Goal: Task Accomplishment & Management: Use online tool/utility

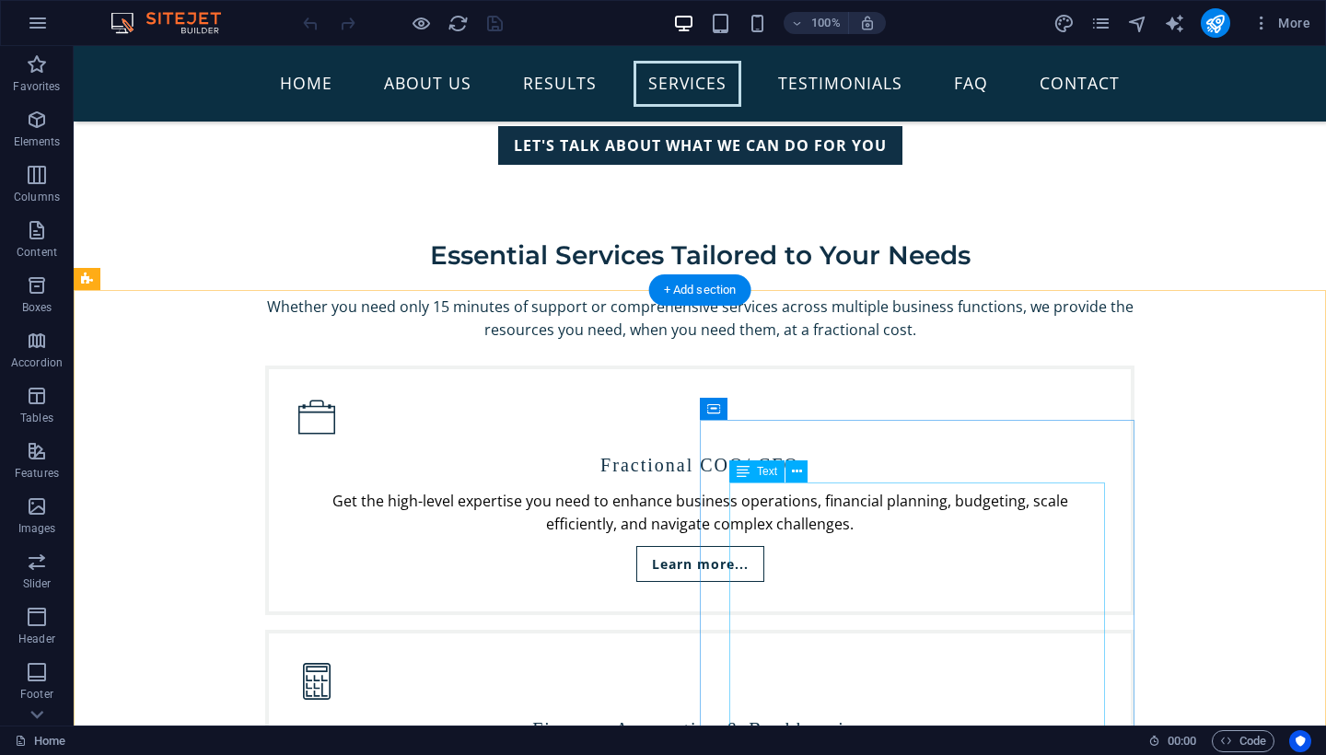
scroll to position [3390, 0]
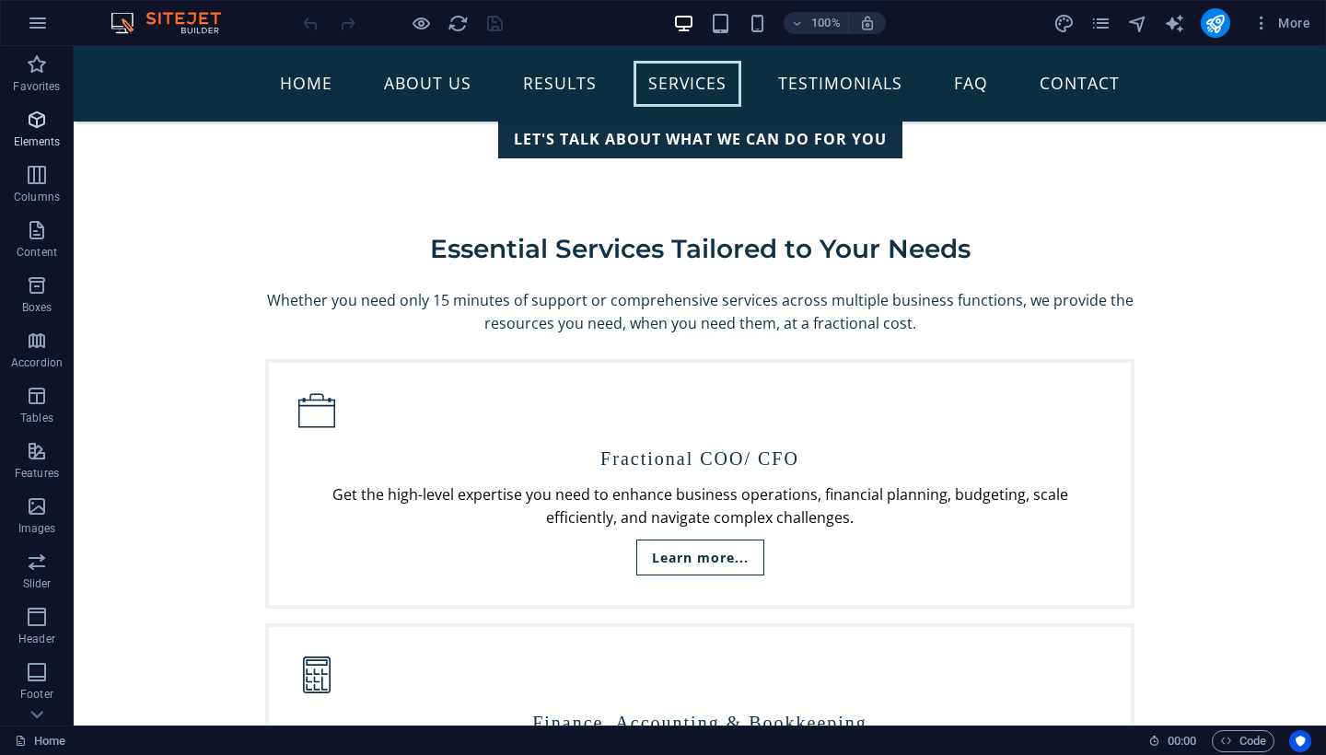
click at [39, 115] on icon "button" at bounding box center [37, 120] width 22 height 22
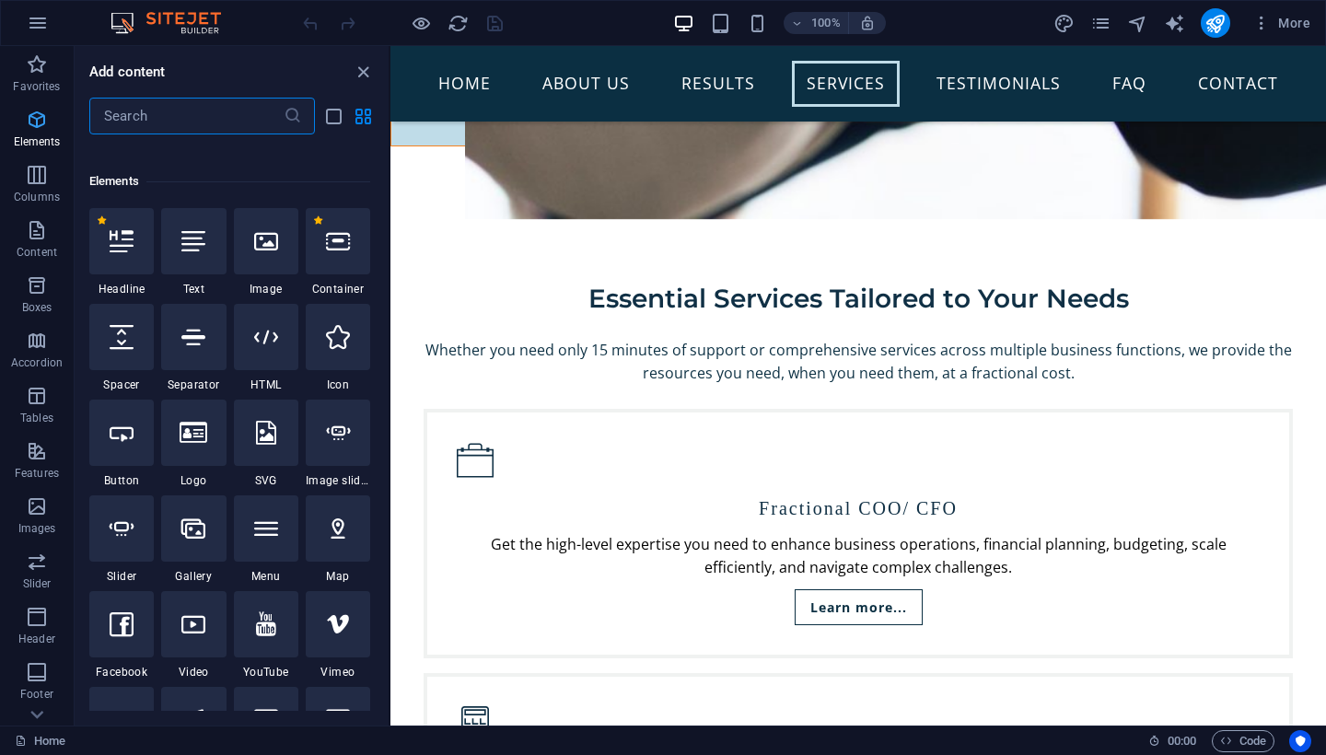
scroll to position [196, 0]
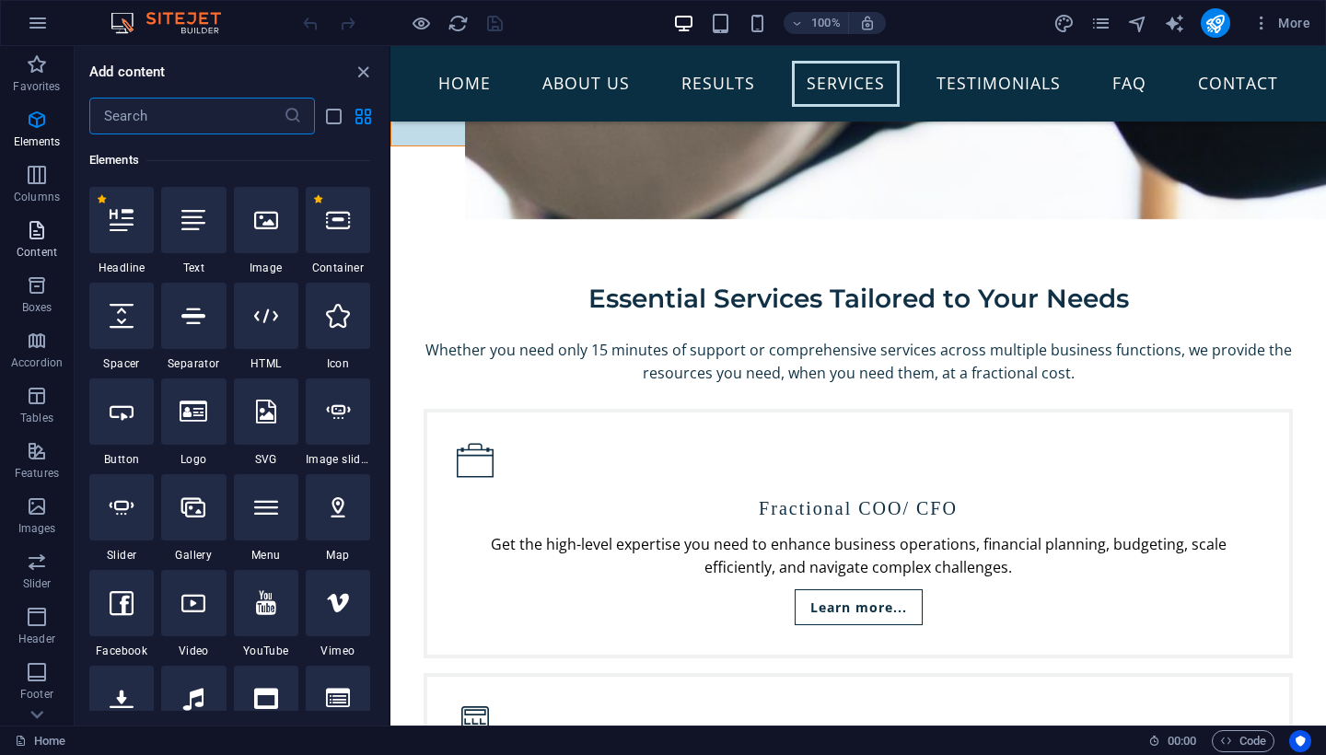
click at [32, 230] on icon "button" at bounding box center [37, 230] width 22 height 22
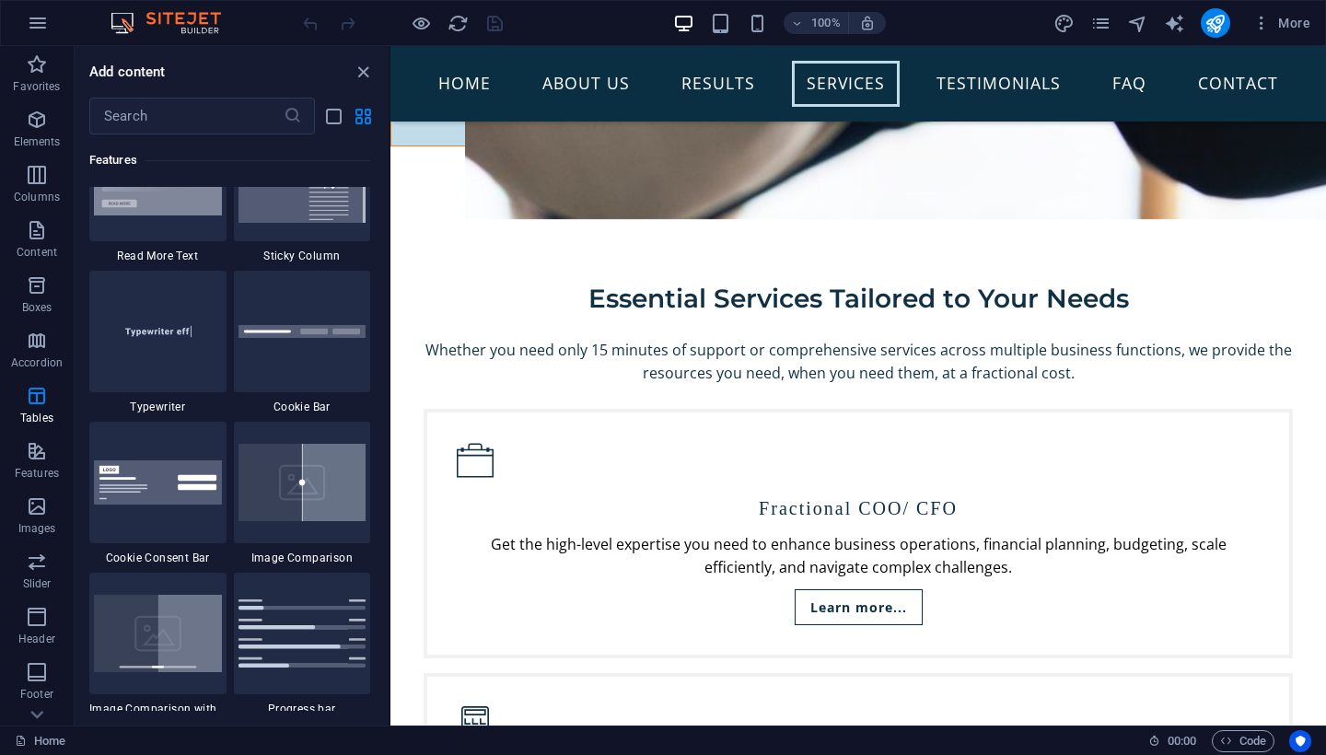
scroll to position [7256, 0]
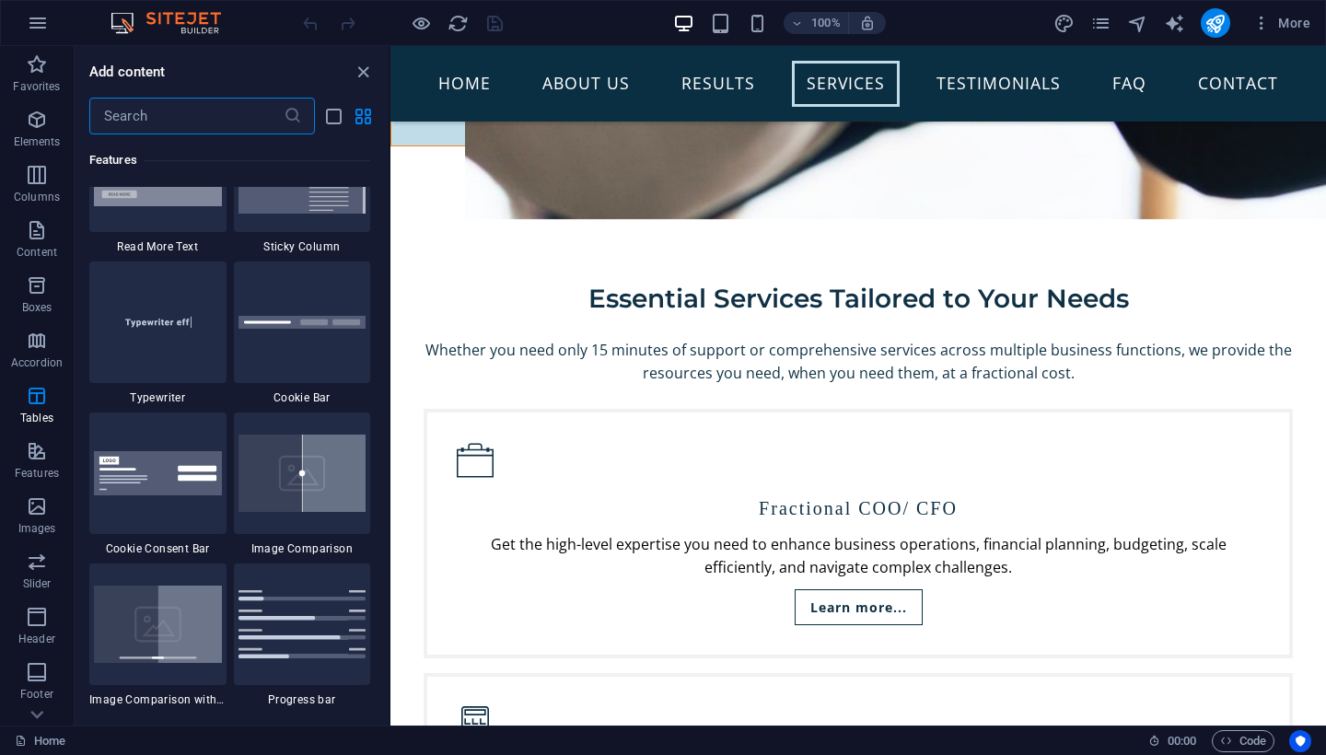
click at [205, 117] on input "text" at bounding box center [186, 116] width 194 height 37
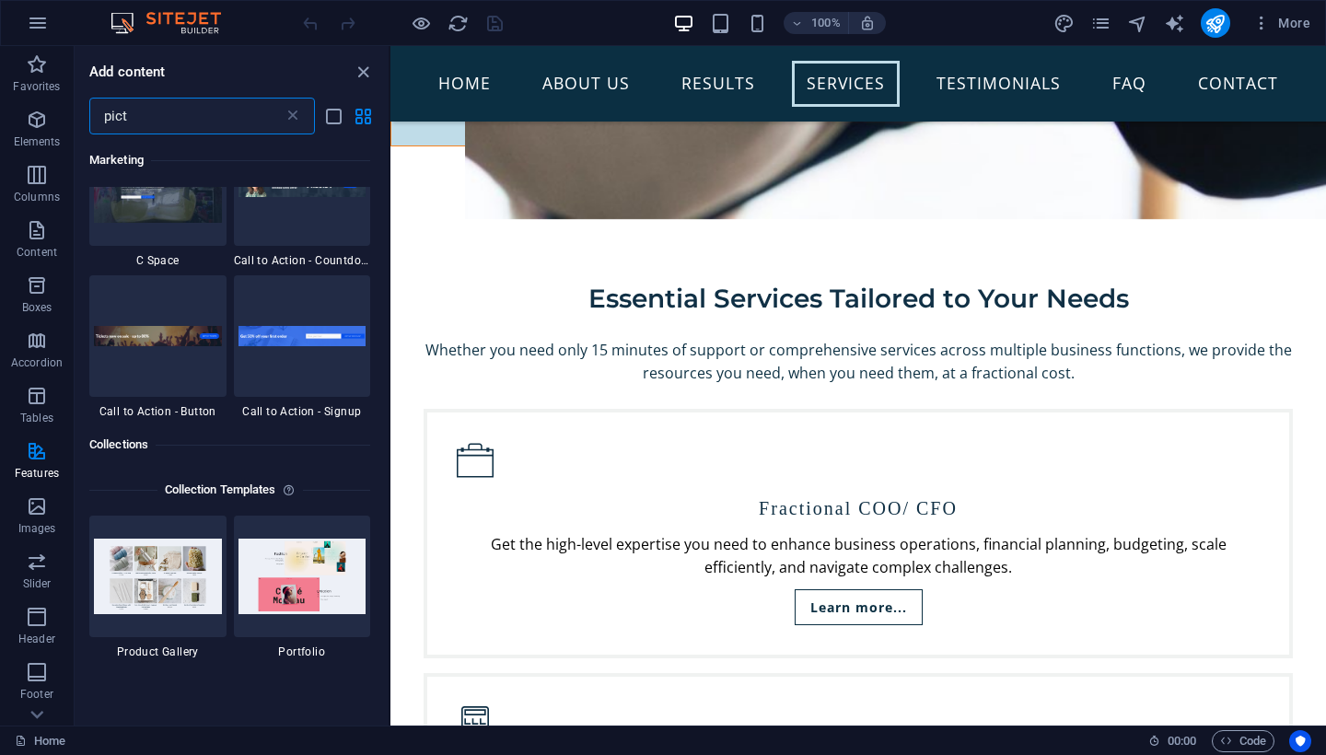
scroll to position [0, 0]
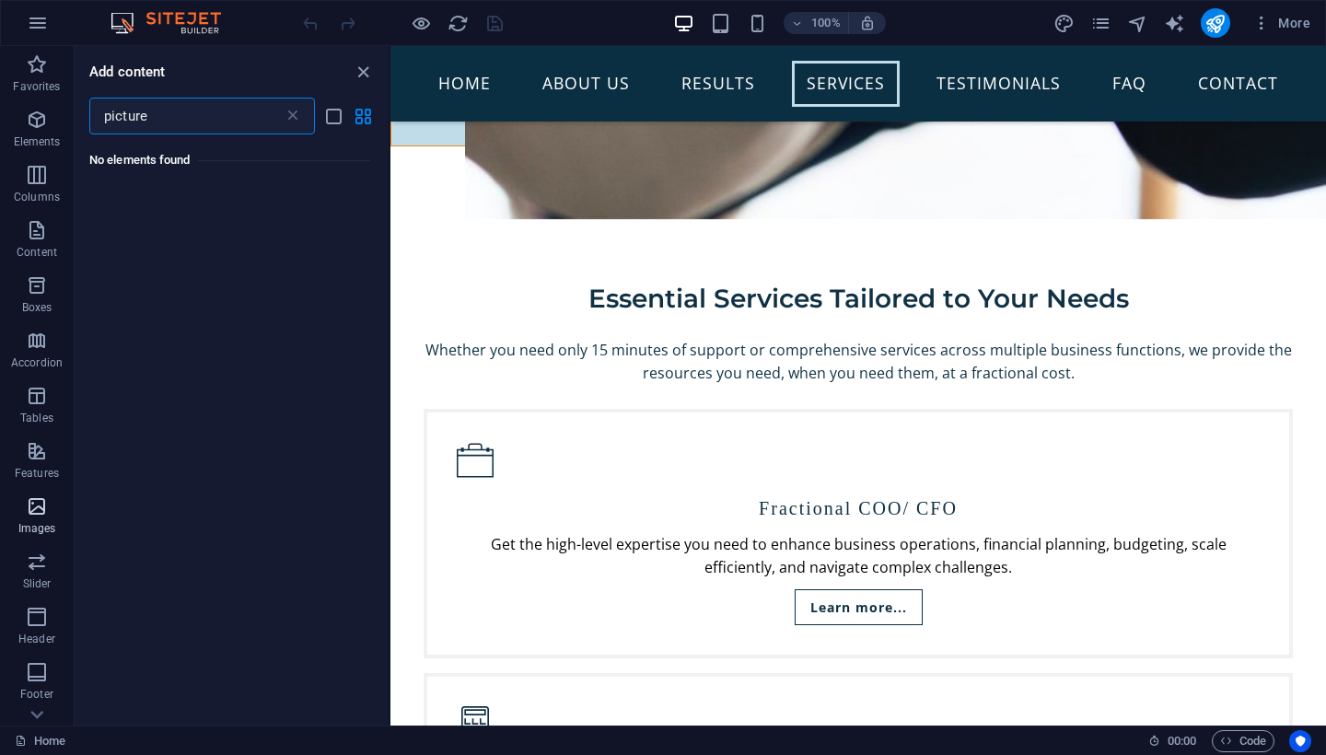
type input "picture"
click at [30, 517] on icon "button" at bounding box center [37, 507] width 22 height 22
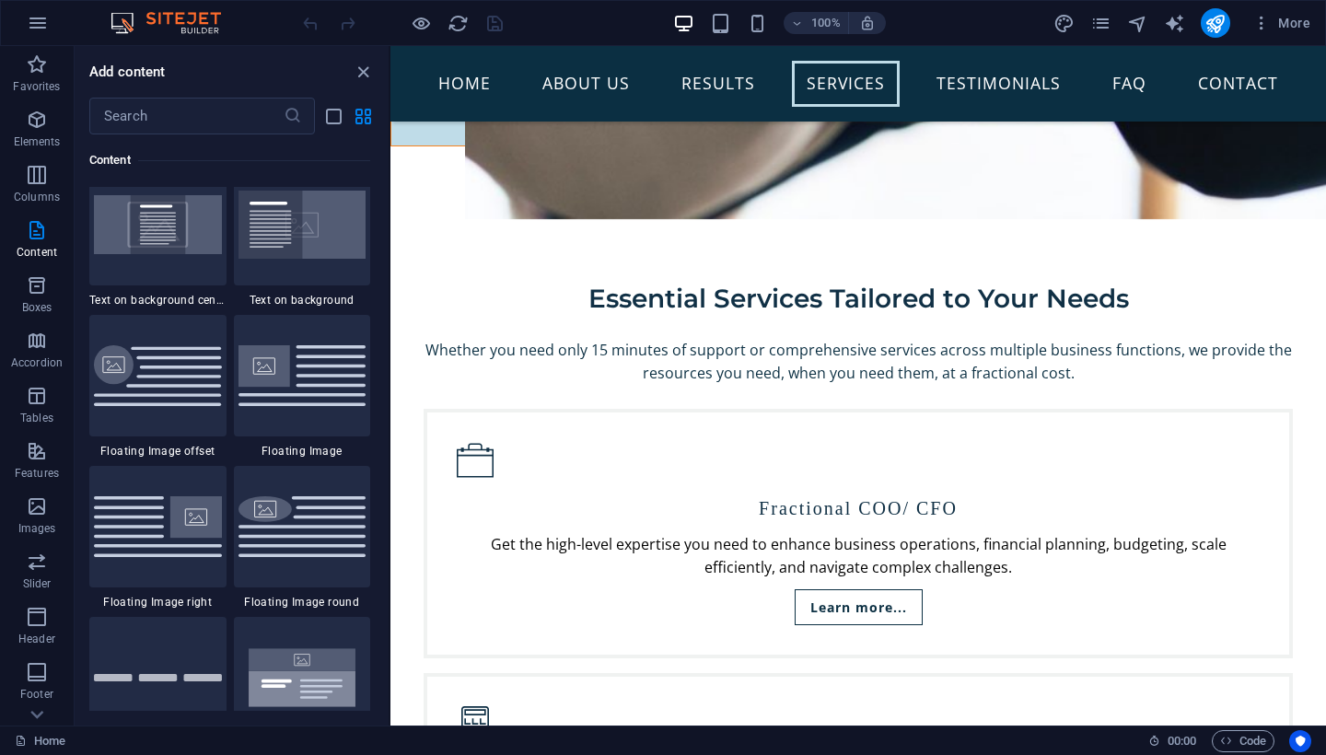
scroll to position [3788, 0]
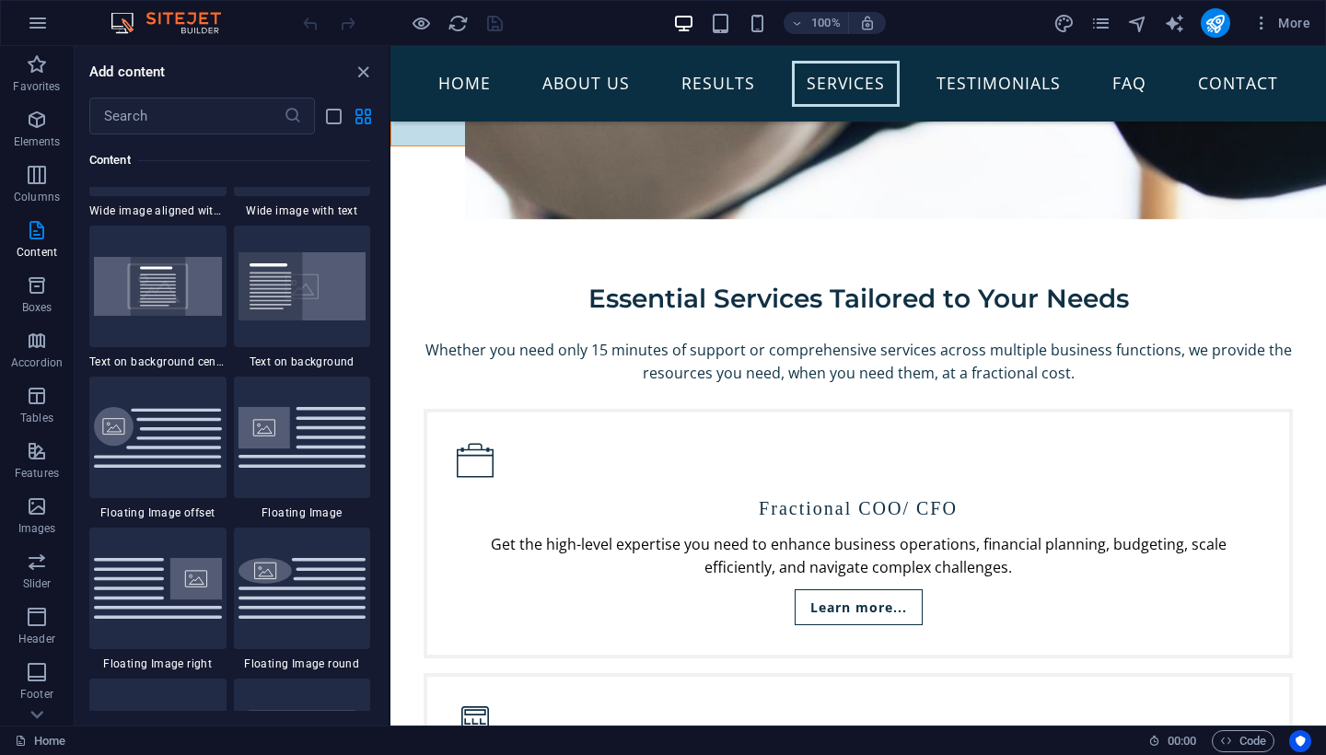
drag, startPoint x: 274, startPoint y: 500, endPoint x: 232, endPoint y: 529, distance: 51.1
click at [270, 467] on img at bounding box center [303, 437] width 128 height 60
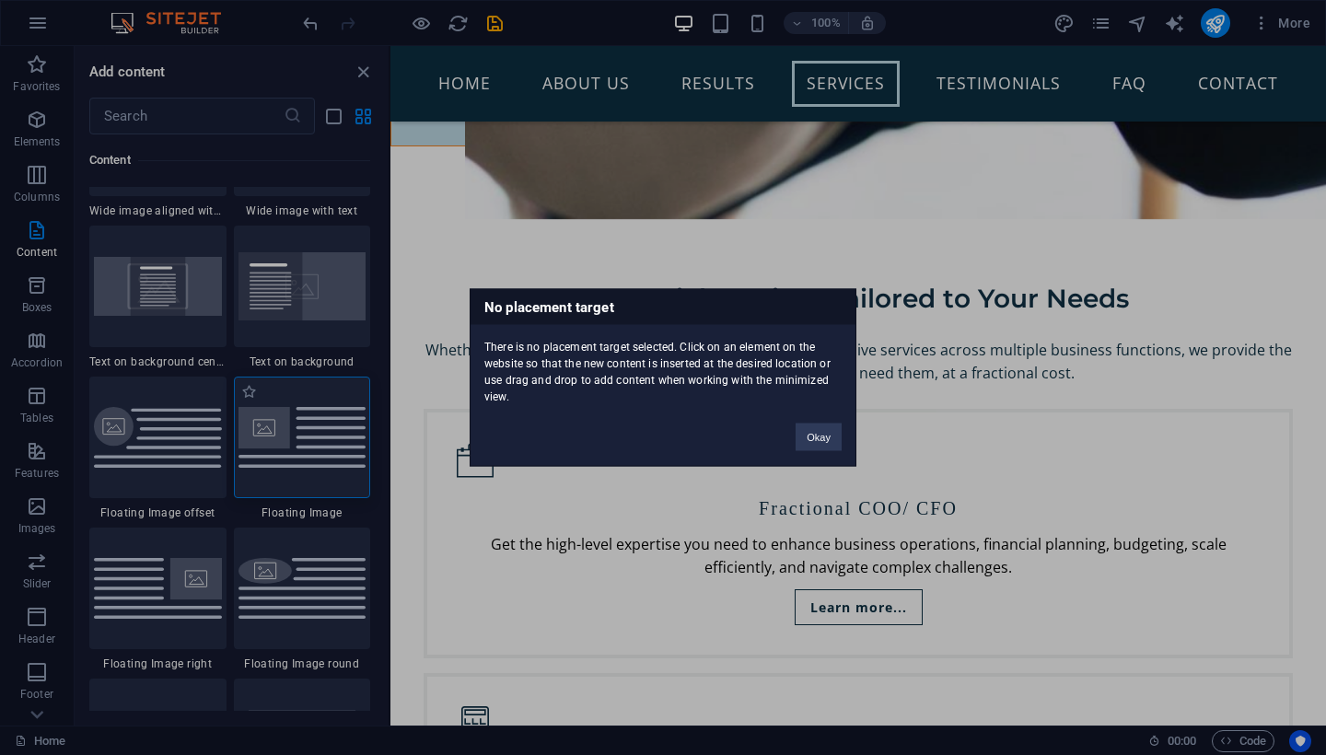
click at [270, 528] on div "No placement target There is no placement target selected. Click on an element …" at bounding box center [663, 377] width 1326 height 755
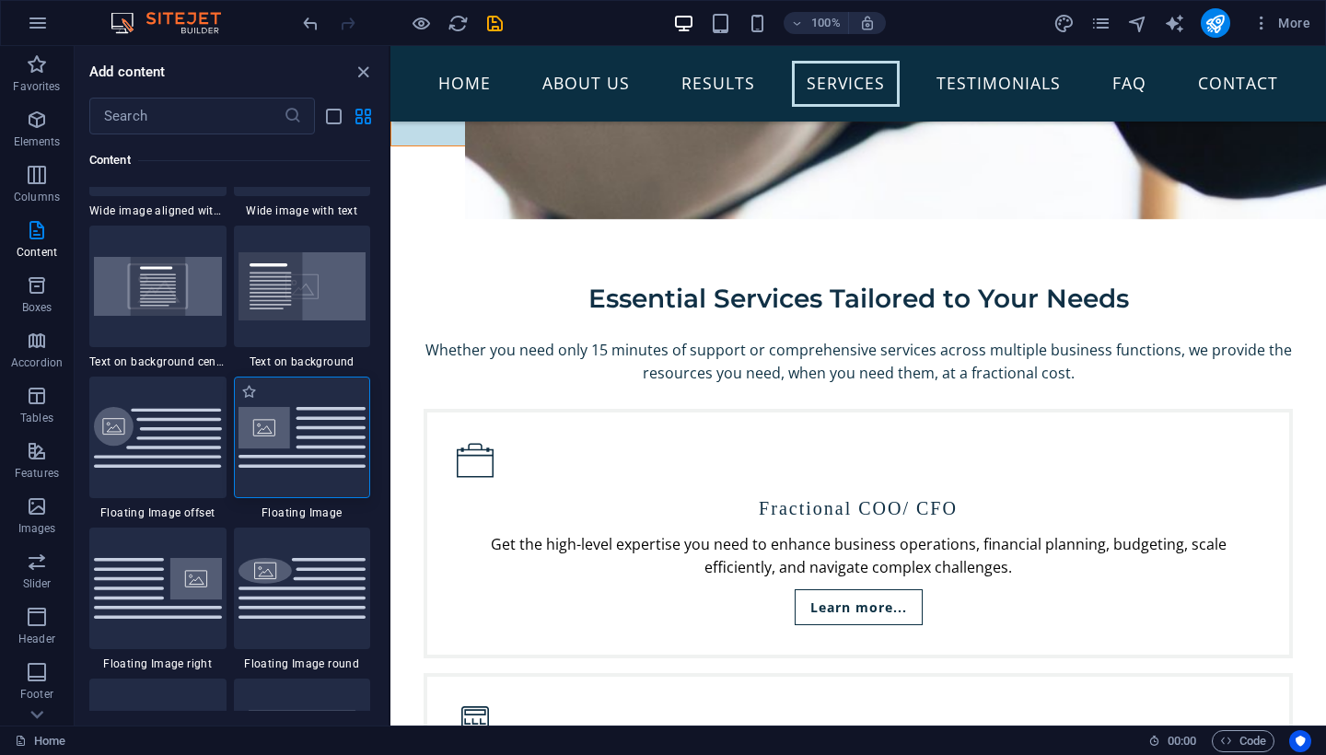
click at [270, 467] on img at bounding box center [303, 437] width 128 height 60
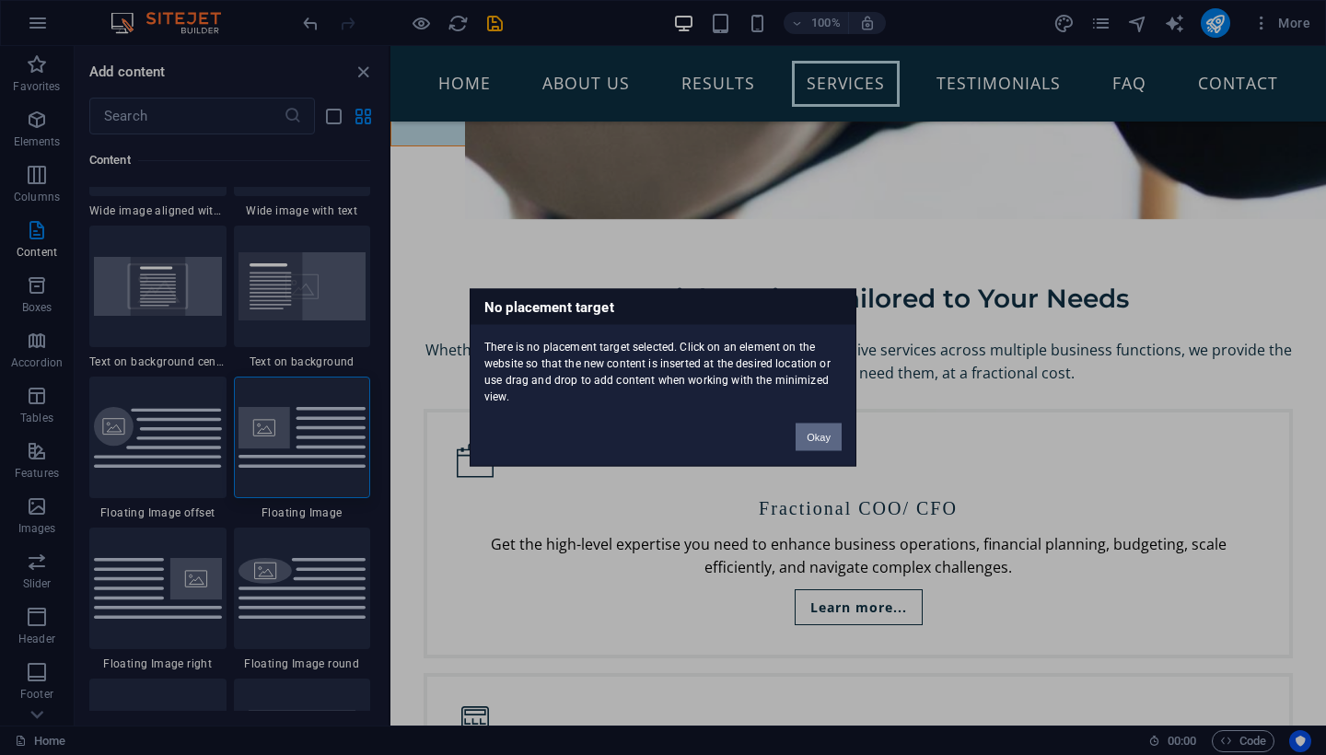
click at [820, 437] on button "Okay" at bounding box center [819, 438] width 46 height 28
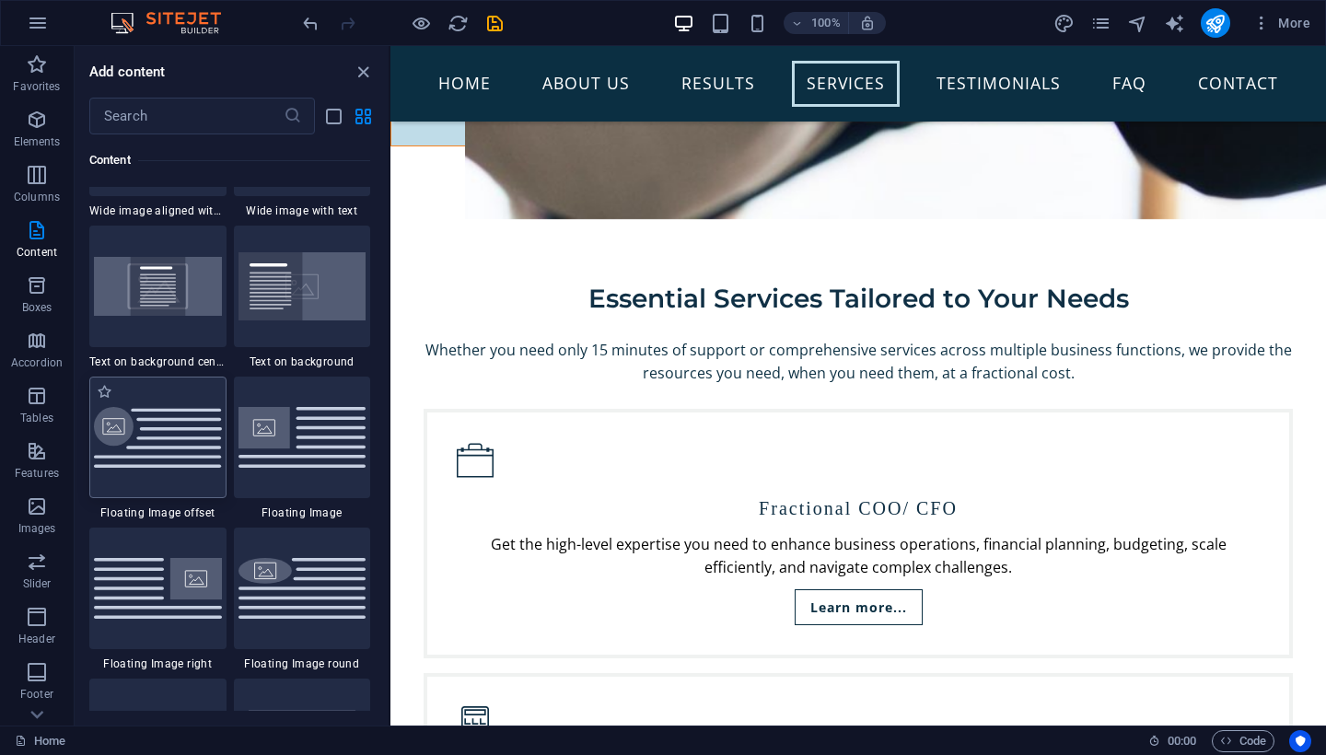
drag, startPoint x: 297, startPoint y: 519, endPoint x: 172, endPoint y: 466, distance: 135.0
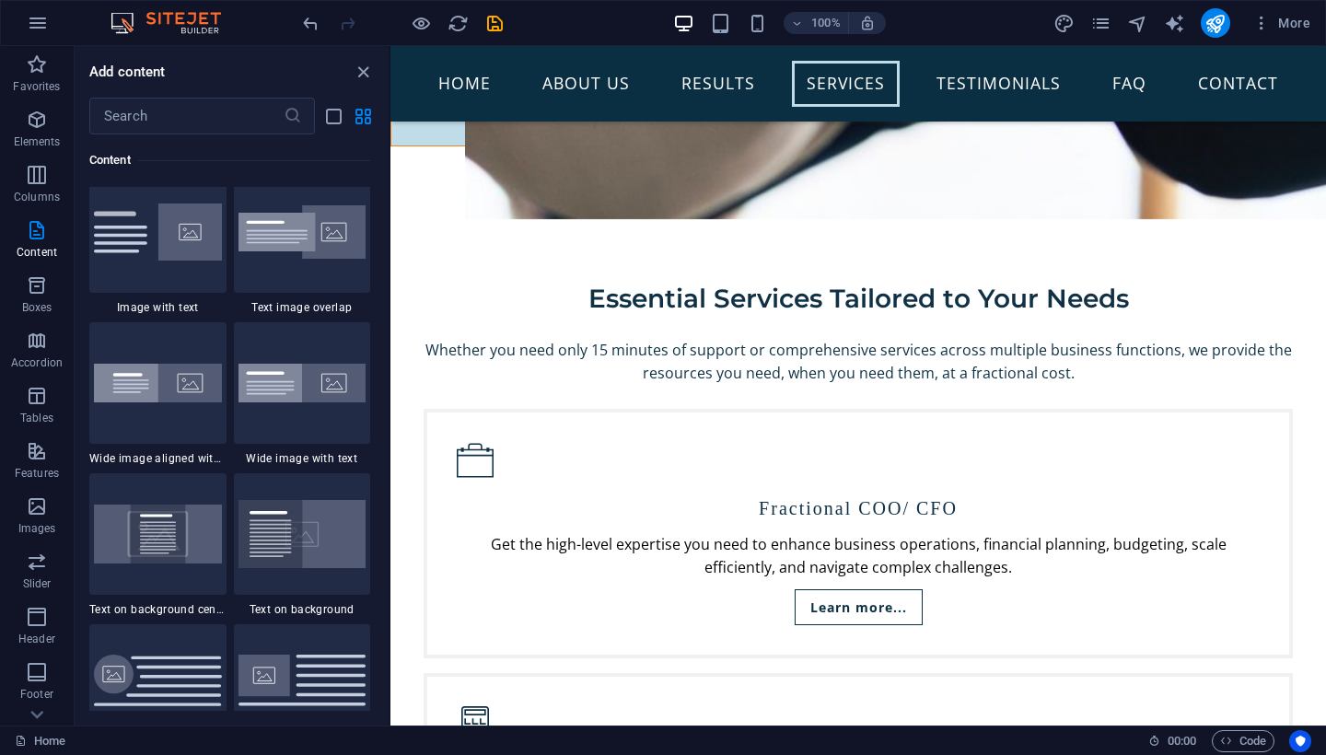
scroll to position [3524, 0]
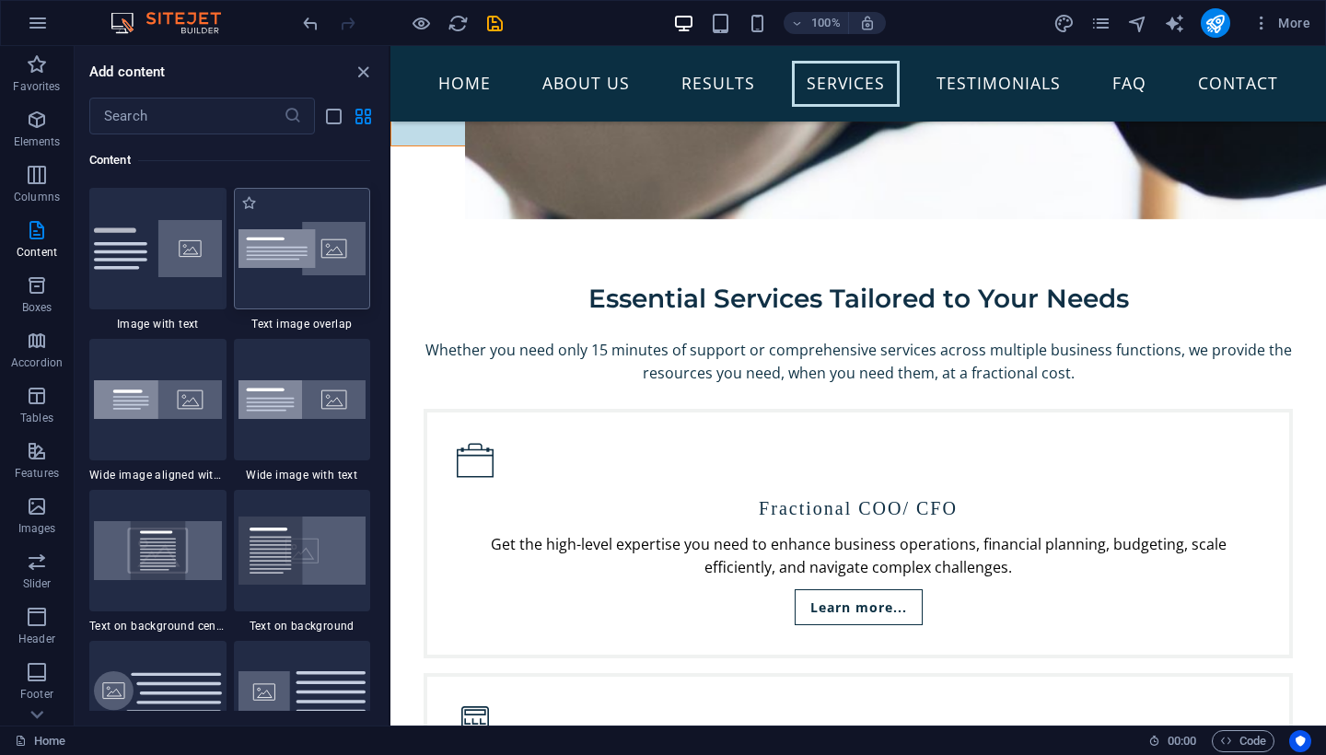
drag, startPoint x: 297, startPoint y: 303, endPoint x: 281, endPoint y: 251, distance: 53.9
click at [302, 273] on img at bounding box center [303, 249] width 128 height 54
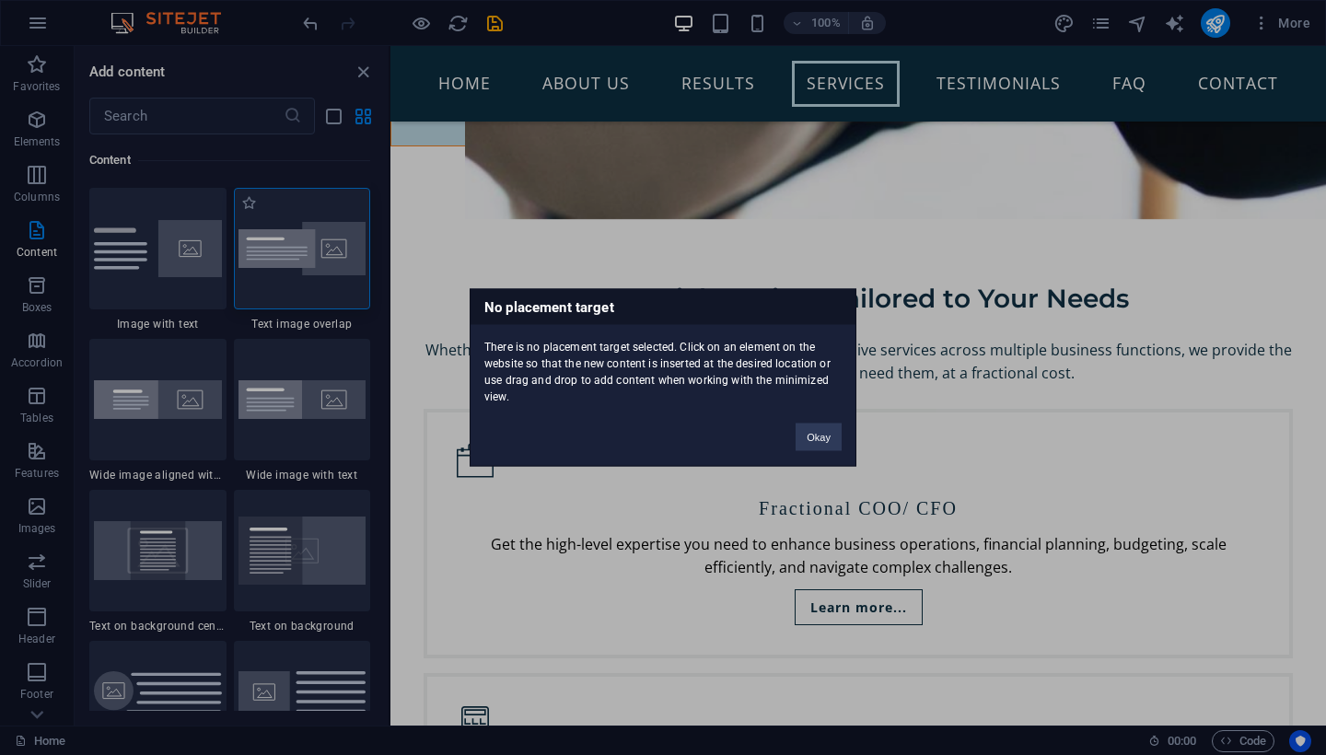
click at [302, 273] on div "No placement target There is no placement target selected. Click on an element …" at bounding box center [663, 377] width 1326 height 755
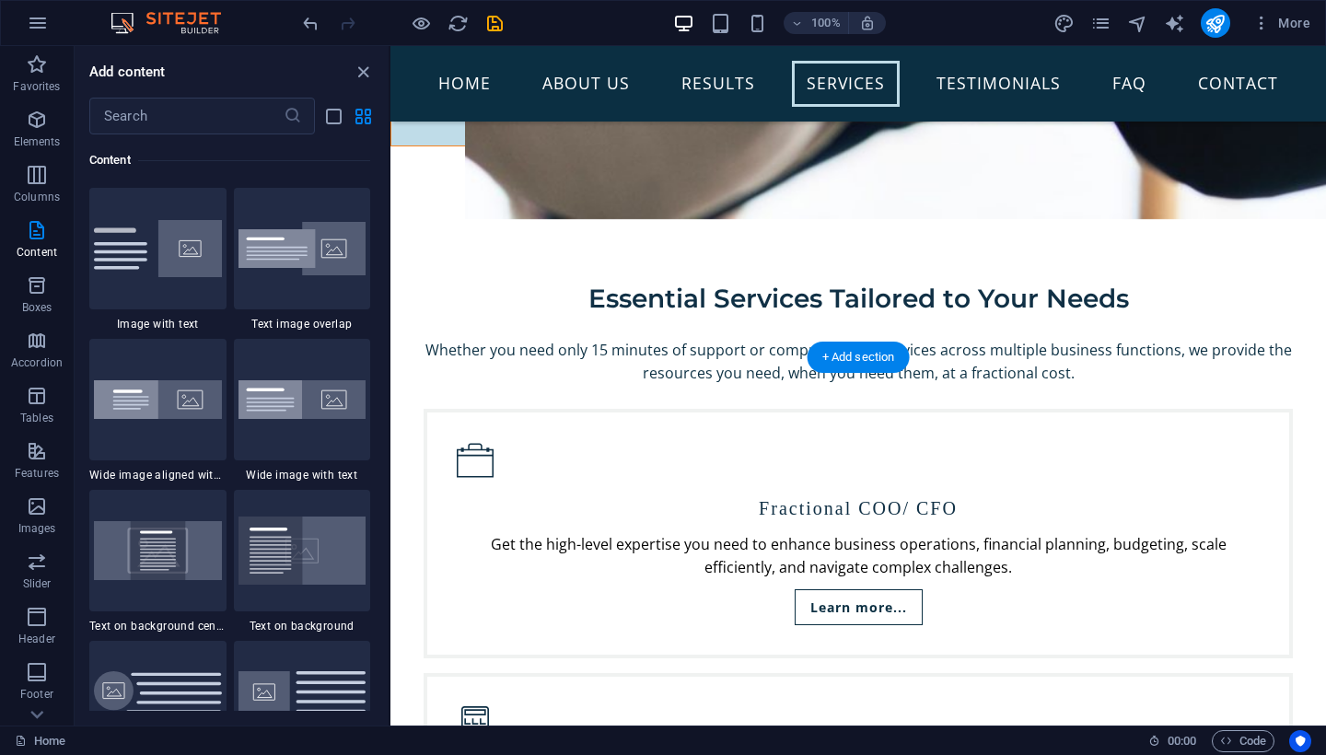
drag, startPoint x: 661, startPoint y: 335, endPoint x: 437, endPoint y: 394, distance: 232.3
click at [452, 33] on icon "reload" at bounding box center [458, 23] width 21 height 21
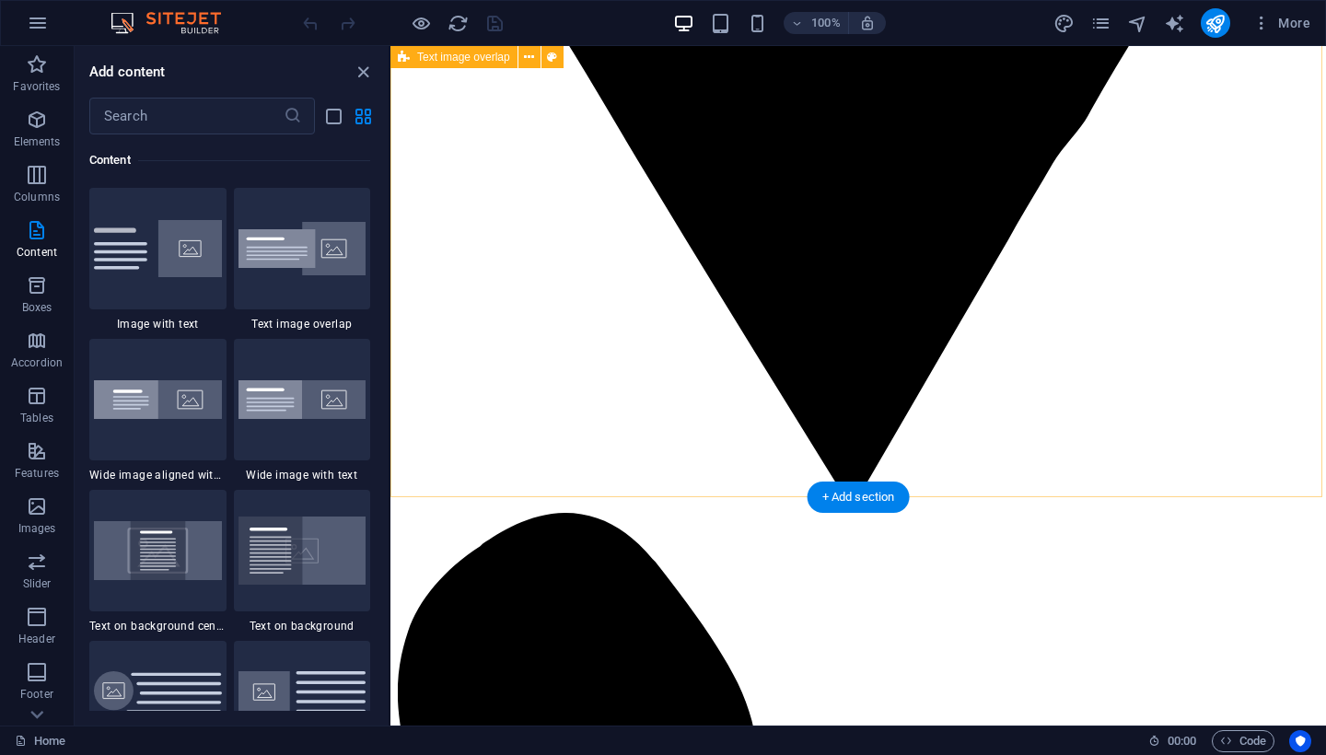
scroll to position [4074, 0]
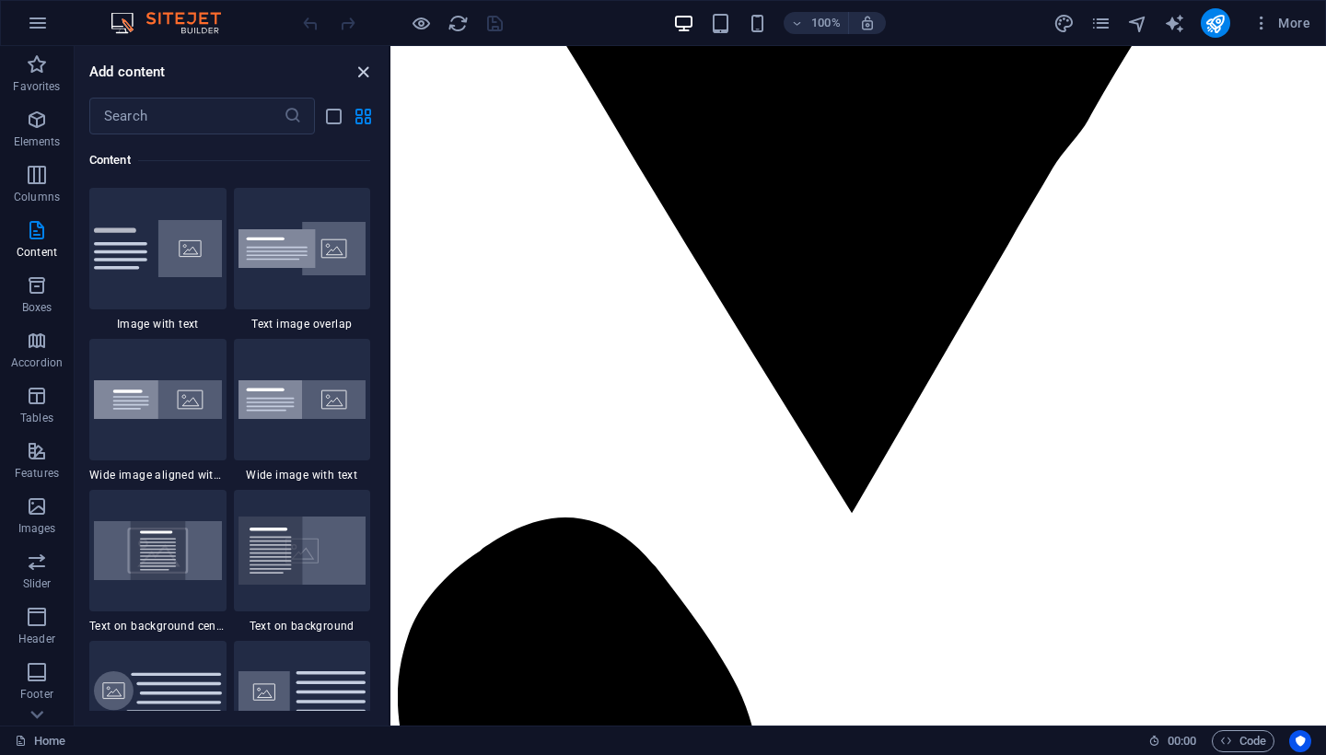
click at [361, 73] on icon "close panel" at bounding box center [363, 72] width 21 height 21
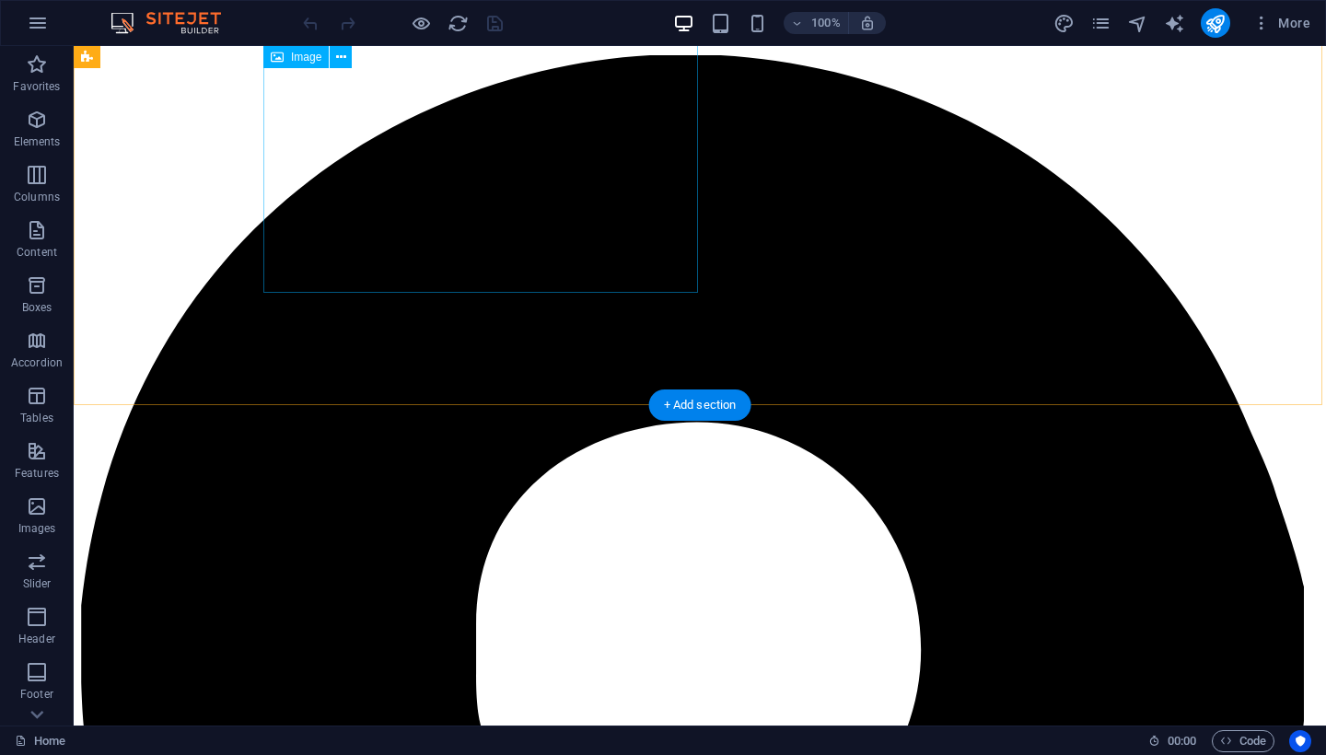
scroll to position [3773, 0]
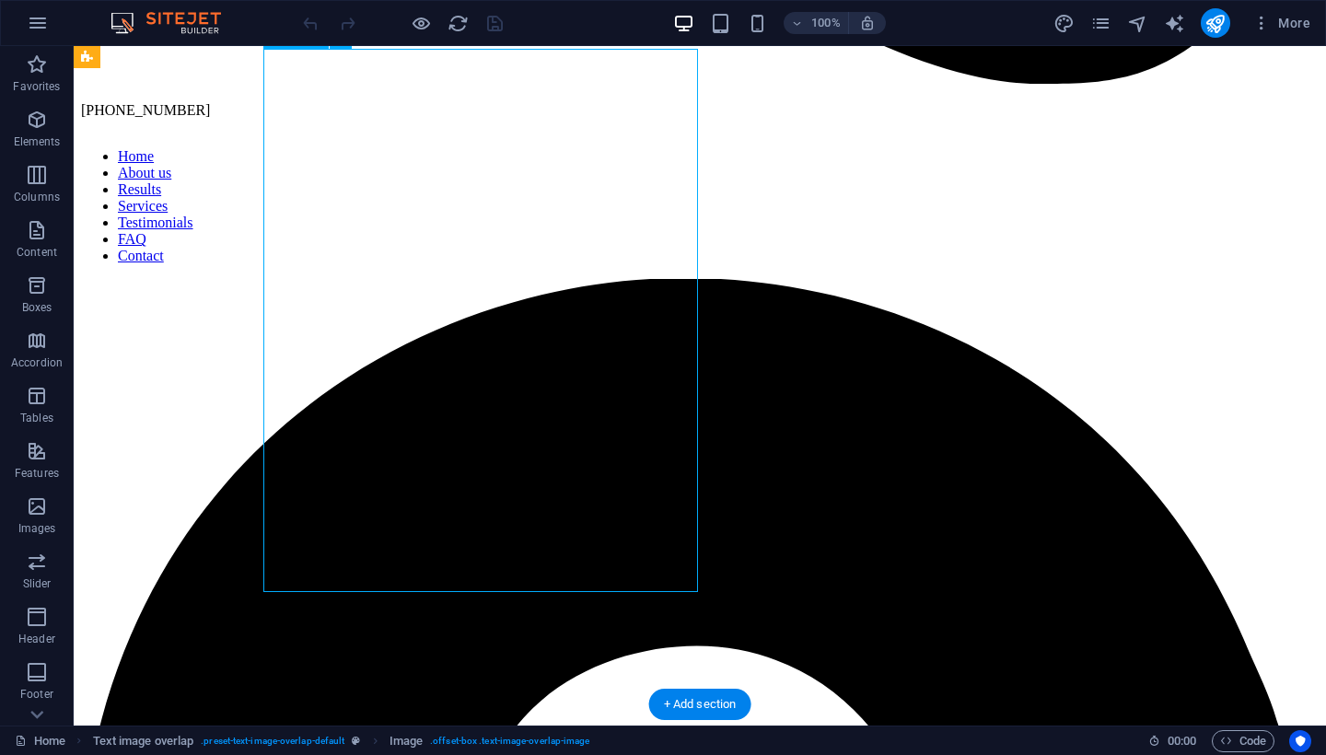
select select "%"
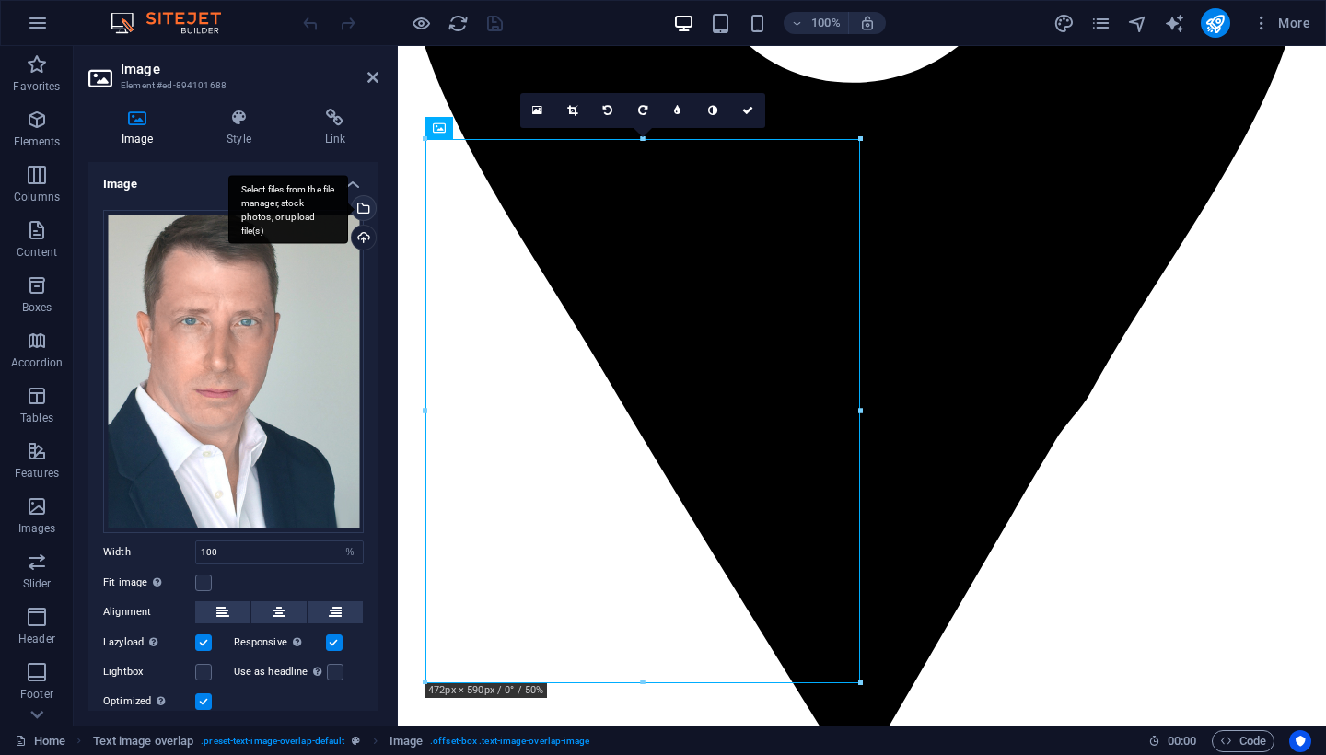
click at [359, 207] on div "Select files from the file manager, stock photos, or upload file(s)" at bounding box center [362, 210] width 28 height 28
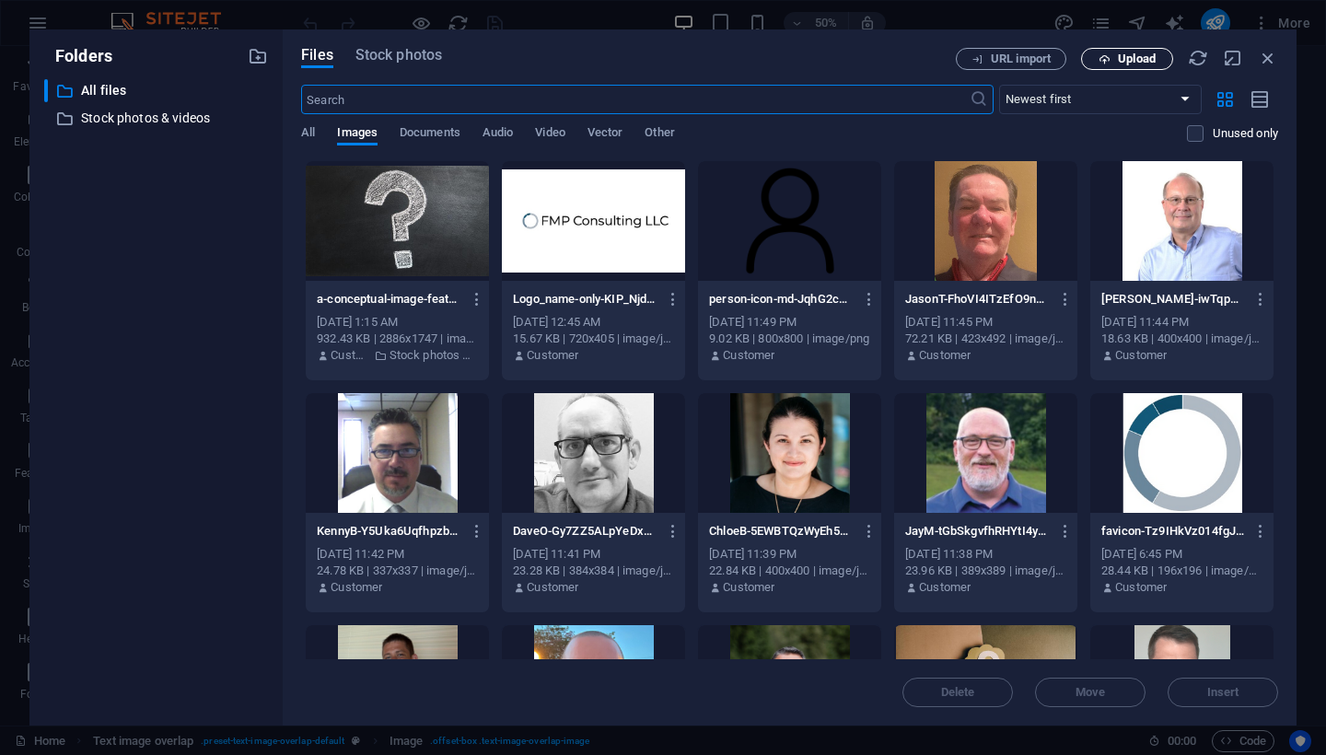
click at [1106, 61] on icon "button" at bounding box center [1105, 59] width 12 height 12
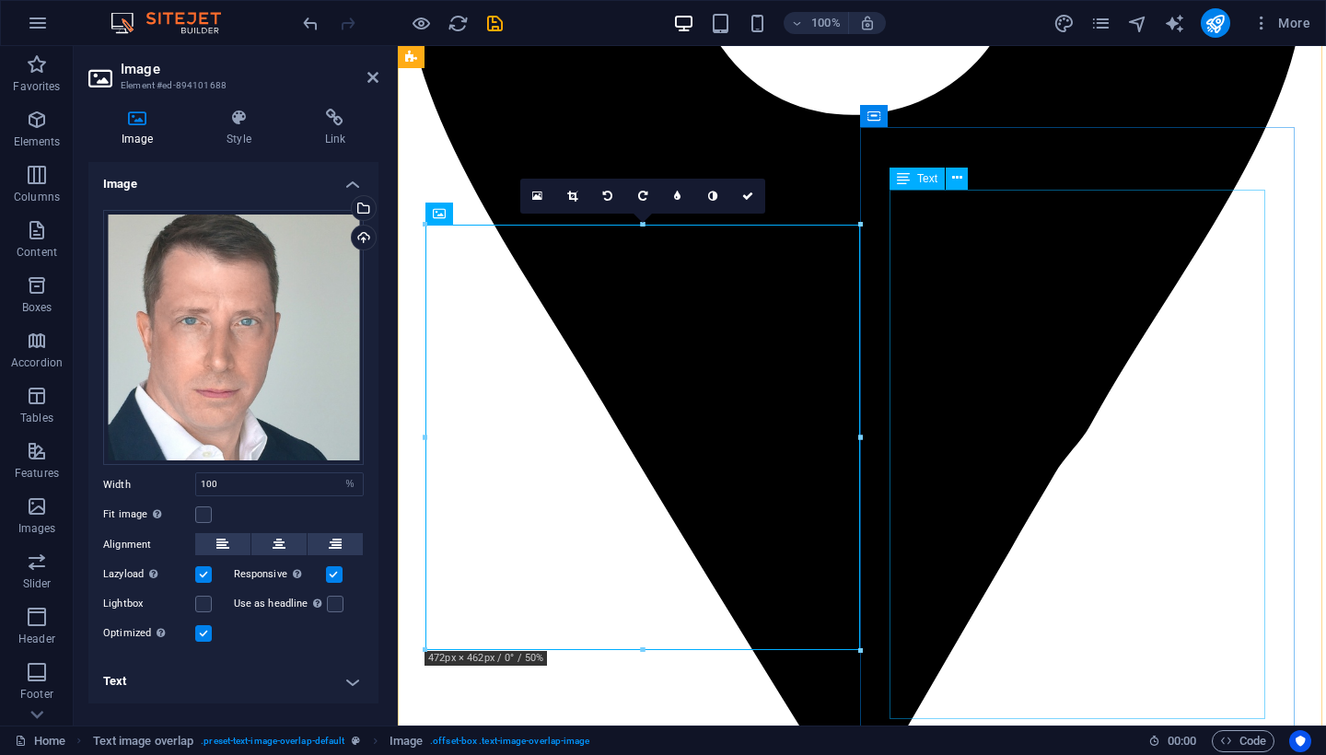
scroll to position [3751, 0]
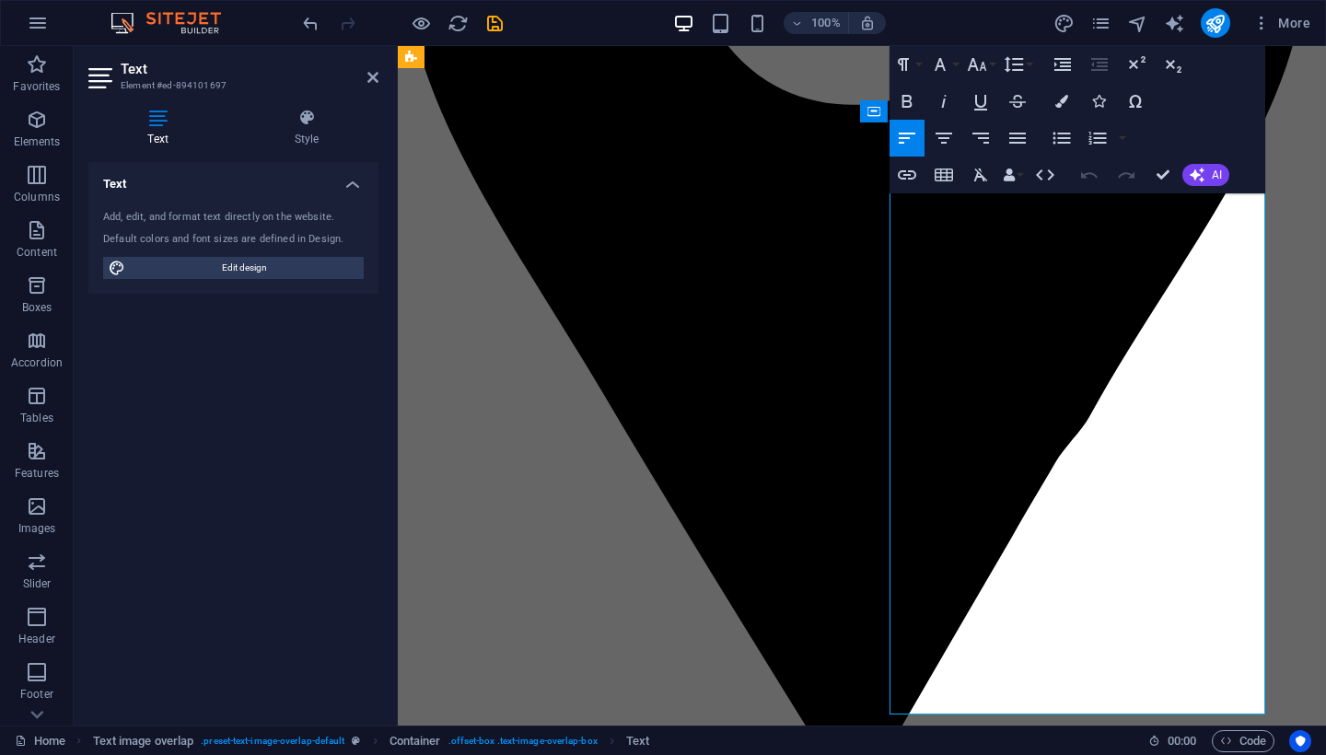
drag, startPoint x: 1086, startPoint y: 221, endPoint x: 1014, endPoint y: 226, distance: 72.0
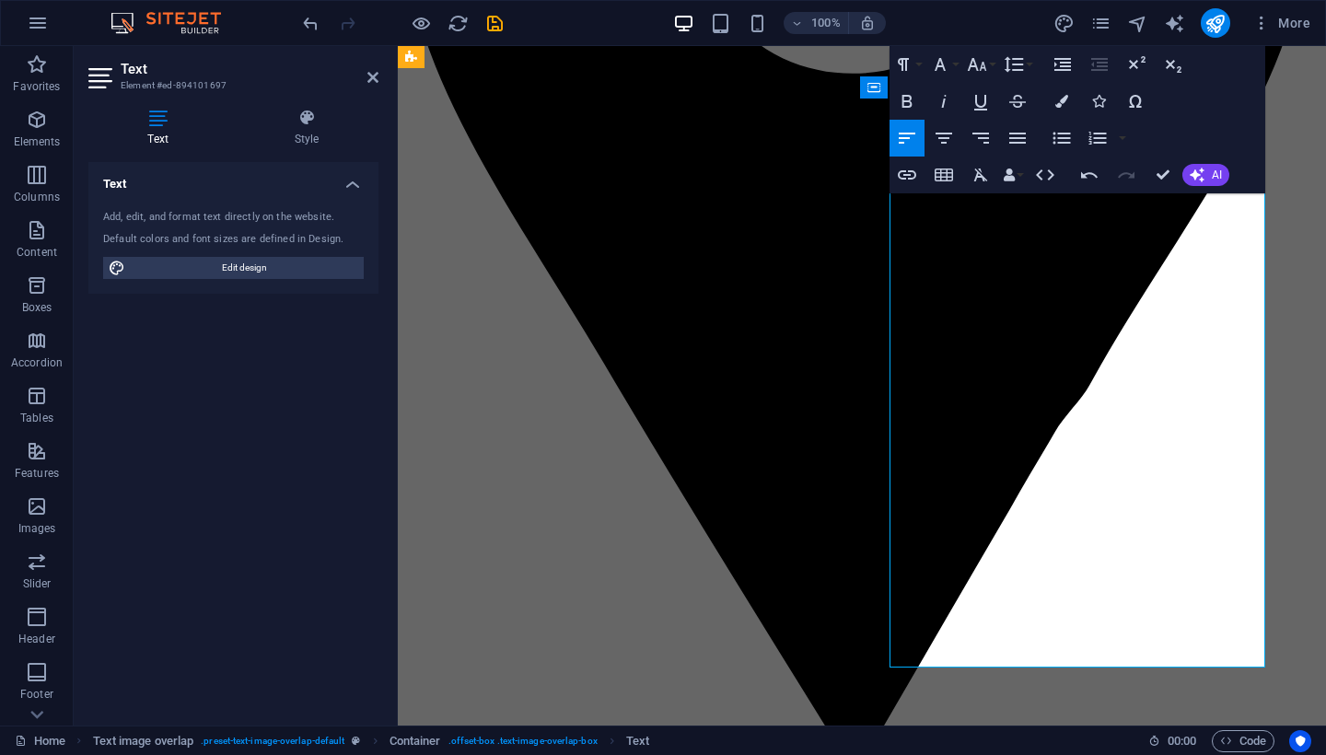
scroll to position [3785, 0]
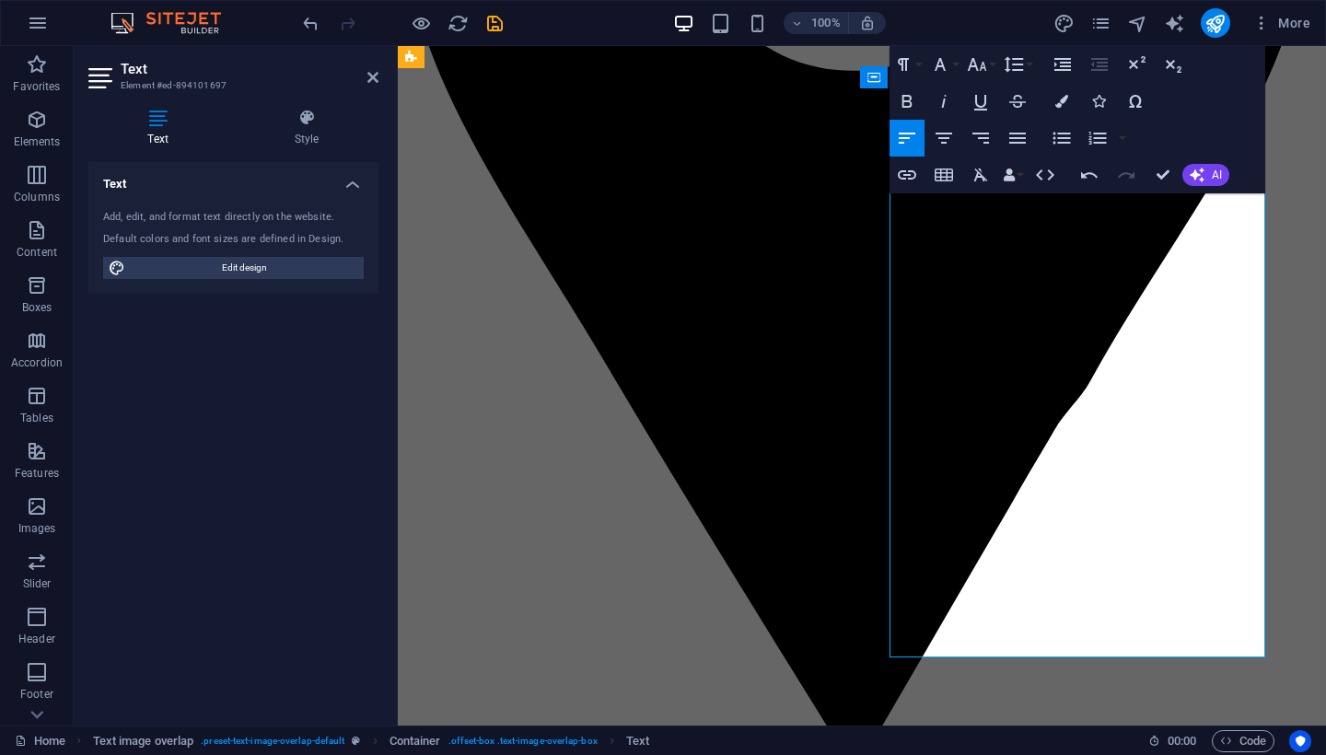
drag, startPoint x: 1210, startPoint y: 390, endPoint x: 1046, endPoint y: 366, distance: 165.7
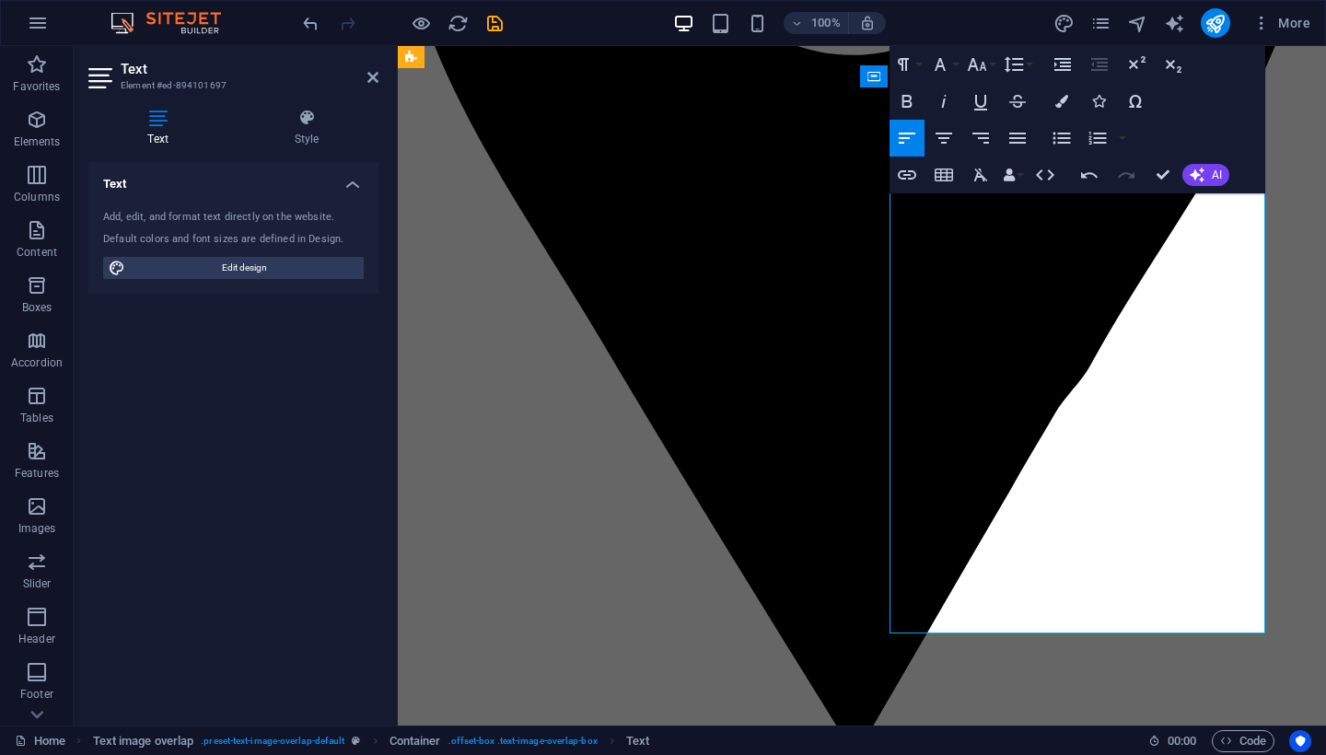
scroll to position [3809, 0]
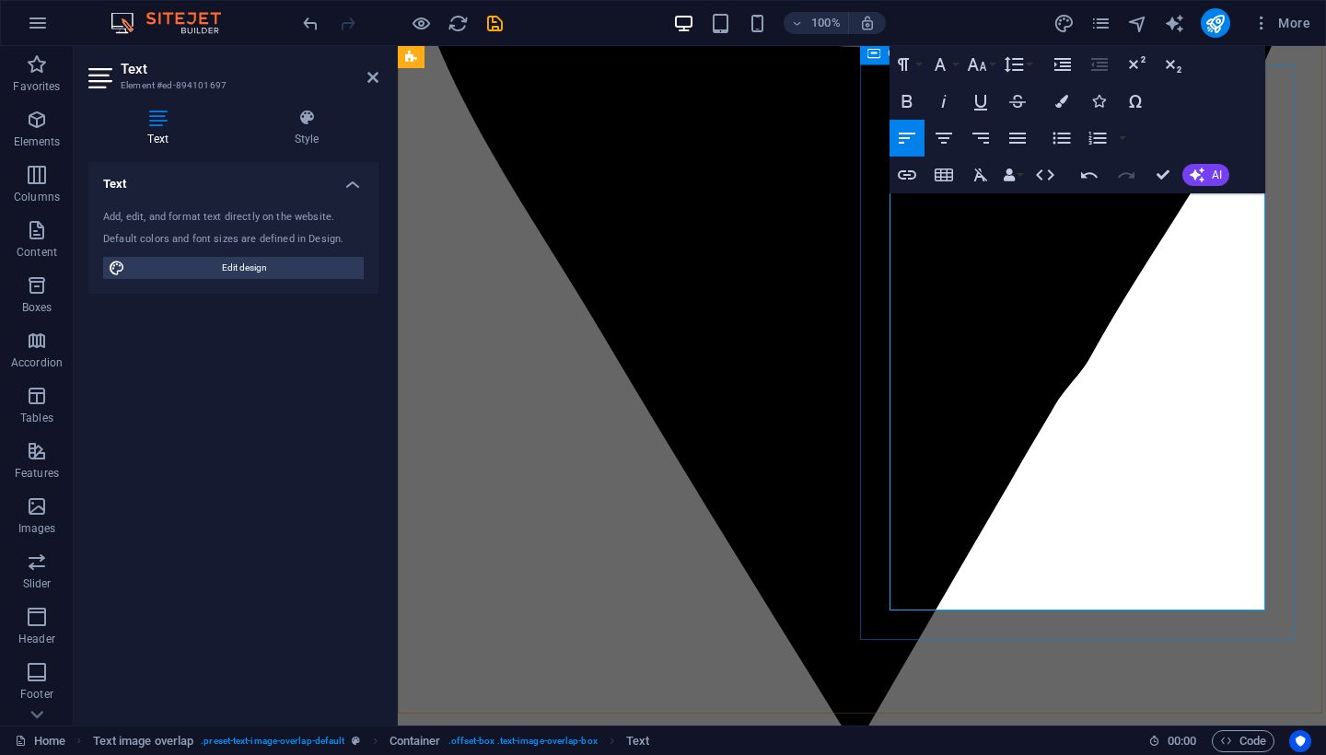
drag, startPoint x: 1032, startPoint y: 391, endPoint x: 871, endPoint y: 346, distance: 166.5
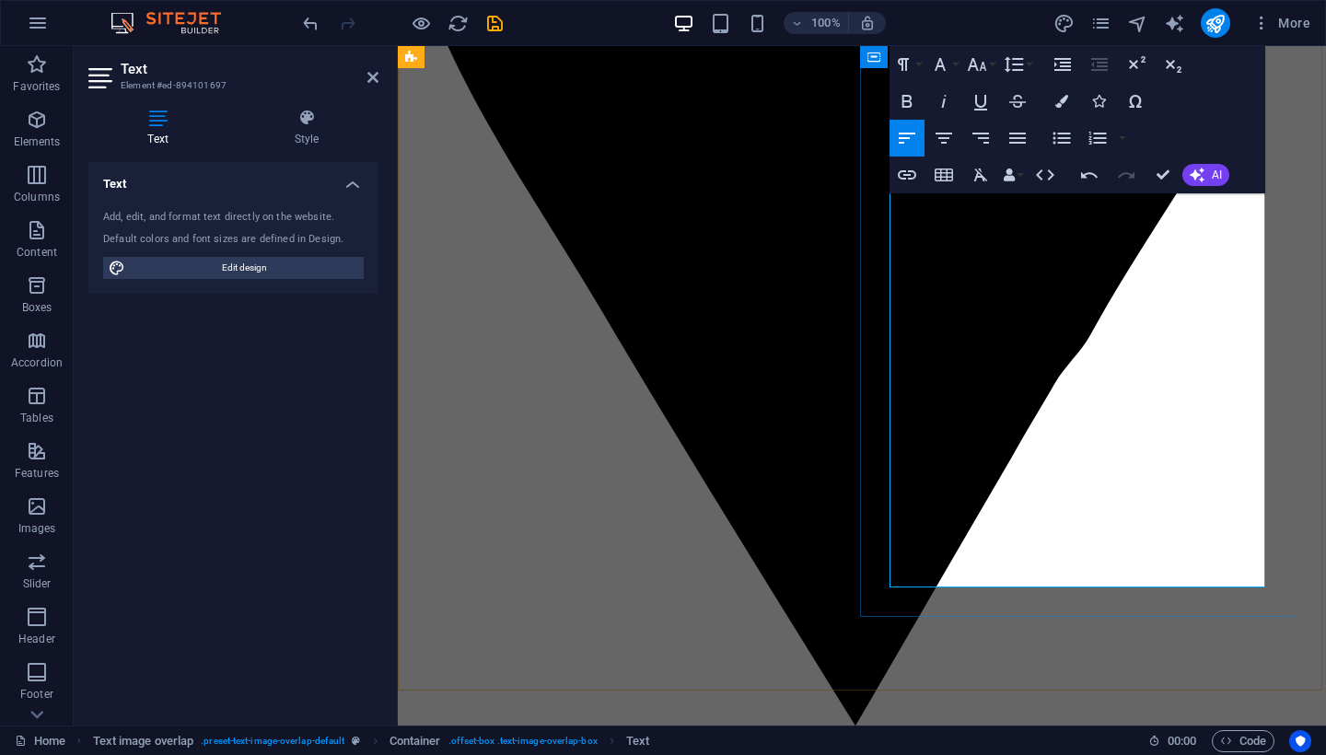
scroll to position [3832, 0]
click at [1029, 67] on button "Line Height" at bounding box center [1017, 64] width 35 height 37
click at [1032, 159] on link "1.15" at bounding box center [1041, 156] width 82 height 28
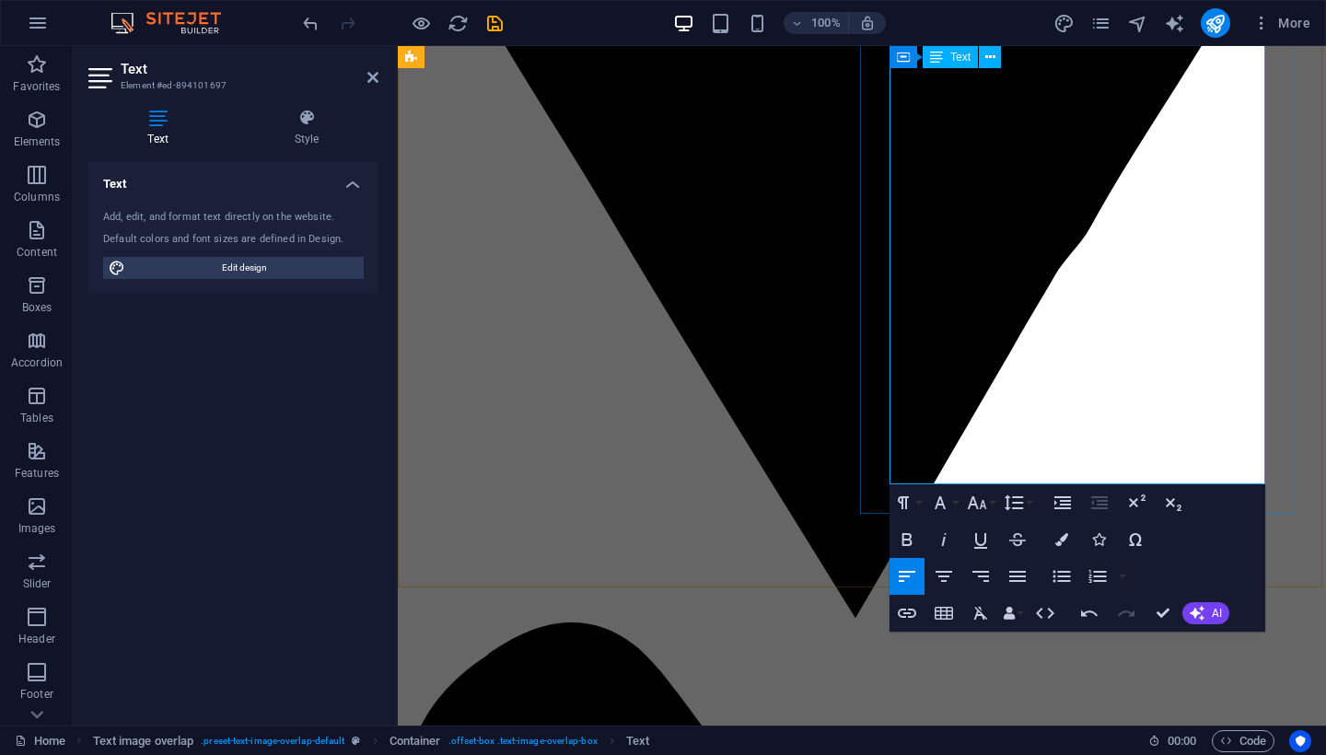
scroll to position [3912, 0]
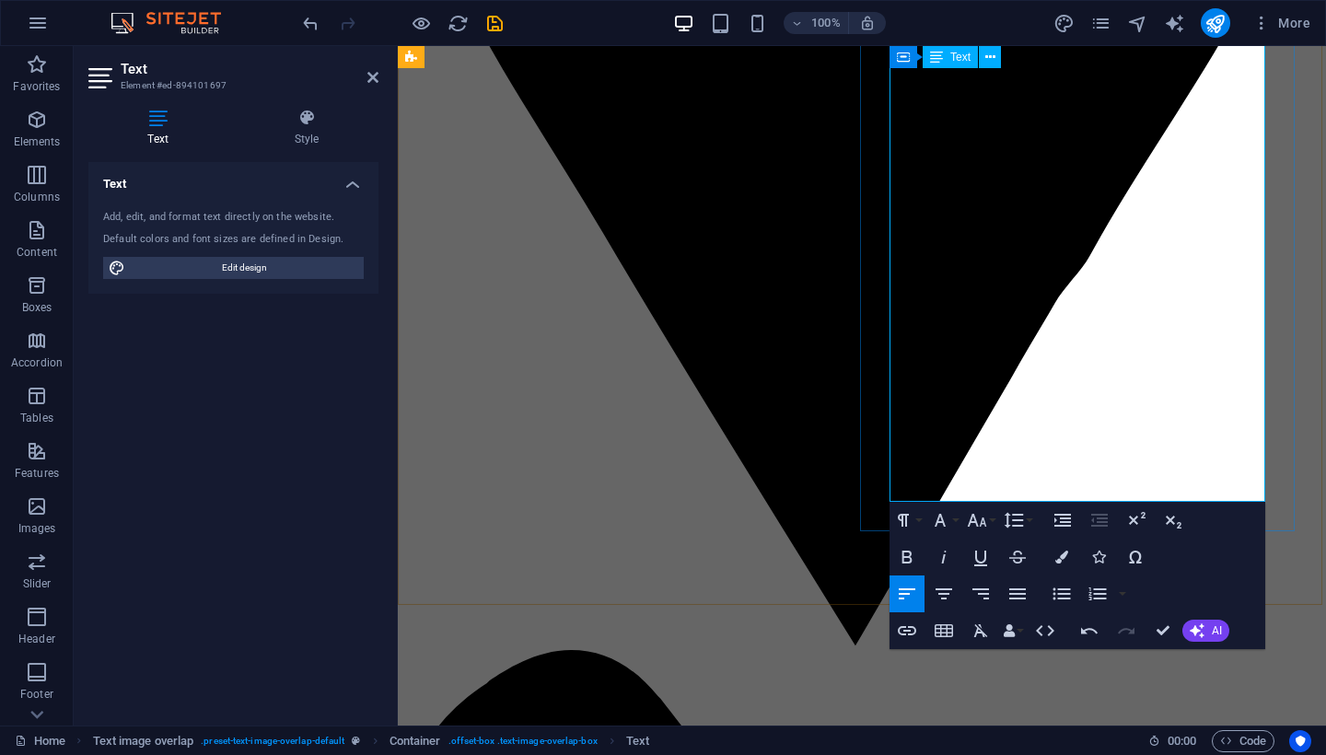
click at [983, 521] on icon "button" at bounding box center [977, 520] width 19 height 13
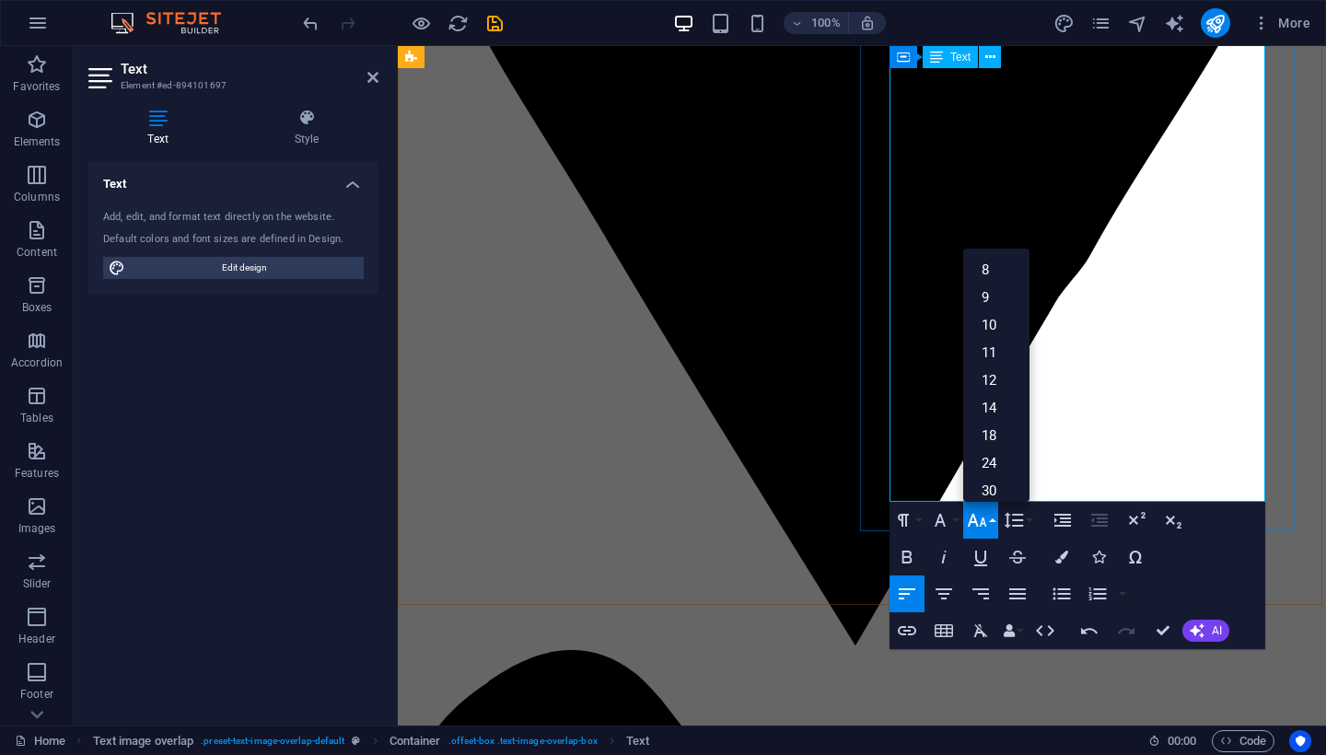
click at [984, 270] on link "8" at bounding box center [996, 270] width 66 height 28
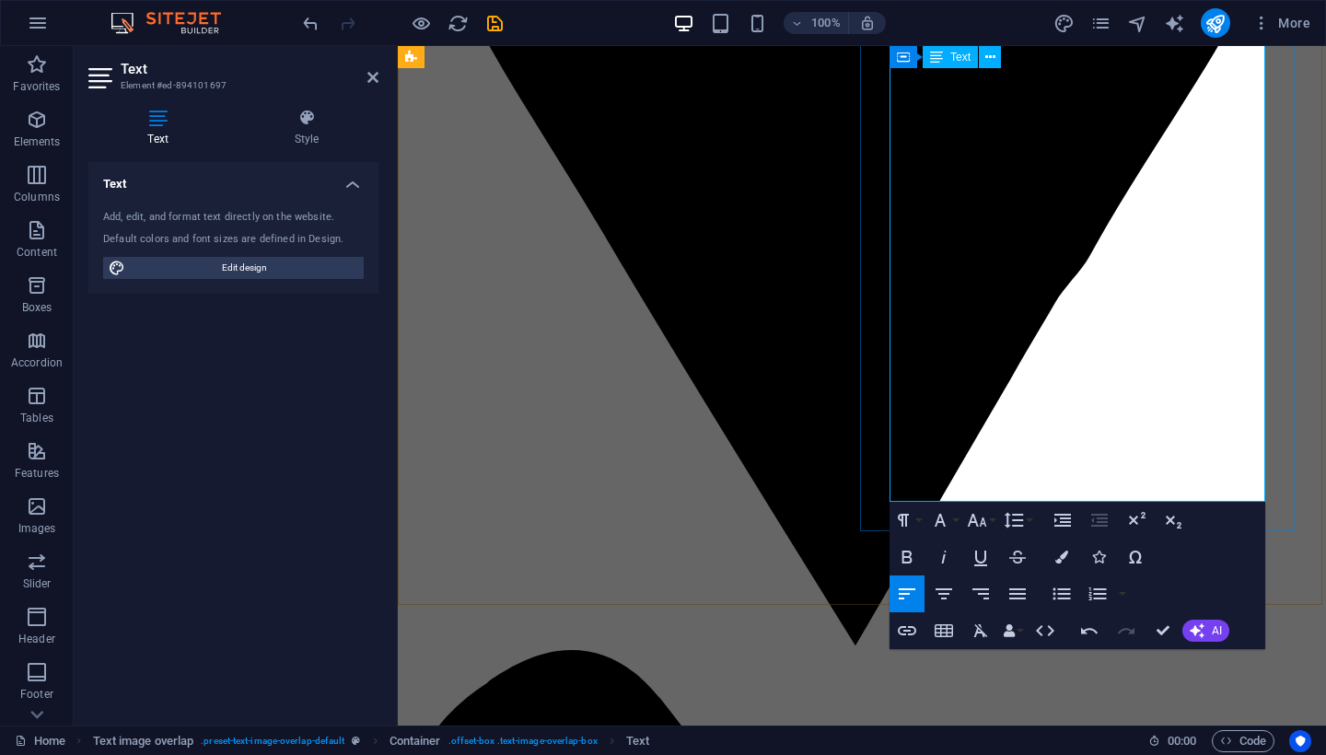
click at [1029, 521] on button "Line Height" at bounding box center [1017, 520] width 35 height 37
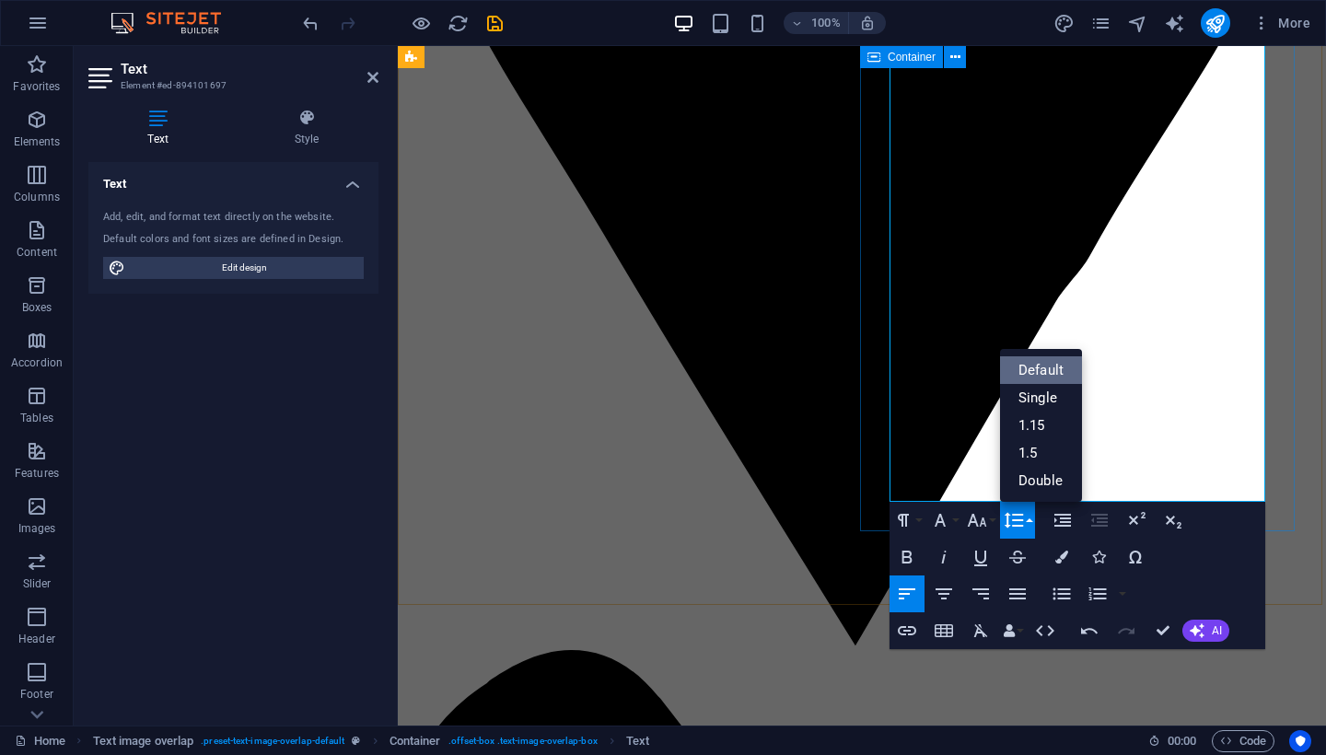
scroll to position [0, 0]
click at [1035, 370] on link "Default" at bounding box center [1041, 370] width 82 height 28
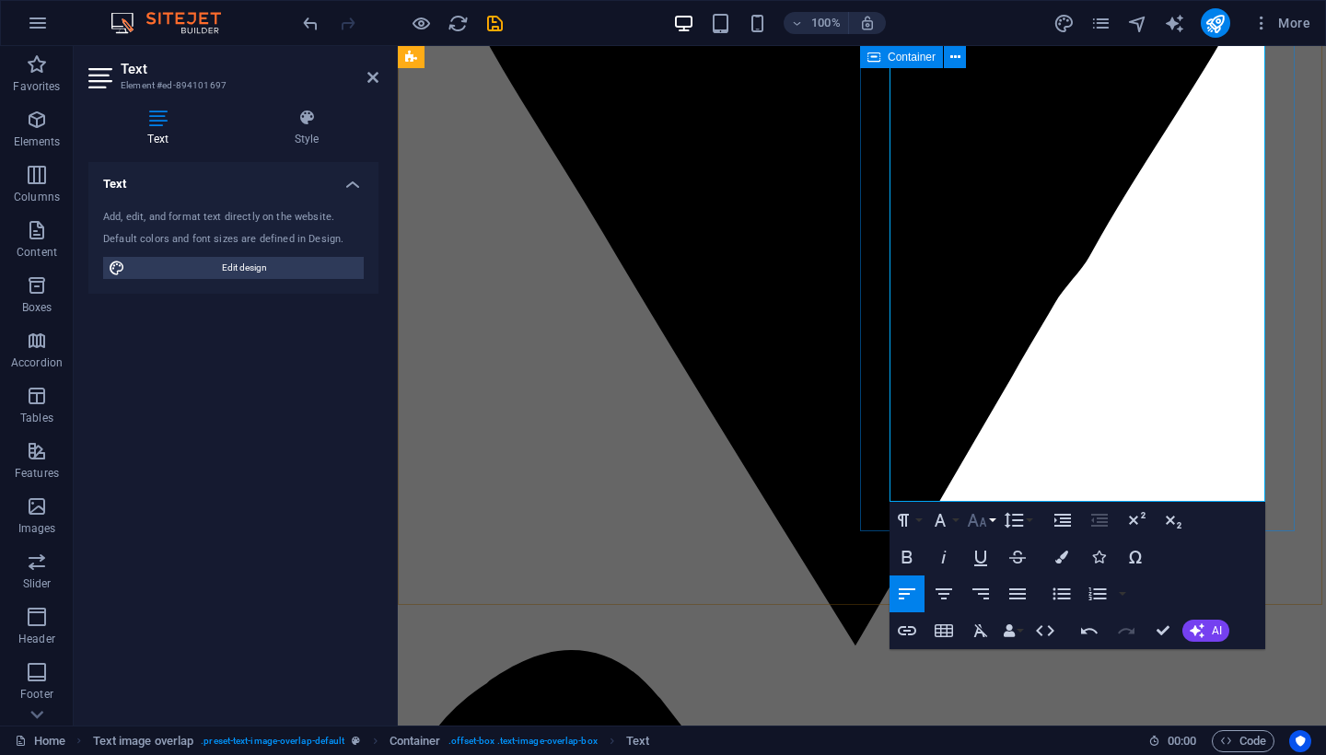
click at [990, 522] on button "Font Size" at bounding box center [980, 520] width 35 height 37
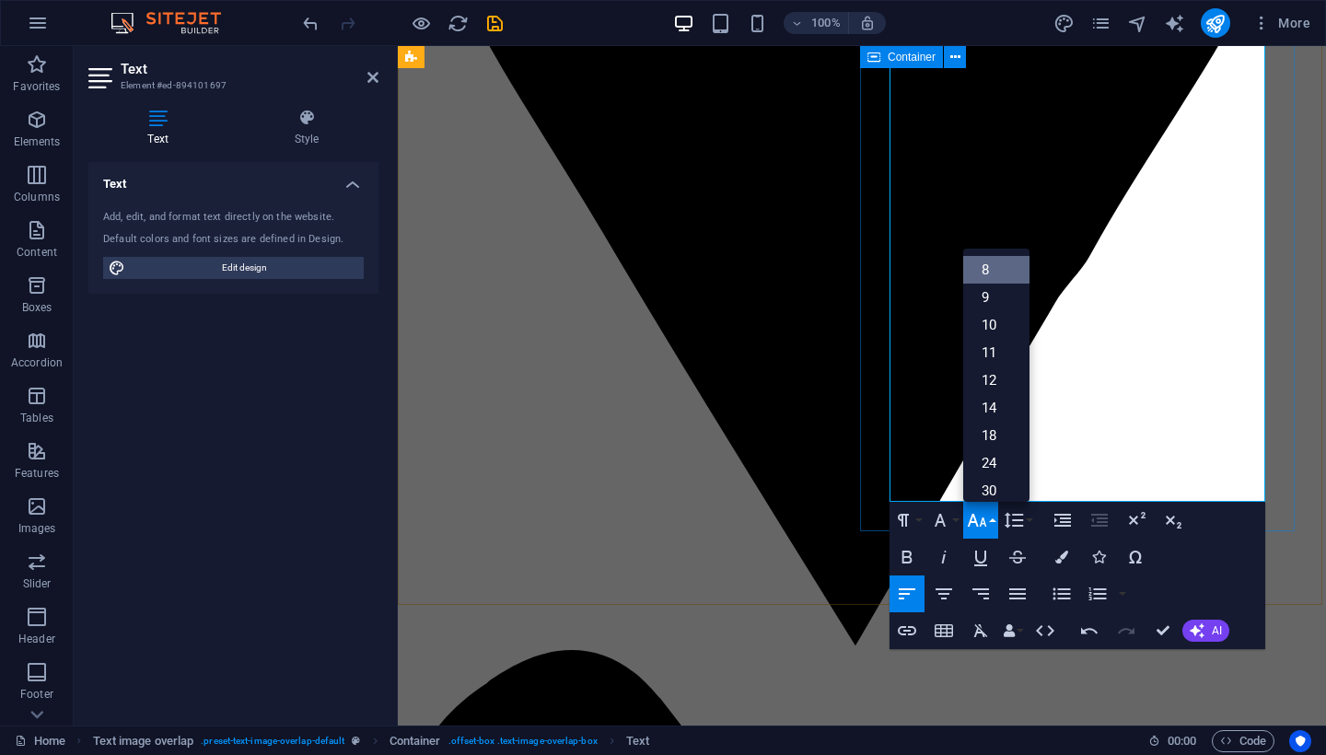
click at [990, 275] on link "8" at bounding box center [996, 270] width 66 height 28
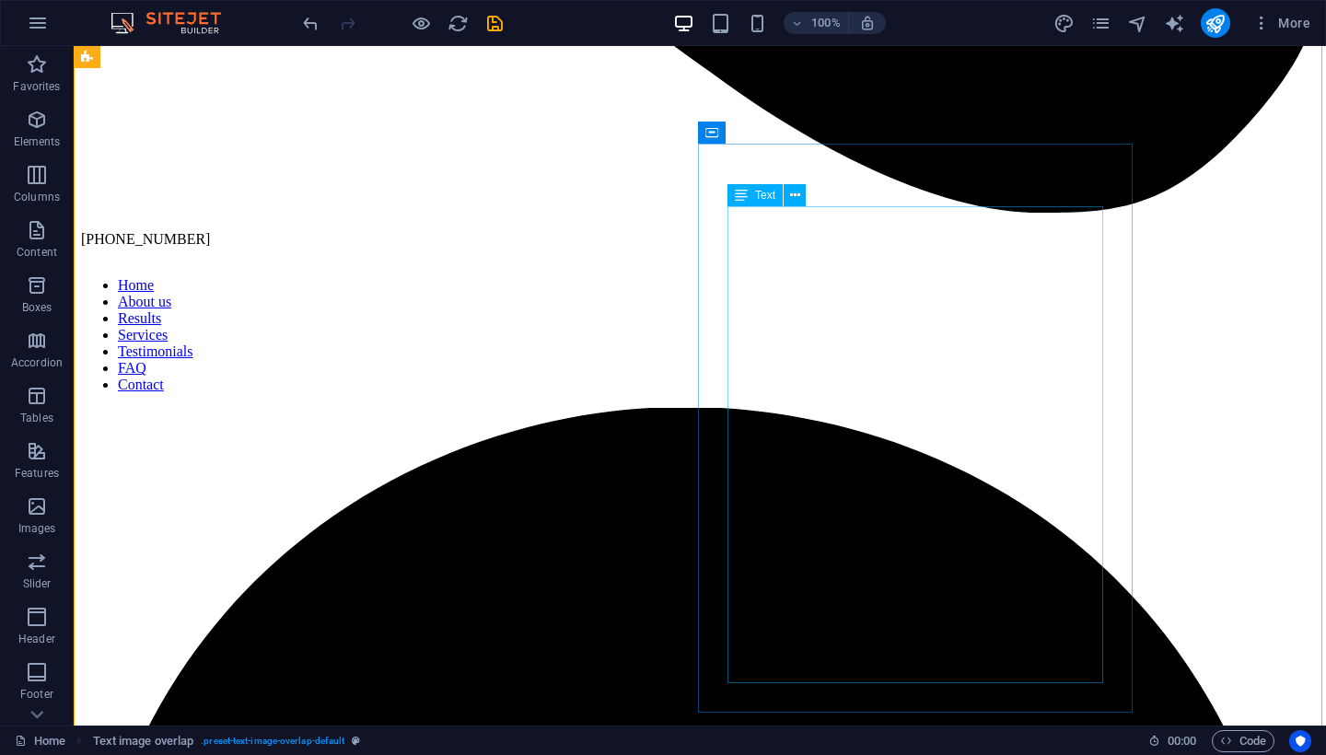
scroll to position [3650, 0]
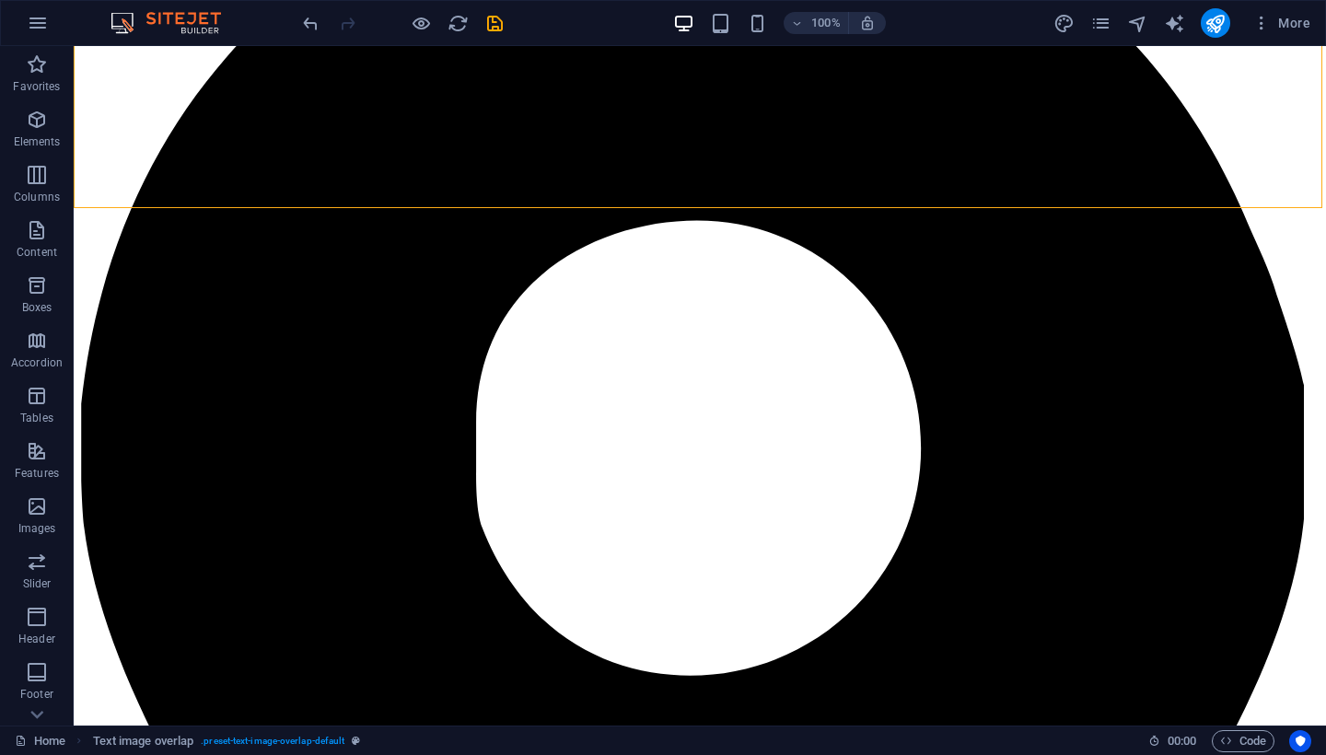
scroll to position [4217, 0]
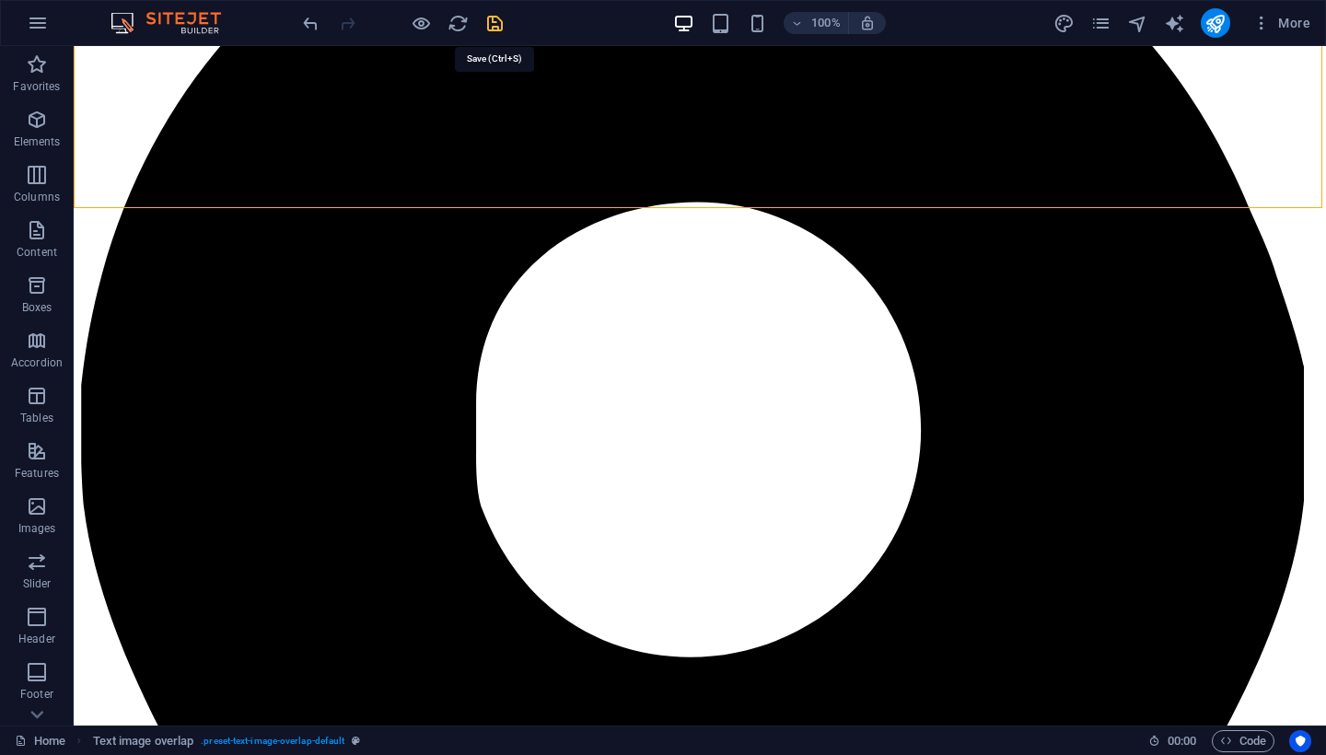
click at [494, 23] on icon "save" at bounding box center [494, 23] width 21 height 21
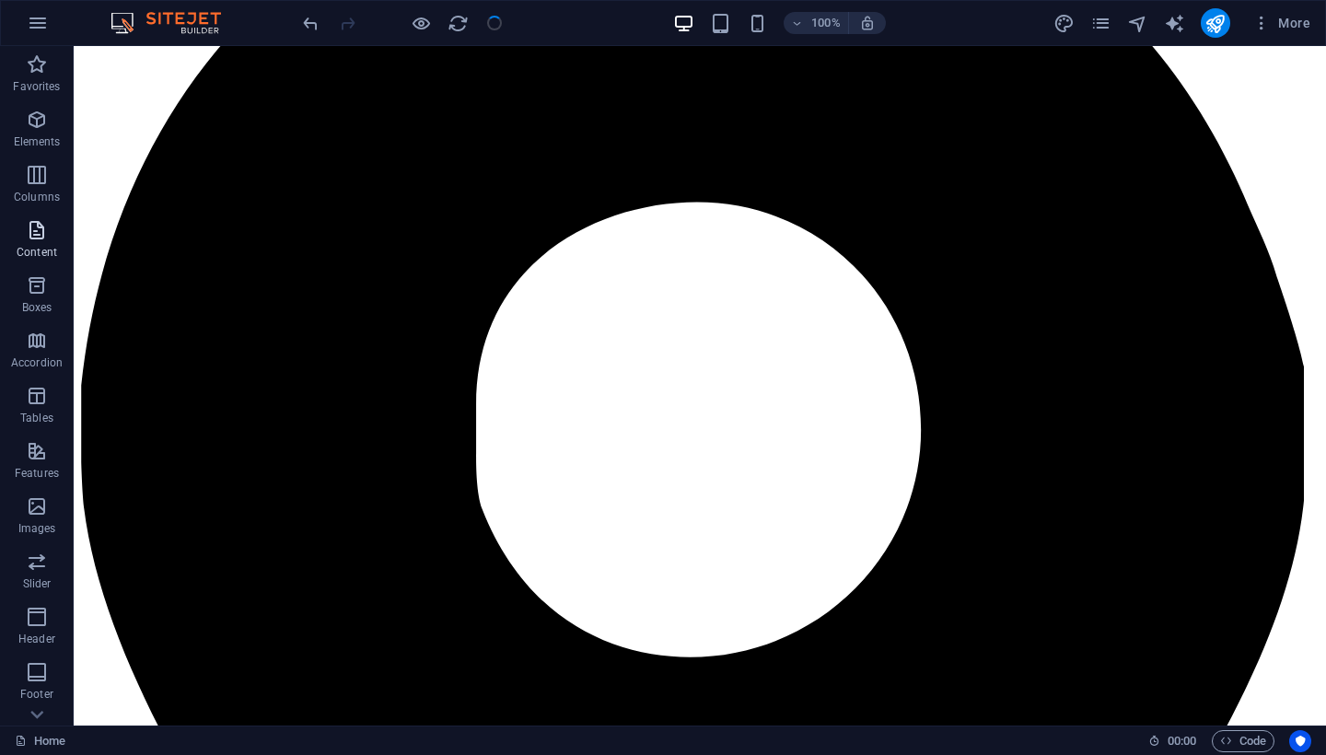
click at [36, 241] on span "Content" at bounding box center [37, 241] width 74 height 44
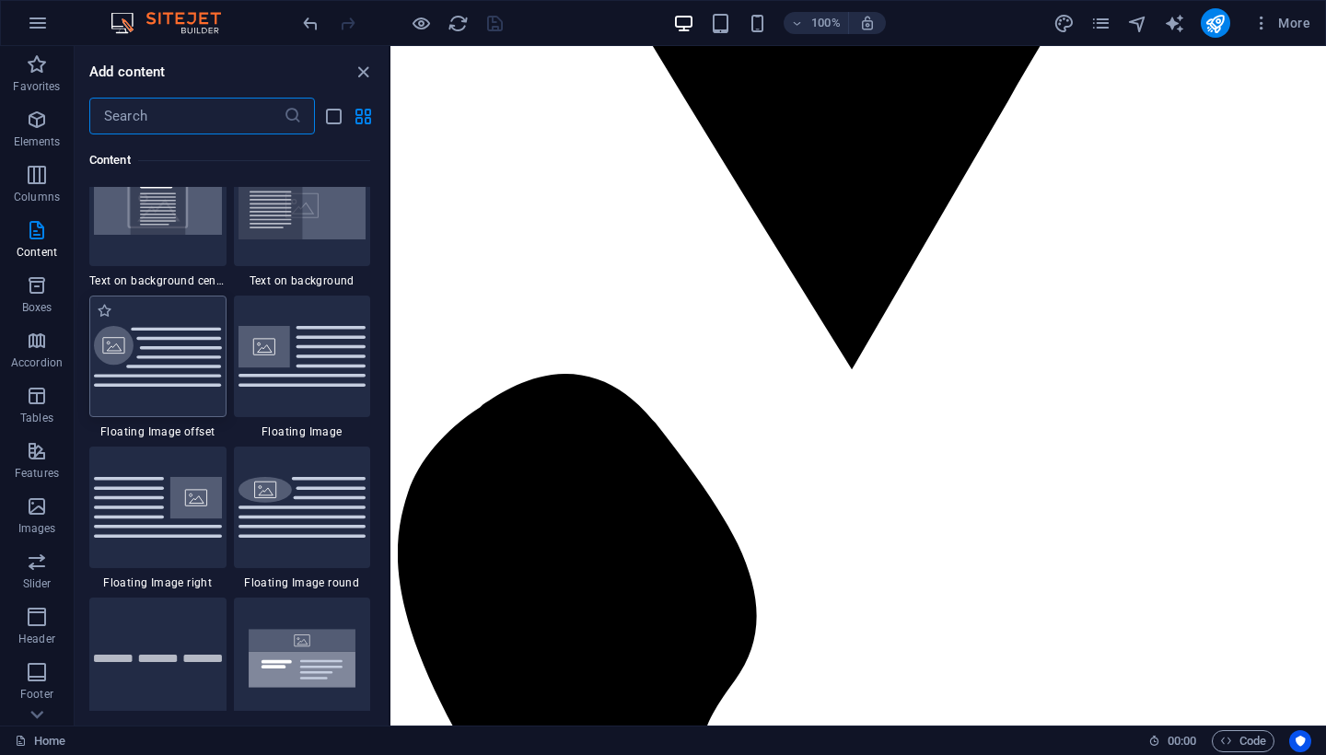
scroll to position [3797, 0]
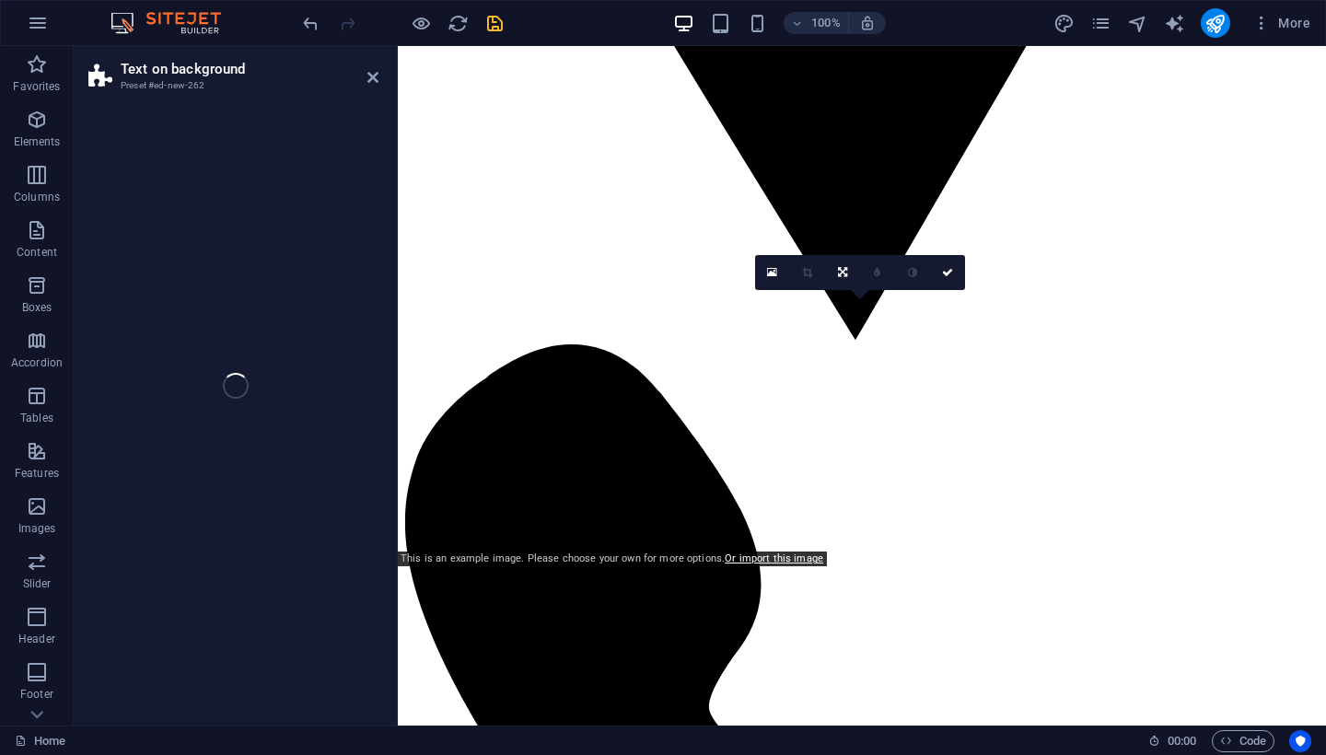
select select "%"
select select "rem"
select select "px"
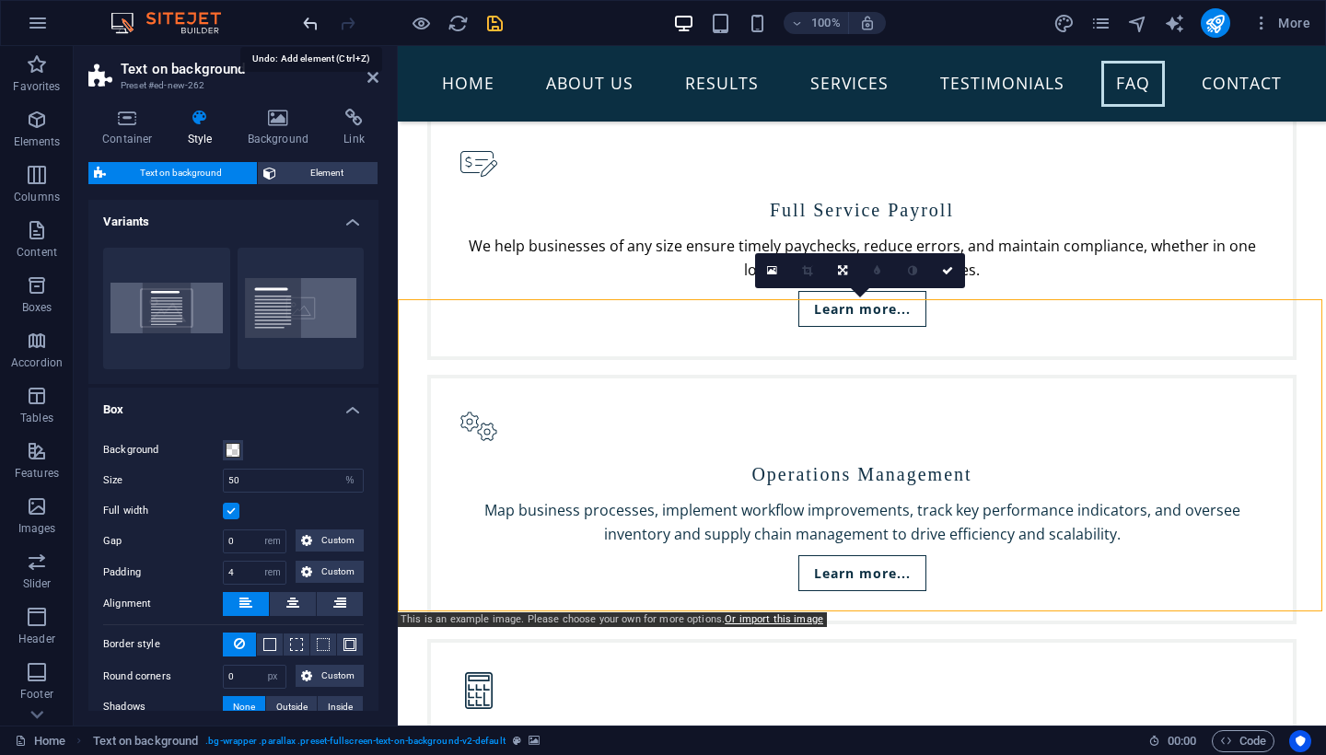
click at [300, 22] on icon "undo" at bounding box center [310, 23] width 21 height 21
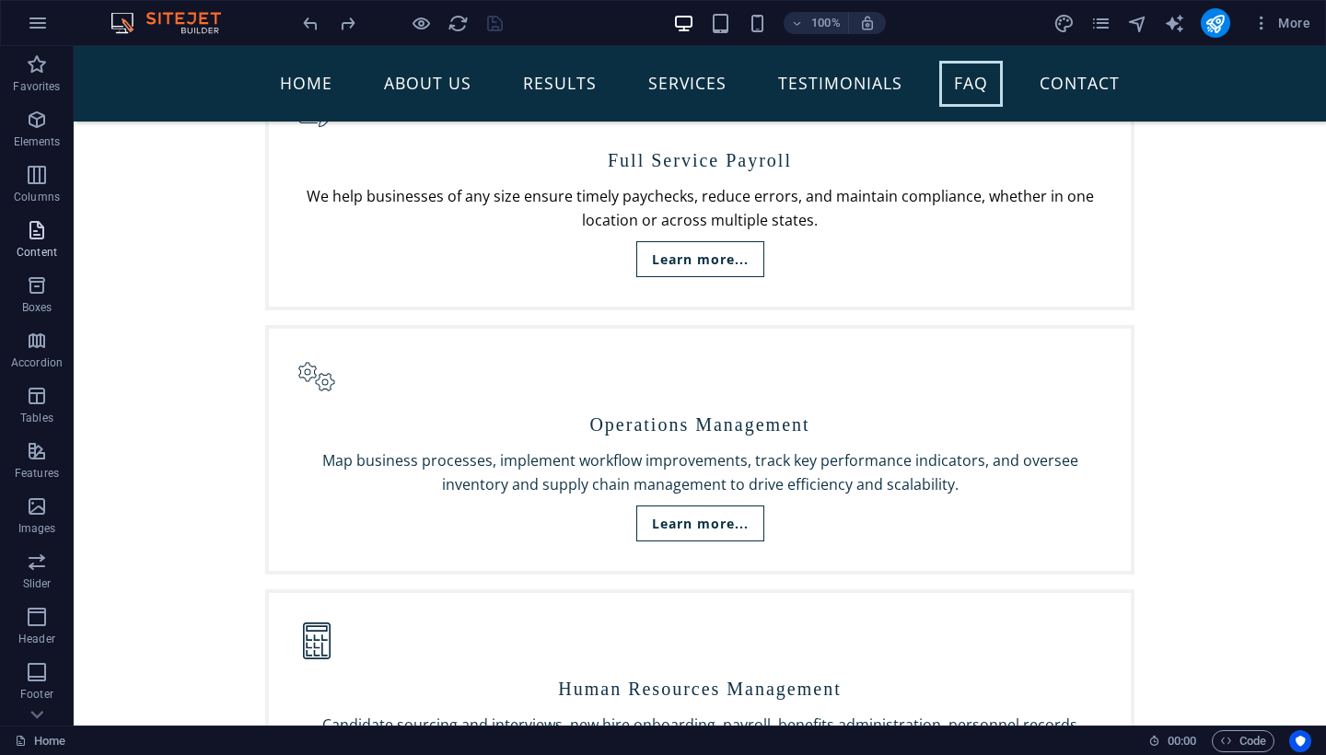
click at [43, 236] on icon "button" at bounding box center [37, 230] width 22 height 22
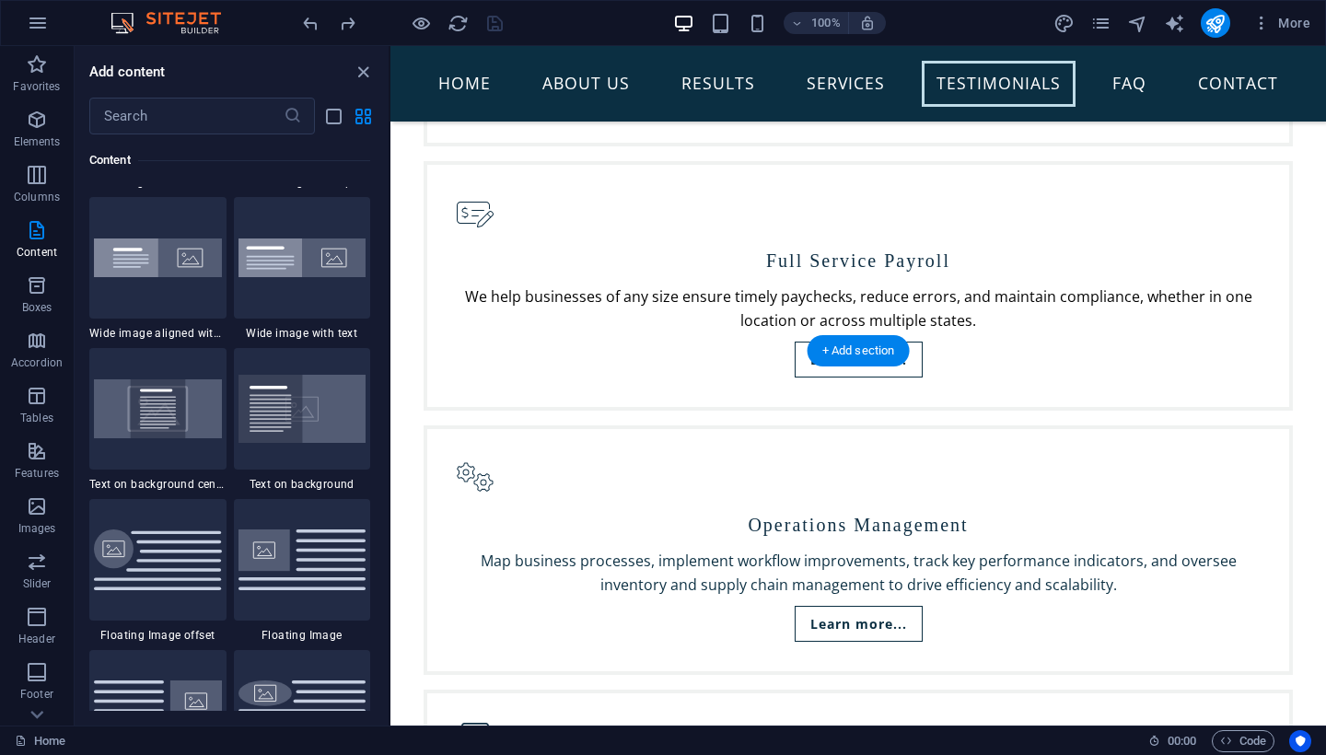
scroll to position [4168, 0]
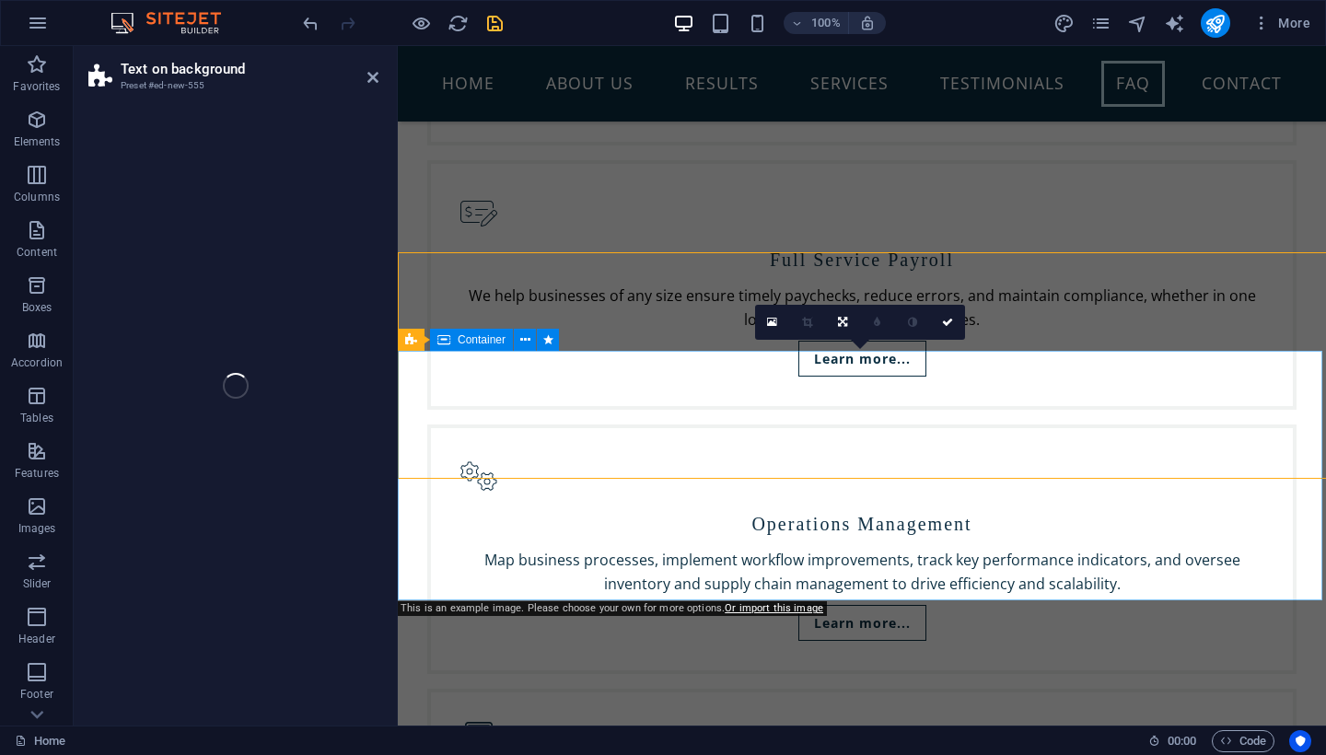
select select "%"
select select "rem"
select select "px"
select select "preset-fullscreen-text-on-background-v2-centered"
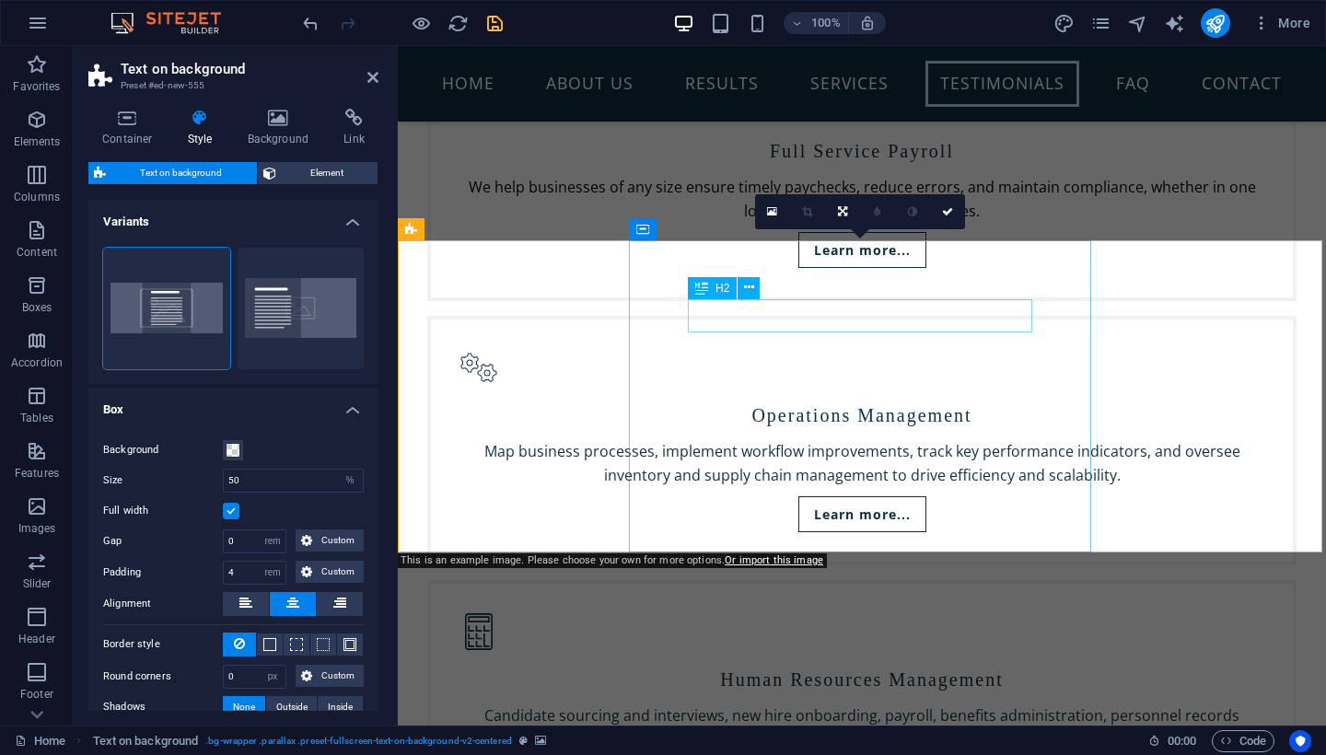
scroll to position [4282, 0]
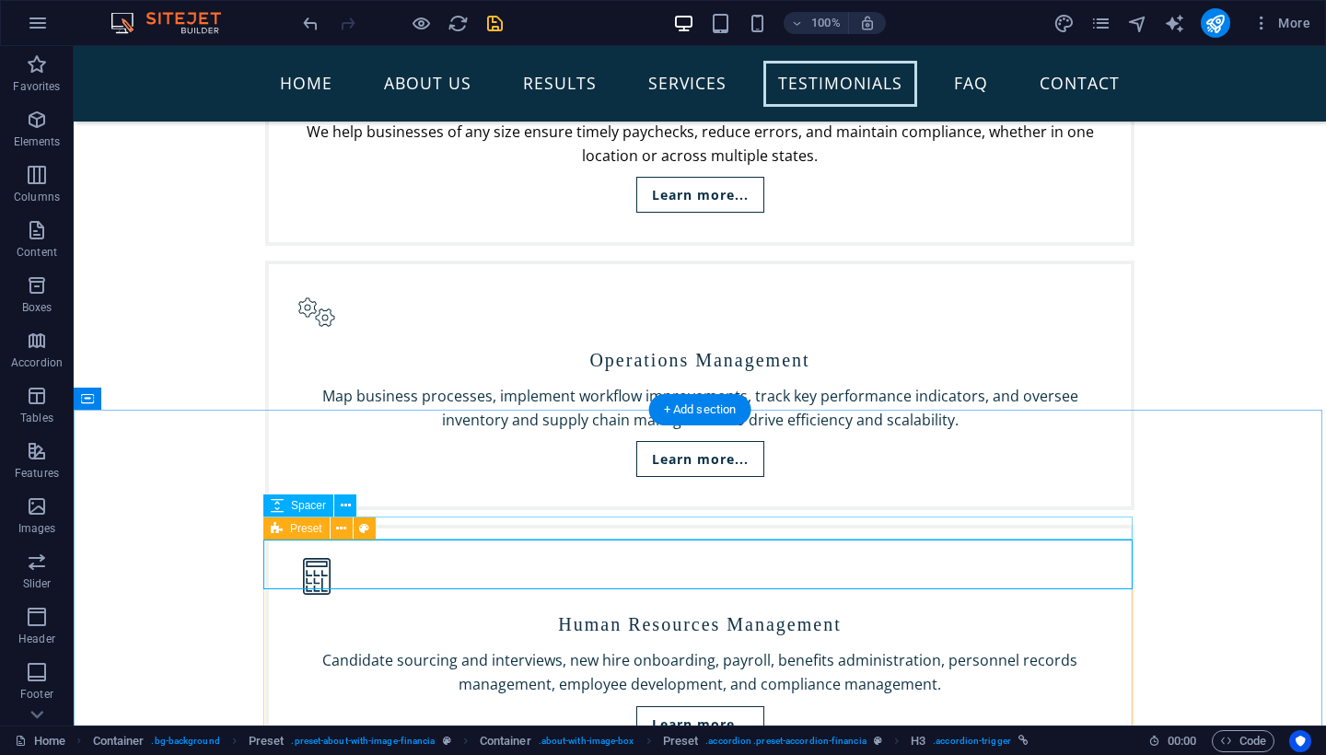
click at [283, 529] on div "Preset" at bounding box center [296, 529] width 66 height 22
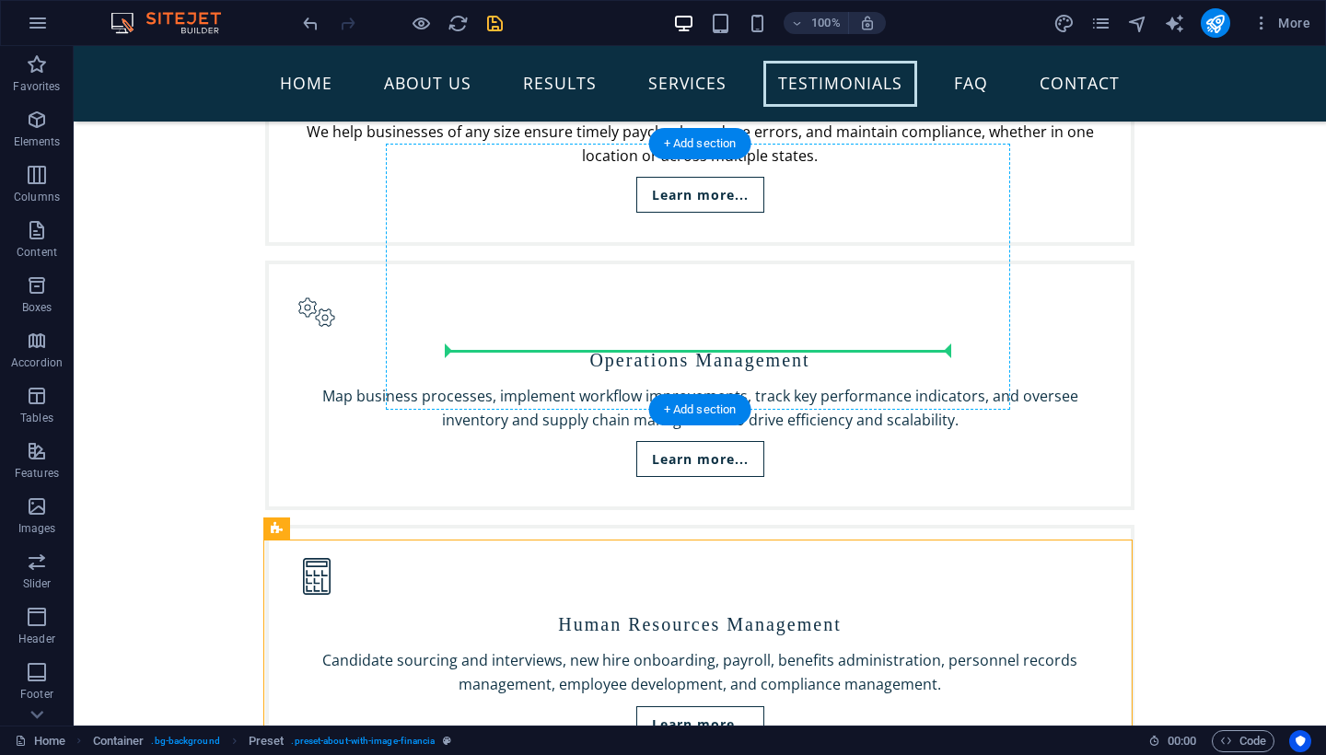
drag, startPoint x: 356, startPoint y: 575, endPoint x: 467, endPoint y: 339, distance: 260.4
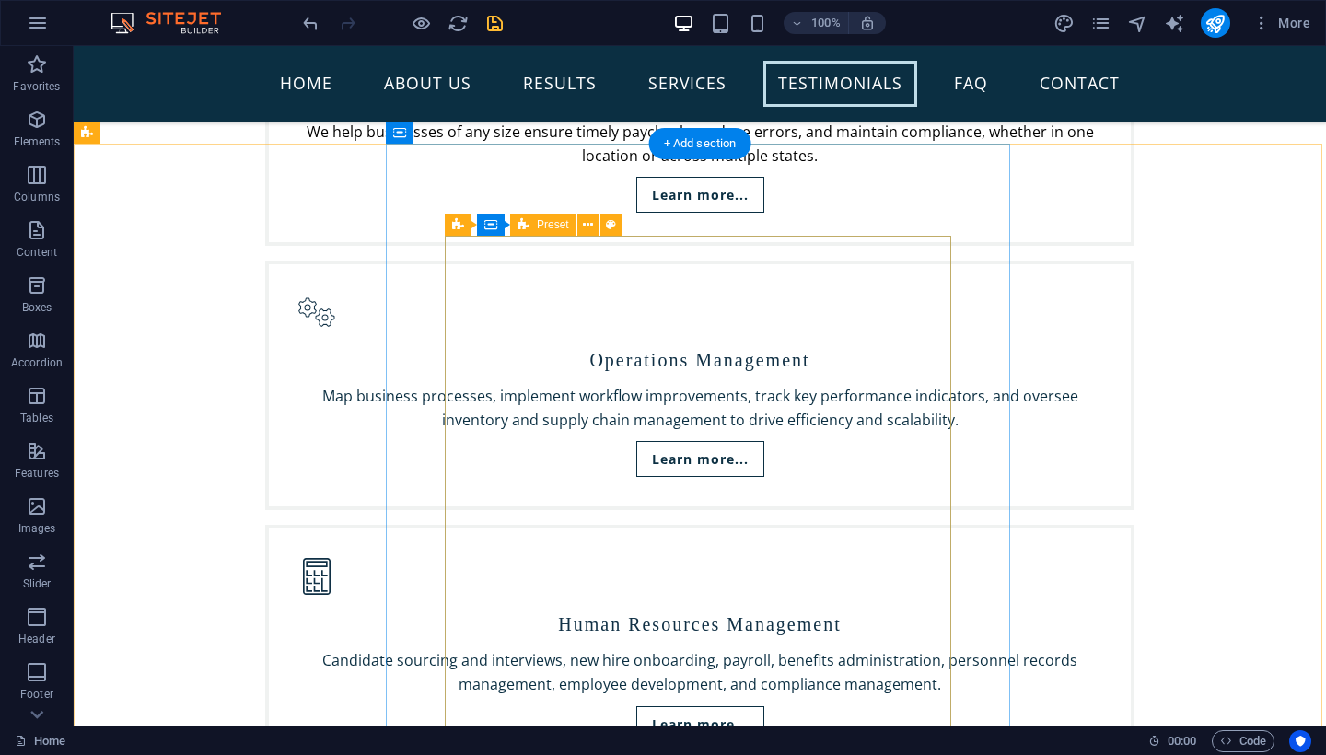
click at [545, 224] on span "Preset" at bounding box center [553, 224] width 32 height 11
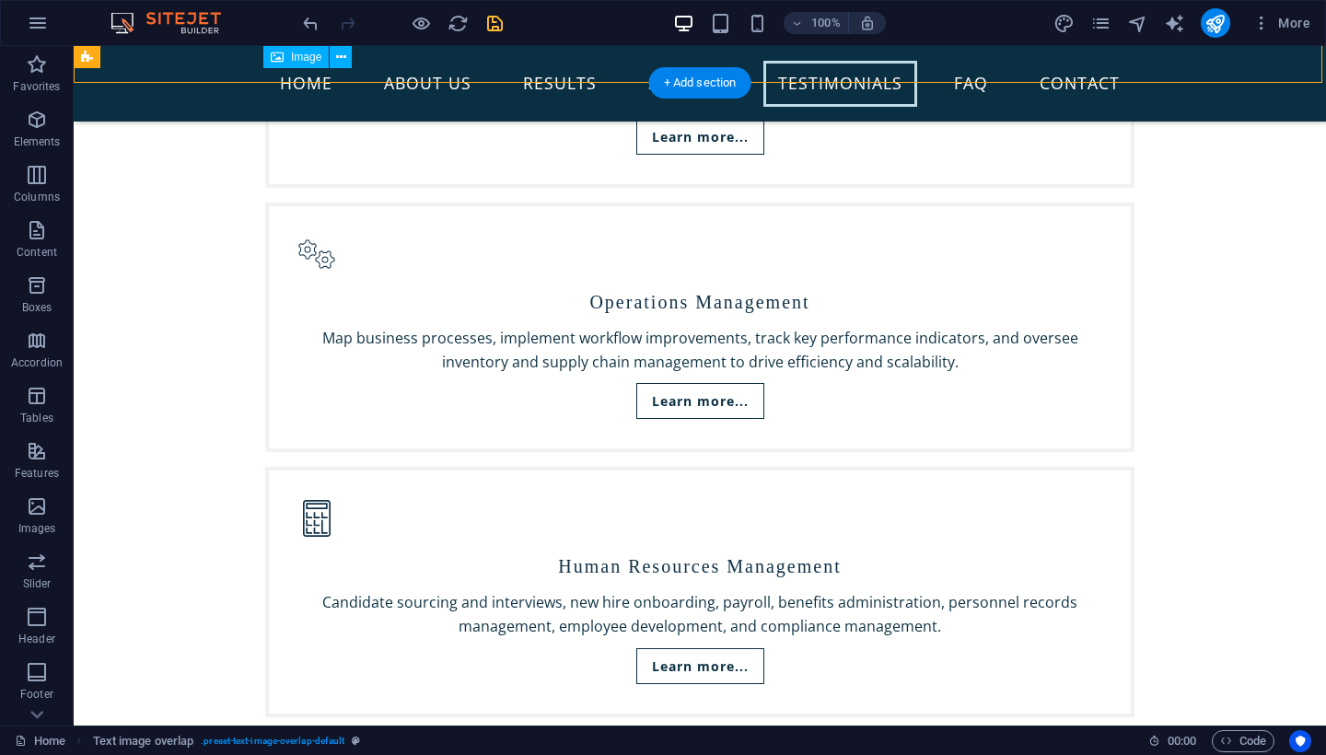
scroll to position [4334, 0]
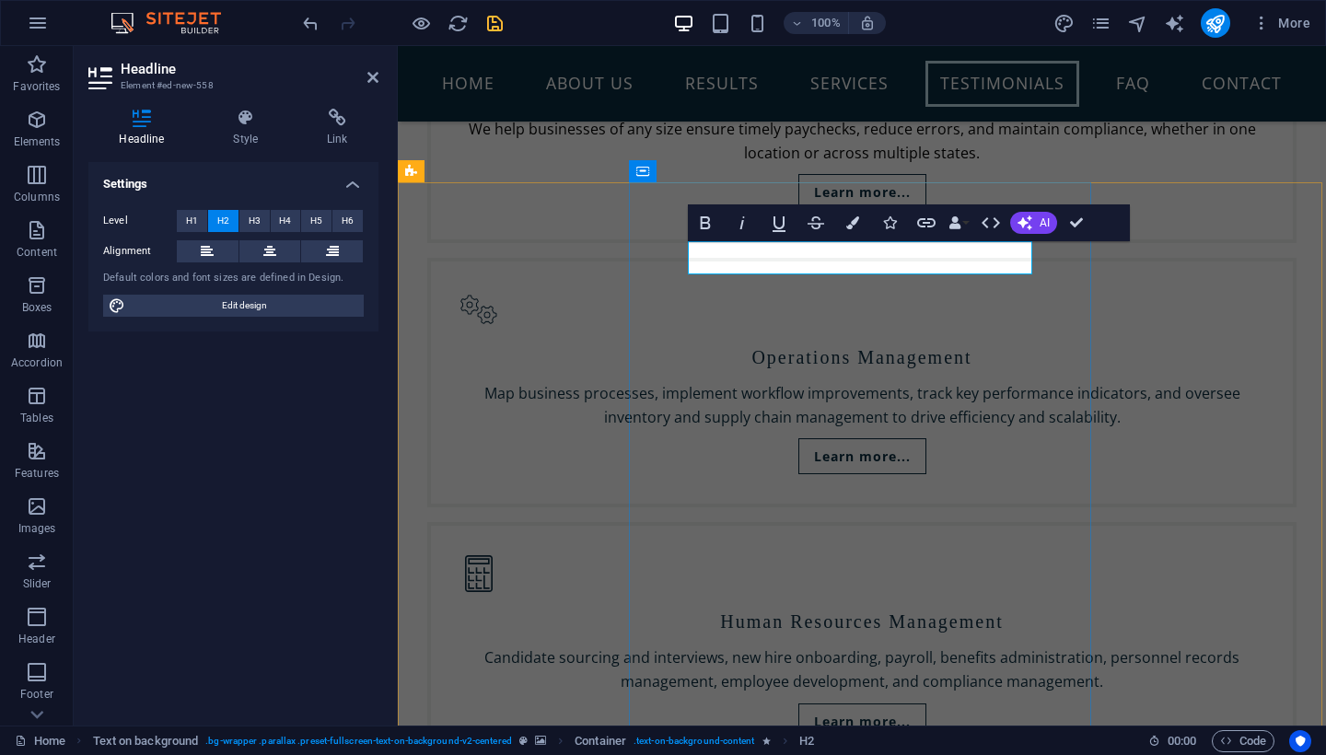
scroll to position [5857, 0]
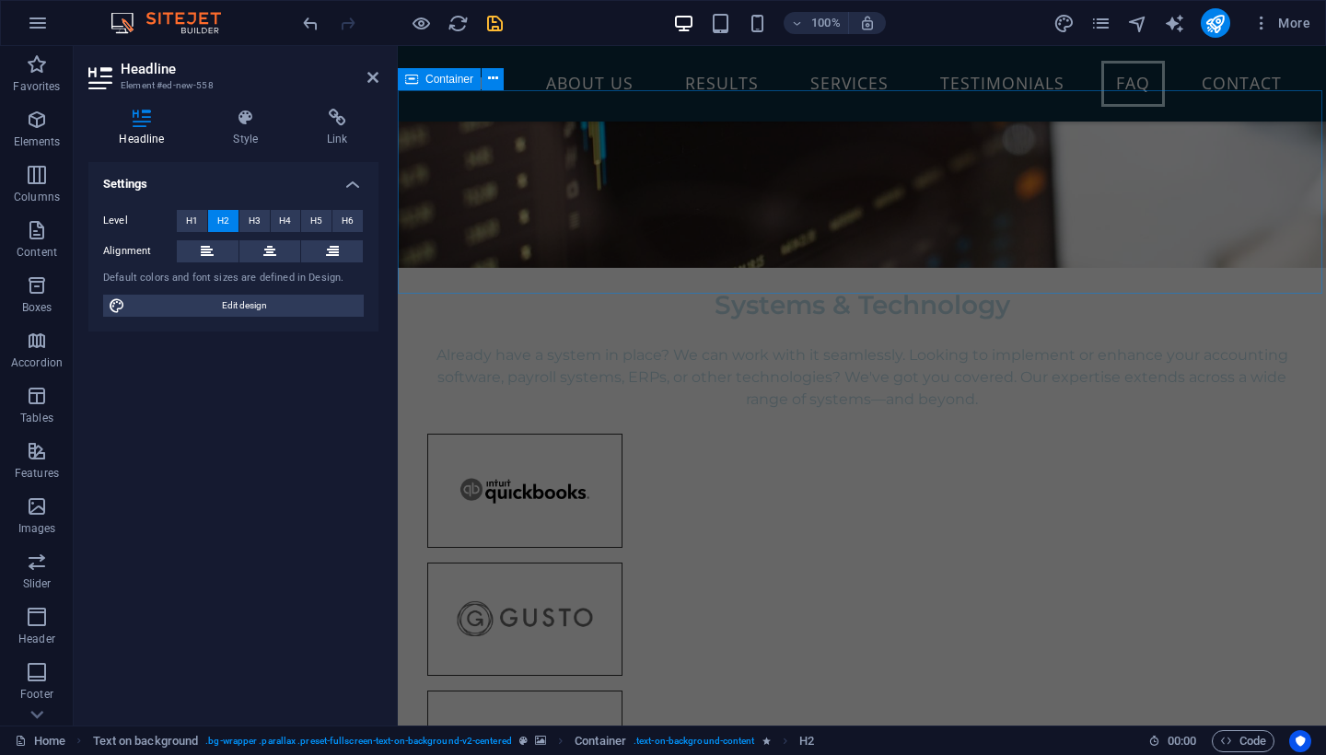
type input "q"
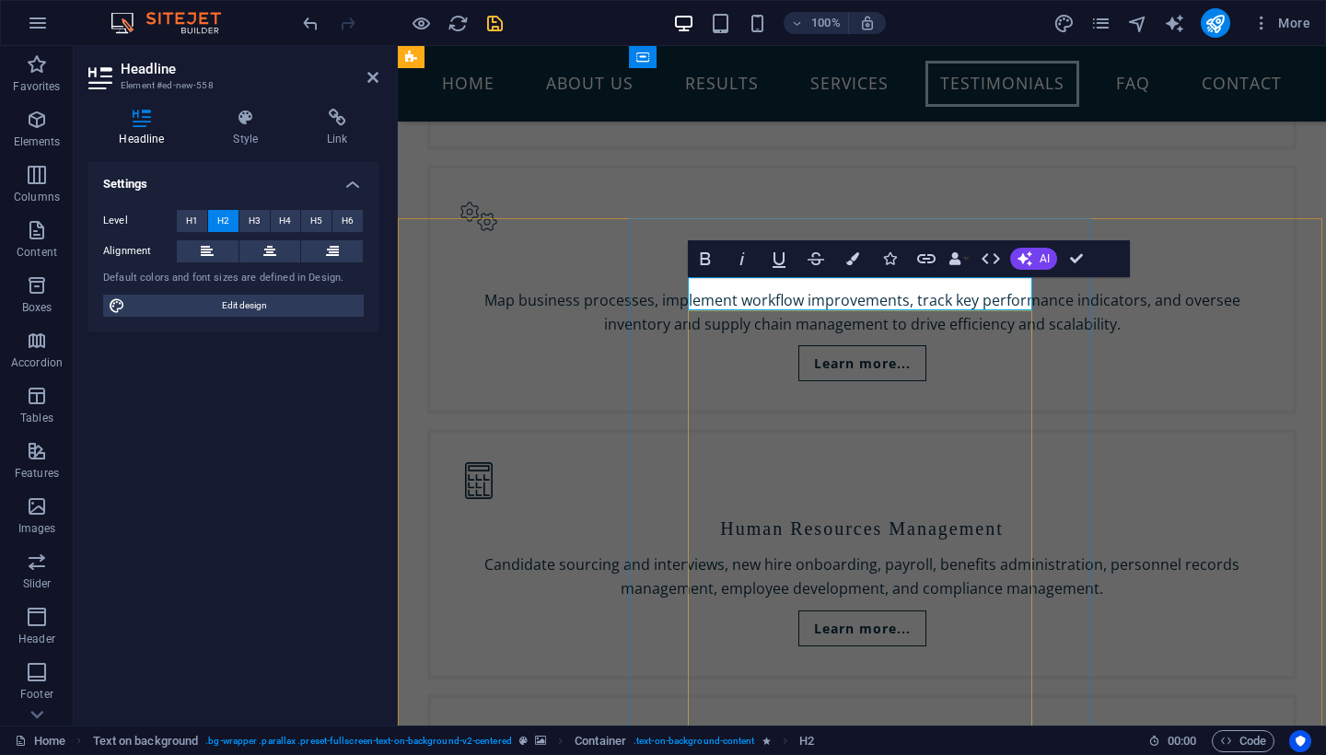
scroll to position [4273, 0]
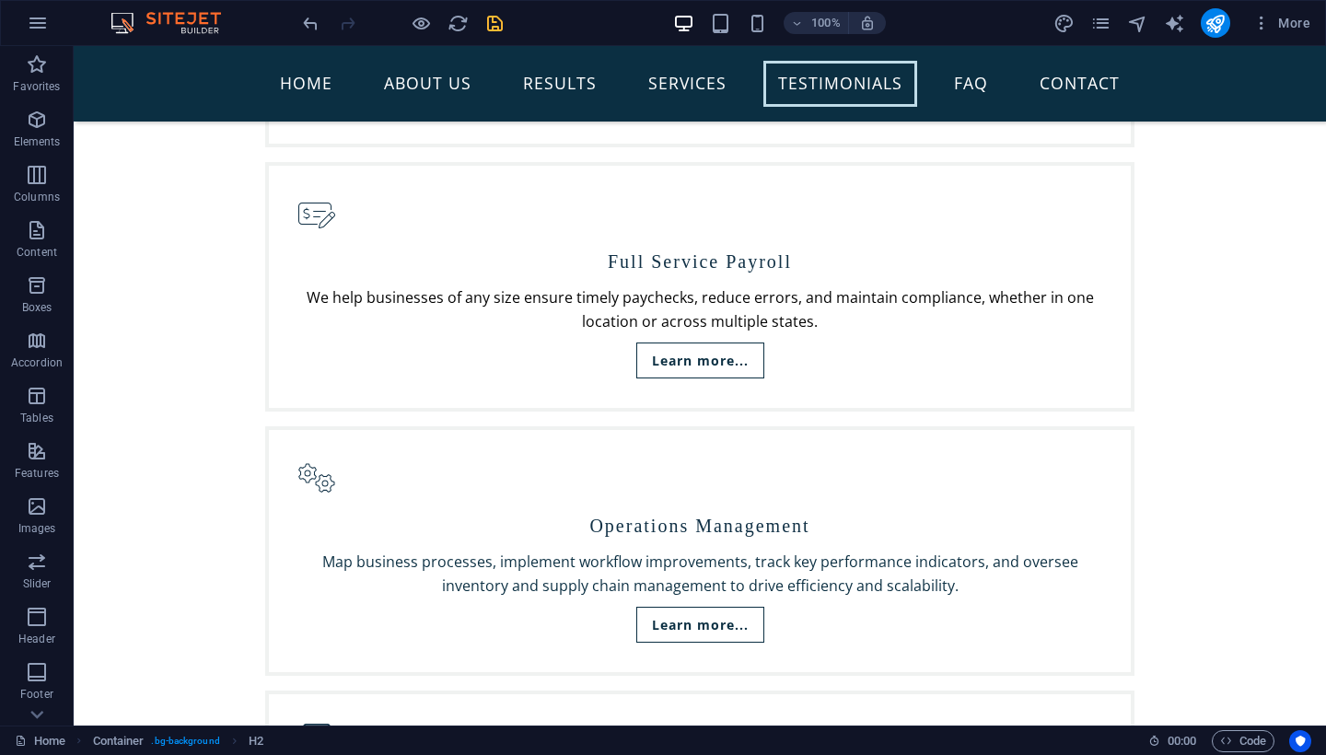
scroll to position [4108, 0]
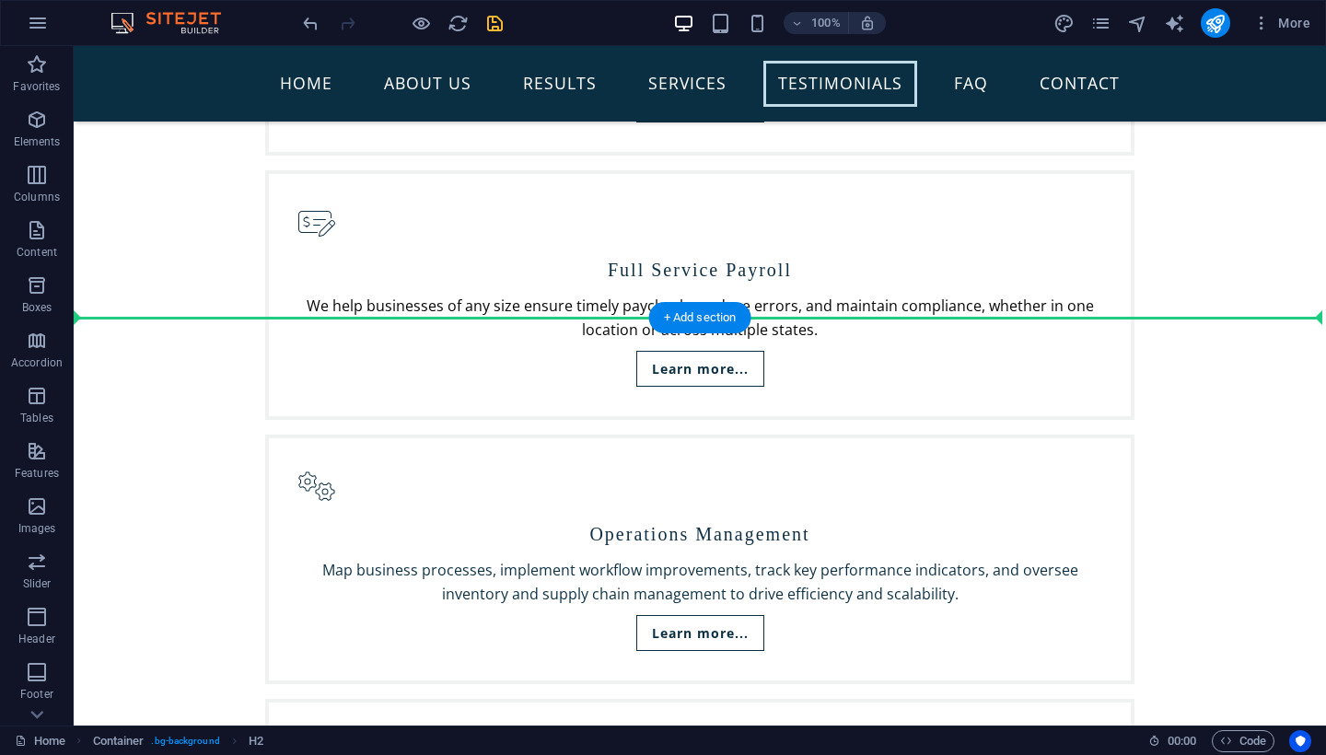
drag, startPoint x: 533, startPoint y: 568, endPoint x: 355, endPoint y: 334, distance: 294.4
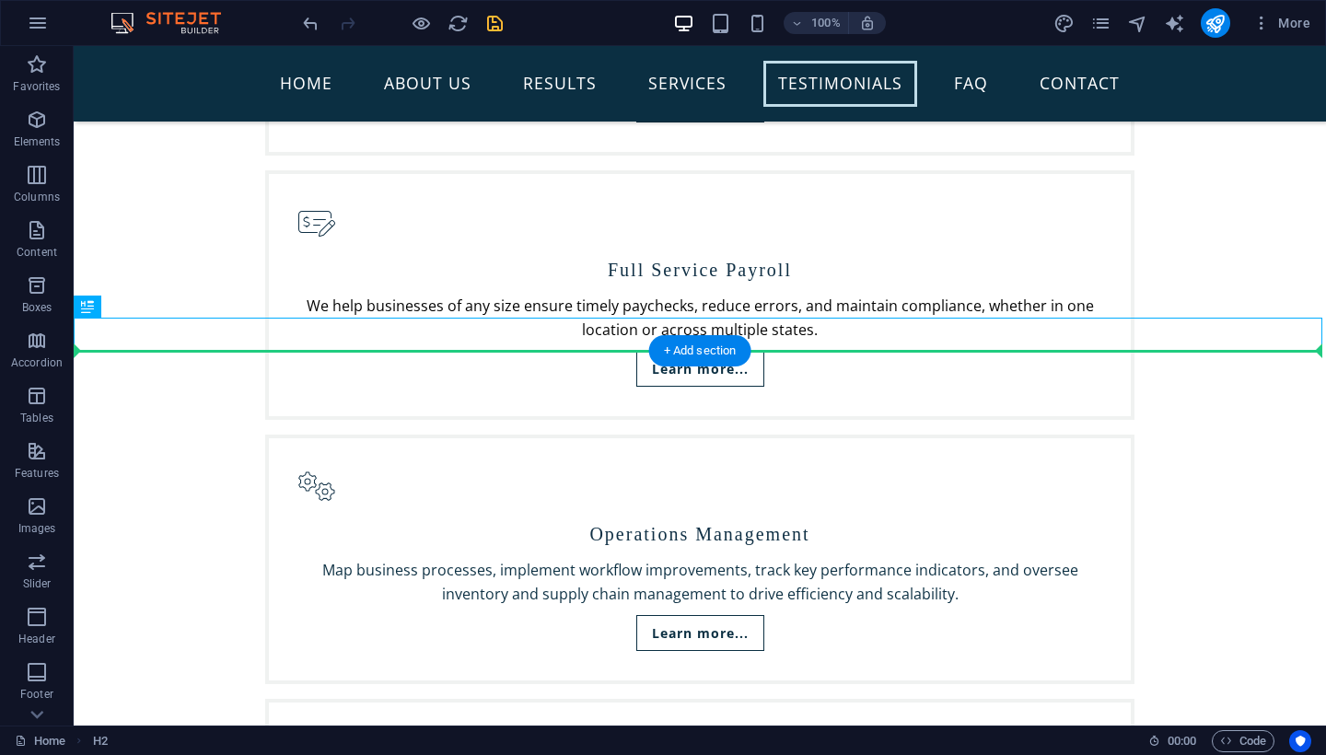
drag, startPoint x: 176, startPoint y: 349, endPoint x: 146, endPoint y: 370, distance: 36.3
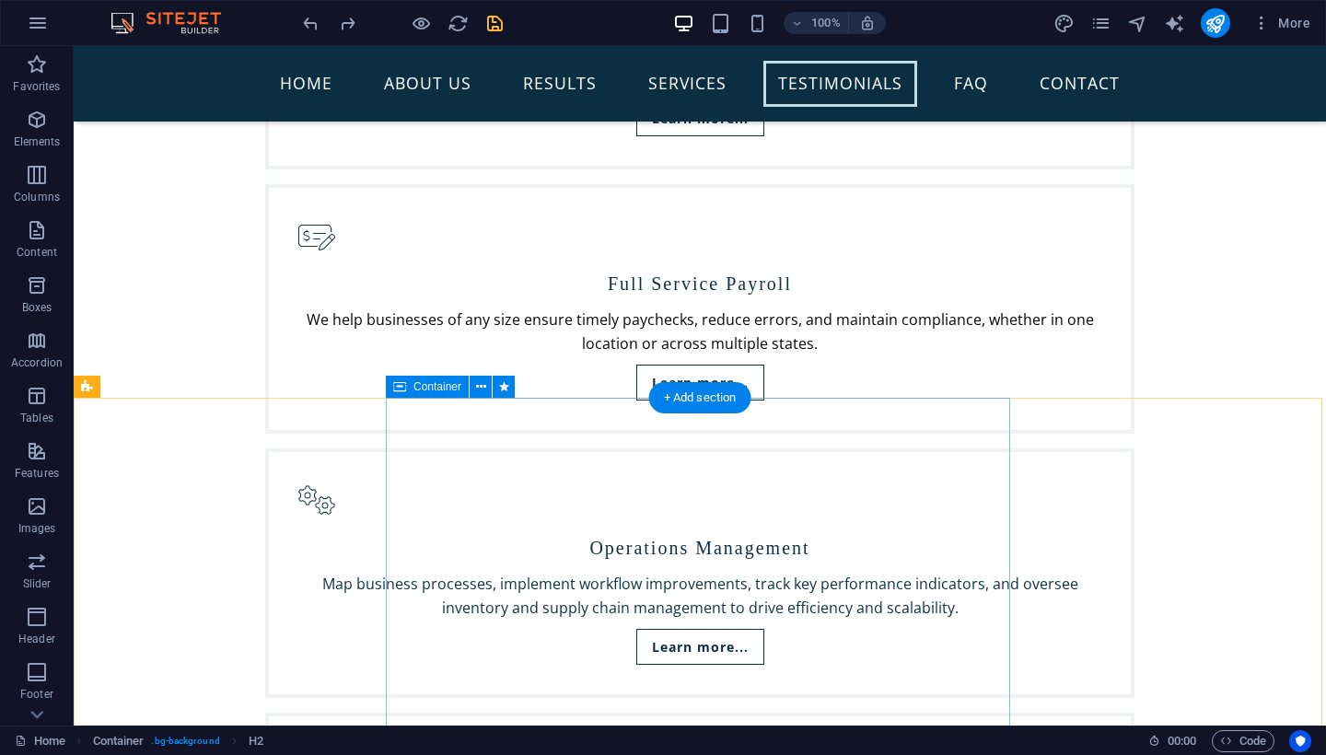
scroll to position [4028, 0]
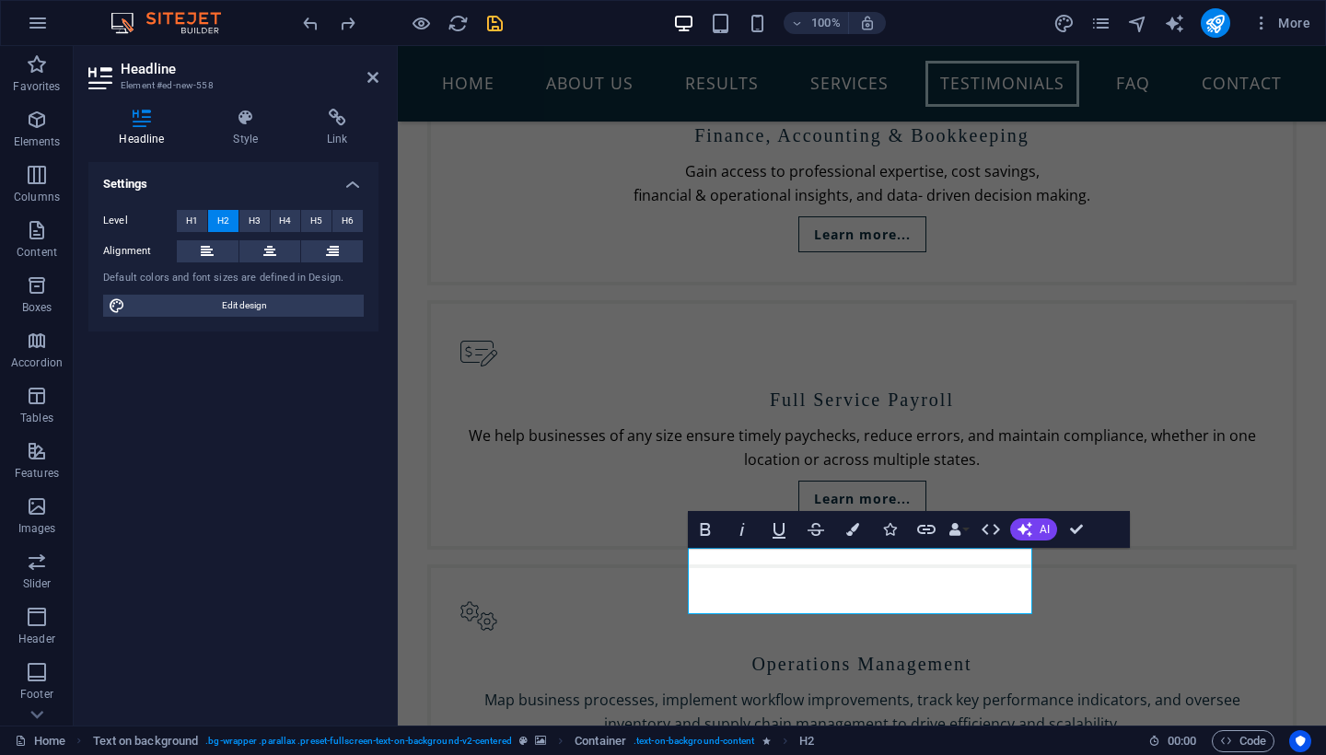
drag, startPoint x: 1120, startPoint y: 573, endPoint x: 1210, endPoint y: 533, distance: 98.6
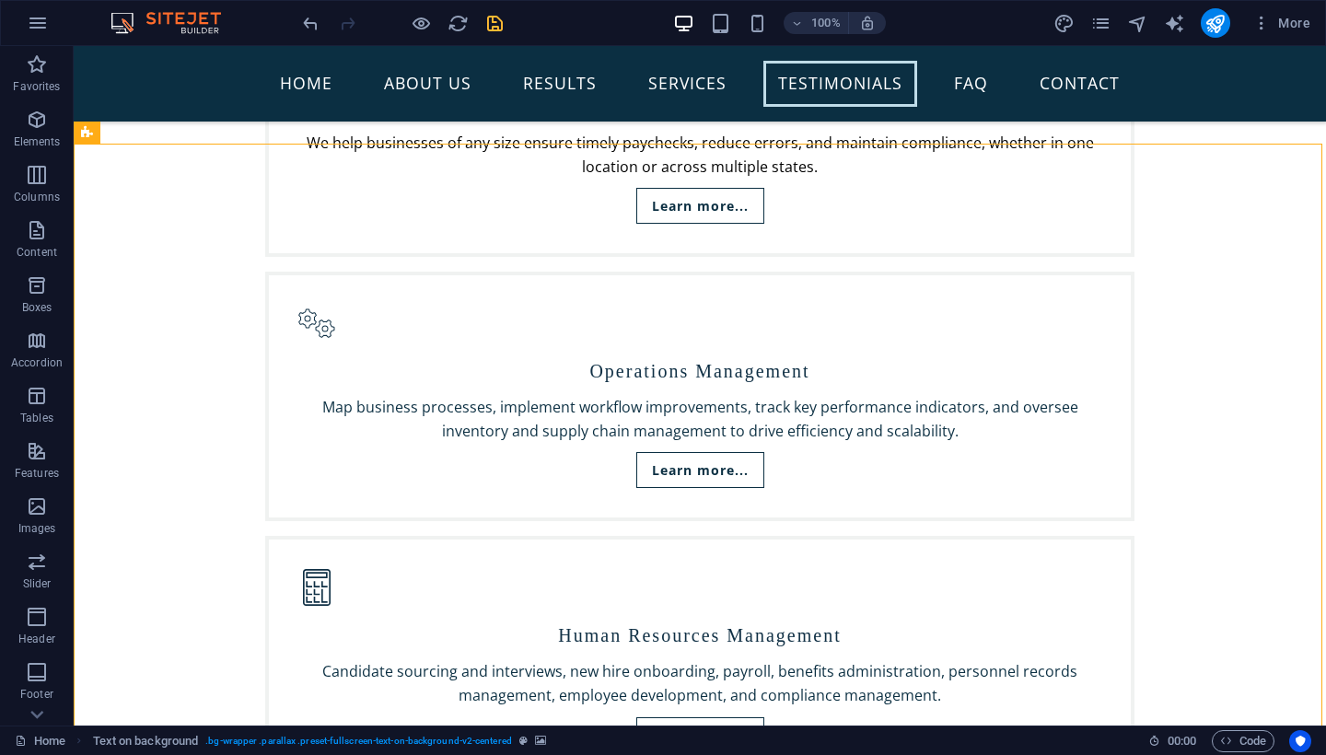
scroll to position [4267, 0]
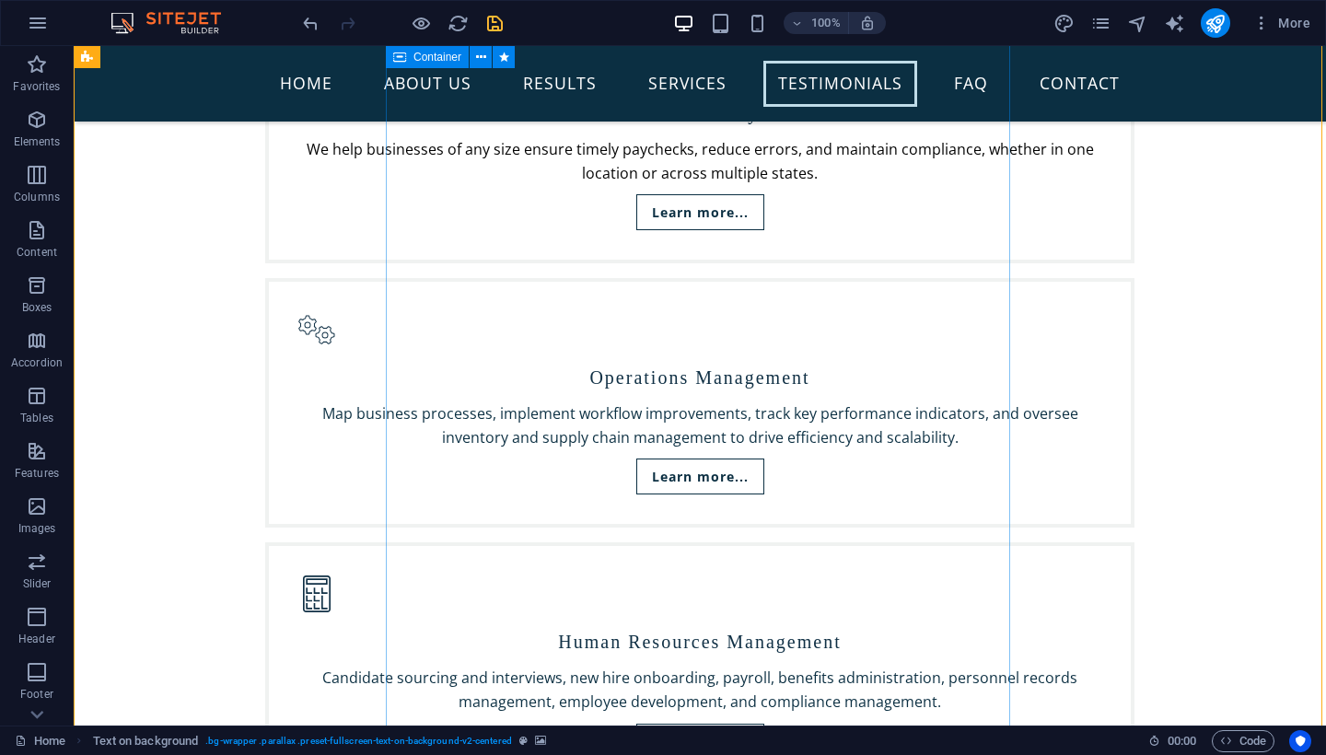
scroll to position [4135, 0]
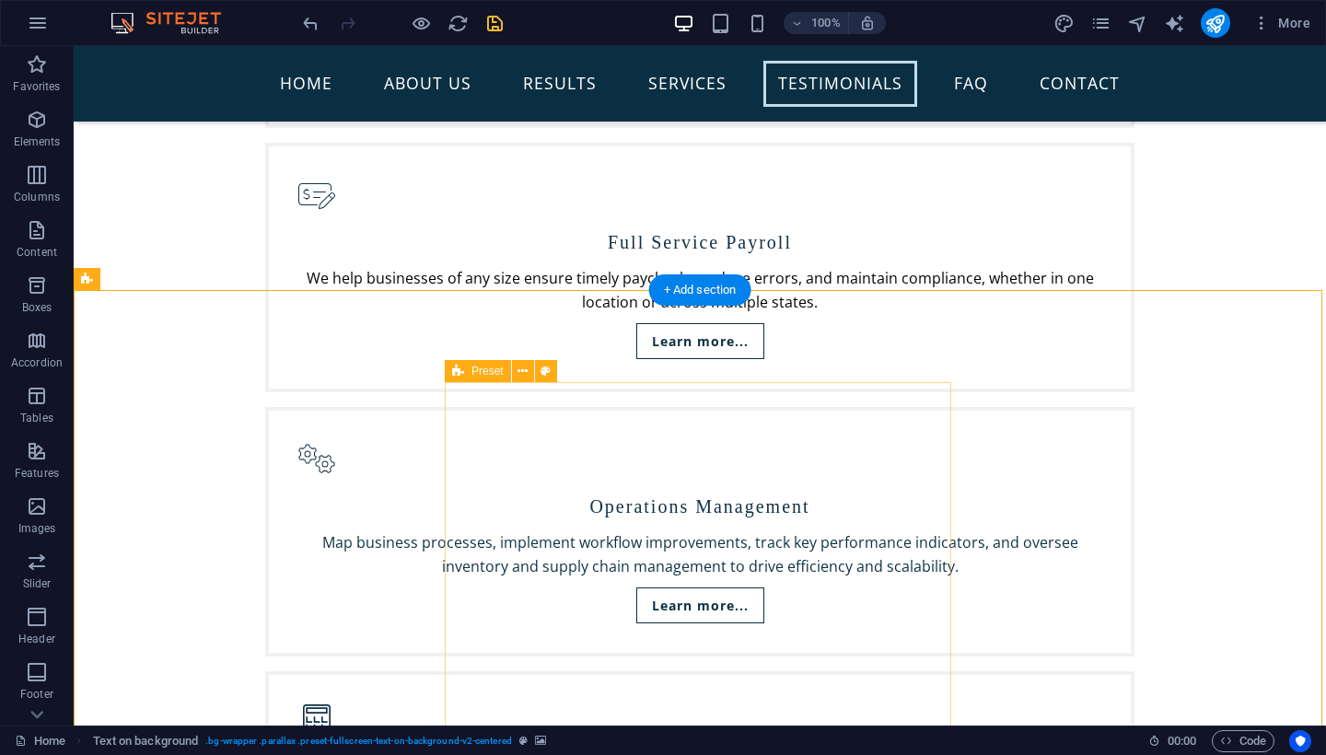
select select "%"
select select "rem"
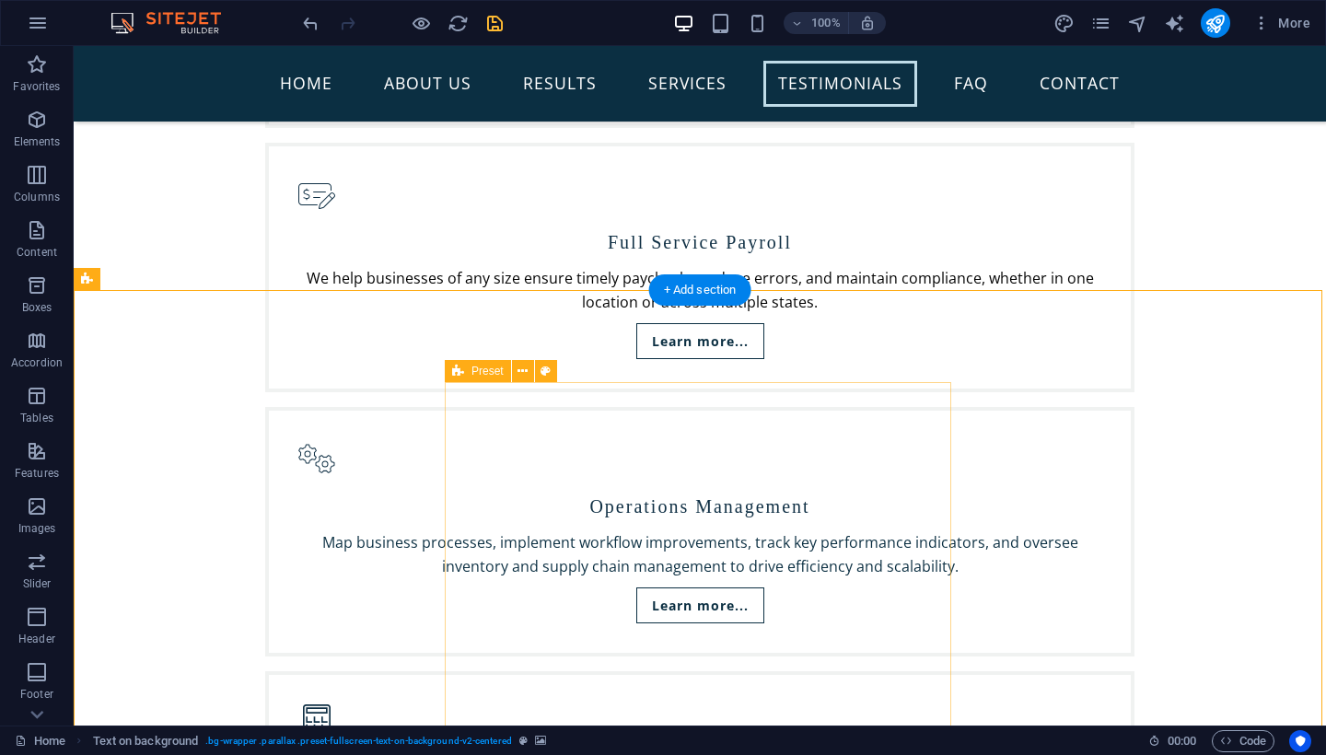
select select "rem"
select select "px"
select select "preset-fullscreen-text-on-background-v2-centered"
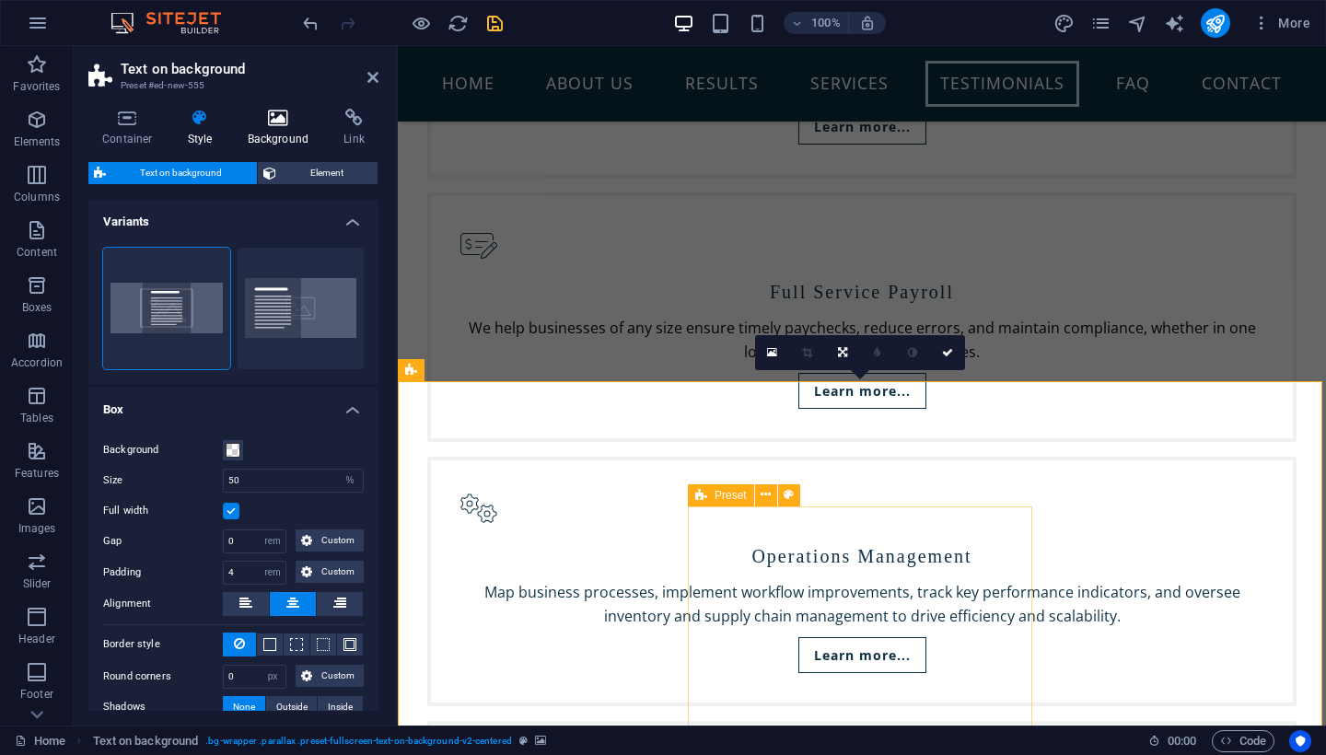
click at [276, 122] on icon at bounding box center [278, 118] width 89 height 18
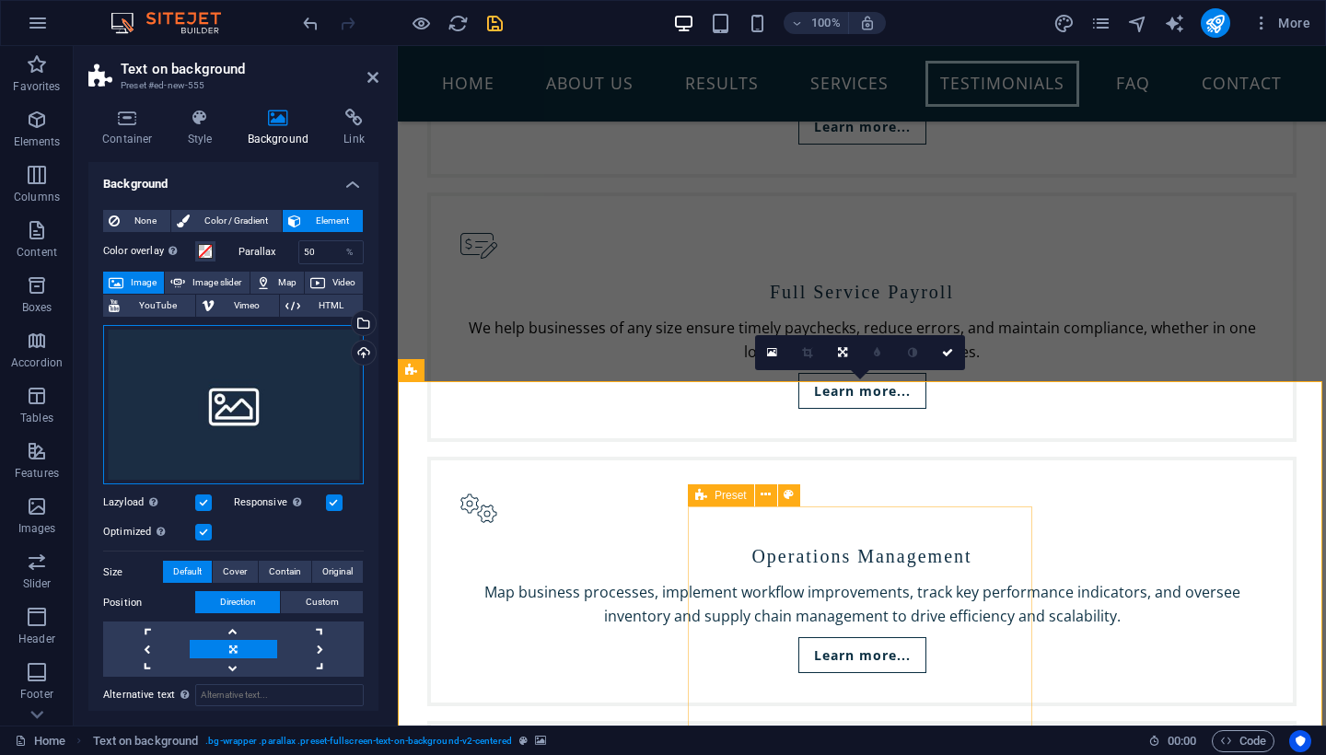
click at [285, 410] on div "Drag files here, click to choose files or select files from Files or our free s…" at bounding box center [233, 405] width 261 height 160
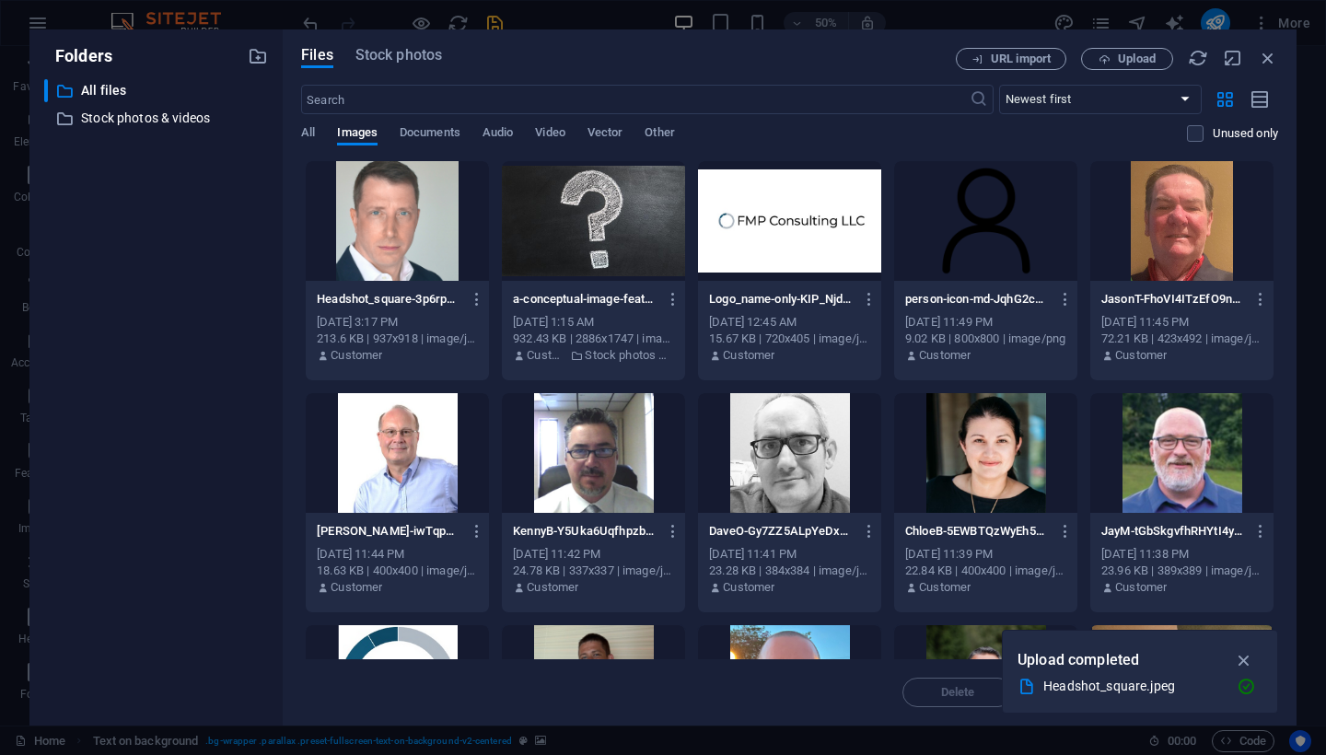
click at [577, 245] on div at bounding box center [593, 221] width 183 height 120
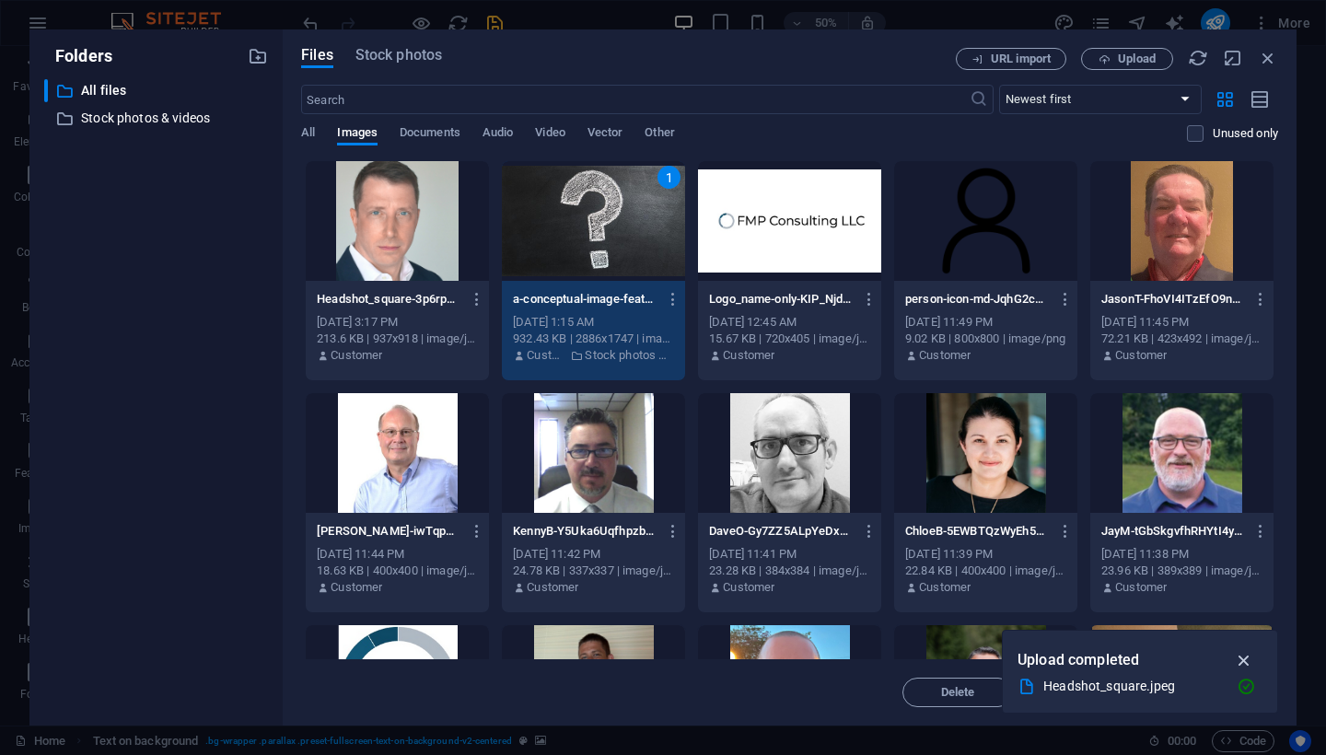
click at [1243, 656] on icon "button" at bounding box center [1244, 660] width 21 height 20
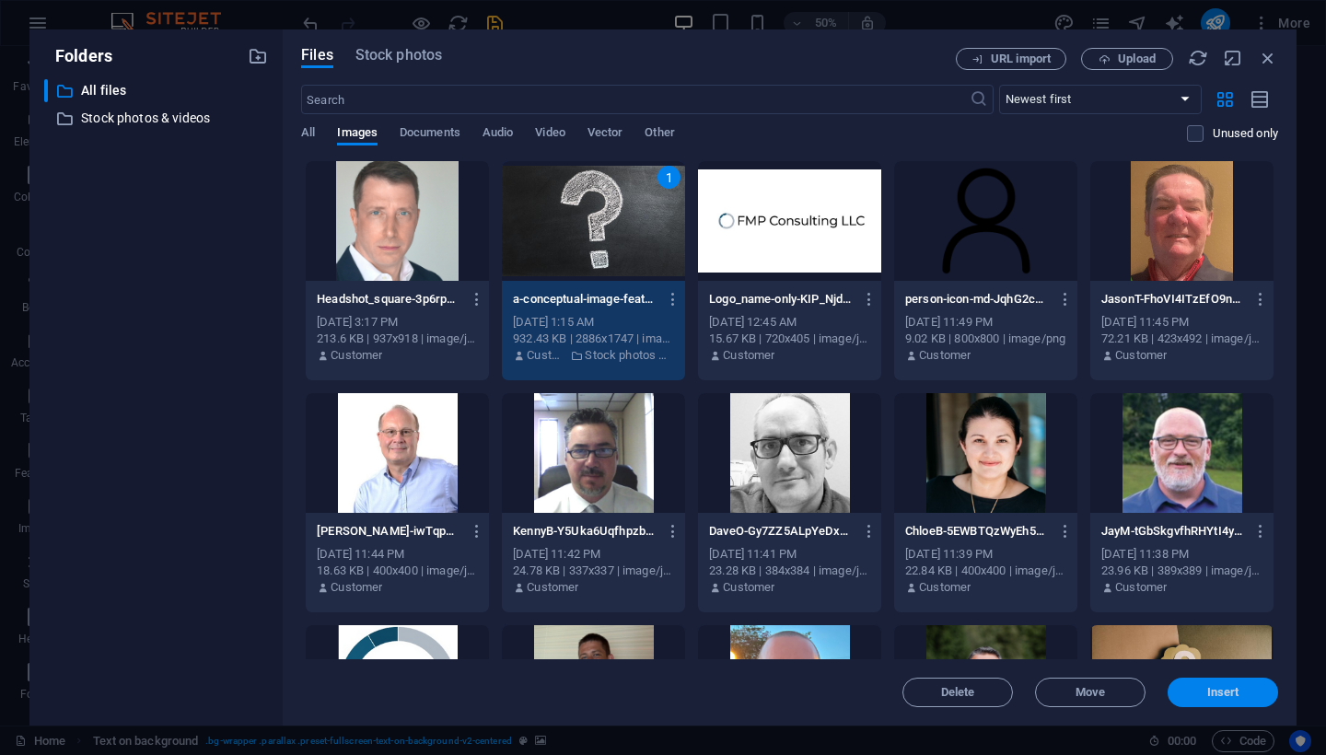
click at [1226, 691] on span "Insert" at bounding box center [1223, 692] width 32 height 11
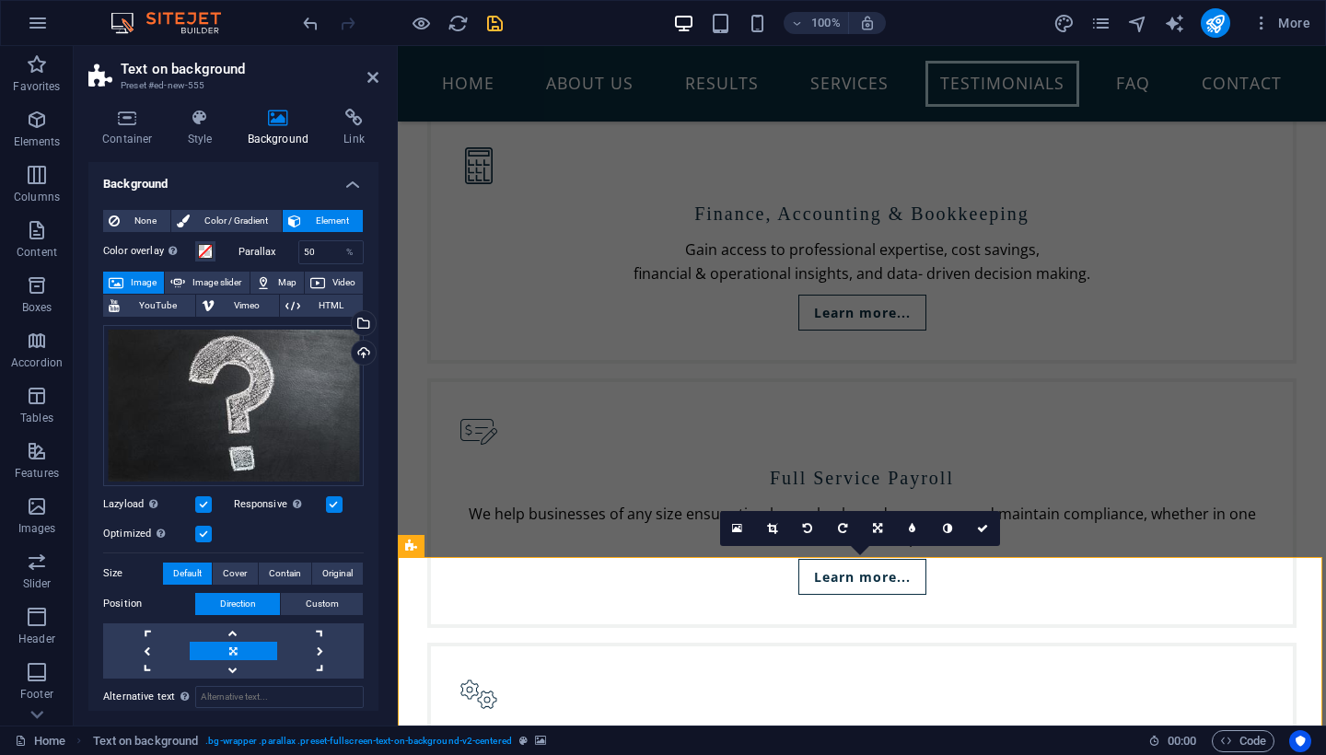
scroll to position [3959, 0]
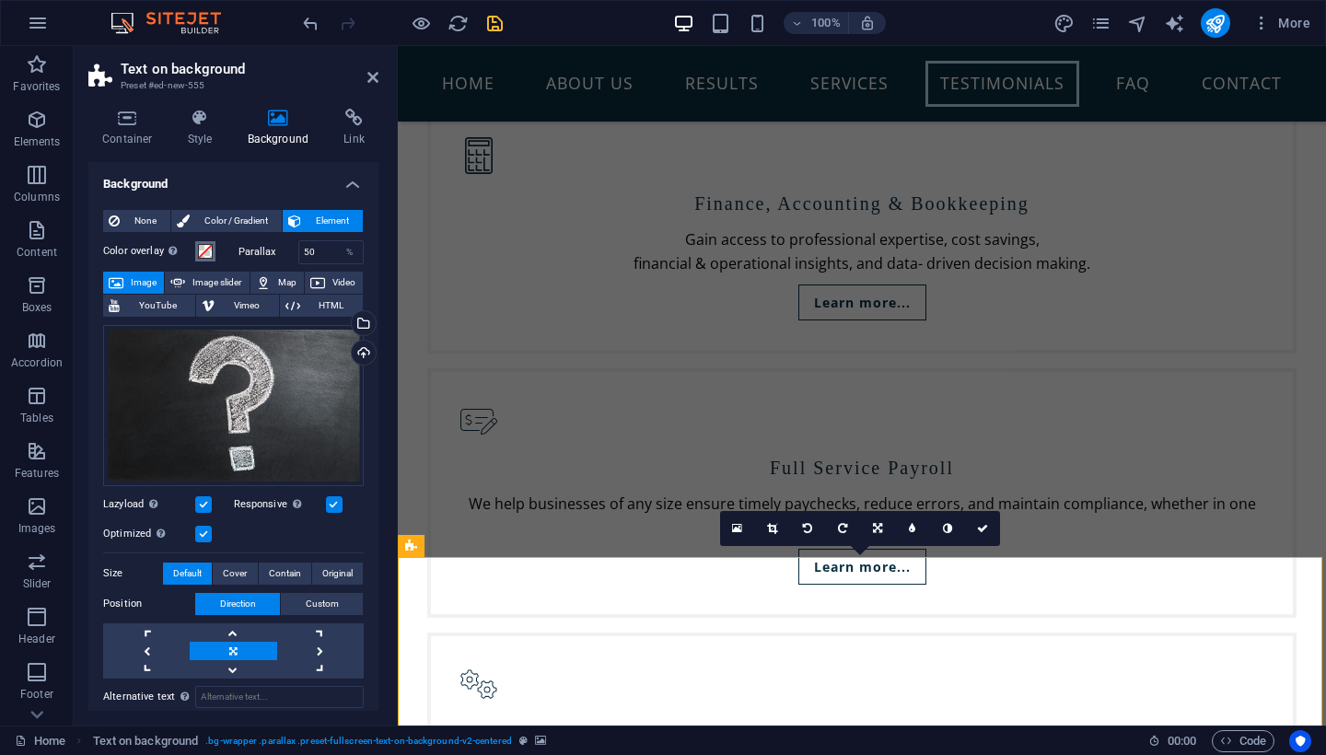
click at [204, 252] on span at bounding box center [205, 251] width 15 height 15
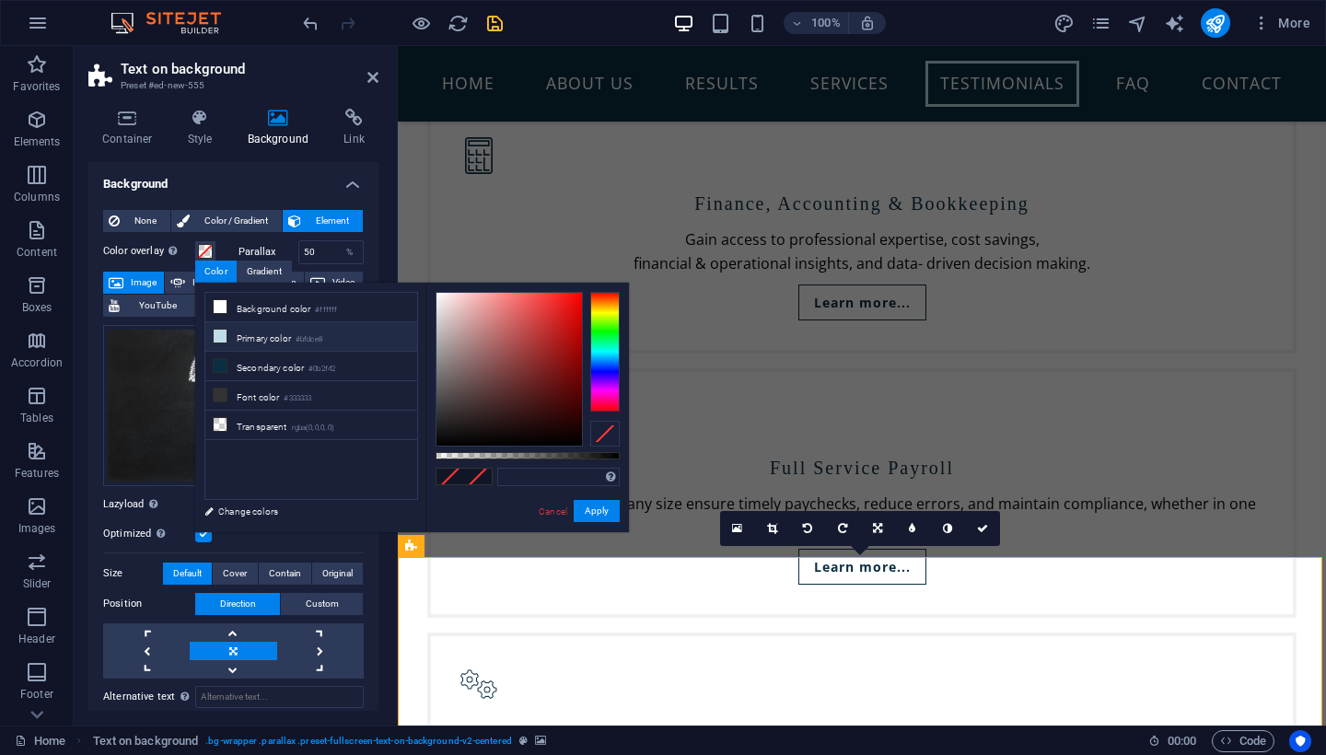
click at [220, 338] on icon at bounding box center [220, 336] width 13 height 13
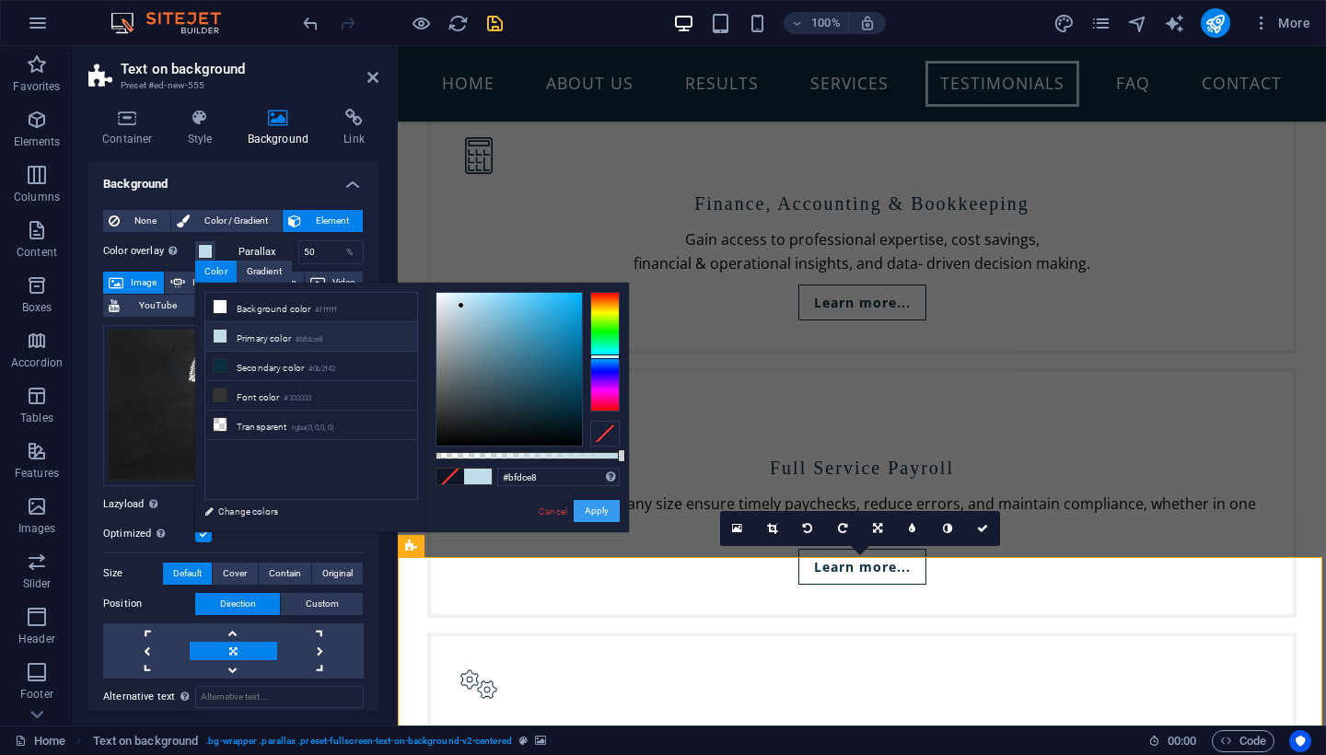
click at [592, 508] on button "Apply" at bounding box center [597, 511] width 46 height 22
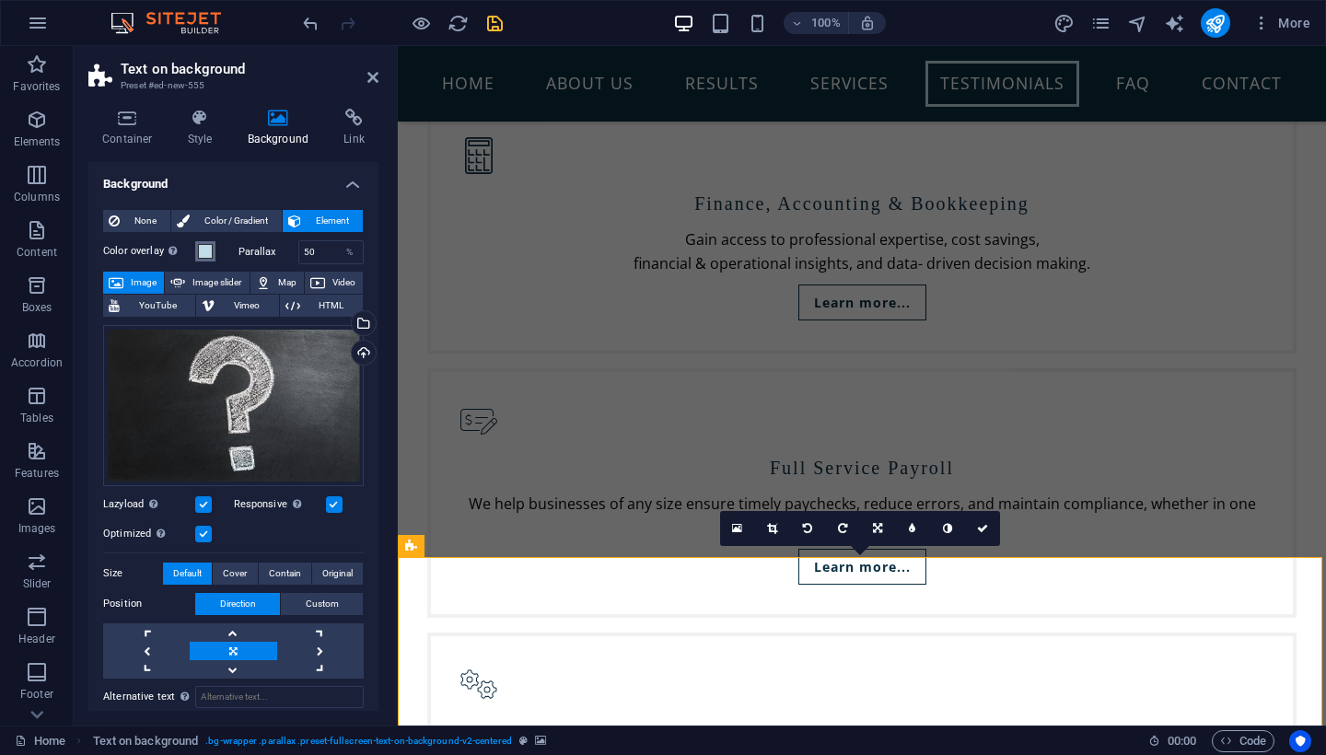
click at [204, 253] on span at bounding box center [205, 251] width 15 height 15
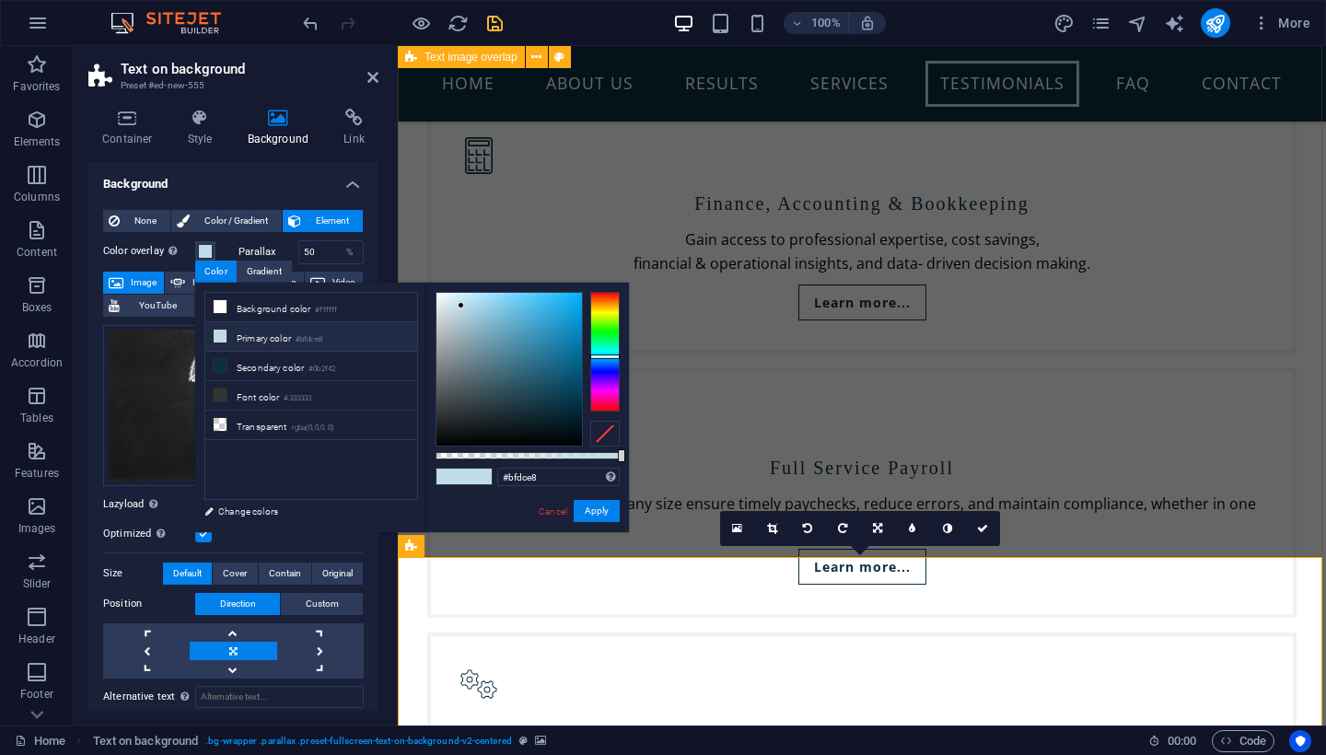
drag, startPoint x: 617, startPoint y: 451, endPoint x: 549, endPoint y: 458, distance: 68.5
click at [549, 458] on div "#bfdce8 Supported formats #0852ed rgb(8, 82, 237) rgba(8, 82, 237, 90%) hsv(221…" at bounding box center [528, 541] width 204 height 517
drag, startPoint x: 622, startPoint y: 451, endPoint x: 537, endPoint y: 462, distance: 85.5
click at [537, 462] on div "rgba(191, 220, 232, 0.55) Supported formats #0852ed rgb(8, 82, 237) rgba(8, 82,…" at bounding box center [528, 541] width 204 height 517
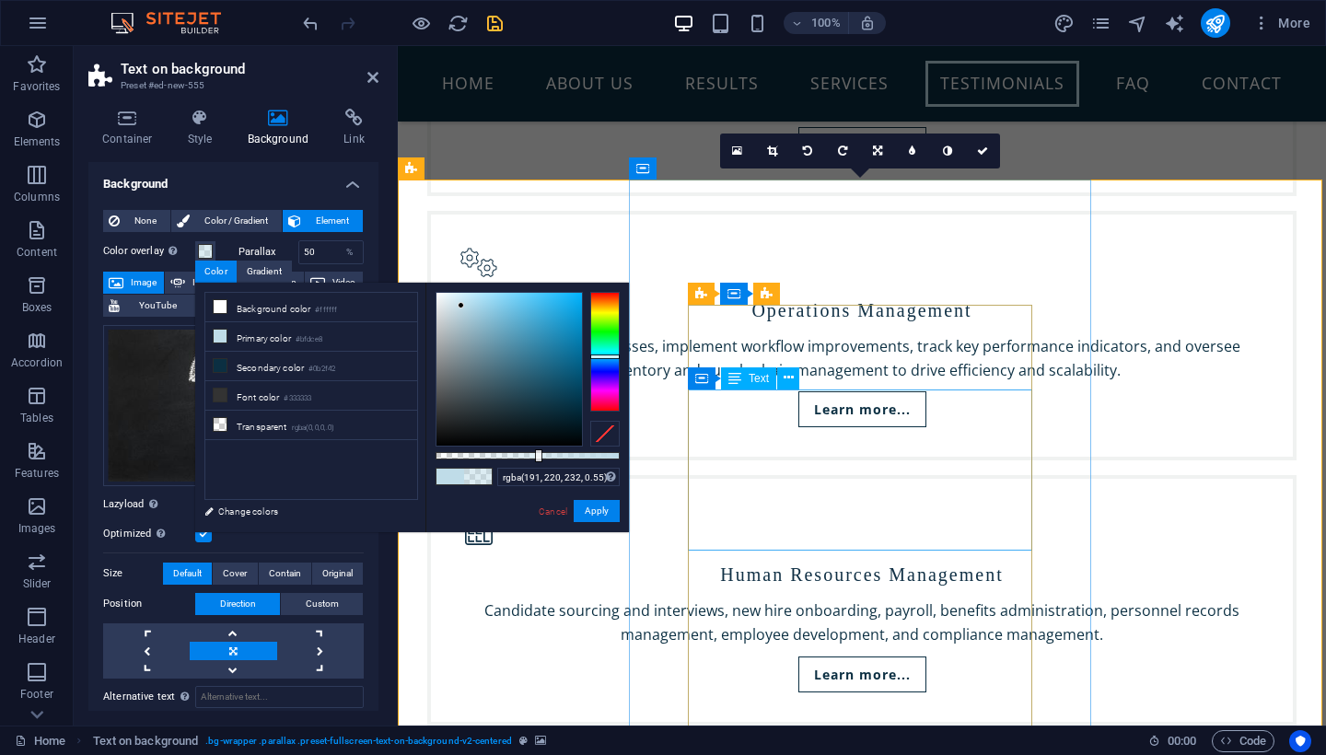
scroll to position [4409, 0]
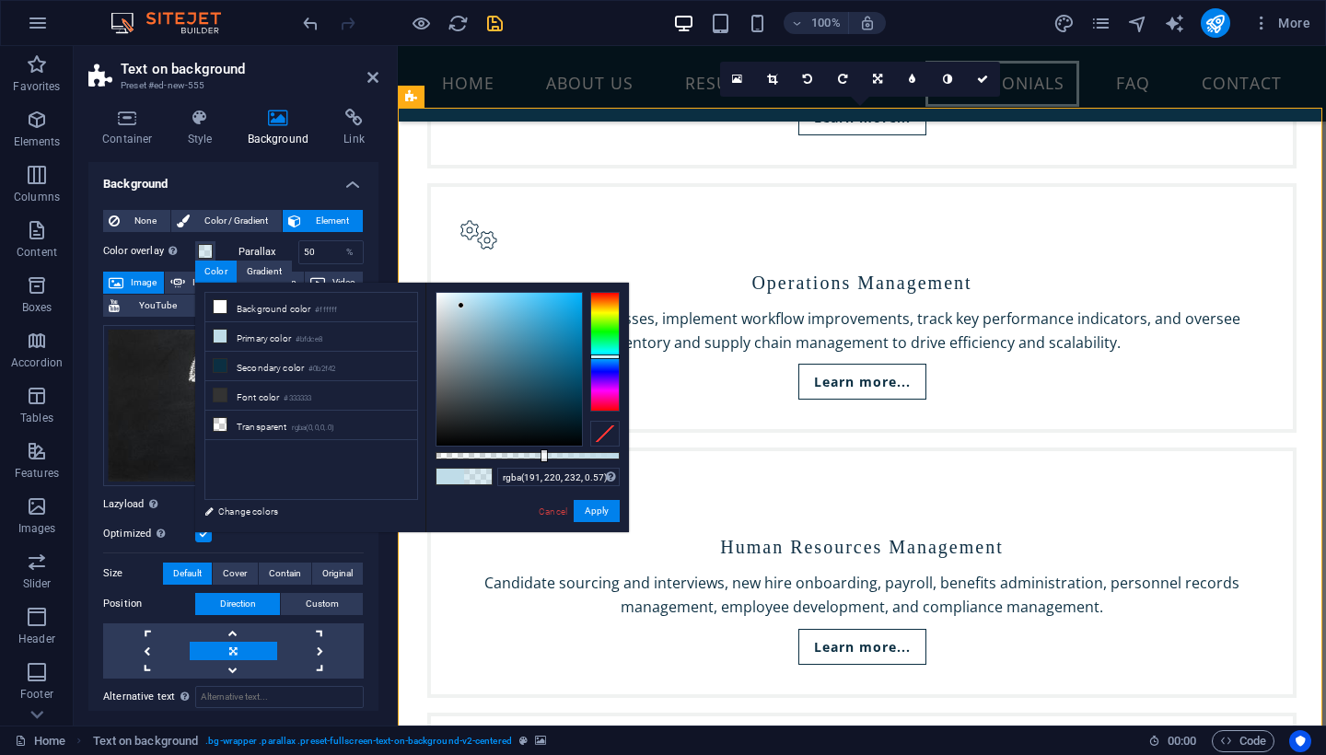
type input "rgba(191, 220, 232, 0.565)"
drag, startPoint x: 538, startPoint y: 453, endPoint x: 540, endPoint y: 464, distance: 11.2
click at [540, 464] on div "rgba(191, 220, 232, 0.565) Supported formats #0852ed rgb(8, 82, 237) rgba(8, 82…" at bounding box center [528, 541] width 204 height 517
click at [593, 514] on button "Apply" at bounding box center [597, 511] width 46 height 22
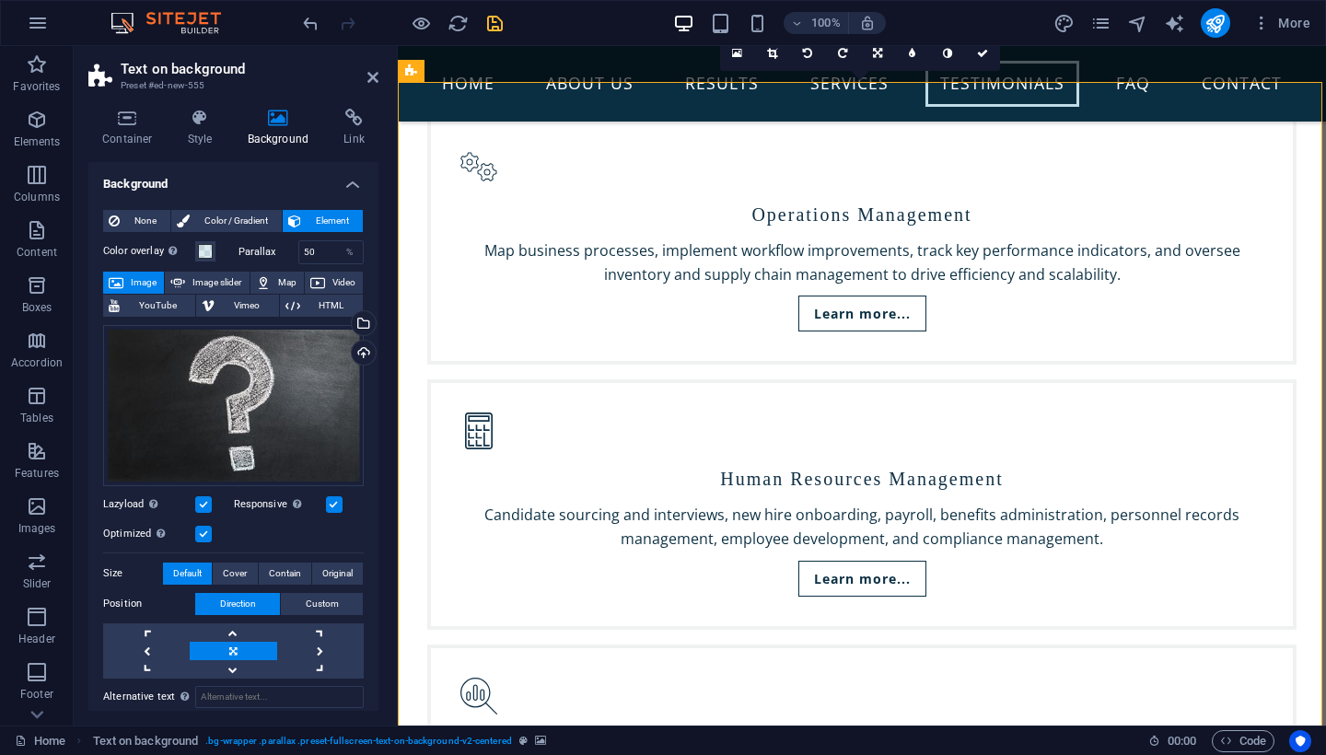
scroll to position [4419, 0]
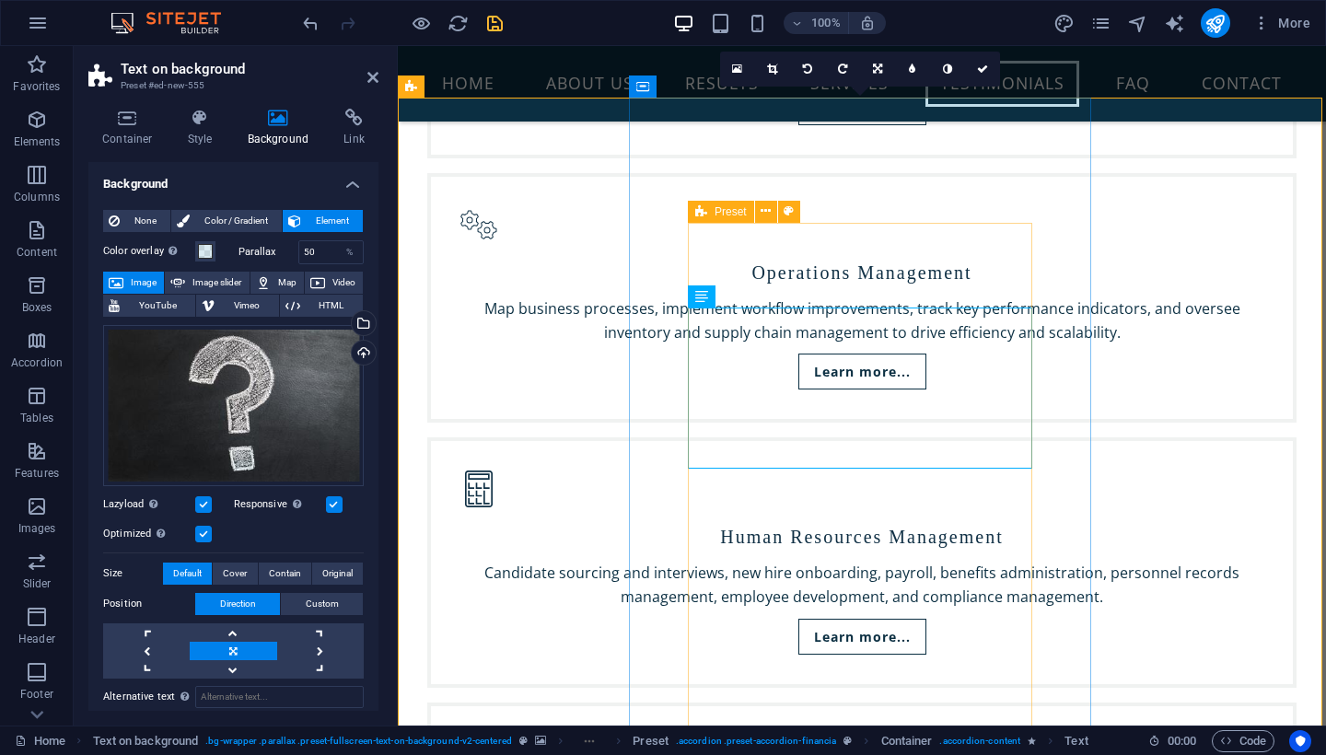
click at [705, 211] on icon at bounding box center [701, 212] width 12 height 22
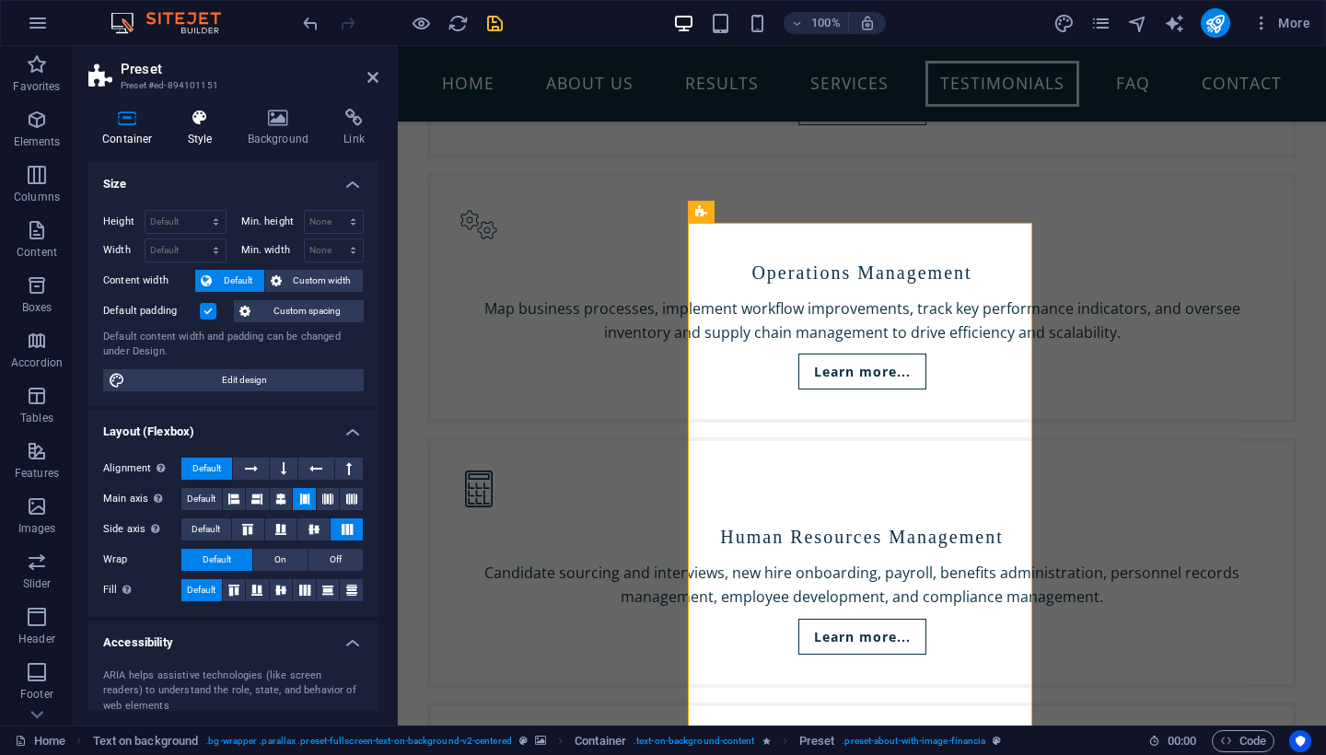
click at [198, 120] on icon at bounding box center [200, 118] width 52 height 18
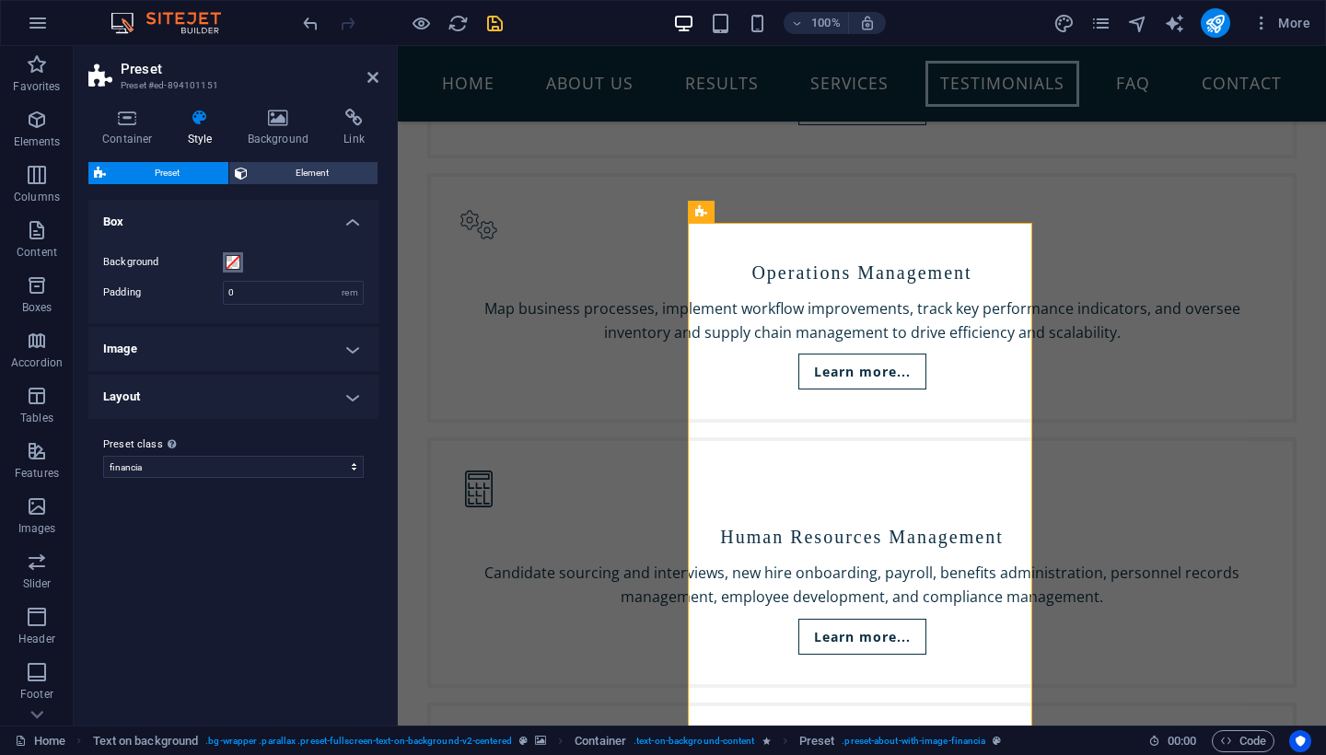
click at [232, 263] on span at bounding box center [233, 262] width 15 height 15
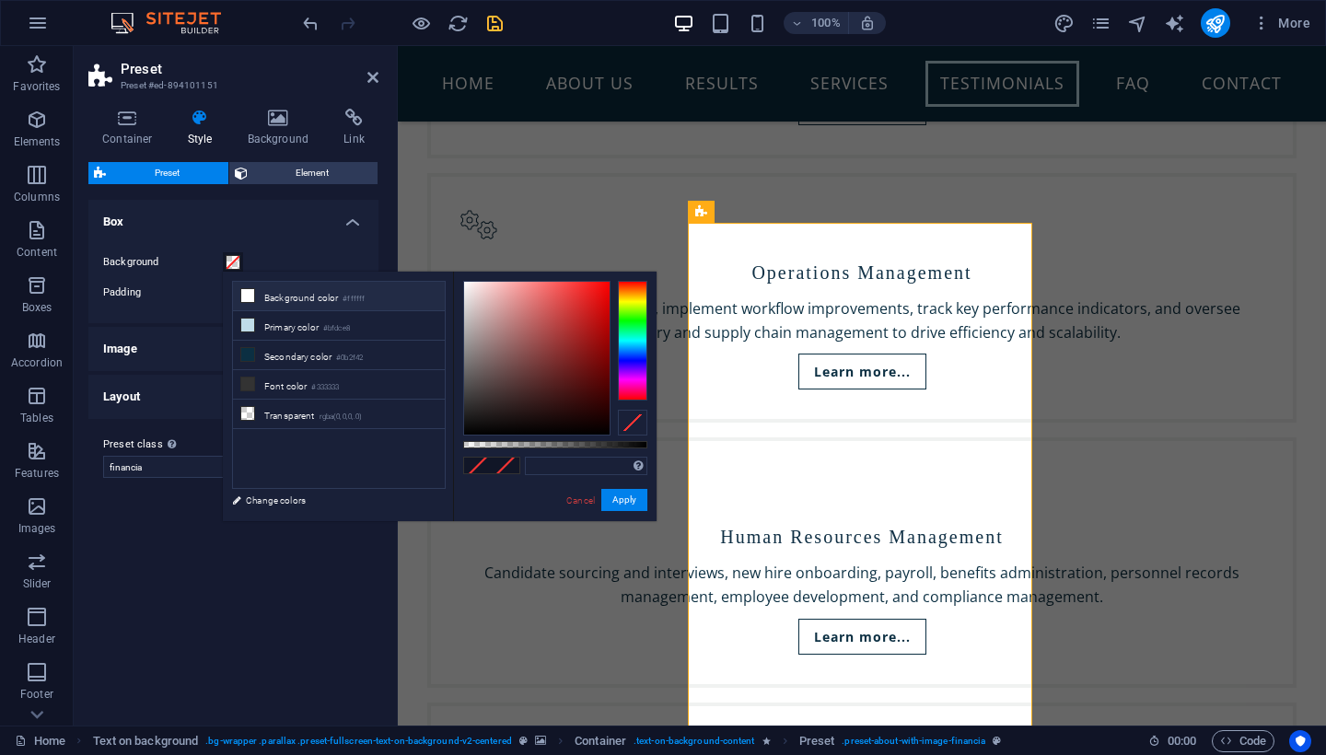
click at [248, 300] on icon at bounding box center [247, 295] width 13 height 13
click at [628, 504] on button "Apply" at bounding box center [624, 500] width 46 height 22
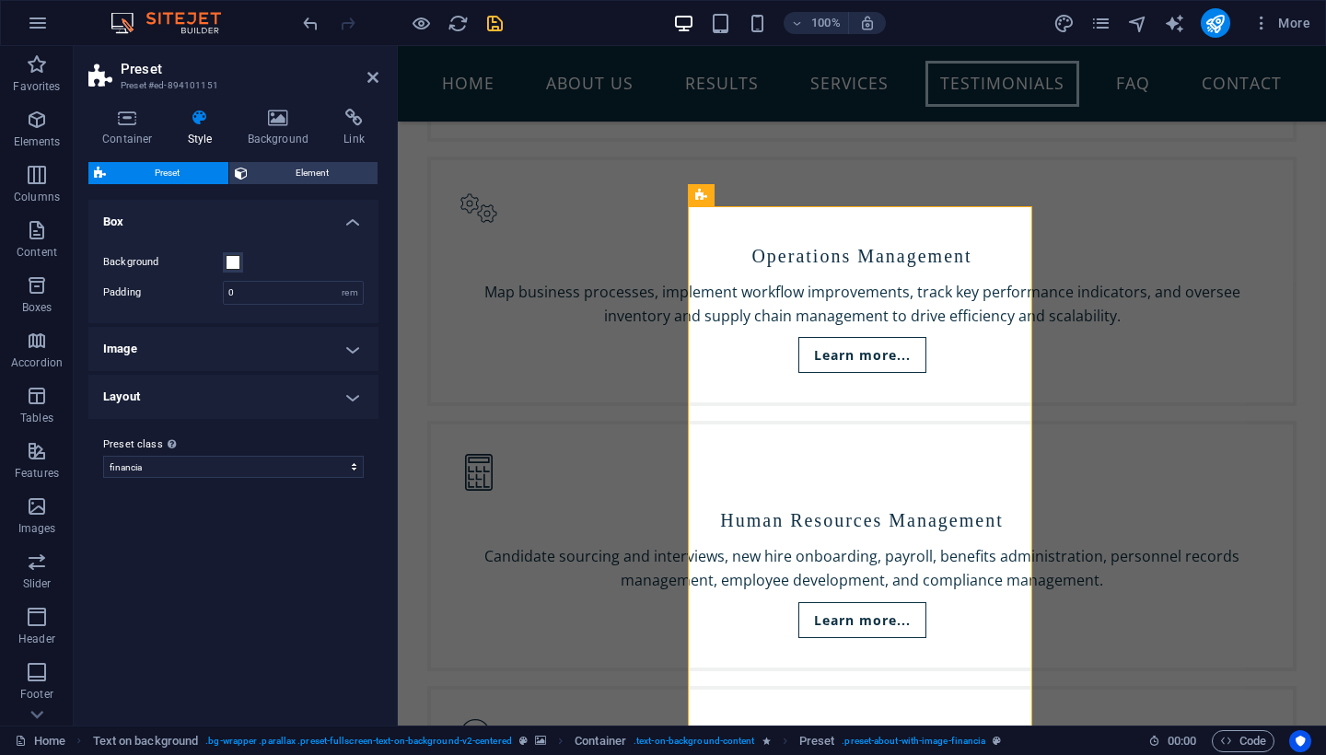
scroll to position [4428, 0]
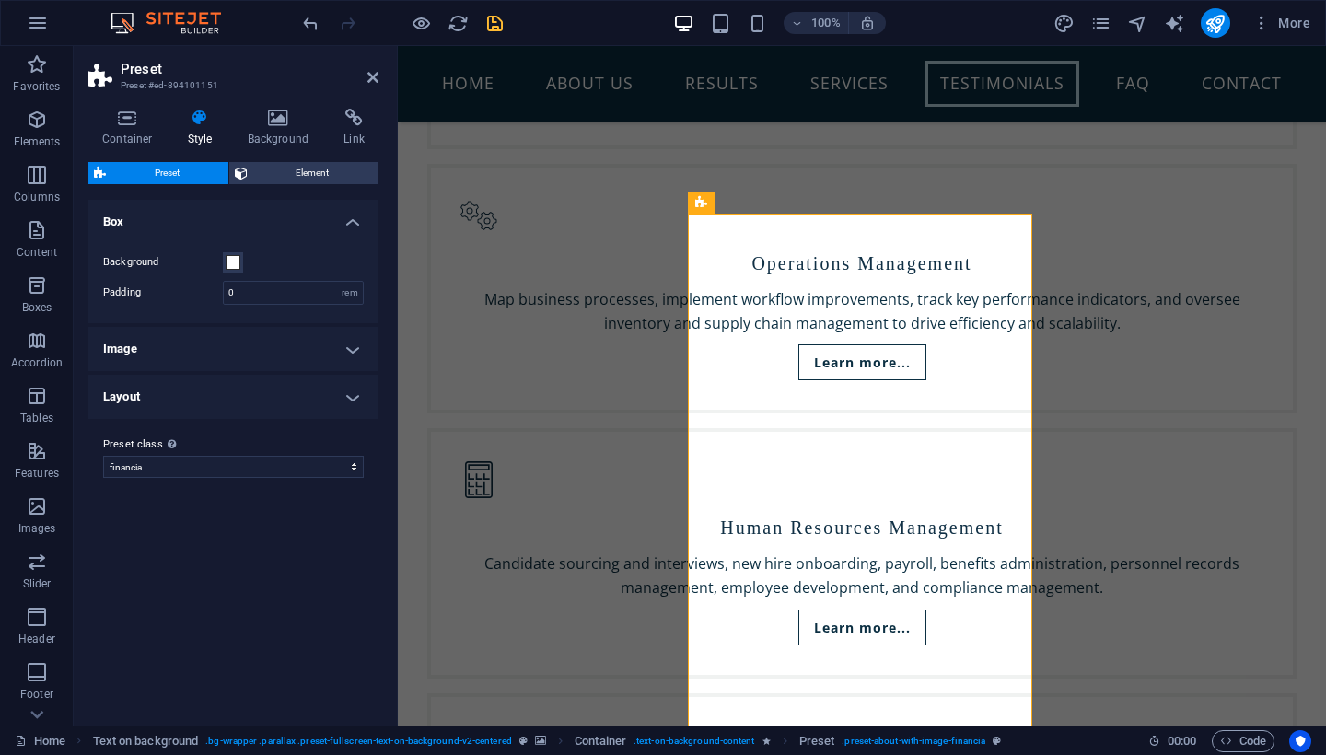
click at [345, 349] on h4 "Image" at bounding box center [233, 349] width 290 height 44
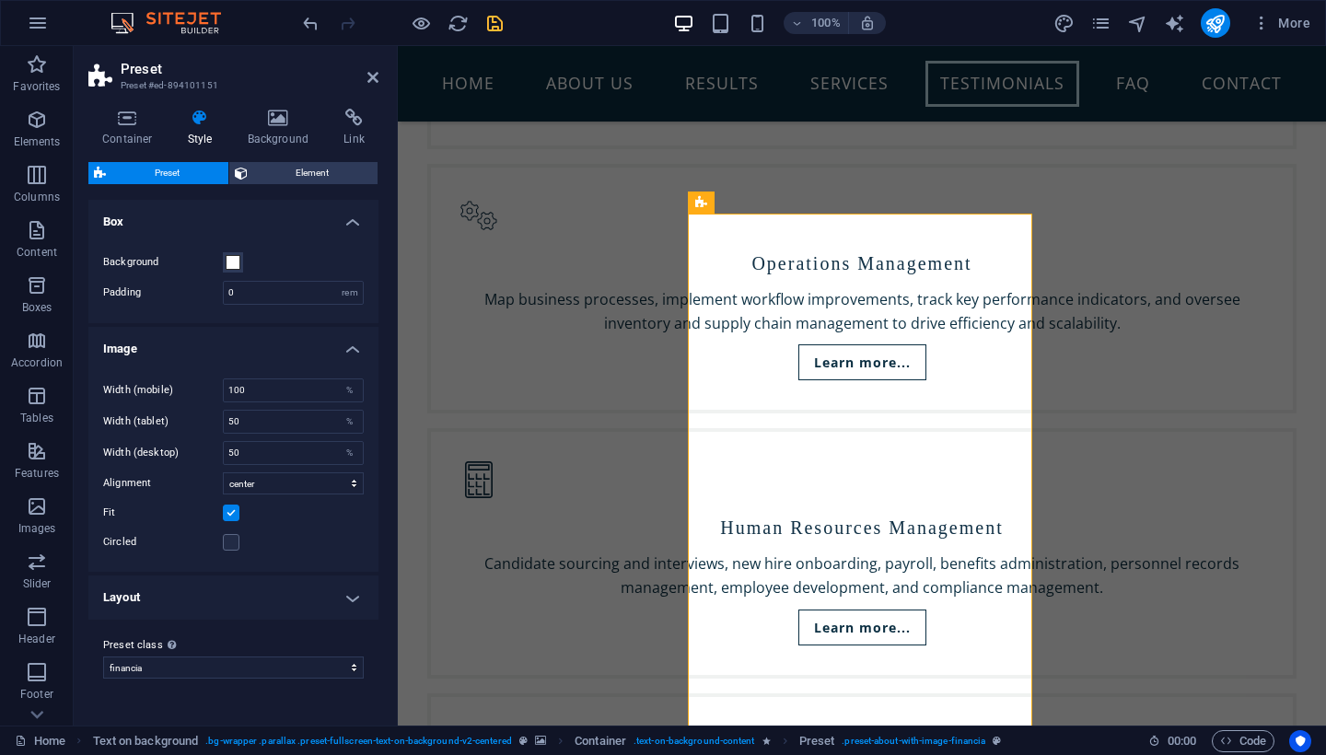
click at [351, 346] on h4 "Image" at bounding box center [233, 343] width 290 height 33
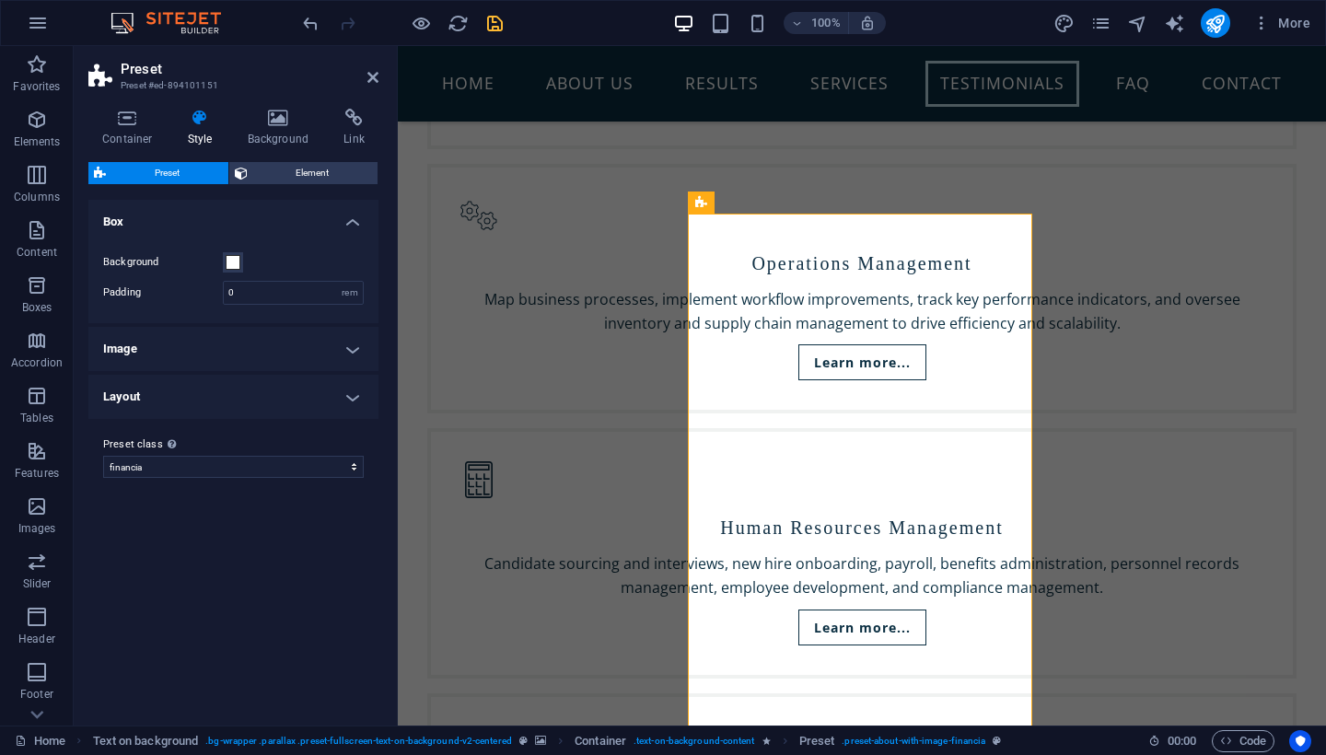
click at [351, 395] on h4 "Layout" at bounding box center [233, 397] width 290 height 44
click at [351, 395] on h4 "Layout" at bounding box center [233, 391] width 290 height 33
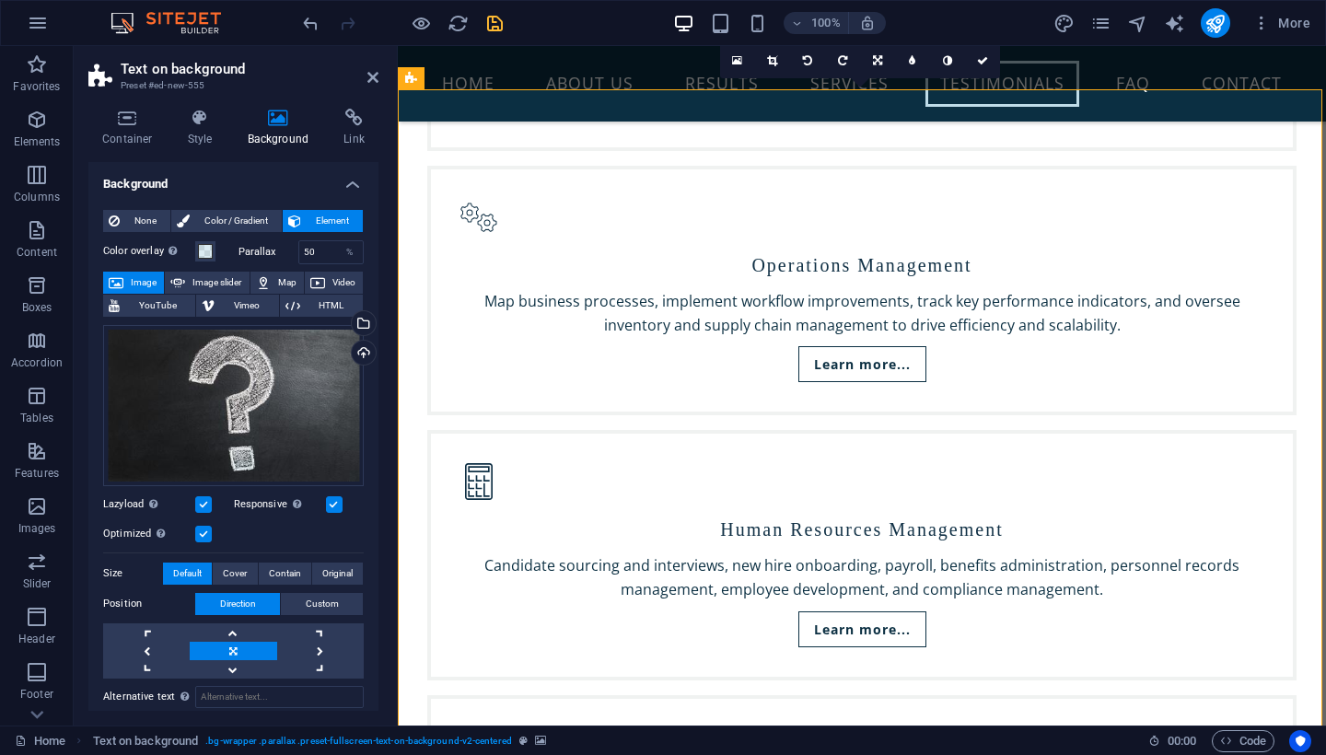
scroll to position [4413, 0]
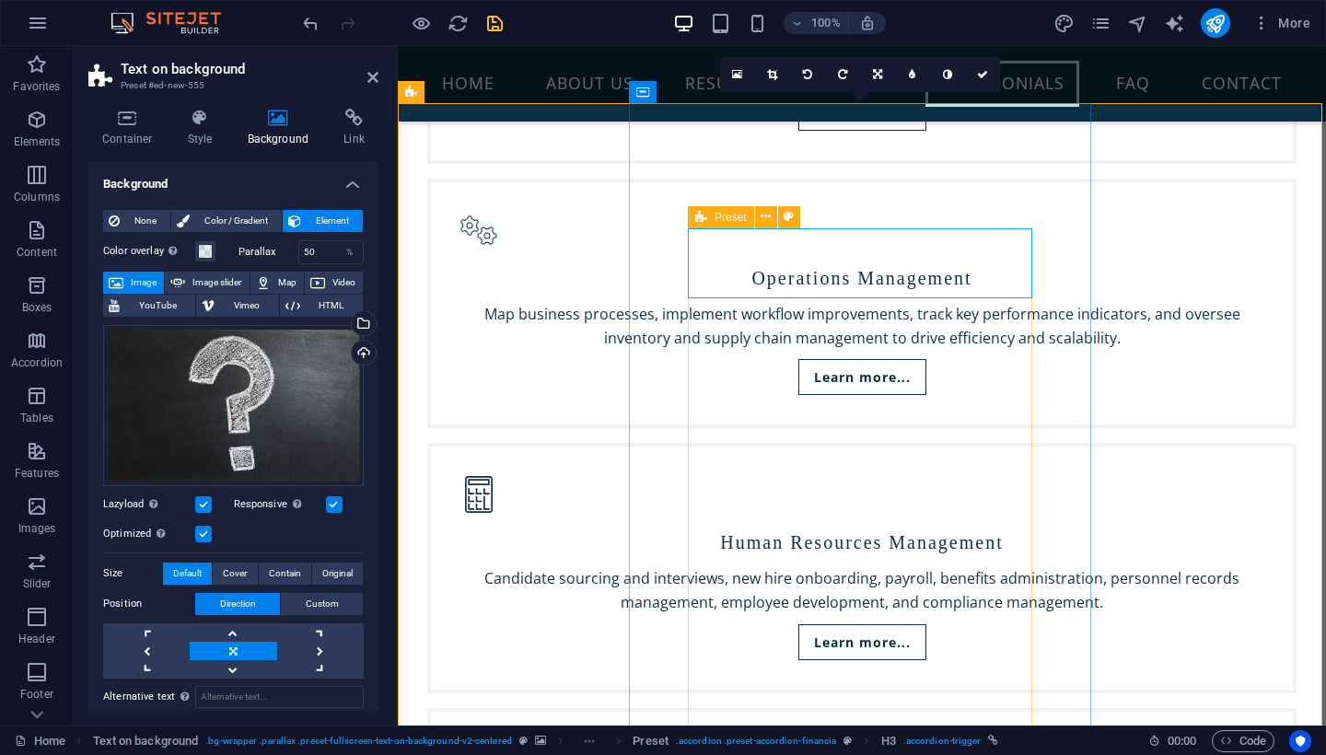
click at [708, 218] on div "Preset" at bounding box center [721, 217] width 66 height 22
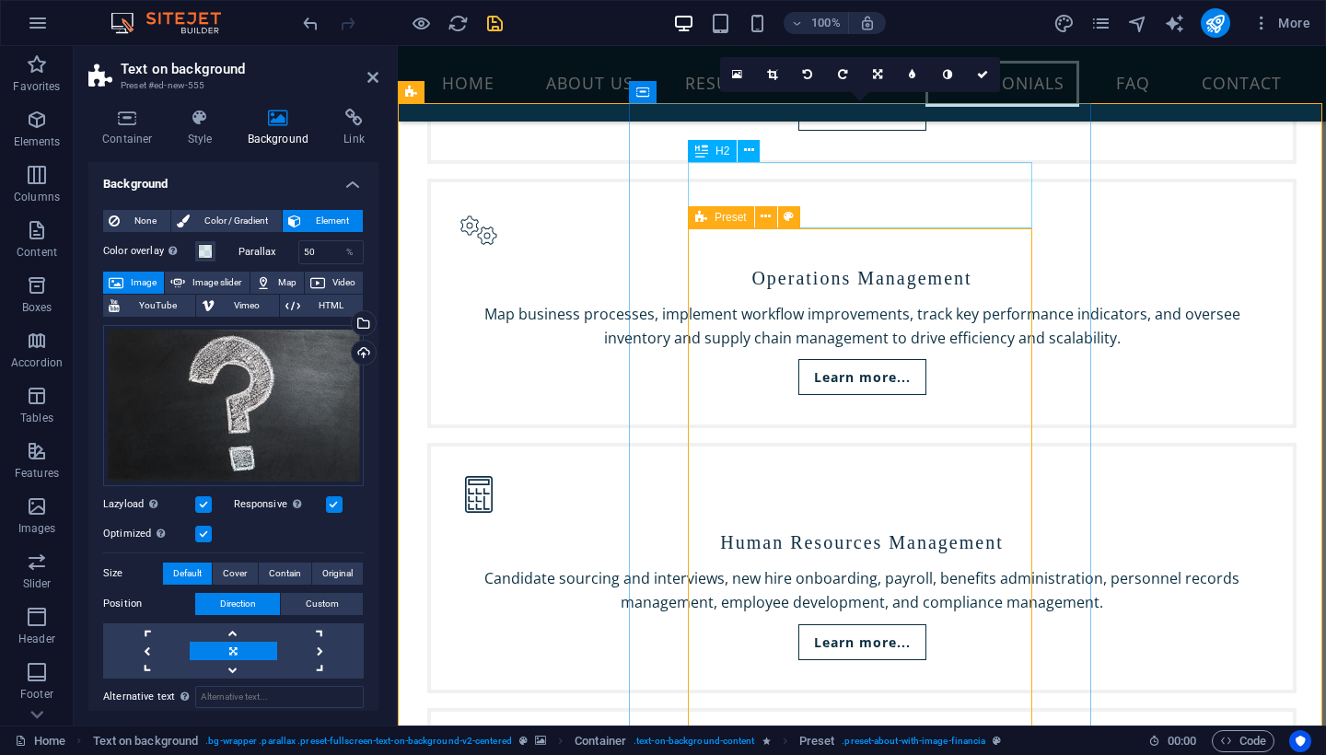
click at [725, 216] on span "Preset" at bounding box center [731, 217] width 32 height 11
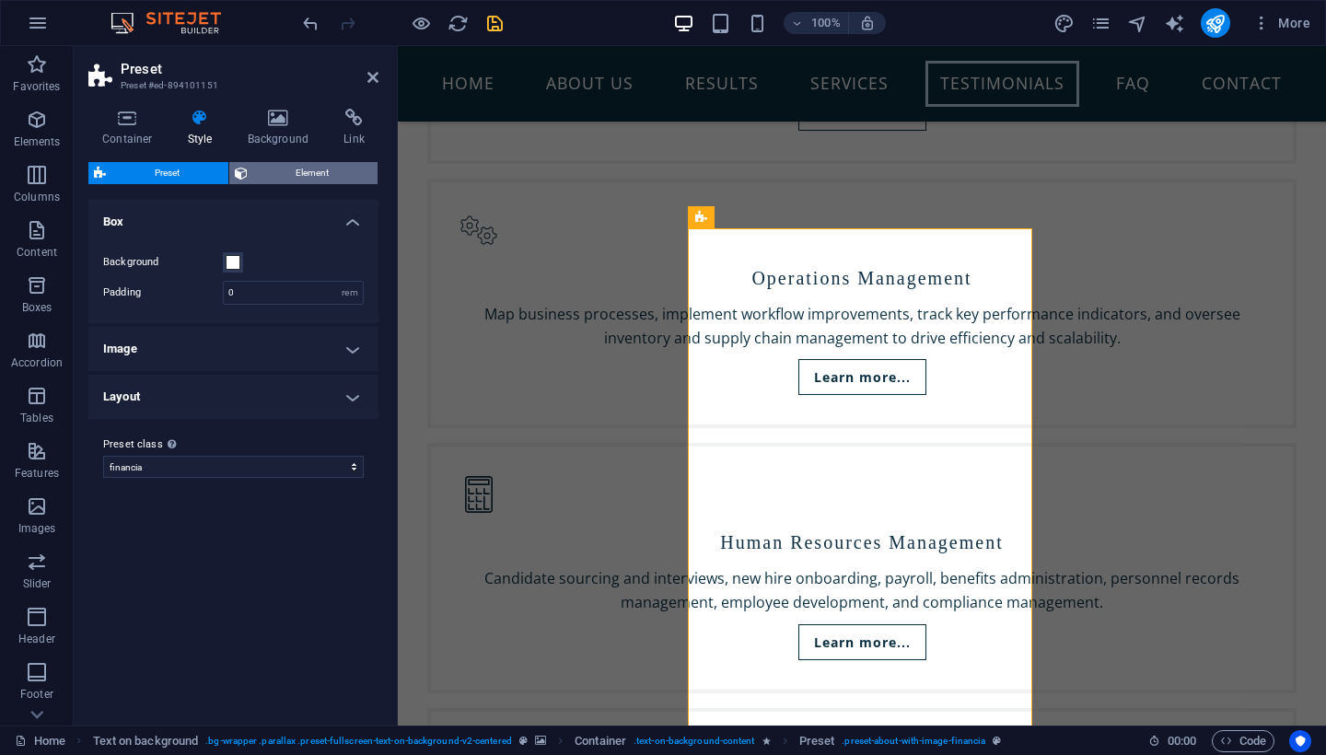
click at [306, 177] on span "Element" at bounding box center [313, 173] width 120 height 22
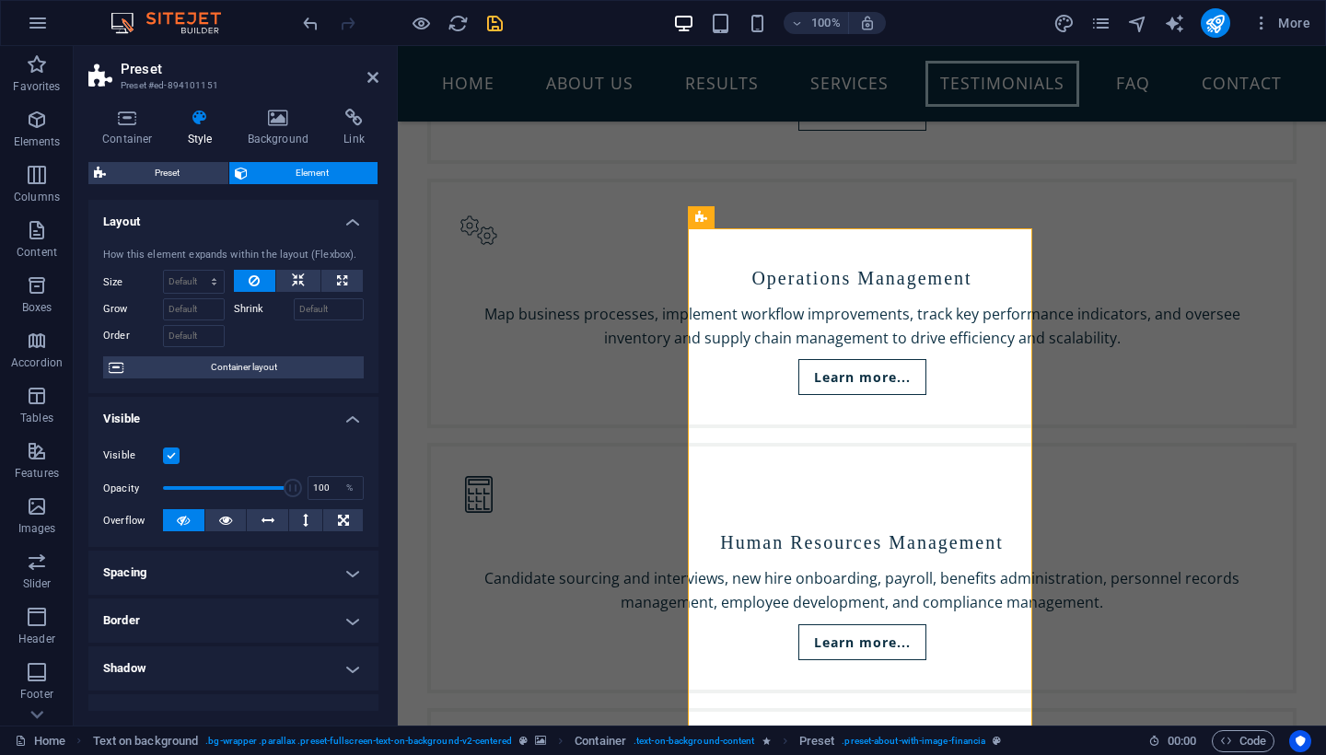
scroll to position [0, 0]
click at [184, 173] on span "Preset" at bounding box center [166, 173] width 111 height 22
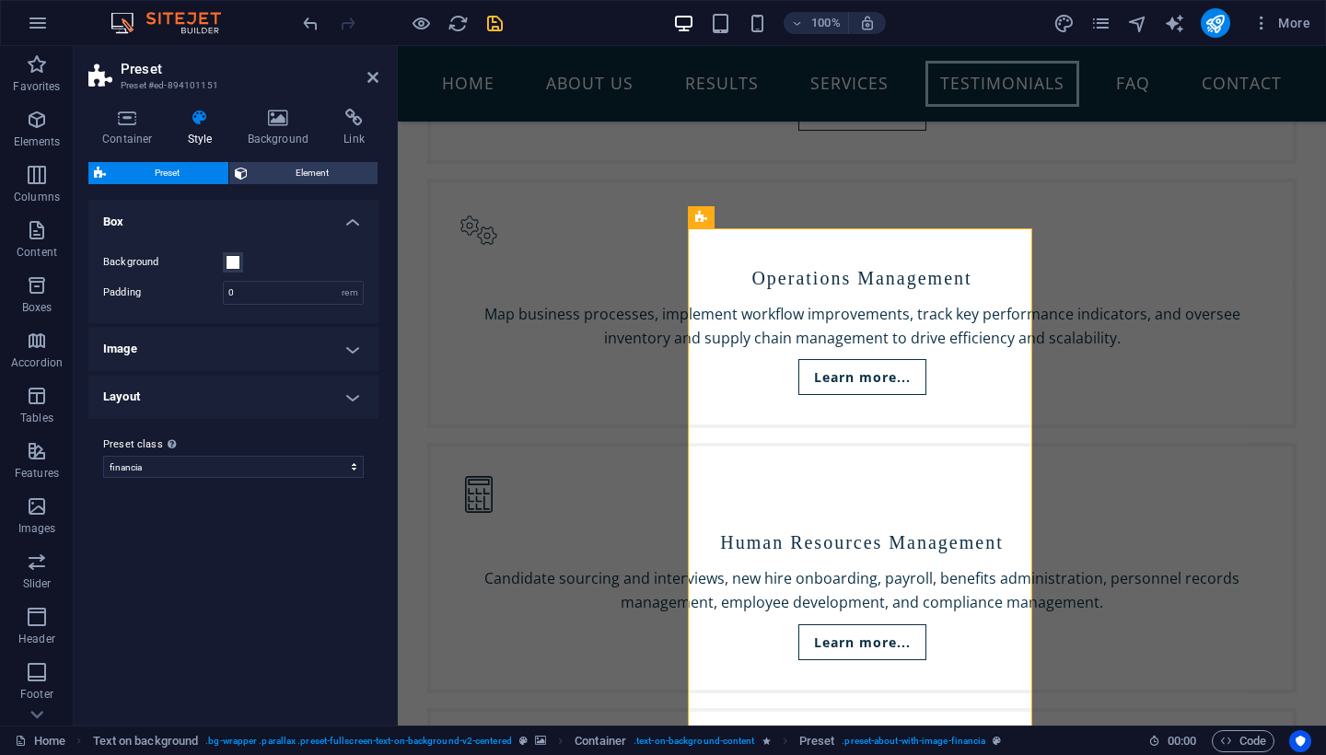
click at [349, 221] on h4 "Box" at bounding box center [233, 216] width 290 height 33
click at [349, 221] on h4 "Box" at bounding box center [233, 222] width 290 height 44
click at [228, 262] on span at bounding box center [233, 262] width 15 height 15
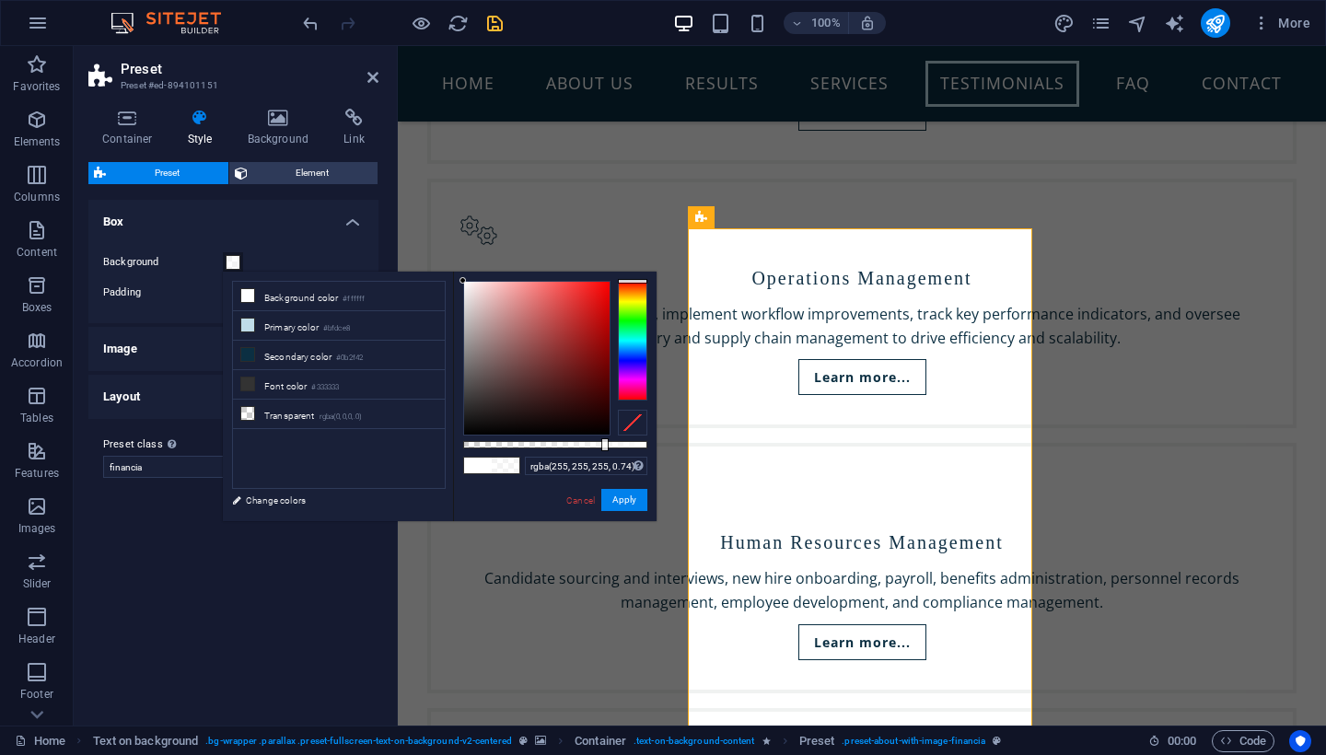
type input "rgba(255, 255, 255, 0.735)"
drag, startPoint x: 649, startPoint y: 442, endPoint x: 599, endPoint y: 455, distance: 52.3
click at [599, 455] on div "rgba(255, 255, 255, 0.735) Supported formats #0852ed rgb(8, 82, 237) rgba(8, 82…" at bounding box center [555, 530] width 204 height 517
click at [628, 507] on button "Apply" at bounding box center [624, 500] width 46 height 22
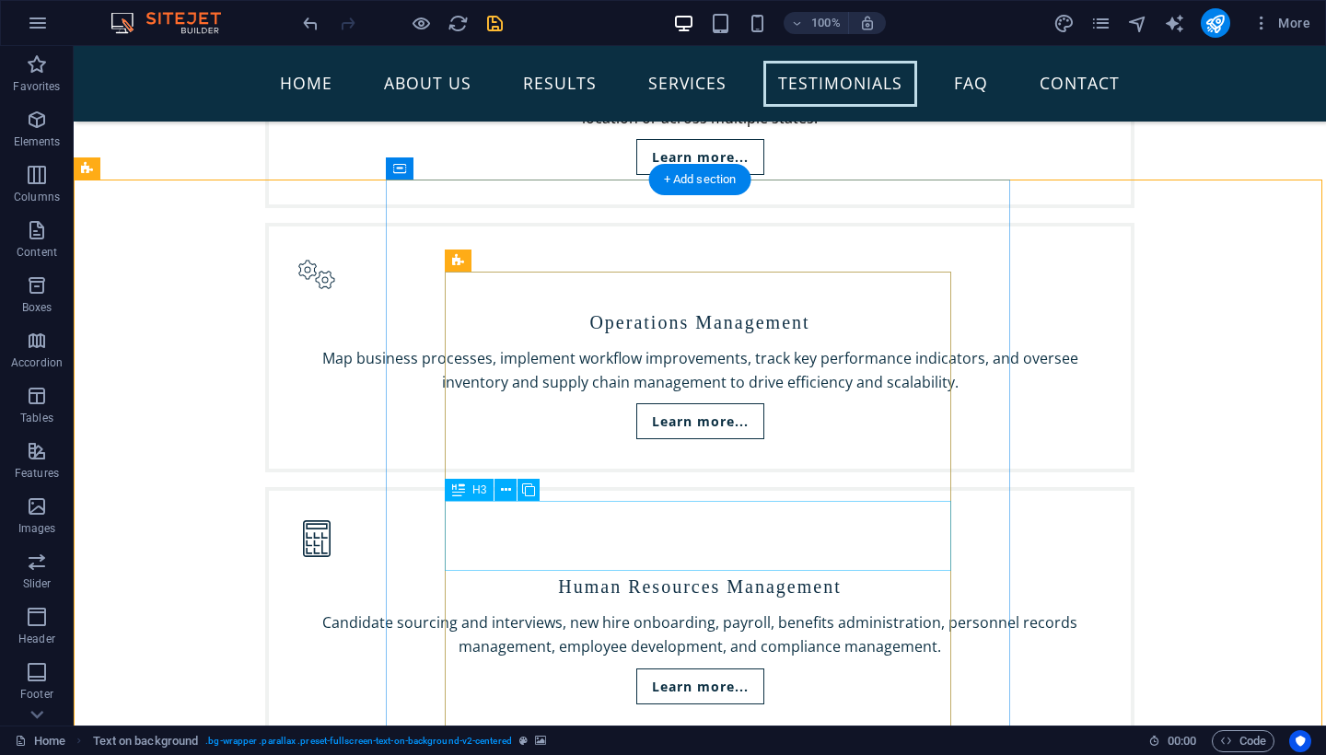
scroll to position [4245, 0]
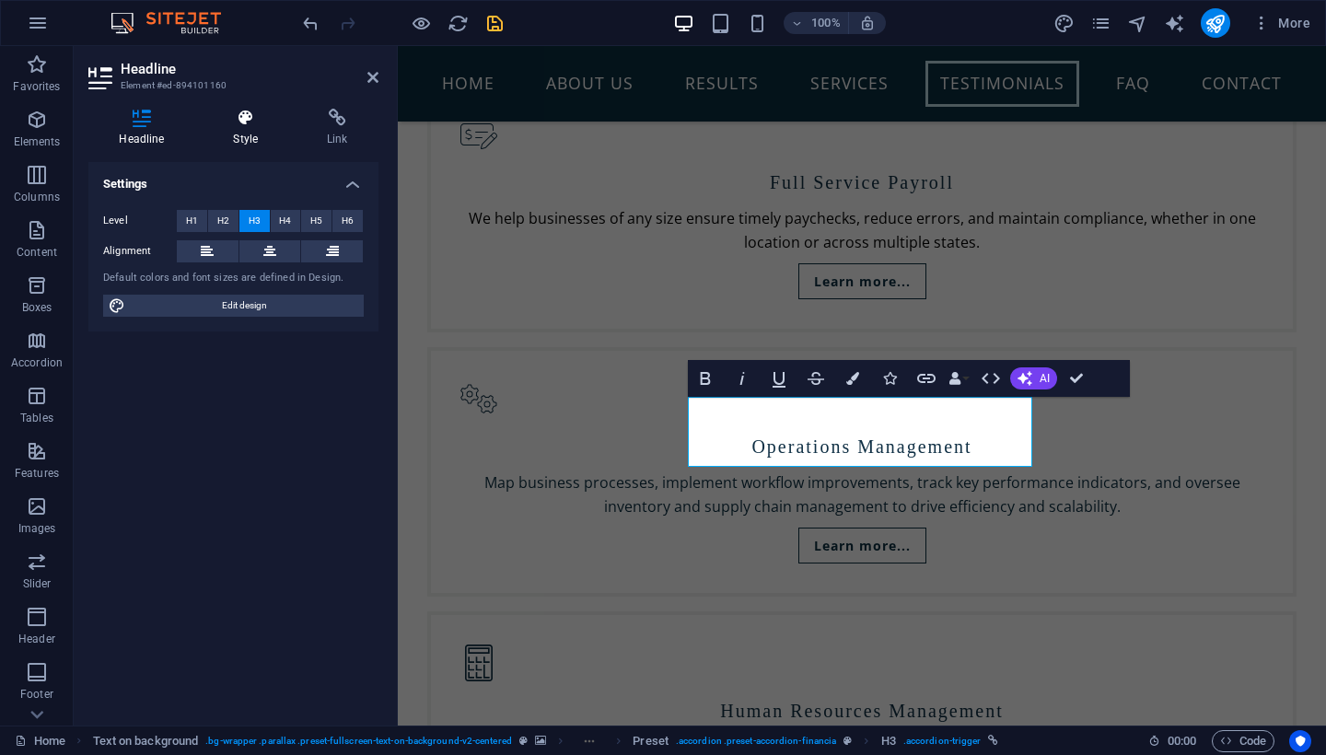
click at [242, 122] on icon at bounding box center [246, 118] width 87 height 18
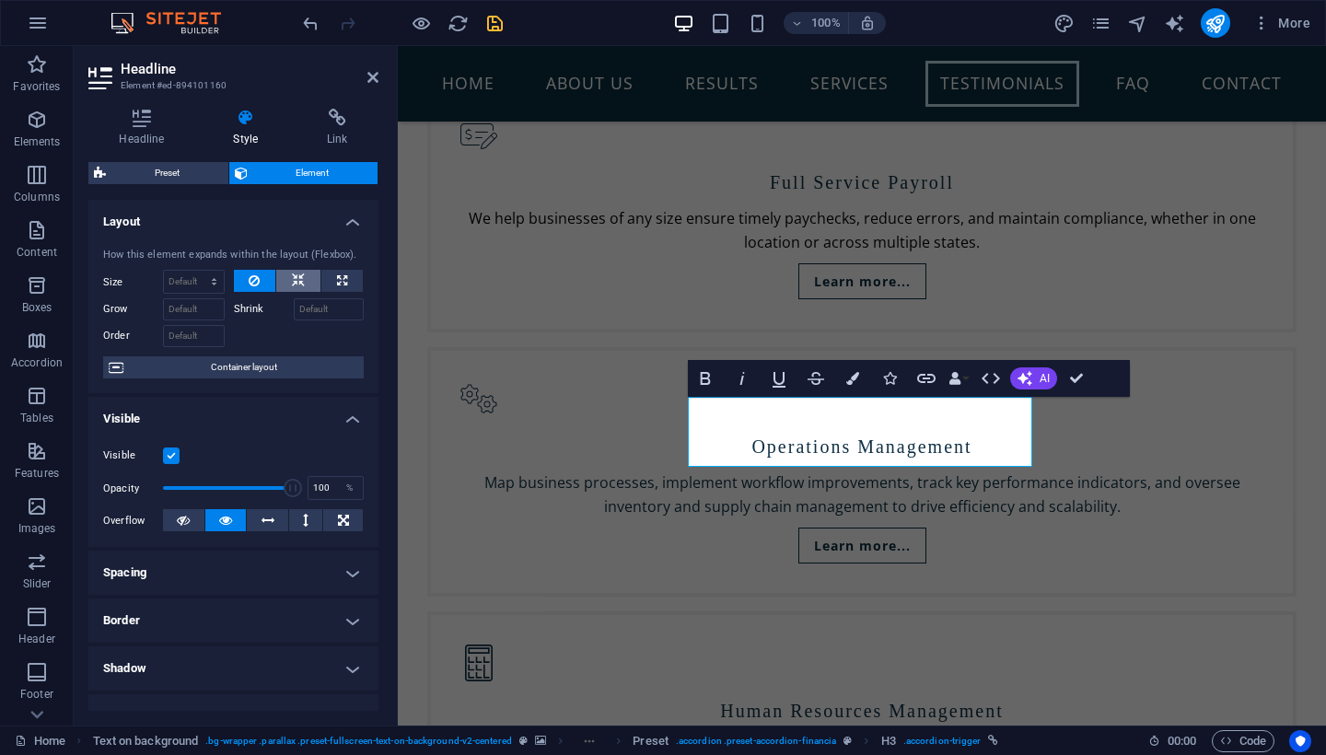
scroll to position [0, 0]
click at [291, 174] on span "Element" at bounding box center [313, 173] width 120 height 22
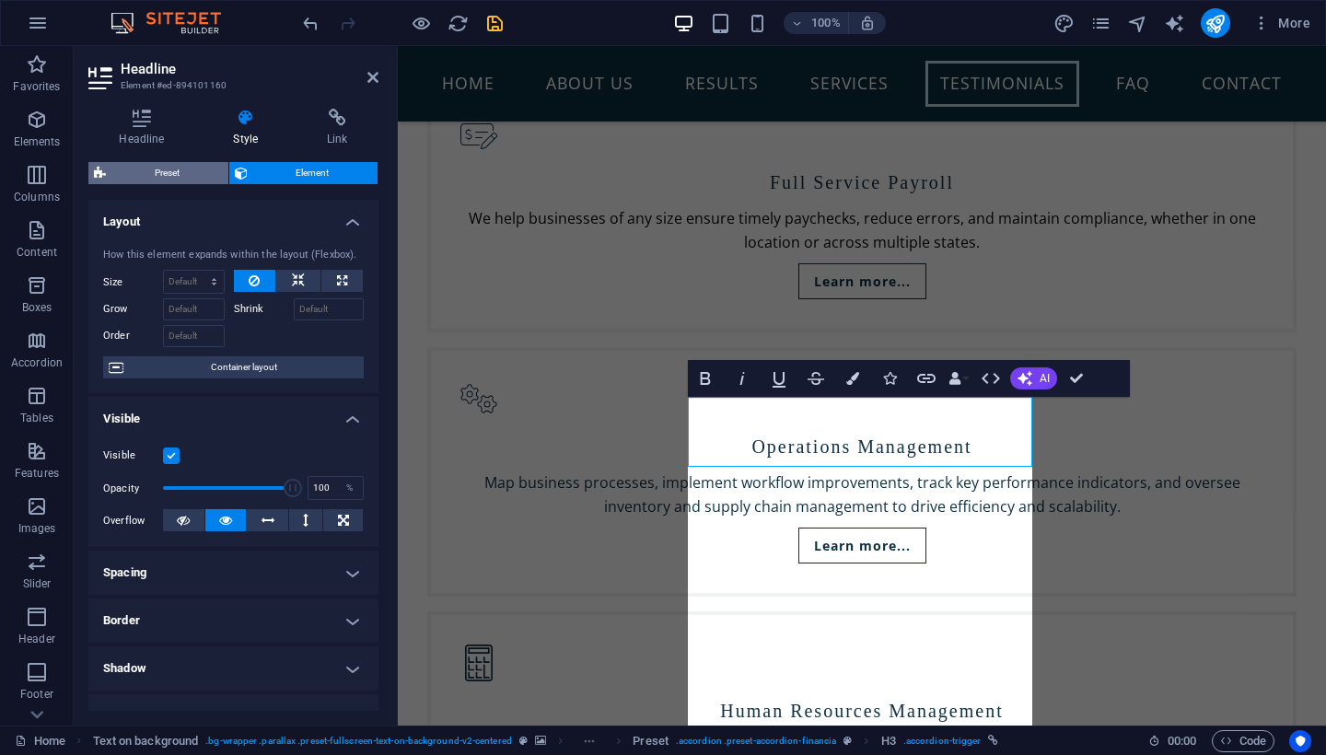
click at [194, 170] on span "Preset" at bounding box center [166, 173] width 111 height 22
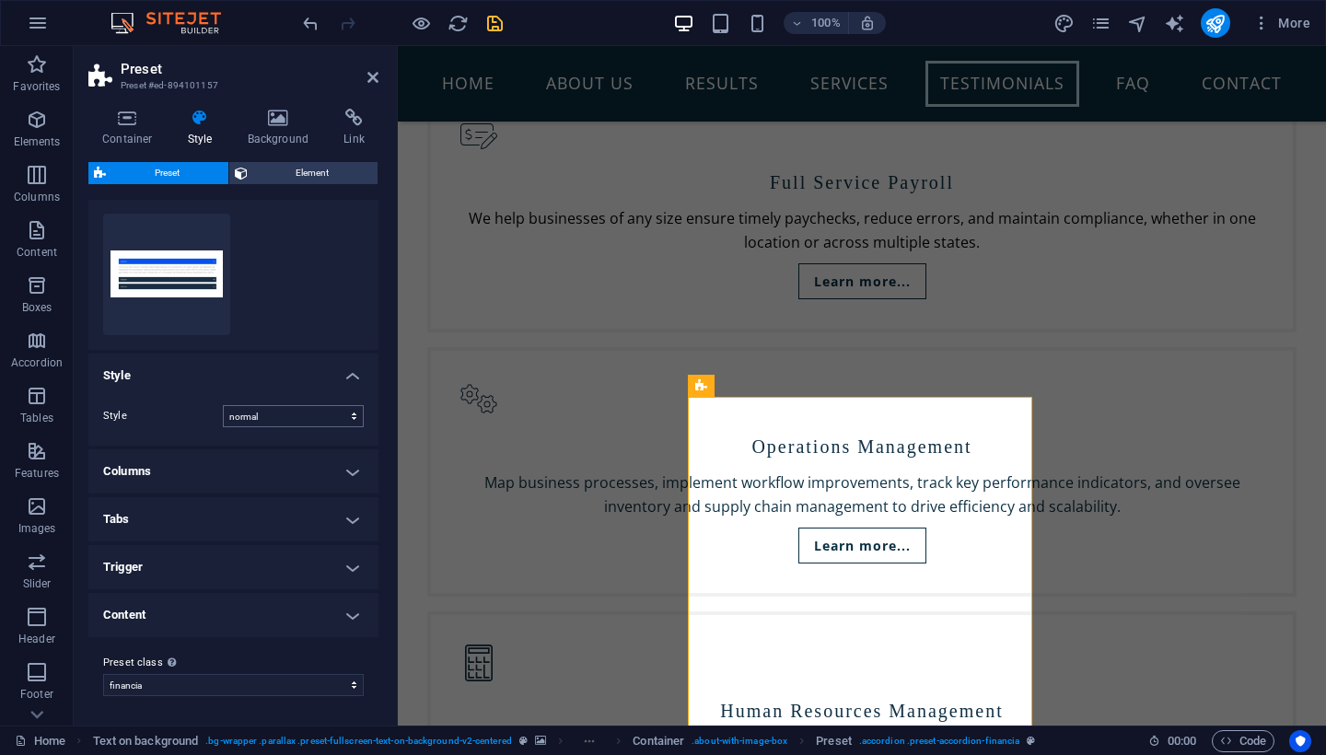
scroll to position [33, 0]
select select "columns"
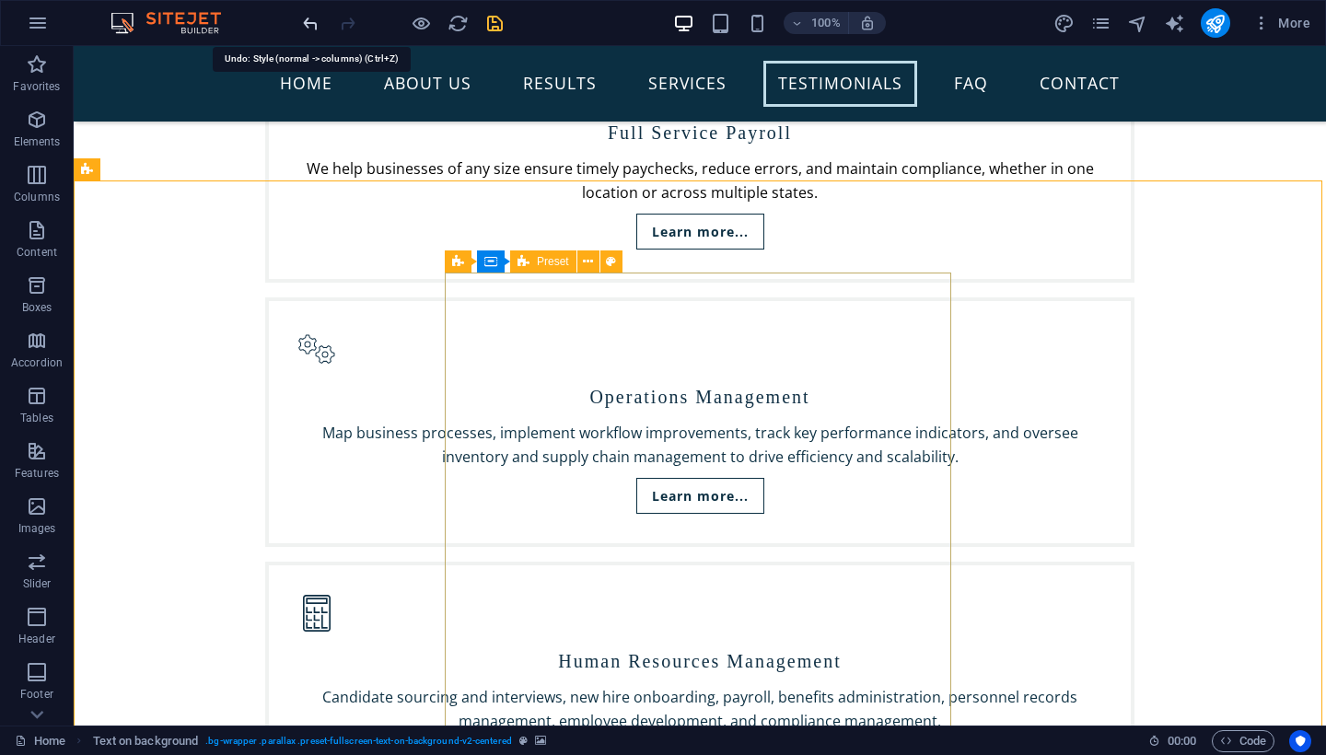
click at [309, 25] on icon "undo" at bounding box center [310, 23] width 21 height 21
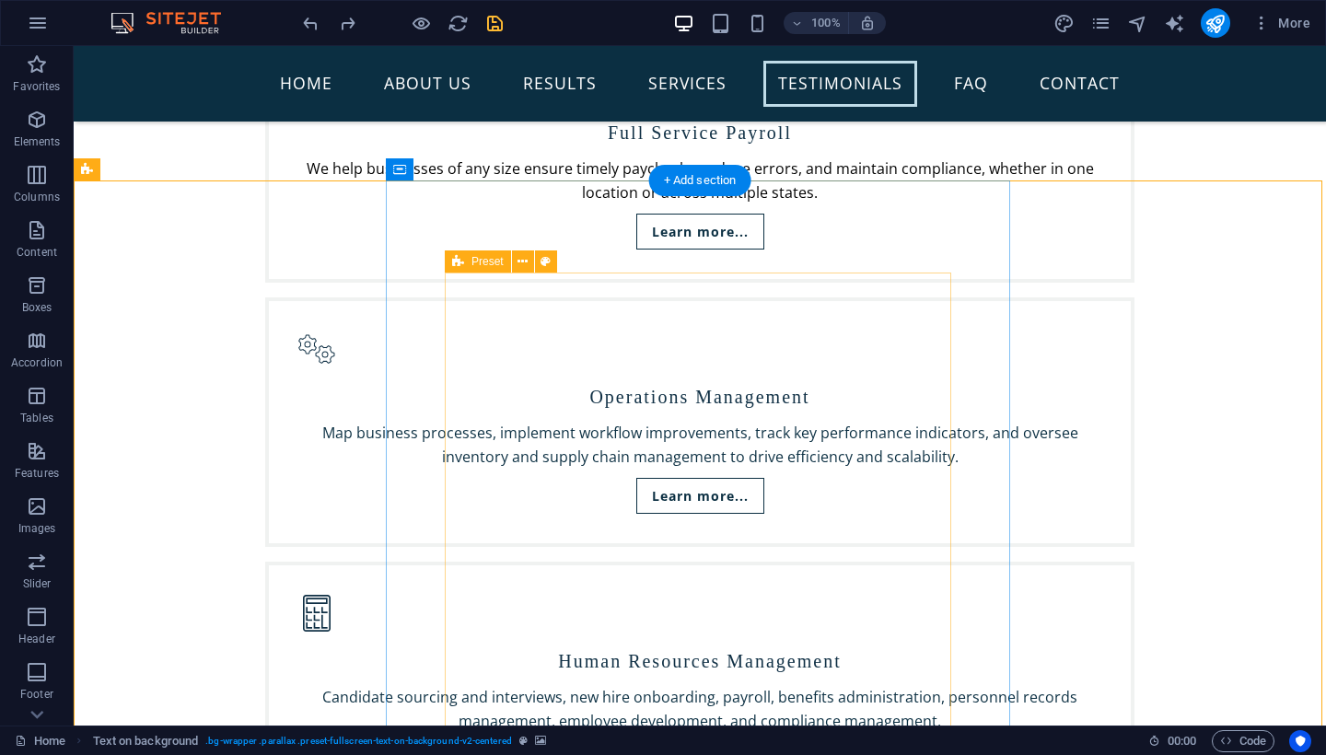
click at [464, 262] on div "Preset" at bounding box center [478, 262] width 66 height 22
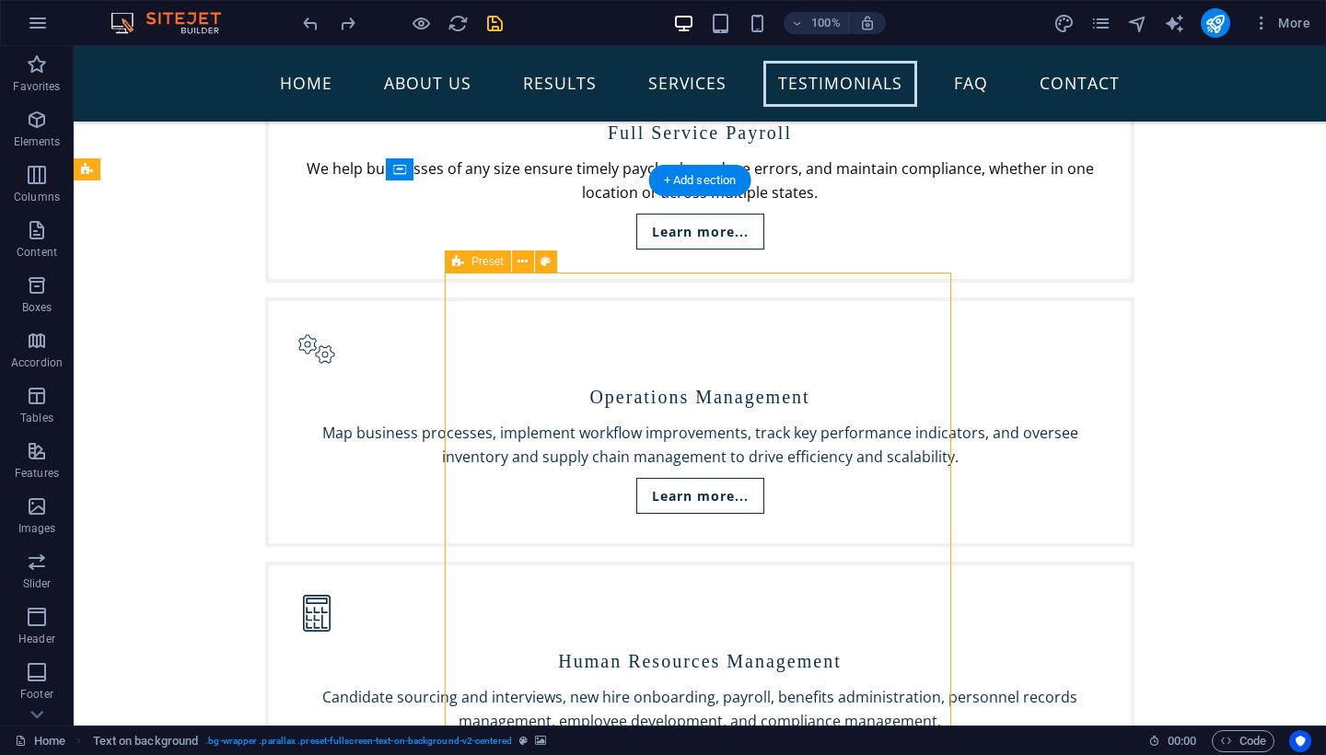
click at [464, 262] on div "Preset" at bounding box center [478, 262] width 66 height 22
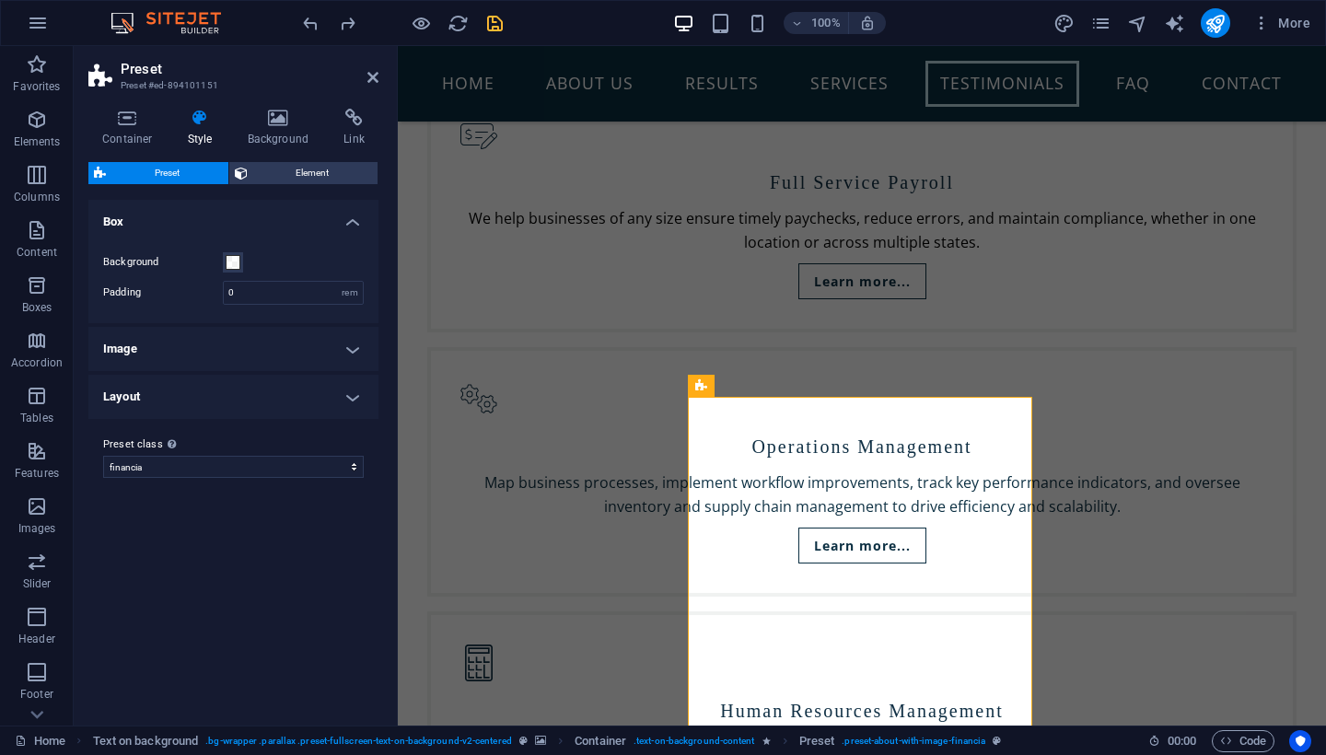
click at [348, 392] on h4 "Layout" at bounding box center [233, 397] width 290 height 44
click at [348, 391] on h4 "Layout" at bounding box center [233, 391] width 290 height 33
click at [195, 122] on icon at bounding box center [200, 118] width 52 height 18
click at [280, 169] on span "Element" at bounding box center [313, 173] width 120 height 22
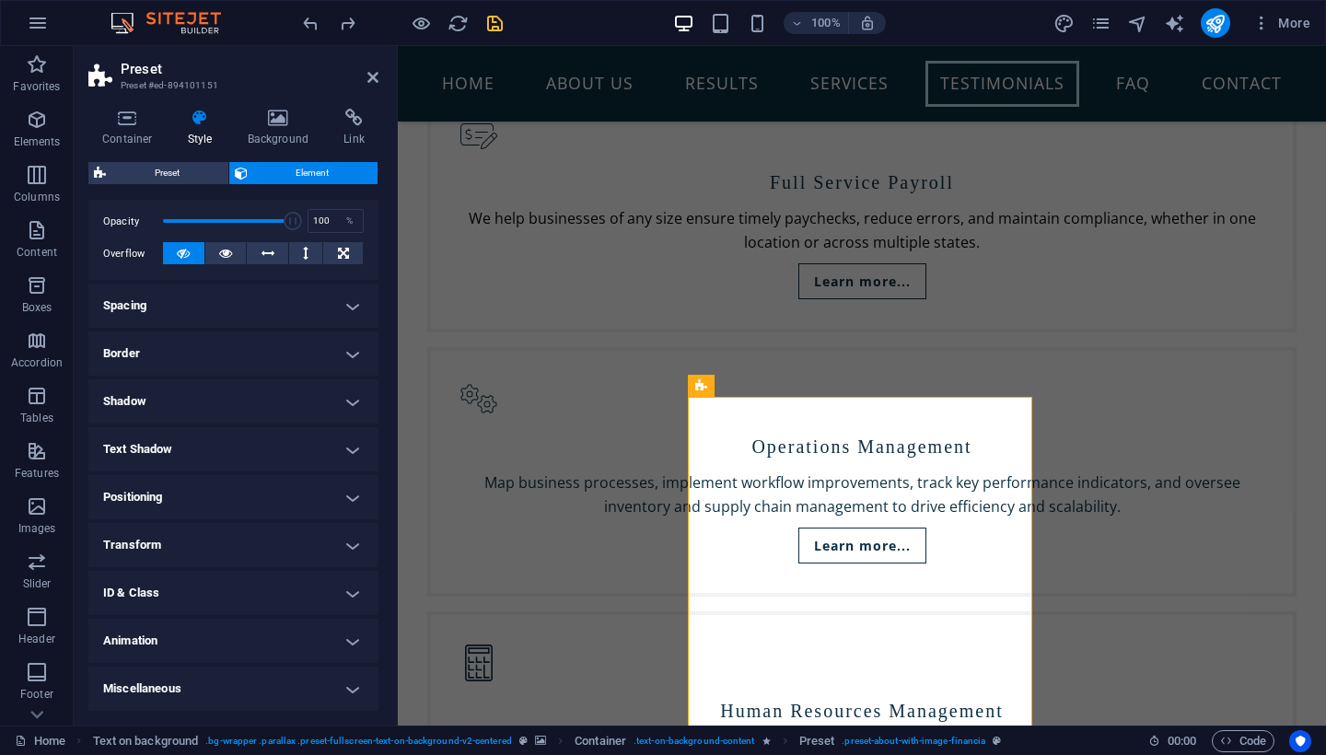
scroll to position [266, 0]
click at [345, 351] on h4 "Border" at bounding box center [233, 354] width 290 height 44
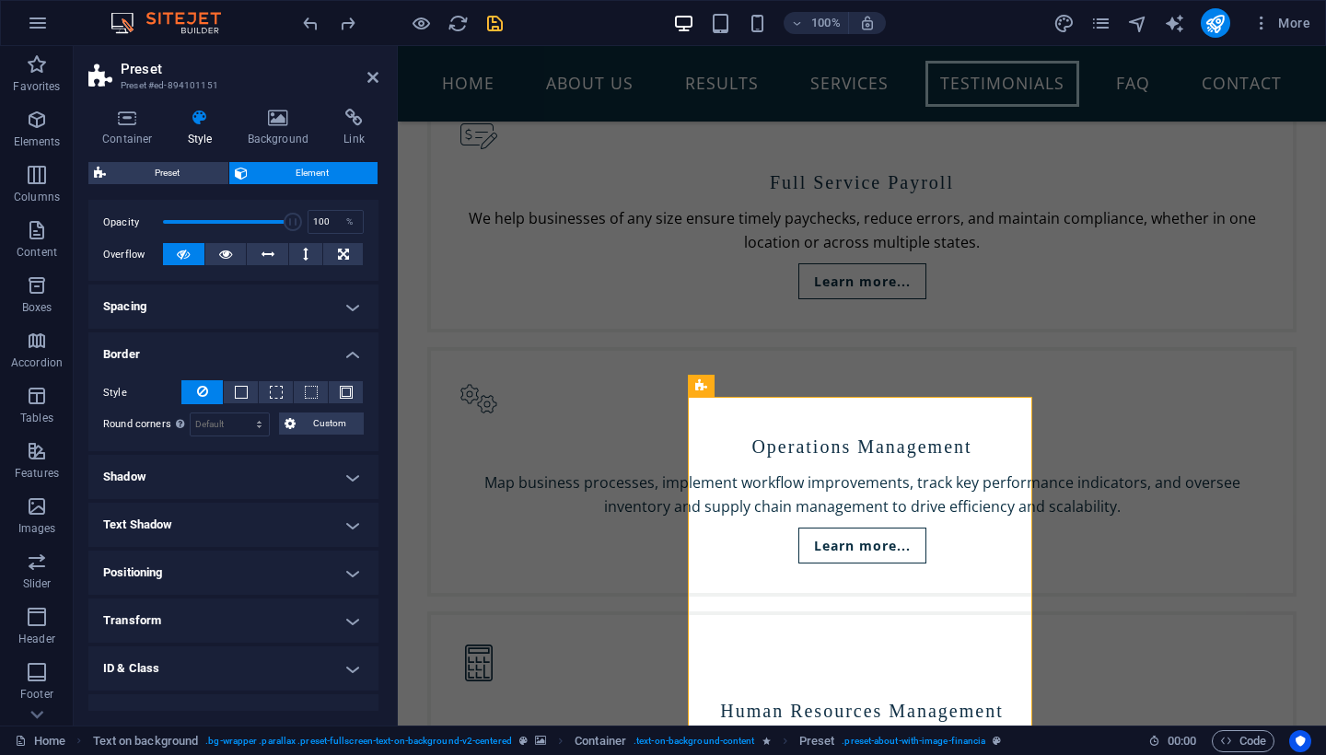
click at [345, 351] on h4 "Border" at bounding box center [233, 348] width 290 height 33
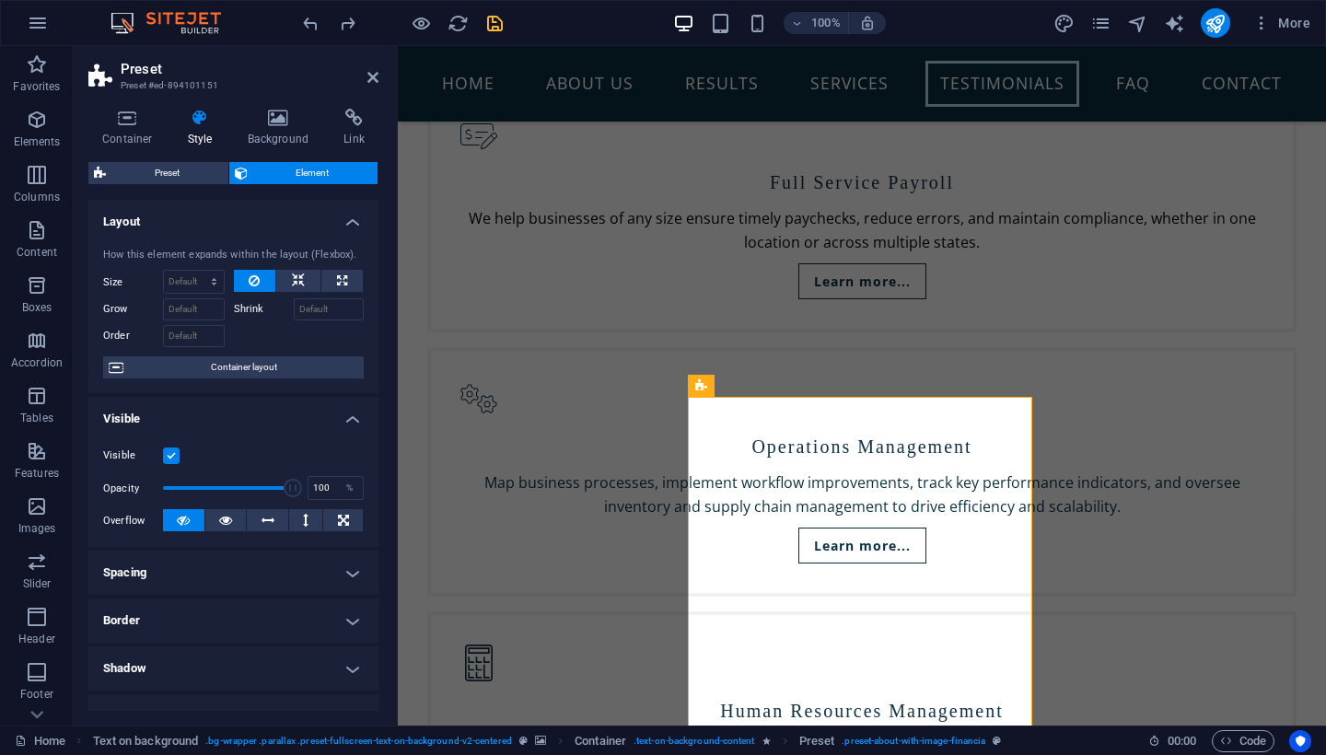
scroll to position [0, 0]
click at [124, 126] on icon at bounding box center [127, 118] width 78 height 18
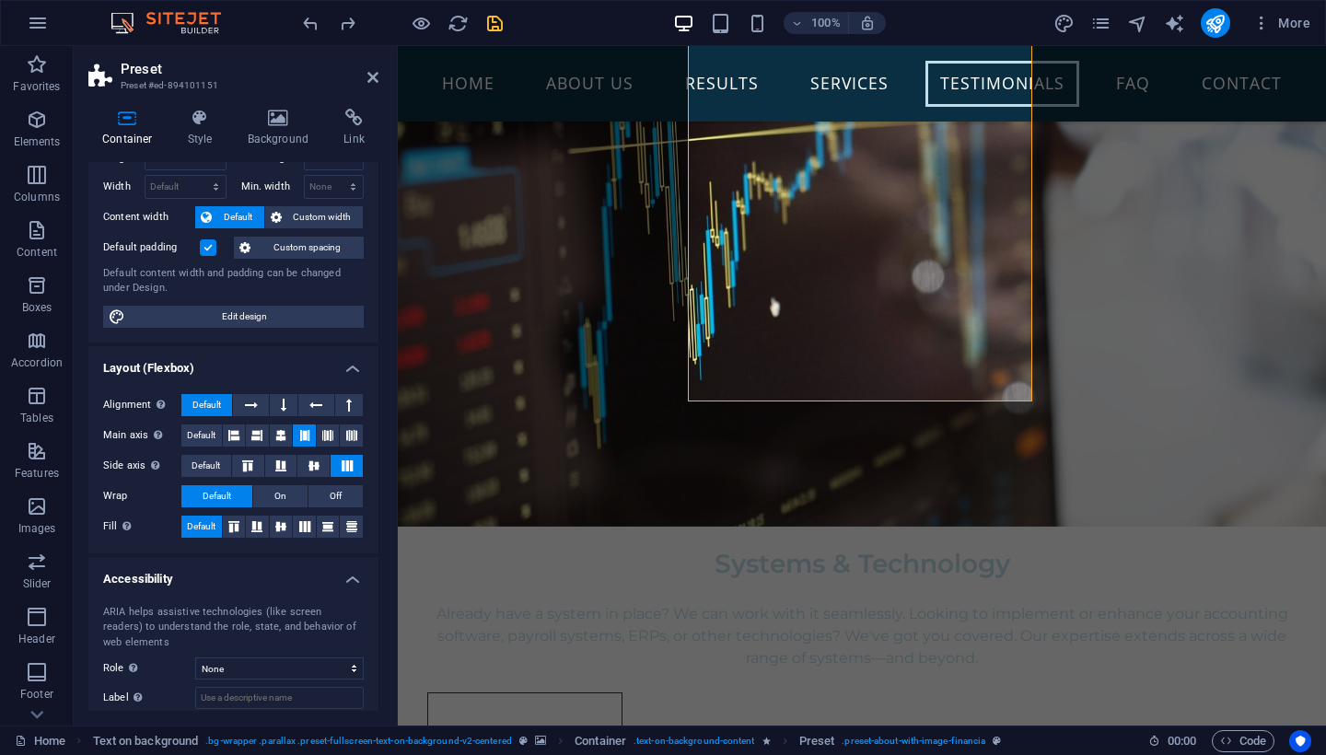
scroll to position [5619, 0]
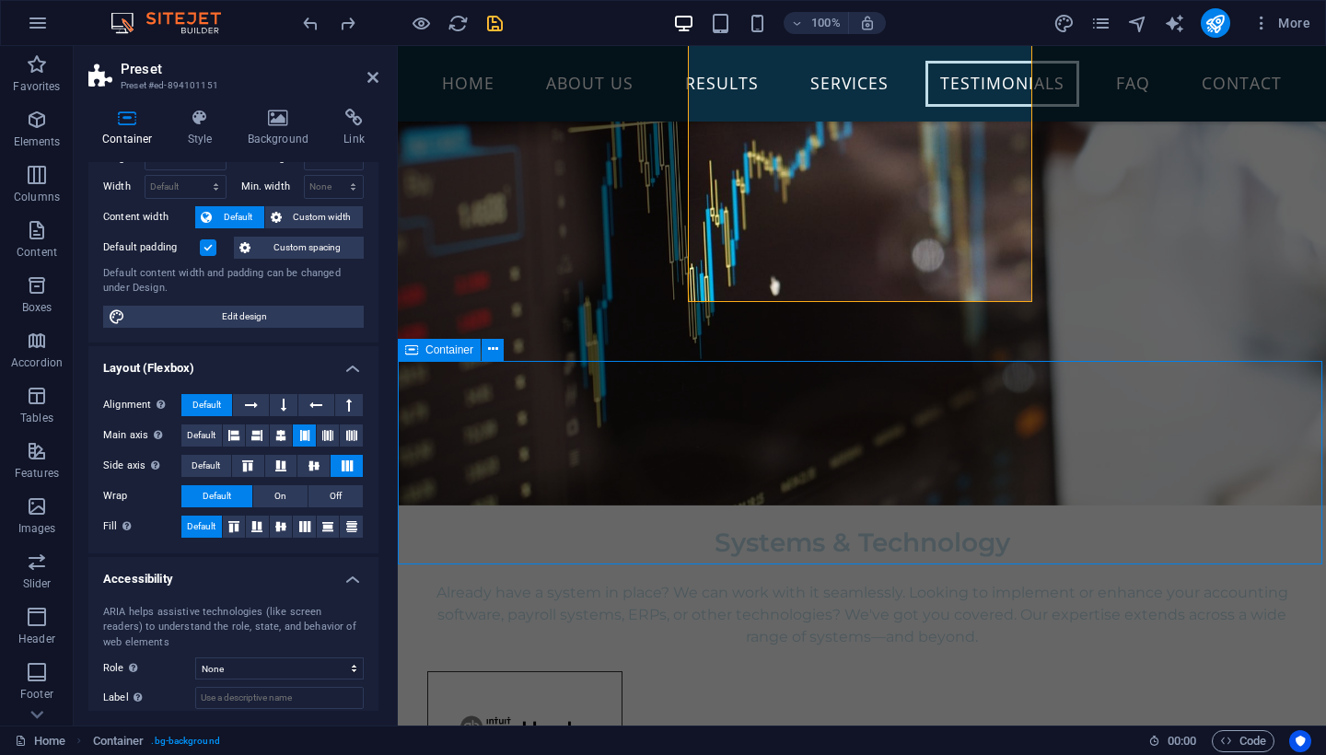
scroll to position [5290, 0]
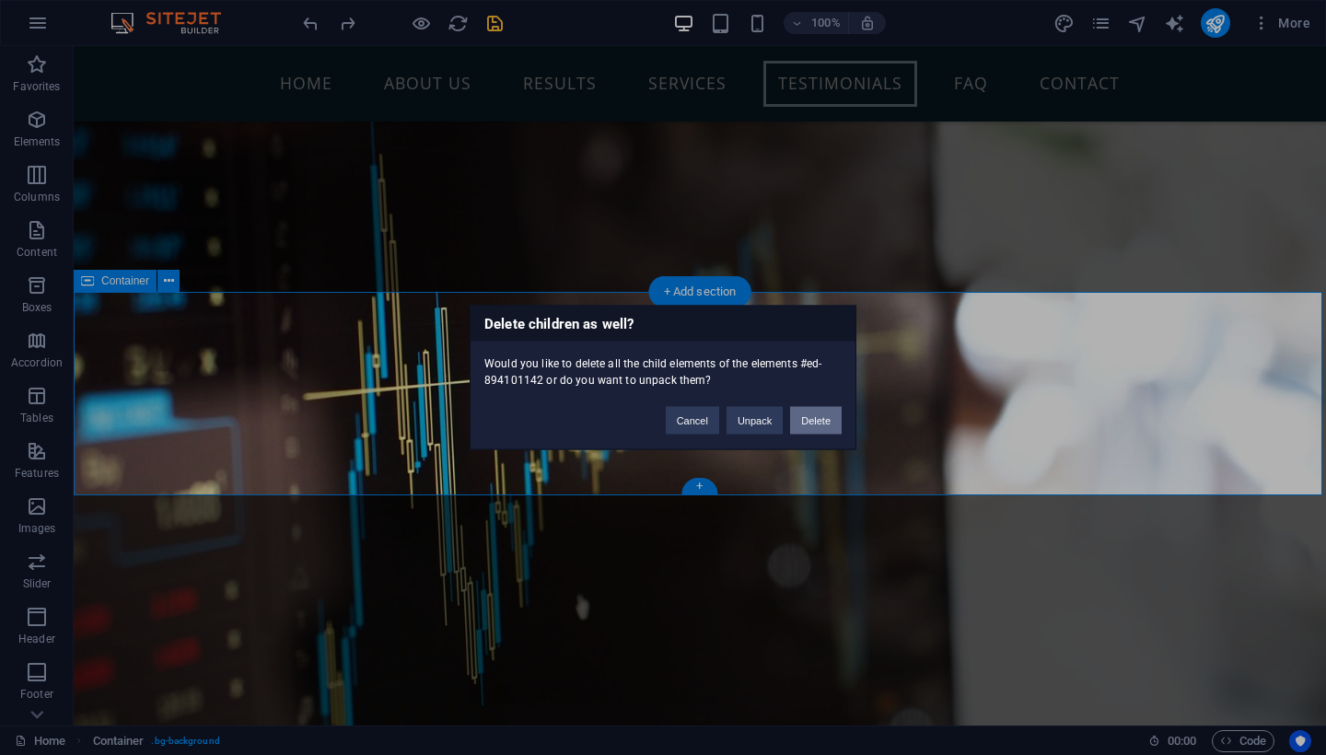
click at [809, 418] on button "Delete" at bounding box center [816, 421] width 52 height 28
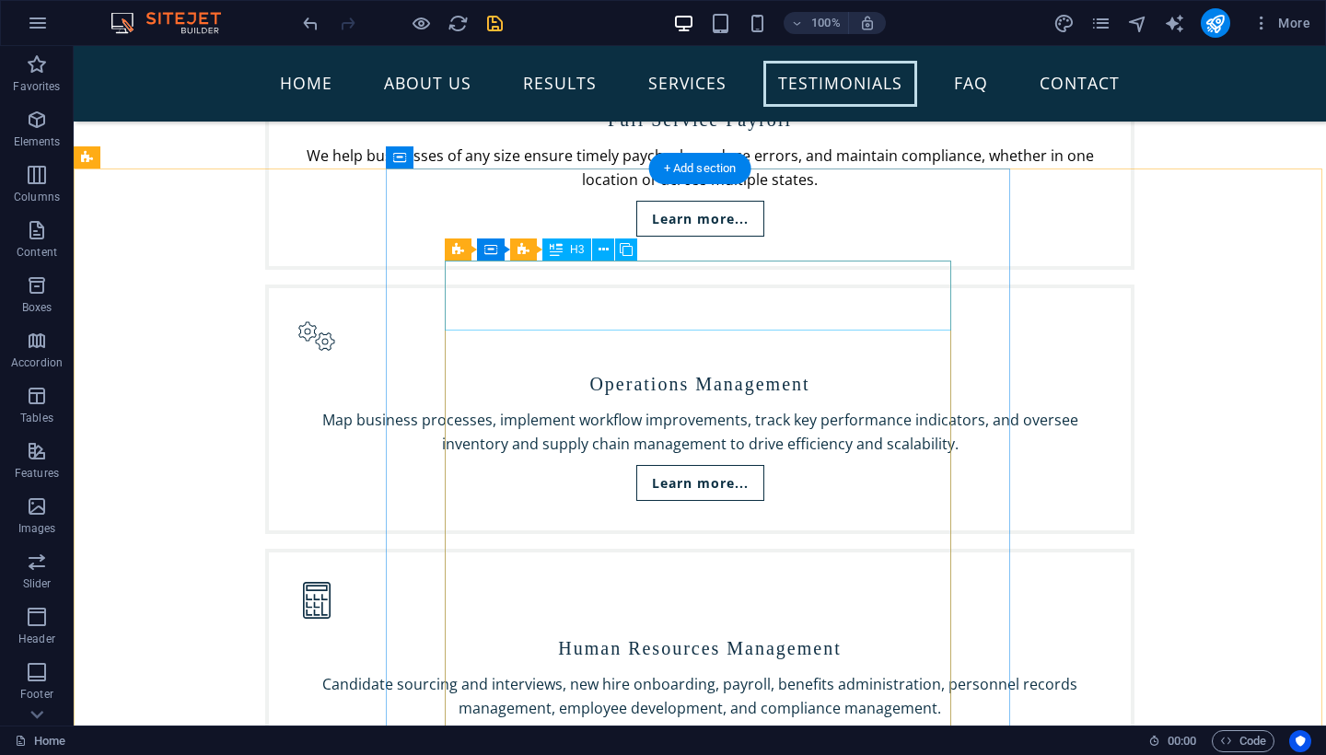
scroll to position [4256, 0]
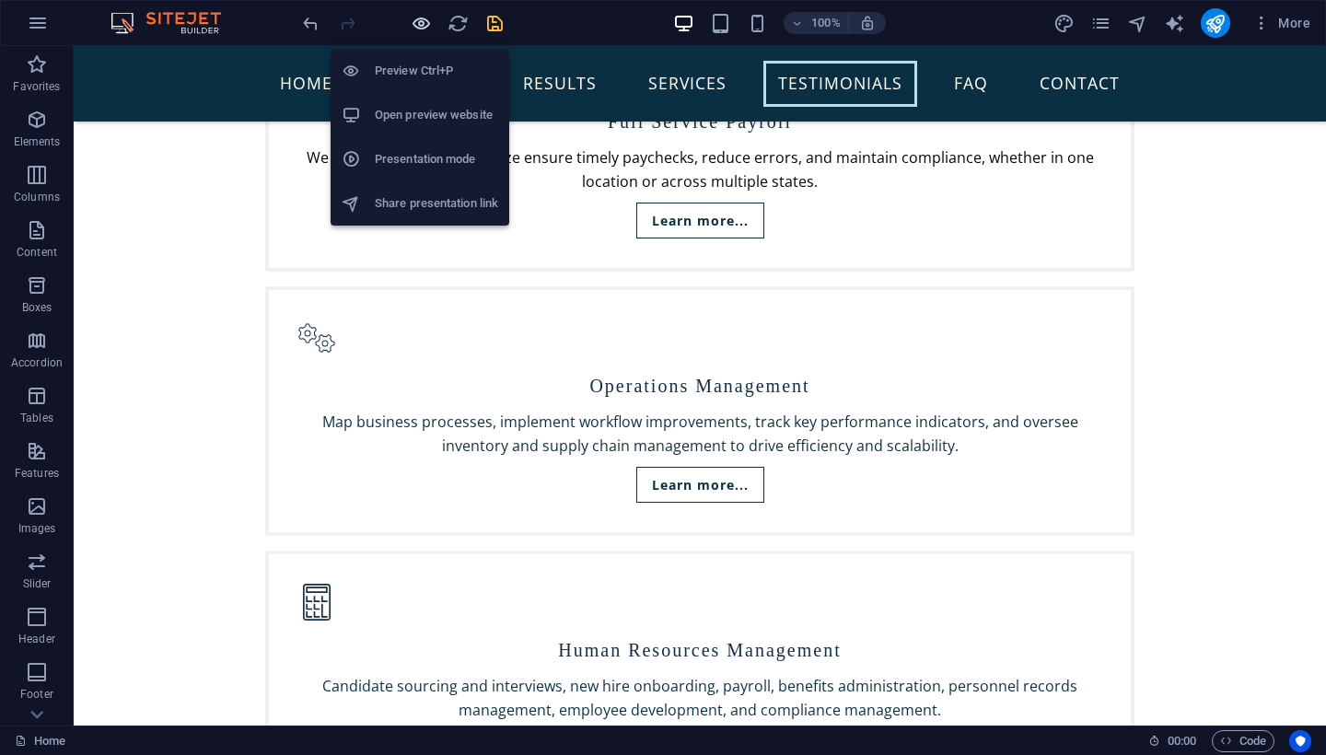
click at [418, 25] on icon "button" at bounding box center [421, 23] width 21 height 21
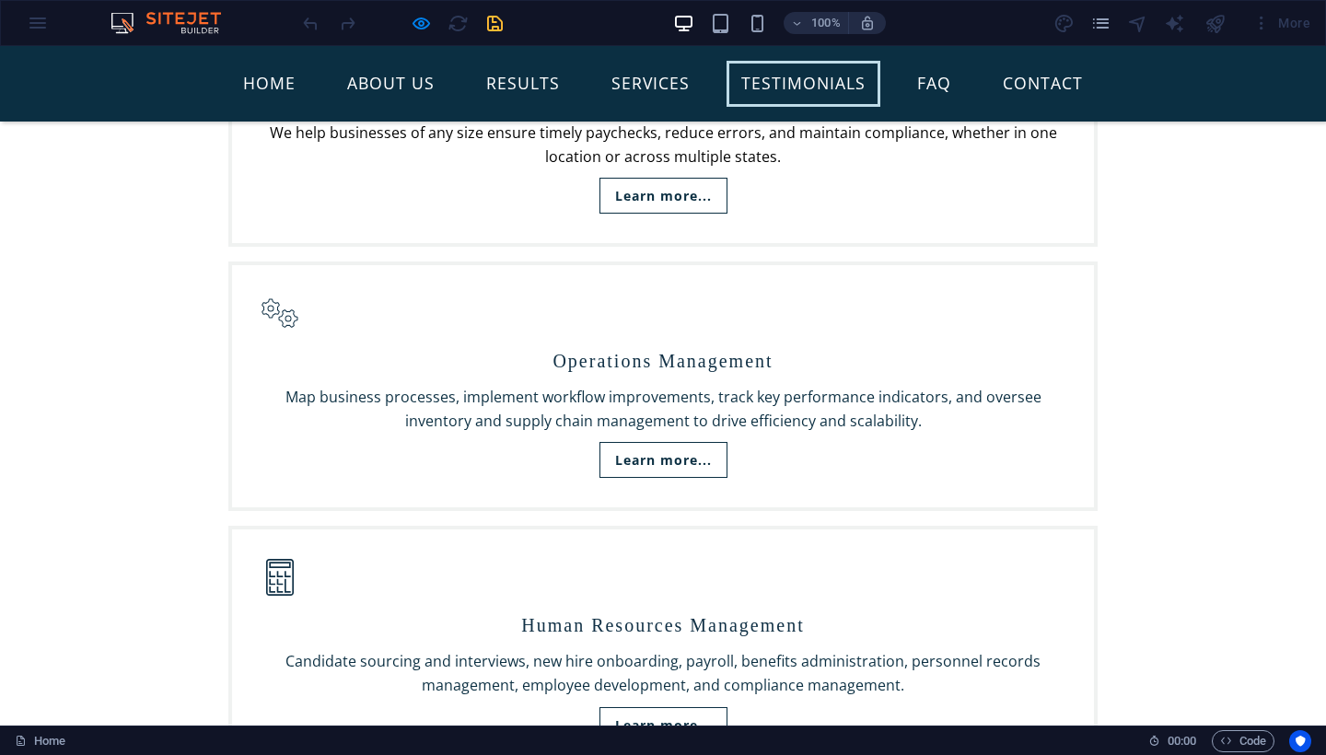
scroll to position [4294, 0]
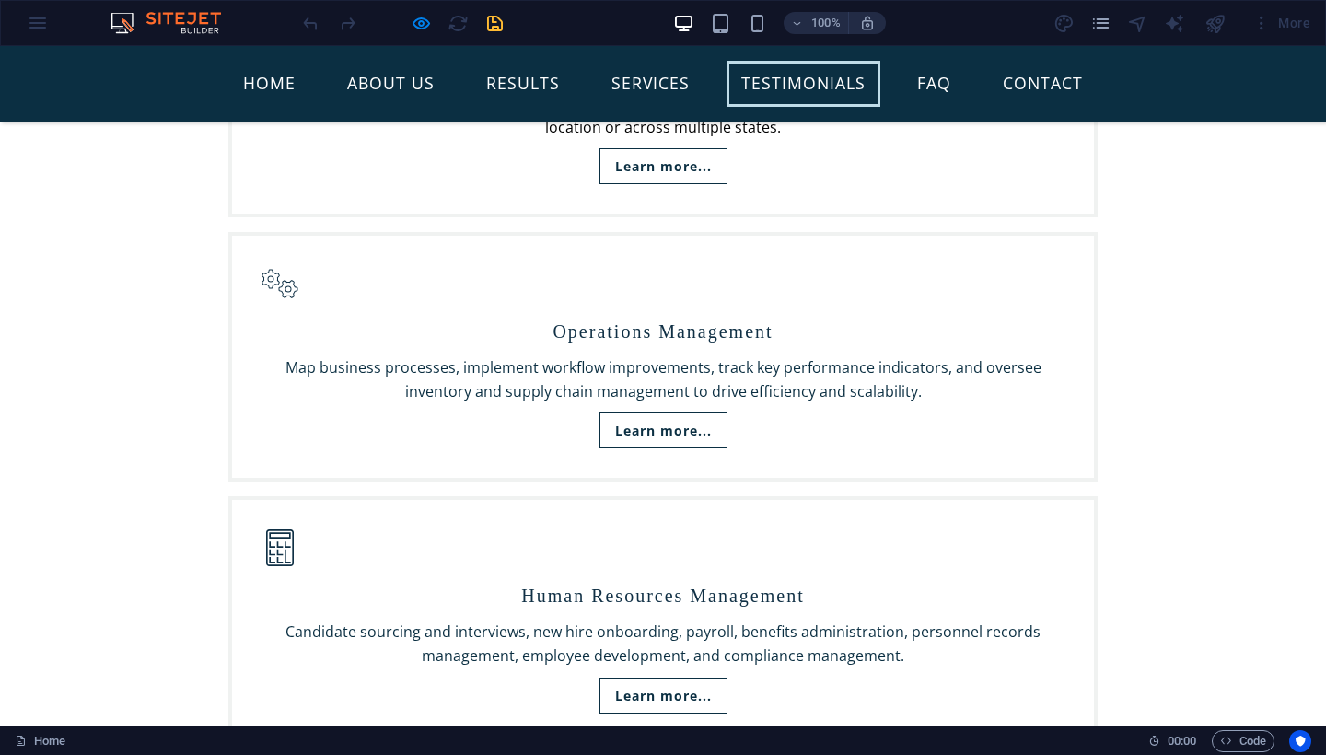
scroll to position [4335, 0]
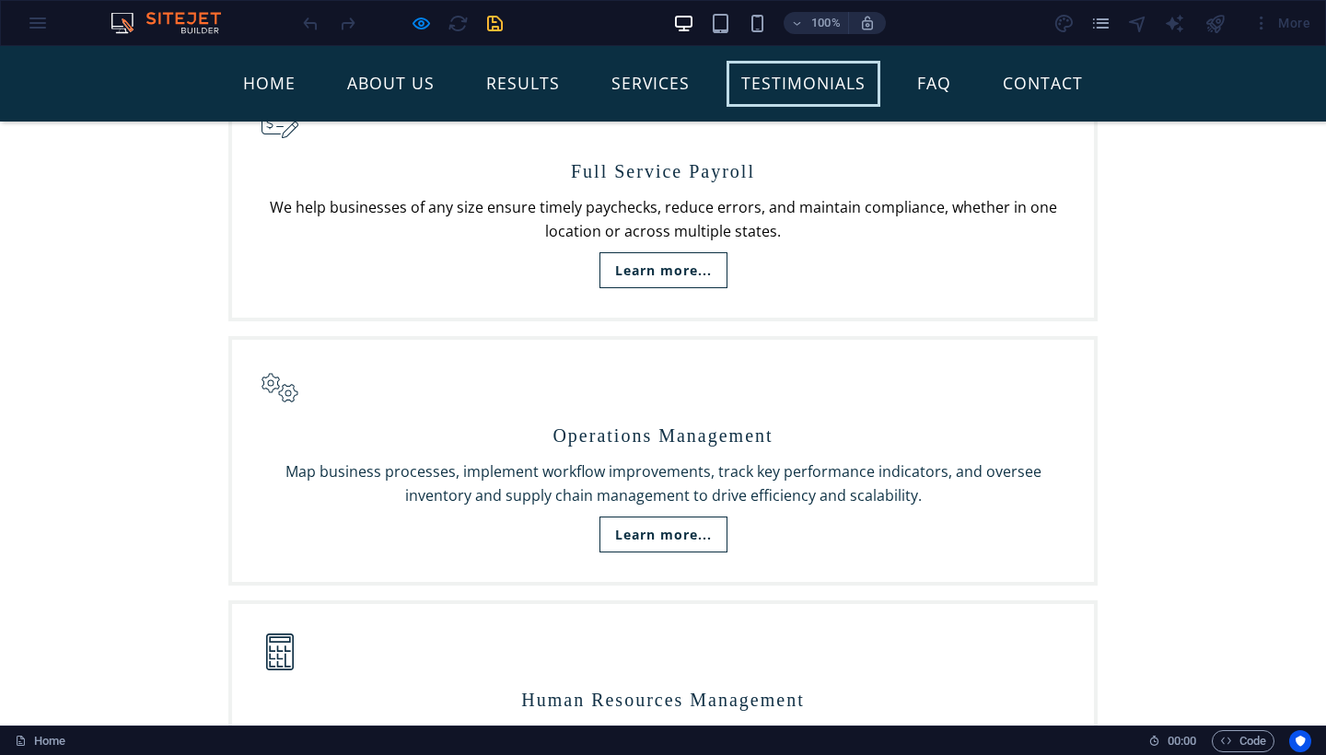
scroll to position [4212, 0]
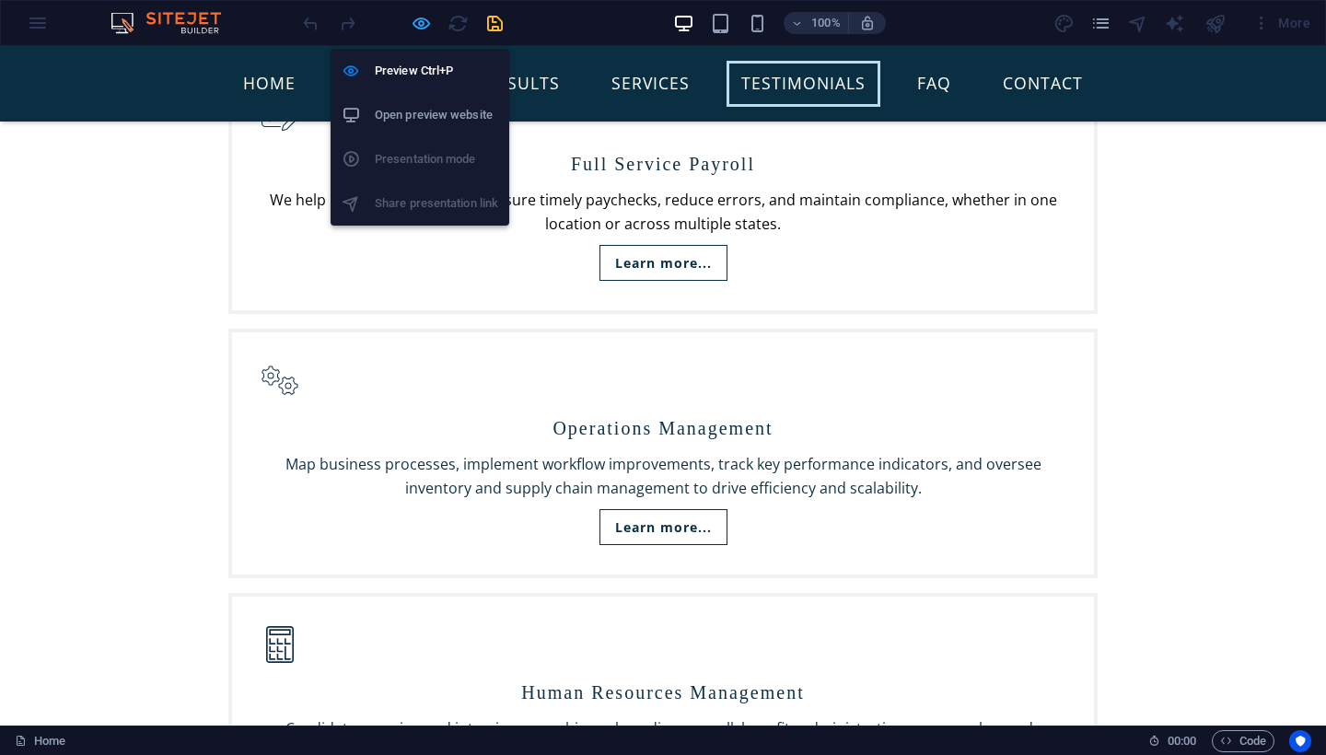
click at [419, 23] on icon "button" at bounding box center [421, 23] width 21 height 21
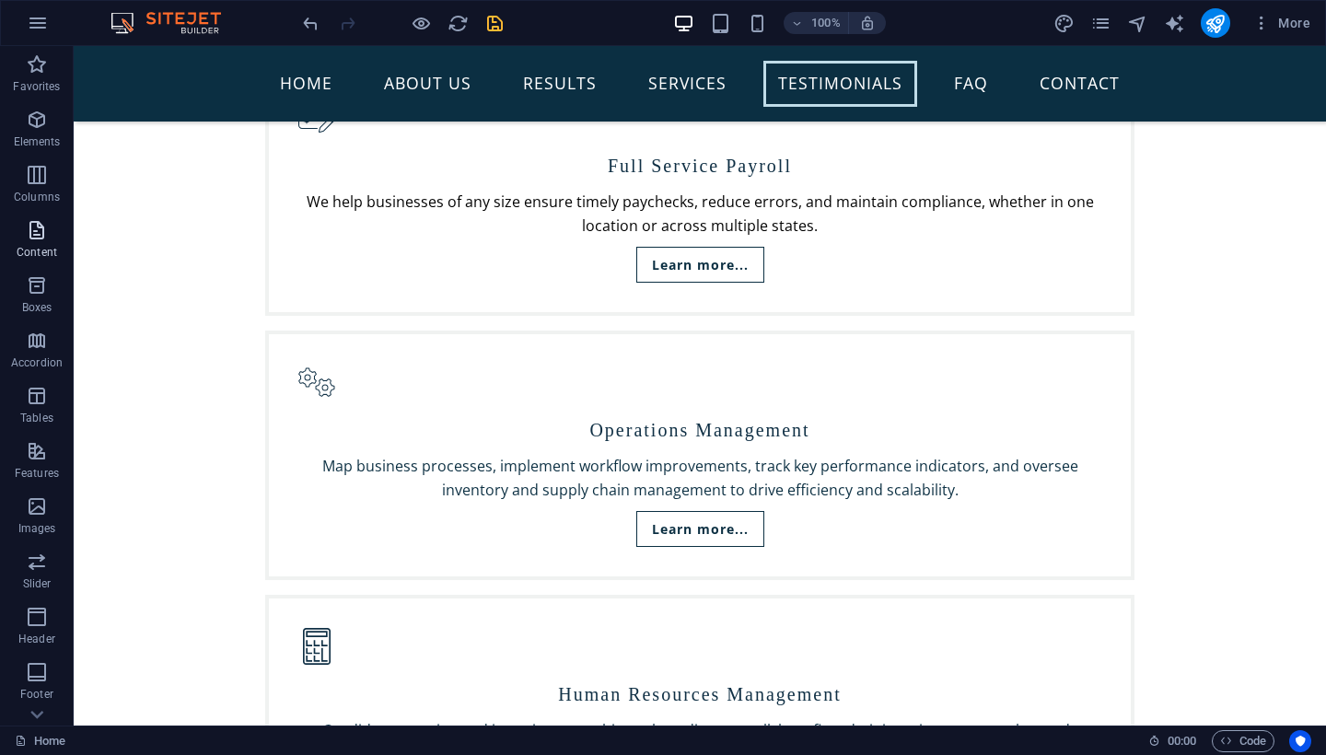
click at [30, 233] on icon "button" at bounding box center [37, 230] width 22 height 22
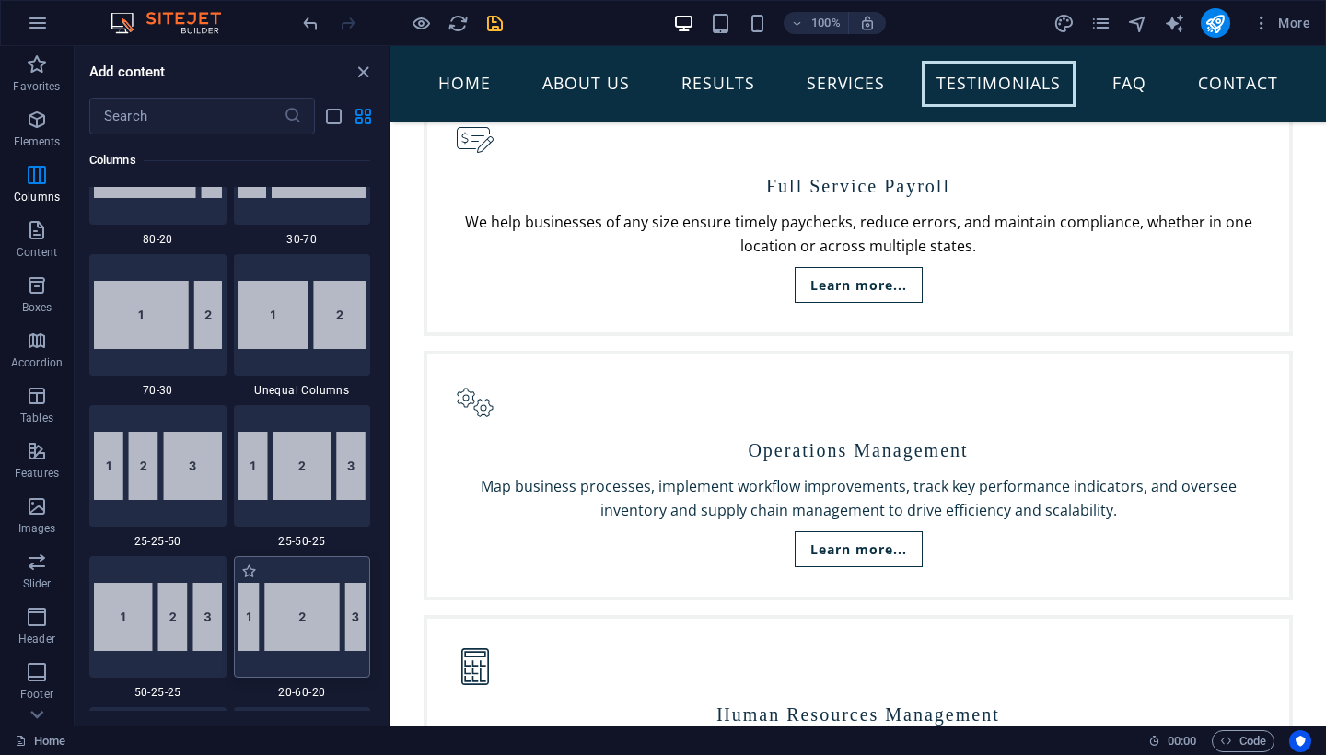
scroll to position [1585, 0]
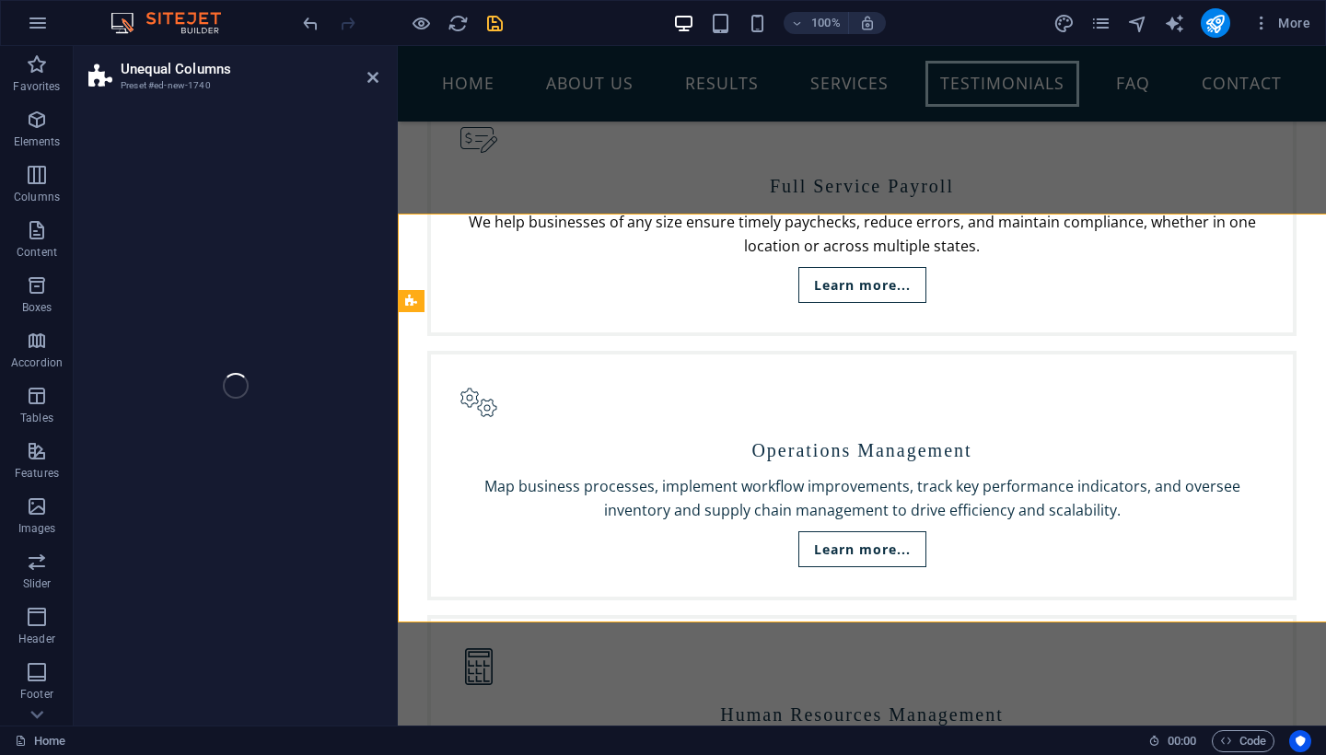
select select "%"
select select "rem"
select select "preset-unequal-columns-v2-5-70-30"
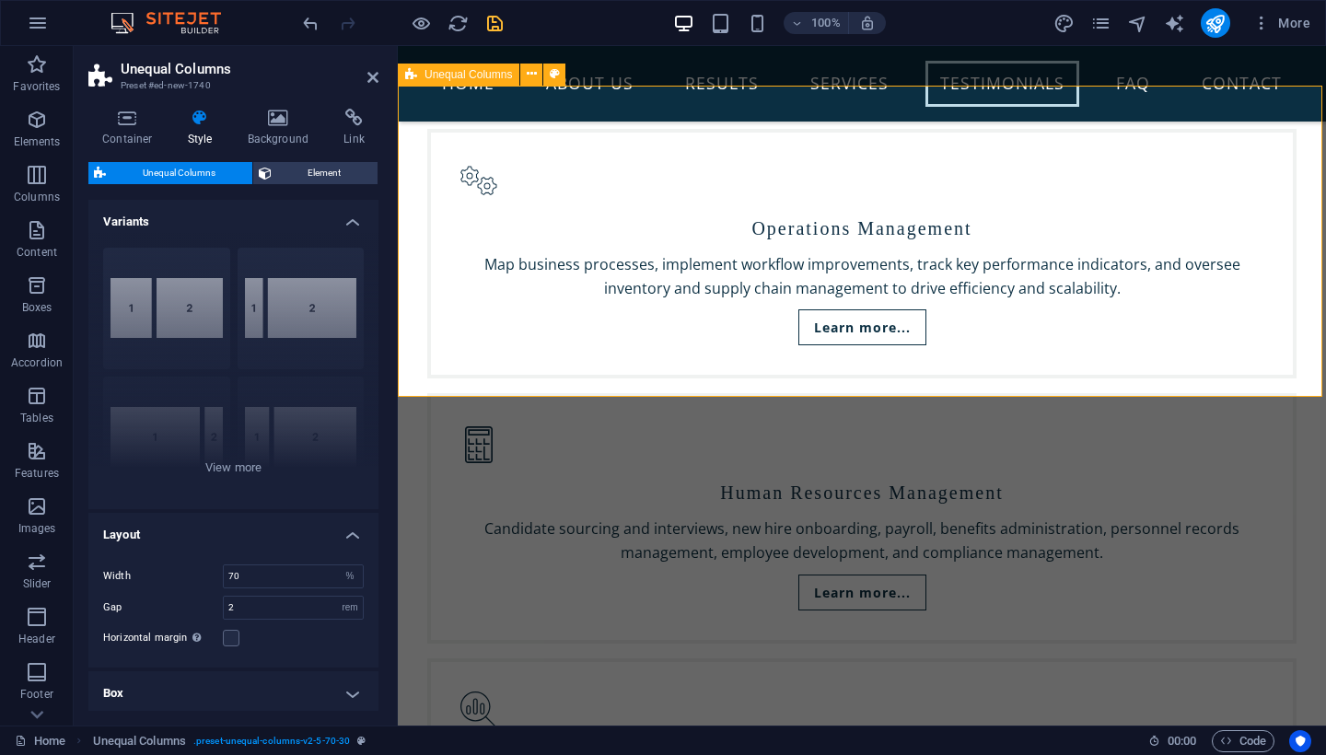
scroll to position [4465, 0]
click at [751, 442] on icon at bounding box center [749, 444] width 10 height 19
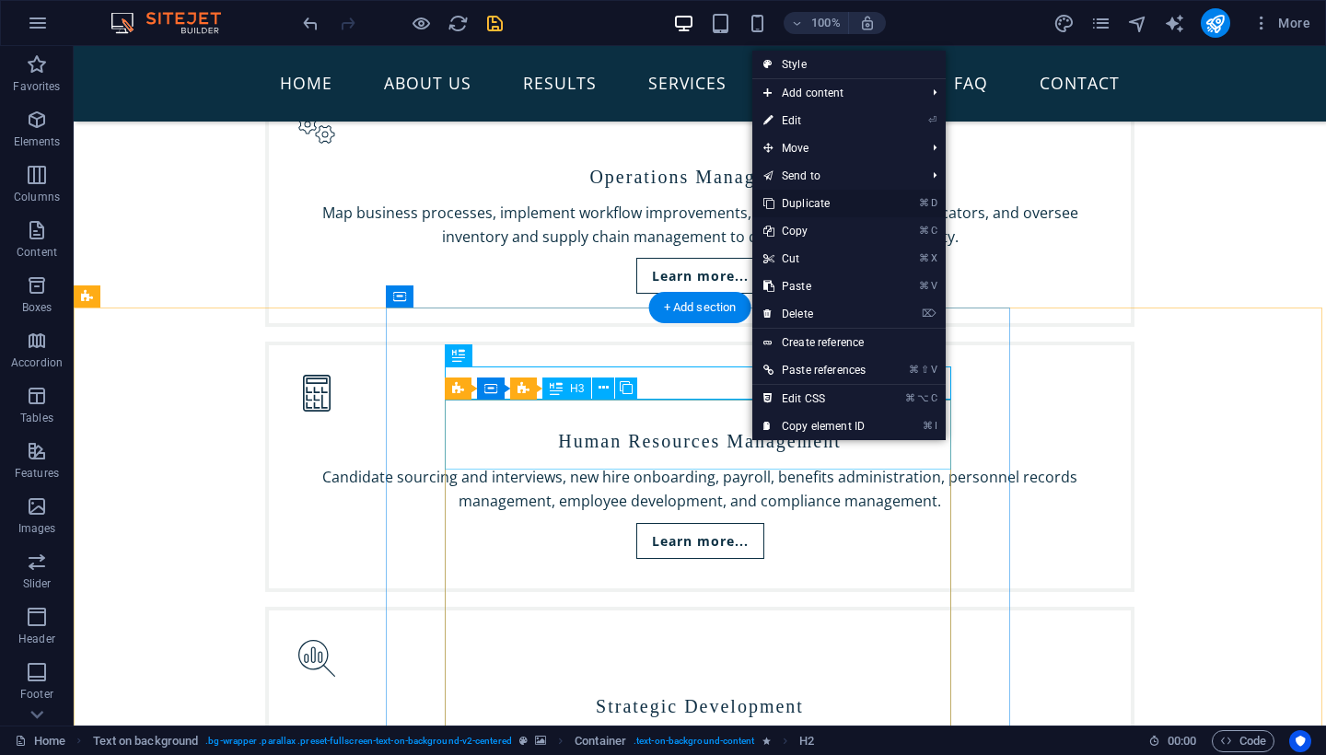
click at [798, 202] on link "⌘ D Duplicate" at bounding box center [814, 204] width 124 height 28
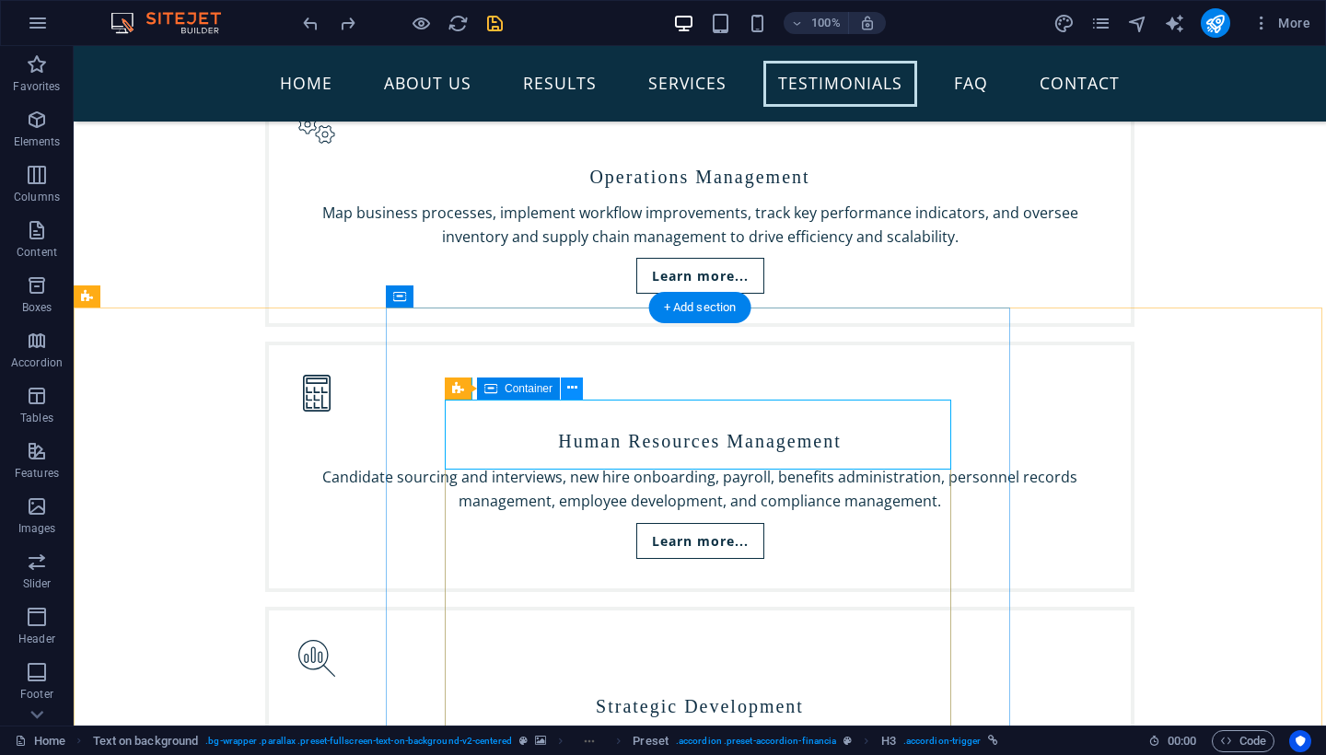
click at [576, 383] on icon at bounding box center [572, 388] width 10 height 19
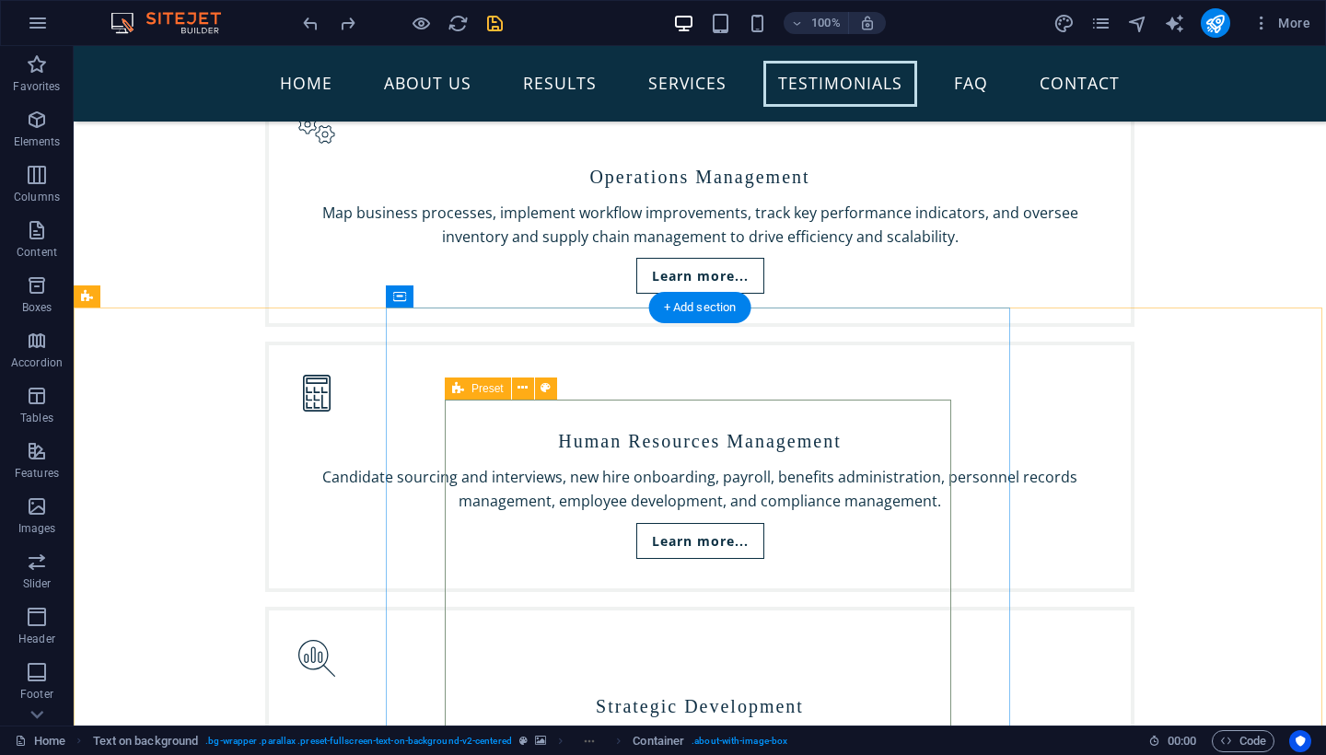
click at [461, 386] on icon at bounding box center [458, 389] width 12 height 22
click at [525, 388] on icon at bounding box center [523, 388] width 10 height 19
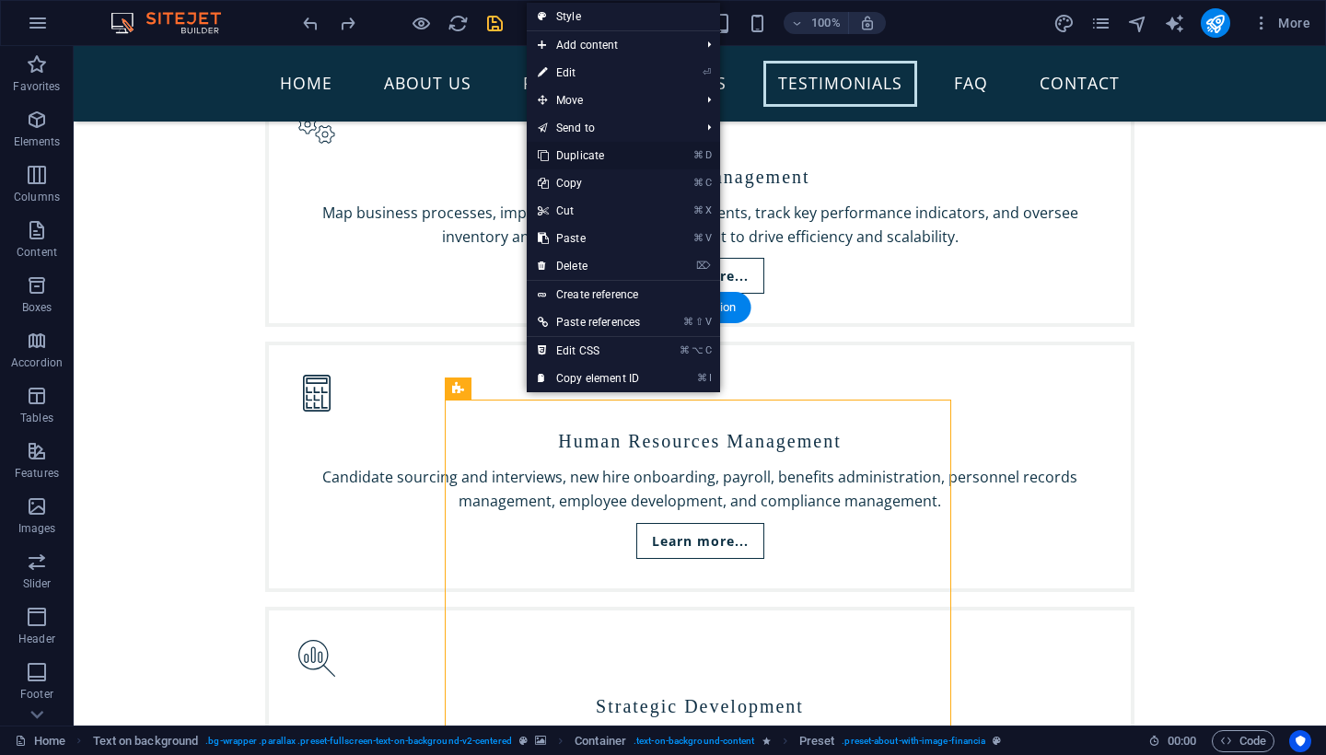
click at [566, 151] on link "⌘ D Duplicate" at bounding box center [589, 156] width 124 height 28
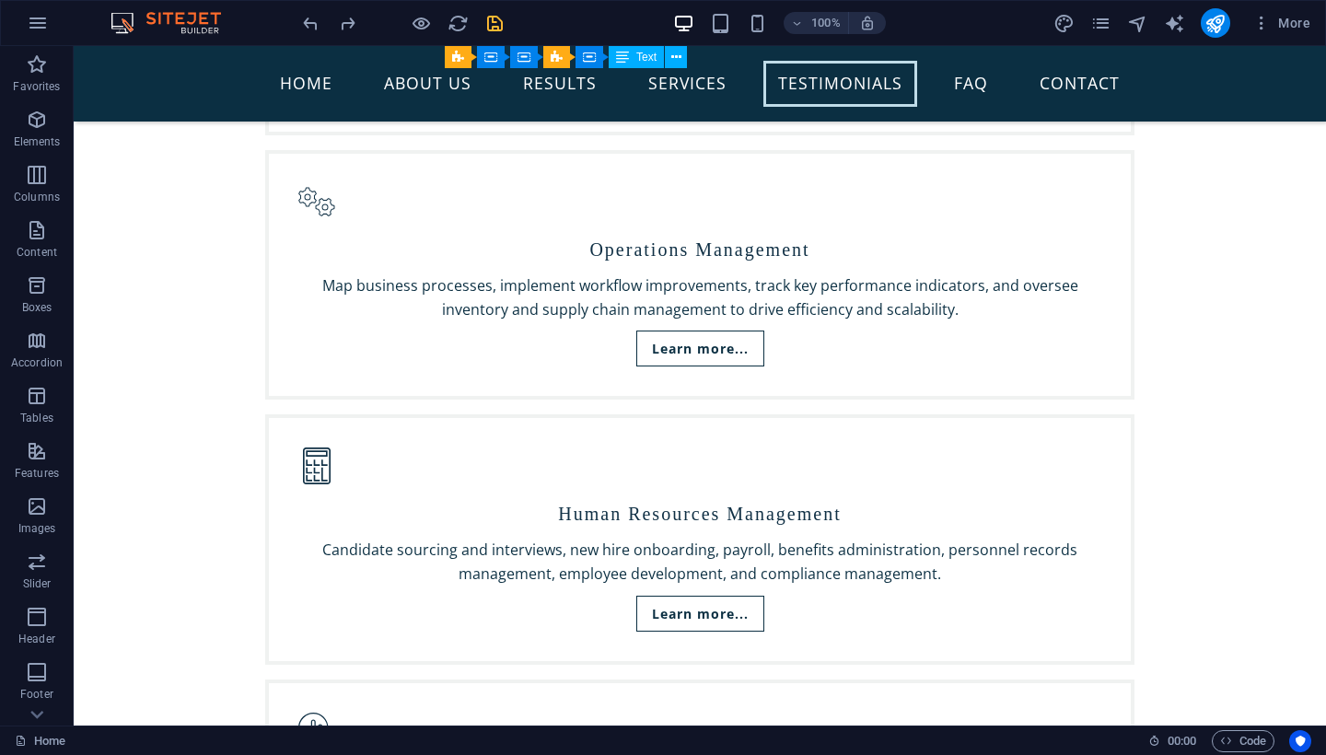
scroll to position [4401, 0]
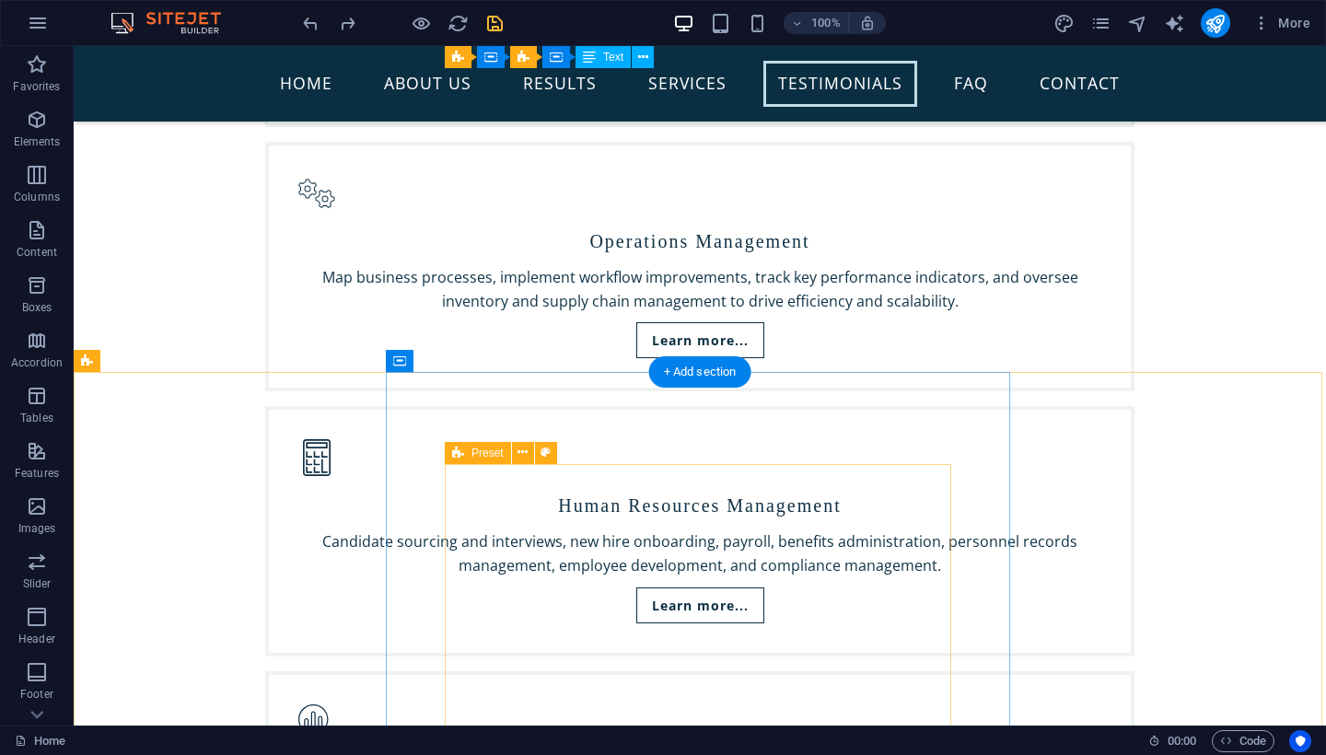
click at [457, 453] on icon at bounding box center [458, 453] width 12 height 22
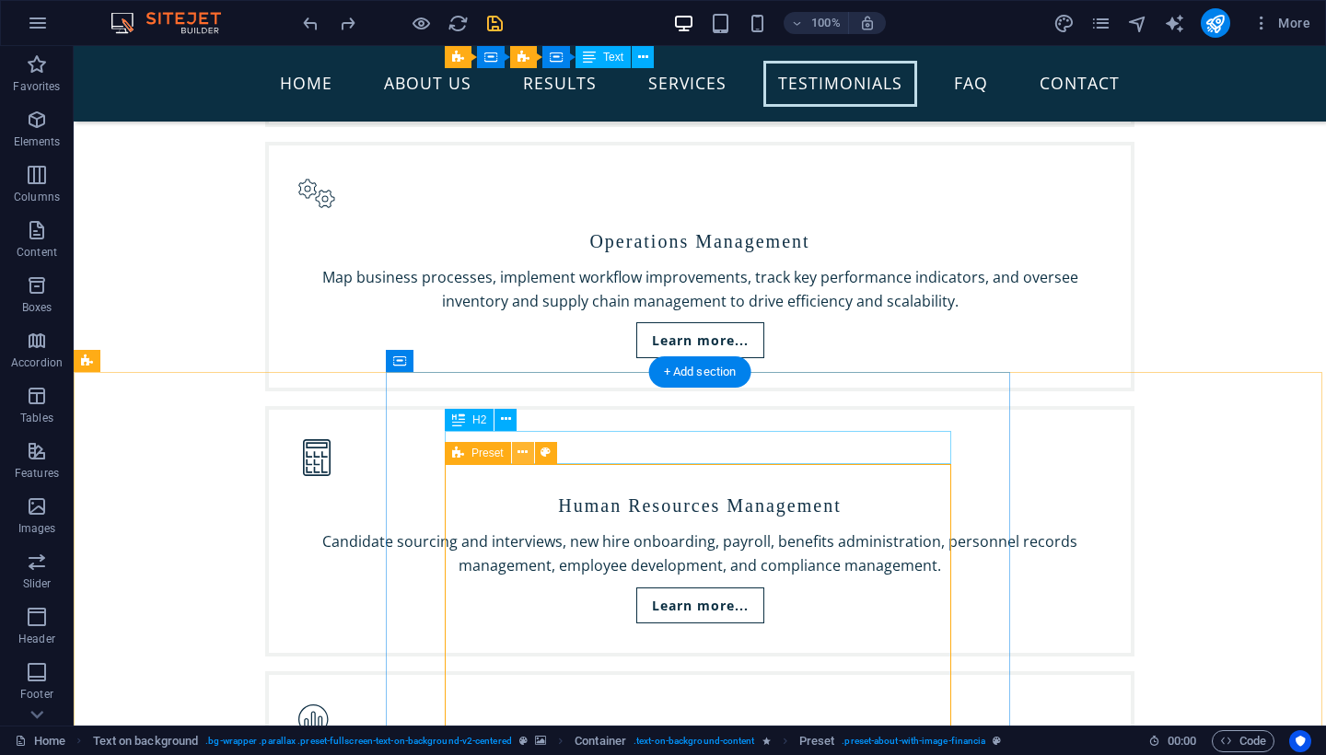
click at [525, 450] on icon at bounding box center [523, 452] width 10 height 19
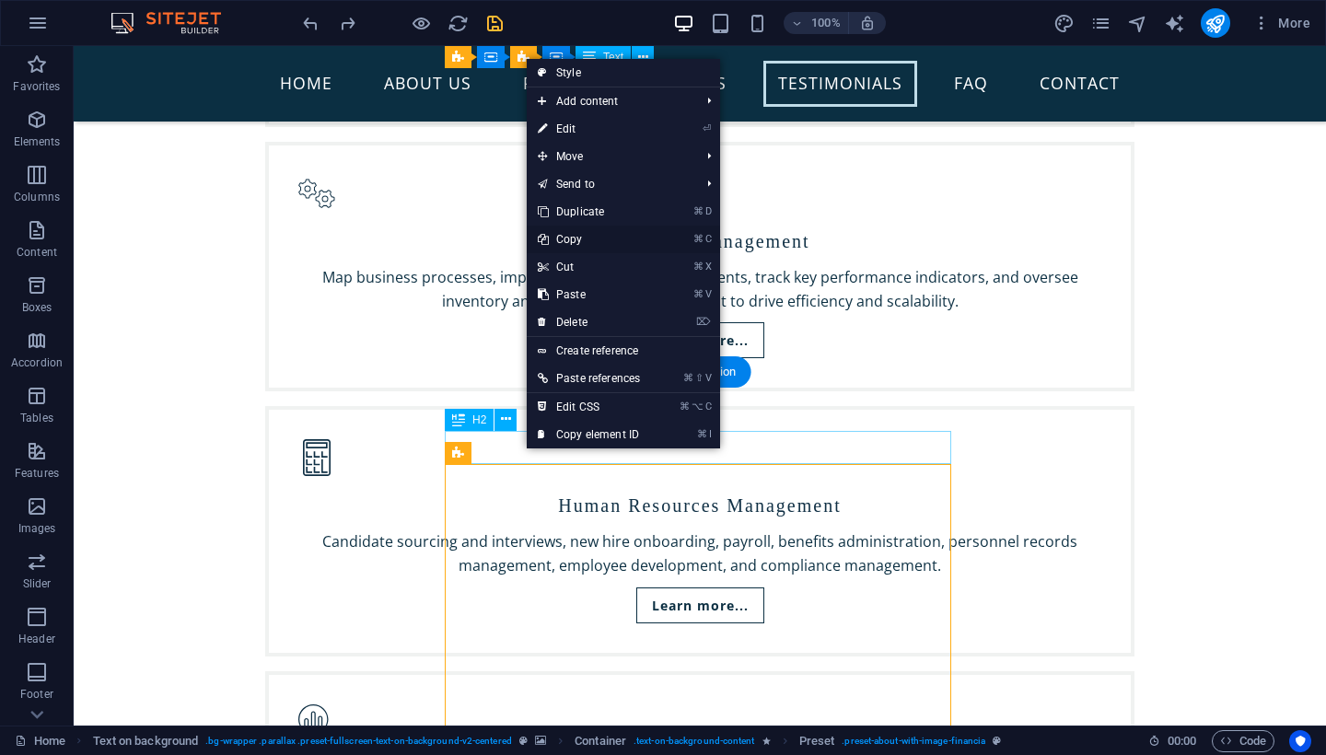
click at [573, 241] on link "⌘ C Copy" at bounding box center [589, 240] width 124 height 28
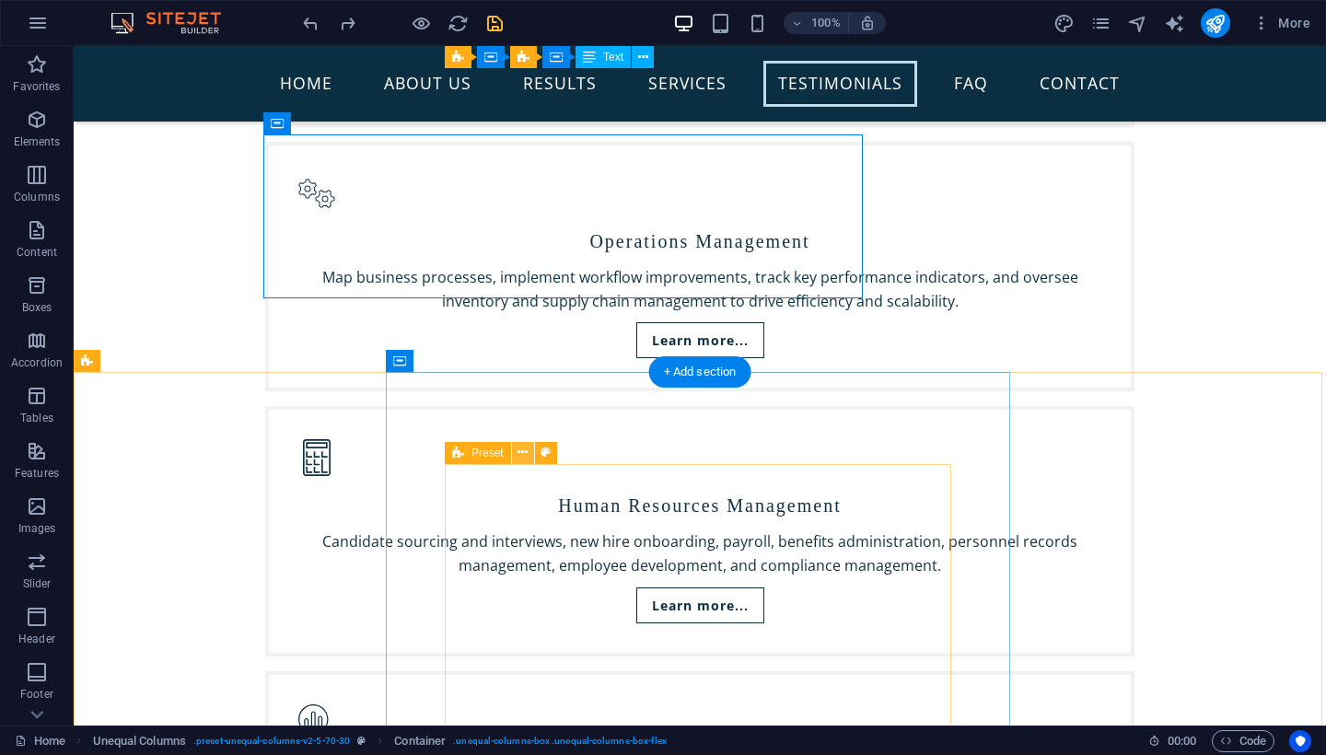
click at [518, 452] on icon at bounding box center [523, 452] width 10 height 19
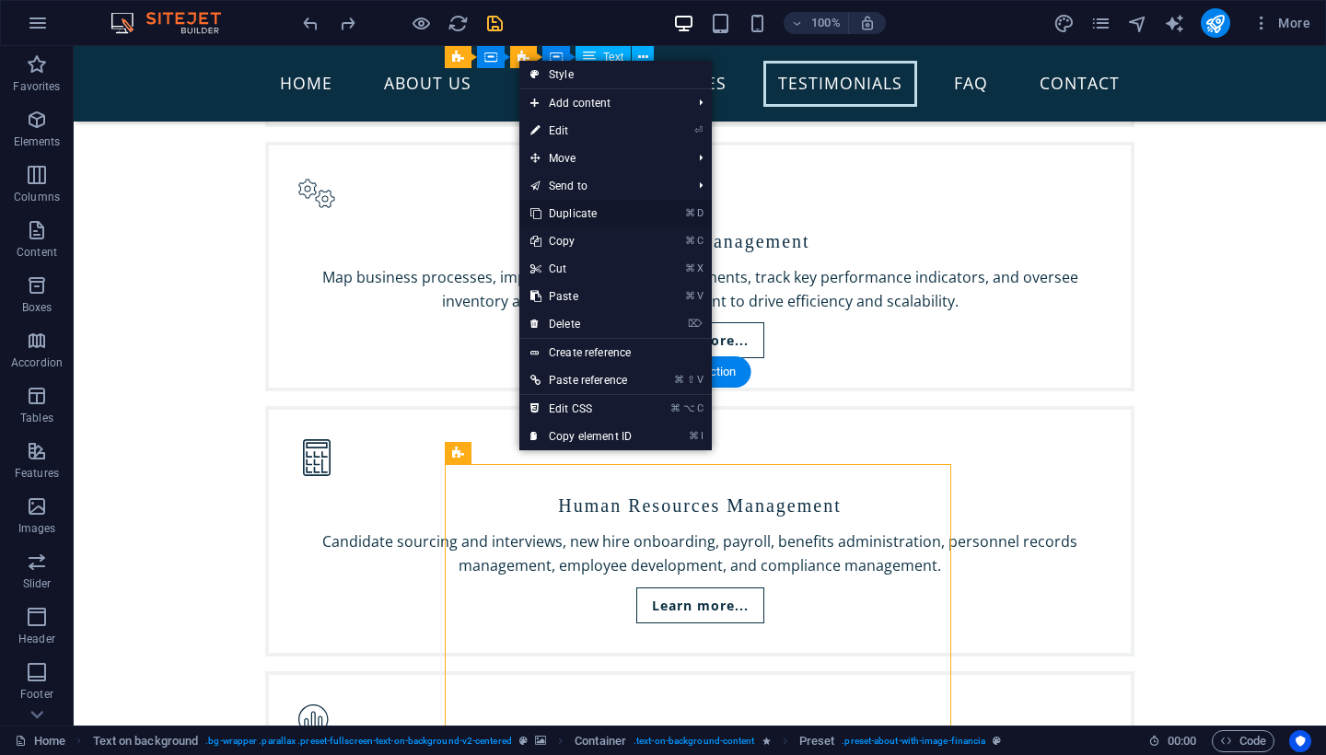
click at [556, 205] on link "⌘ D Duplicate" at bounding box center [580, 214] width 123 height 28
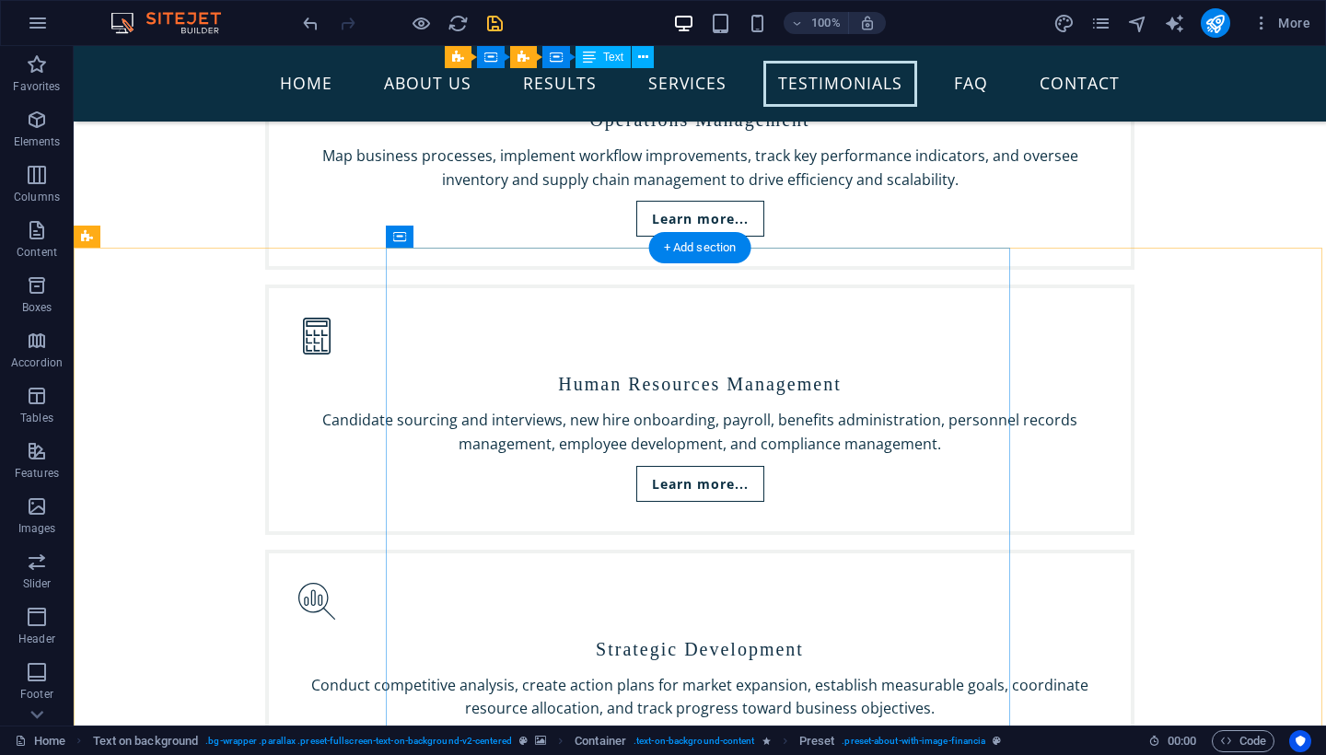
scroll to position [4524, 0]
click at [472, 330] on span "Preset" at bounding box center [488, 329] width 32 height 11
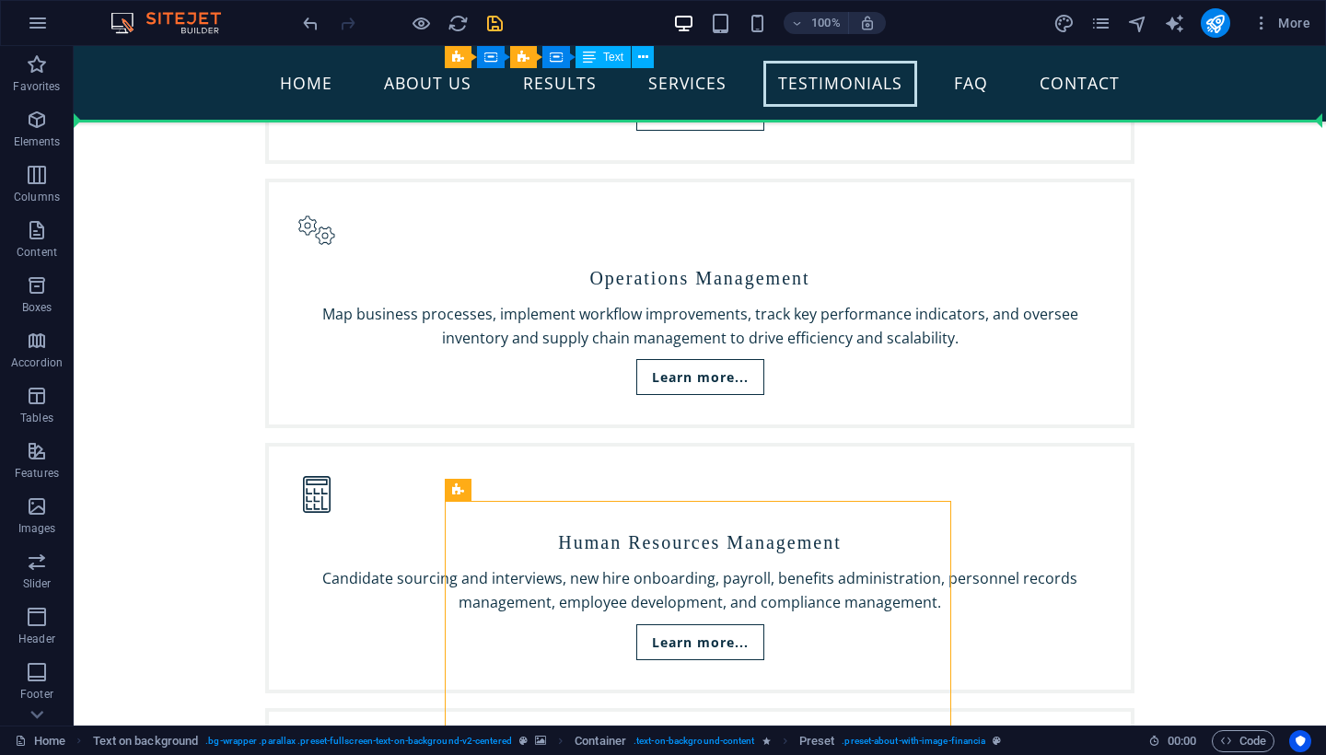
scroll to position [4358, 0]
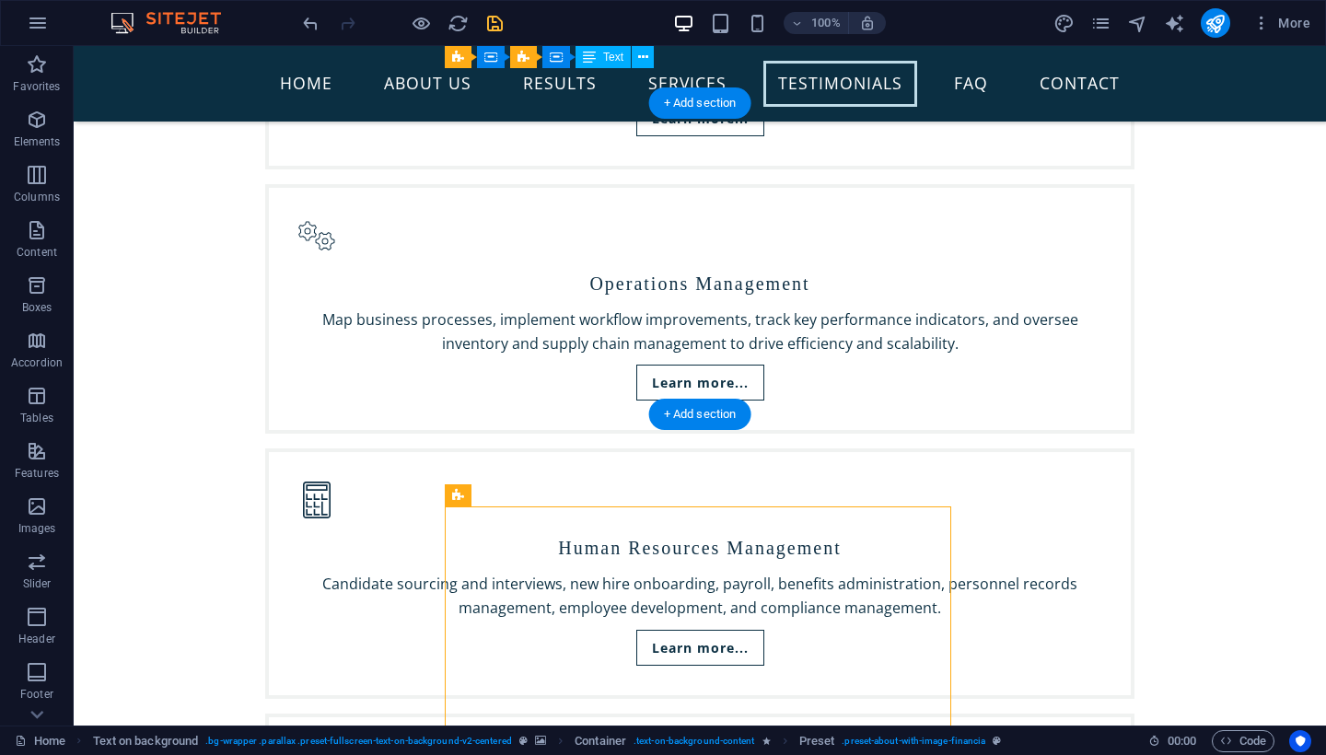
drag, startPoint x: 545, startPoint y: 376, endPoint x: 449, endPoint y: 232, distance: 172.7
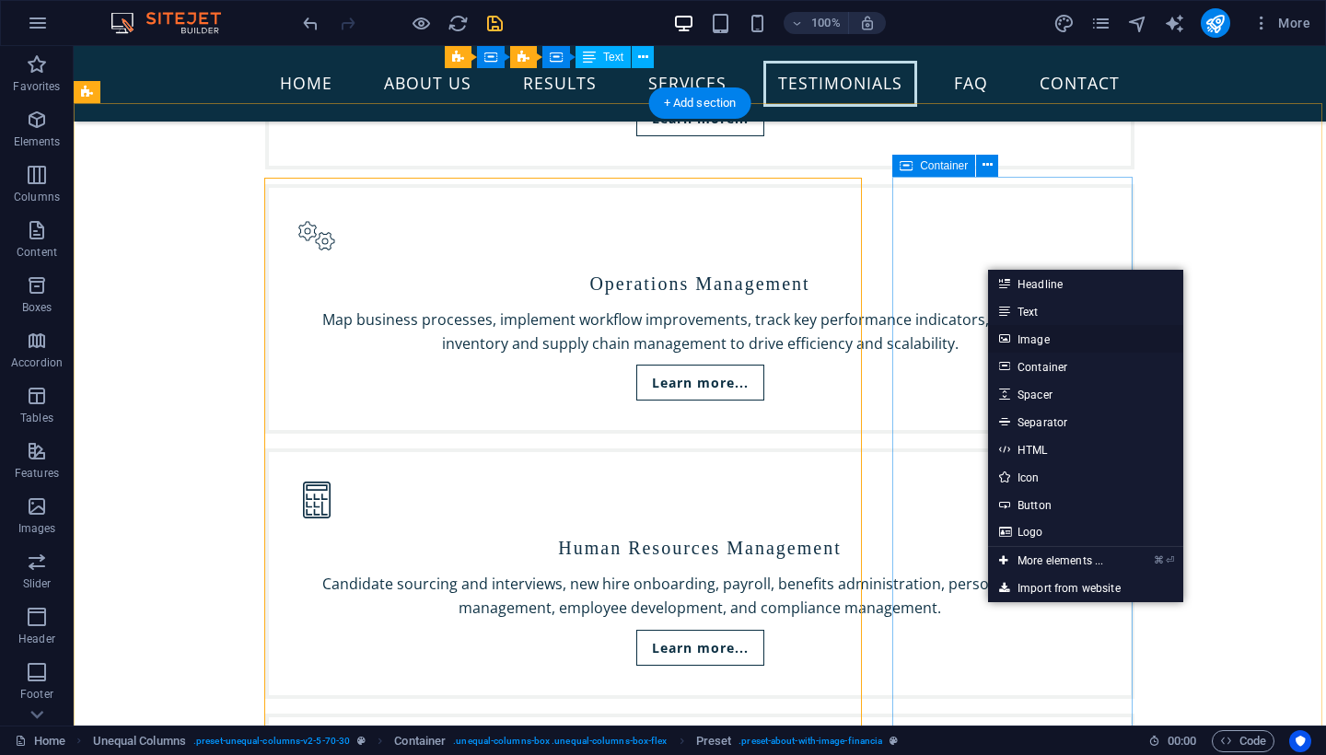
click at [1020, 337] on link "Image" at bounding box center [1085, 339] width 195 height 28
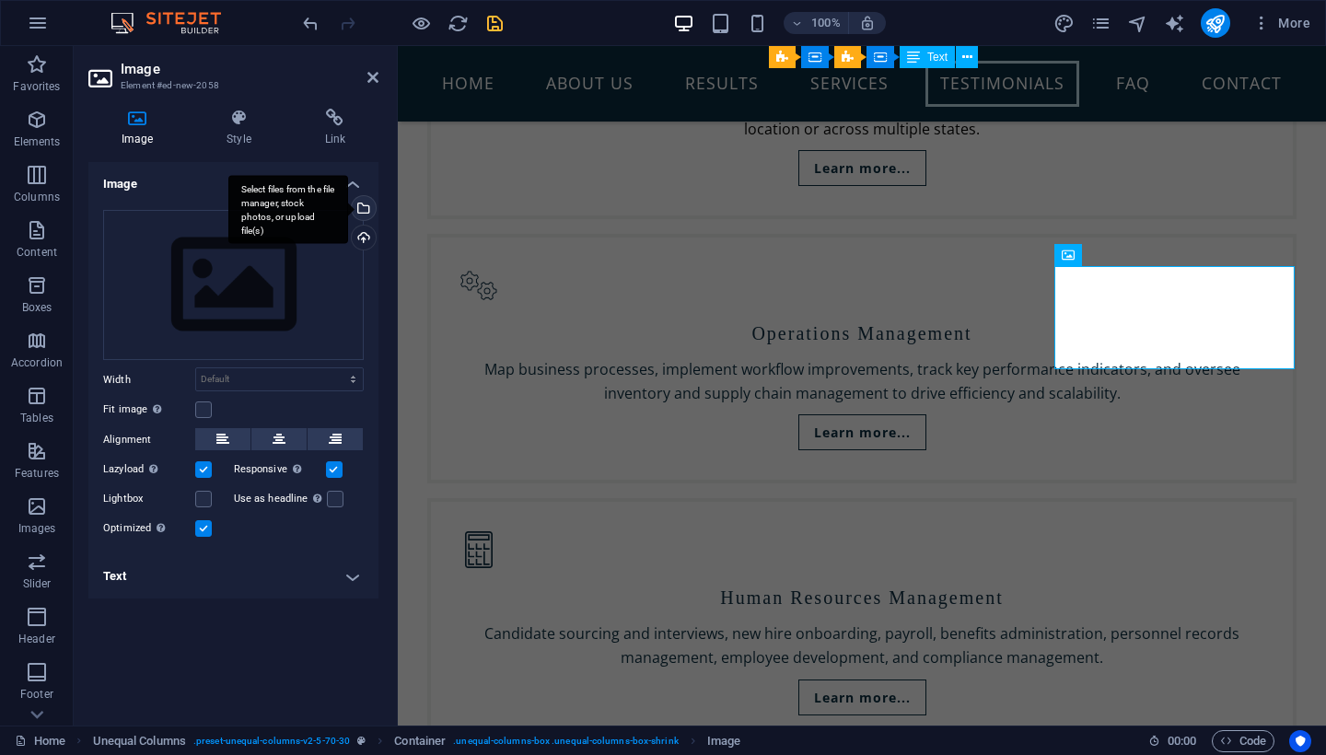
click at [362, 212] on div "Select files from the file manager, stock photos, or upload file(s)" at bounding box center [362, 210] width 28 height 28
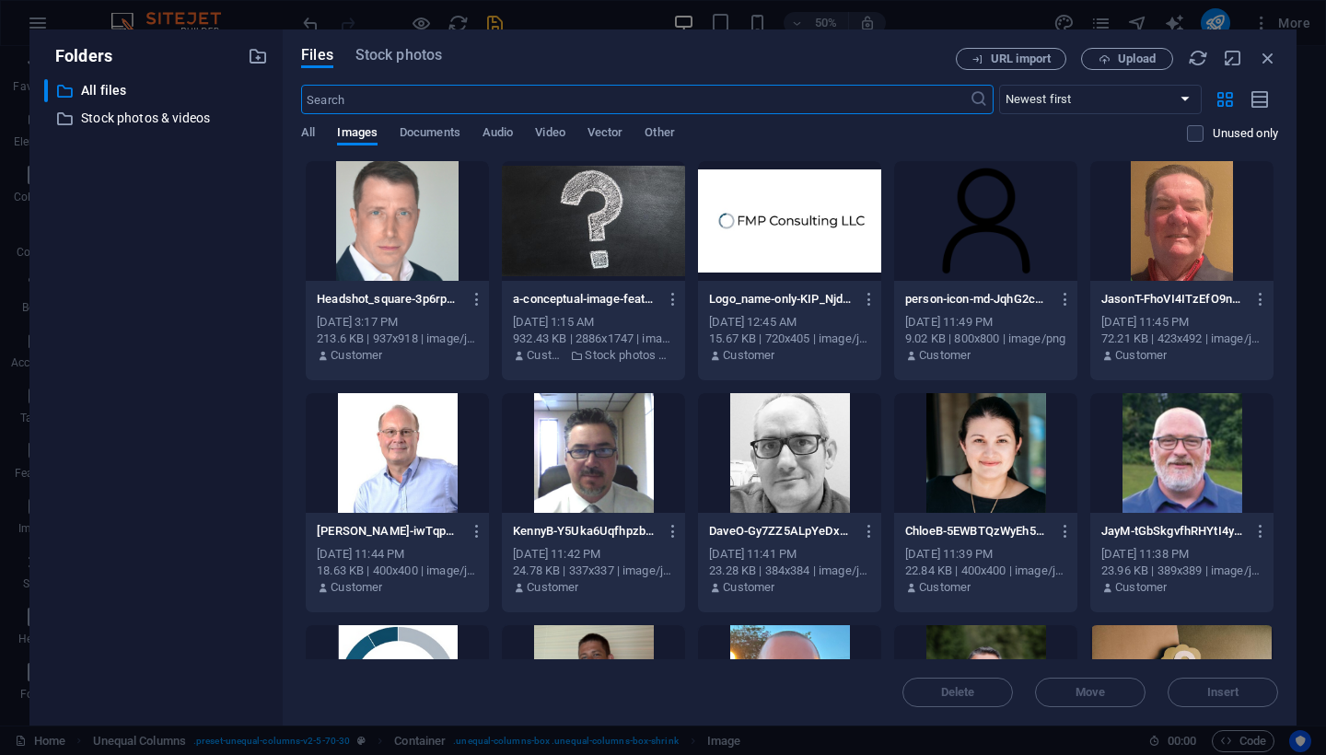
click at [592, 222] on div at bounding box center [593, 221] width 183 height 120
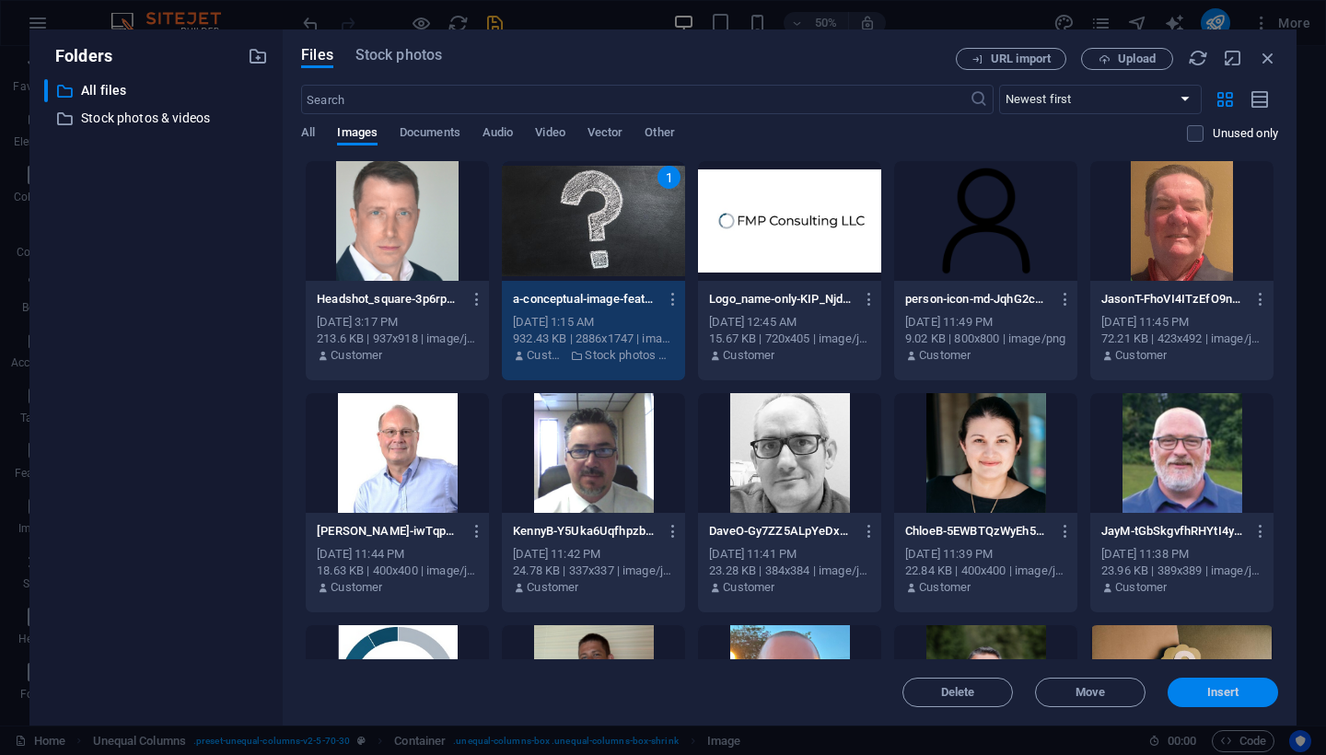
click at [1221, 694] on span "Insert" at bounding box center [1223, 692] width 32 height 11
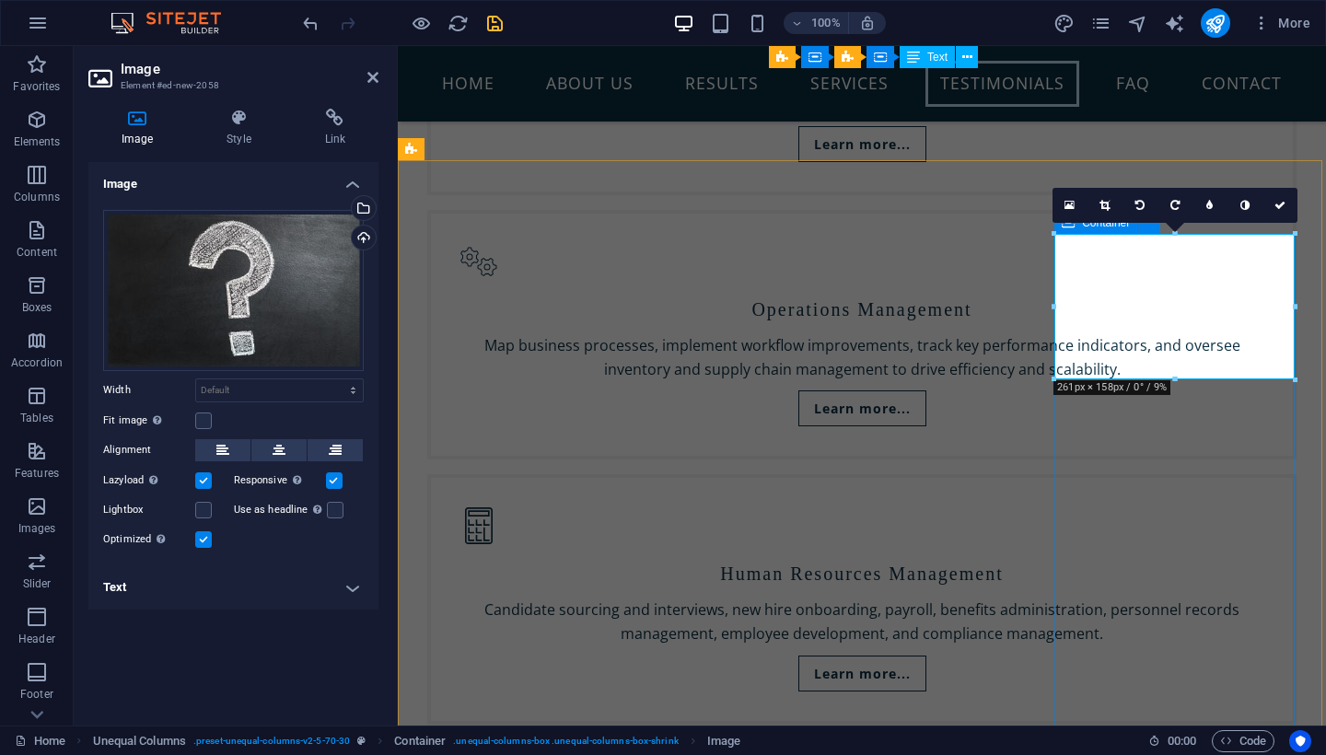
scroll to position [4405, 0]
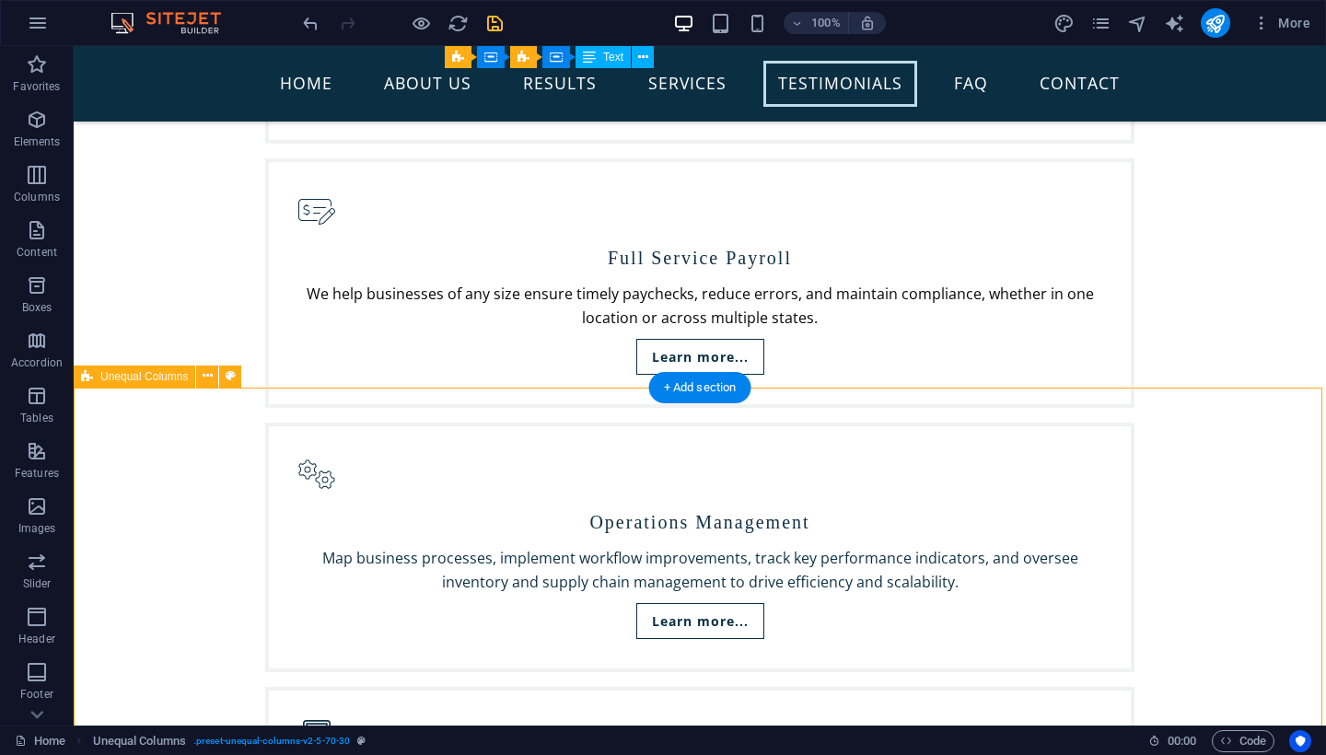
scroll to position [4127, 0]
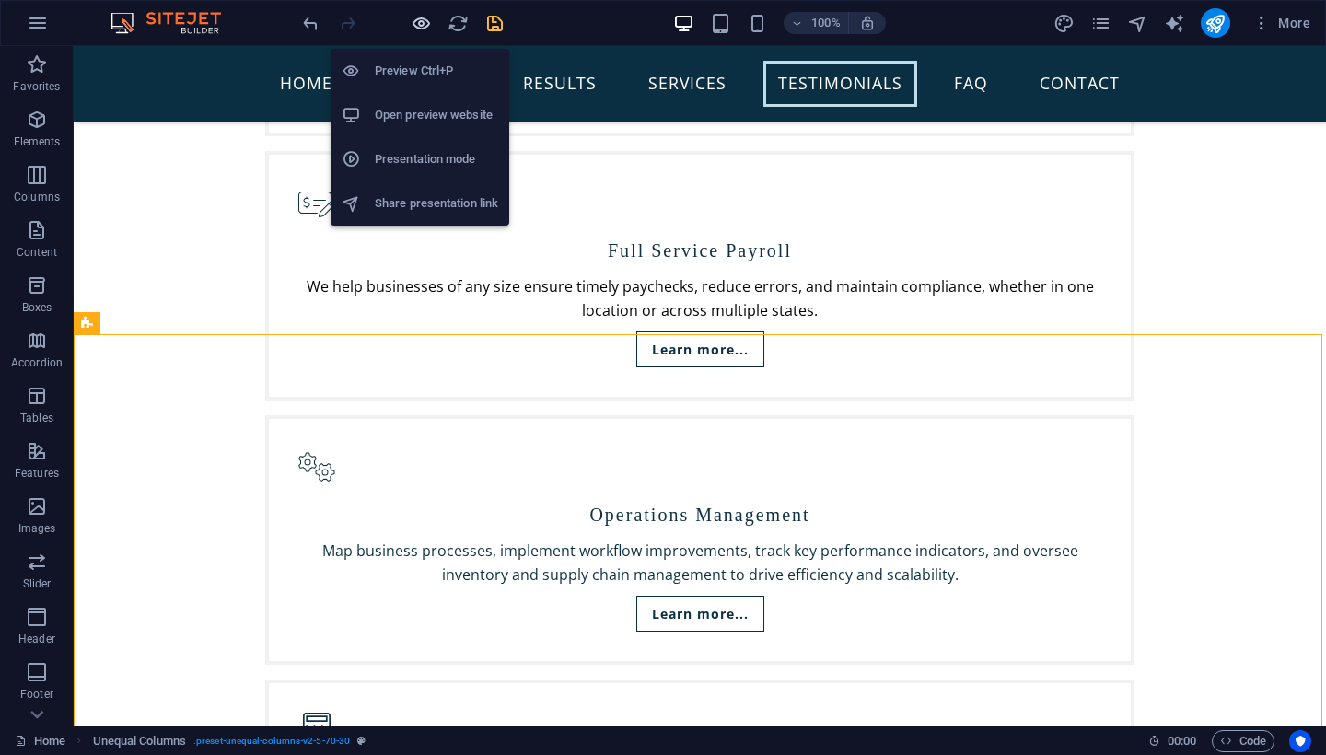
click at [419, 28] on icon "button" at bounding box center [421, 23] width 21 height 21
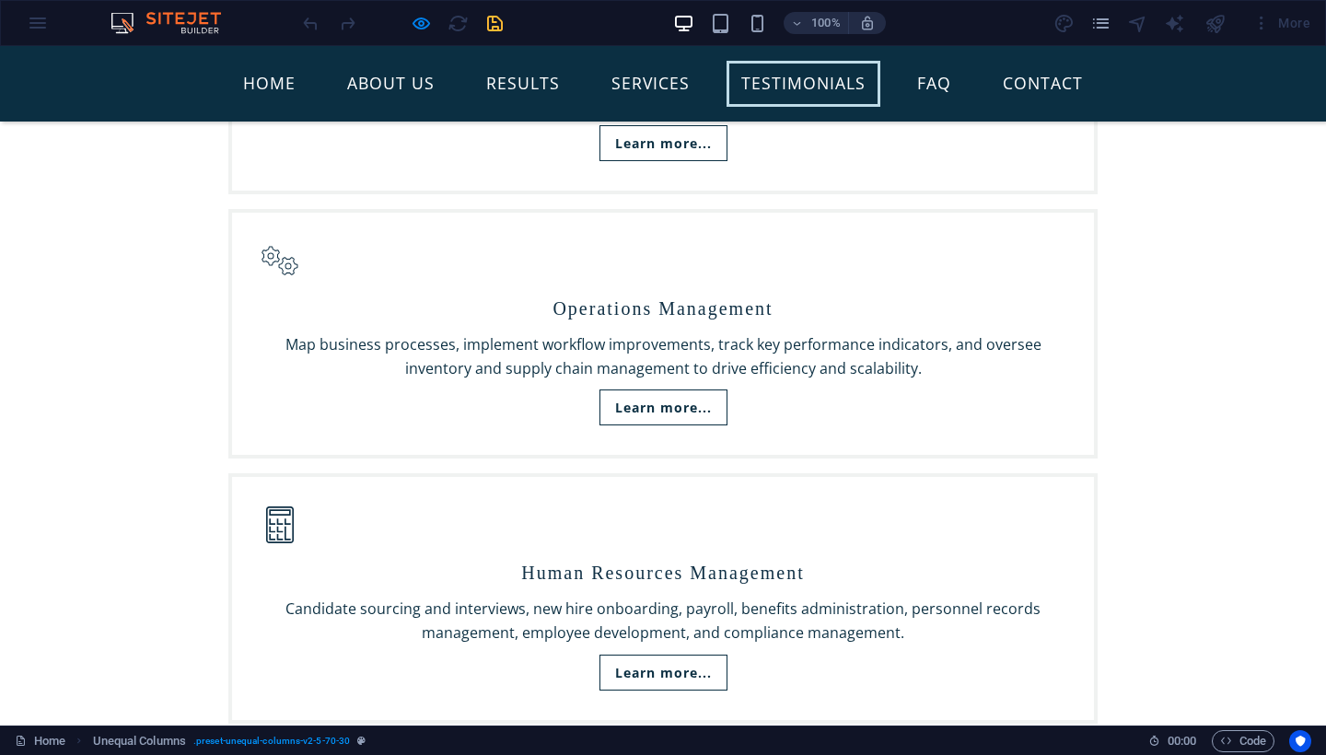
scroll to position [4255, 0]
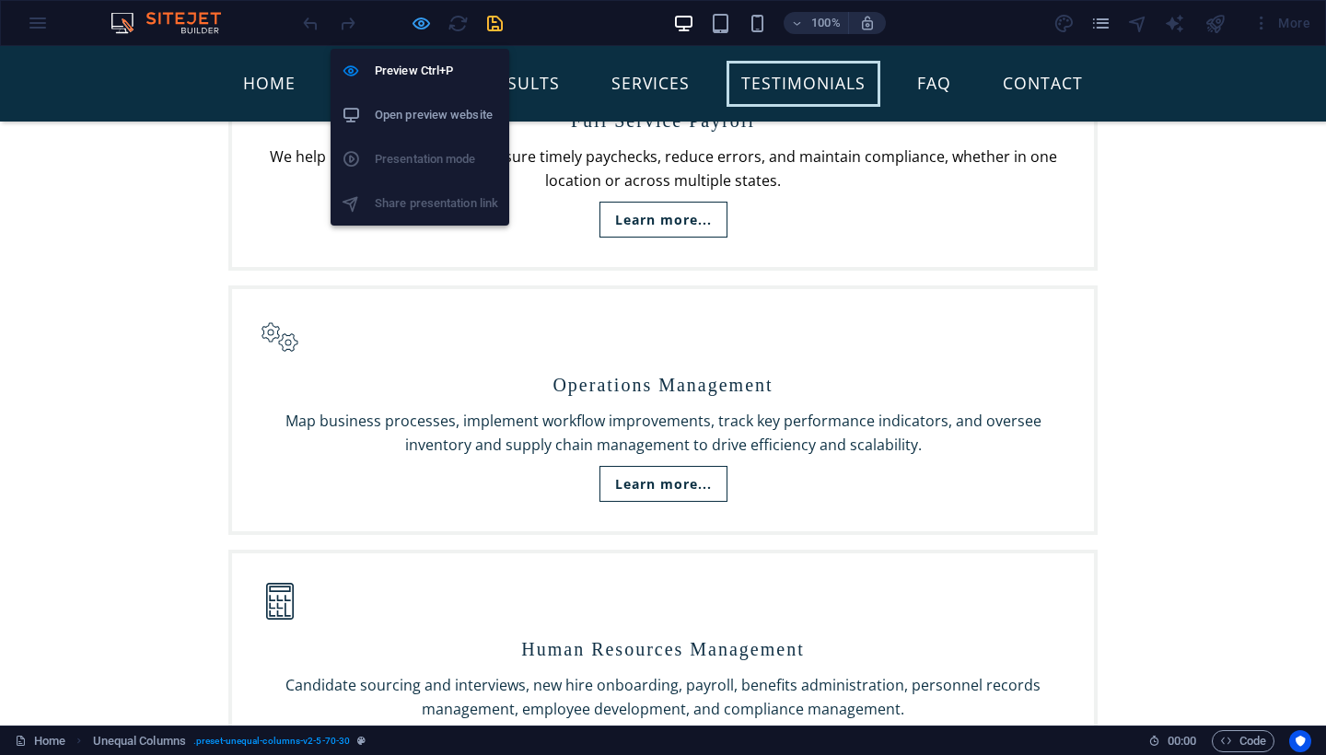
click at [425, 29] on icon "button" at bounding box center [421, 23] width 21 height 21
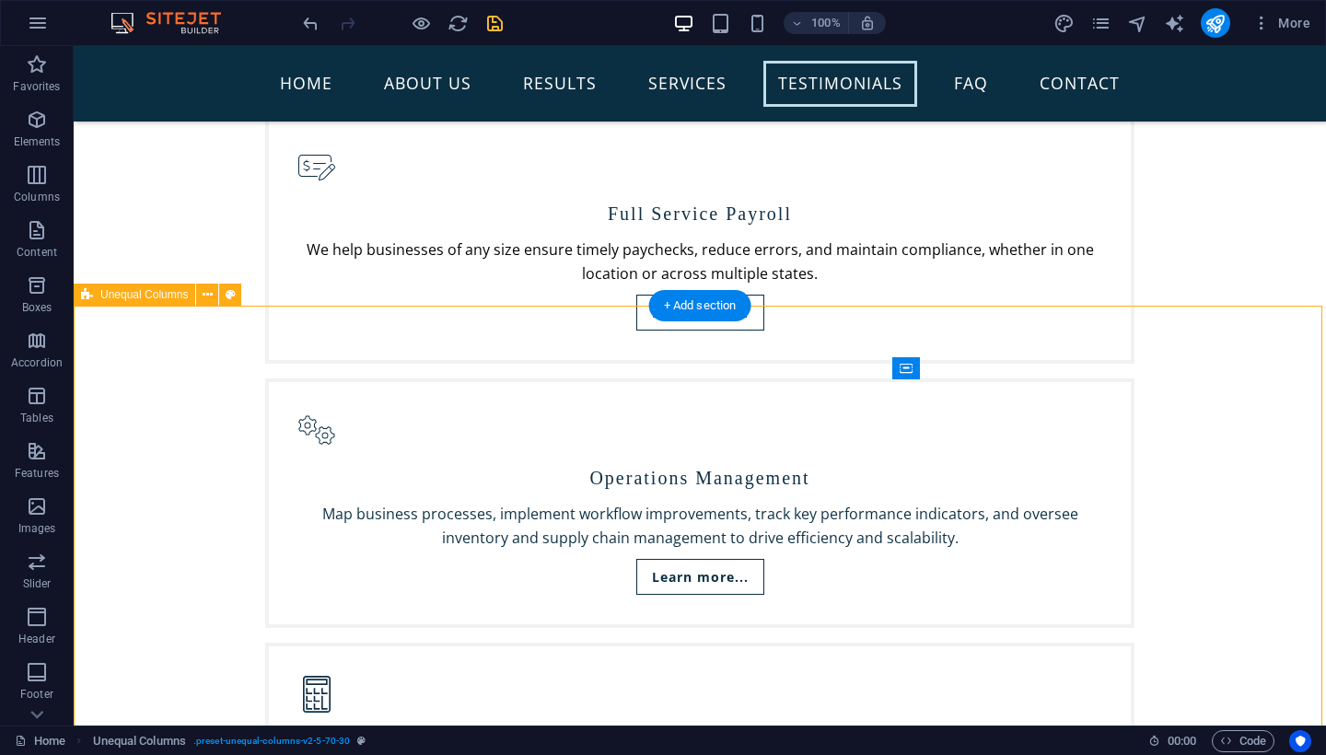
scroll to position [4120, 0]
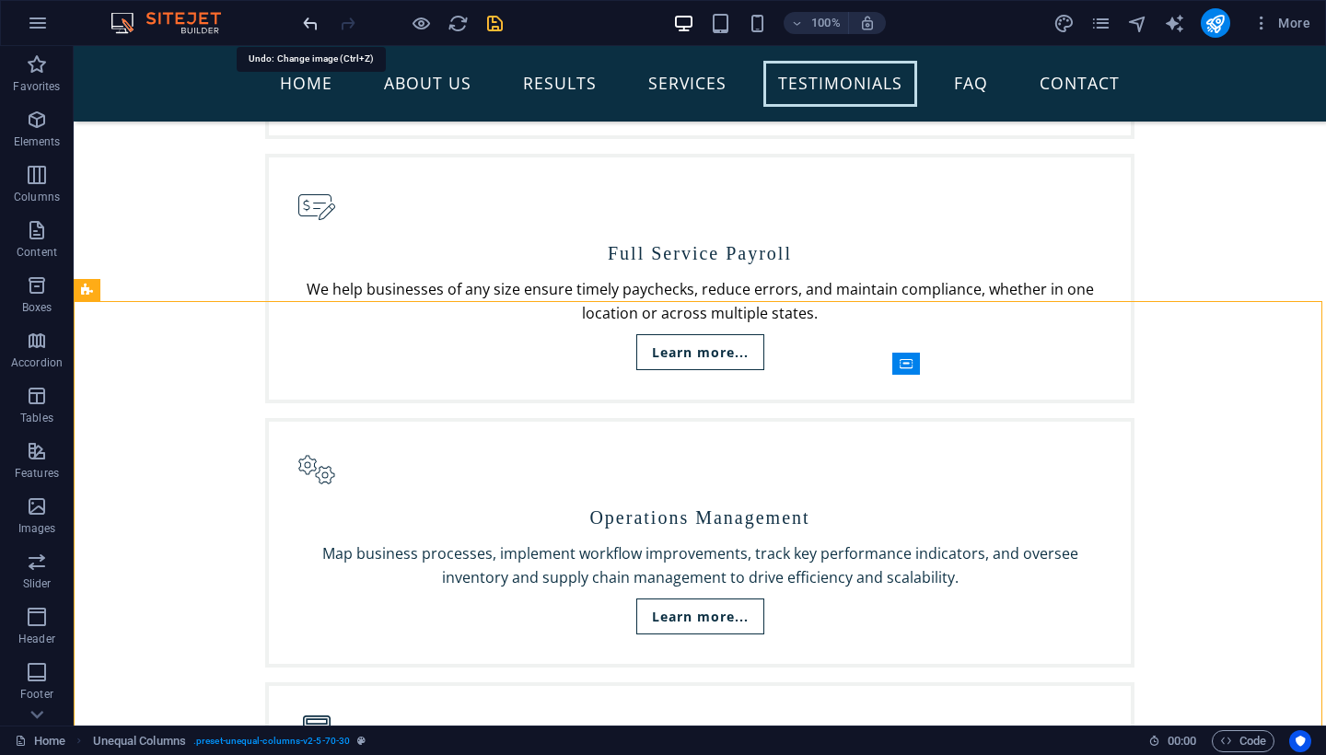
click at [308, 27] on icon "undo" at bounding box center [310, 23] width 21 height 21
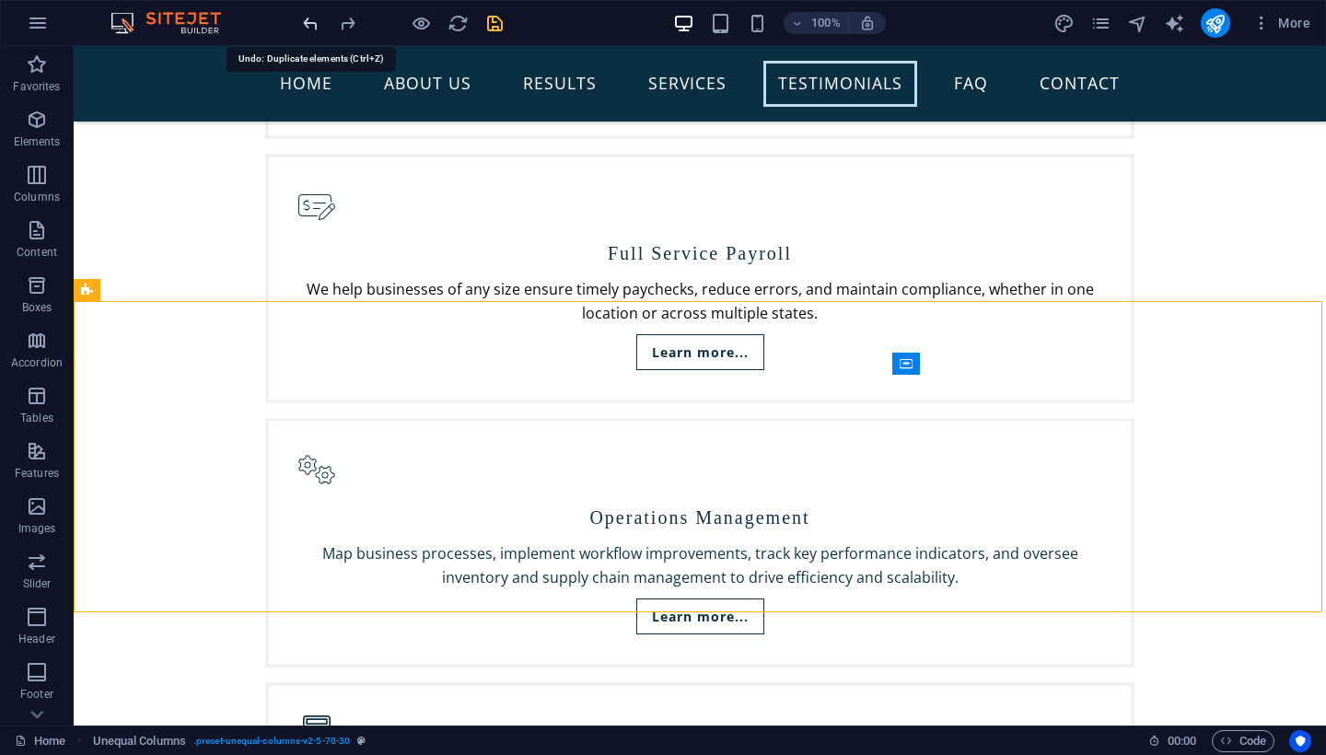
click at [308, 27] on icon "undo" at bounding box center [310, 23] width 21 height 21
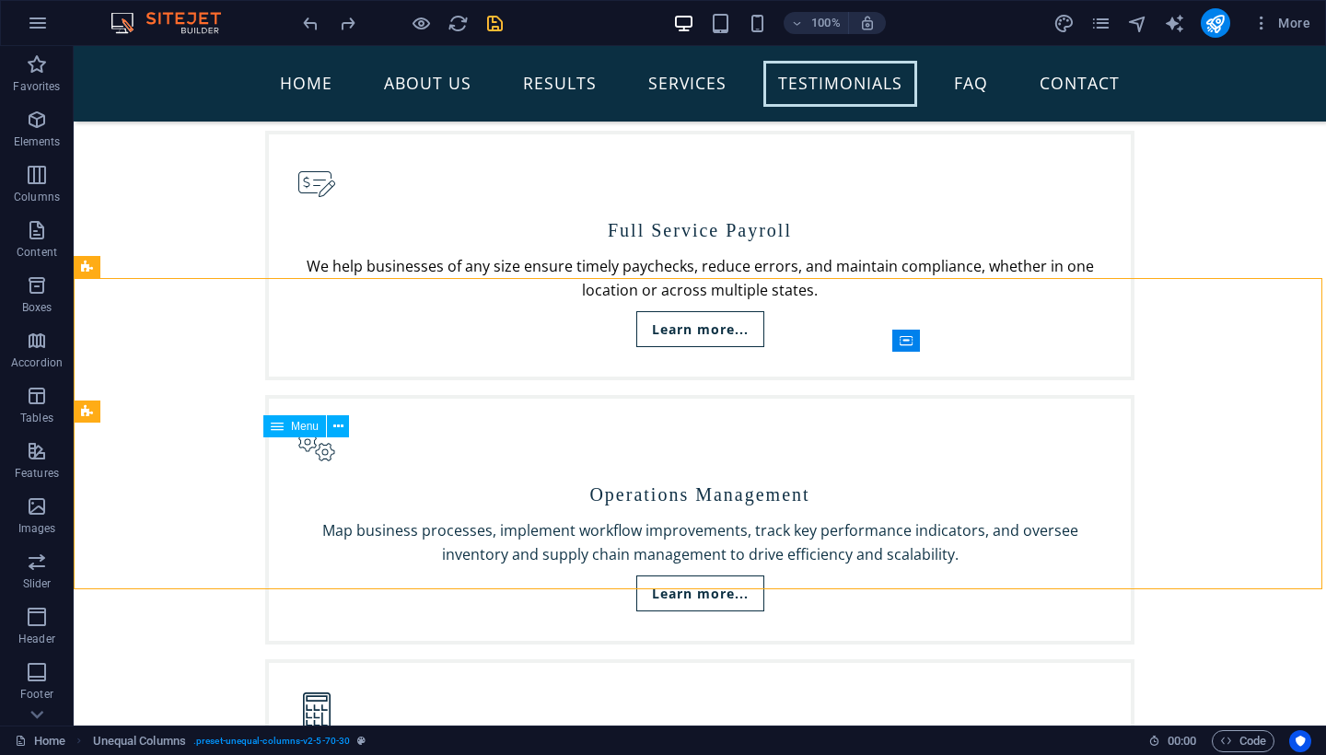
scroll to position [4082, 0]
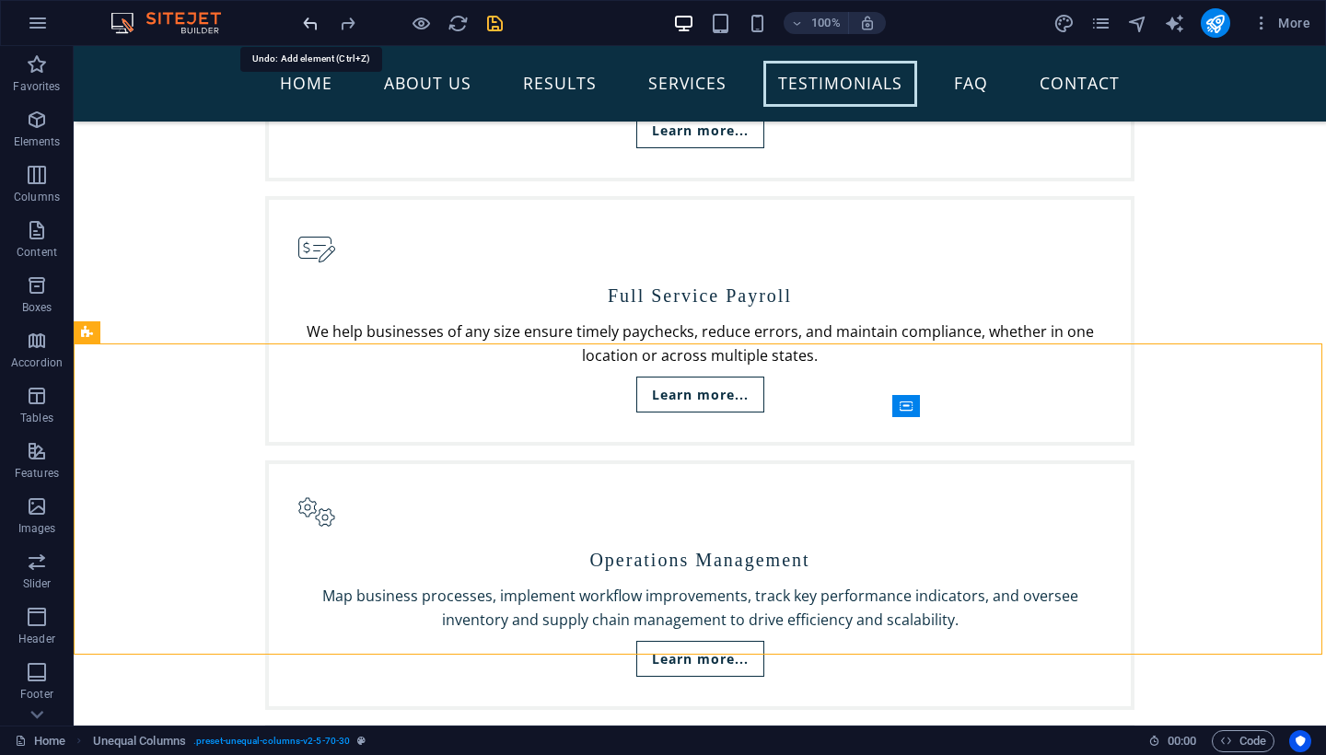
click at [309, 25] on icon "undo" at bounding box center [310, 23] width 21 height 21
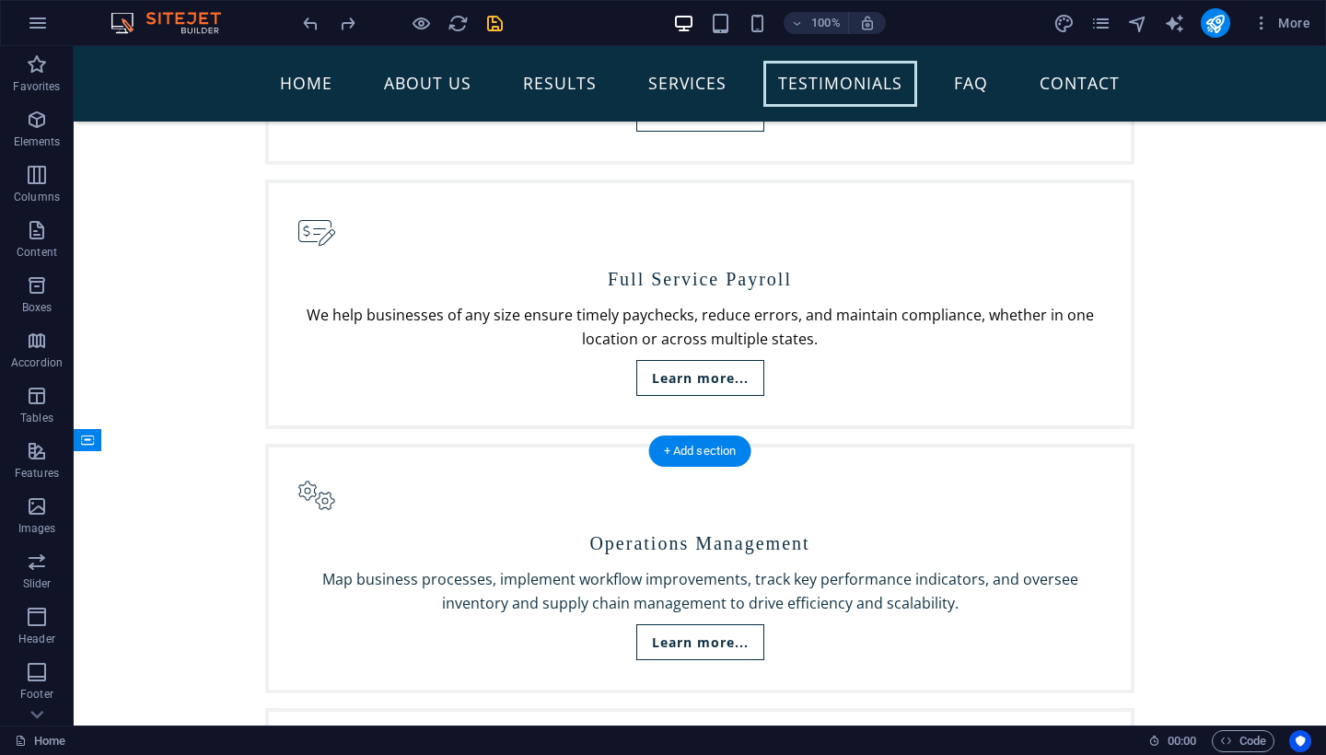
scroll to position [4172, 0]
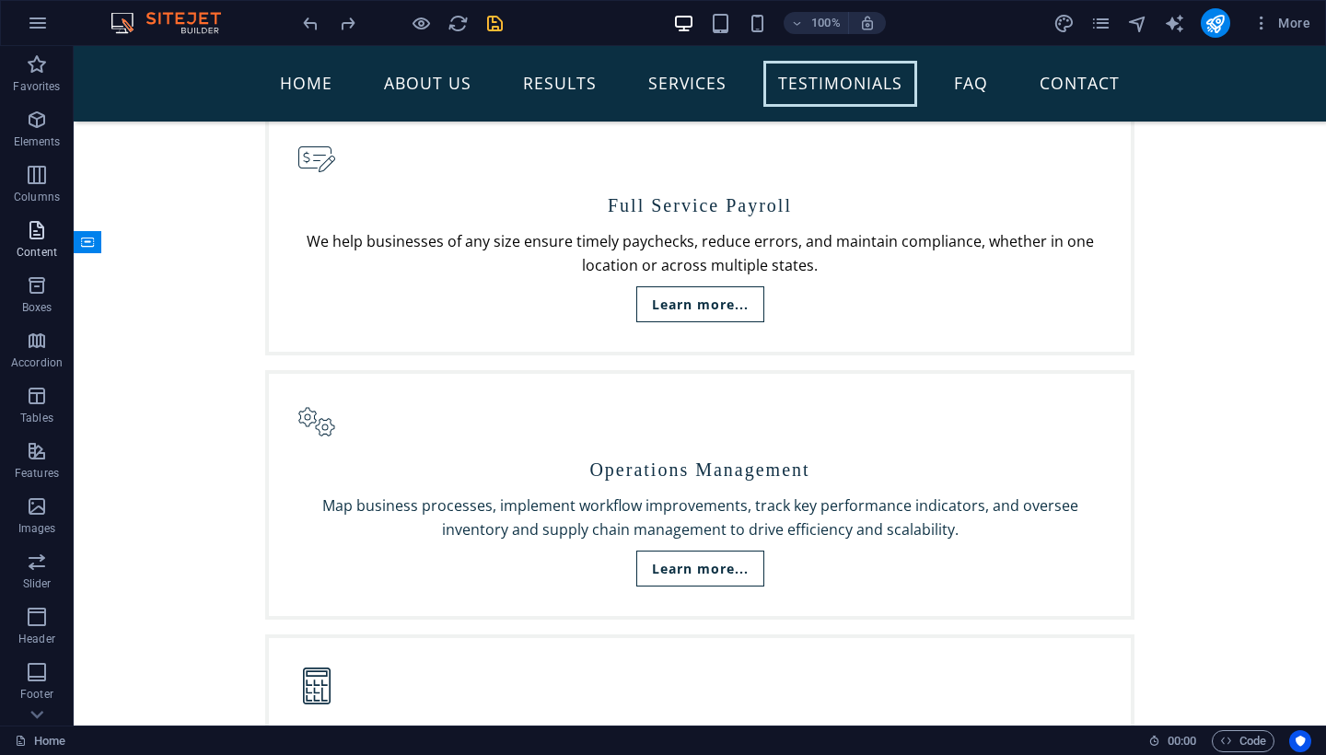
click at [33, 234] on icon "button" at bounding box center [37, 230] width 22 height 22
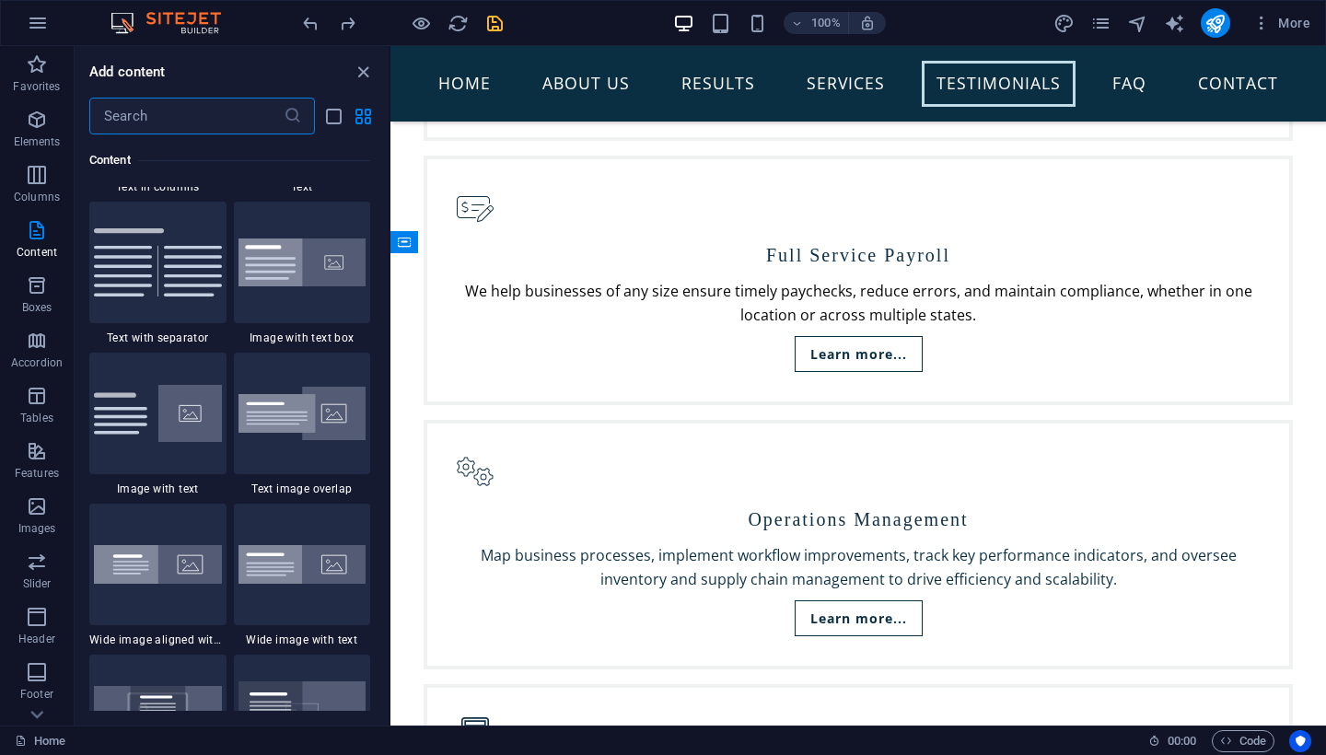
scroll to position [3360, 0]
drag, startPoint x: 659, startPoint y: 463, endPoint x: 491, endPoint y: 353, distance: 201.5
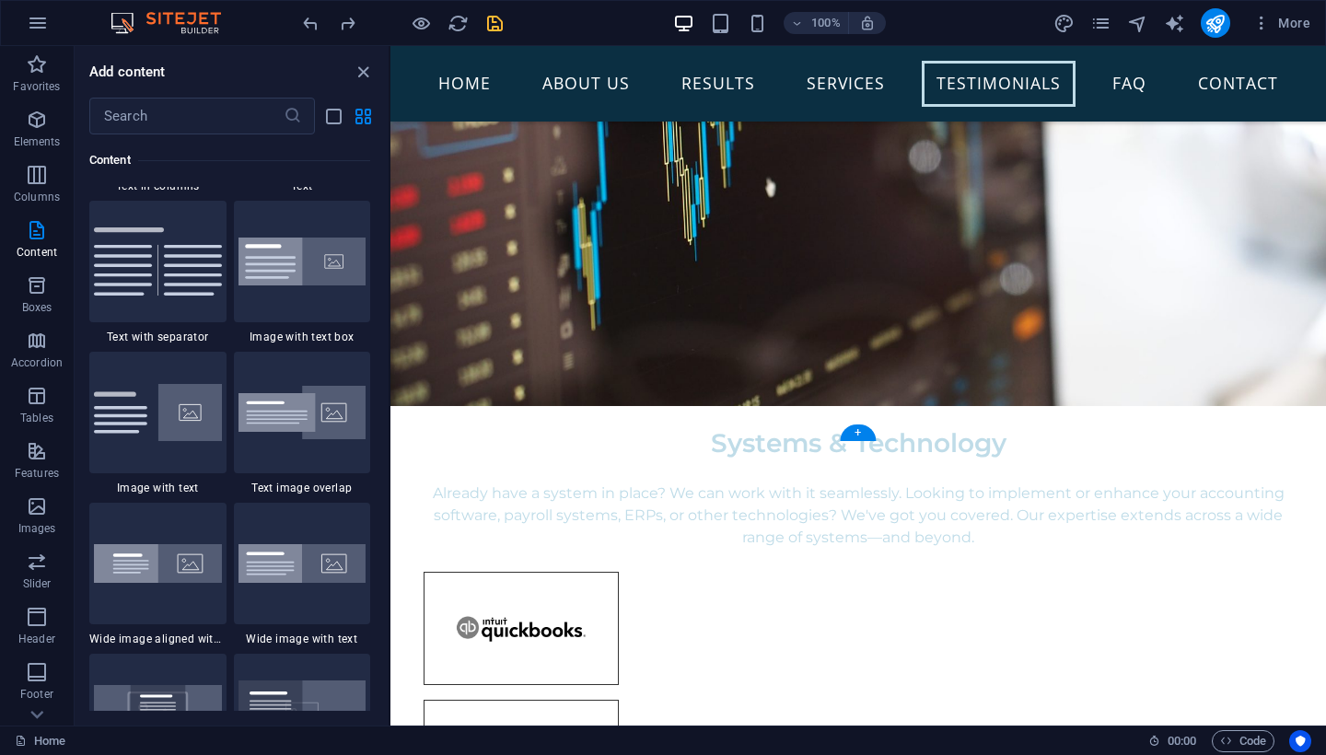
scroll to position [5750, 0]
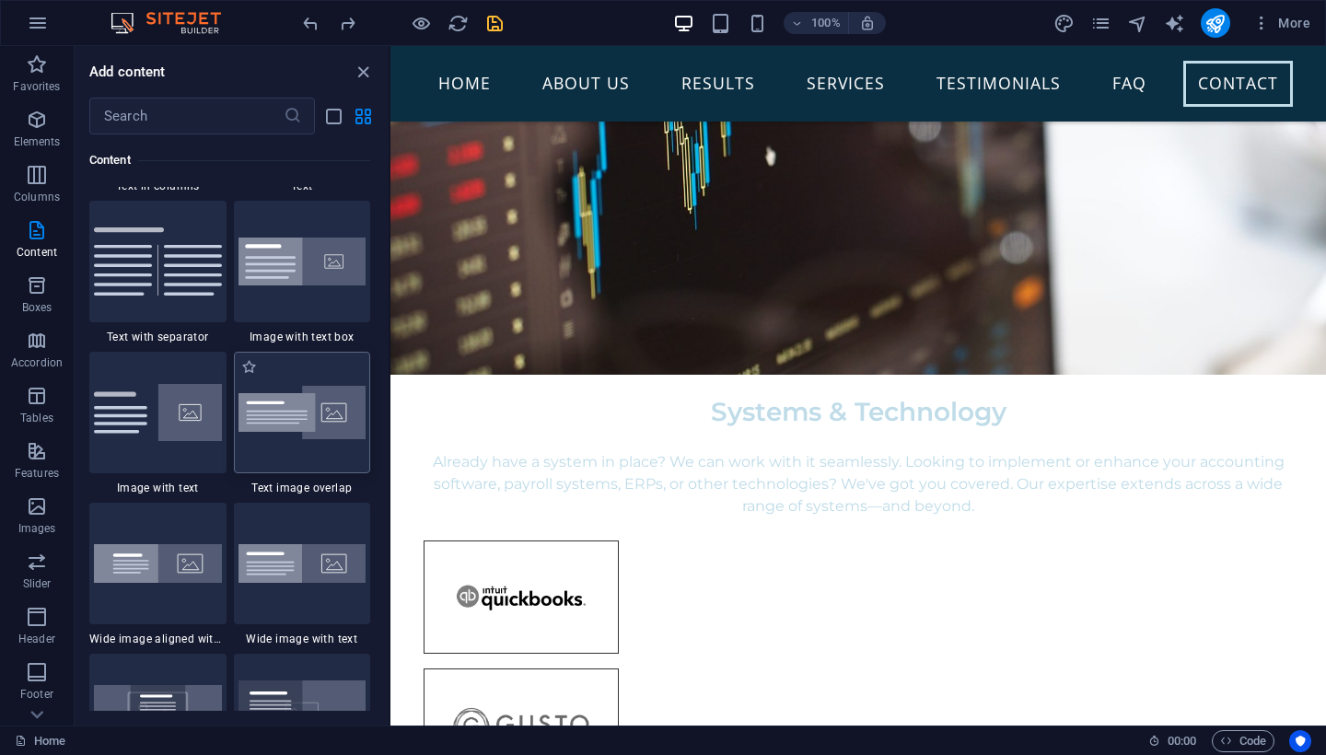
drag, startPoint x: 284, startPoint y: 450, endPoint x: 295, endPoint y: 440, distance: 15.0
drag, startPoint x: 254, startPoint y: 447, endPoint x: 278, endPoint y: 450, distance: 24.2
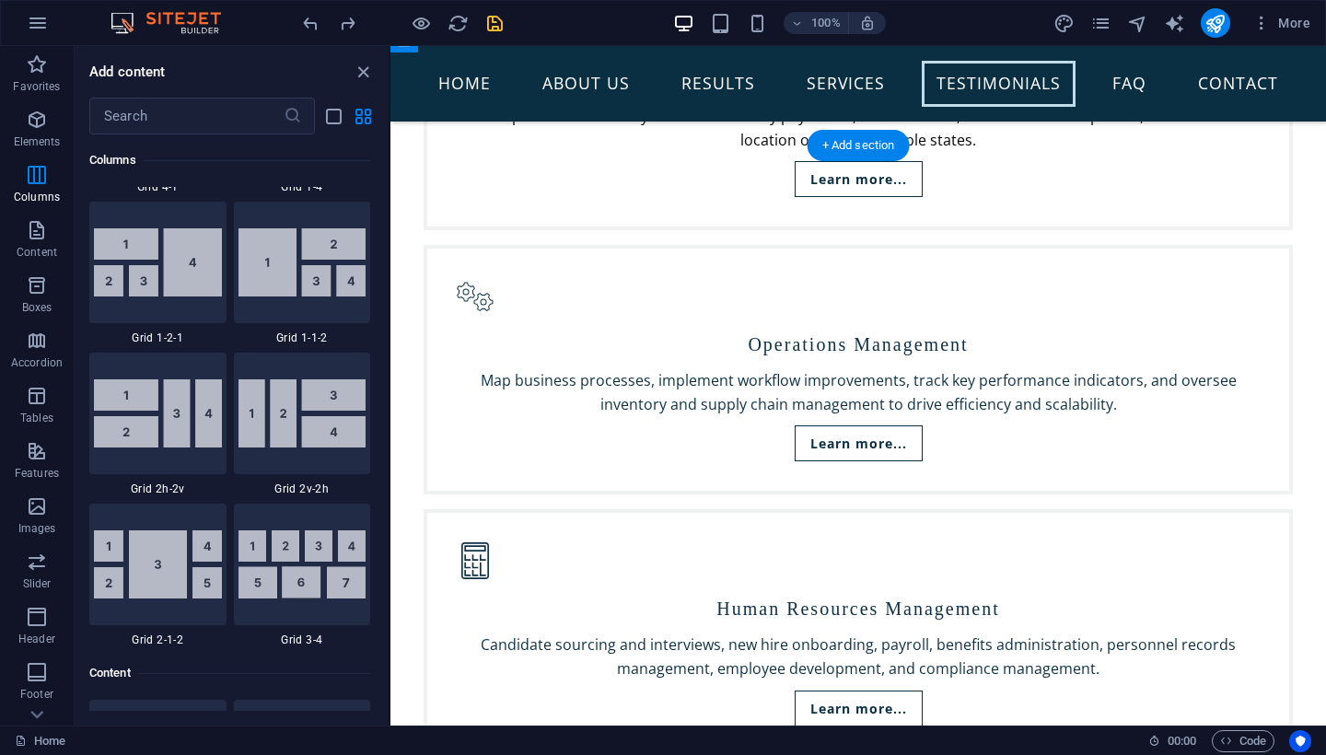
scroll to position [4342, 0]
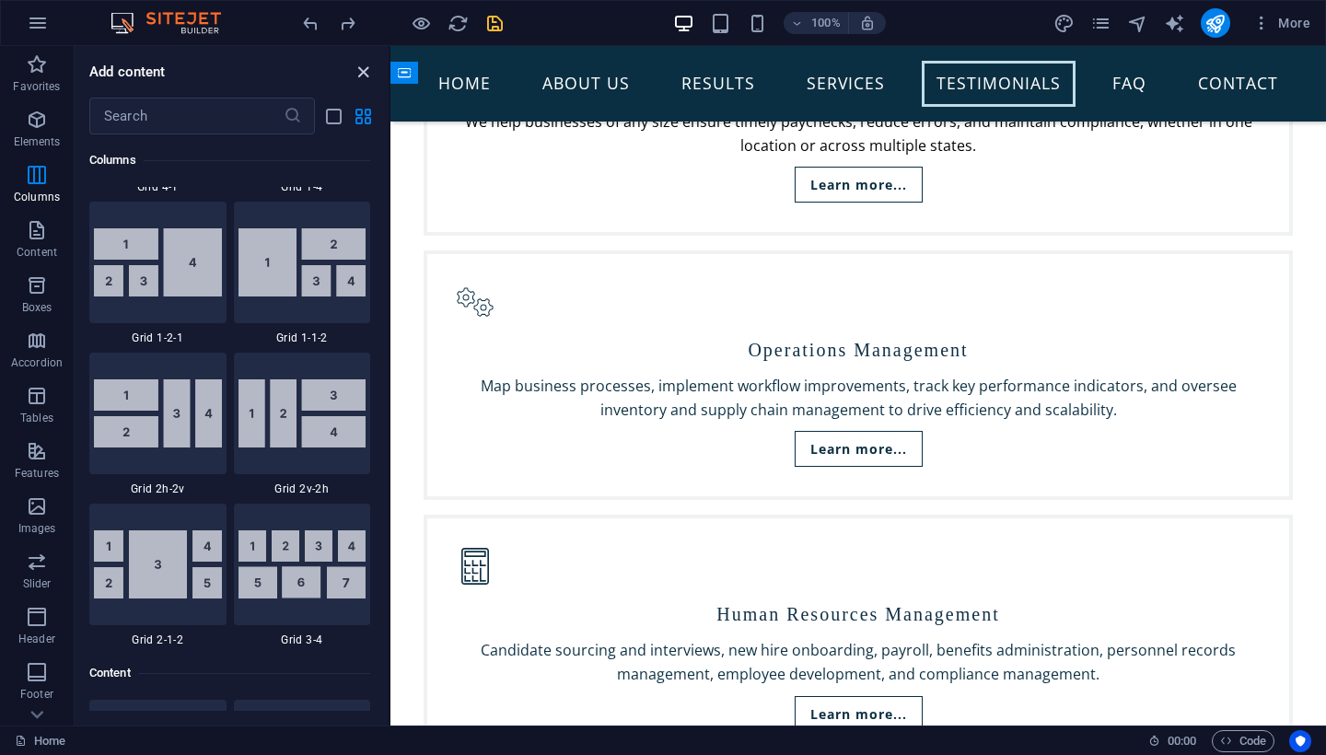
click at [368, 71] on icon "close panel" at bounding box center [363, 72] width 21 height 21
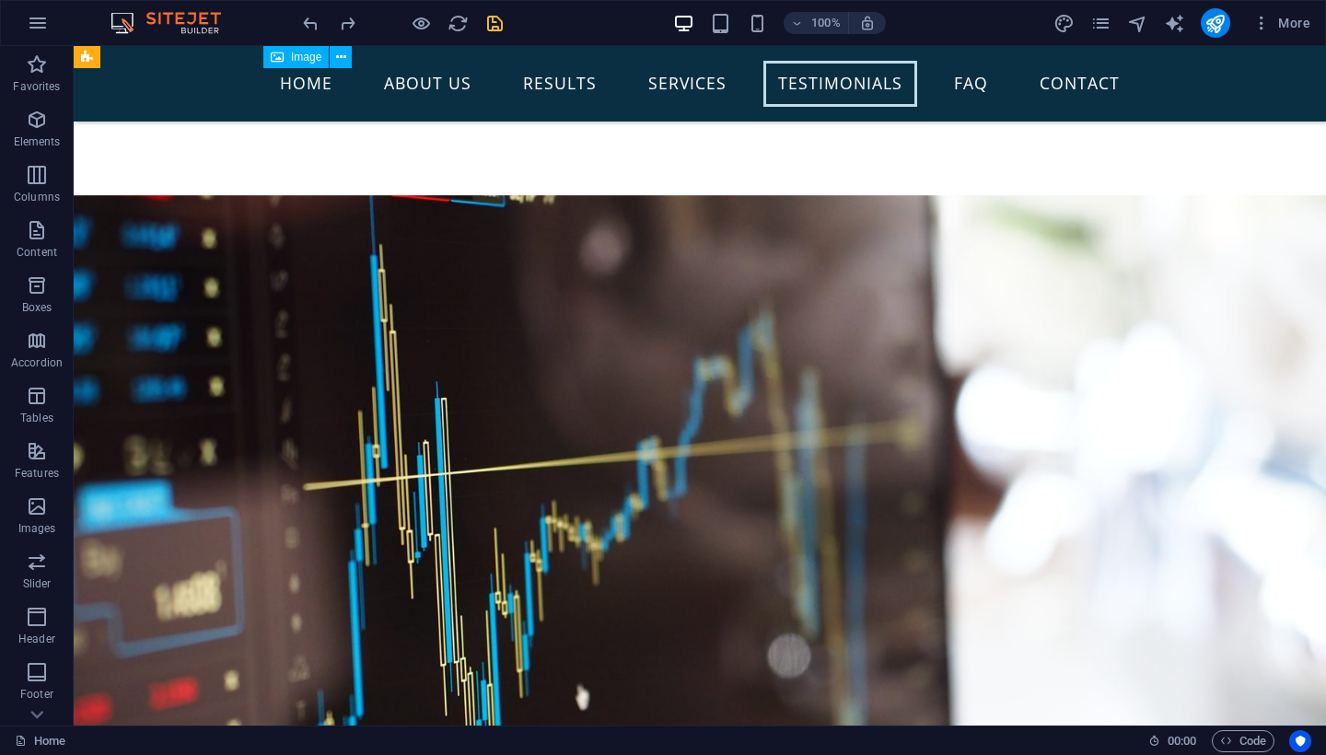
scroll to position [5062, 0]
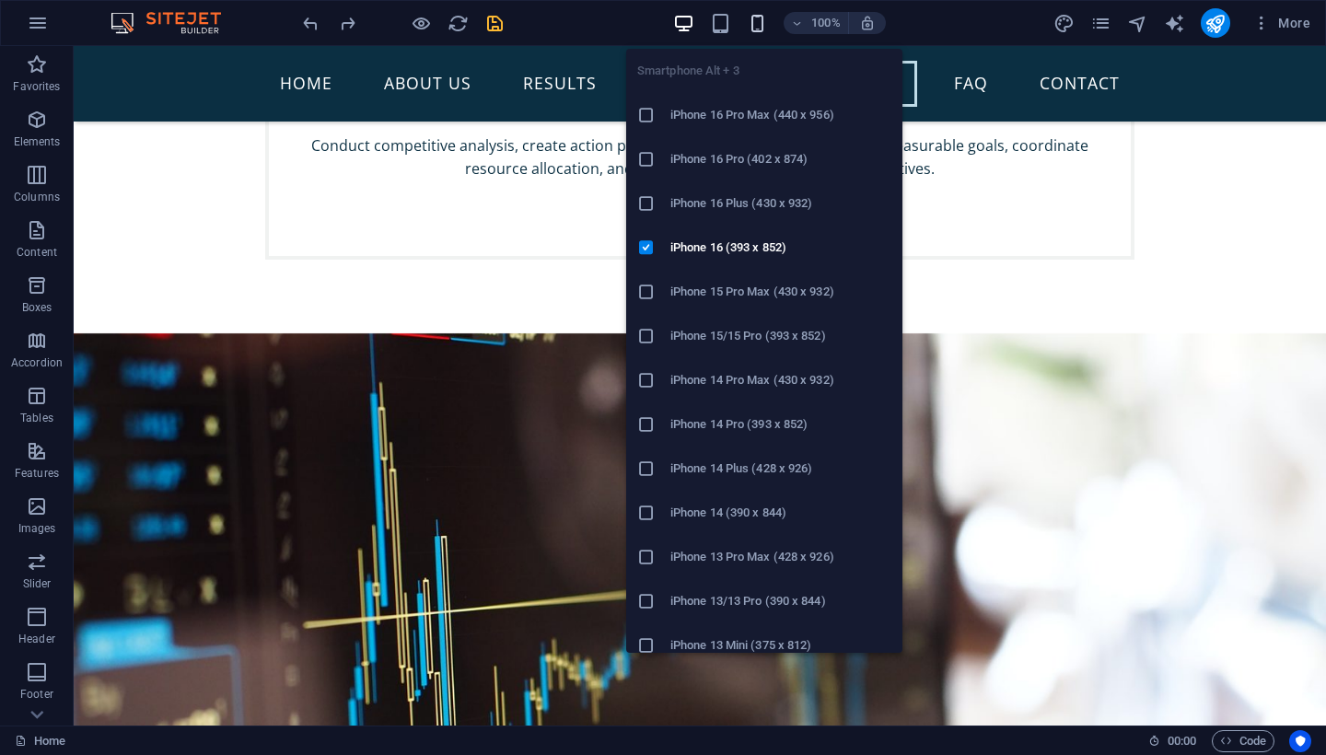
click at [759, 15] on icon "button" at bounding box center [757, 23] width 21 height 21
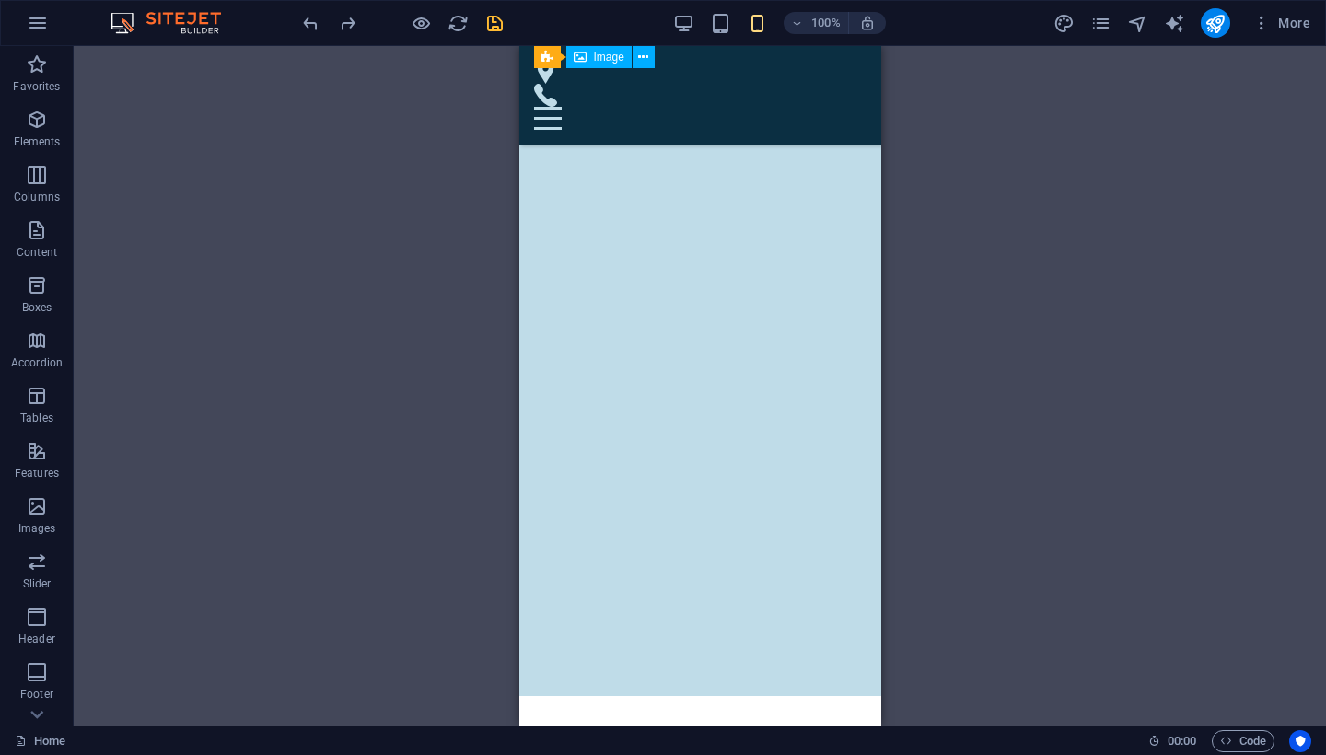
scroll to position [8194, 0]
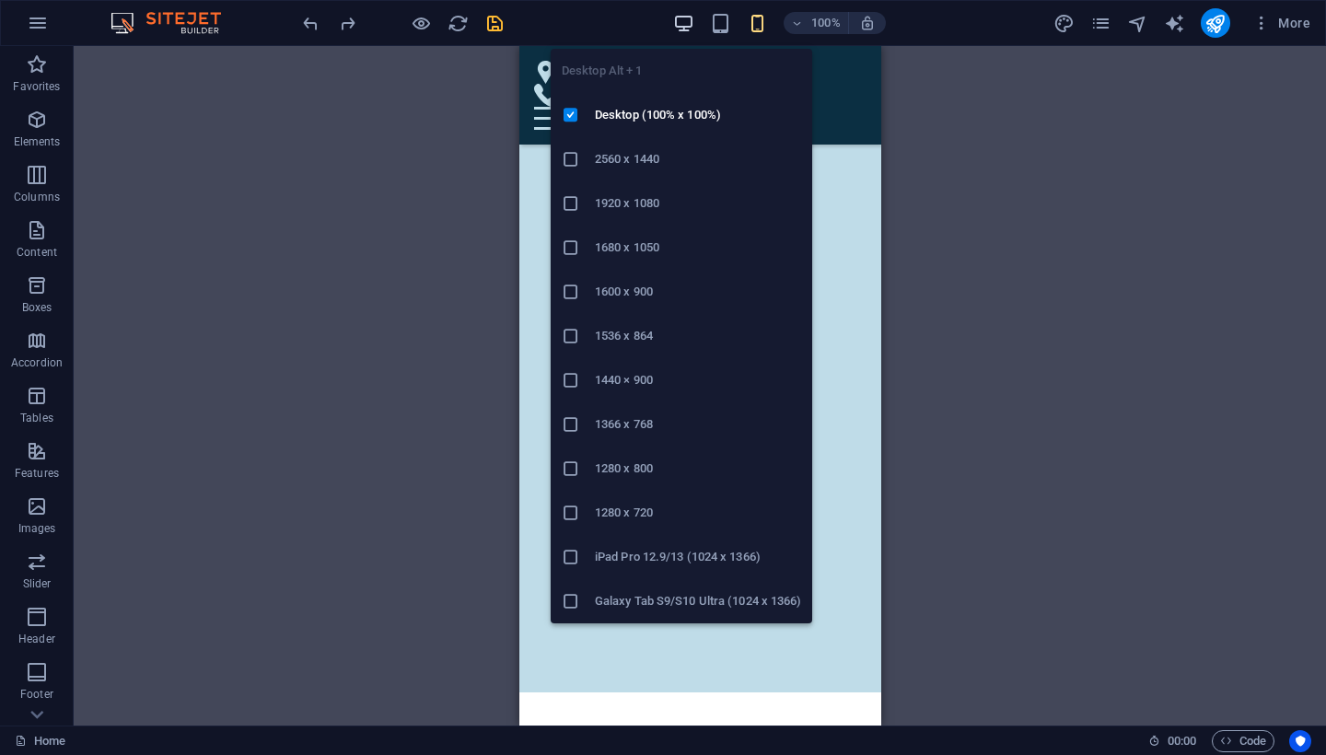
click at [684, 25] on icon "button" at bounding box center [683, 23] width 21 height 21
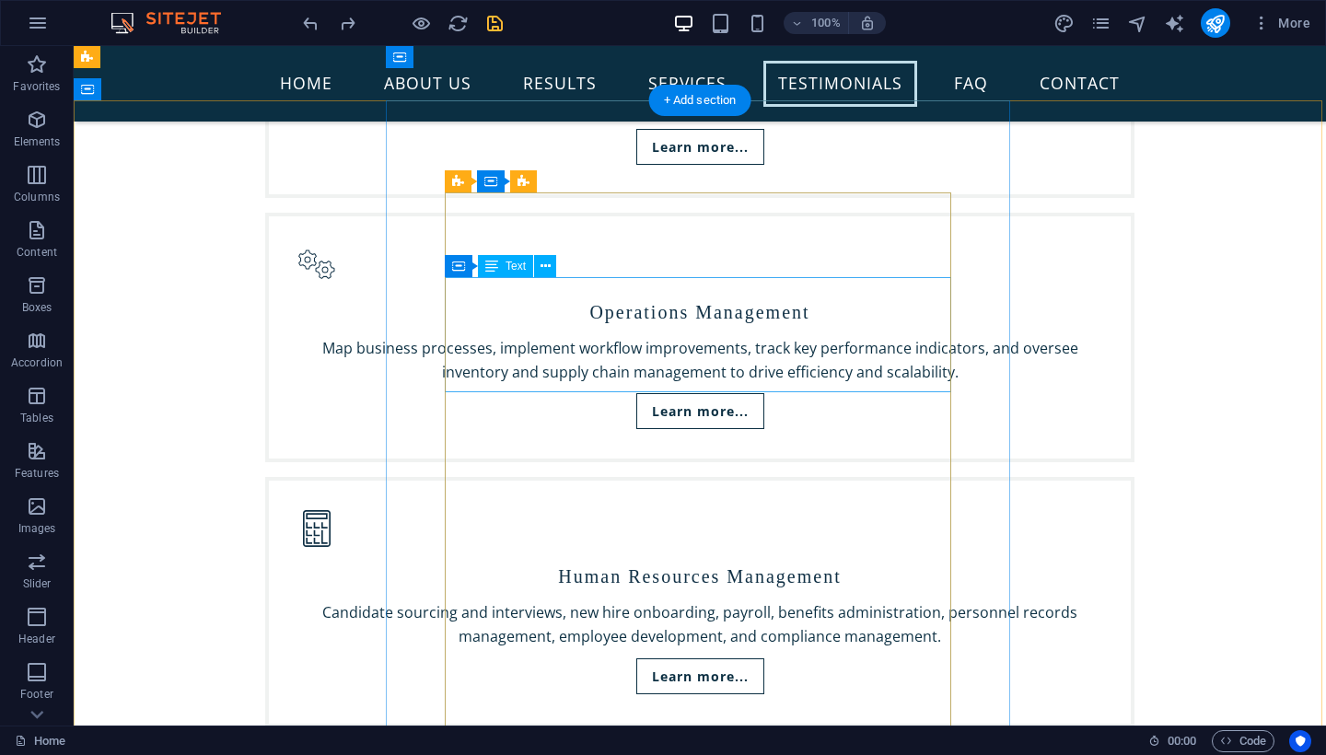
scroll to position [4322, 0]
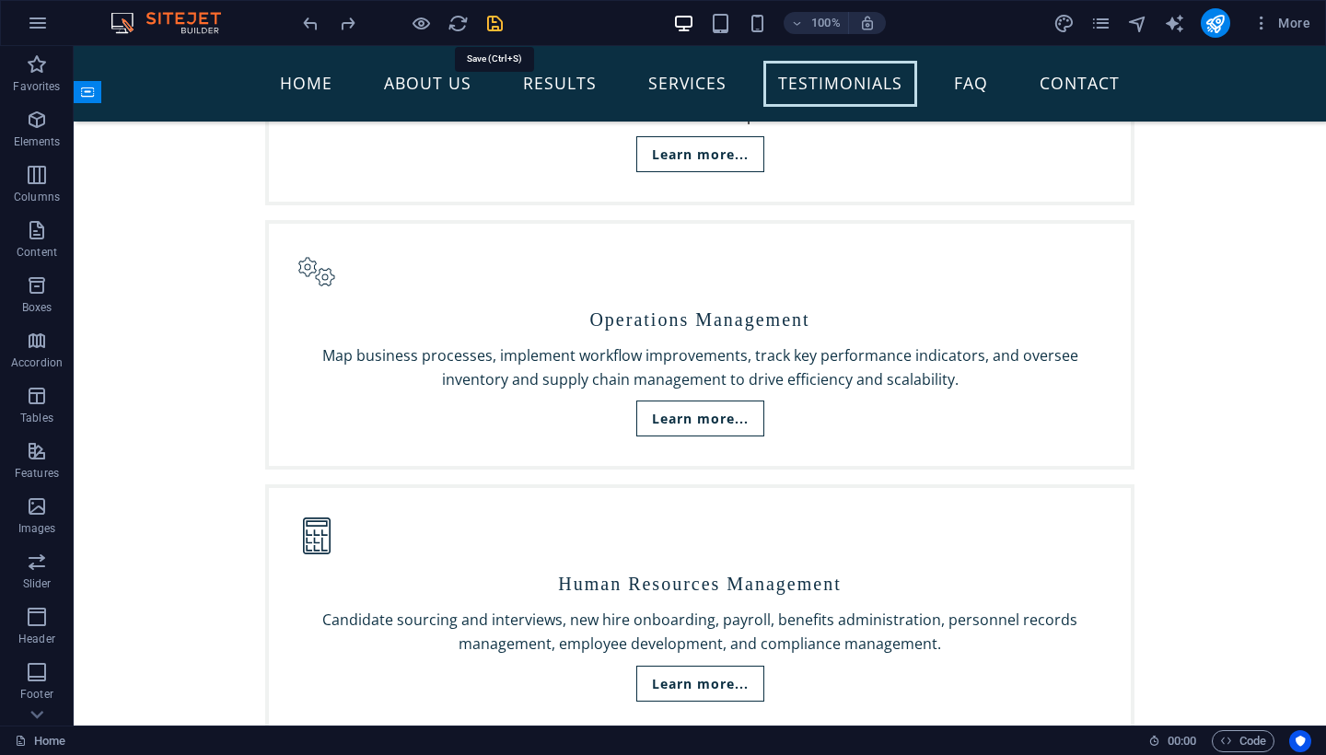
click at [493, 26] on icon "save" at bounding box center [494, 23] width 21 height 21
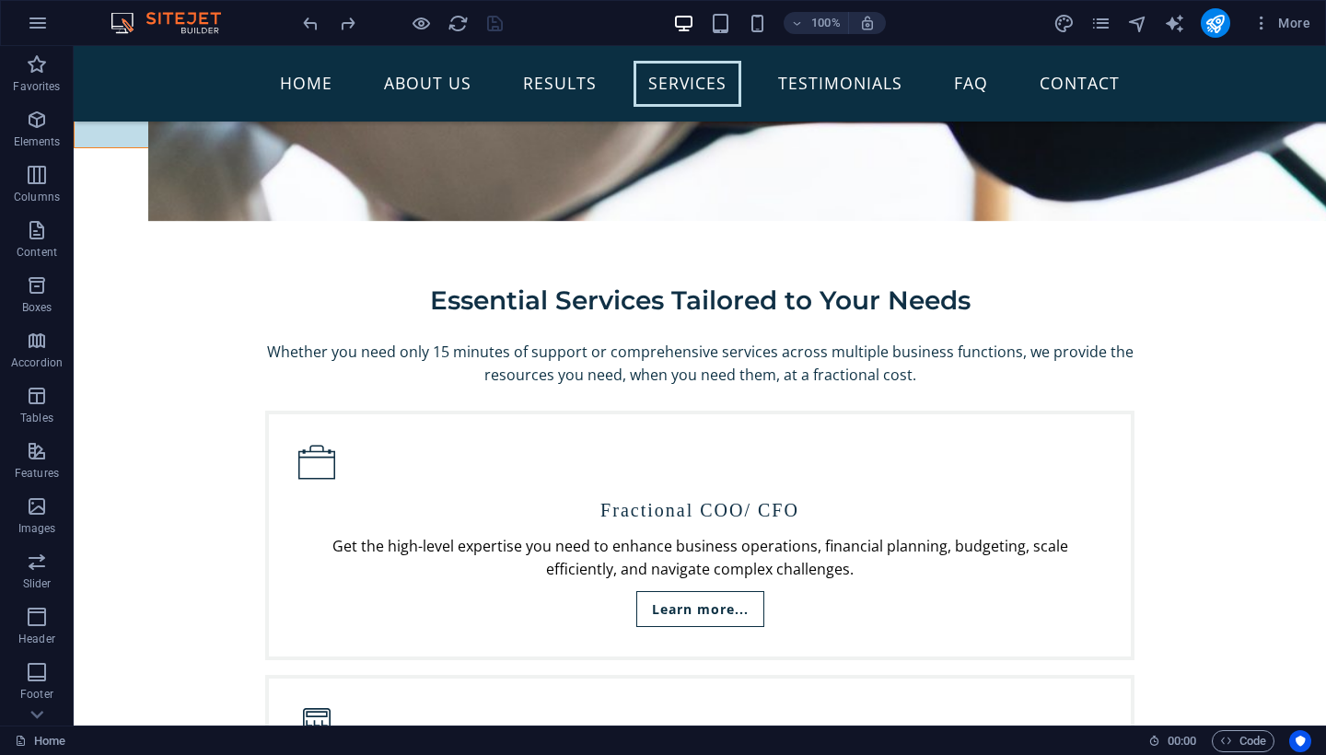
scroll to position [3147, 0]
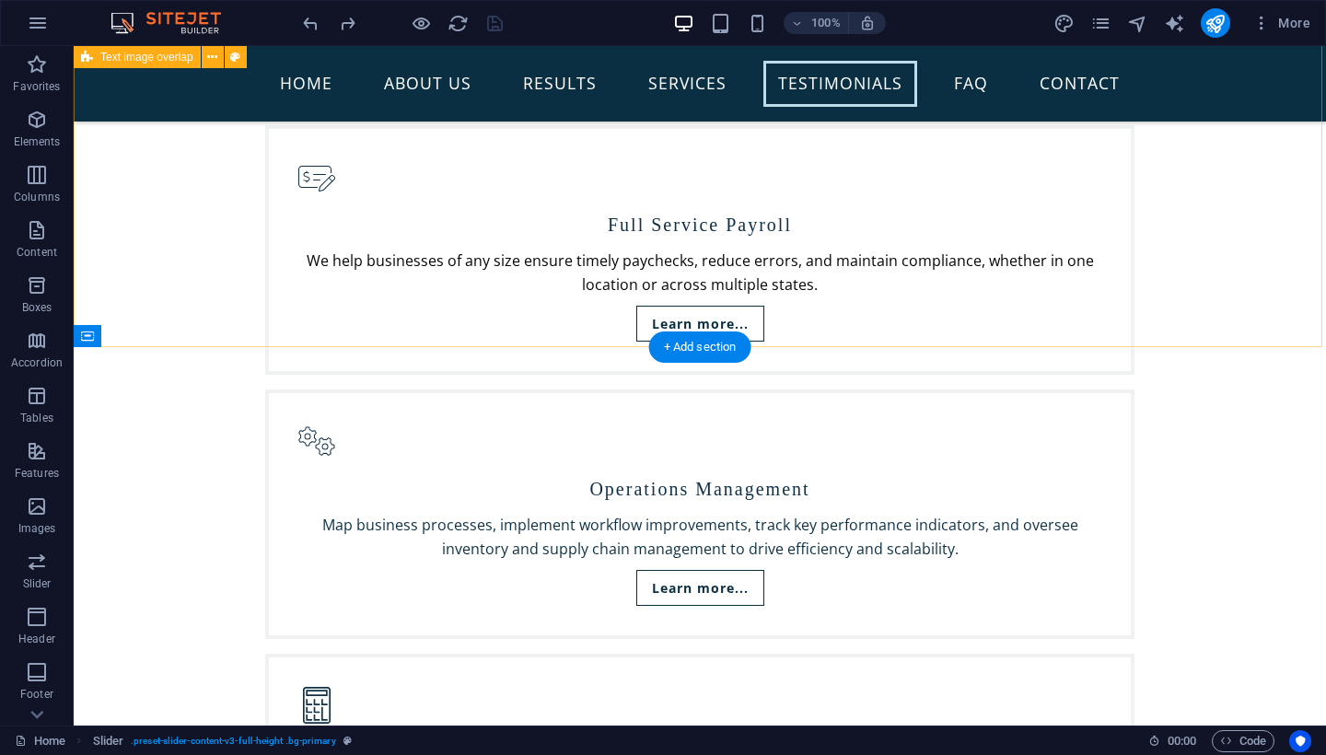
scroll to position [4064, 0]
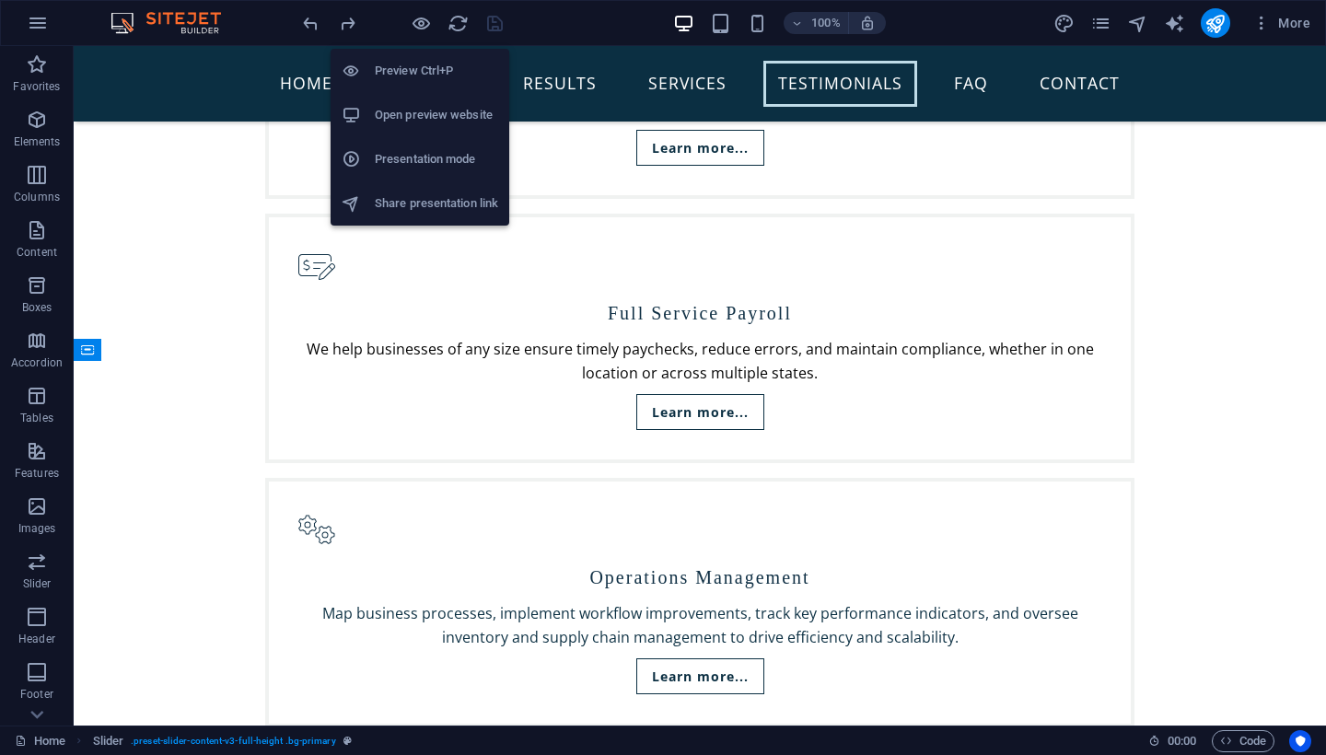
click at [436, 117] on h6 "Open preview website" at bounding box center [436, 115] width 123 height 22
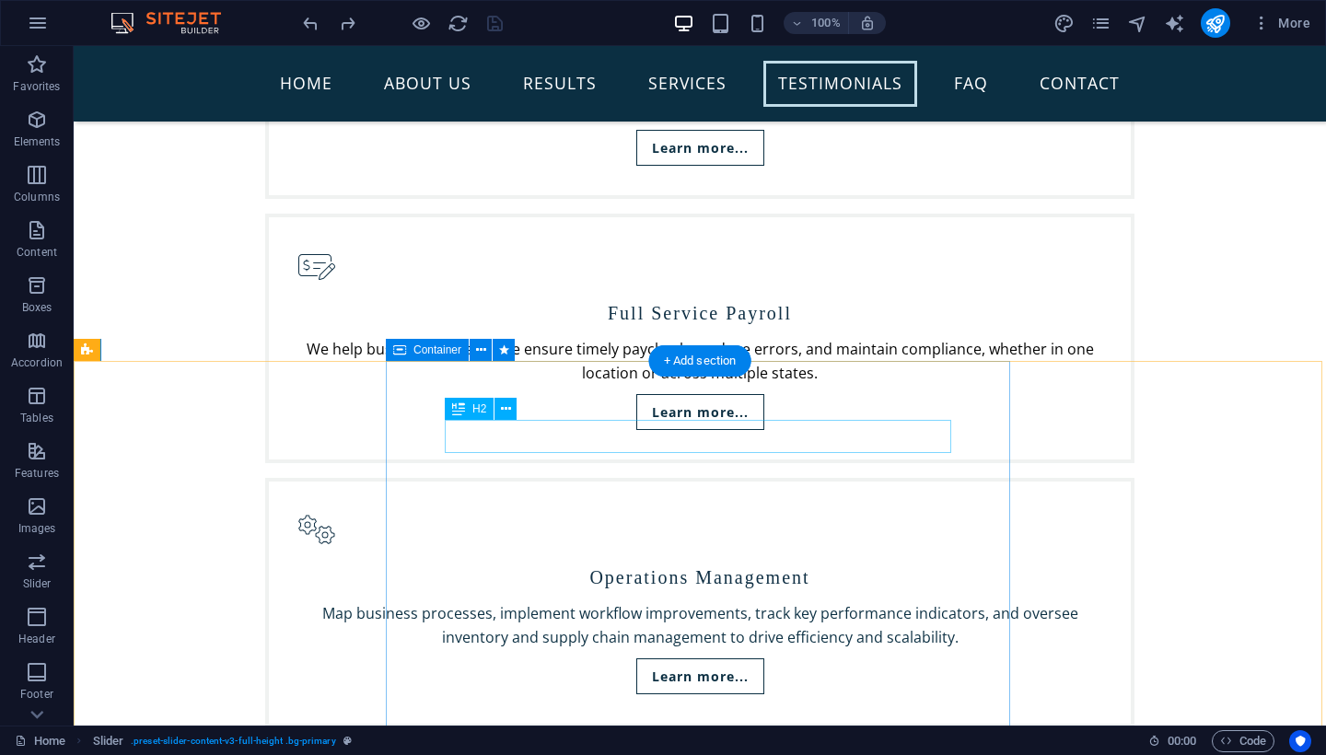
click at [507, 414] on icon at bounding box center [506, 409] width 10 height 19
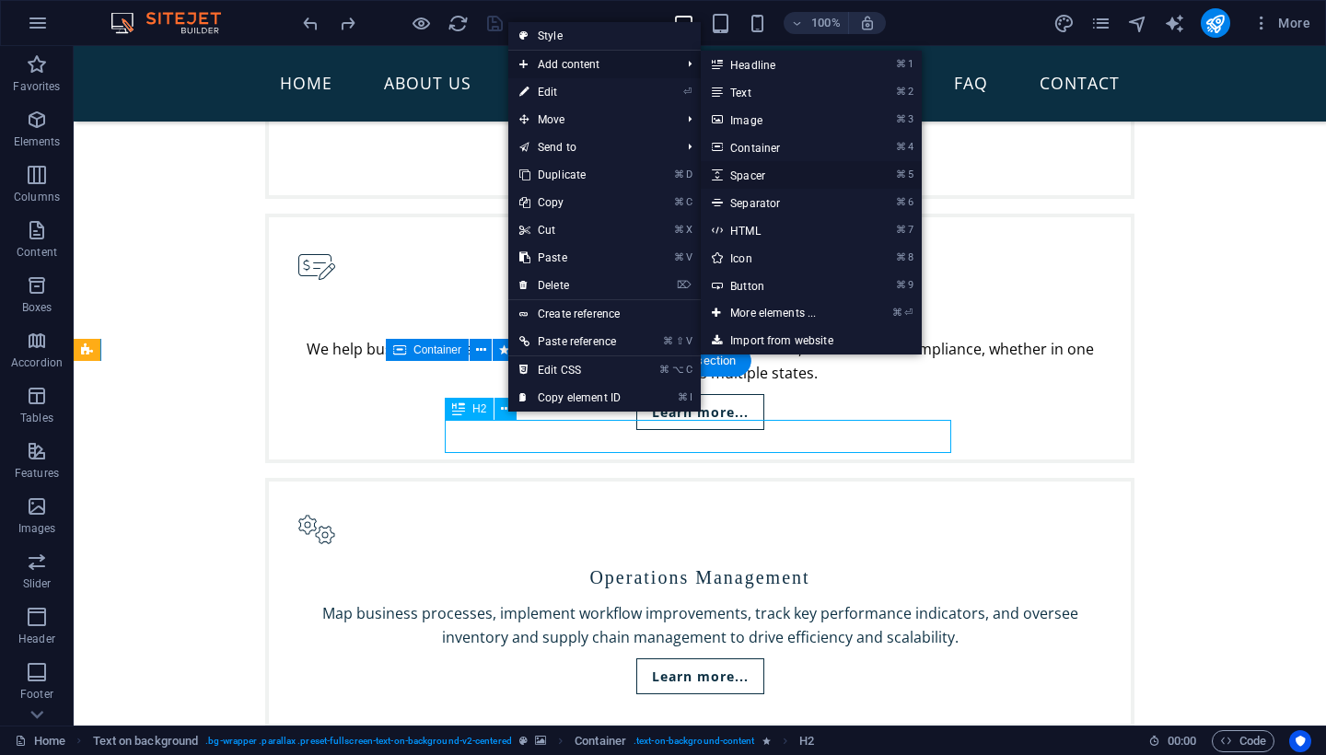
click at [760, 175] on link "⌘ 5 Spacer" at bounding box center [777, 175] width 152 height 28
select select "px"
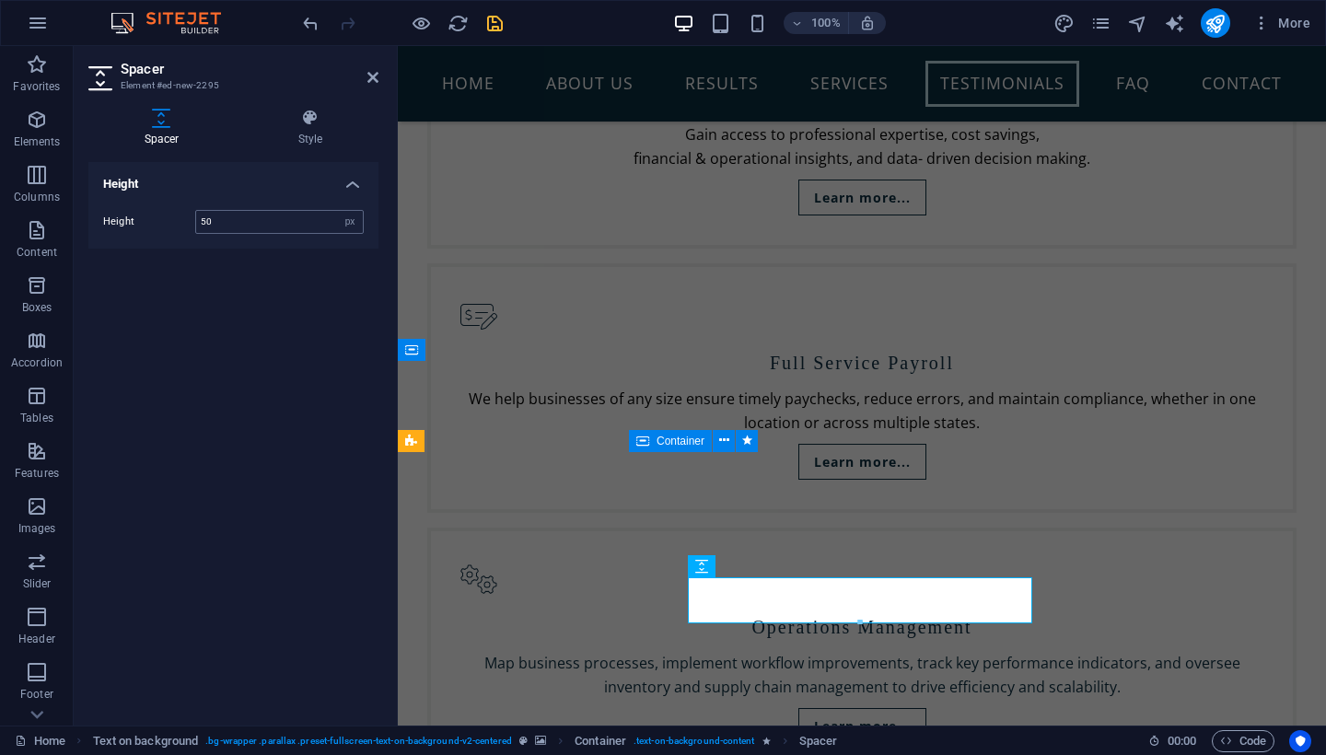
click at [262, 220] on input "50" at bounding box center [279, 222] width 167 height 22
type input "25"
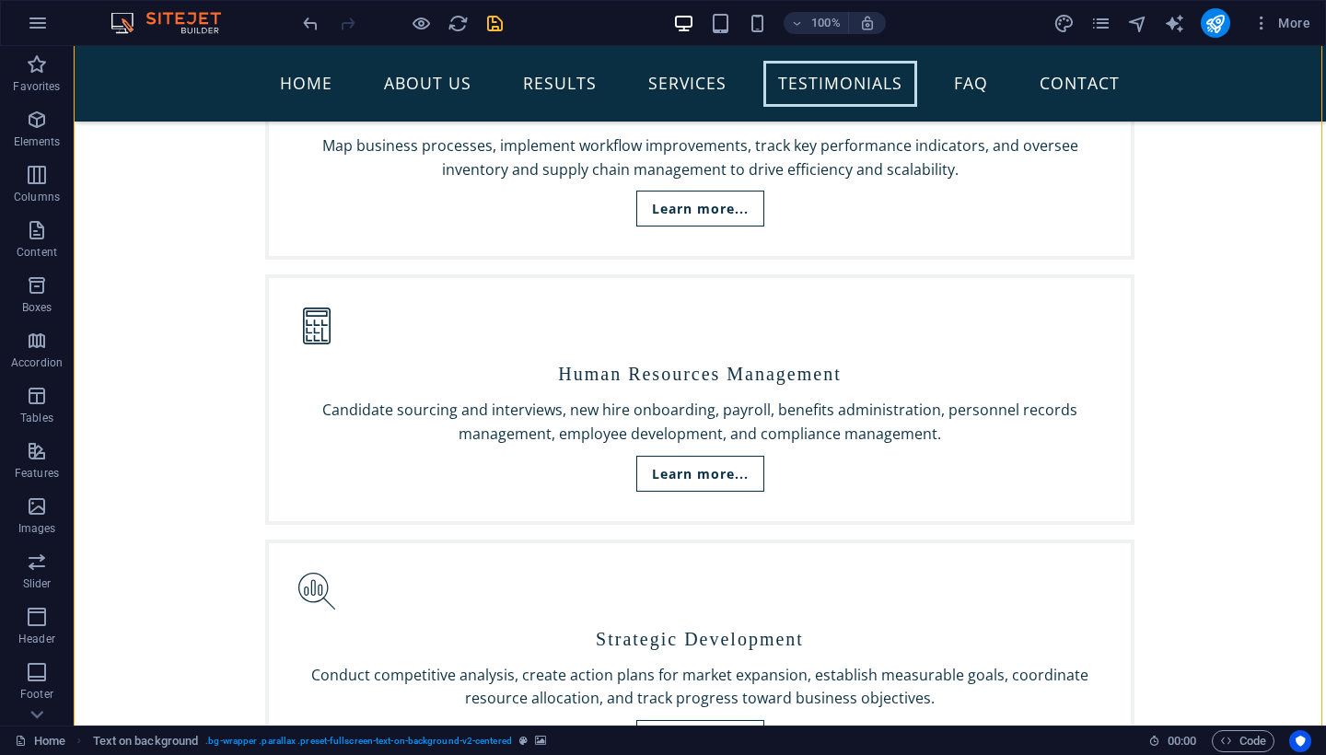
scroll to position [4486, 0]
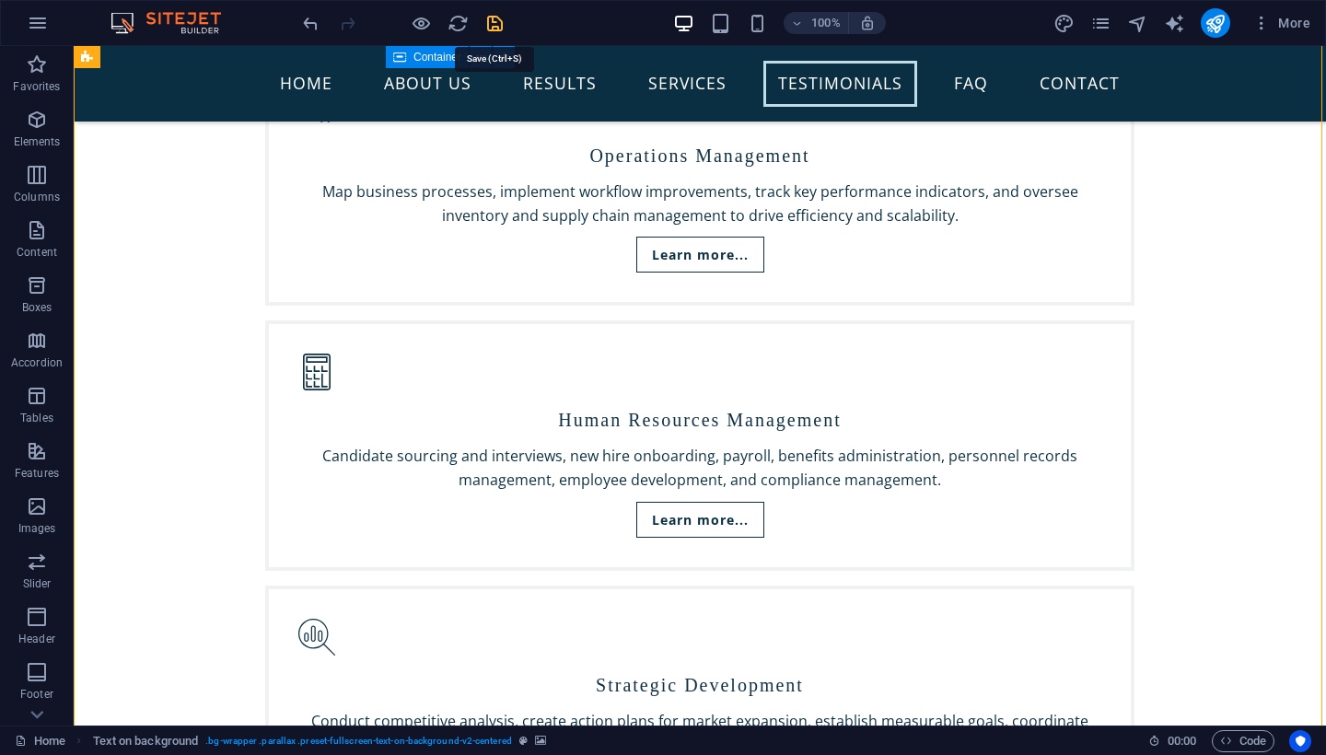
click at [495, 26] on icon "save" at bounding box center [494, 23] width 21 height 21
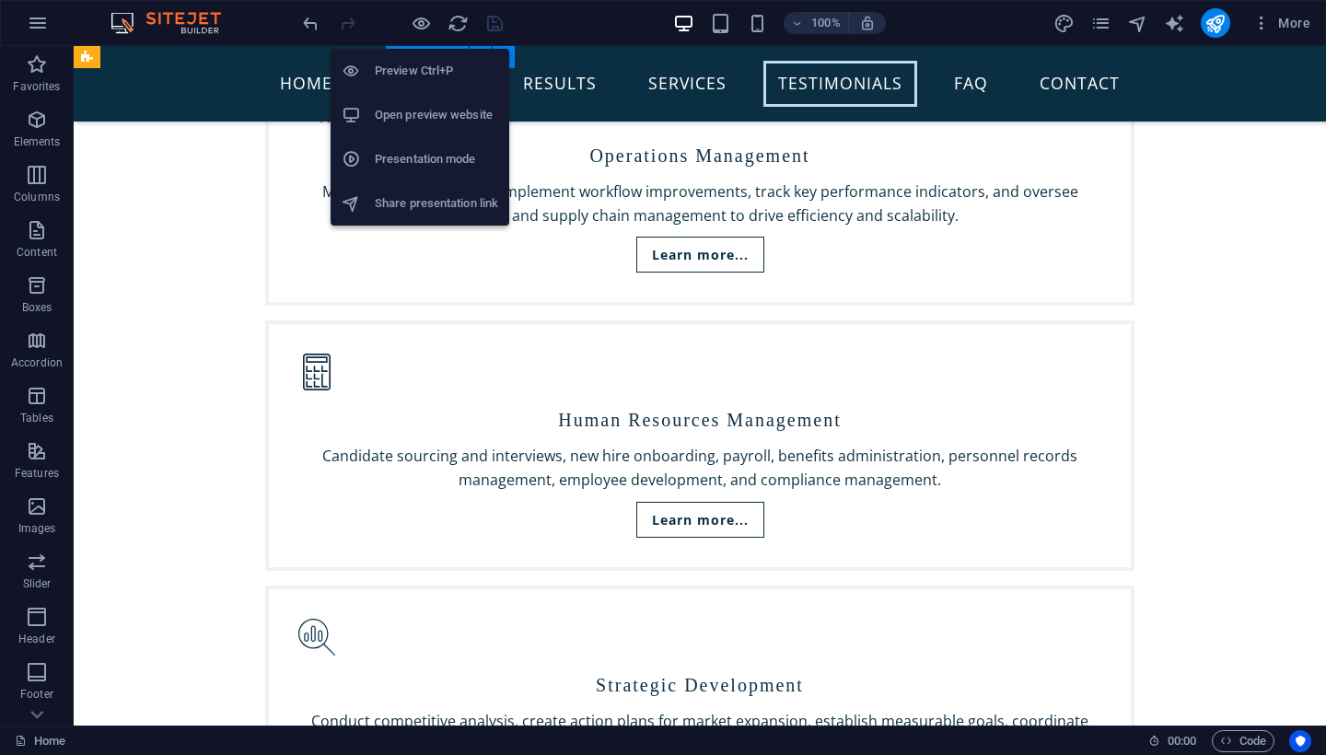
click at [427, 116] on h6 "Open preview website" at bounding box center [436, 115] width 123 height 22
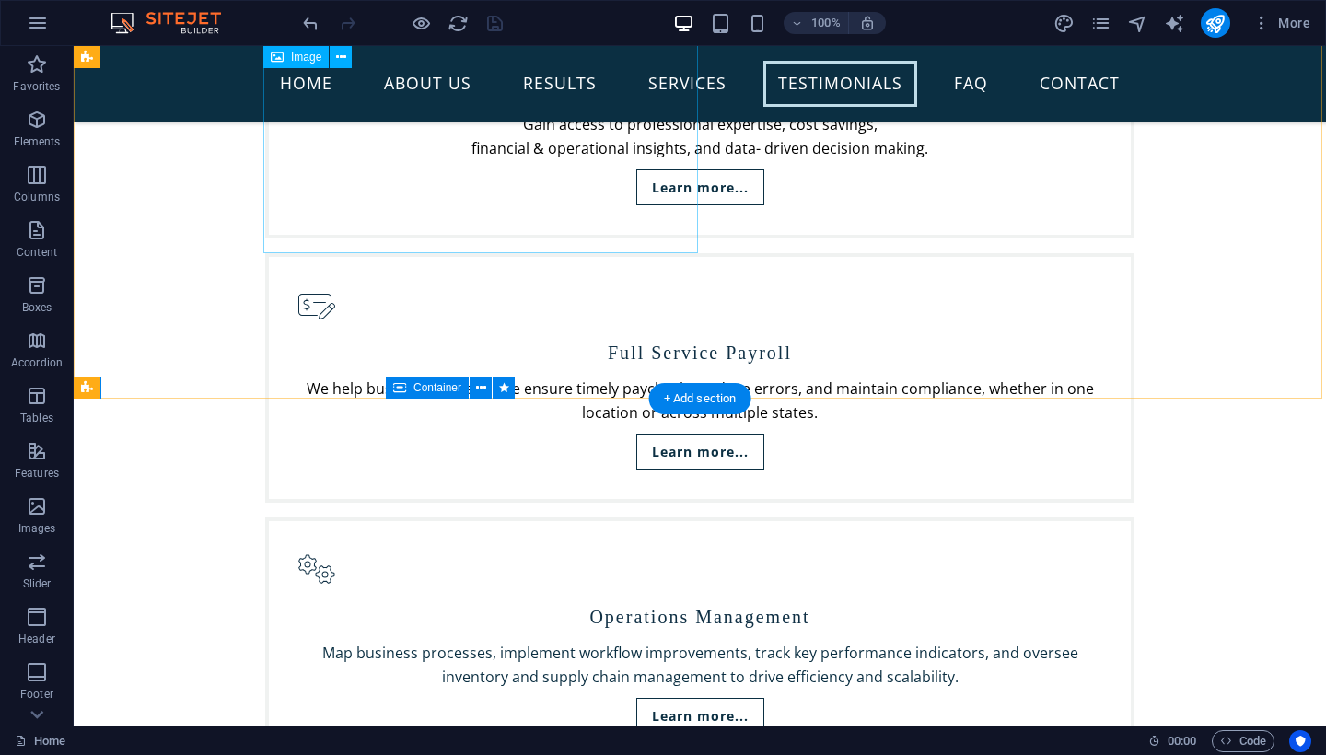
scroll to position [4027, 0]
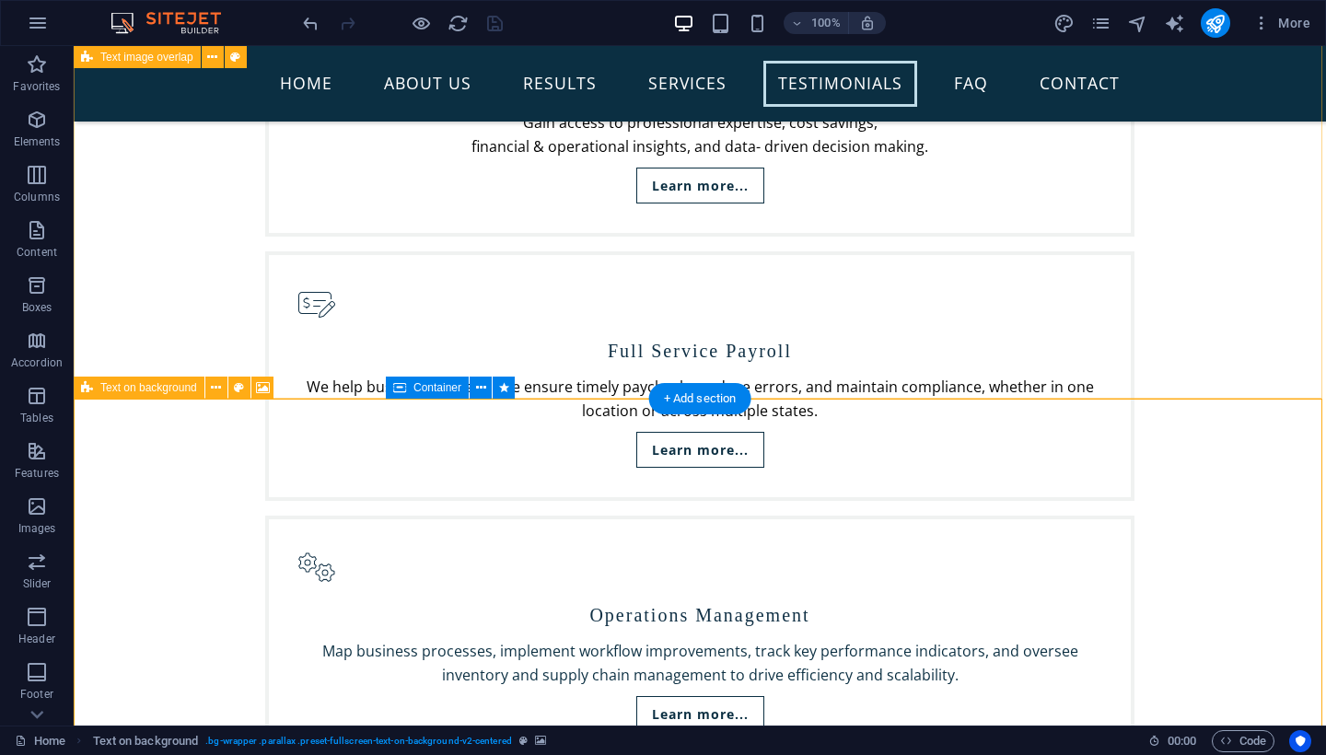
click at [102, 387] on span "Text on background" at bounding box center [148, 387] width 97 height 11
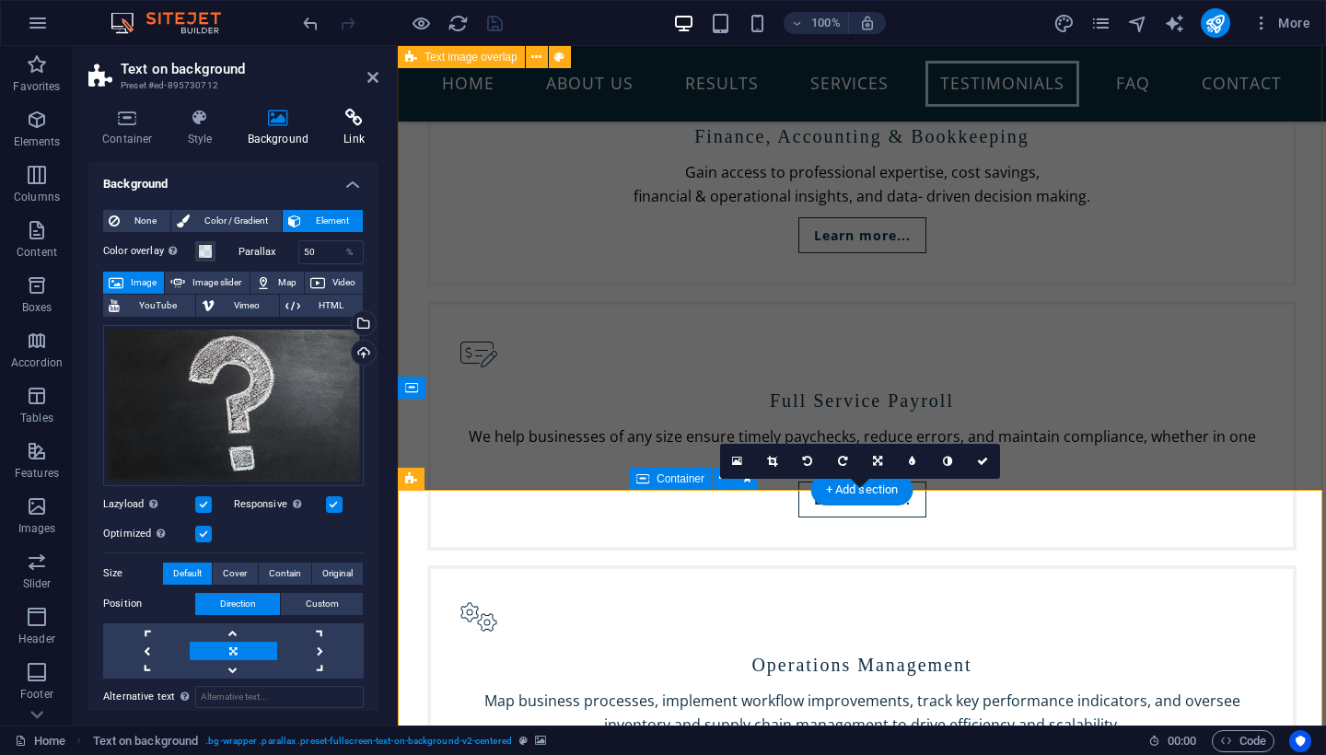
click at [347, 122] on icon at bounding box center [354, 118] width 49 height 18
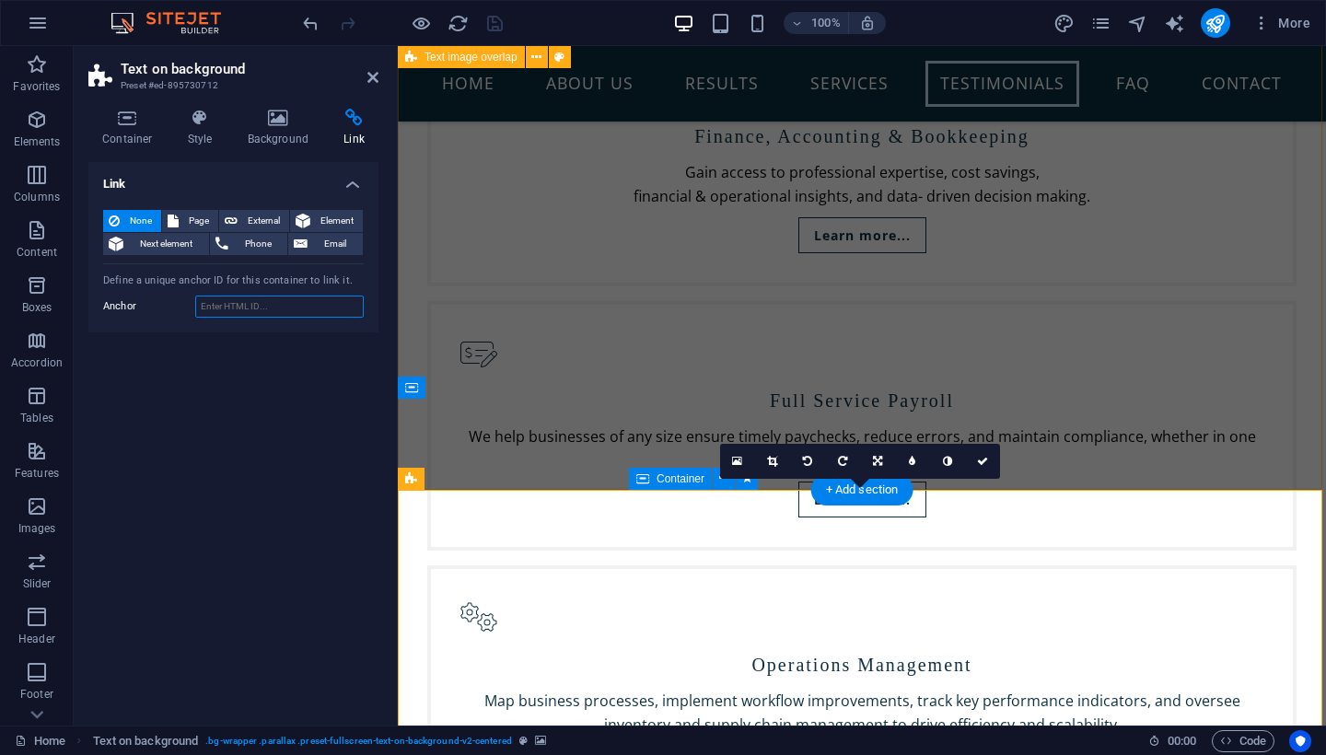
click at [240, 309] on input "Anchor" at bounding box center [279, 307] width 169 height 22
type input "/#faq"
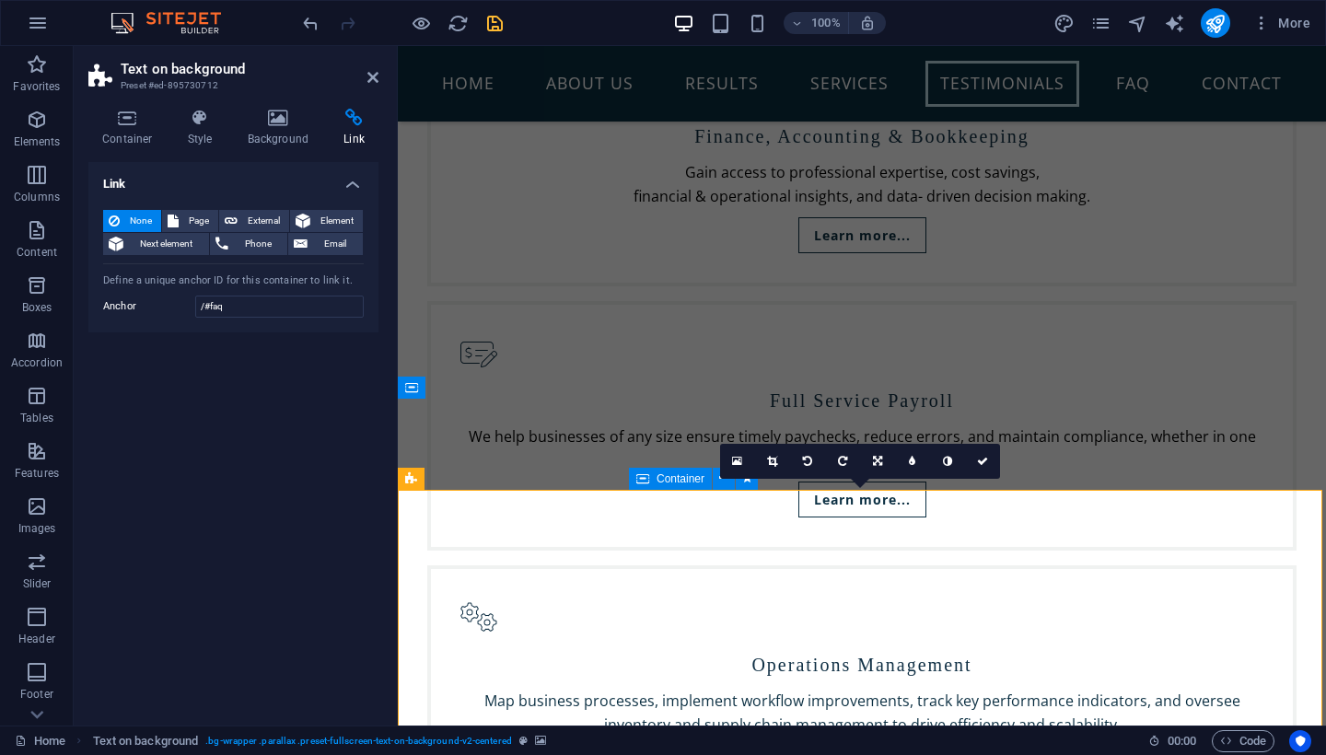
click at [317, 381] on div "Link None Page External Element Next element Phone Email Page Home Subpage Abou…" at bounding box center [233, 436] width 290 height 549
click at [1119, 81] on nav "Home About us Results Services Testimonials FAQ Contact" at bounding box center [861, 84] width 869 height 46
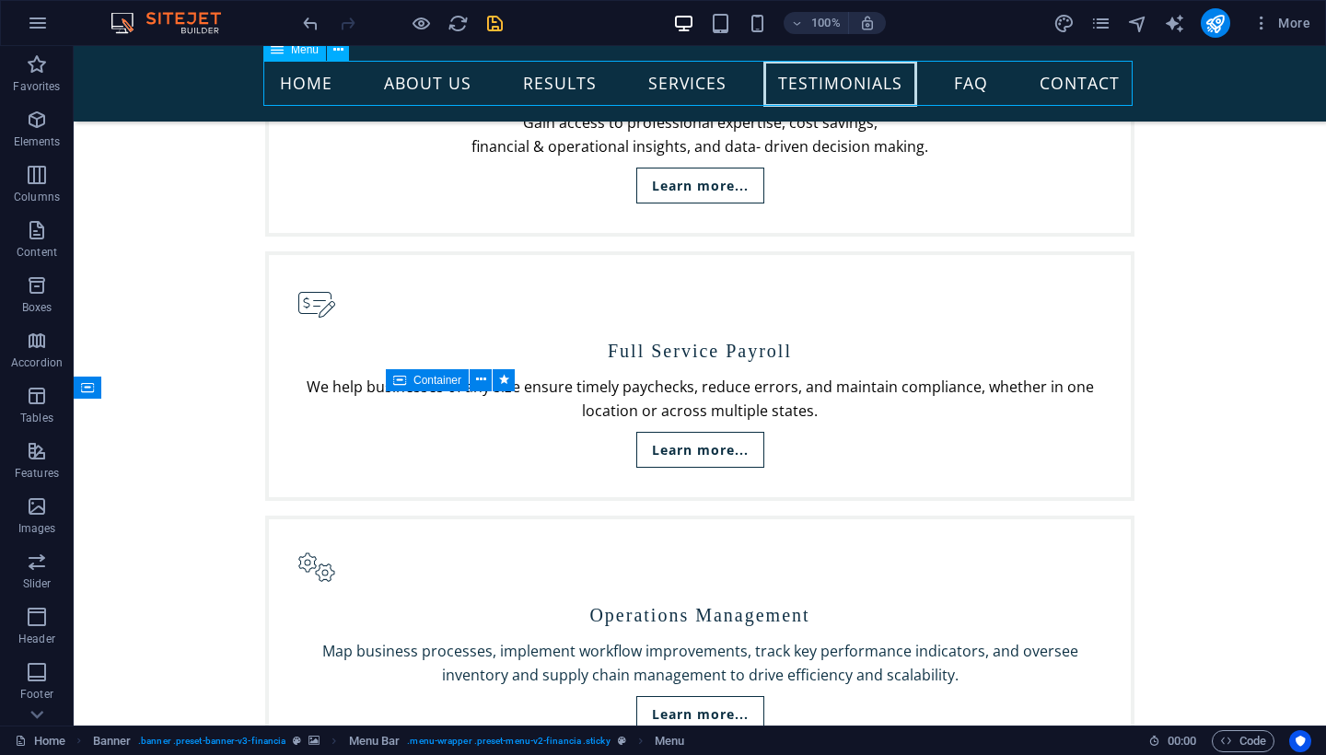
click at [1119, 81] on nav "Home About us Results Services Testimonials FAQ Contact" at bounding box center [699, 84] width 869 height 46
click at [962, 81] on nav "Home About us Results Services Testimonials FAQ Contact" at bounding box center [699, 84] width 869 height 46
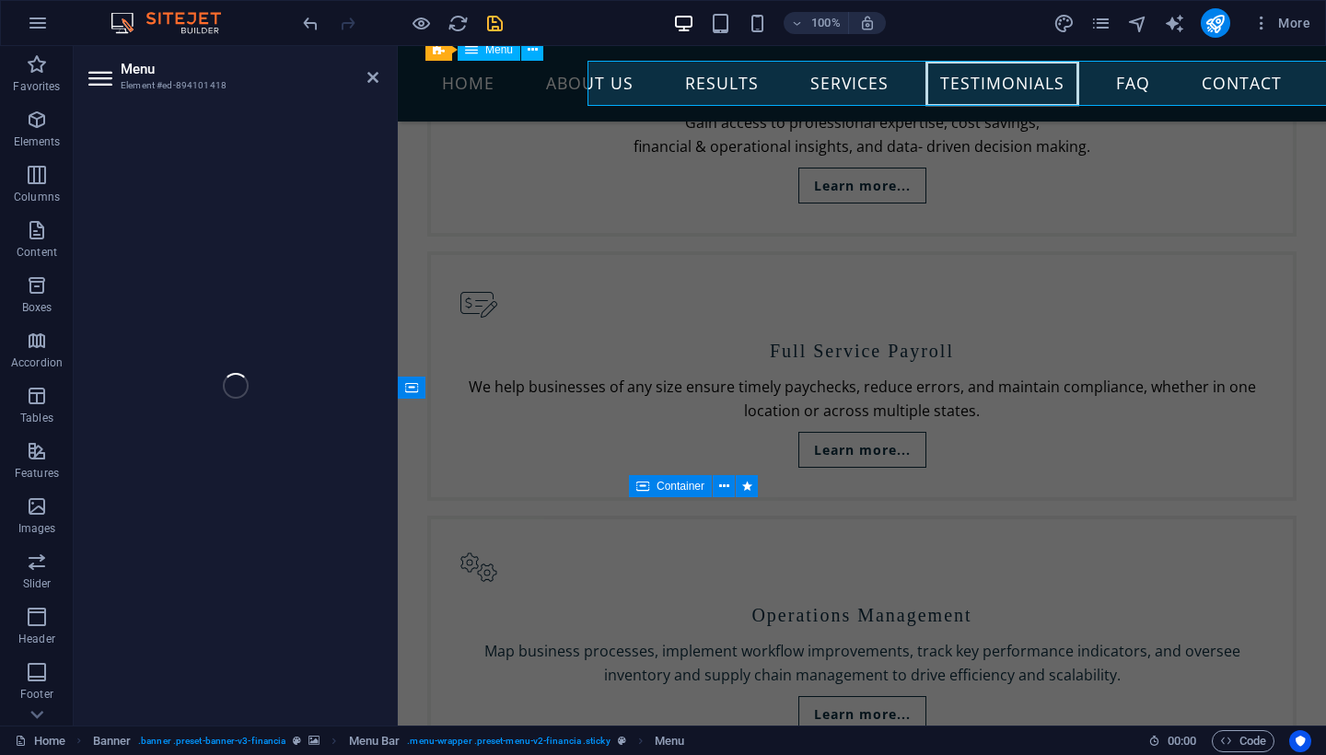
select select
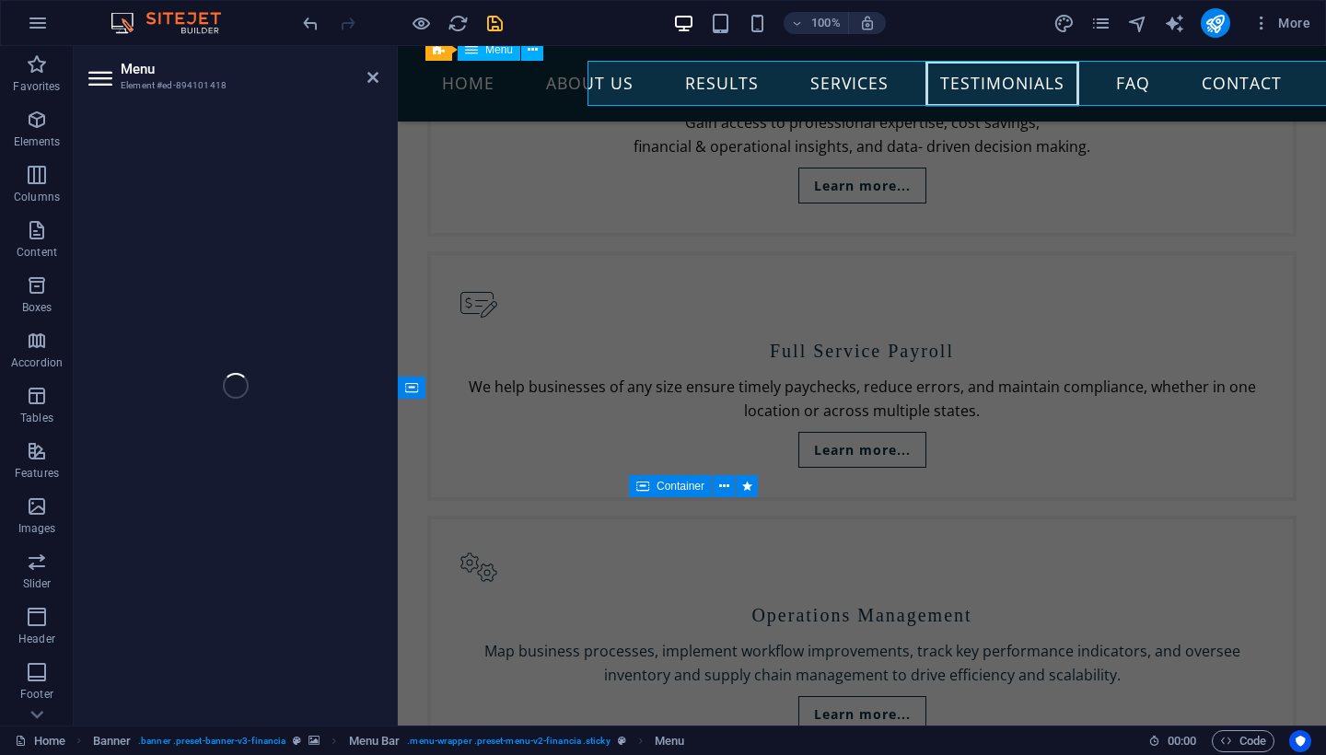
select select
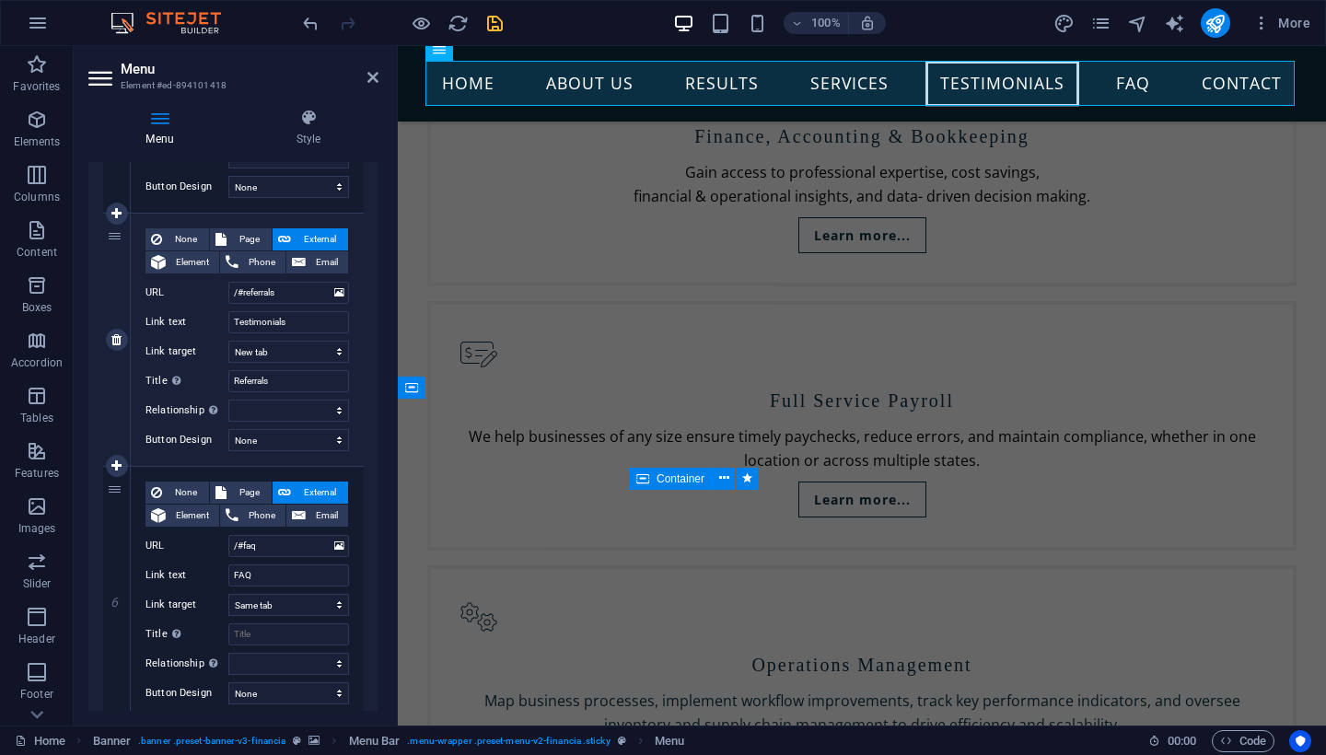
scroll to position [1140, 0]
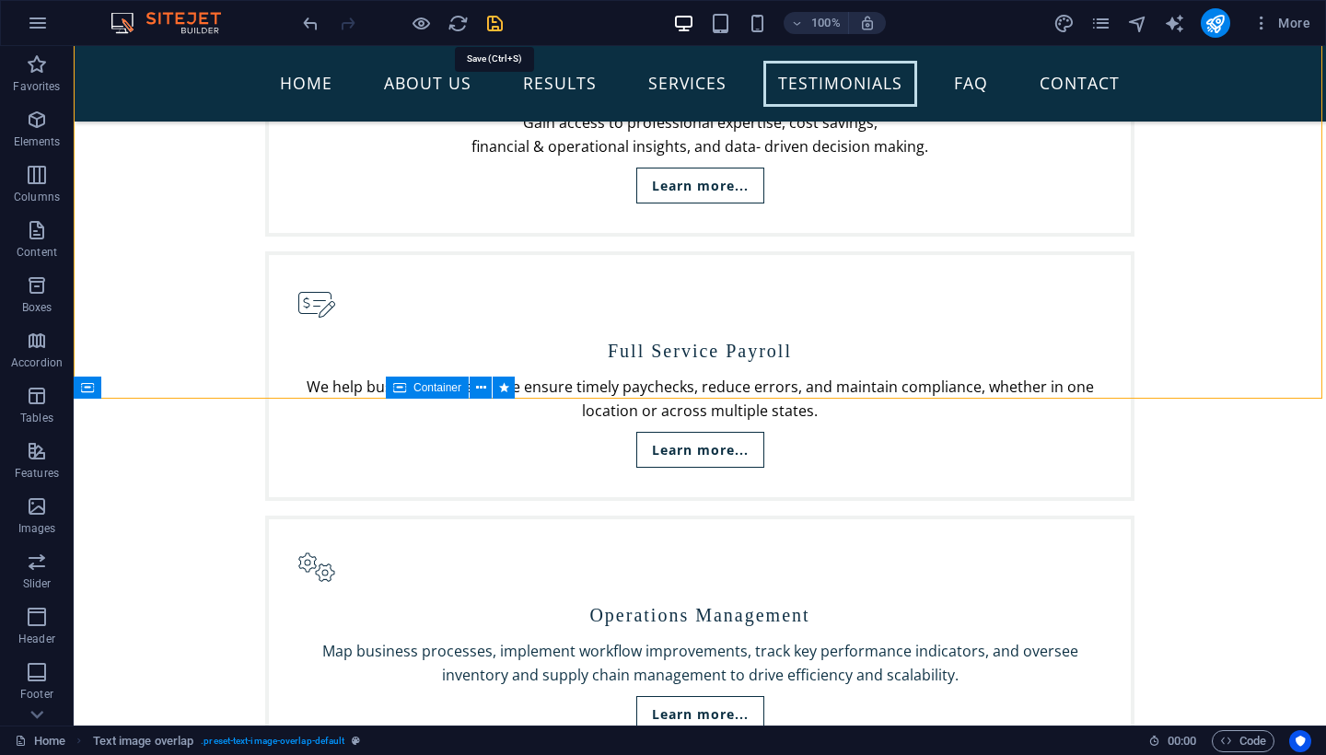
click at [495, 25] on icon "save" at bounding box center [494, 23] width 21 height 21
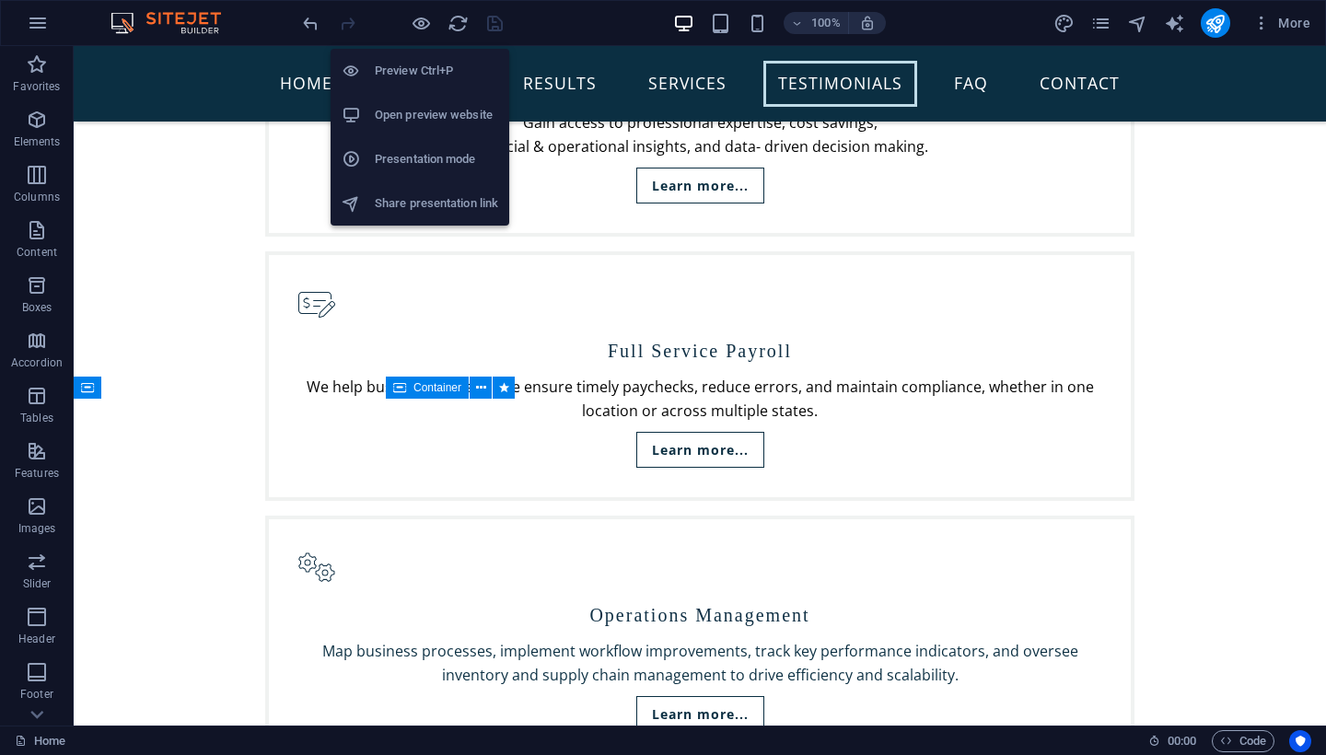
click at [437, 126] on li "Open preview website" at bounding box center [420, 115] width 179 height 44
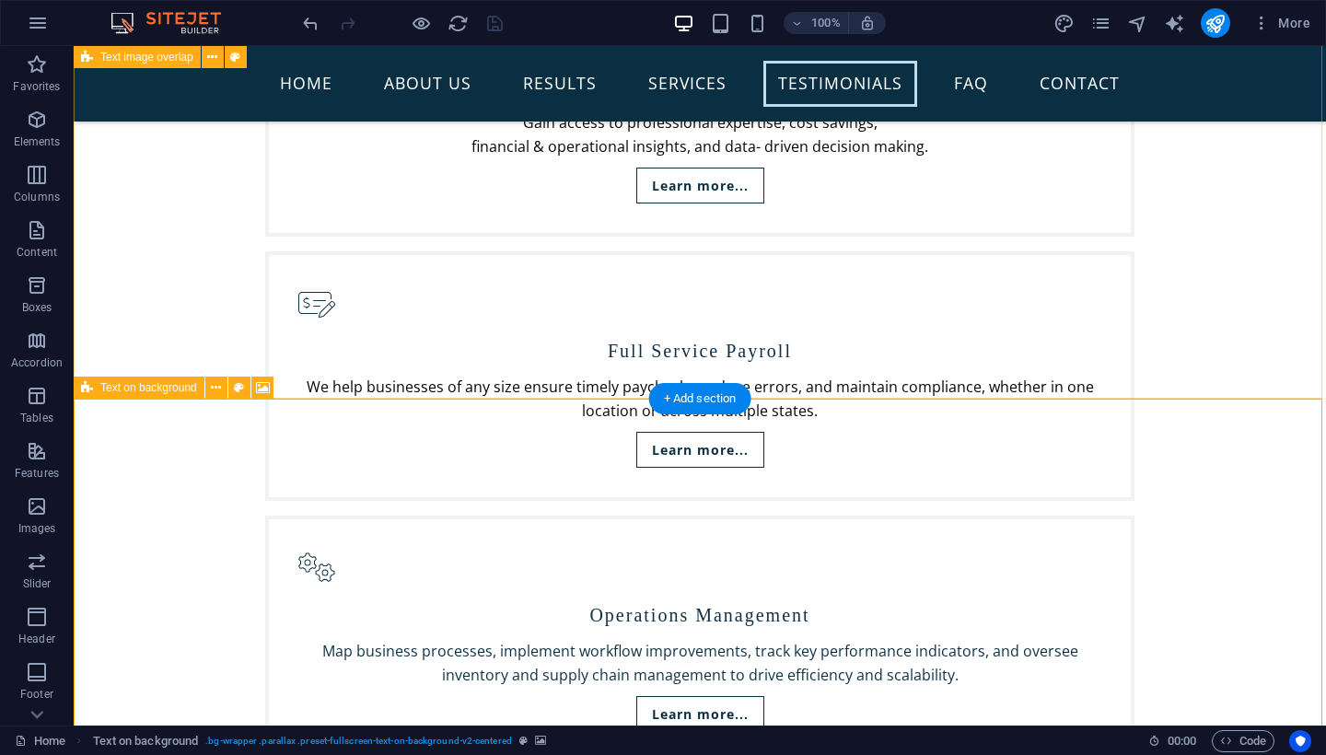
click at [121, 385] on span "Text on background" at bounding box center [148, 387] width 97 height 11
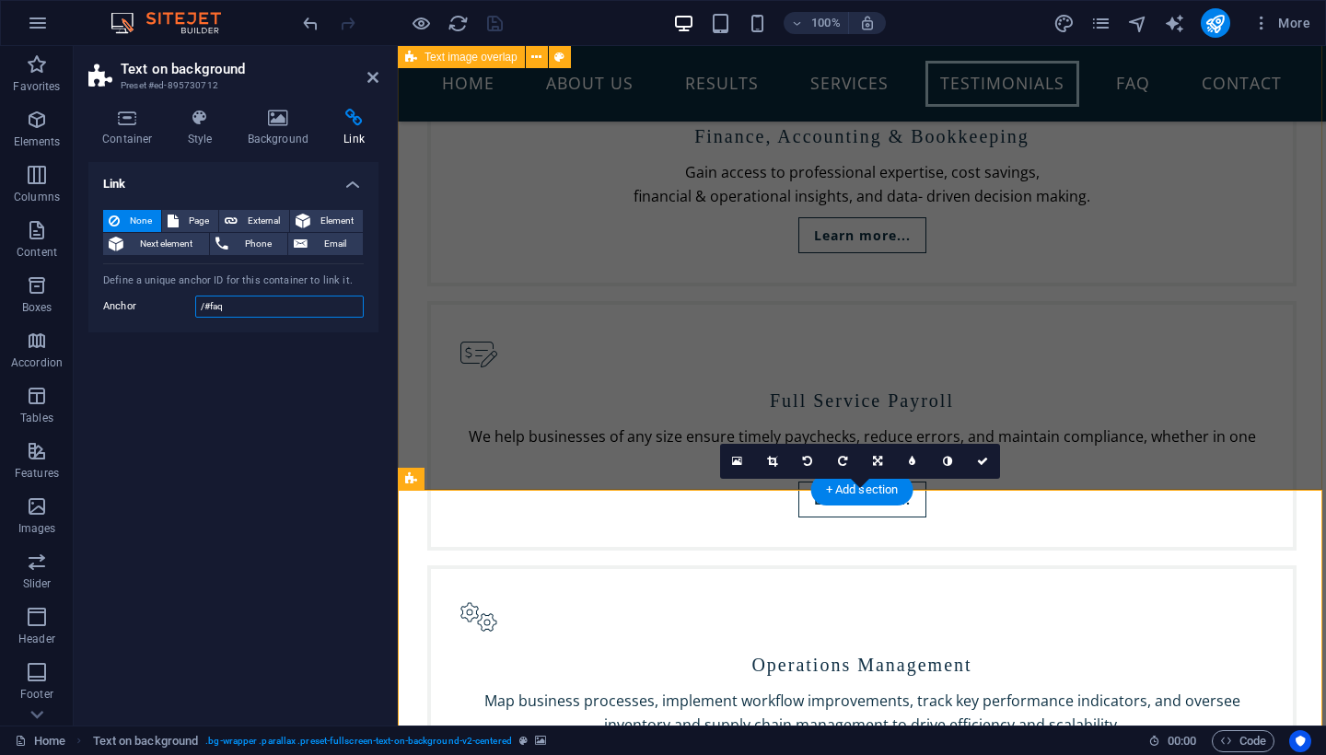
click at [208, 307] on input "/#faq" at bounding box center [279, 307] width 169 height 22
type input "faq"
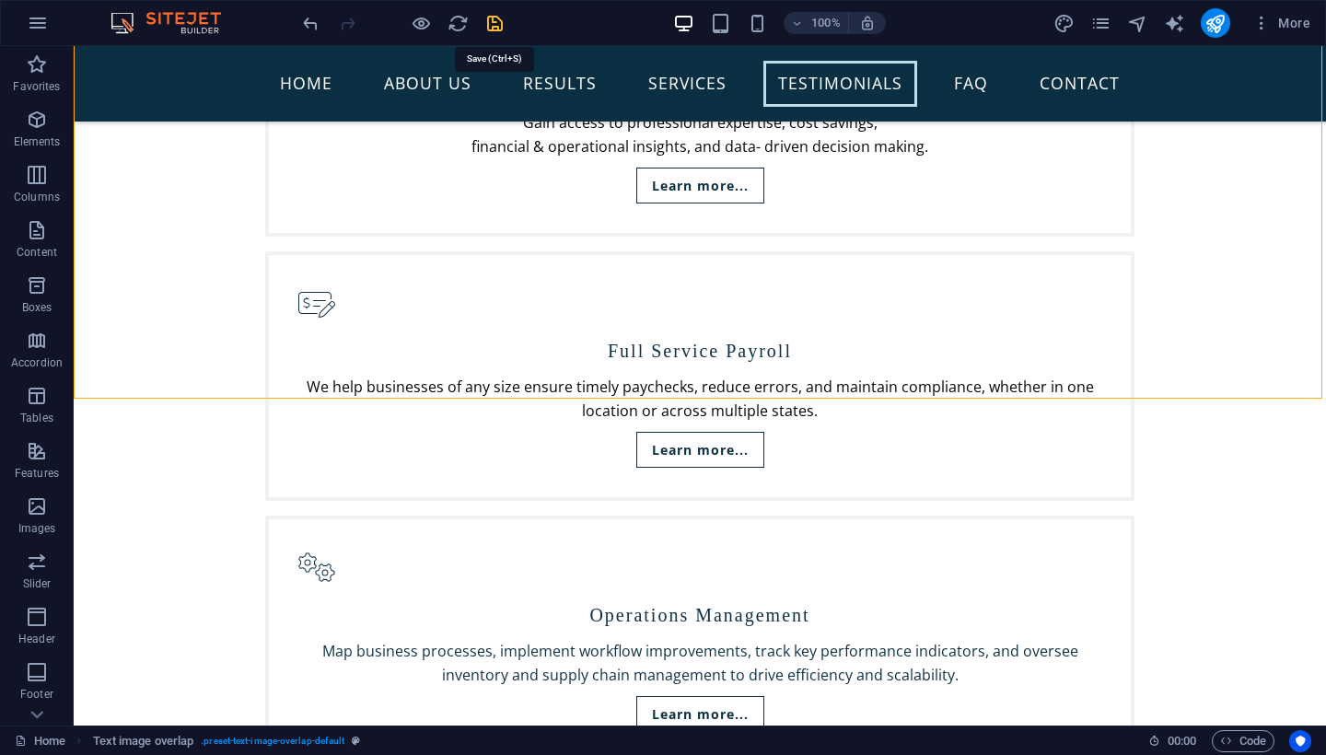
click at [492, 30] on icon "save" at bounding box center [494, 23] width 21 height 21
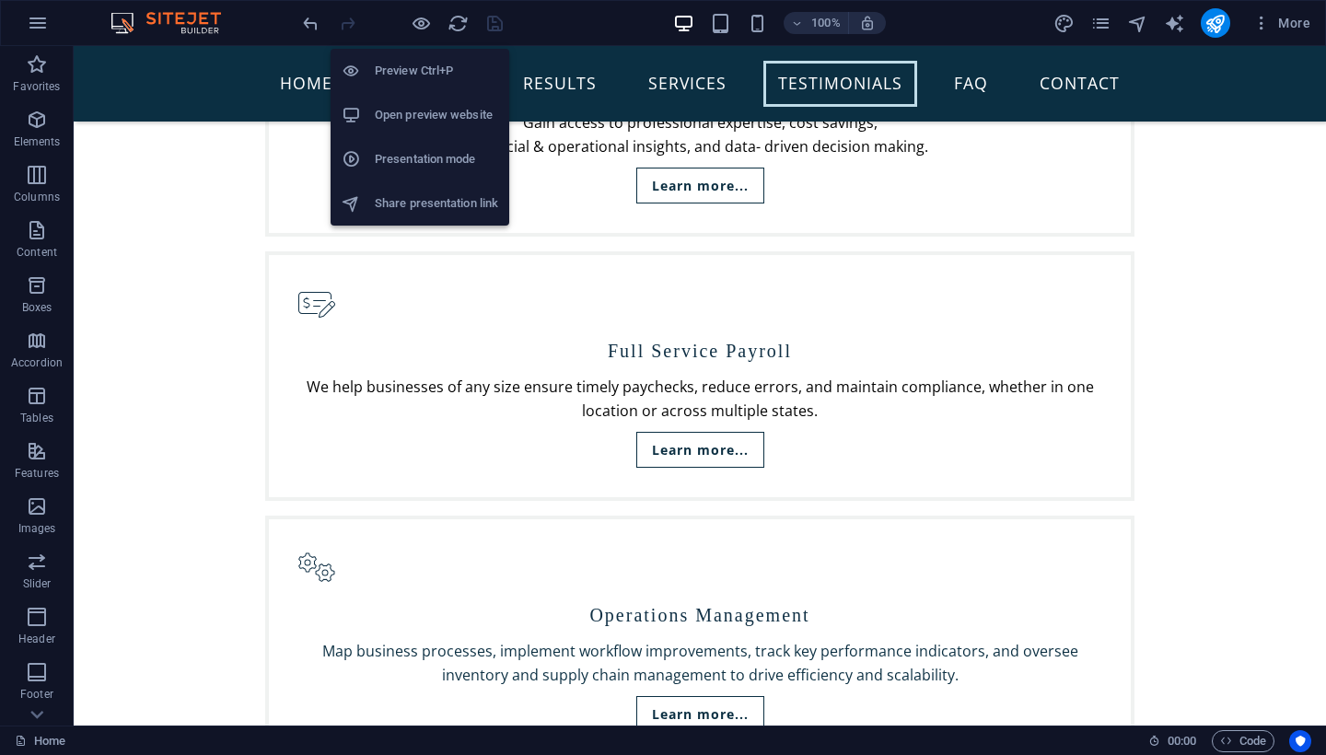
click at [418, 113] on h6 "Open preview website" at bounding box center [436, 115] width 123 height 22
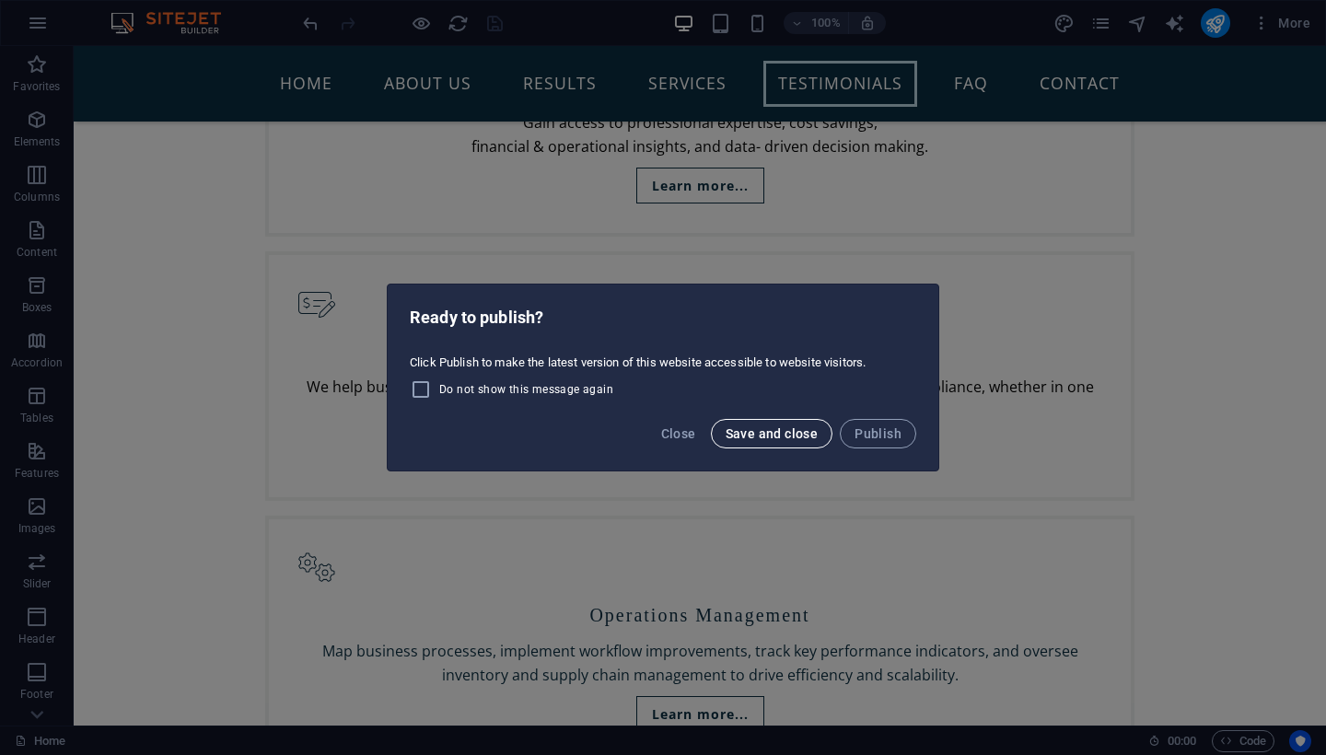
click at [760, 438] on span "Save and close" at bounding box center [772, 433] width 93 height 15
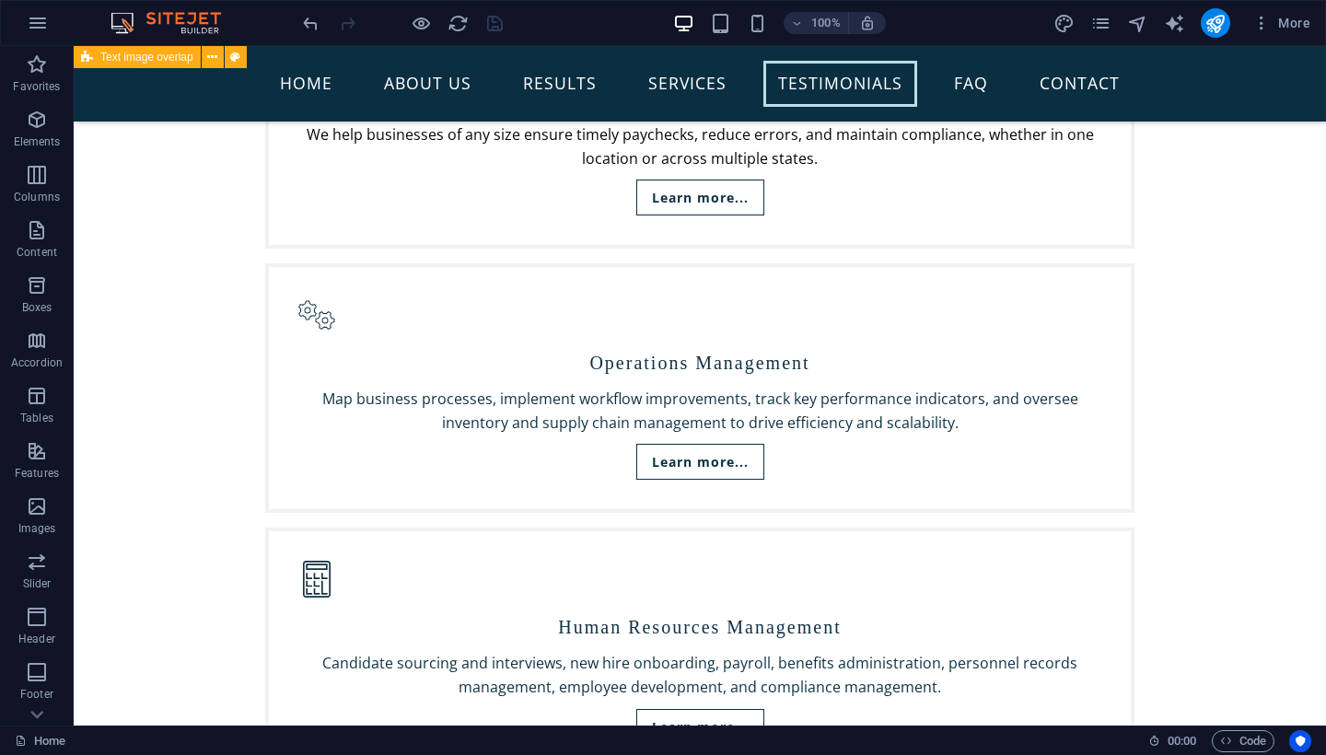
scroll to position [3983, 0]
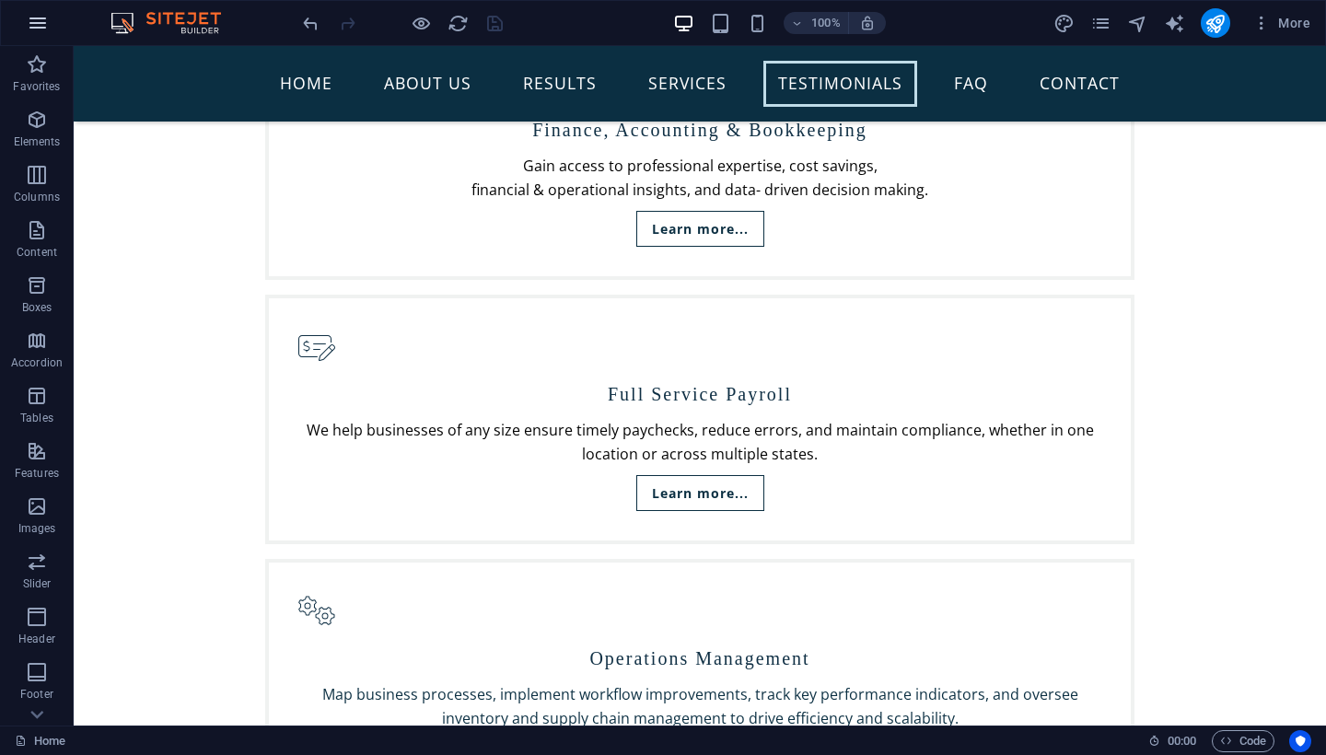
click at [34, 18] on icon "button" at bounding box center [38, 23] width 22 height 22
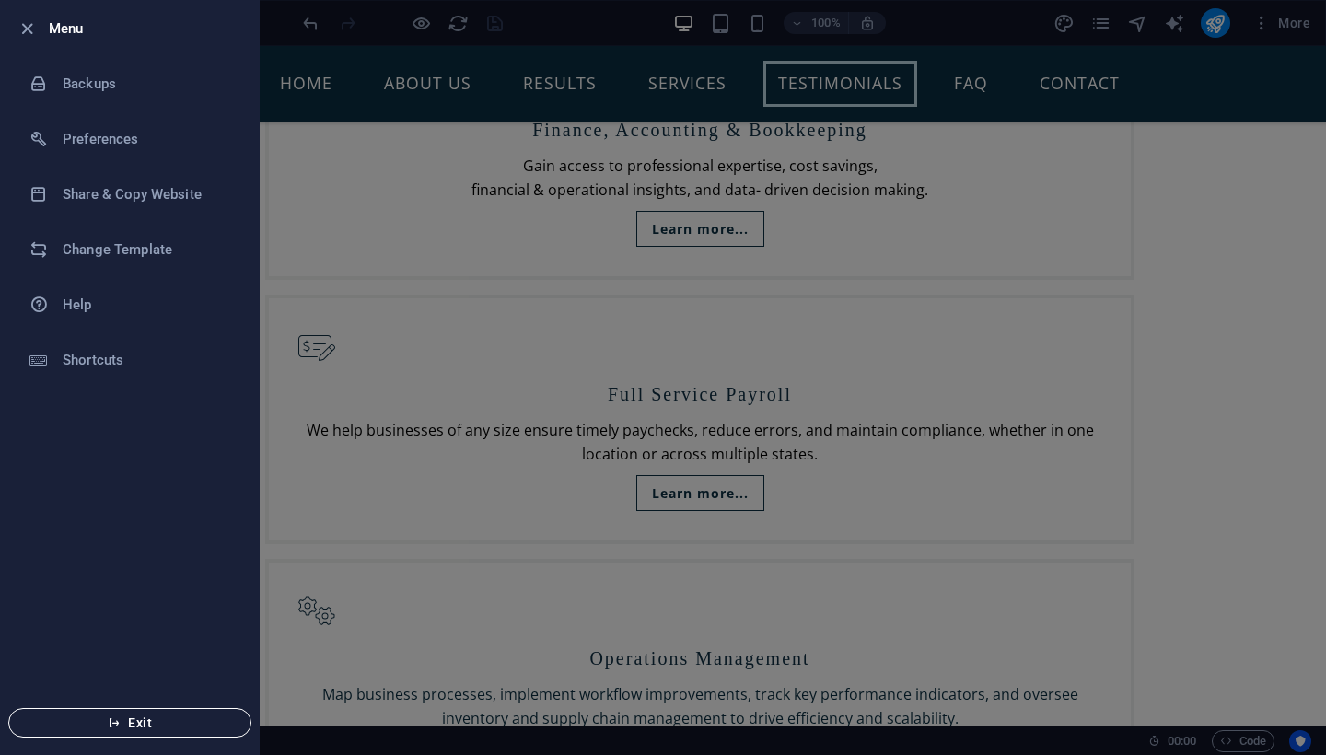
click at [115, 725] on icon "button" at bounding box center [114, 723] width 13 height 13
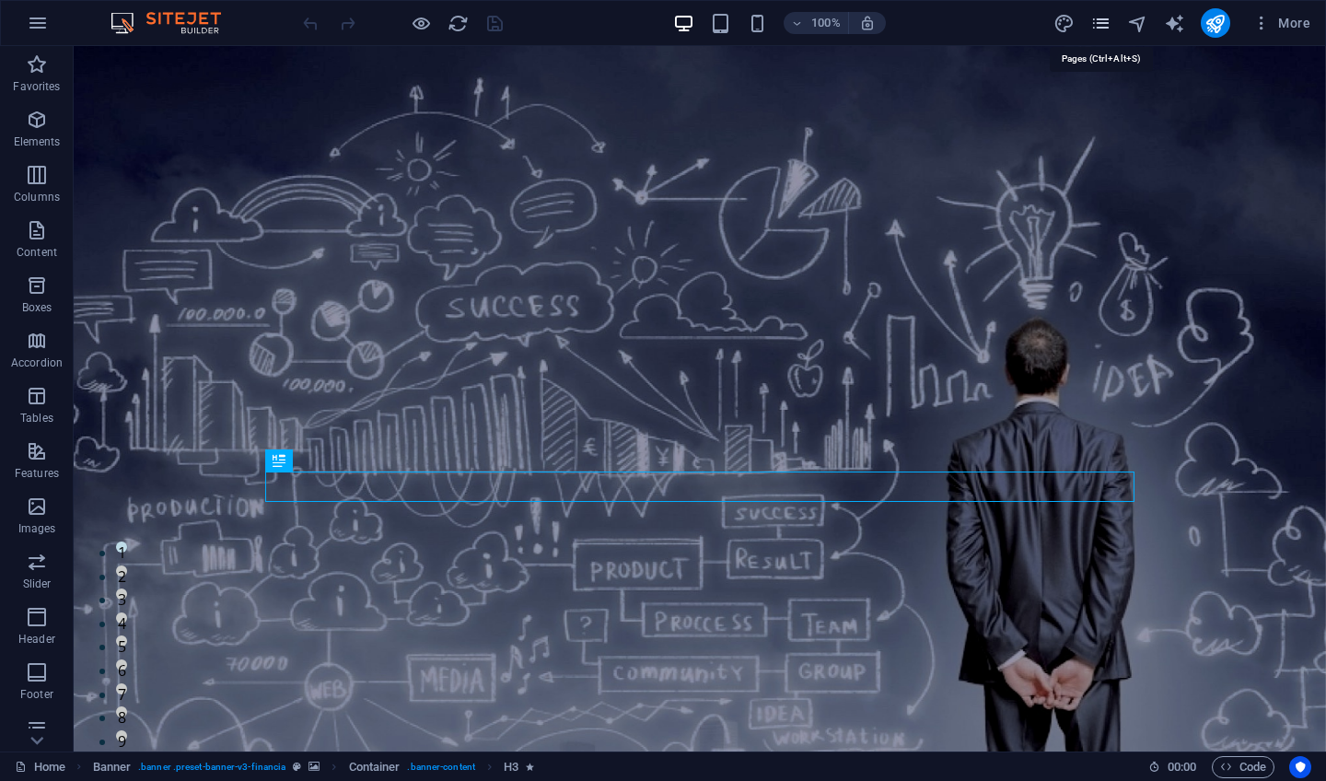
click at [1104, 26] on icon "pages" at bounding box center [1100, 23] width 21 height 21
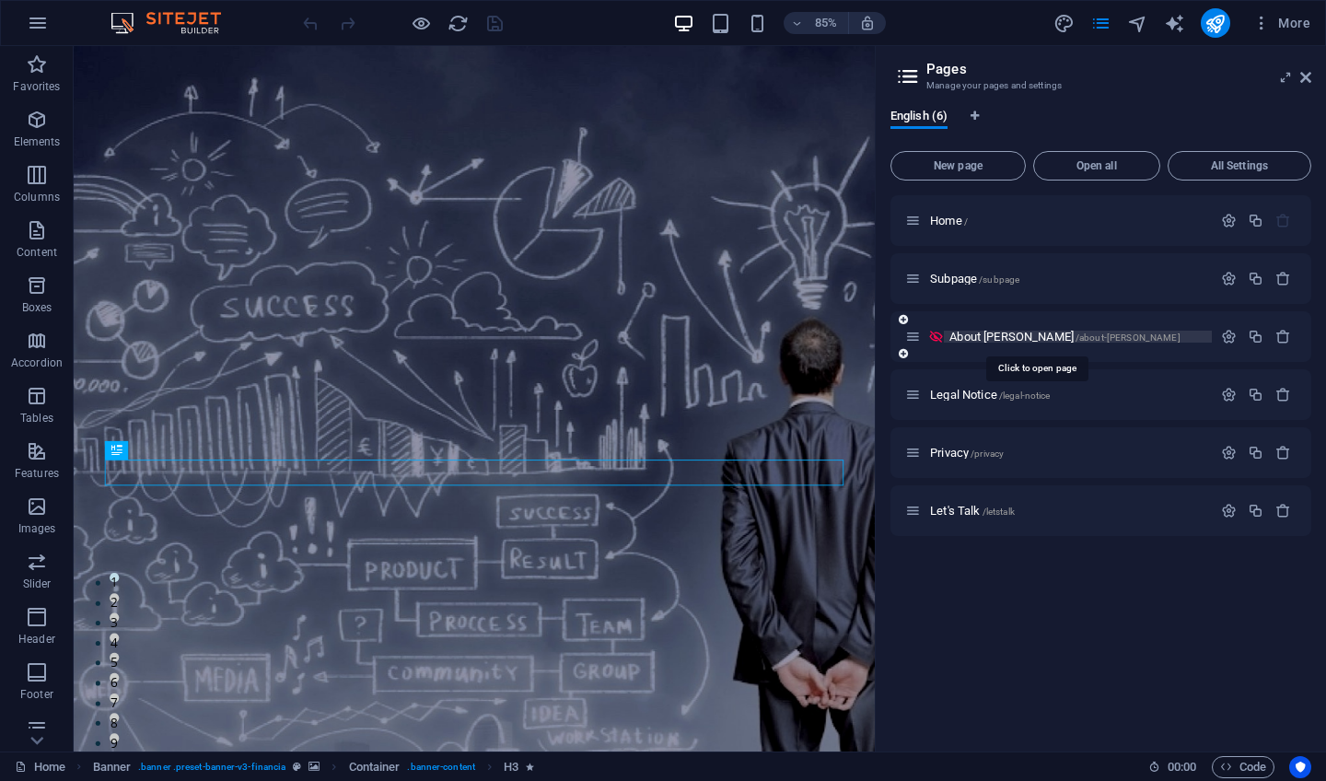
click at [975, 332] on span "About [PERSON_NAME] /about-[PERSON_NAME]" at bounding box center [1065, 337] width 230 height 14
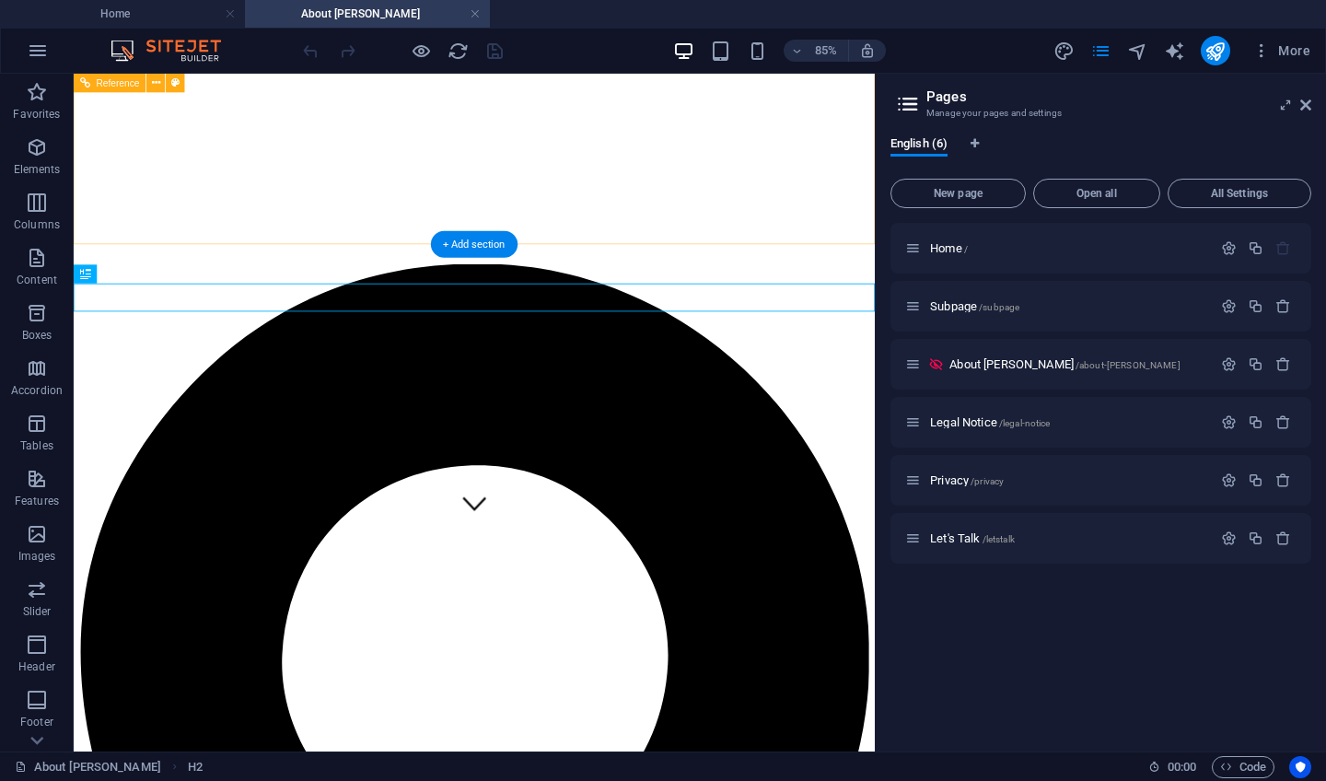
scroll to position [262, 0]
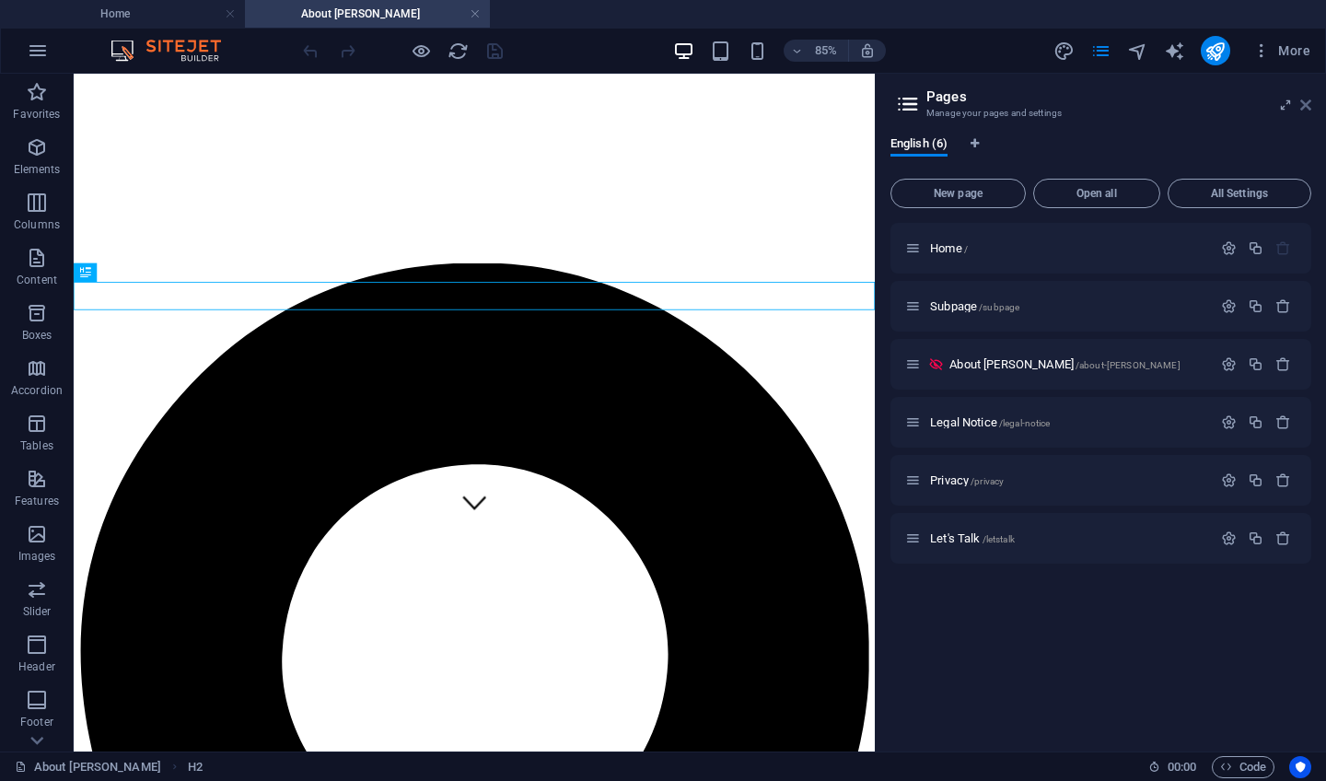
click at [1302, 107] on icon at bounding box center [1305, 105] width 11 height 15
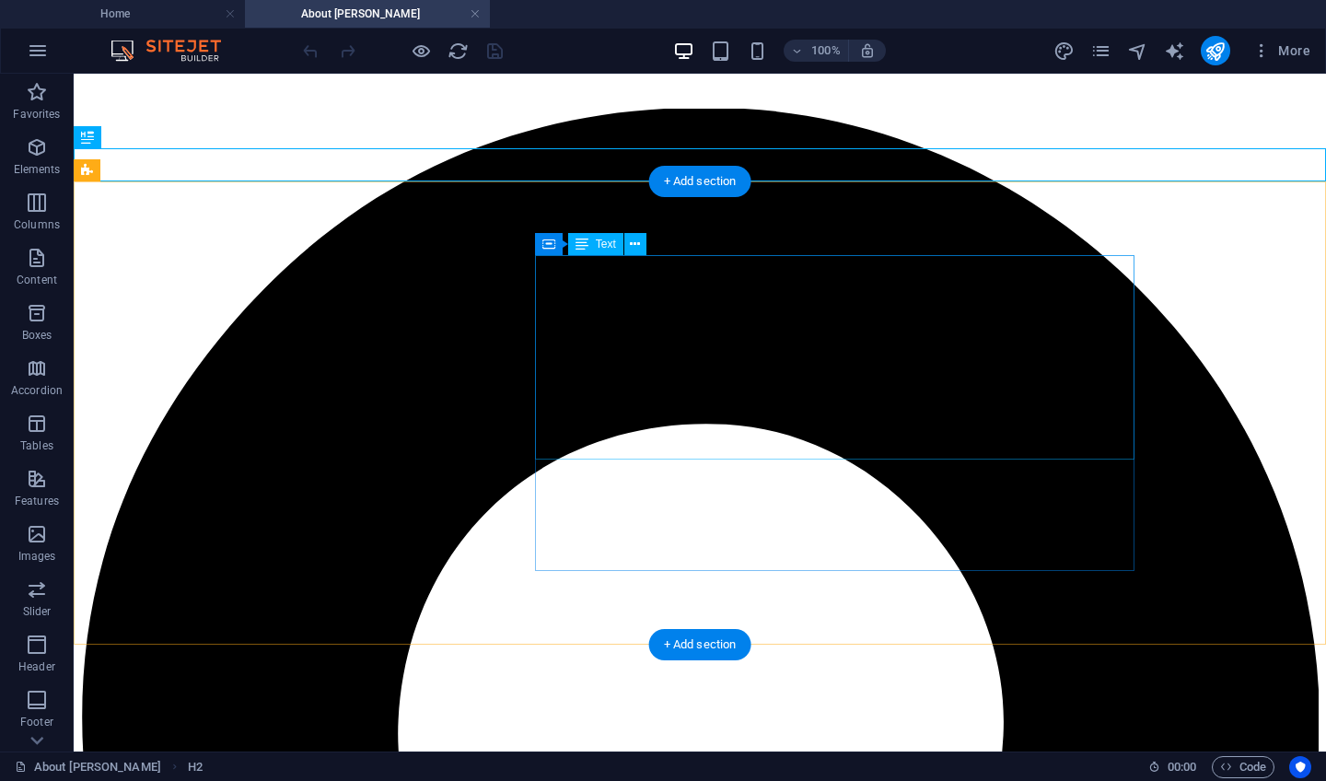
scroll to position [476, 0]
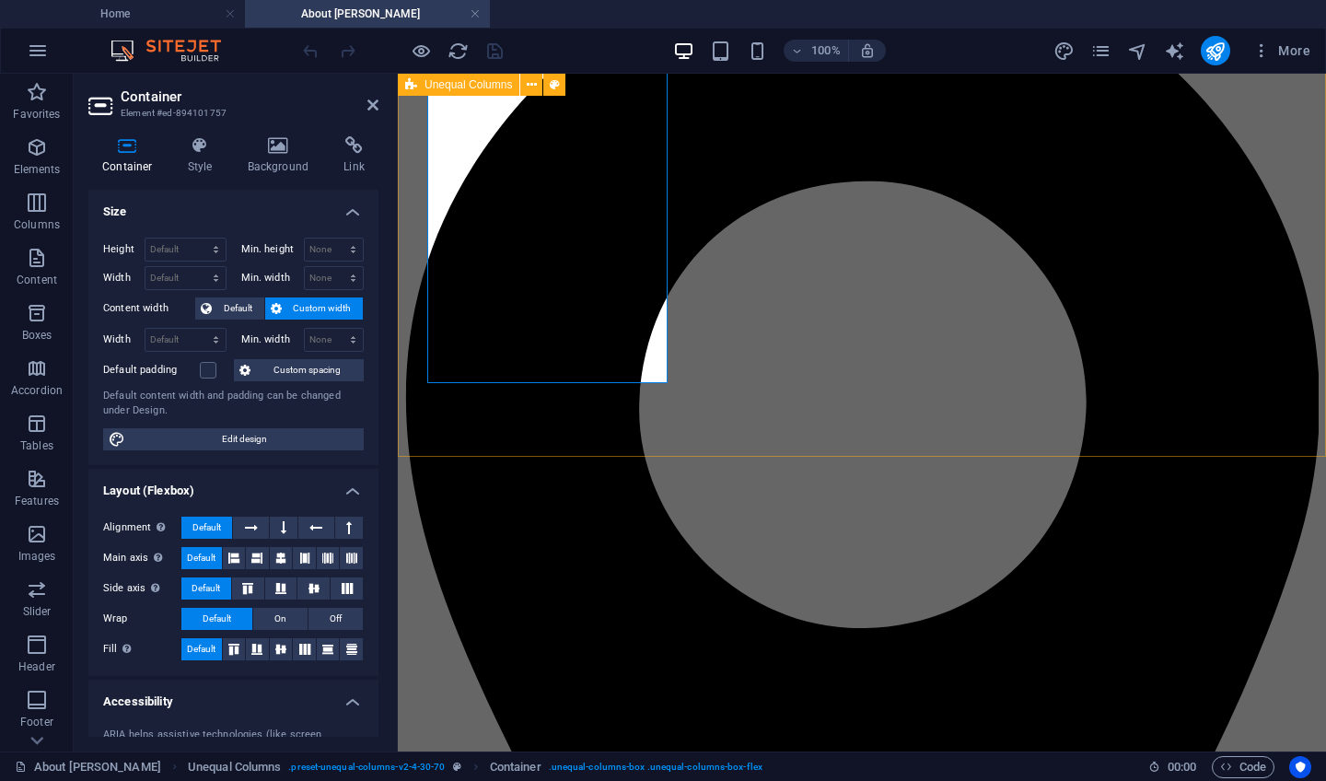
scroll to position [609, 0]
click at [279, 145] on icon at bounding box center [278, 145] width 89 height 18
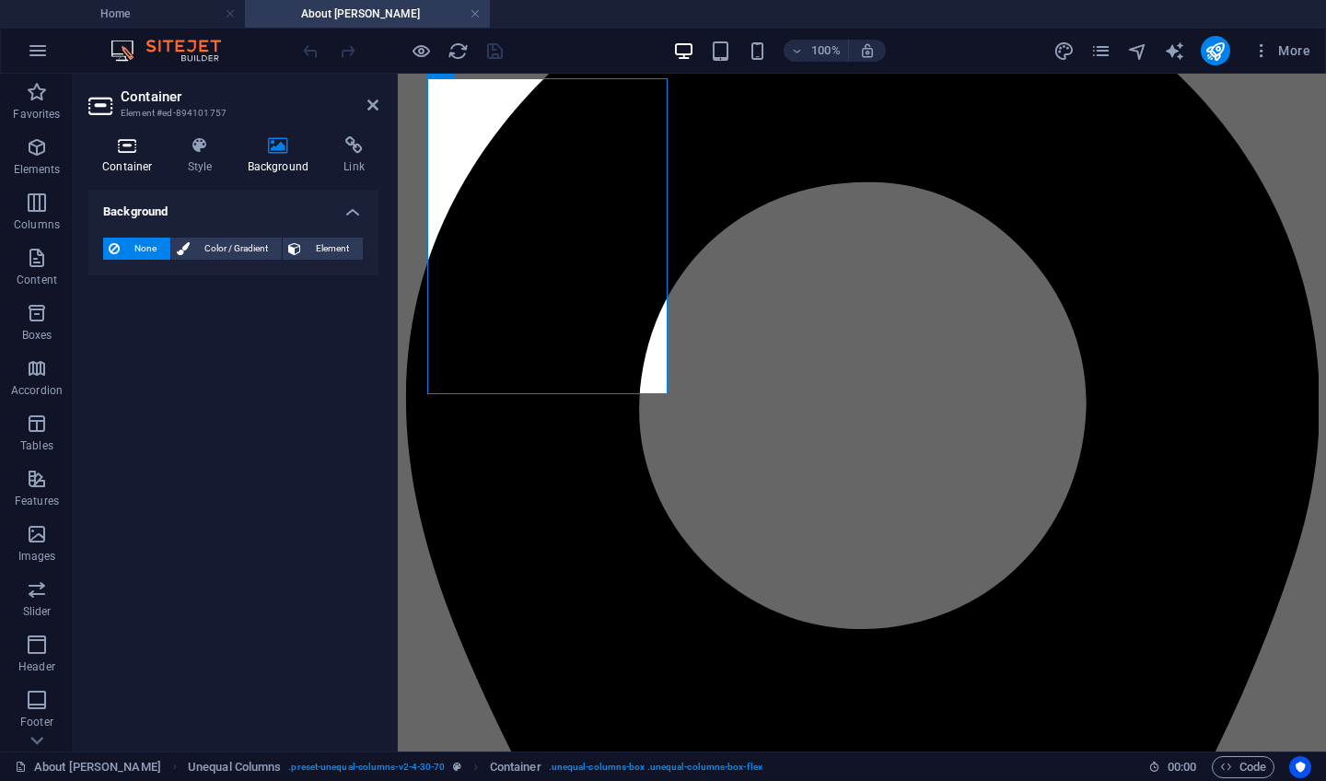
click at [130, 146] on icon at bounding box center [127, 145] width 78 height 18
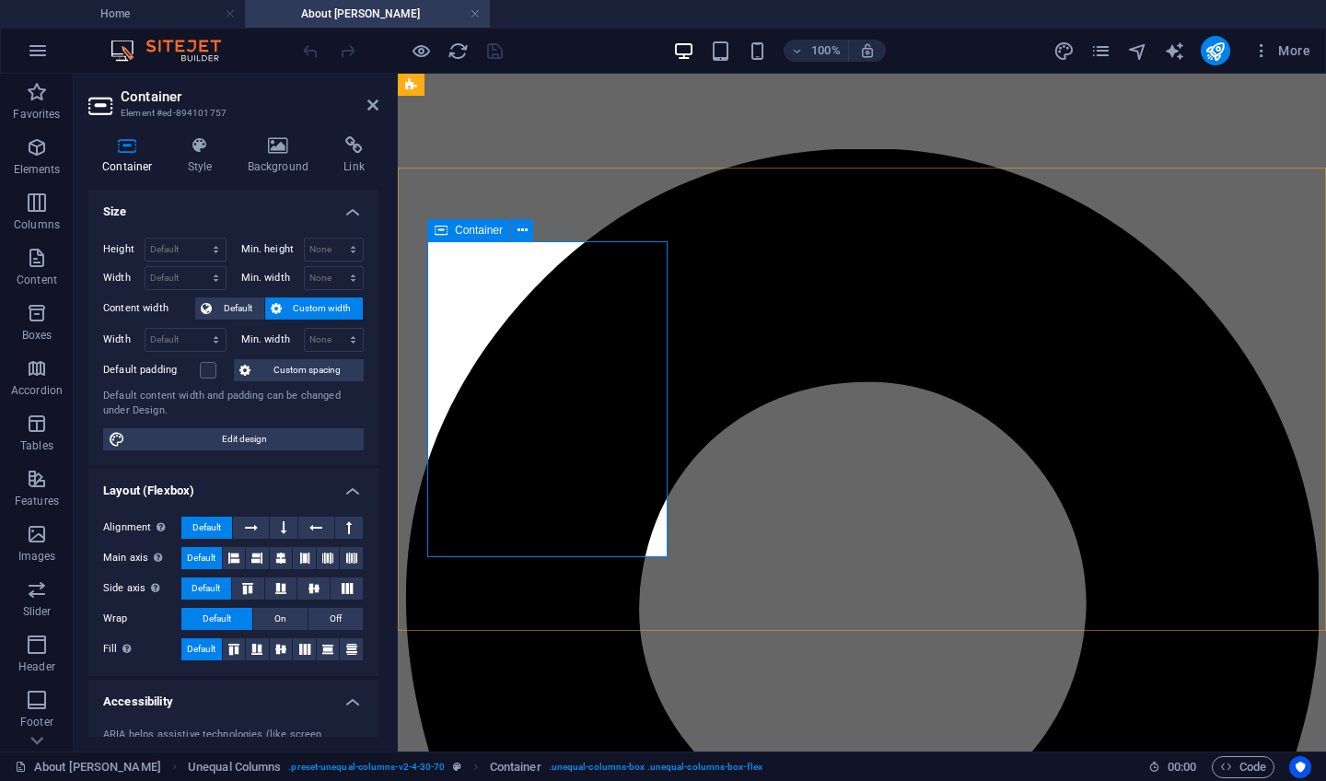
scroll to position [392, 0]
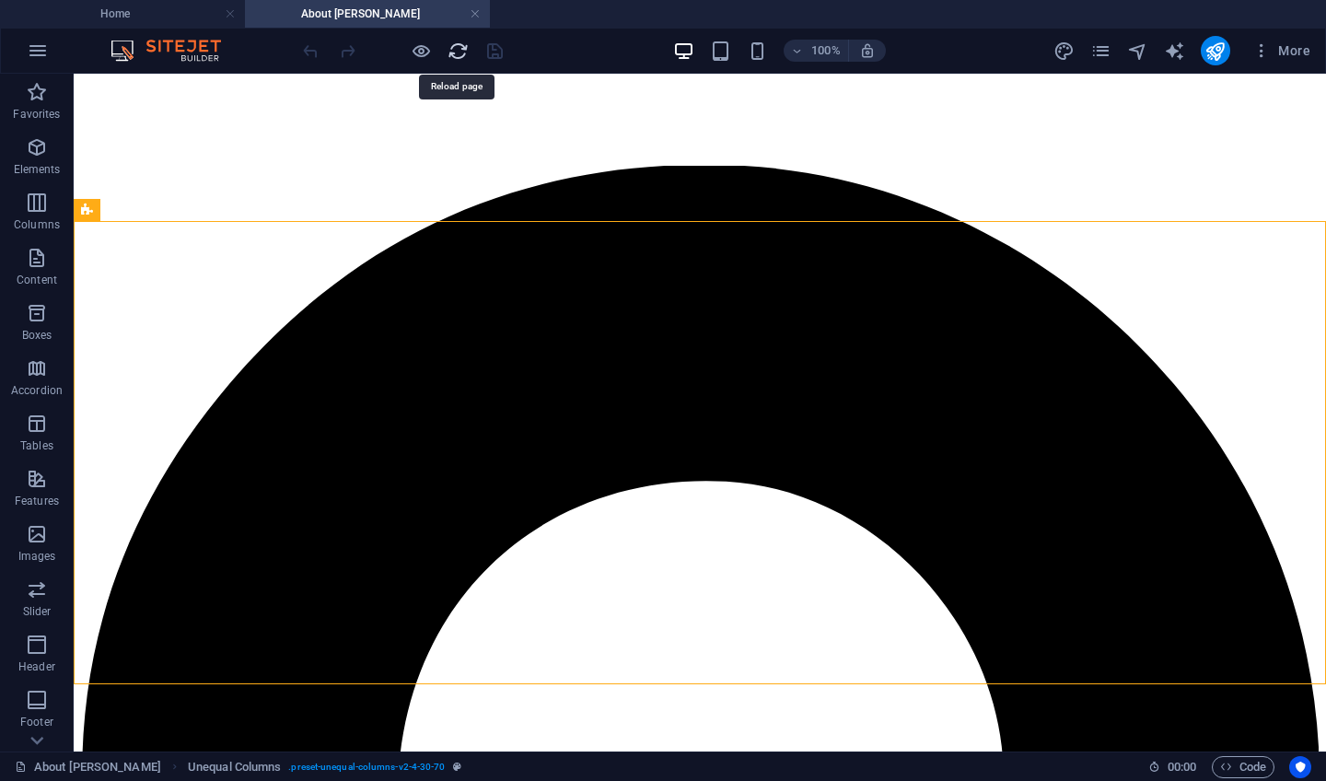
click at [454, 53] on icon "reload" at bounding box center [458, 51] width 21 height 21
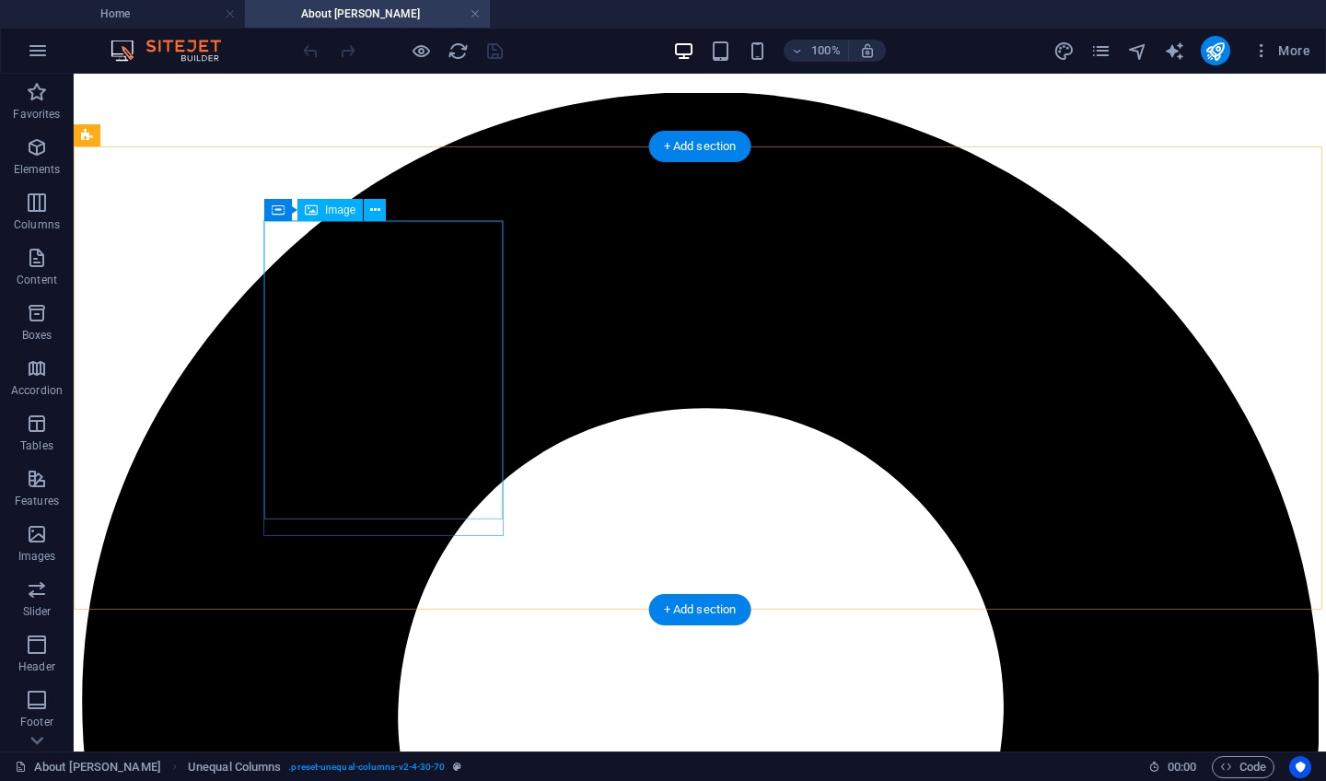
scroll to position [463, 0]
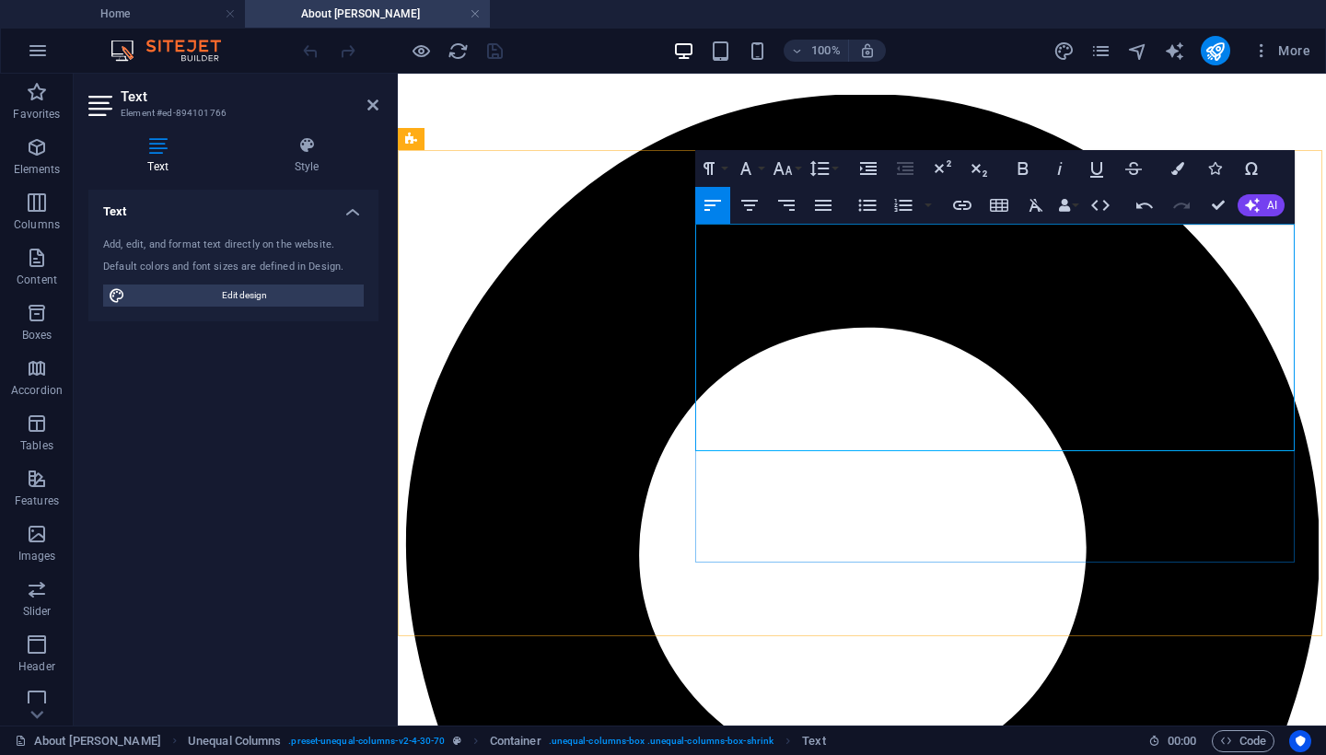
drag, startPoint x: 848, startPoint y: 439, endPoint x: 695, endPoint y: 396, distance: 158.9
click at [868, 203] on icon "button" at bounding box center [868, 205] width 22 height 22
drag, startPoint x: 981, startPoint y: 393, endPoint x: 1097, endPoint y: 388, distance: 116.2
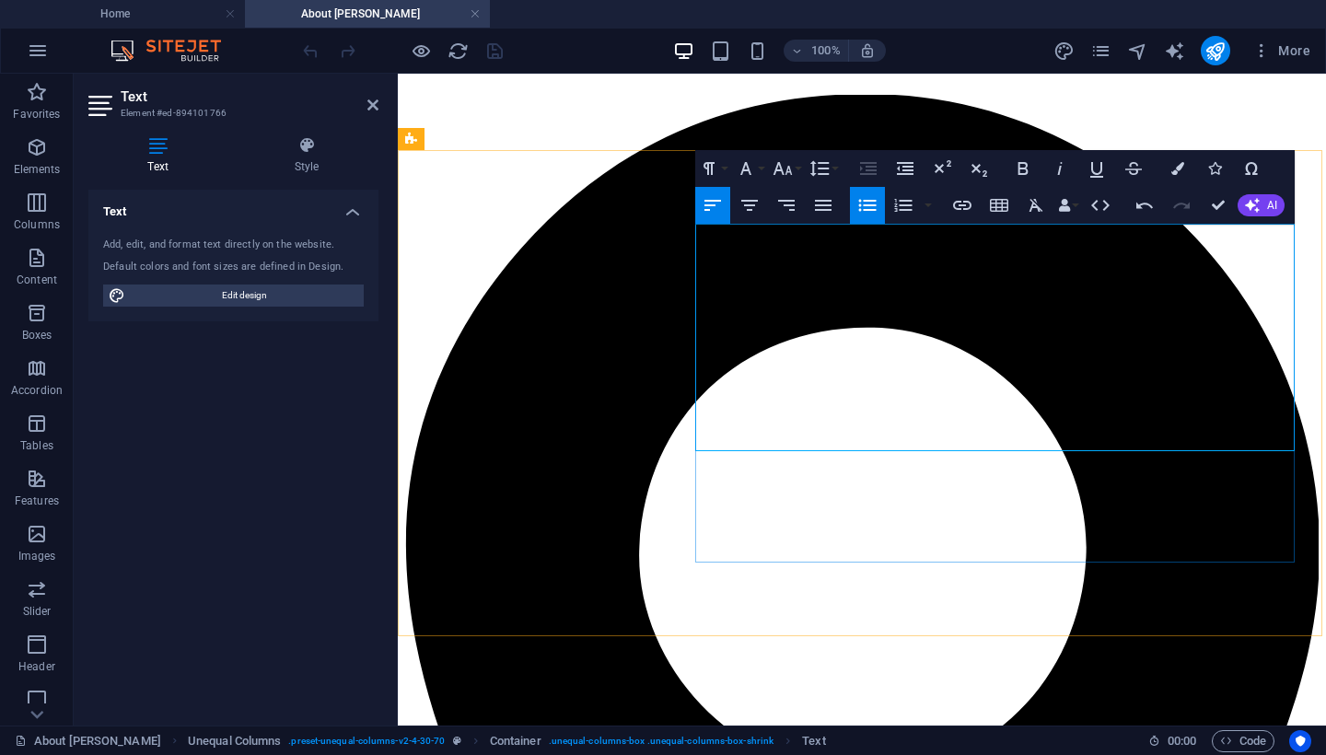
click at [1054, 174] on icon "button" at bounding box center [1060, 168] width 22 height 22
drag, startPoint x: 882, startPoint y: 416, endPoint x: 1117, endPoint y: 413, distance: 234.9
click at [1061, 167] on icon "button" at bounding box center [1059, 168] width 5 height 13
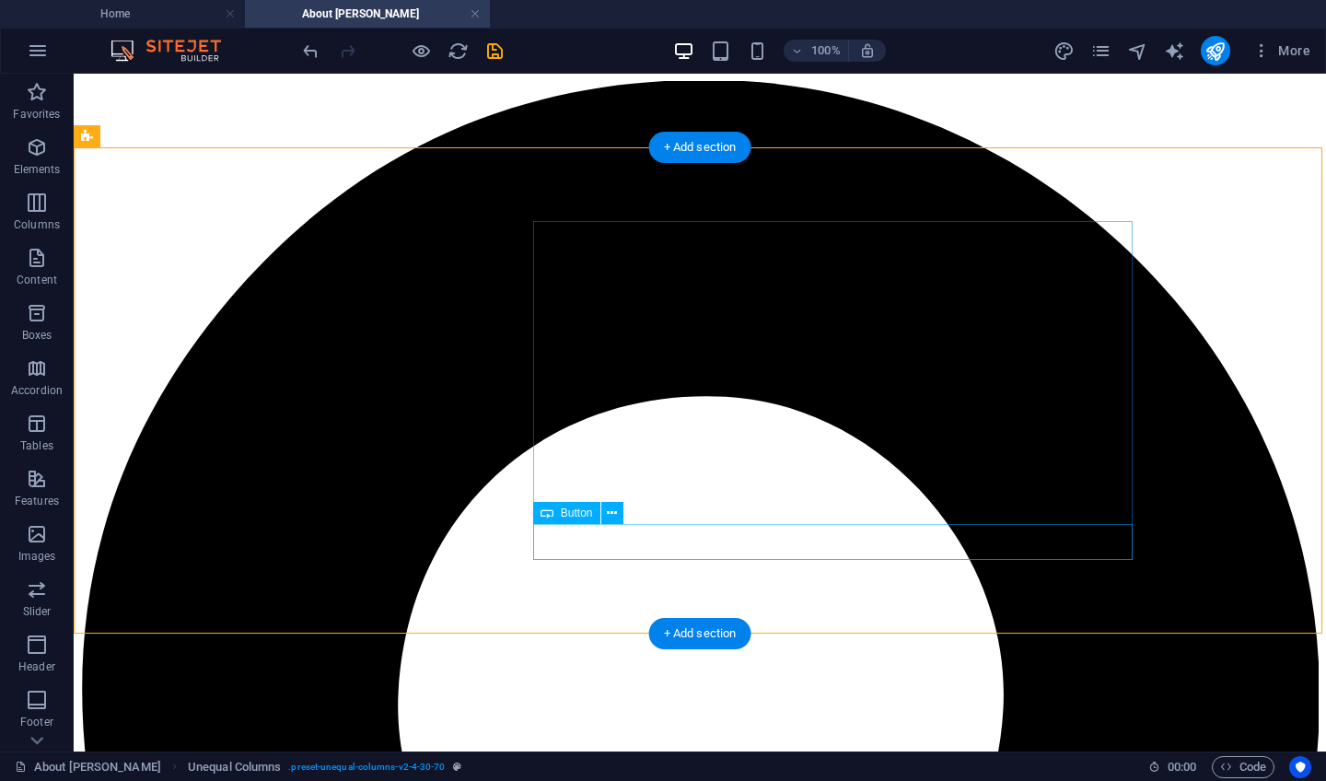
scroll to position [482, 0]
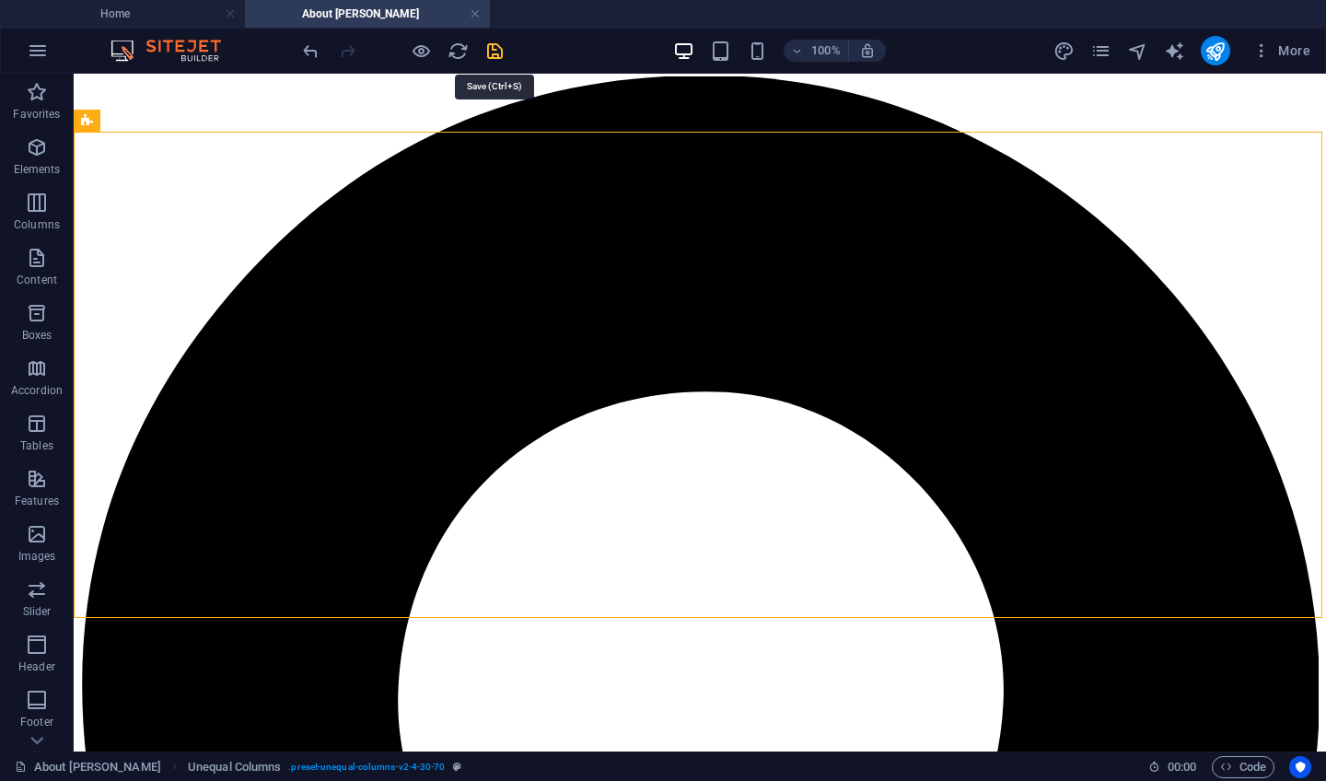
click at [494, 55] on icon "save" at bounding box center [494, 51] width 21 height 21
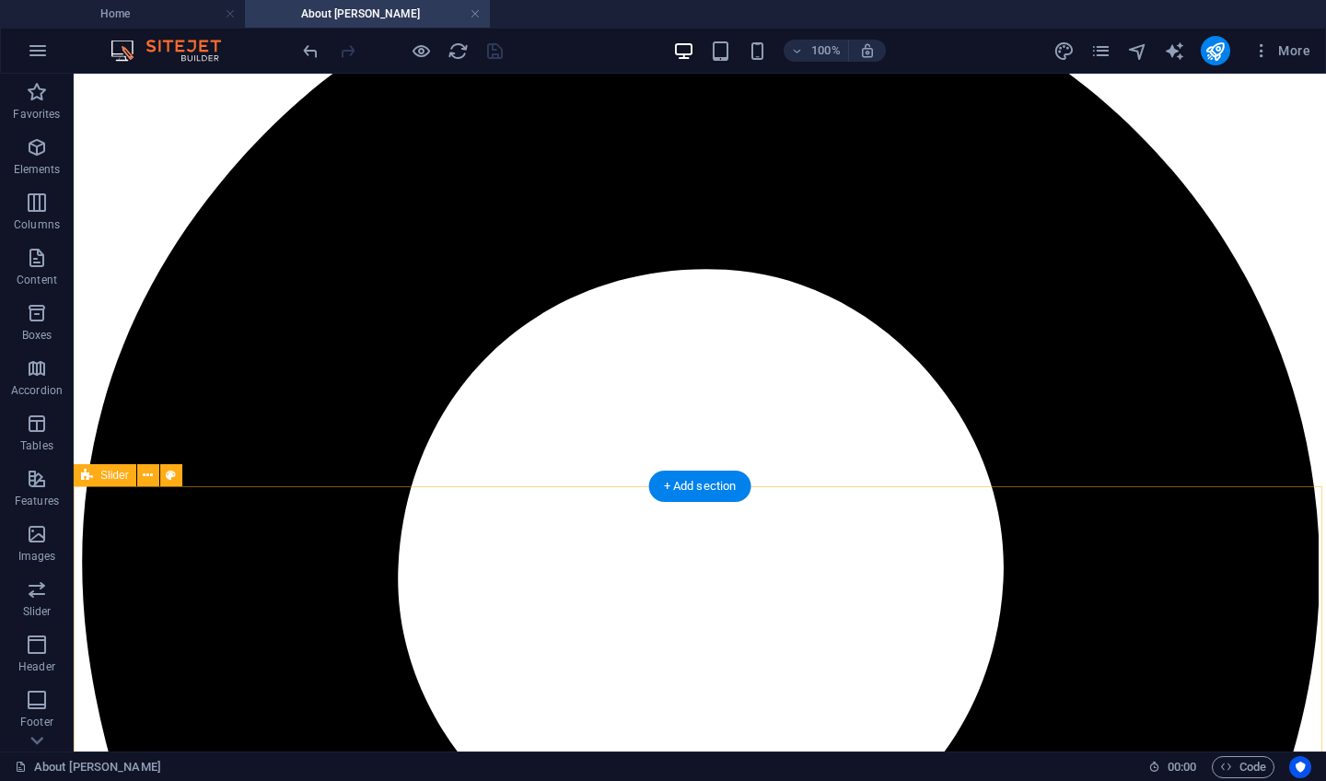
scroll to position [601, 0]
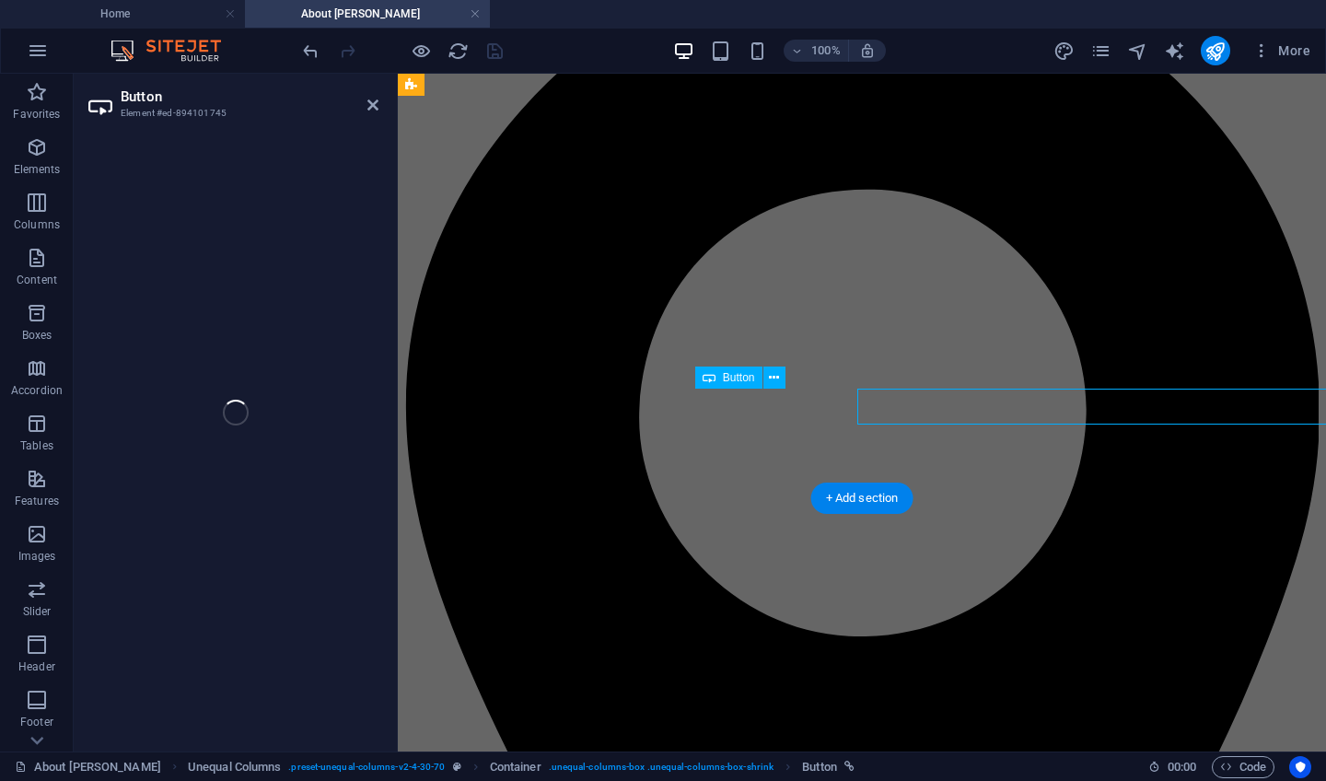
select select "5"
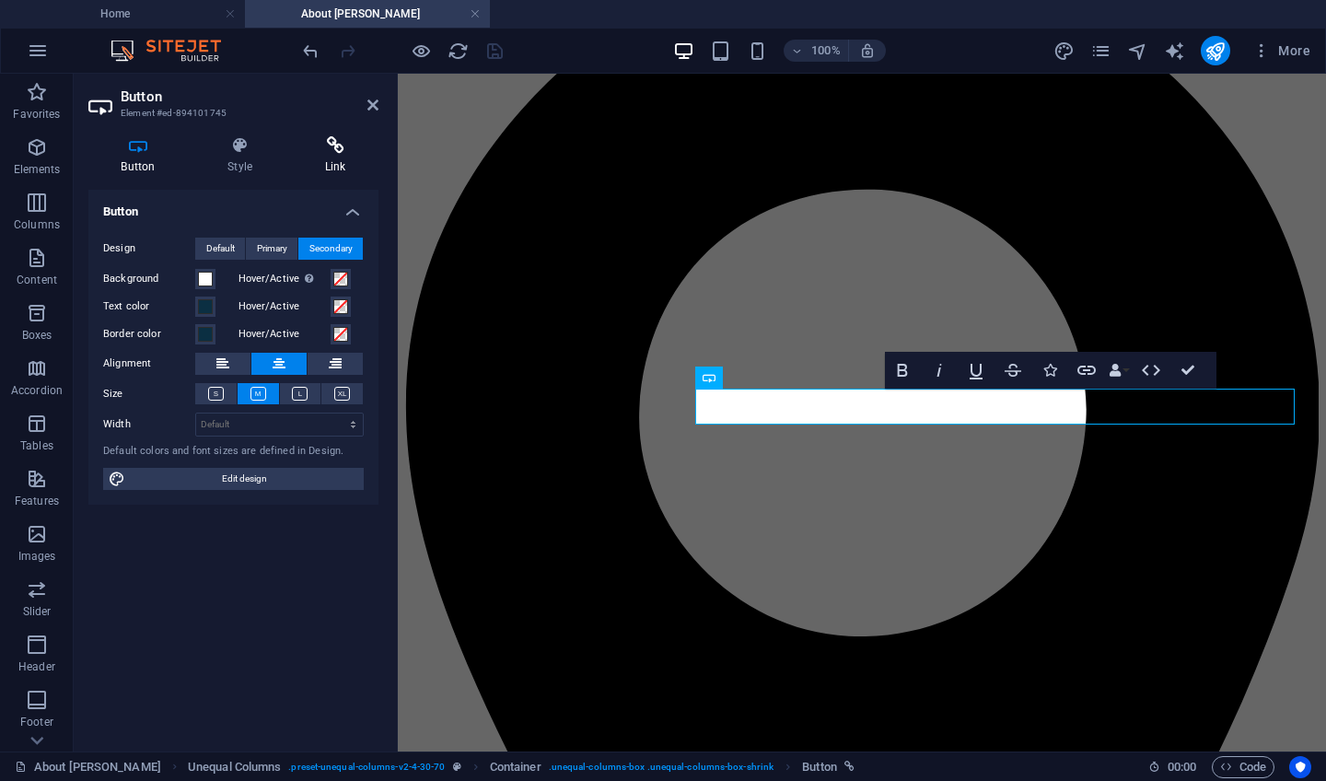
click at [333, 150] on icon at bounding box center [335, 145] width 87 height 18
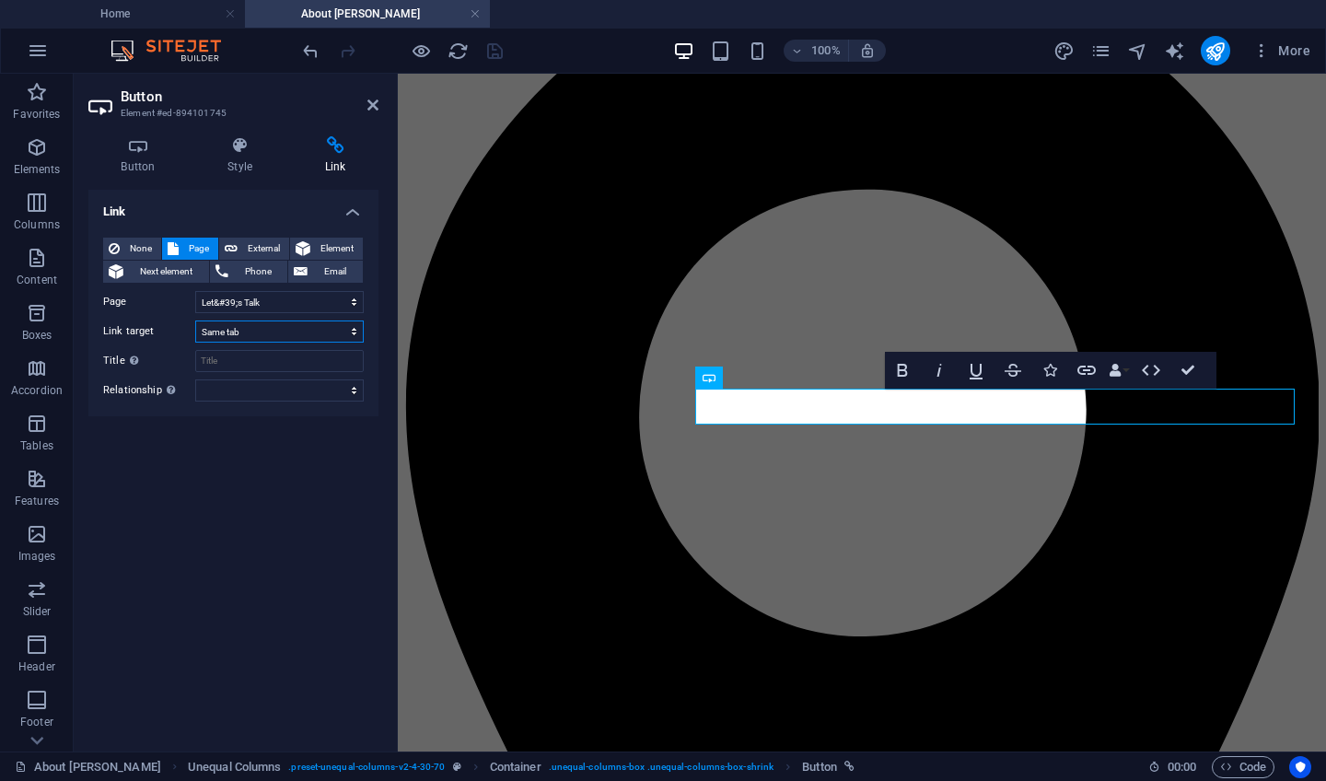
select select "overlay"
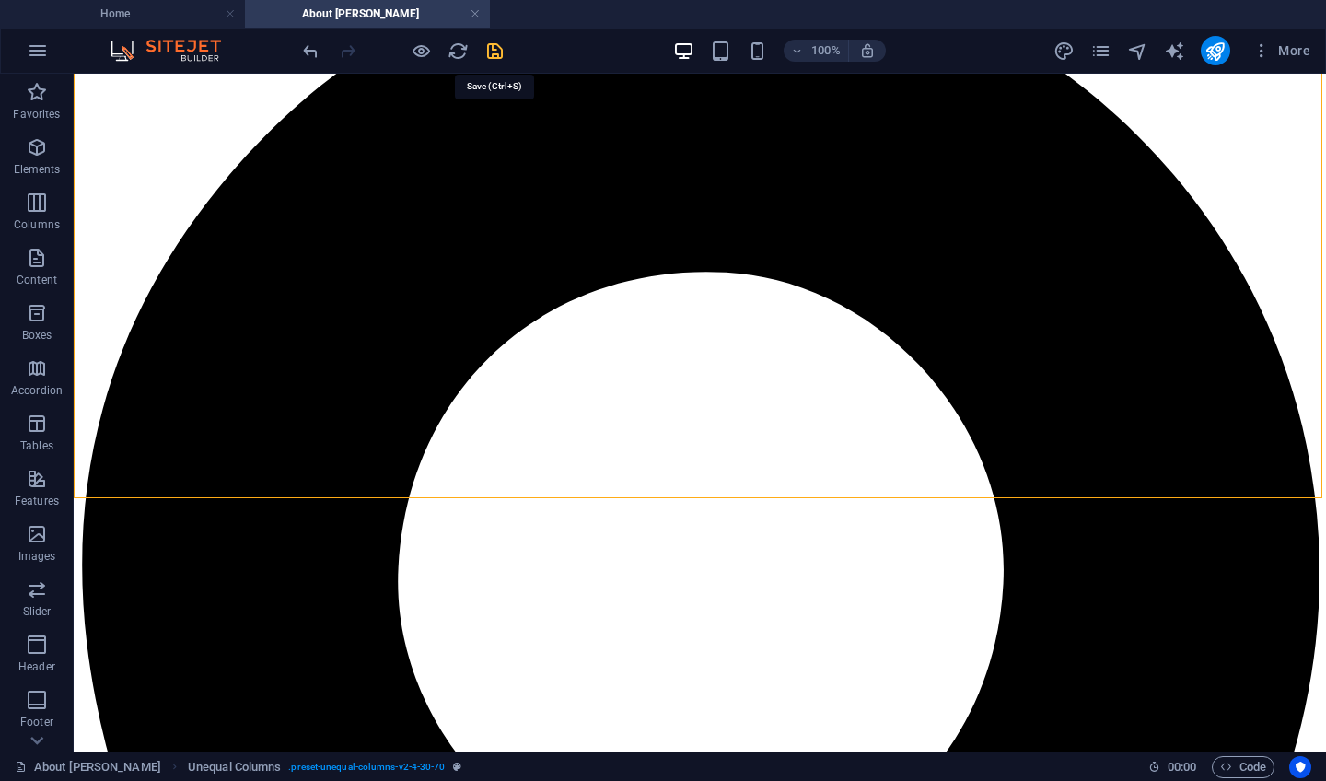
click at [494, 53] on icon "save" at bounding box center [494, 51] width 21 height 21
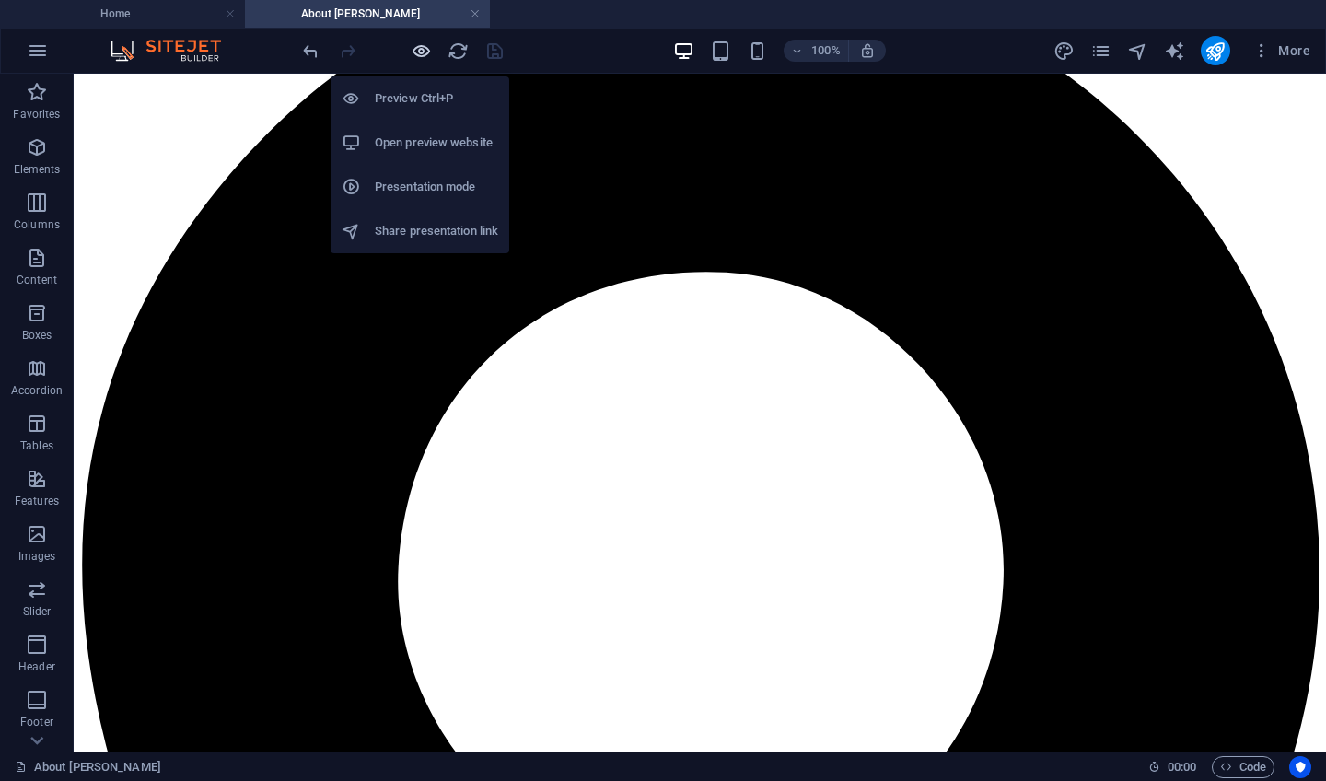
click at [422, 52] on icon "button" at bounding box center [421, 51] width 21 height 21
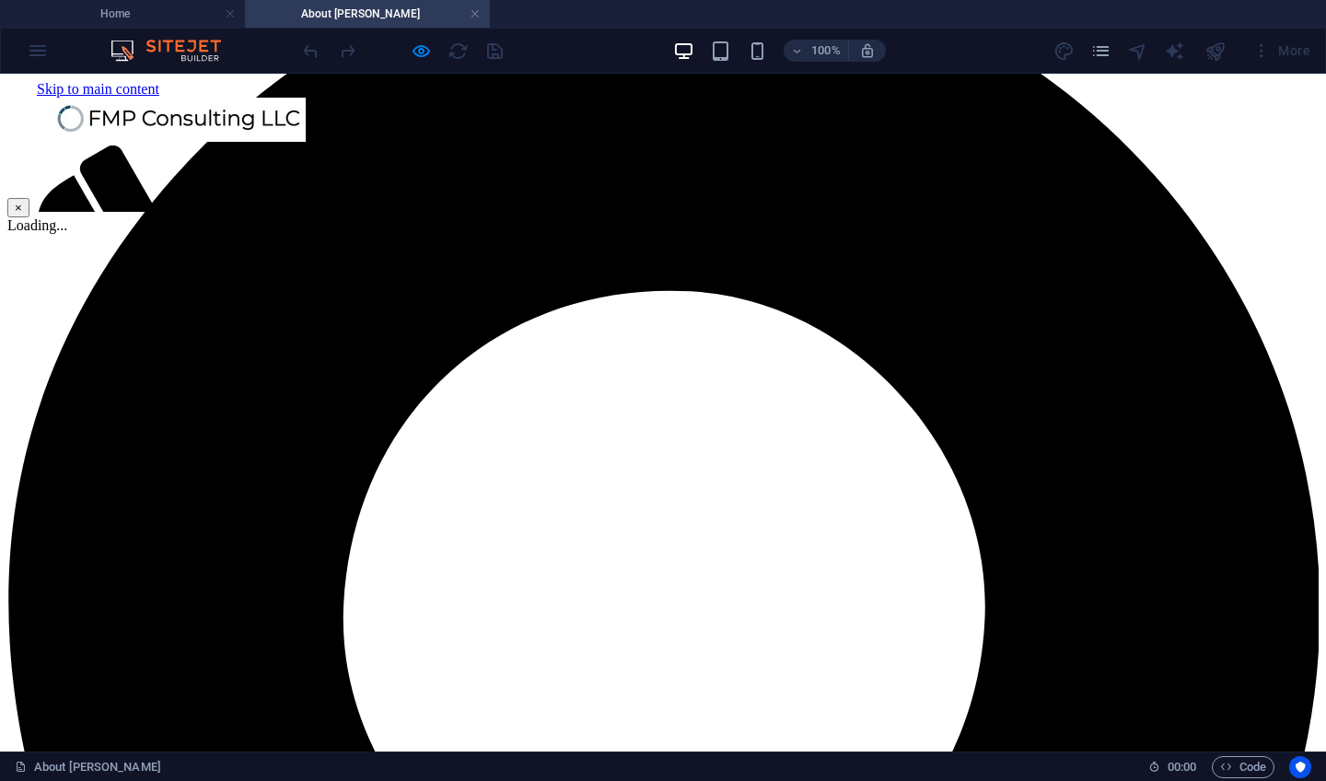
scroll to position [0, 0]
click at [29, 198] on button "×" at bounding box center [18, 207] width 22 height 19
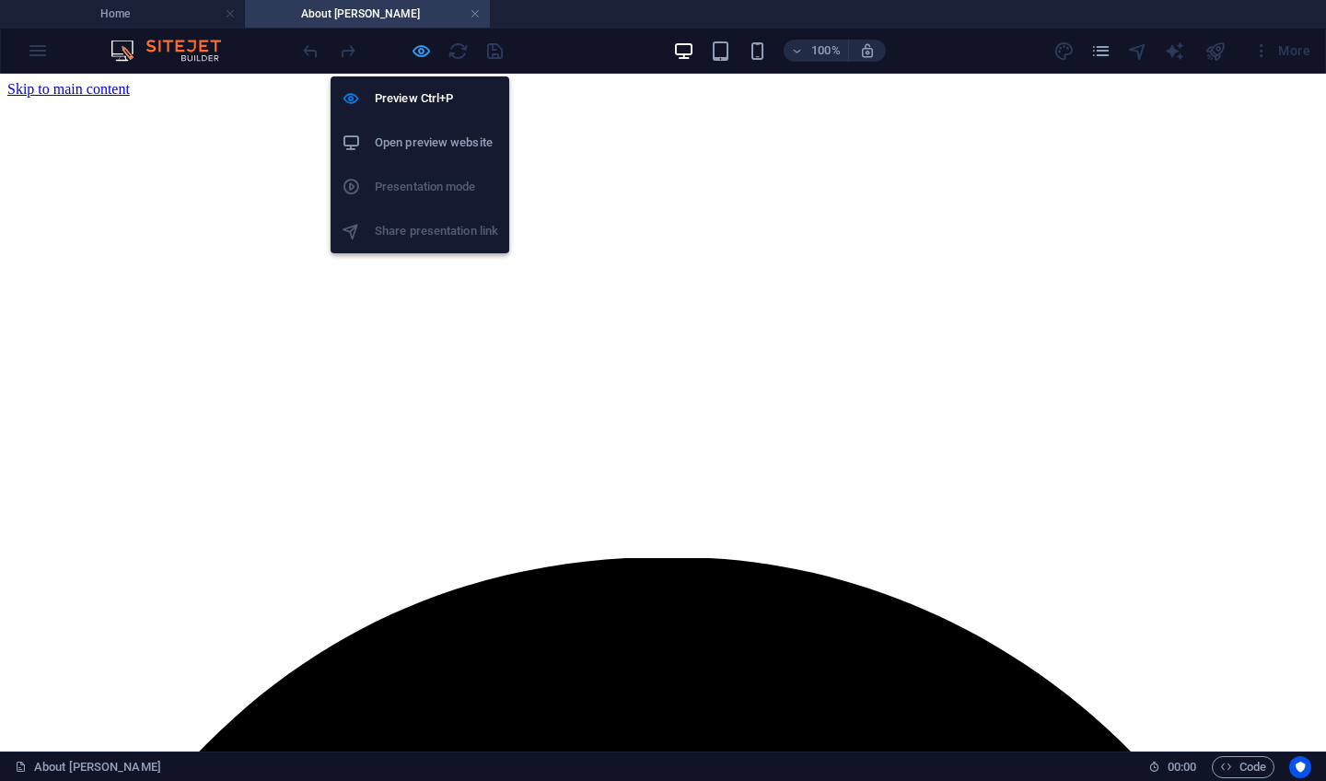
click at [420, 52] on icon "button" at bounding box center [421, 51] width 21 height 21
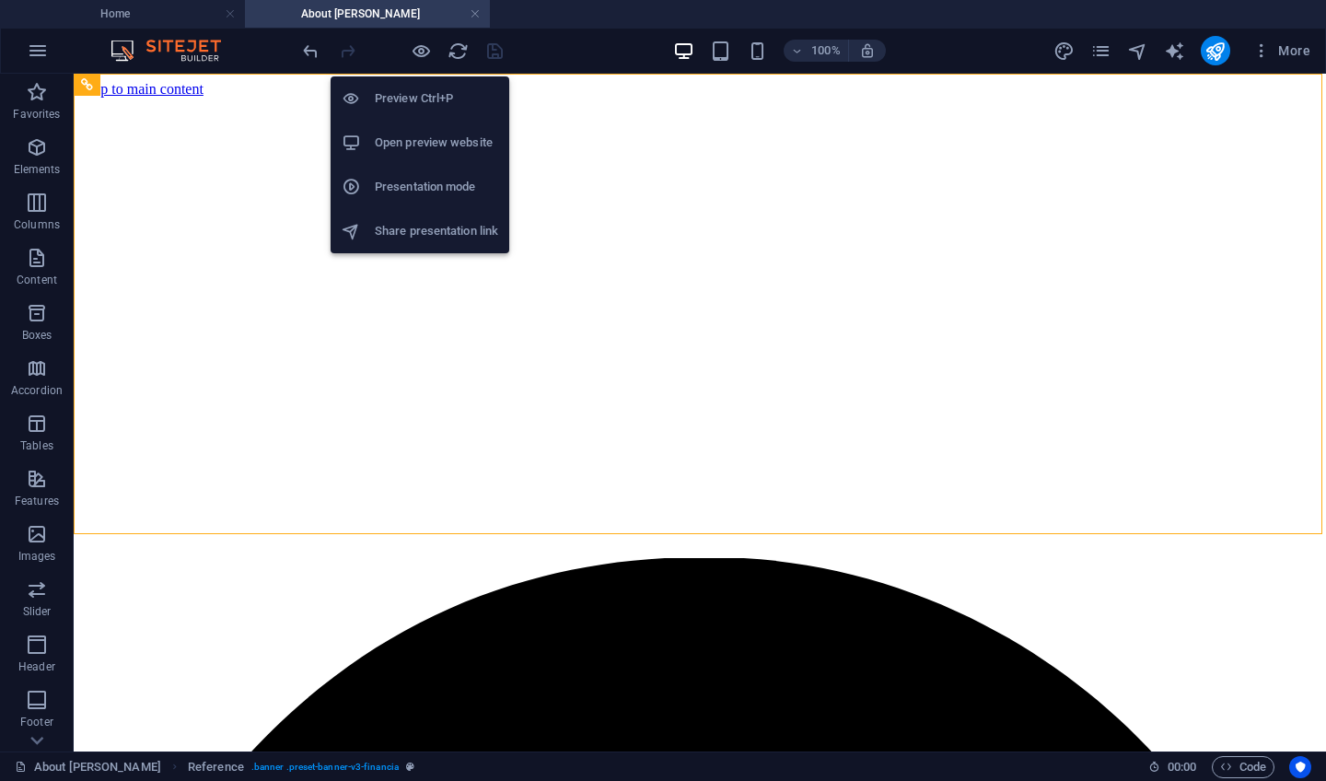
click at [409, 146] on h6 "Open preview website" at bounding box center [436, 143] width 123 height 22
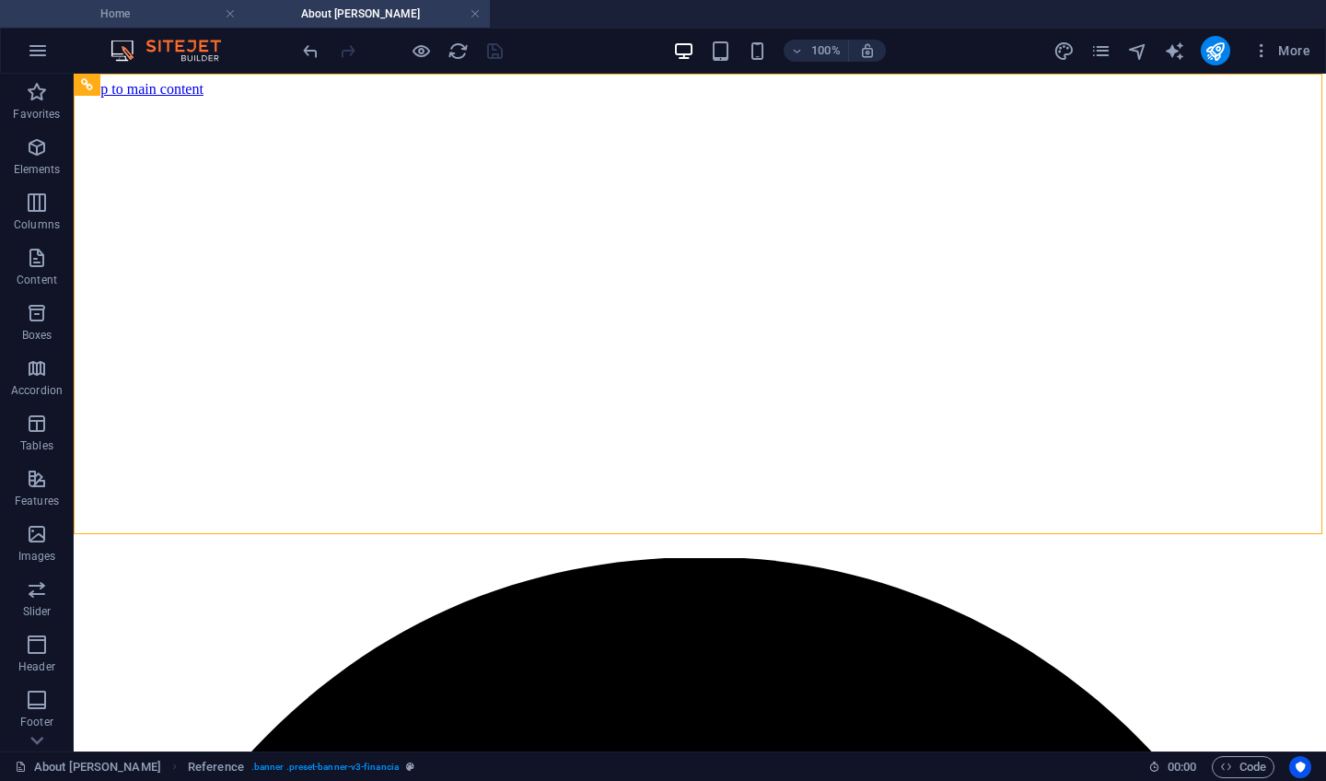
click at [145, 8] on h4 "Home" at bounding box center [122, 14] width 245 height 20
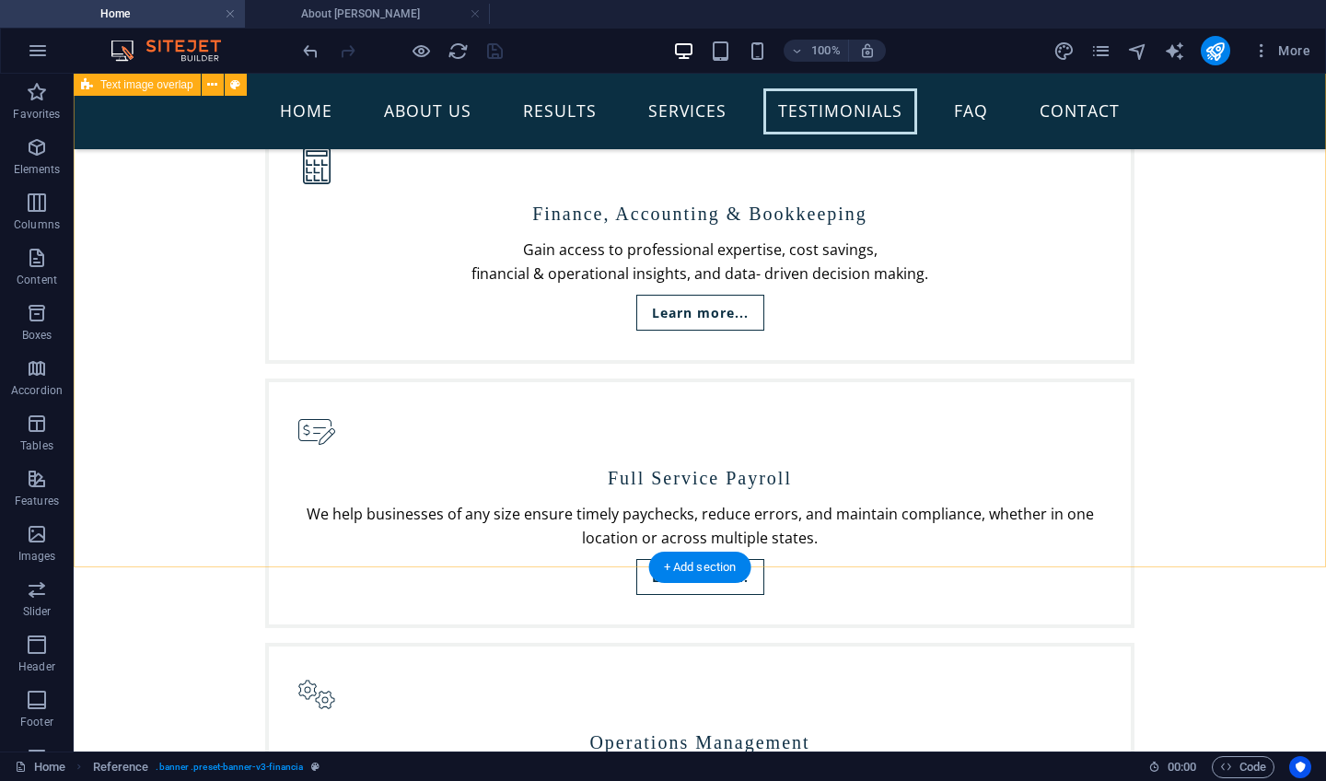
scroll to position [3933, 0]
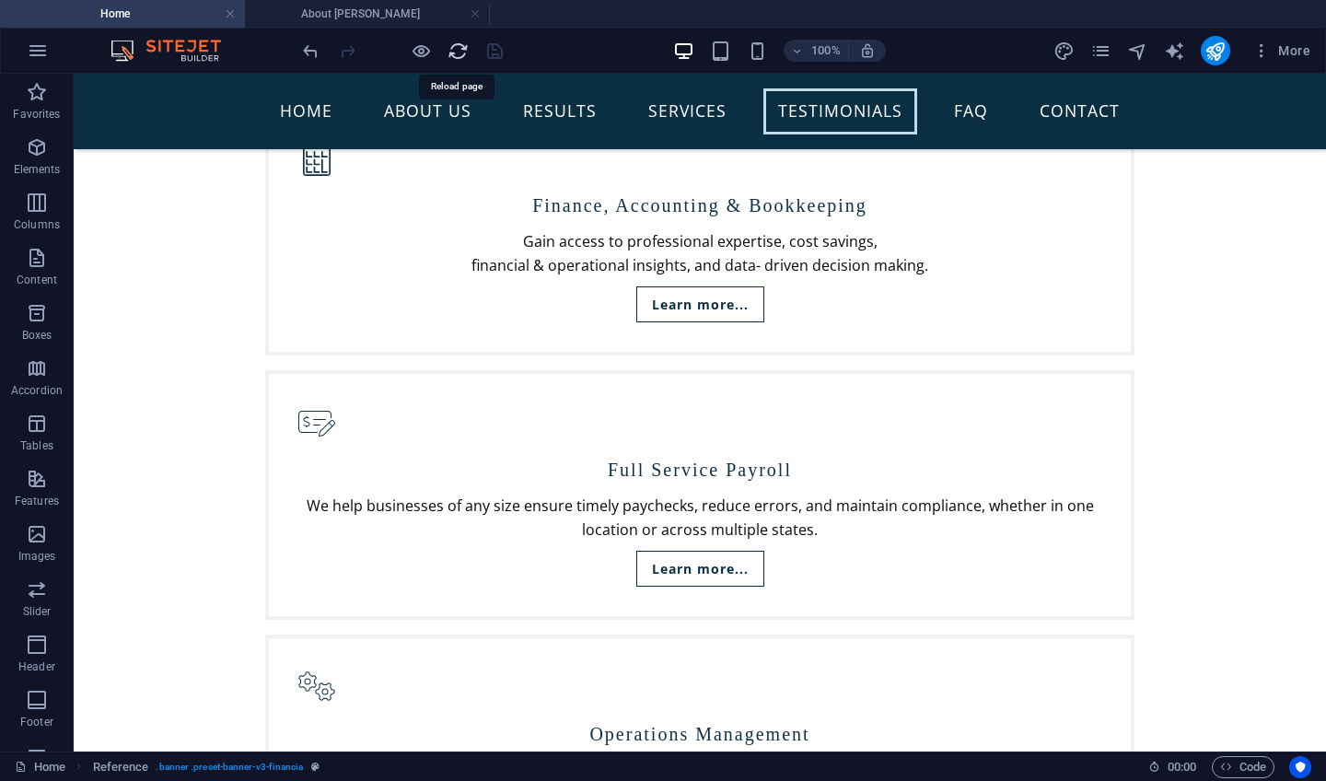
click at [456, 51] on icon "reload" at bounding box center [458, 51] width 21 height 21
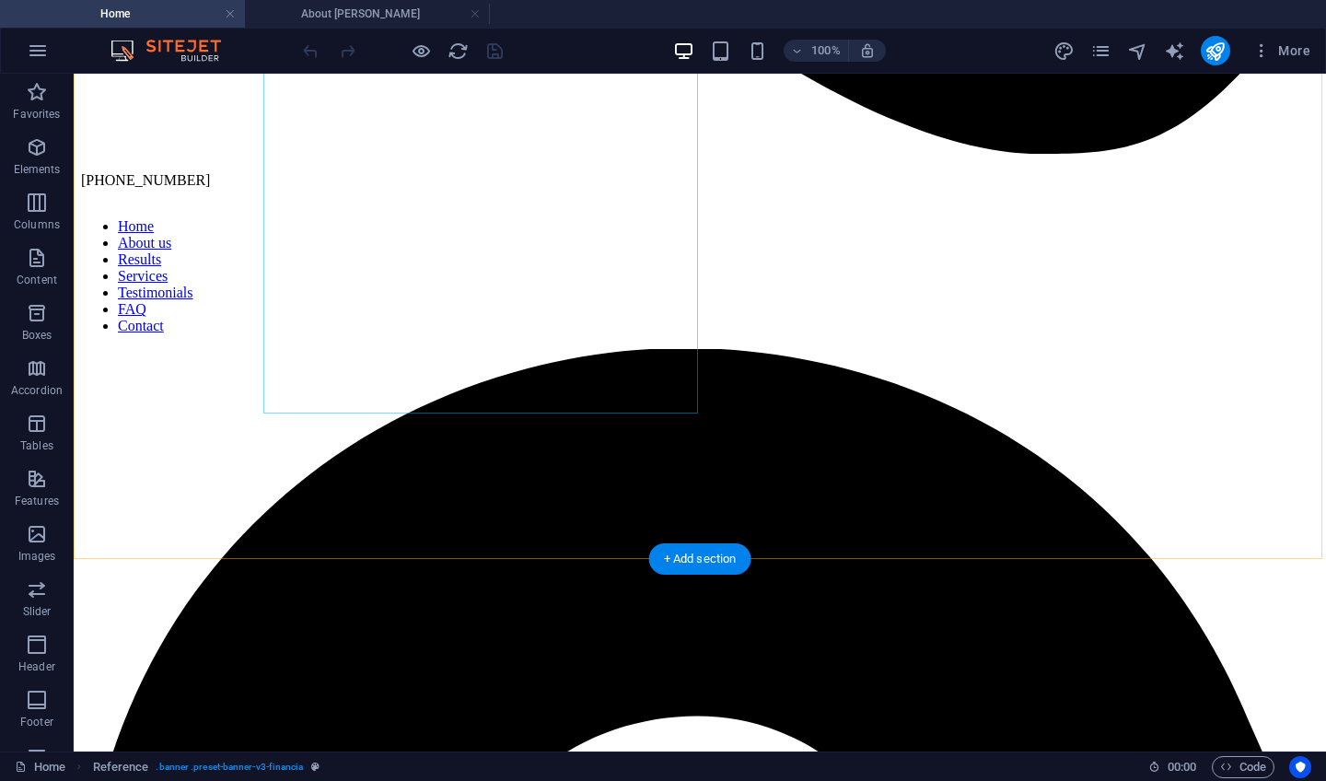
scroll to position [3965, 0]
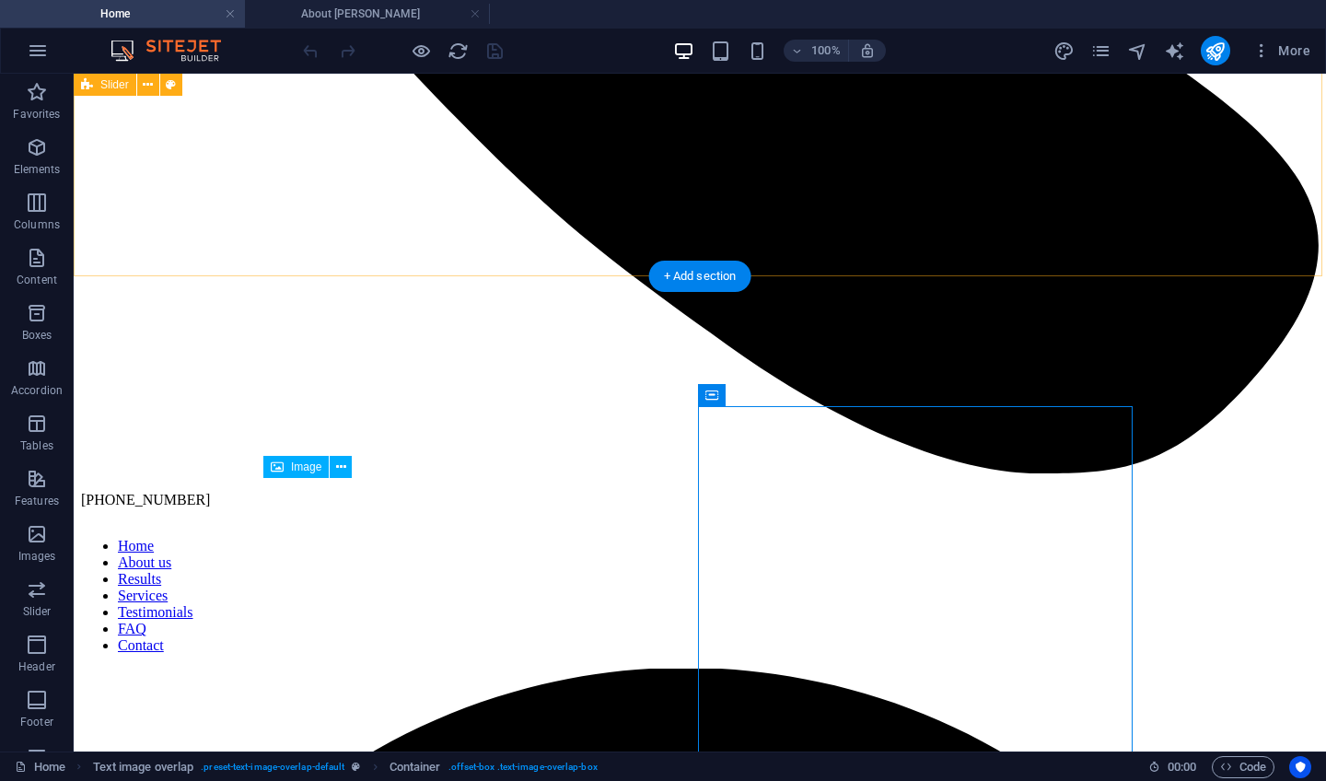
scroll to position [3436, 0]
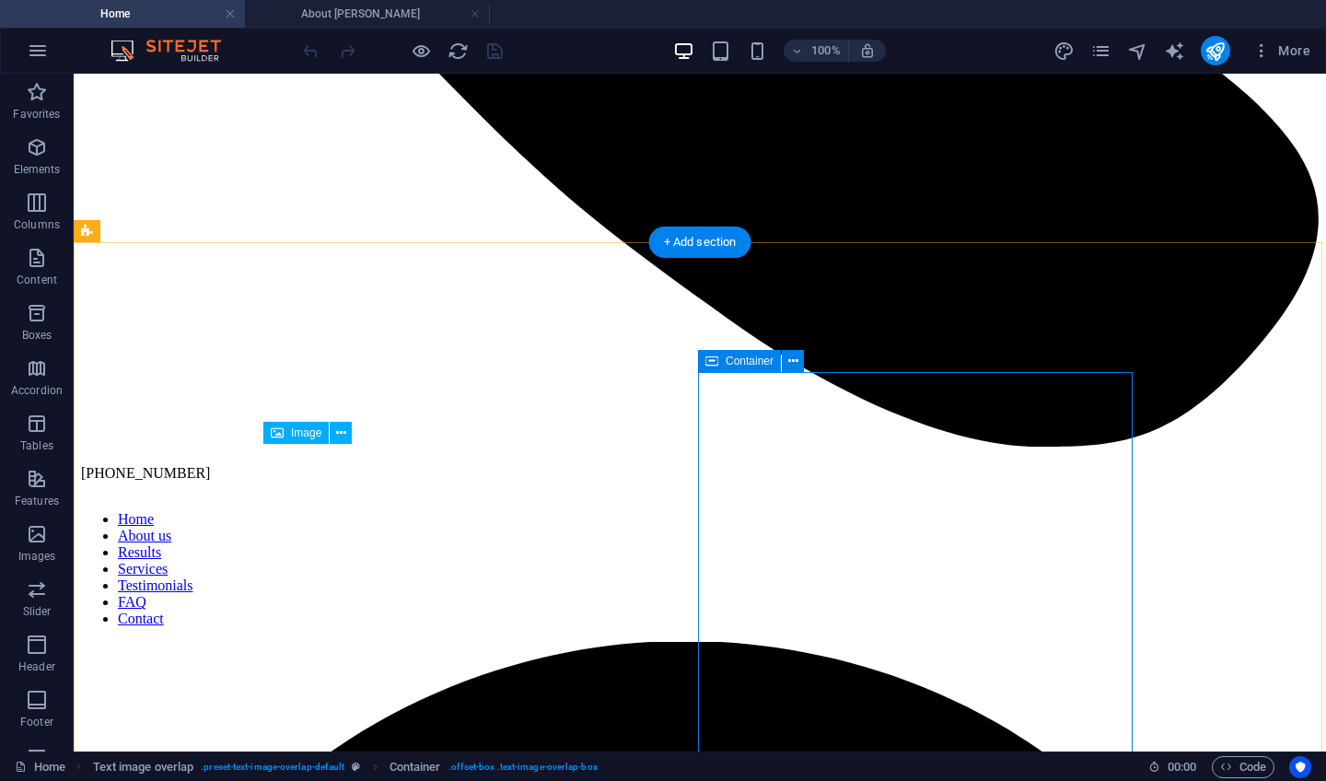
click at [740, 359] on span "Container" at bounding box center [750, 361] width 48 height 11
click at [794, 362] on icon at bounding box center [793, 361] width 10 height 19
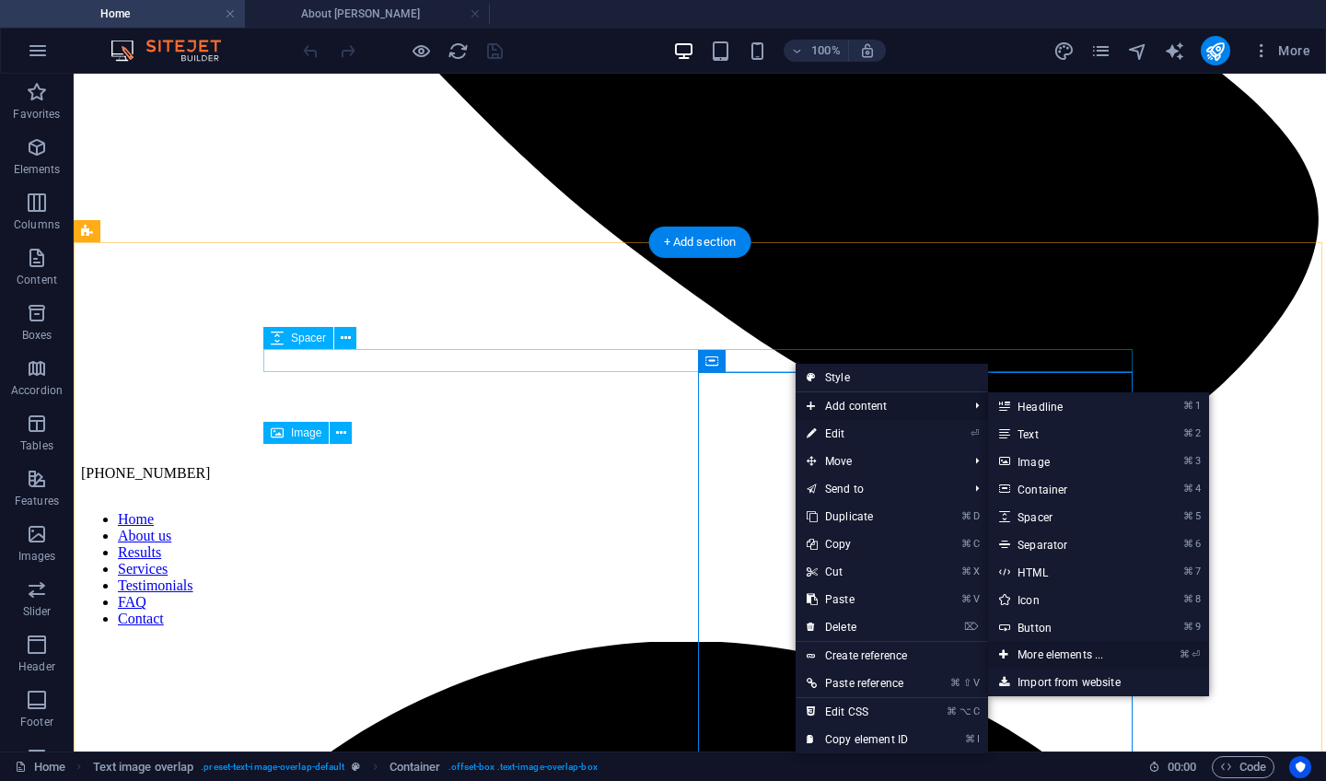
click at [1046, 657] on link "⌘ ⏎ More elements ..." at bounding box center [1064, 655] width 152 height 28
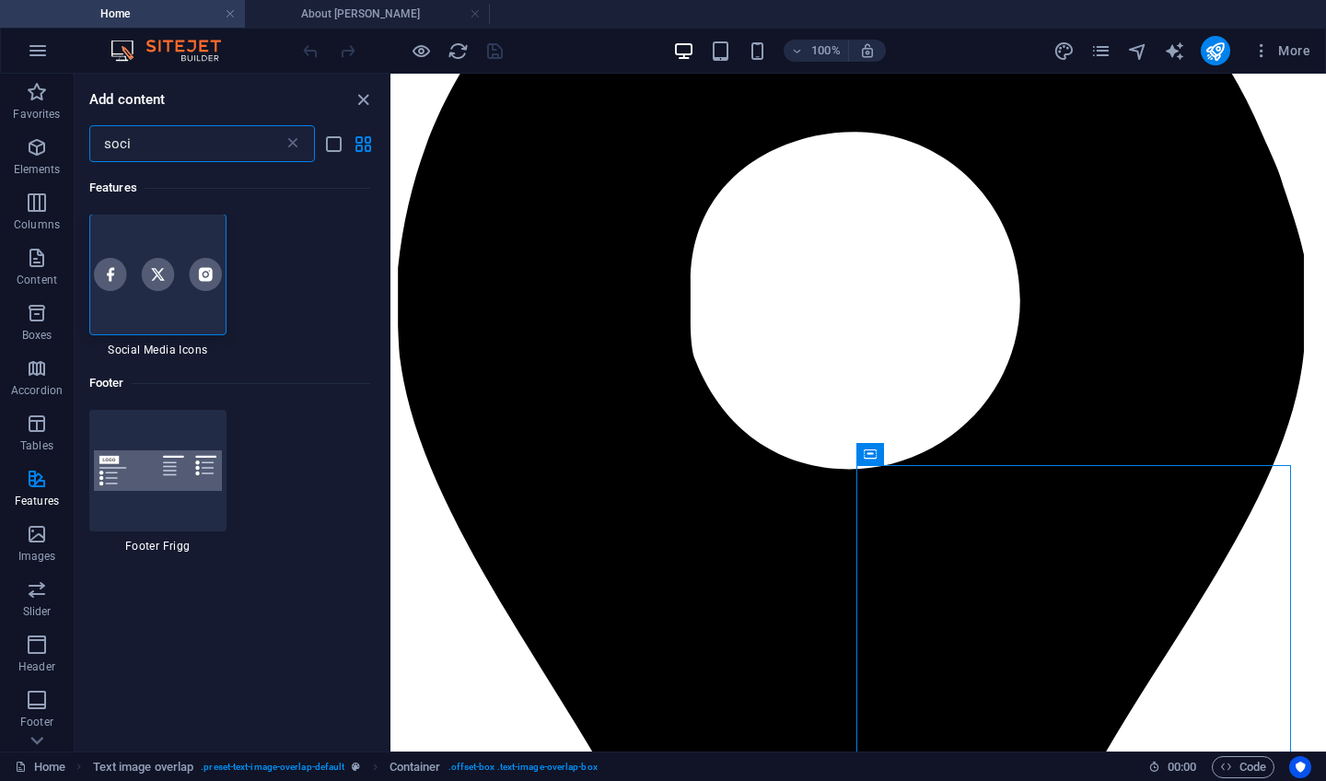
scroll to position [0, 0]
type input "soci"
click at [163, 307] on div at bounding box center [157, 276] width 137 height 122
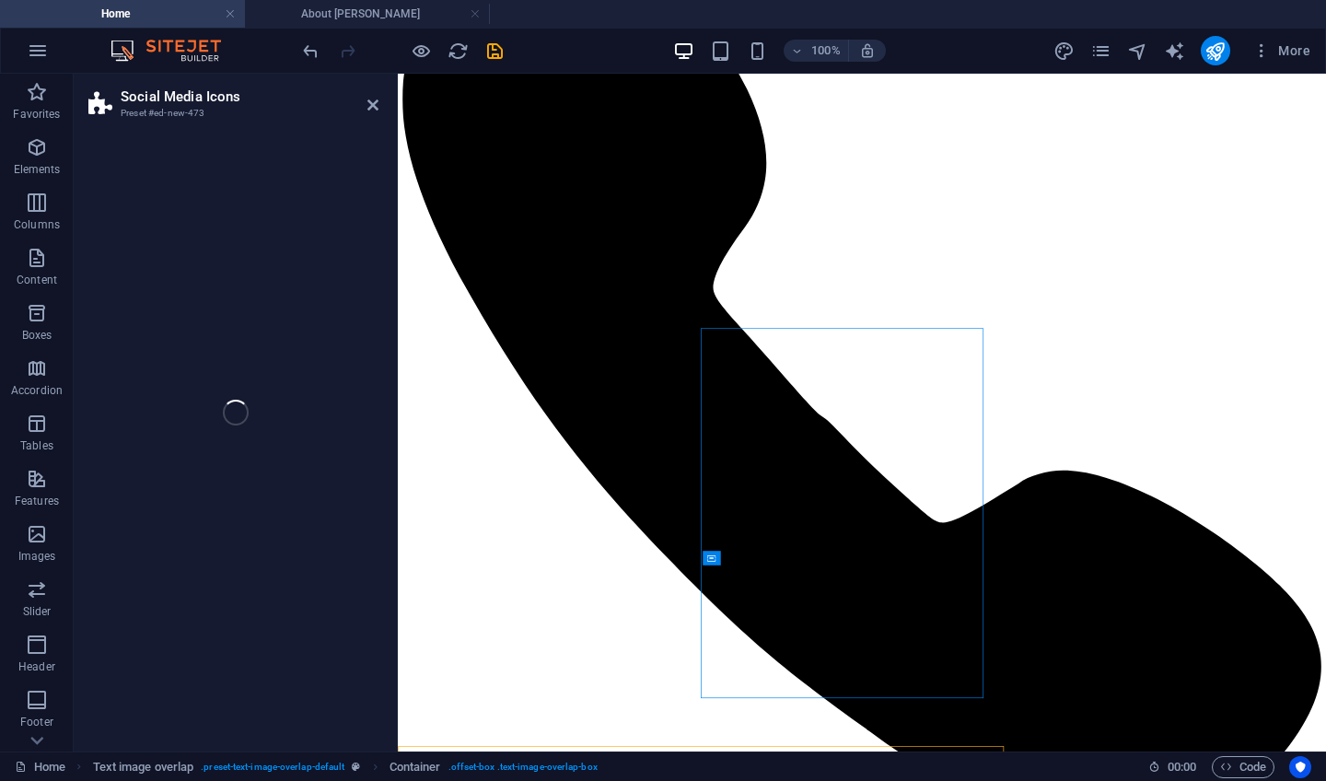
scroll to position [4154, 0]
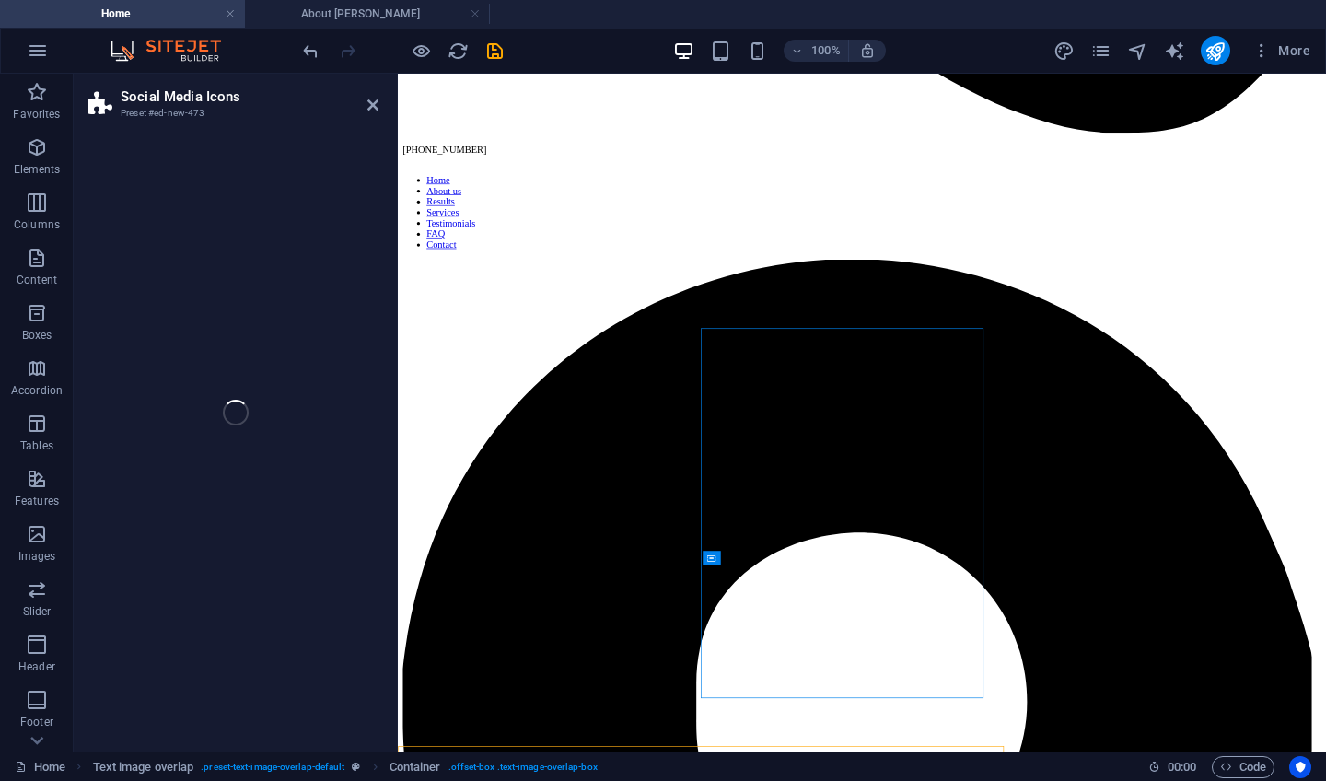
select select "rem"
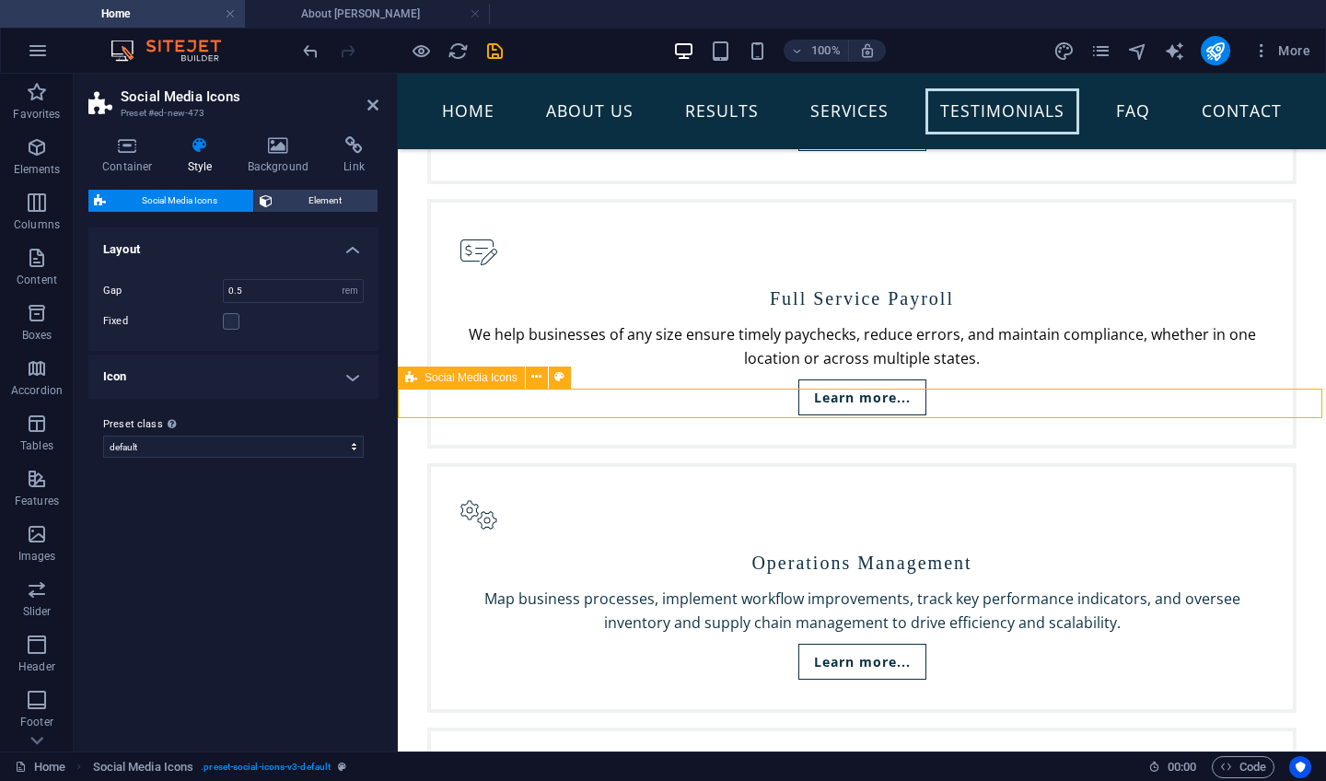
click at [437, 378] on span "Social Media Icons" at bounding box center [471, 377] width 93 height 11
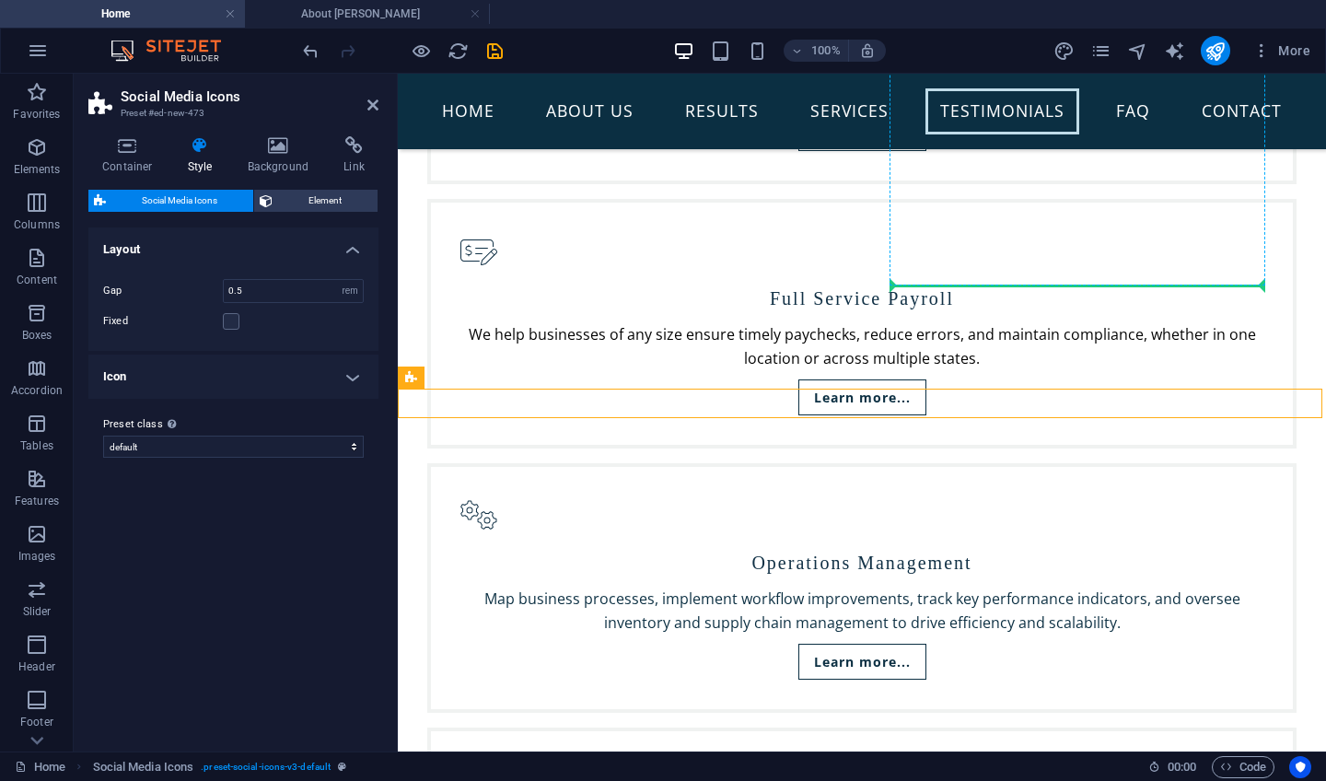
drag, startPoint x: 835, startPoint y: 451, endPoint x: 950, endPoint y: 282, distance: 204.4
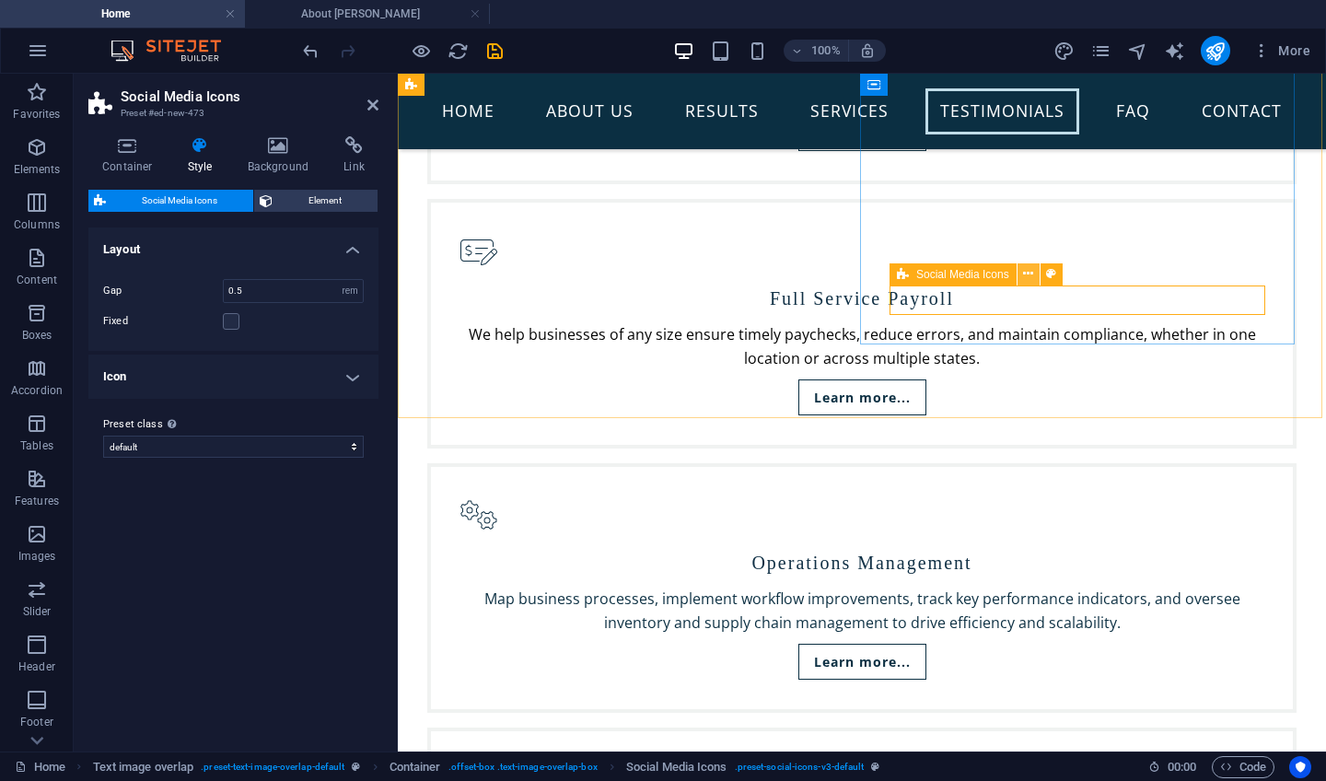
click at [1028, 274] on icon at bounding box center [1028, 273] width 10 height 19
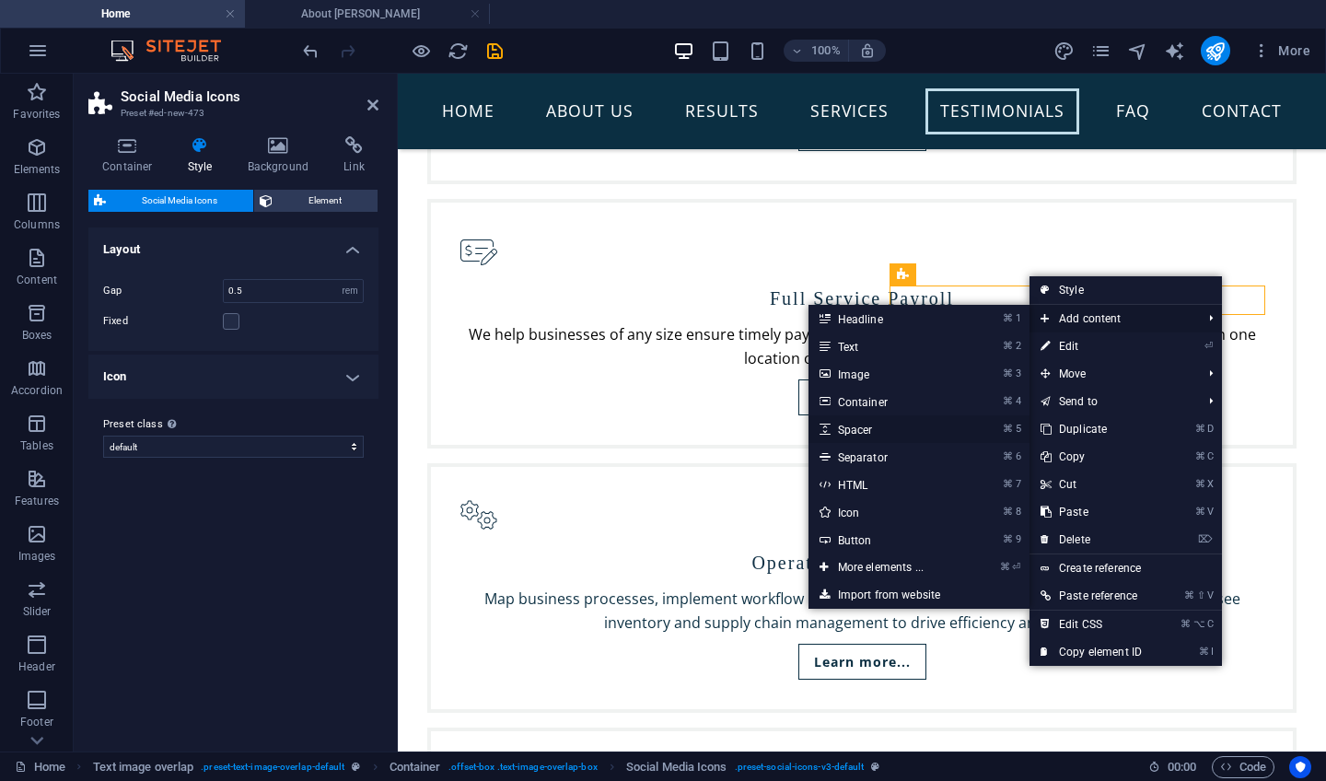
click at [854, 430] on link "⌘ 5 Spacer" at bounding box center [885, 429] width 152 height 28
select select "px"
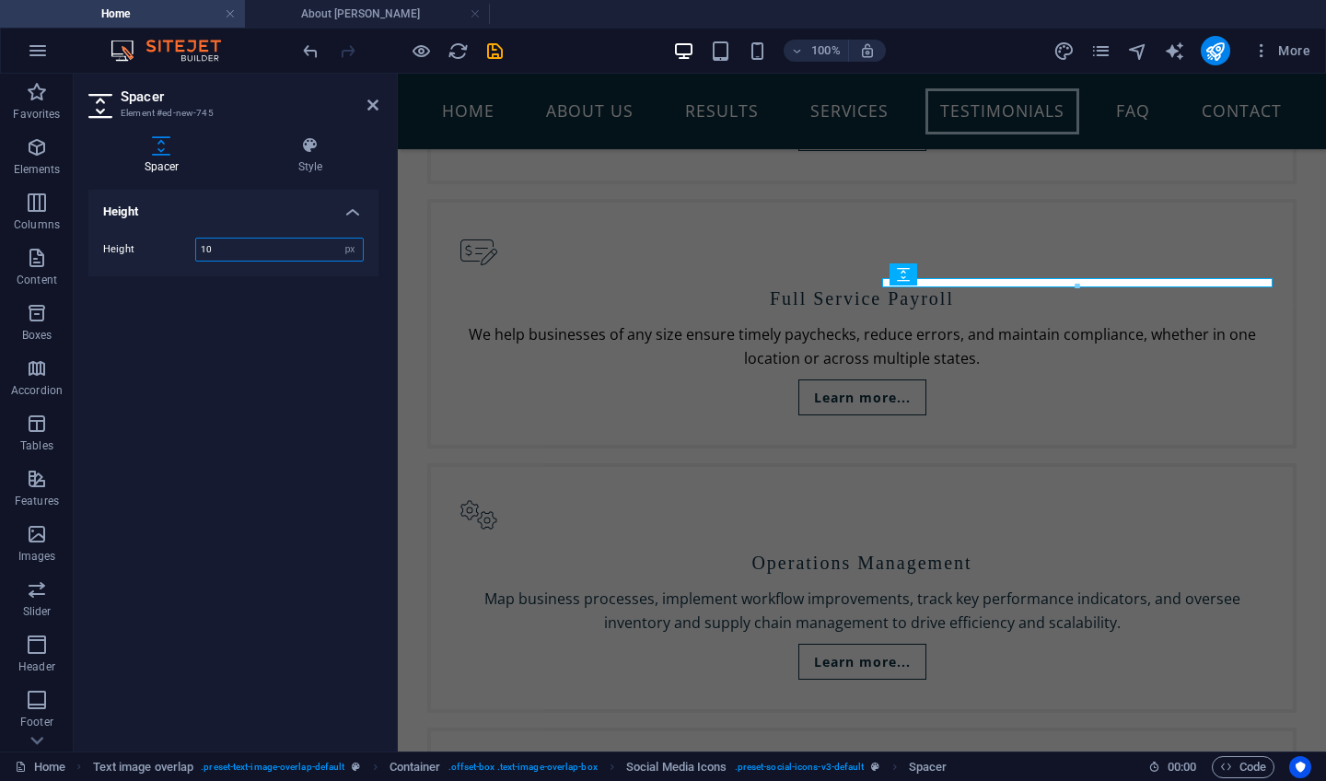
click at [233, 252] on input "10" at bounding box center [279, 250] width 167 height 22
type input "15"
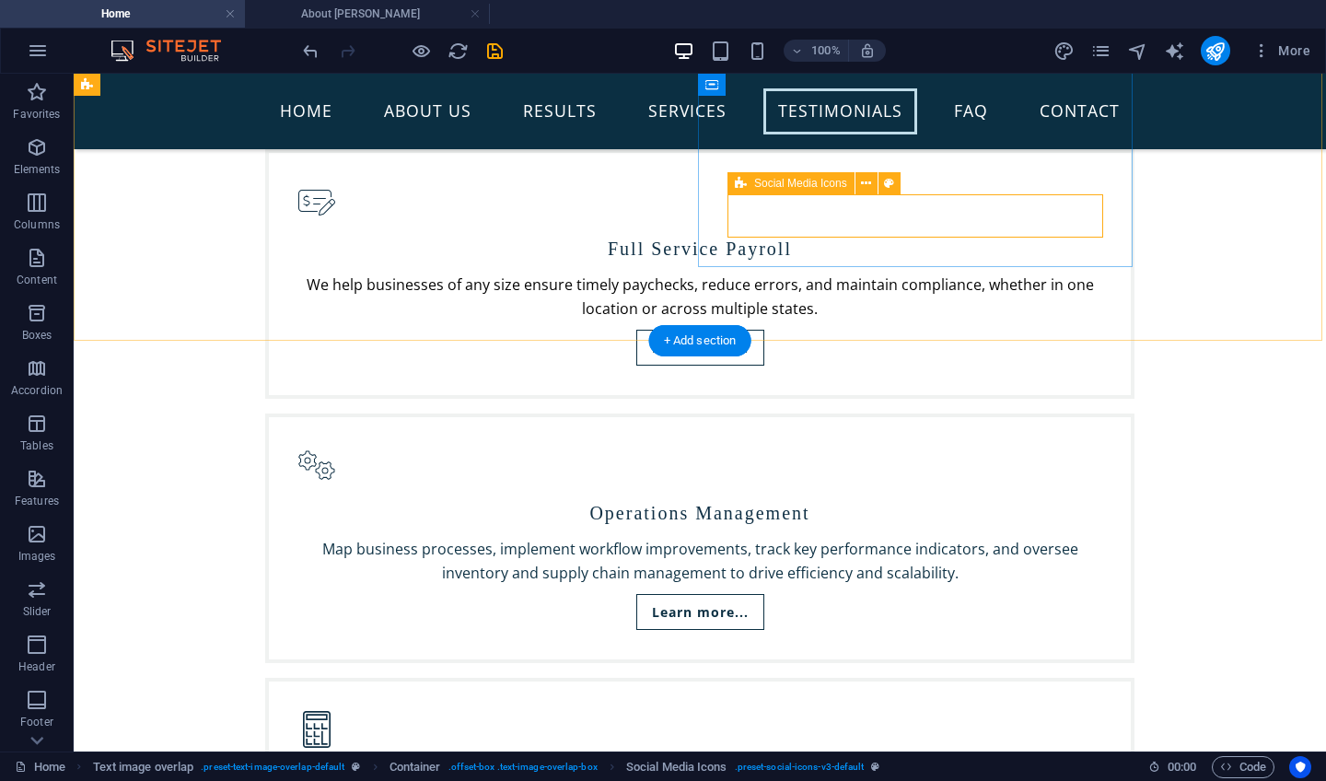
click at [869, 182] on icon at bounding box center [866, 183] width 10 height 19
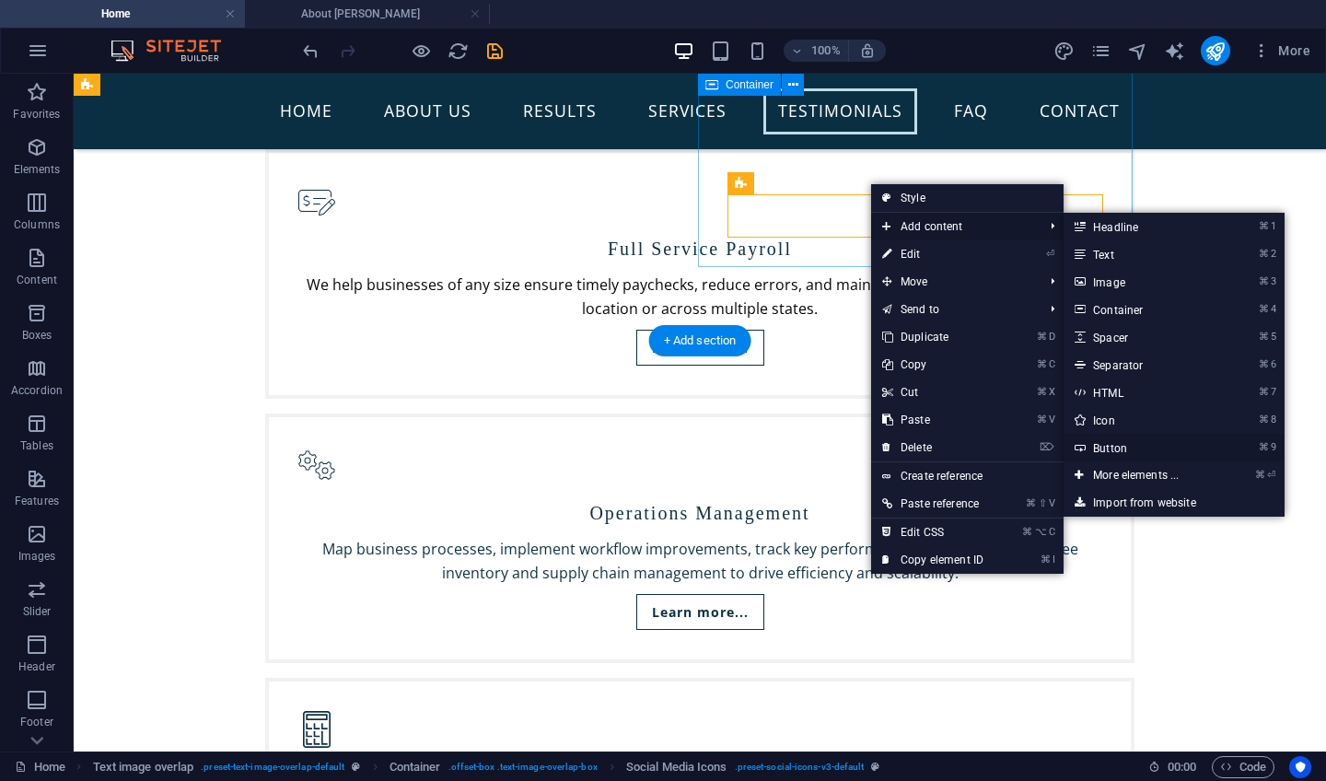
click at [1105, 444] on link "⌘ 9 Button" at bounding box center [1140, 448] width 152 height 28
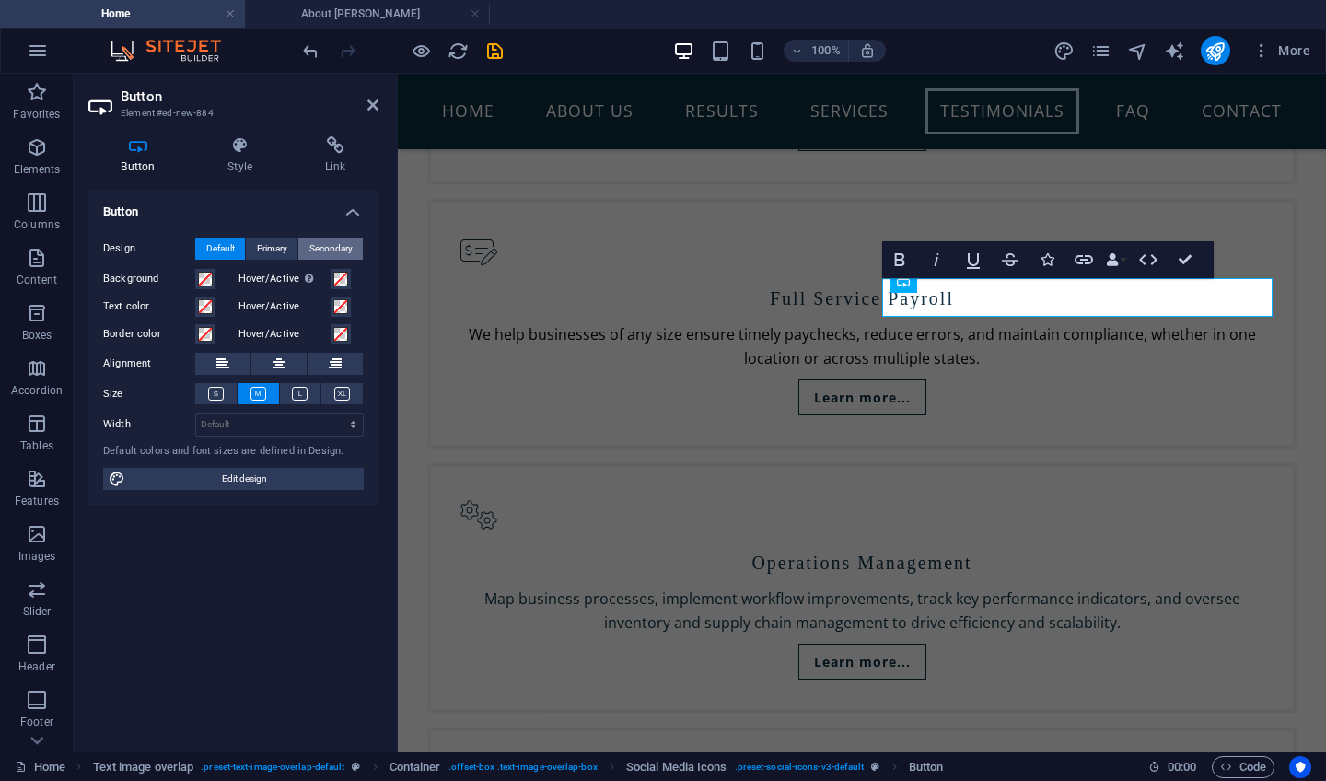
click at [329, 247] on span "Secondary" at bounding box center [330, 249] width 43 height 22
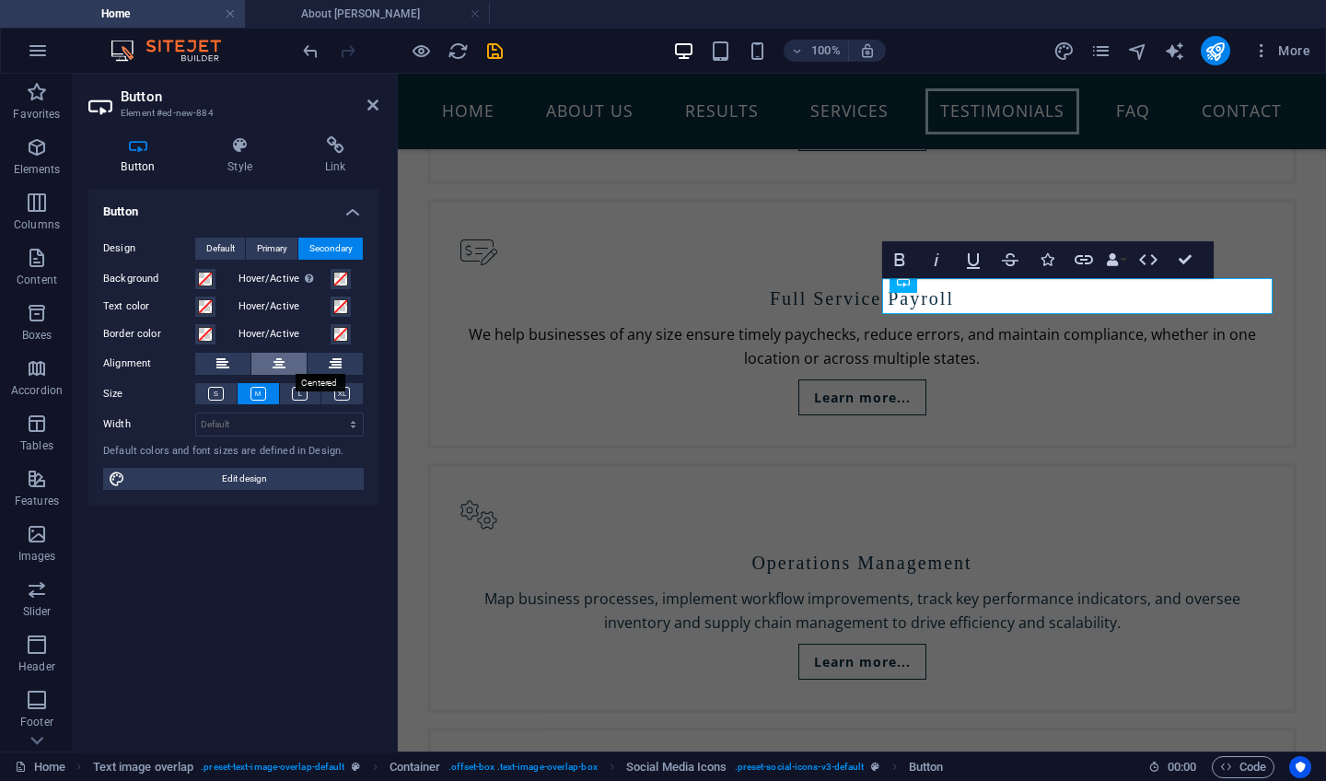
click at [278, 364] on icon at bounding box center [279, 364] width 13 height 22
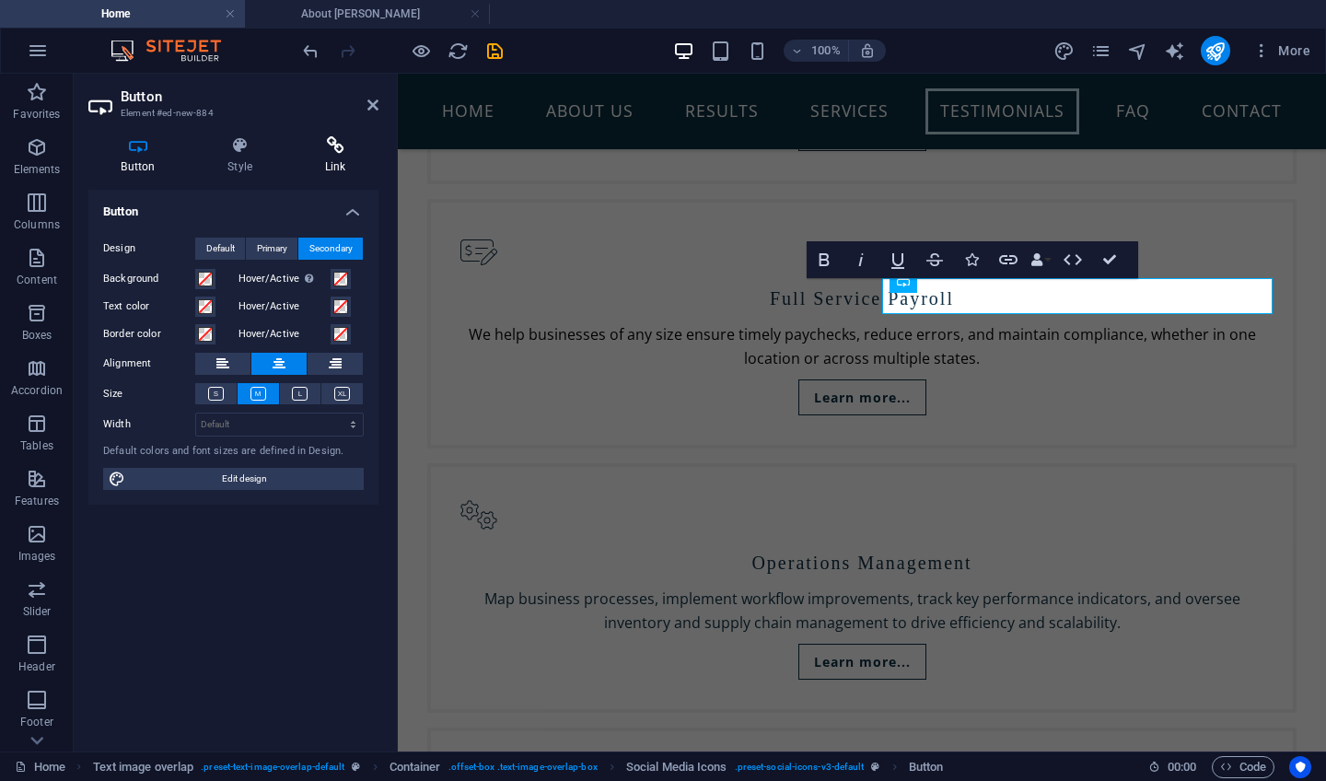
click at [341, 157] on h4 "Link" at bounding box center [335, 155] width 87 height 39
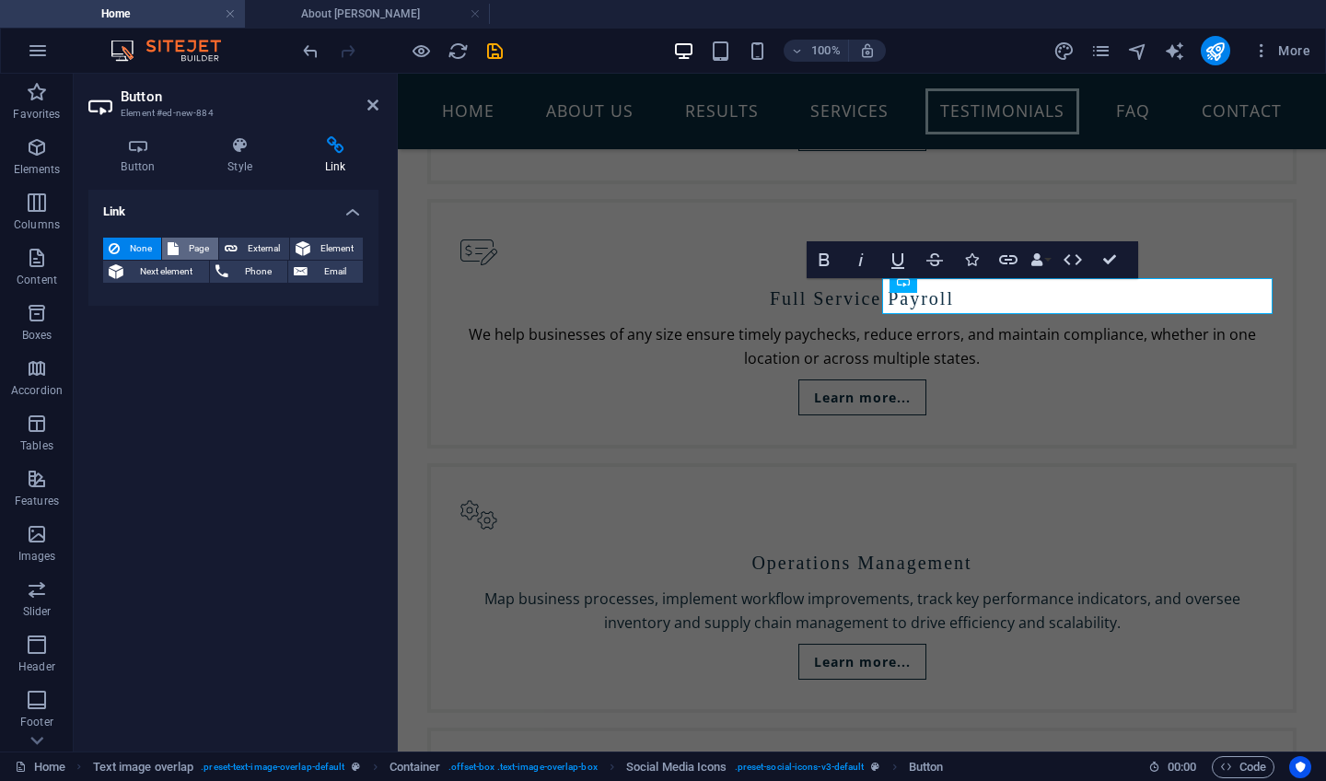
click at [196, 250] on span "Page" at bounding box center [198, 249] width 29 height 22
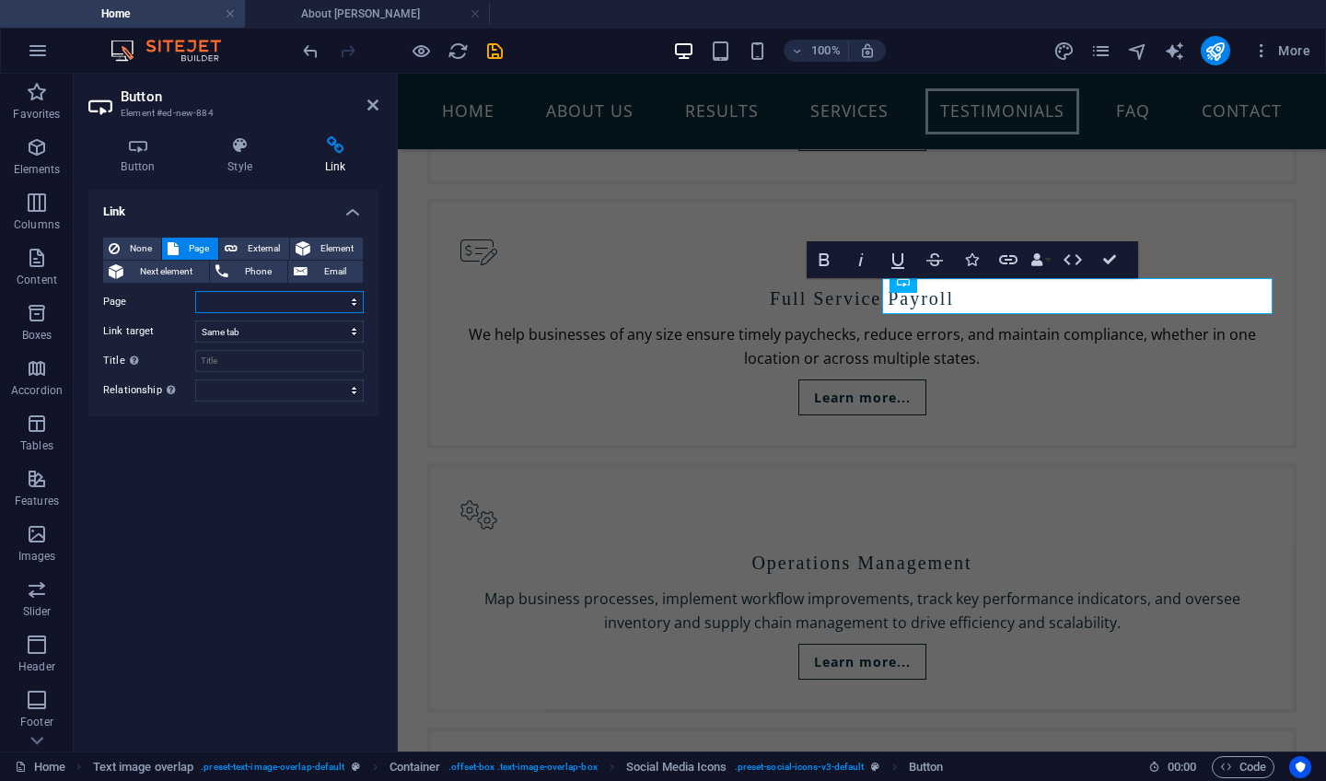
select select "2"
click at [292, 358] on input "Title Additional link description, should not be the same as the link text. The…" at bounding box center [279, 361] width 169 height 22
type input "About [PERSON_NAME]"
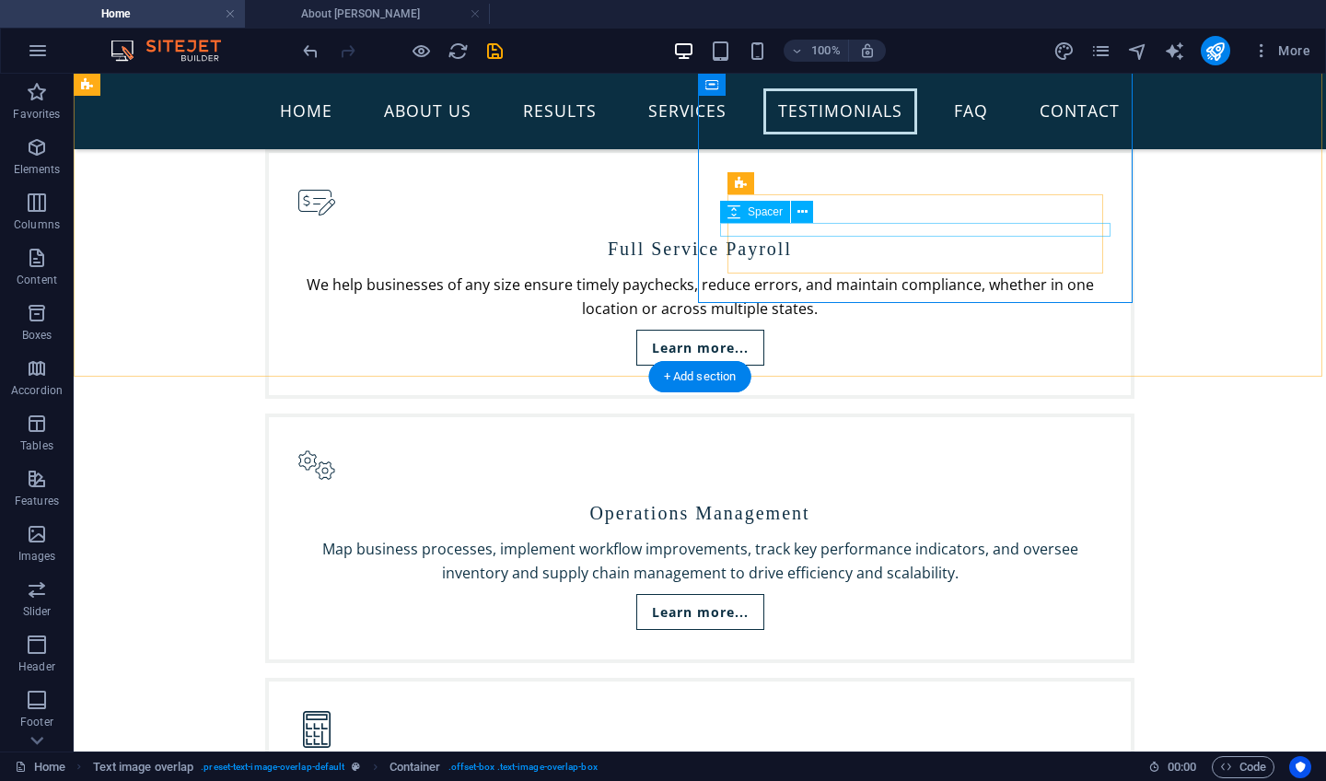
click at [799, 210] on icon at bounding box center [803, 212] width 10 height 19
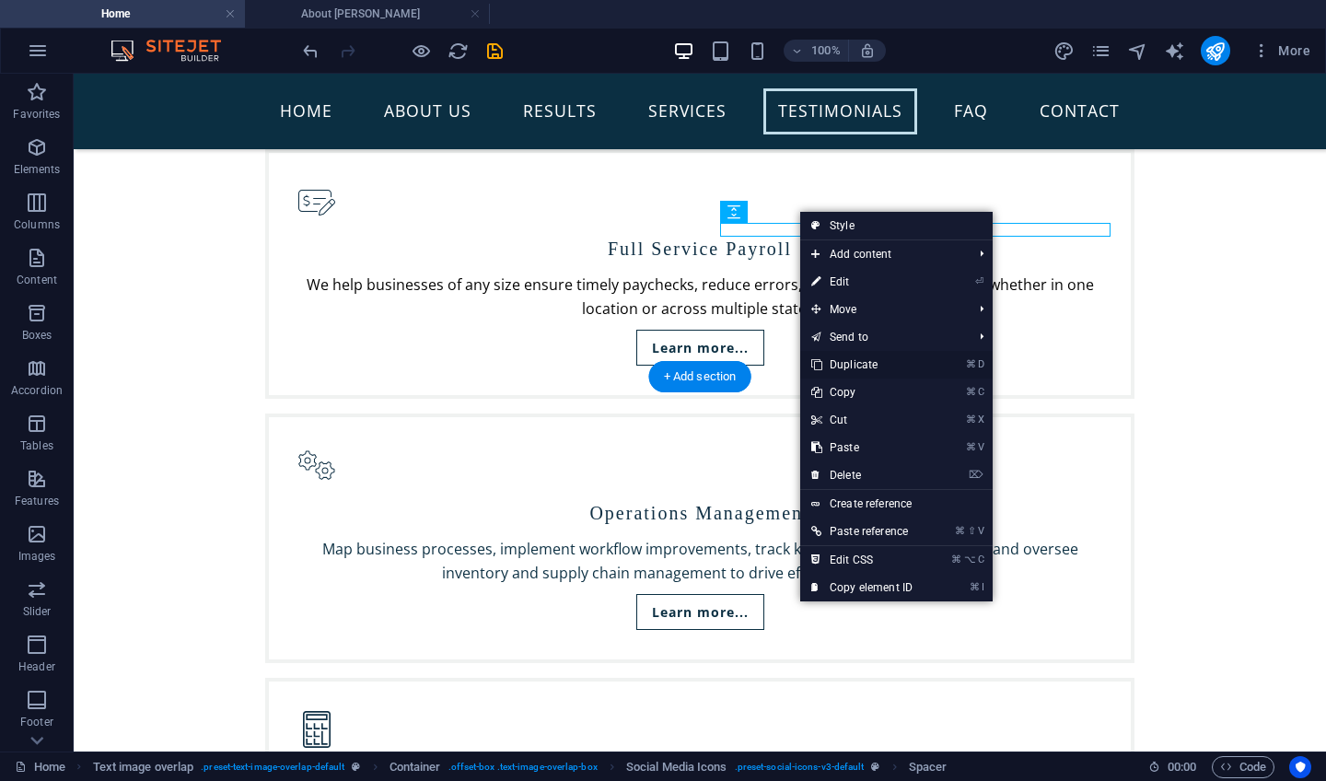
click at [842, 362] on link "⌘ D Duplicate" at bounding box center [861, 365] width 123 height 28
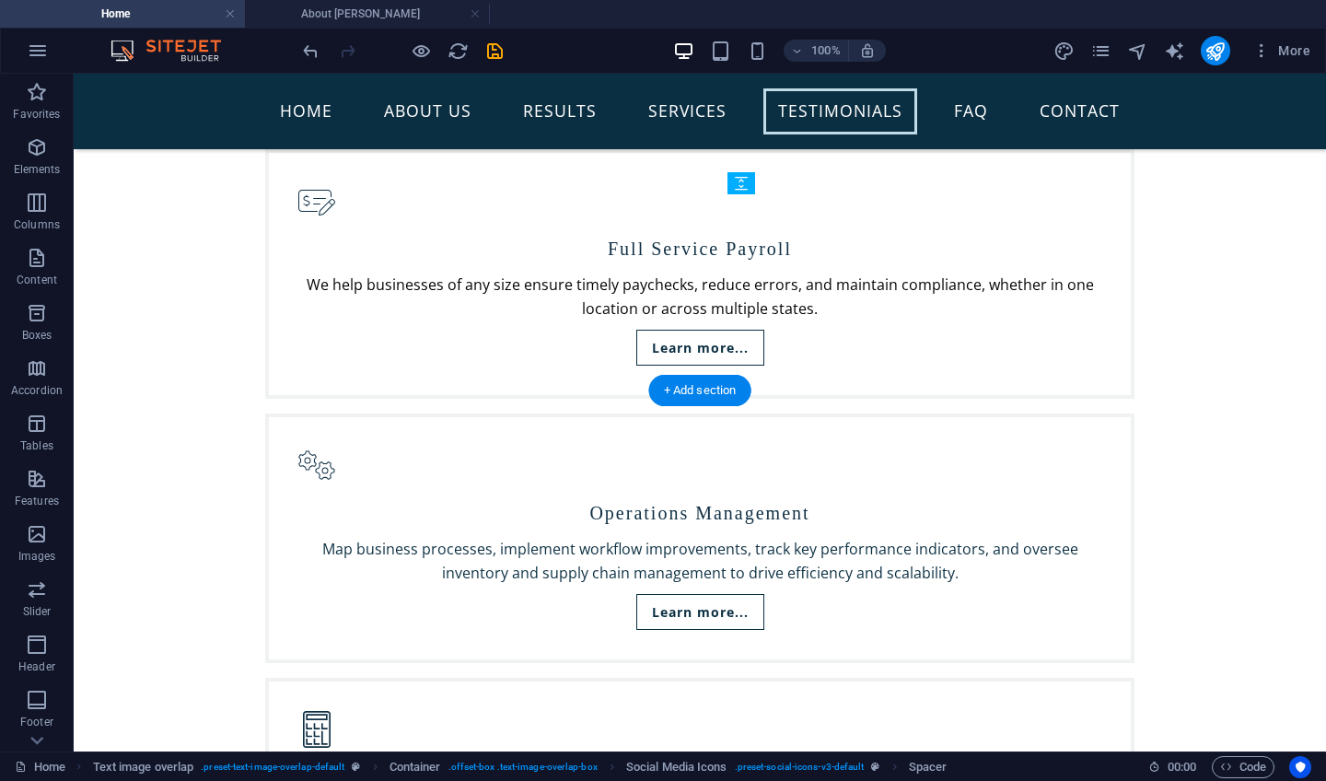
drag, startPoint x: 748, startPoint y: 227, endPoint x: 766, endPoint y: 194, distance: 37.9
click at [766, 194] on div "Spacer" at bounding box center [748, 183] width 41 height 23
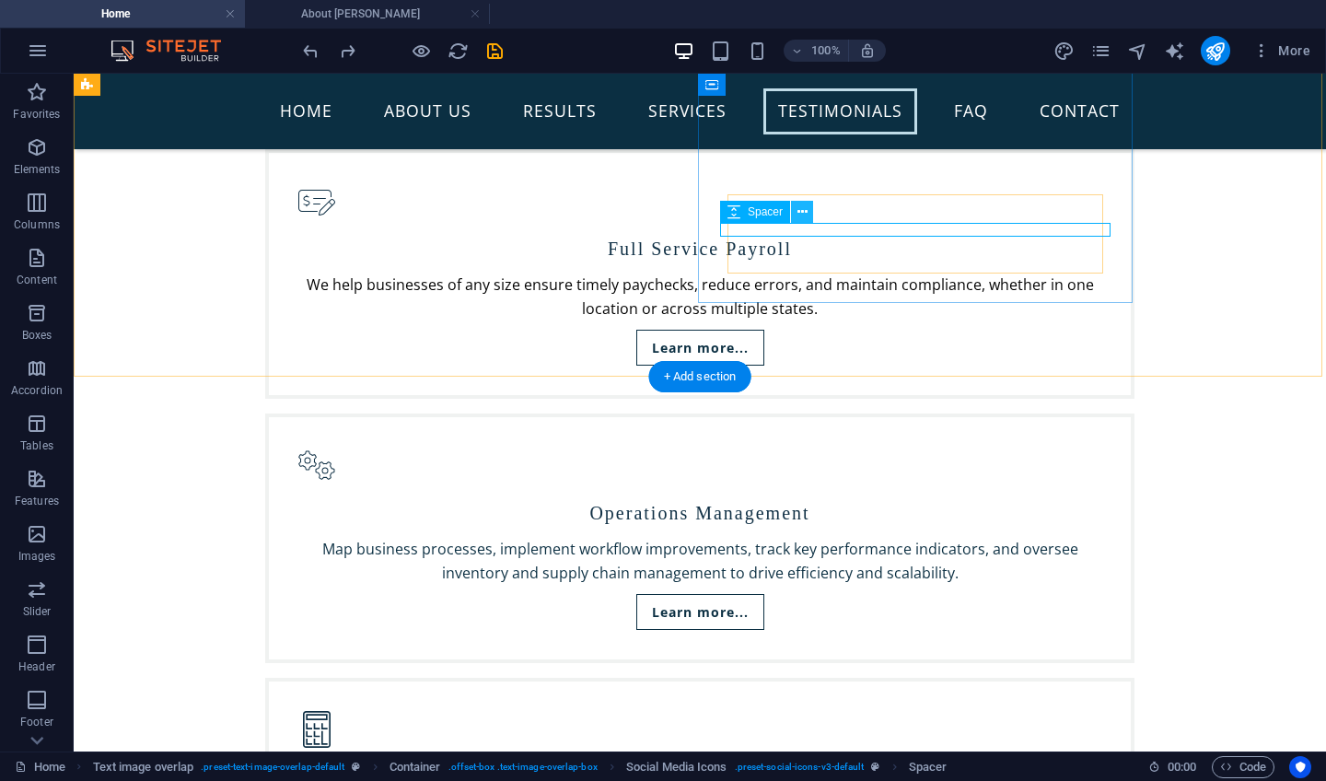
click at [799, 213] on icon at bounding box center [803, 212] width 10 height 19
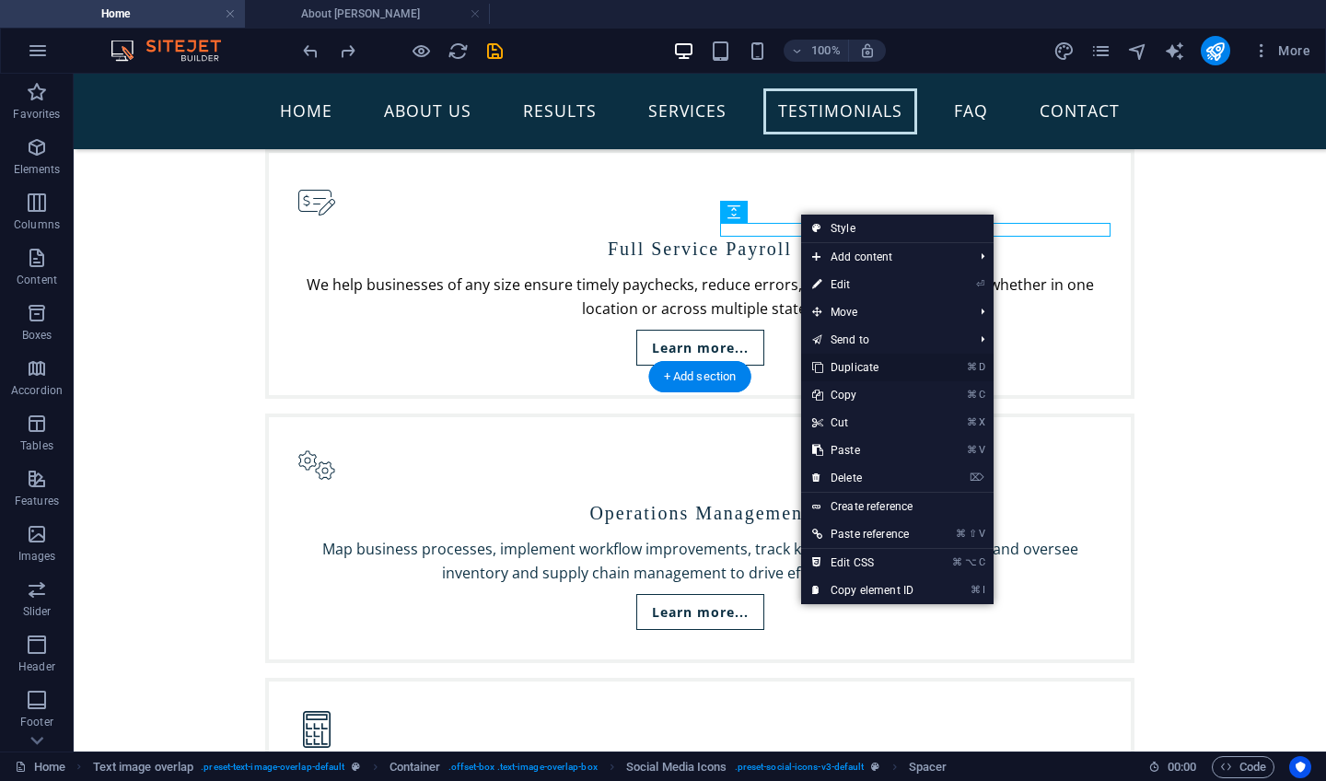
click at [845, 363] on link "⌘ D Duplicate" at bounding box center [862, 368] width 123 height 28
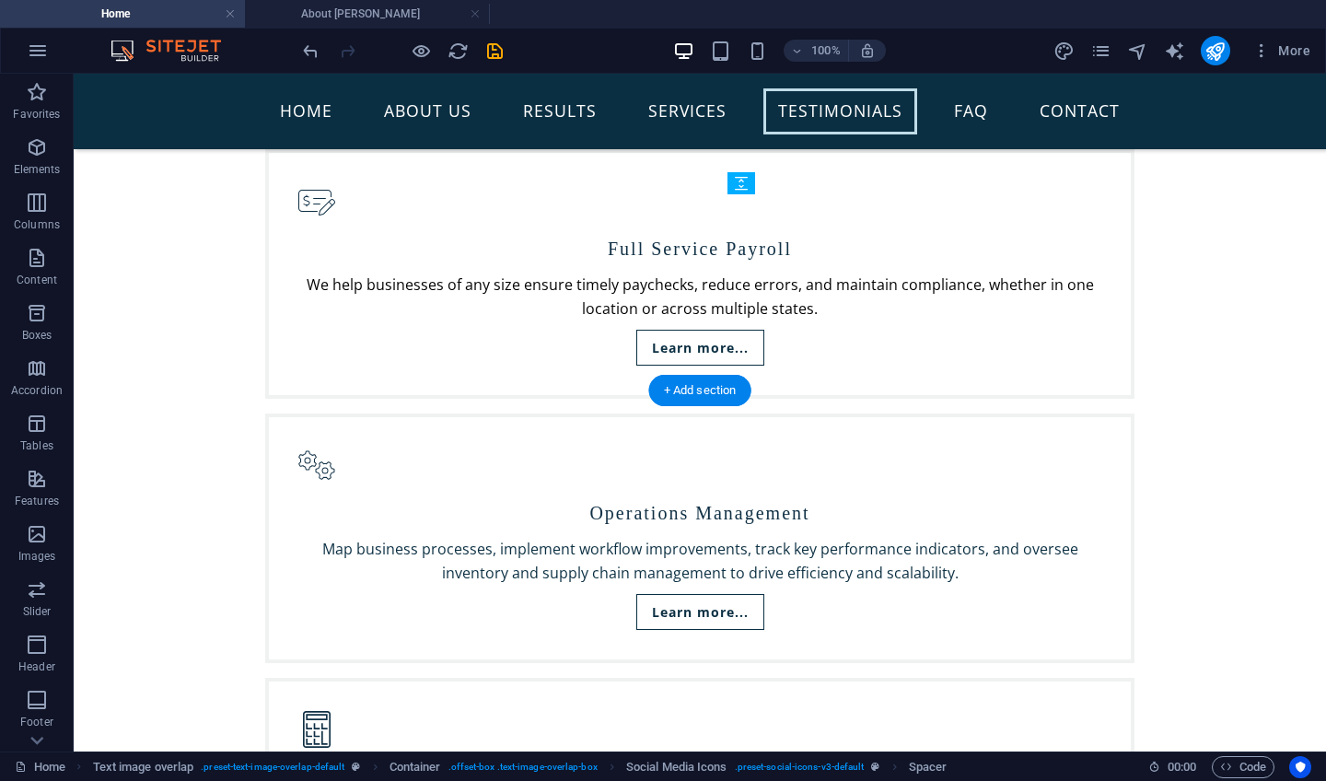
drag, startPoint x: 763, startPoint y: 225, endPoint x: 766, endPoint y: 195, distance: 29.7
click at [766, 195] on div "Spacer" at bounding box center [748, 183] width 41 height 23
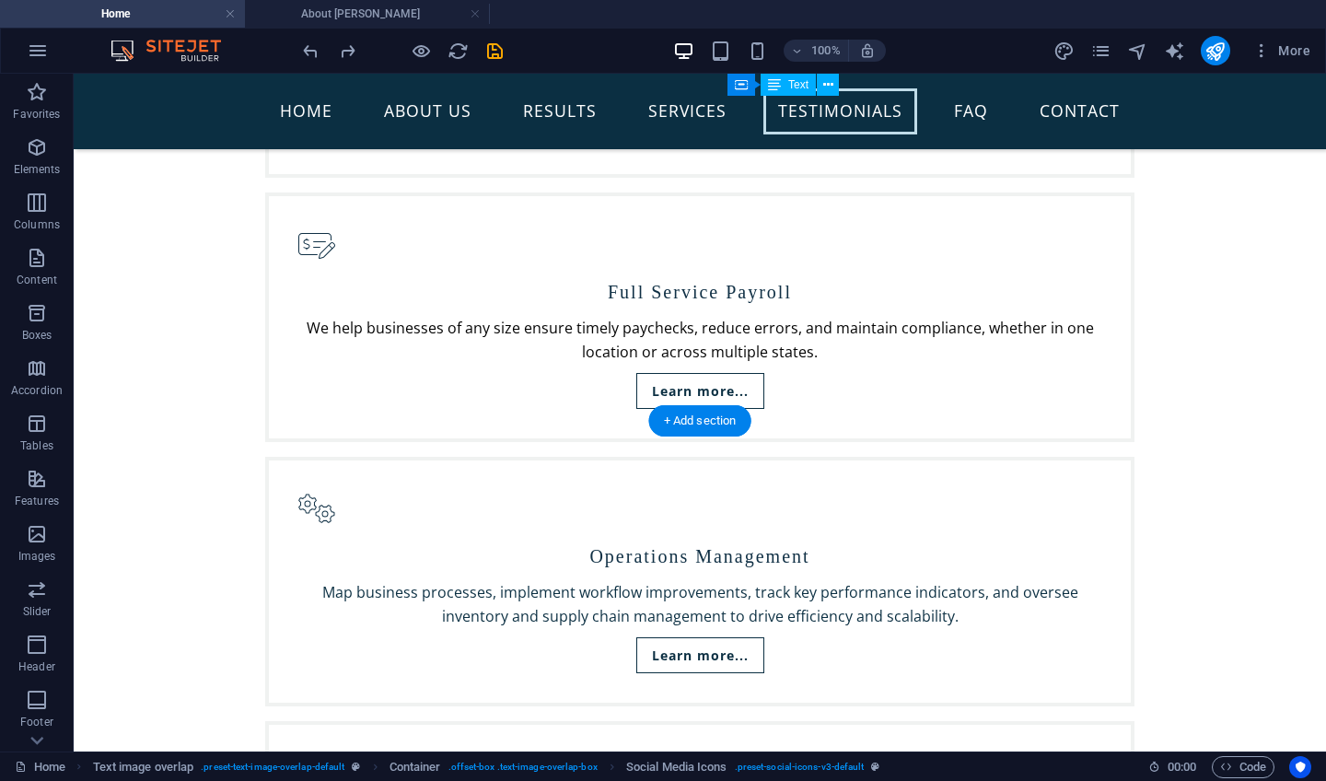
scroll to position [4101, 0]
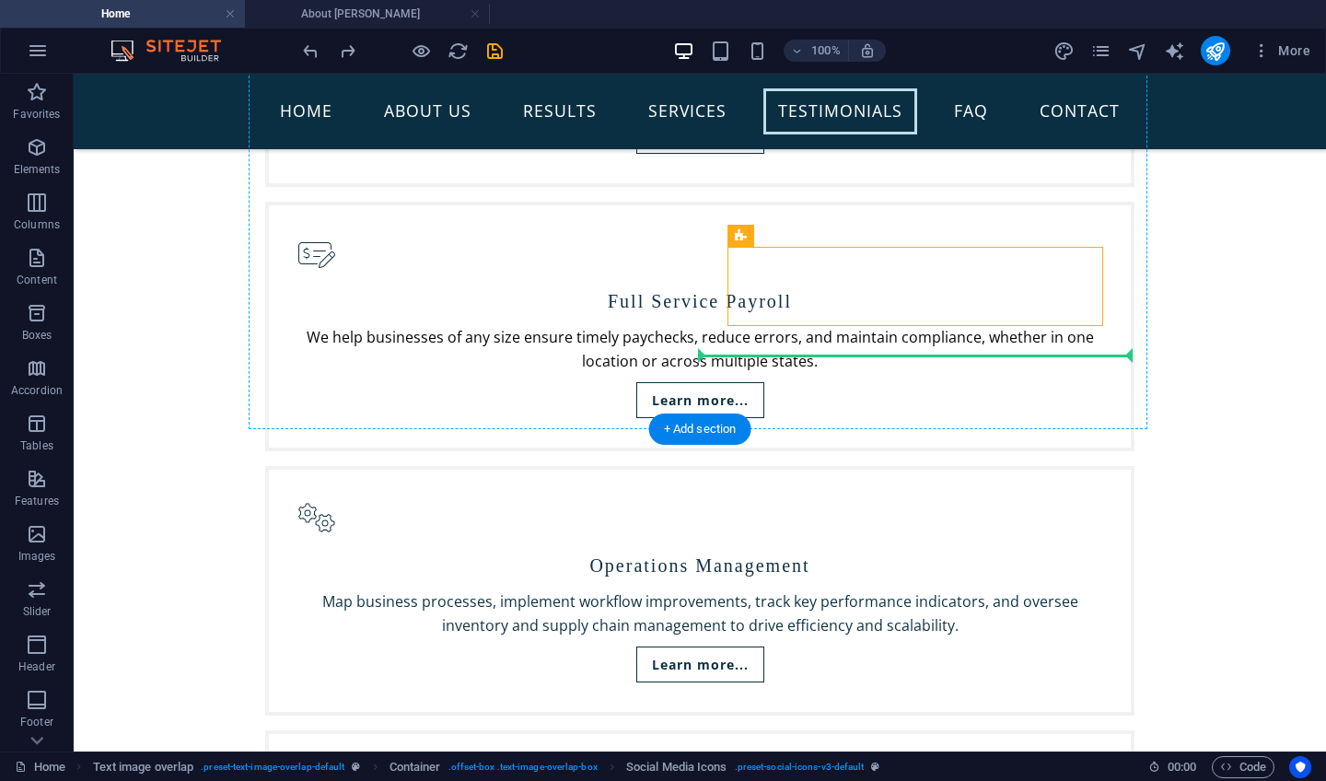
drag, startPoint x: 828, startPoint y: 300, endPoint x: 752, endPoint y: 347, distance: 89.7
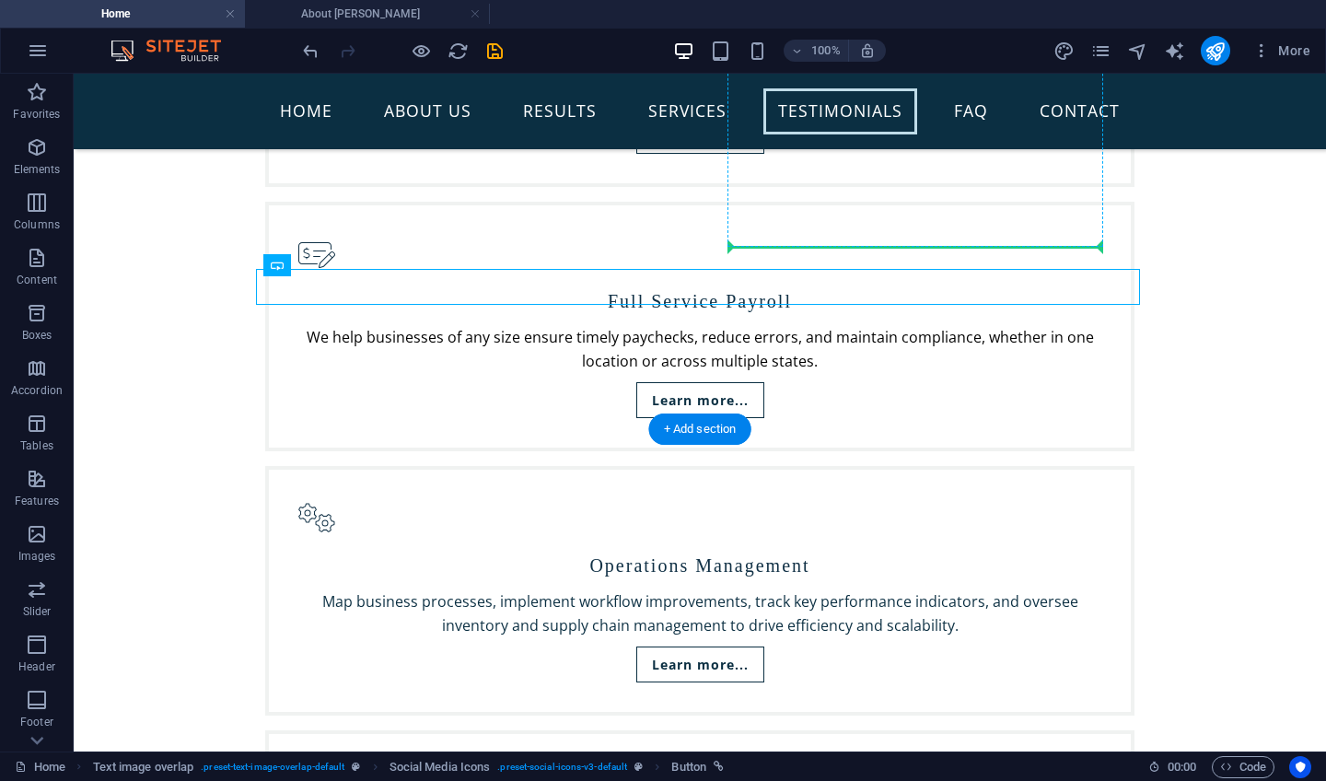
drag, startPoint x: 416, startPoint y: 337, endPoint x: 760, endPoint y: 245, distance: 355.7
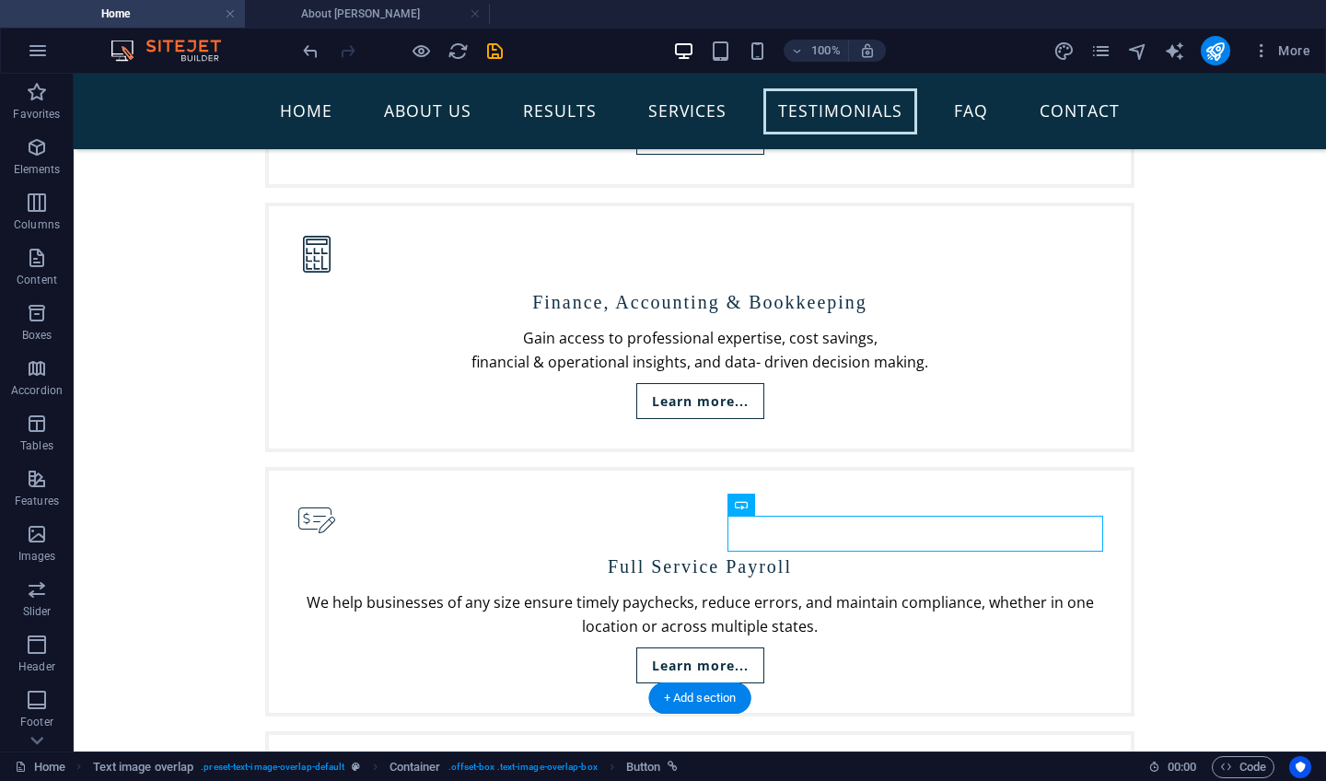
scroll to position [3880, 0]
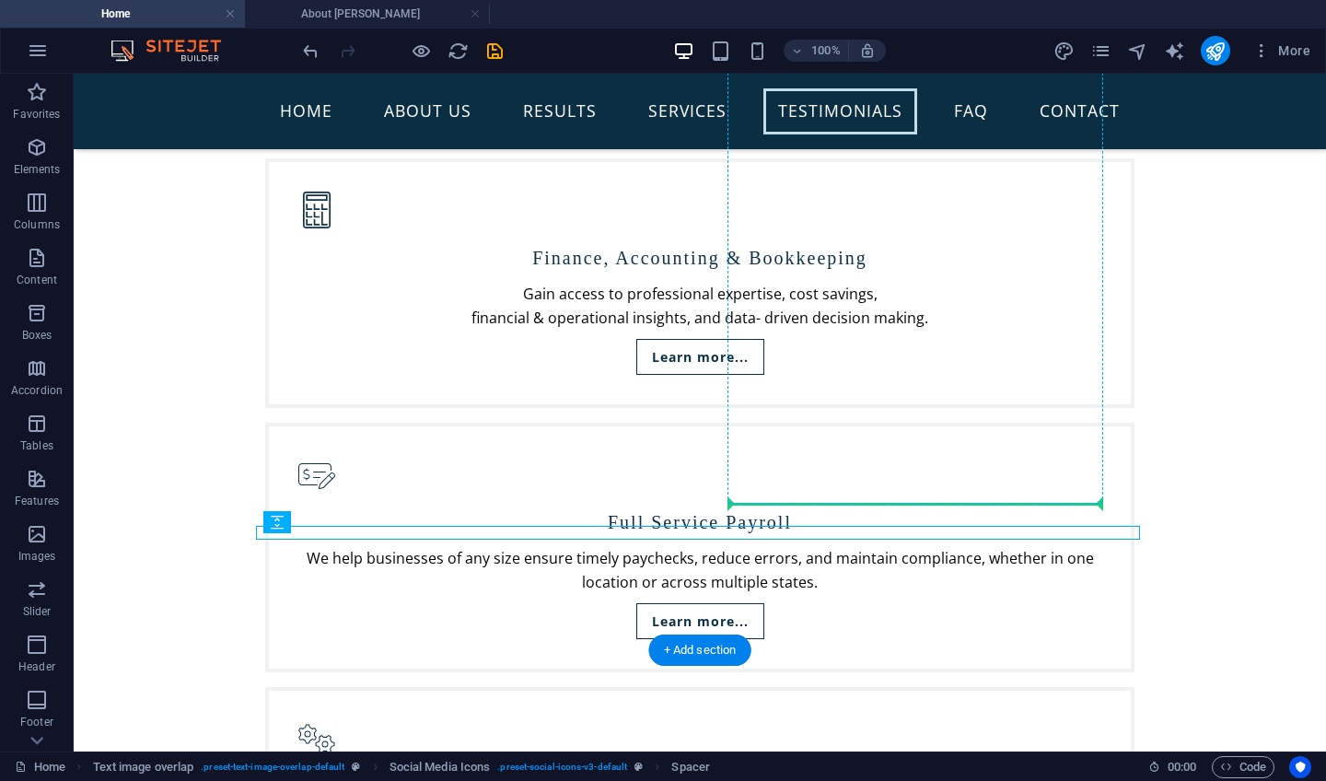
drag, startPoint x: 406, startPoint y: 596, endPoint x: 756, endPoint y: 496, distance: 364.1
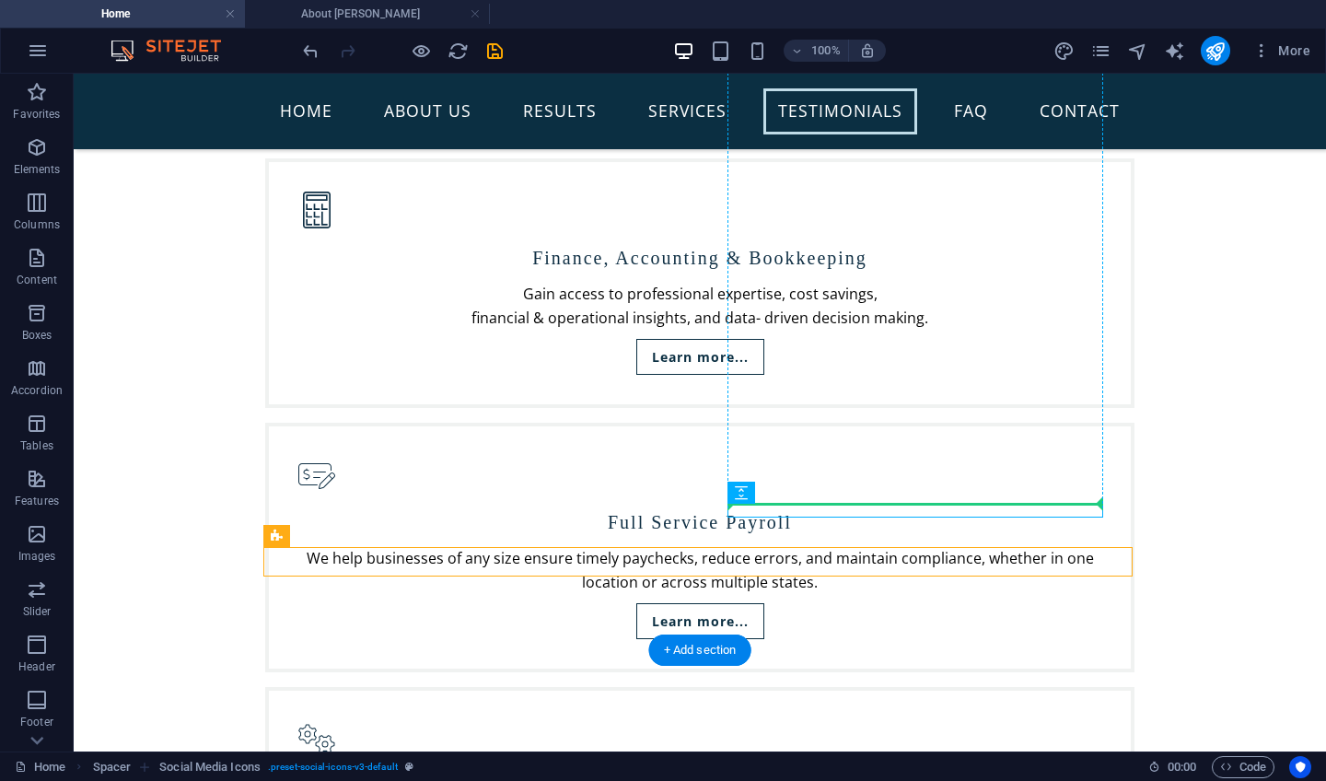
drag, startPoint x: 615, startPoint y: 537, endPoint x: 775, endPoint y: 491, distance: 166.7
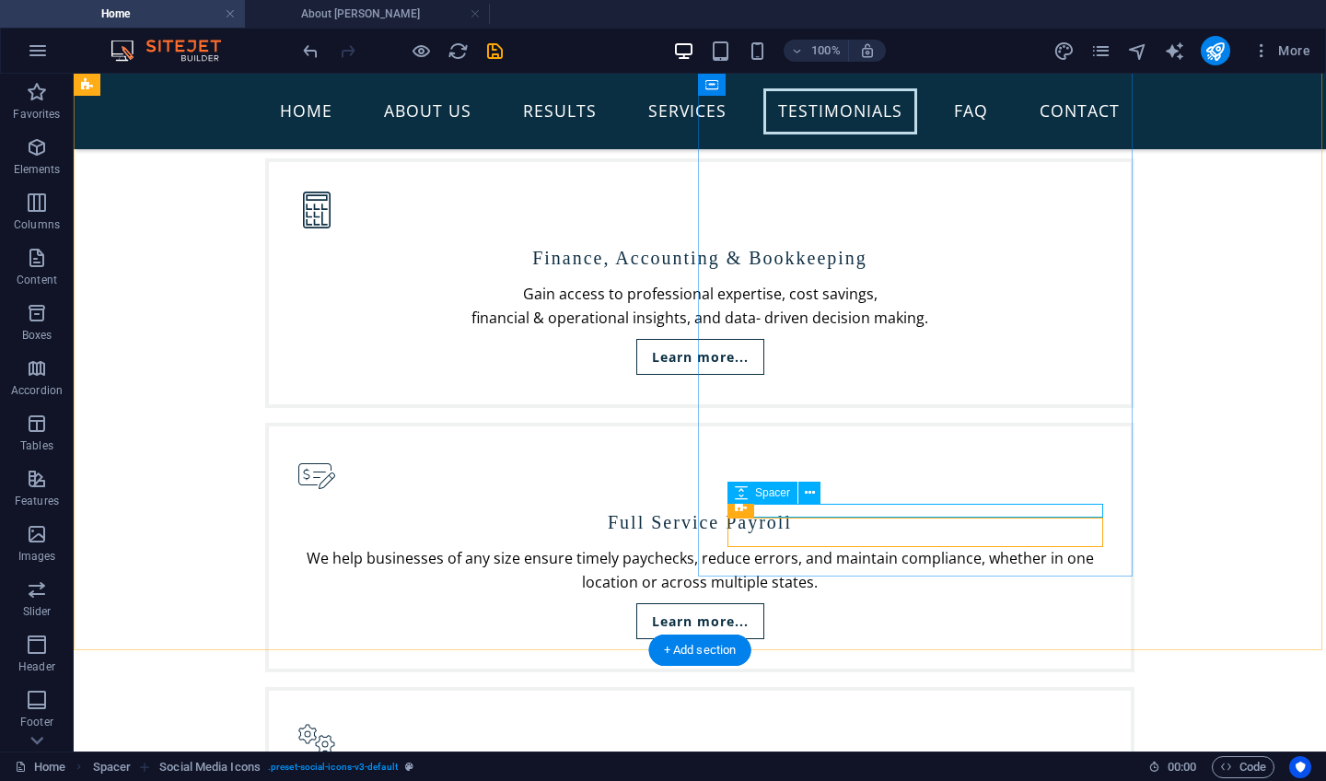
click at [800, 505] on div "Spacer" at bounding box center [780, 493] width 105 height 23
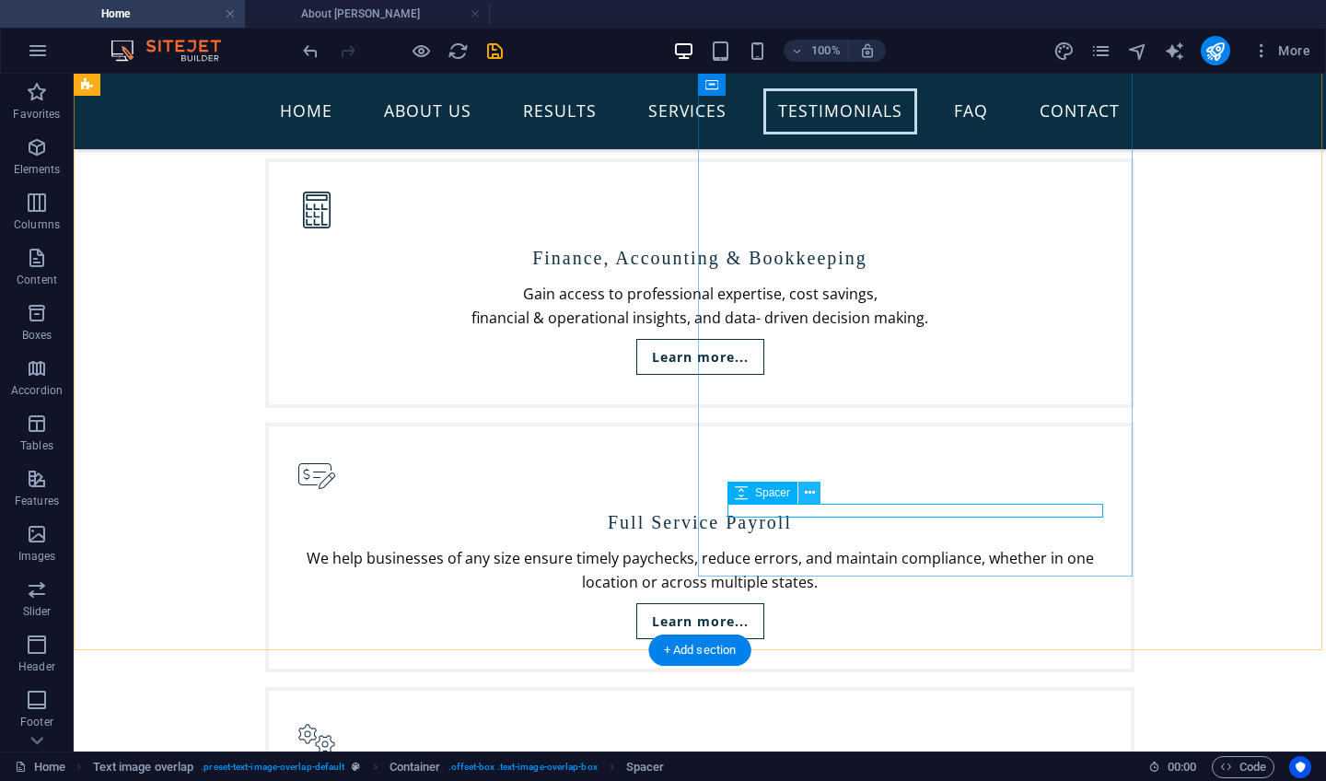
click at [806, 491] on icon at bounding box center [810, 493] width 10 height 19
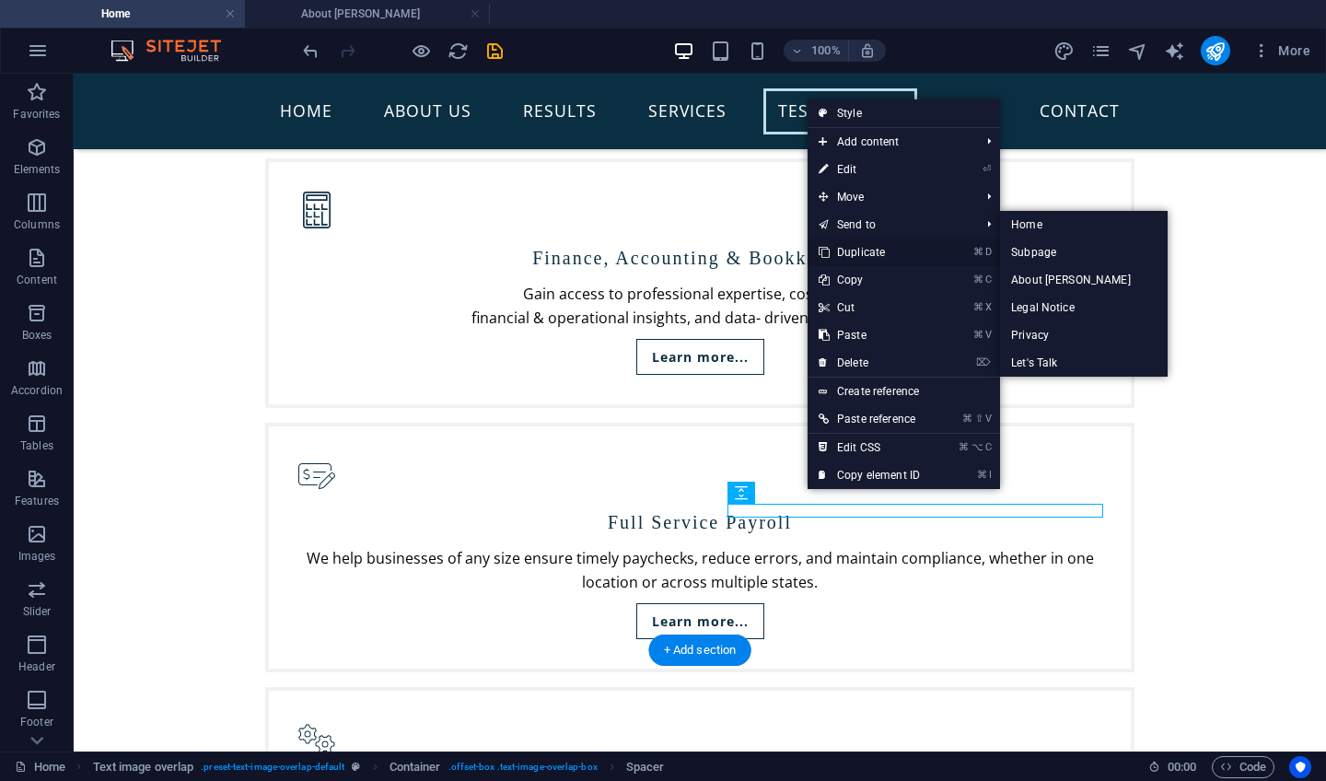
click at [859, 250] on link "⌘ D Duplicate" at bounding box center [869, 253] width 123 height 28
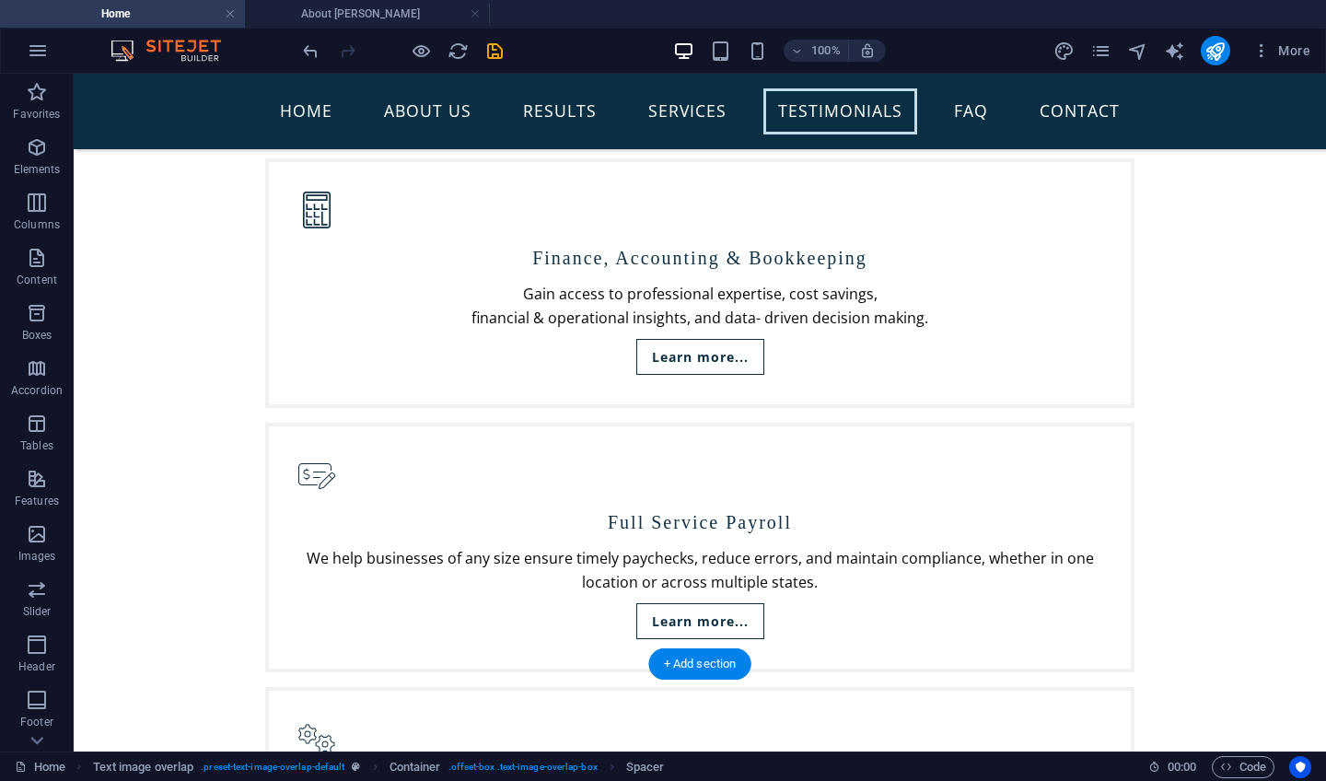
drag, startPoint x: 834, startPoint y: 581, endPoint x: 789, endPoint y: 483, distance: 108.4
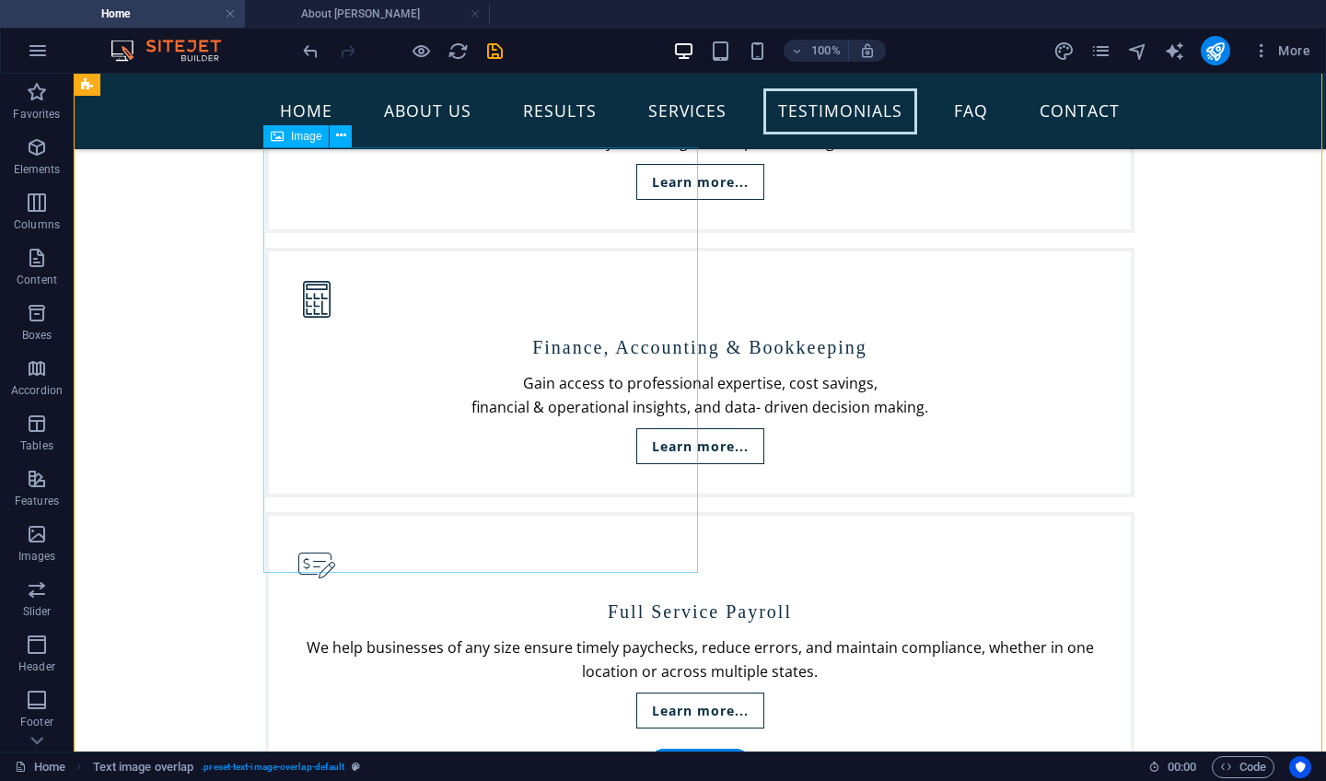
scroll to position [3777, 0]
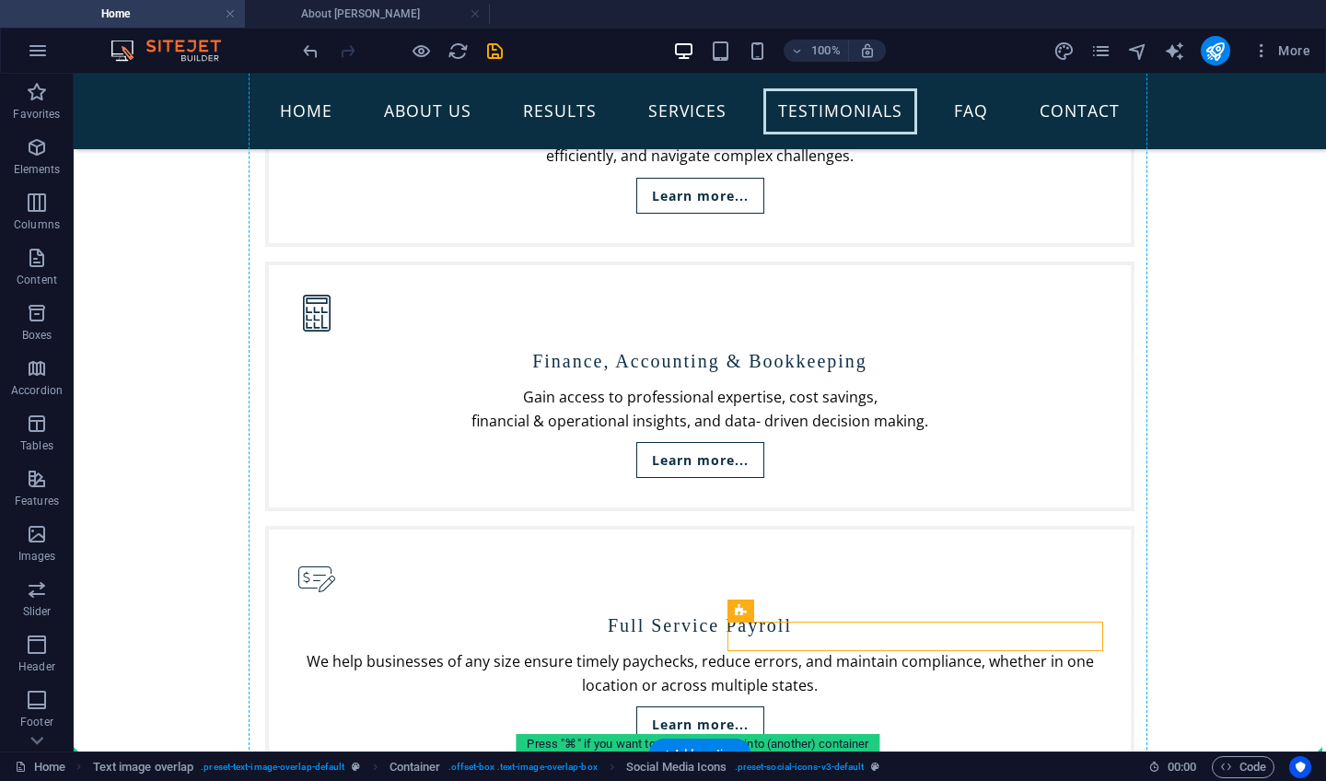
scroll to position [3790, 0]
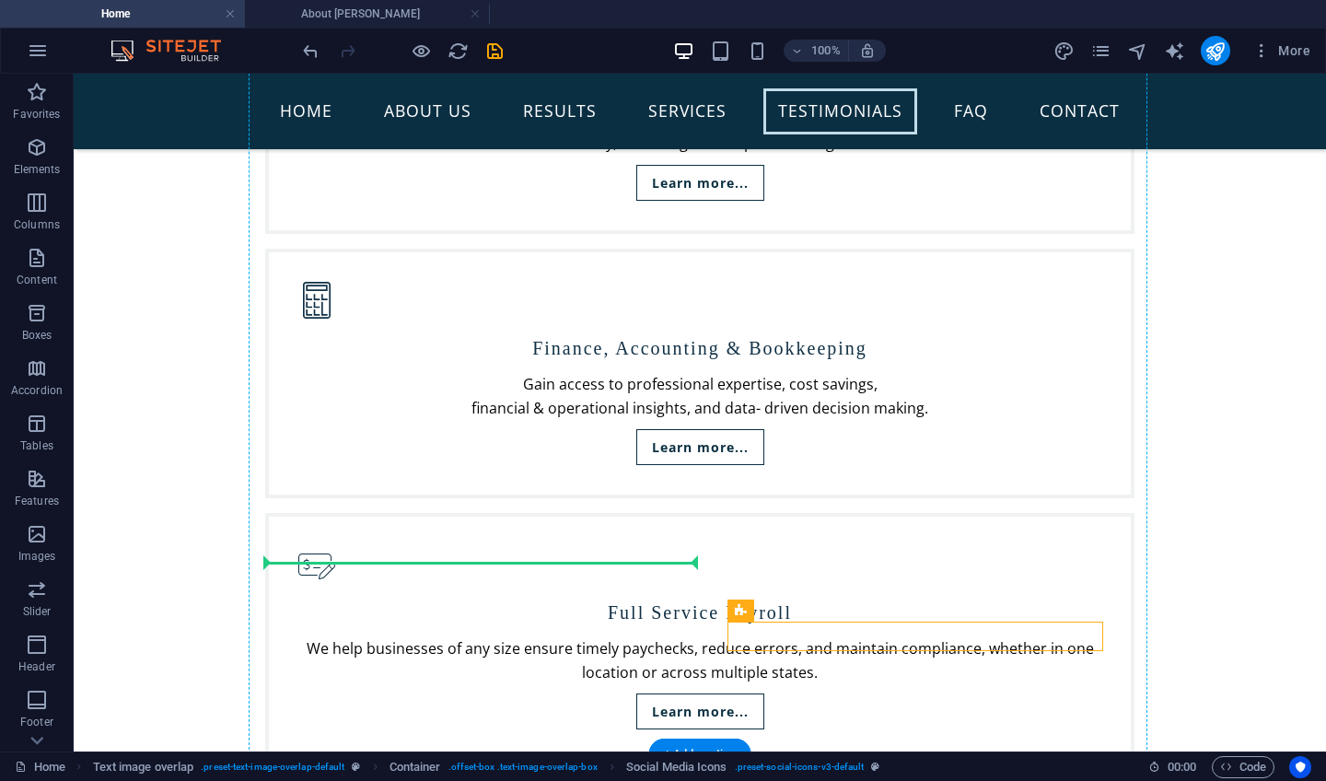
drag, startPoint x: 706, startPoint y: 624, endPoint x: 419, endPoint y: 546, distance: 297.8
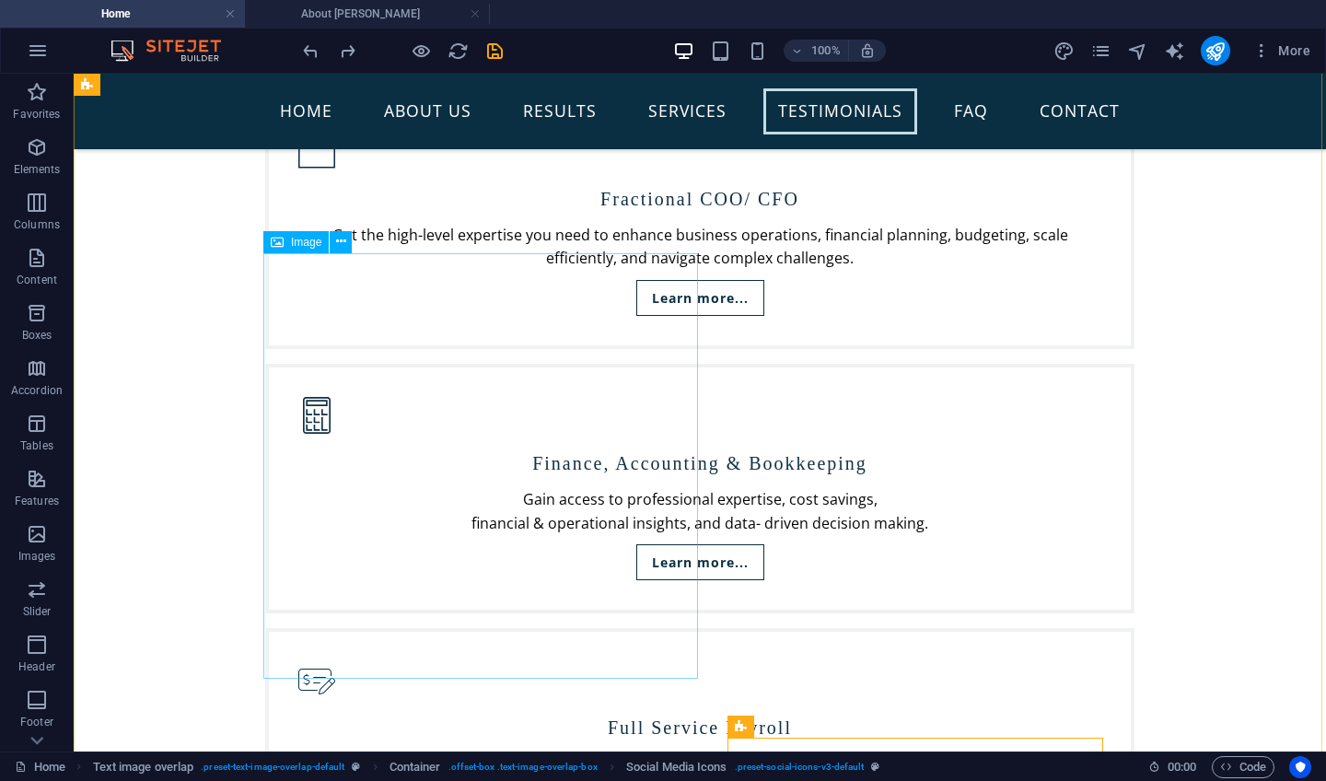
scroll to position [3679, 0]
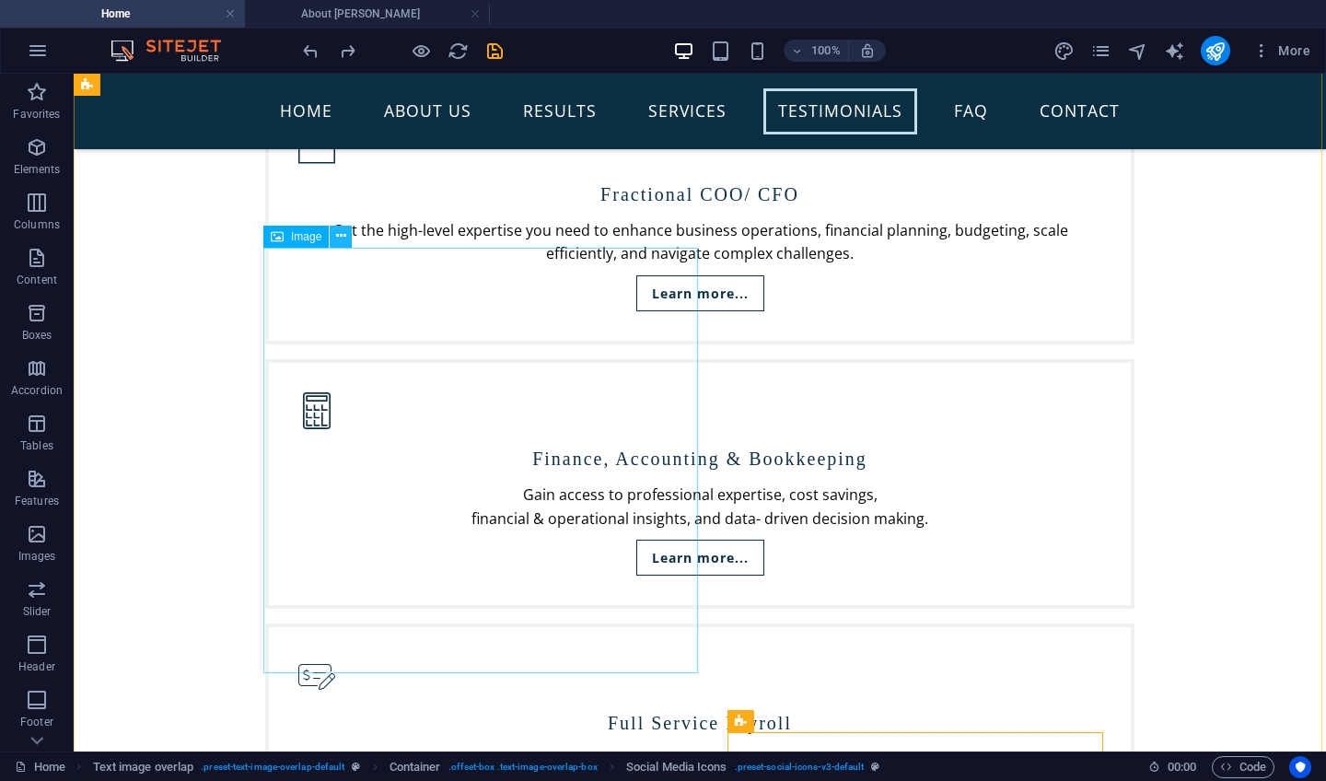
click at [340, 237] on icon at bounding box center [341, 236] width 10 height 19
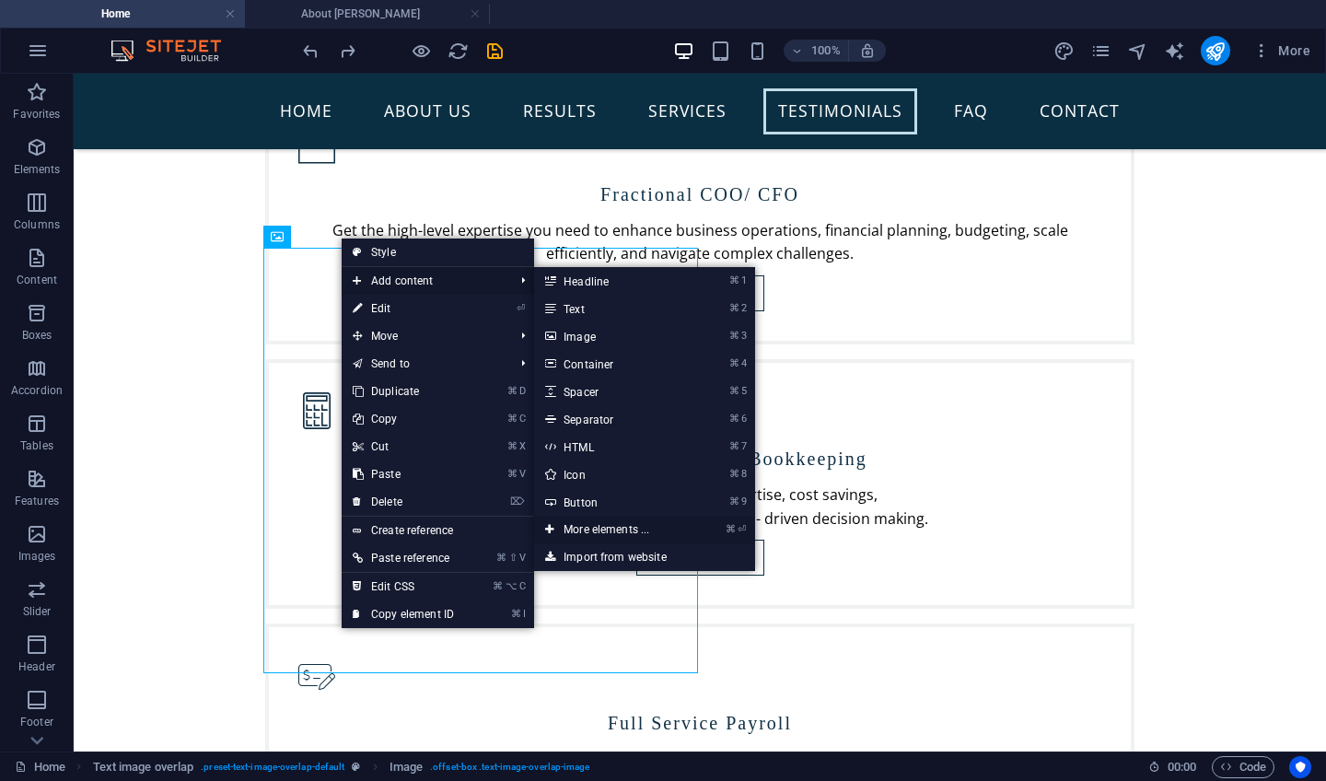
click at [603, 529] on link "⌘ ⏎ More elements ..." at bounding box center [610, 530] width 152 height 28
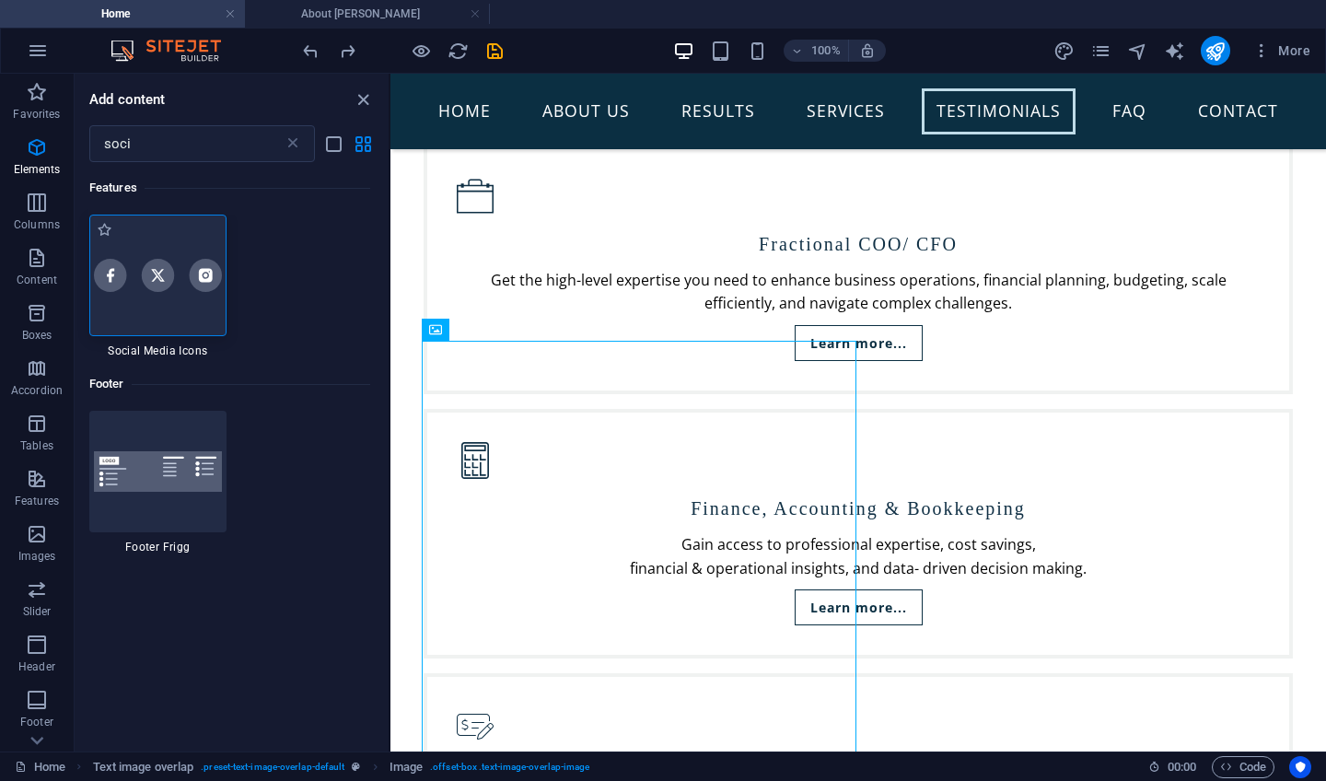
click at [164, 310] on div at bounding box center [157, 276] width 137 height 122
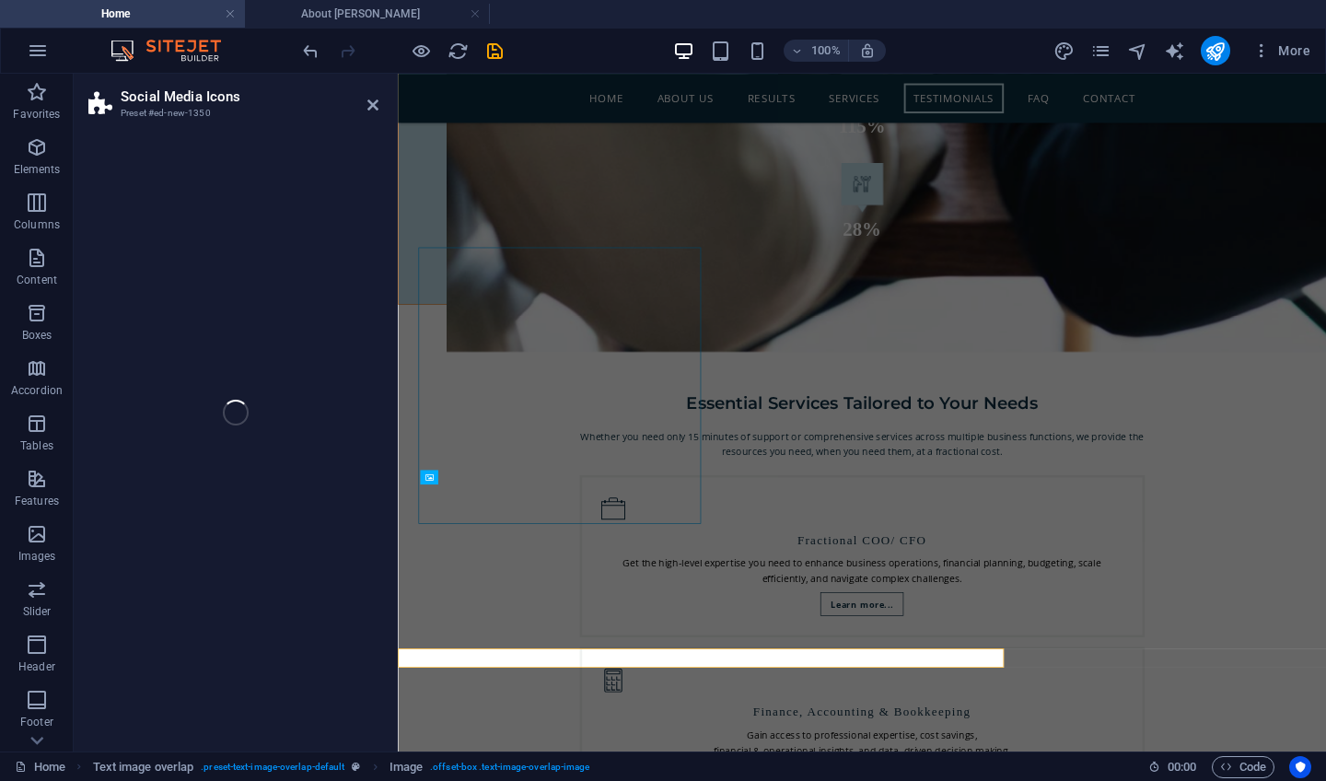
scroll to position [4247, 0]
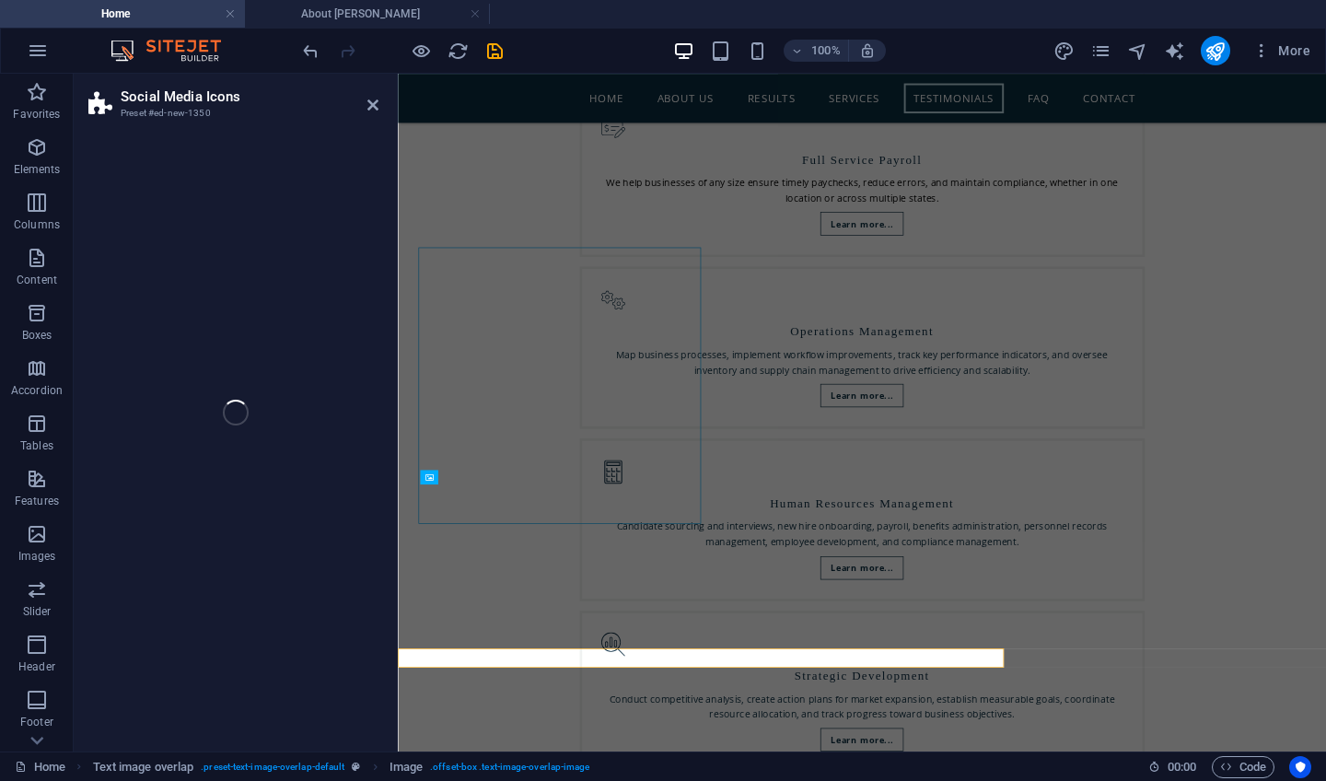
select select "rem"
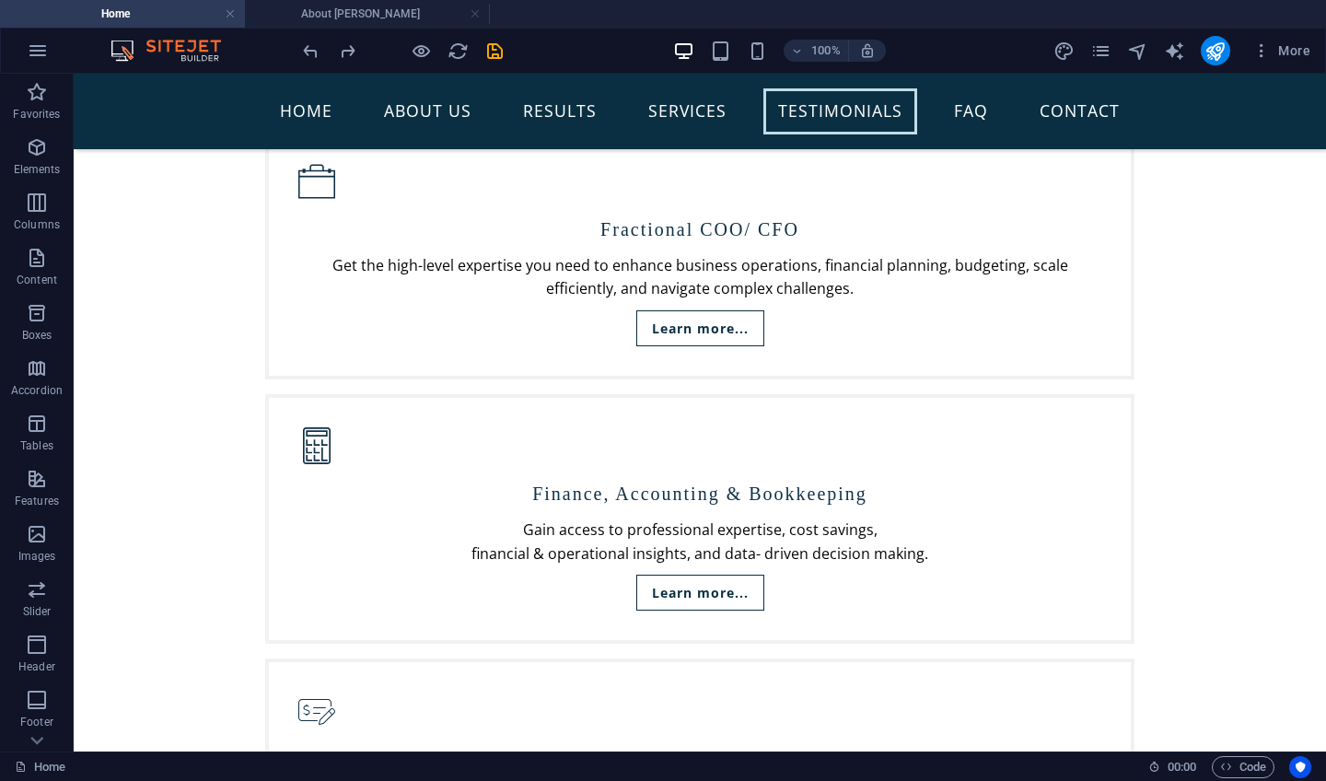
scroll to position [3847, 0]
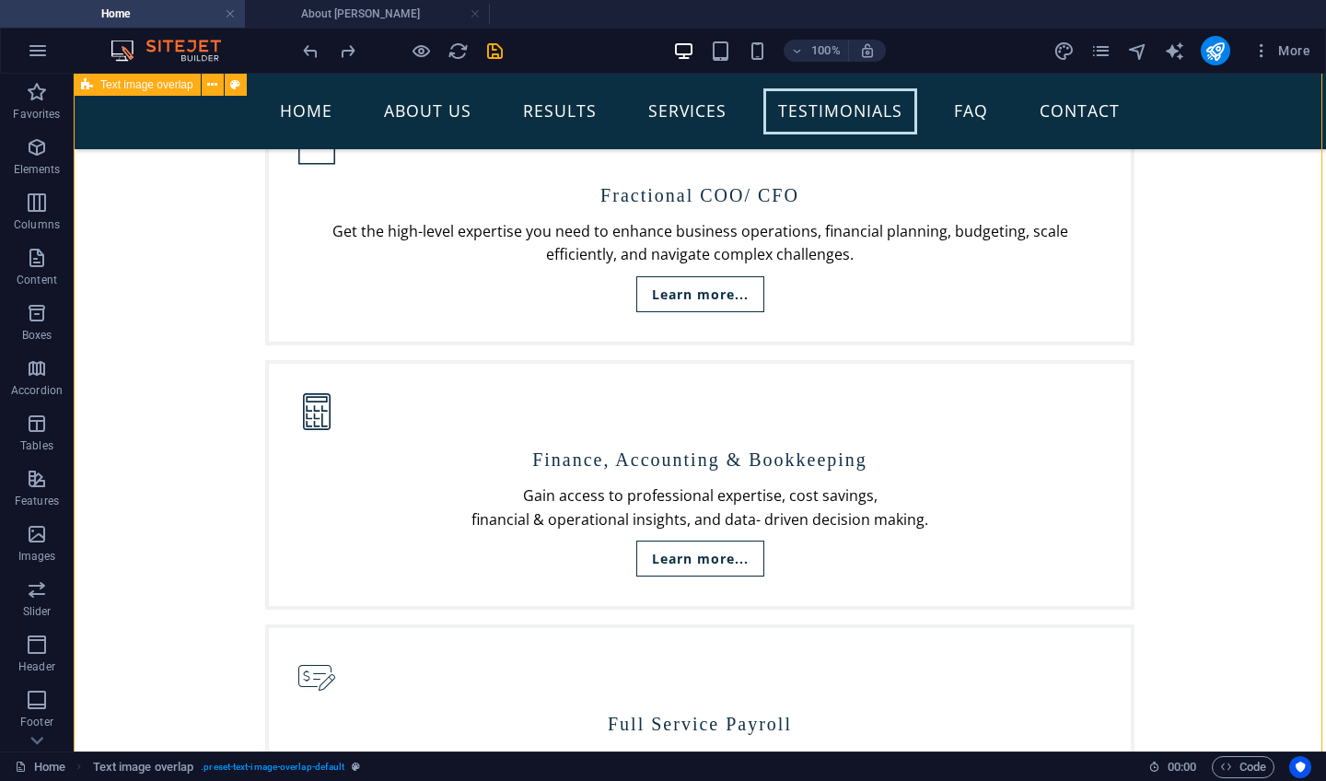
scroll to position [3679, 0]
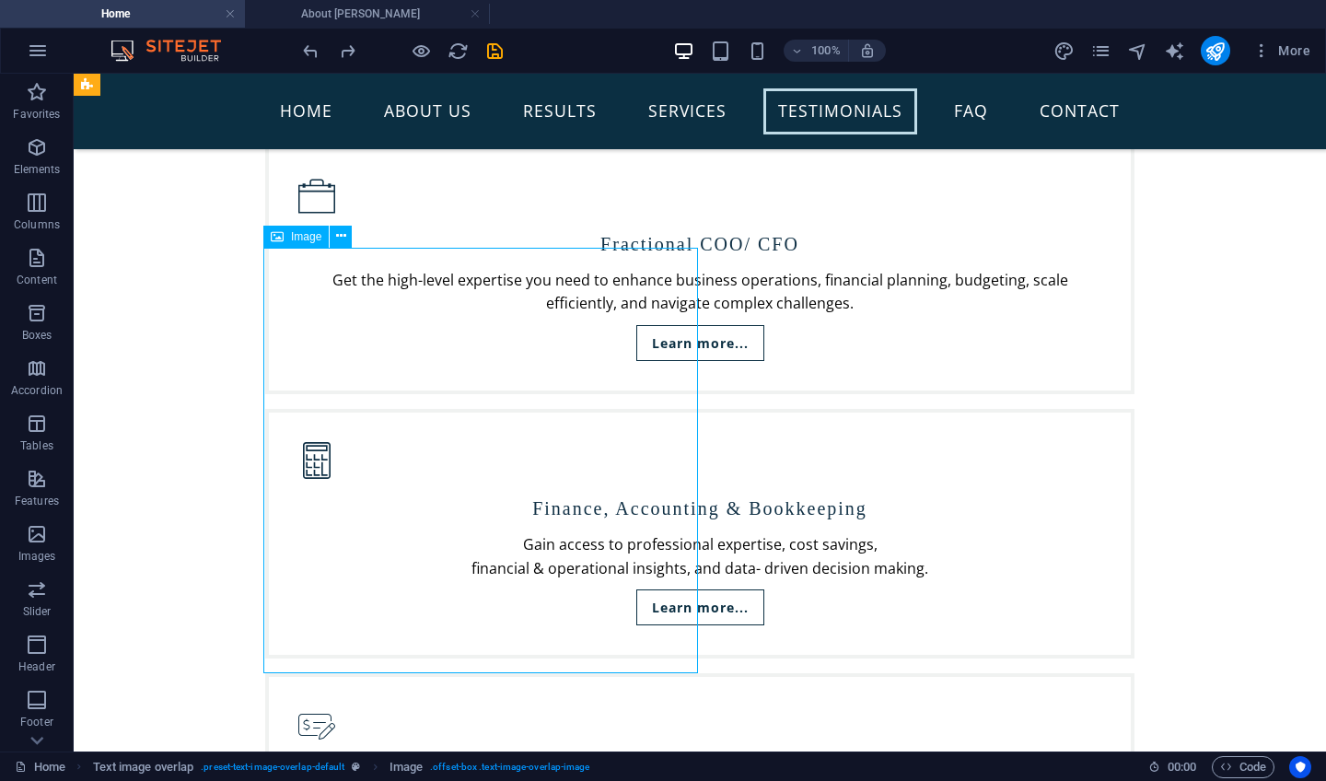
select select "%"
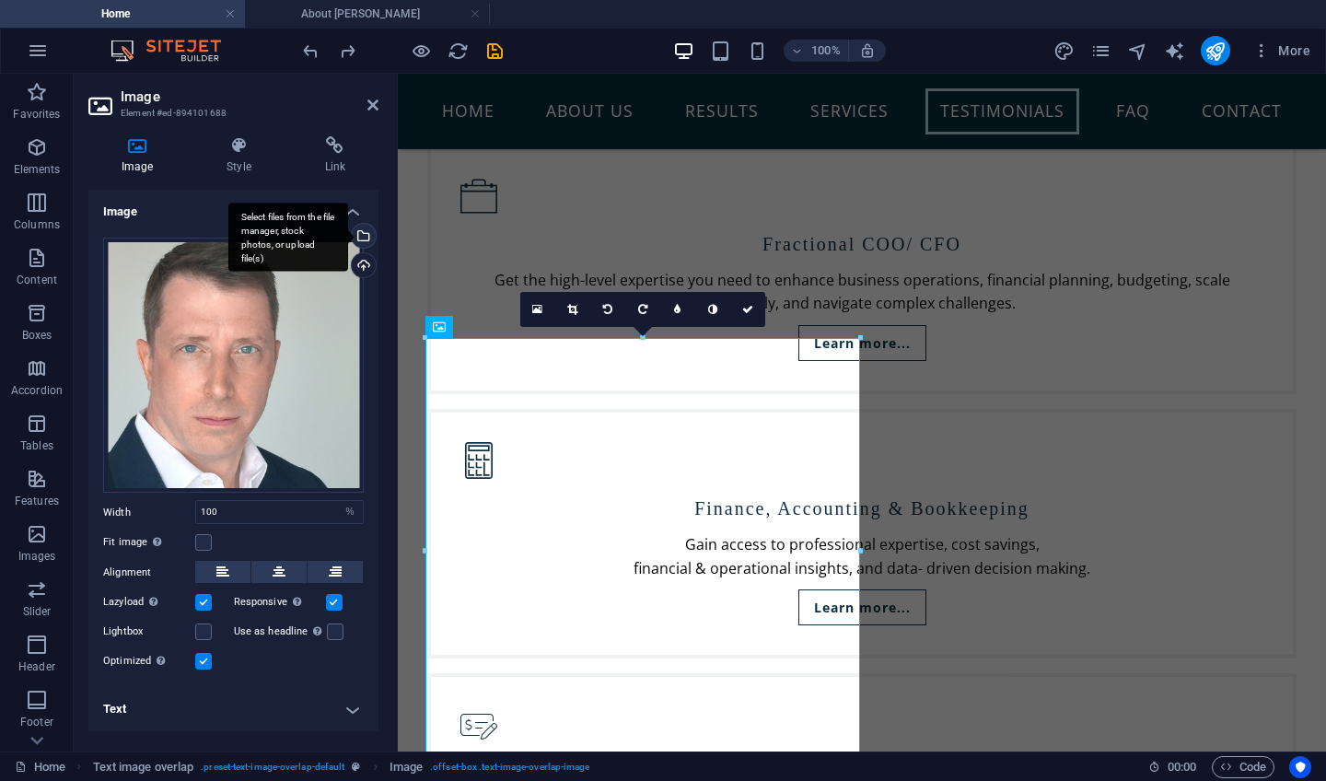
click at [368, 233] on div "Select files from the file manager, stock photos, or upload file(s)" at bounding box center [362, 238] width 28 height 28
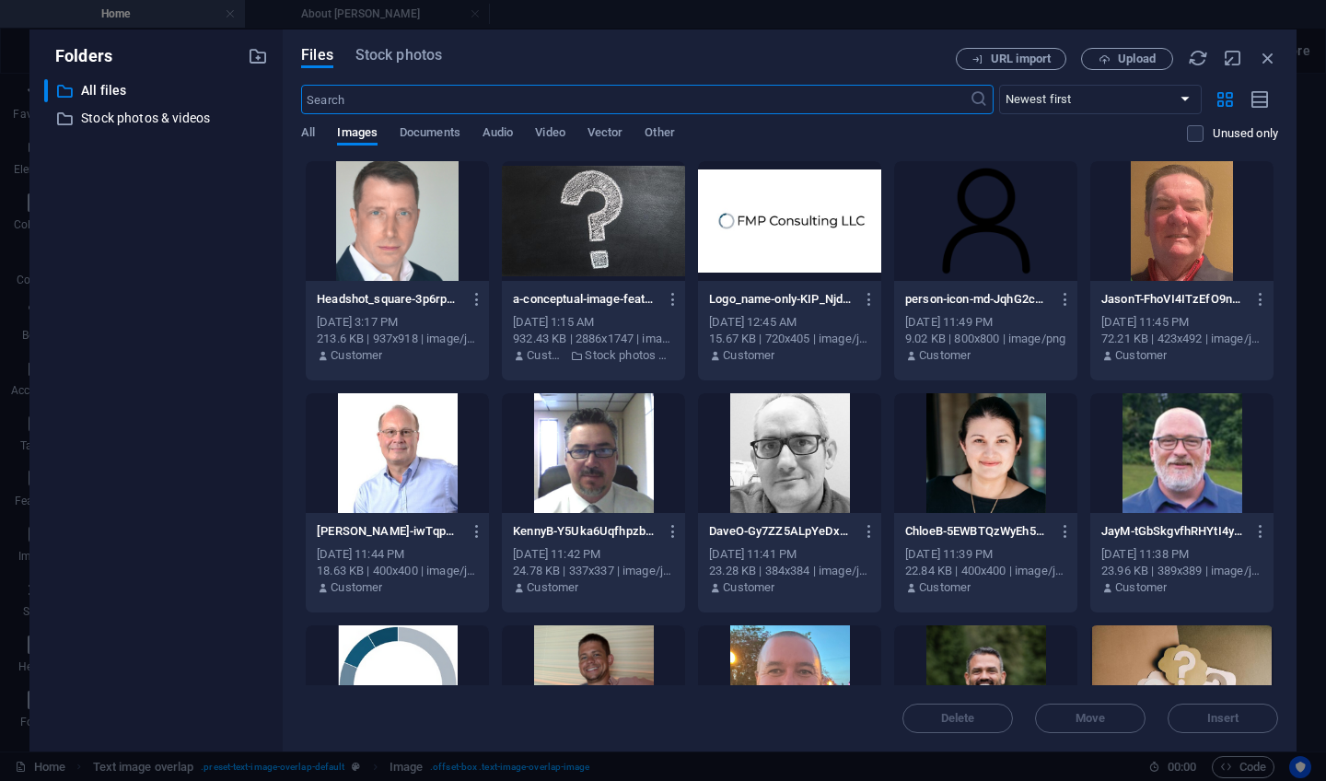
scroll to position [0, 0]
click at [1268, 56] on icon "button" at bounding box center [1268, 58] width 20 height 20
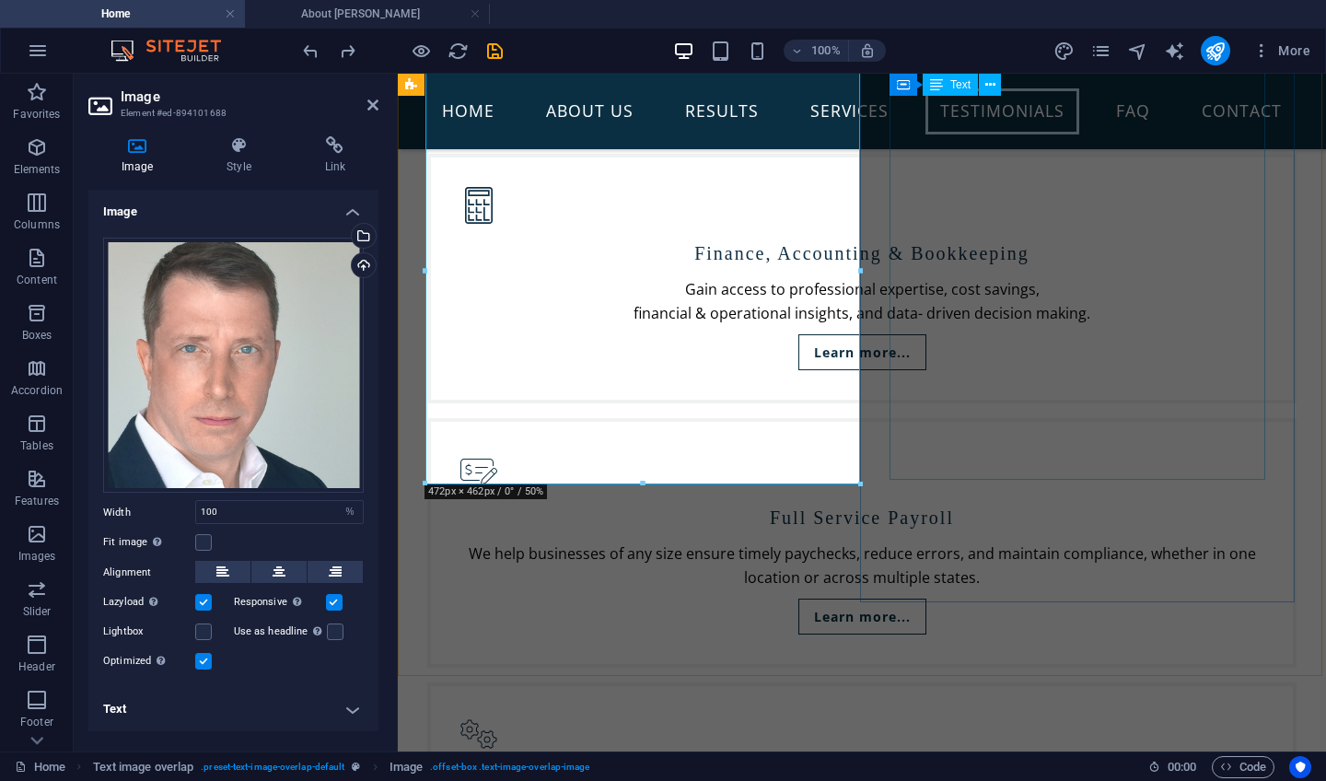
scroll to position [3900, 0]
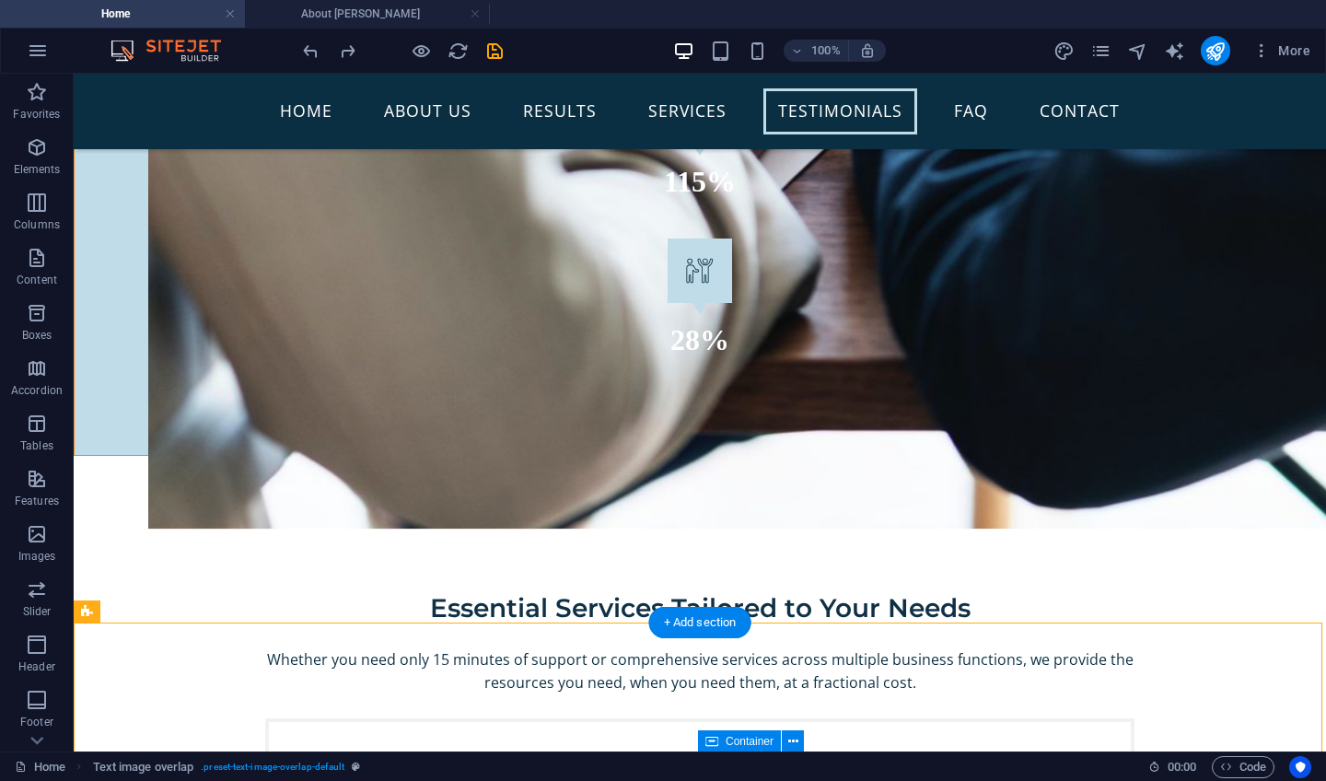
scroll to position [3026, 0]
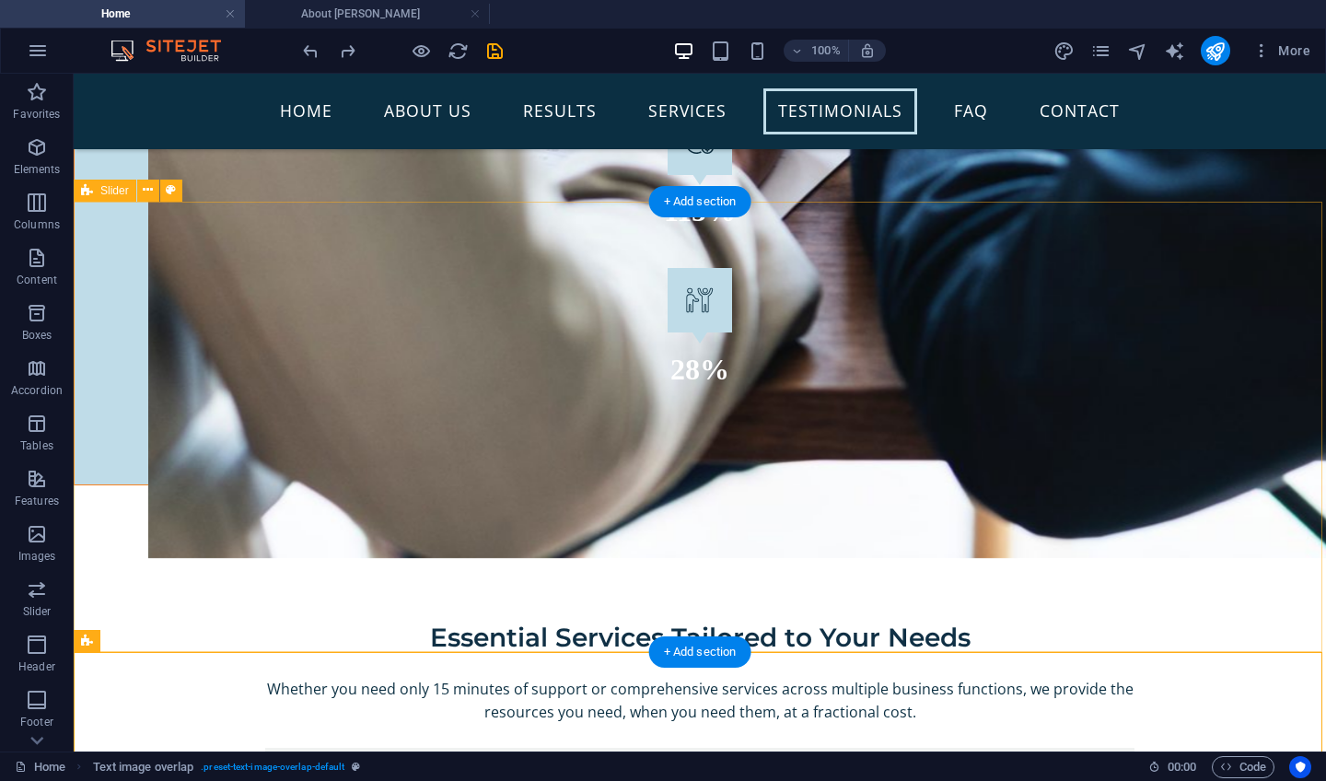
click at [111, 191] on span "Slider" at bounding box center [114, 190] width 29 height 11
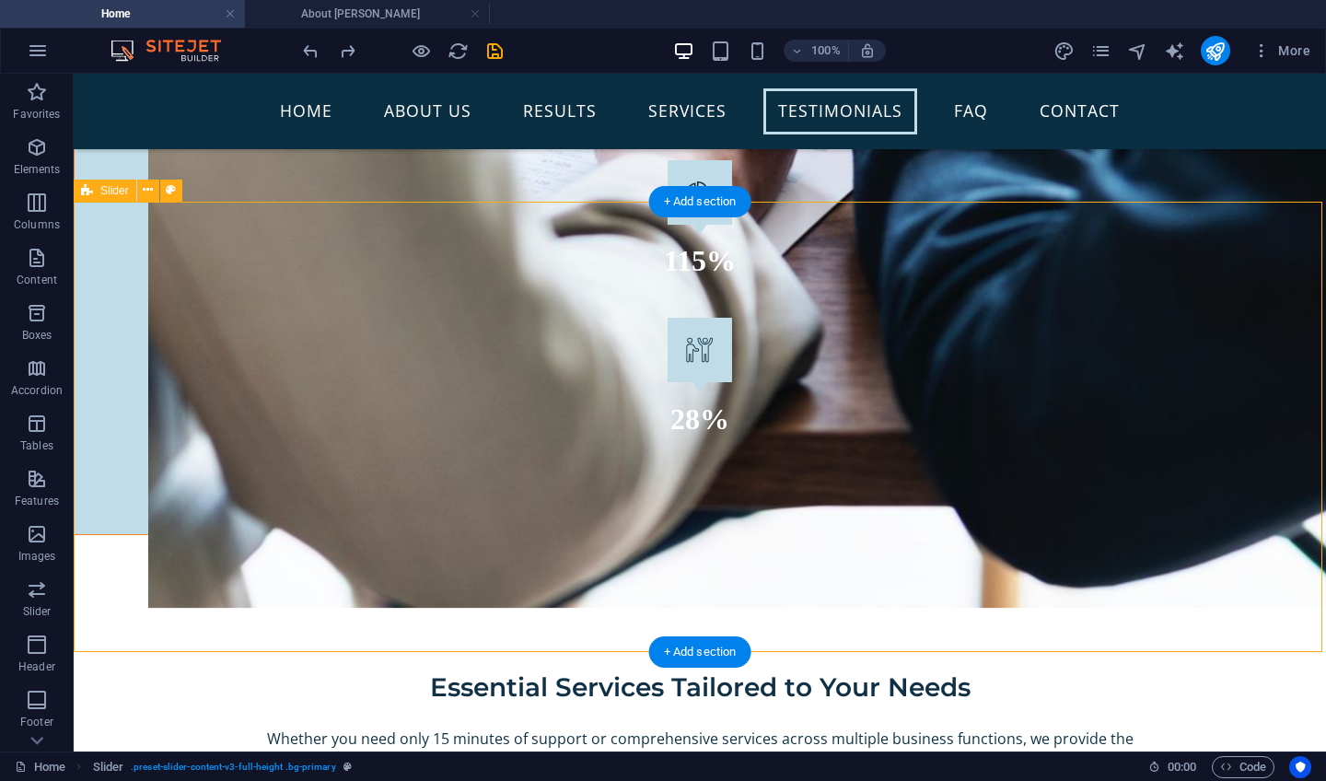
select select "region"
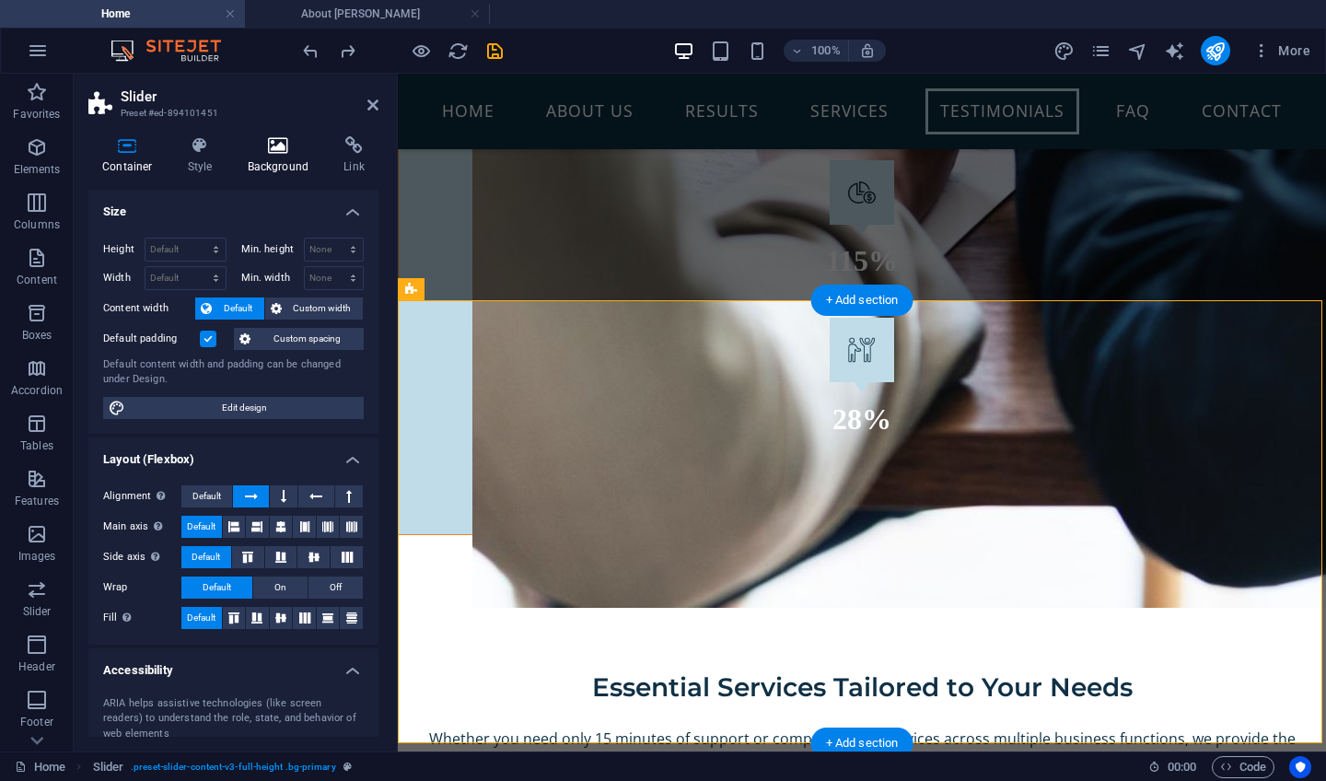
click at [276, 157] on h4 "Background" at bounding box center [282, 155] width 97 height 39
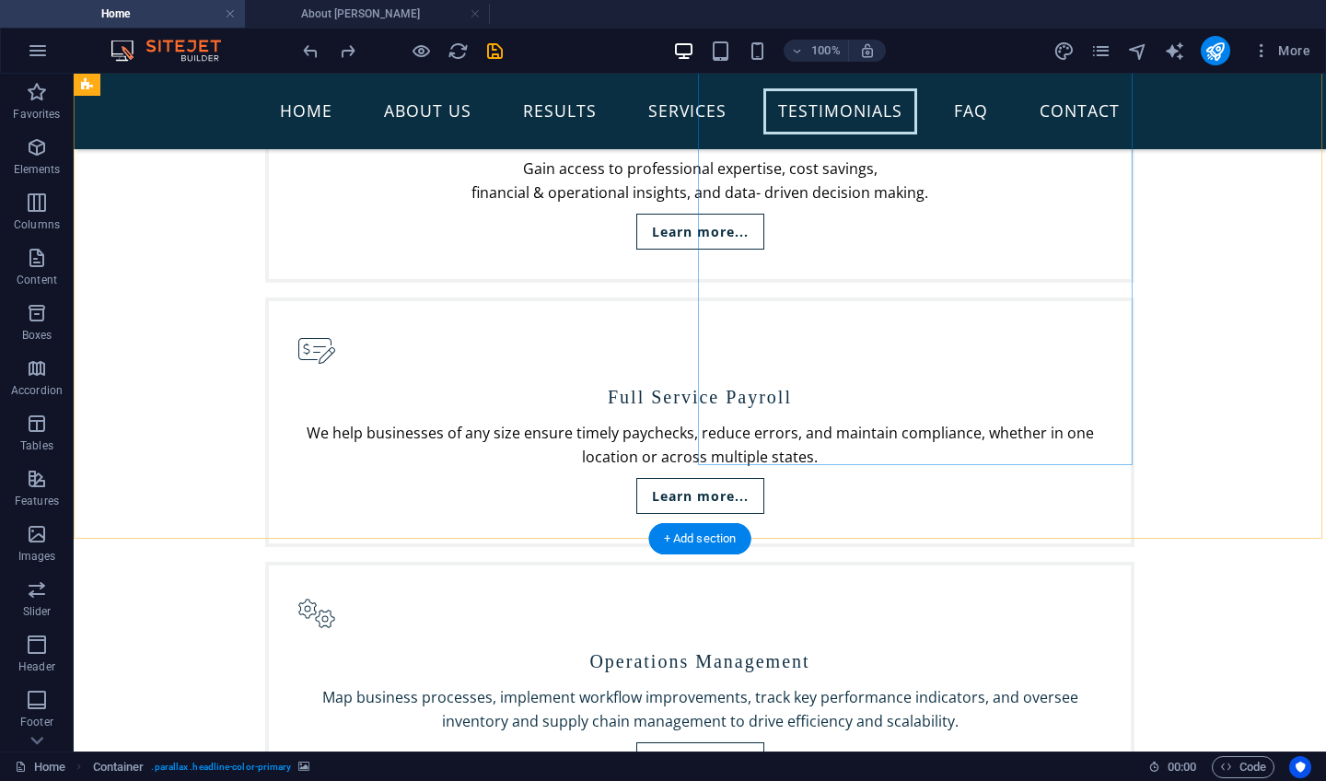
scroll to position [4006, 0]
click at [490, 54] on icon "save" at bounding box center [494, 51] width 21 height 21
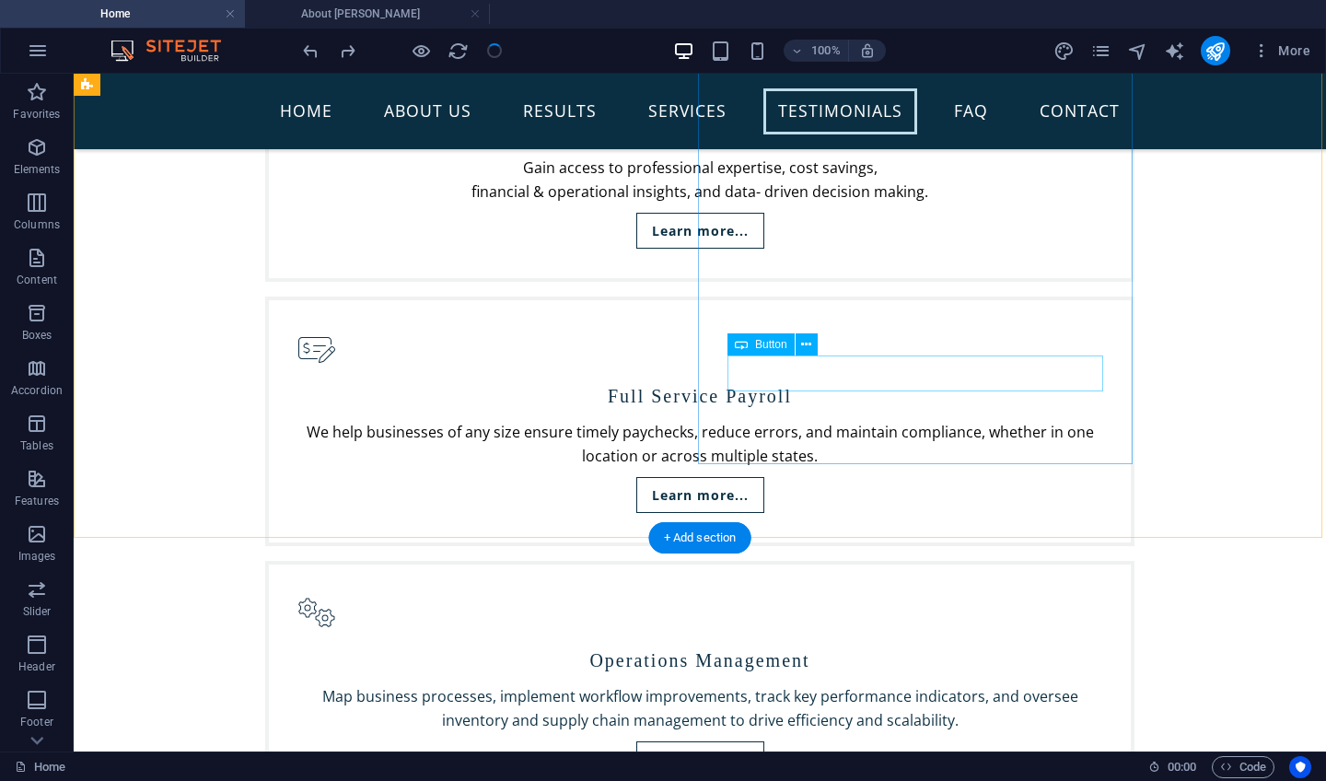
select select "2"
select select
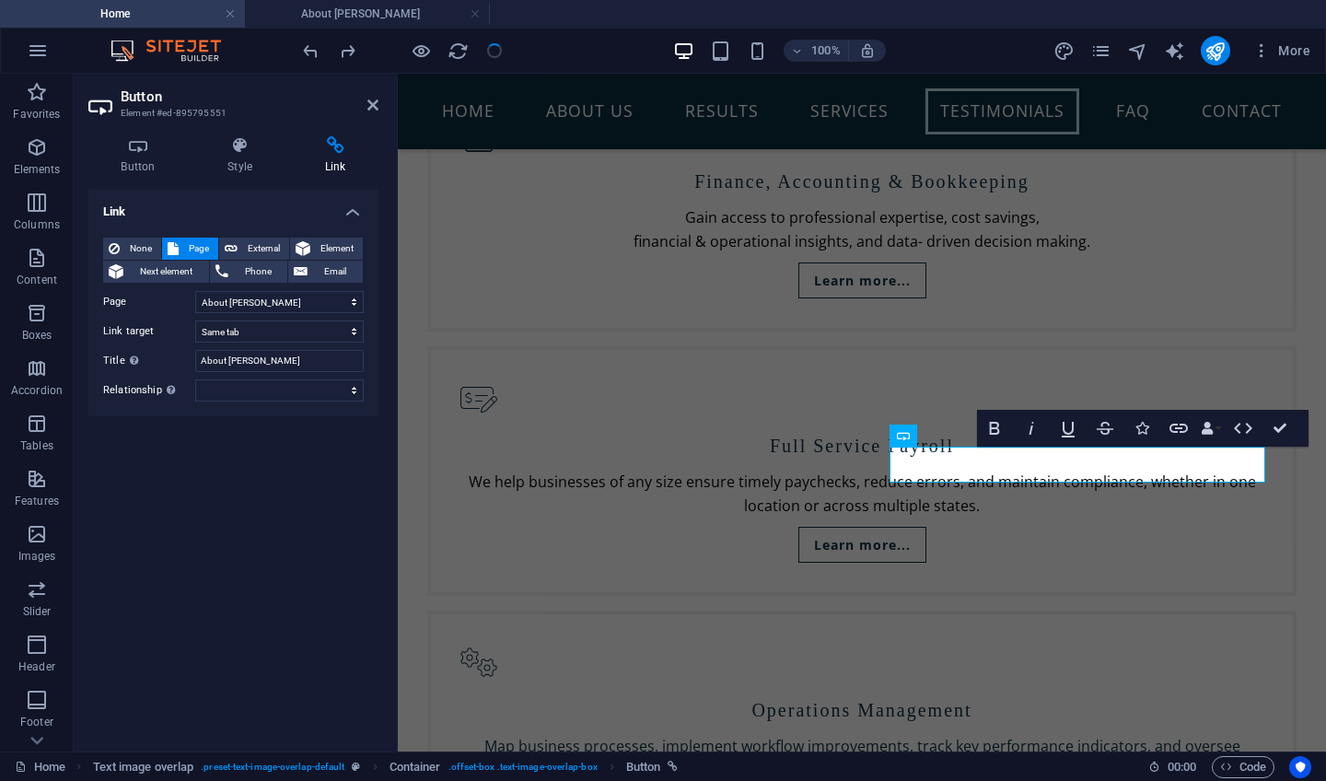
select select "2"
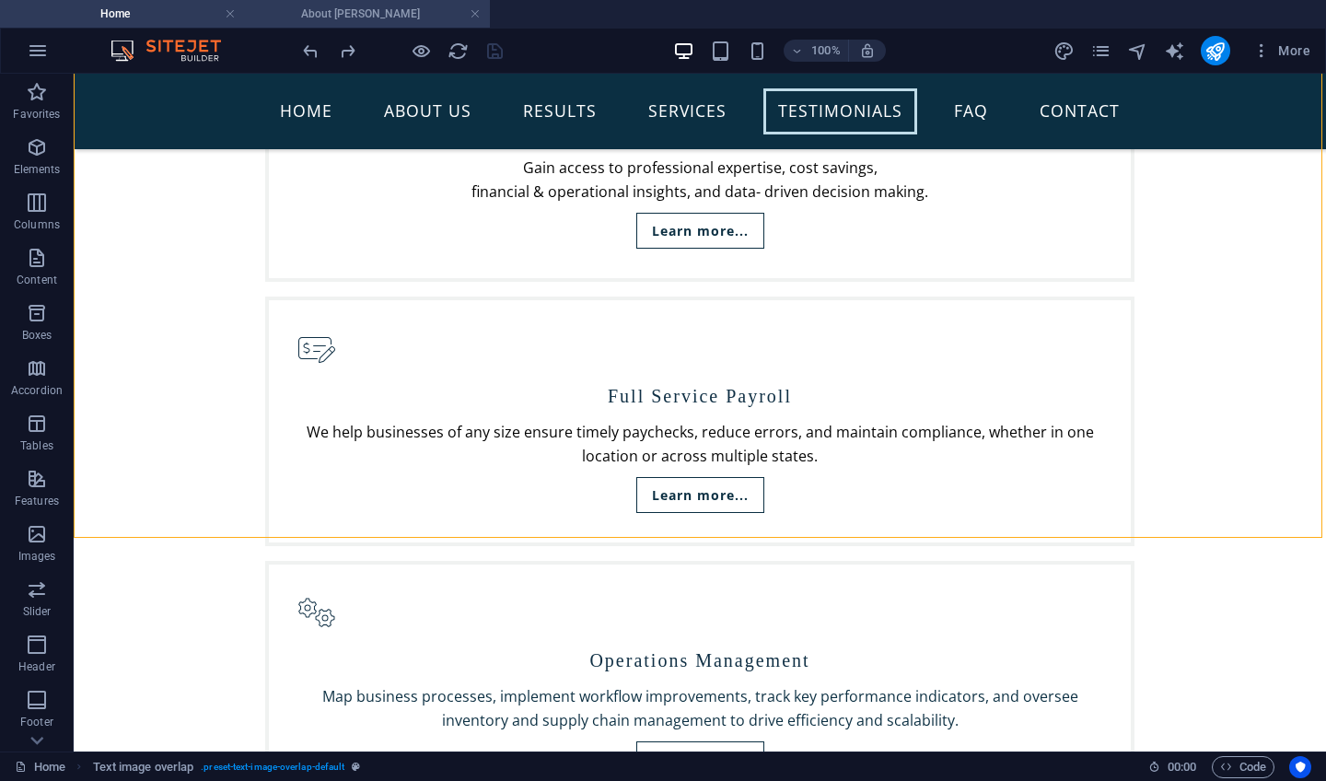
click at [402, 22] on h4 "About [PERSON_NAME]" at bounding box center [367, 14] width 245 height 20
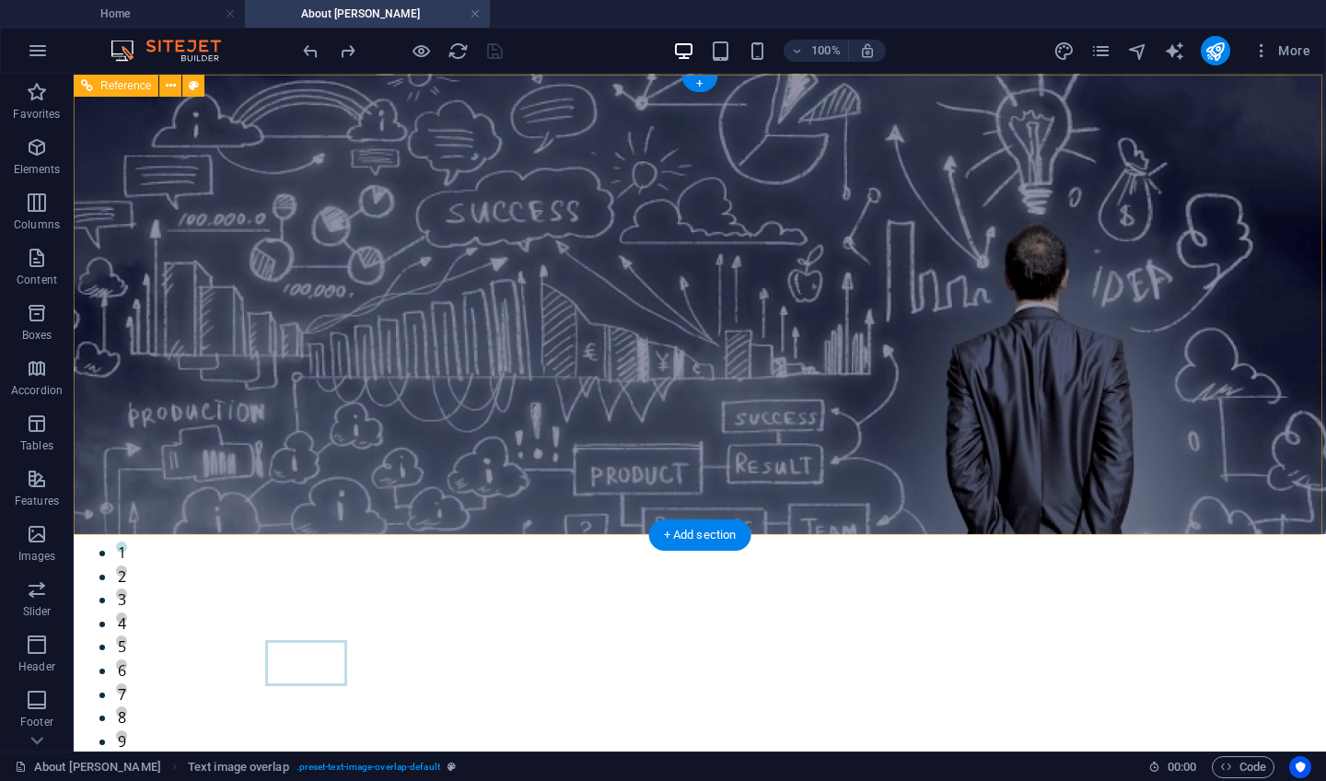
scroll to position [0, 0]
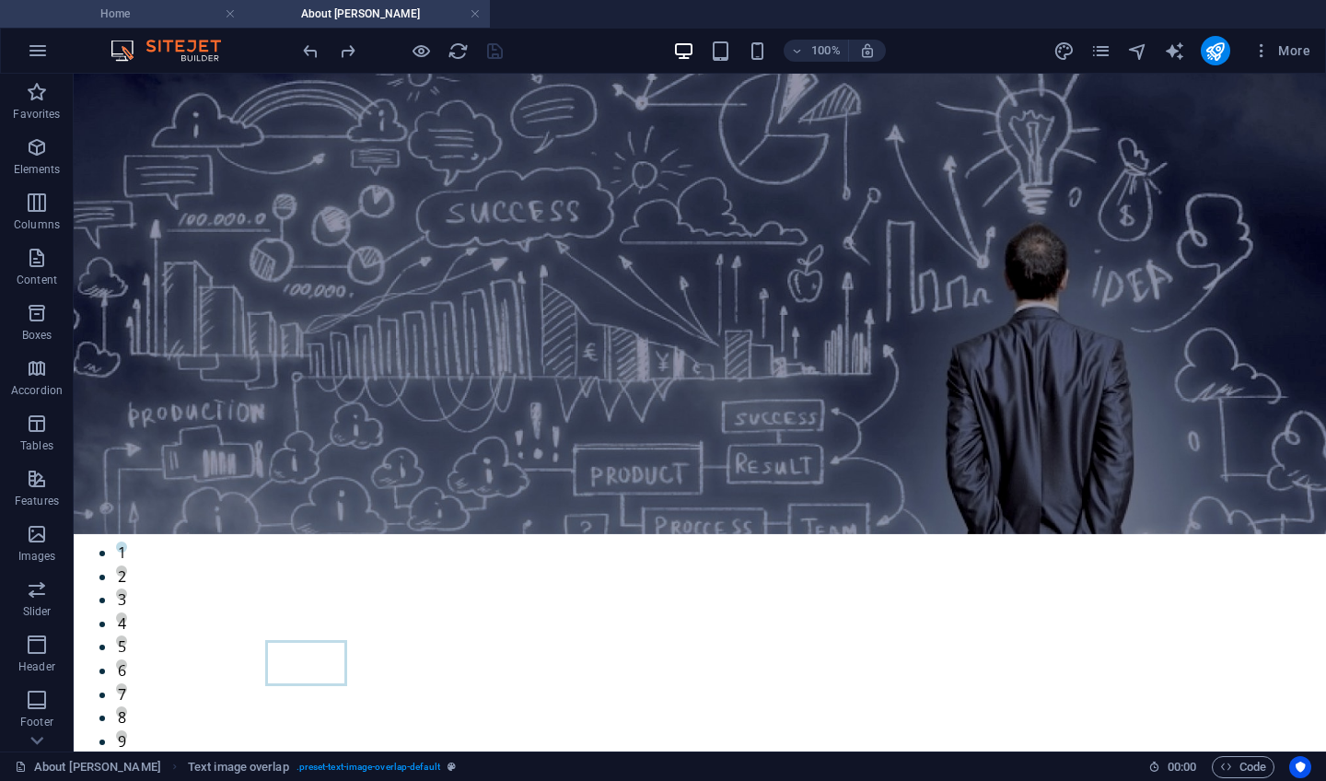
click at [180, 16] on h4 "Home" at bounding box center [122, 14] width 245 height 20
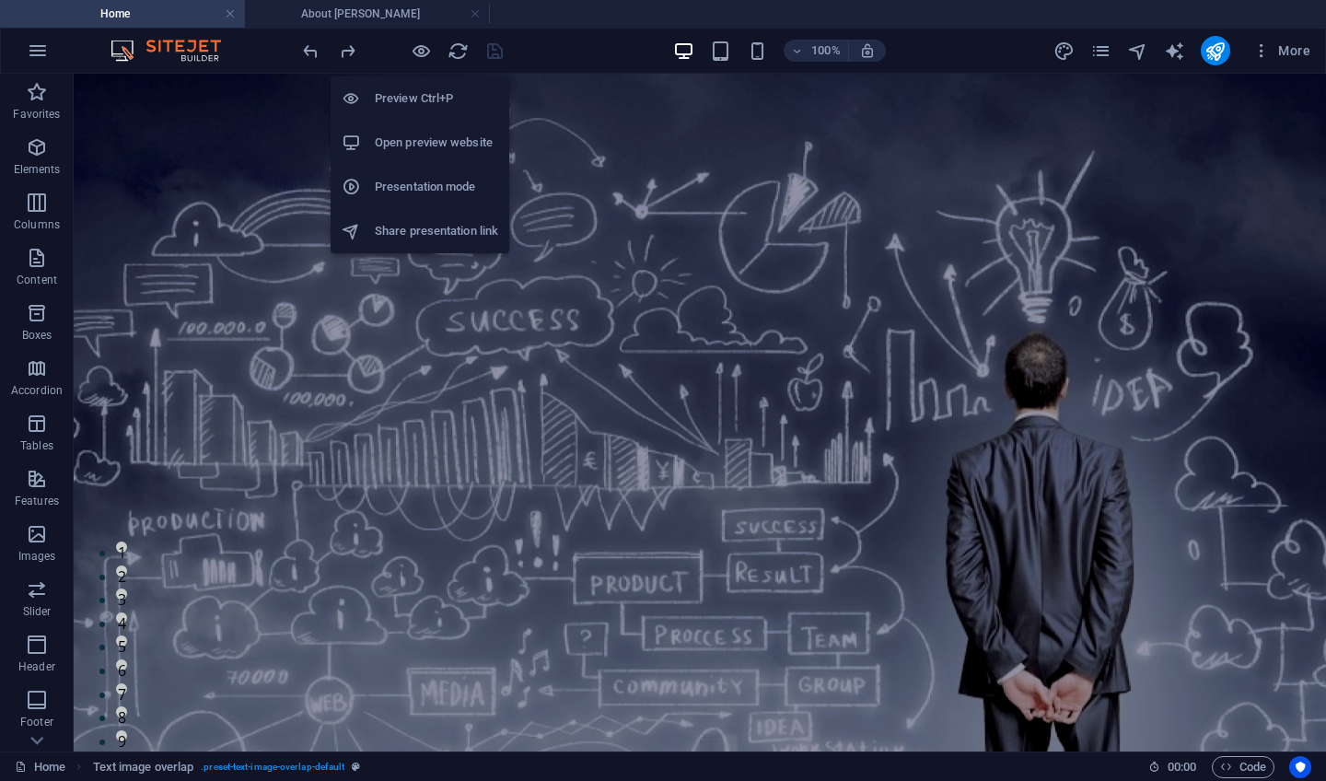
click at [428, 145] on h6 "Open preview website" at bounding box center [436, 143] width 123 height 22
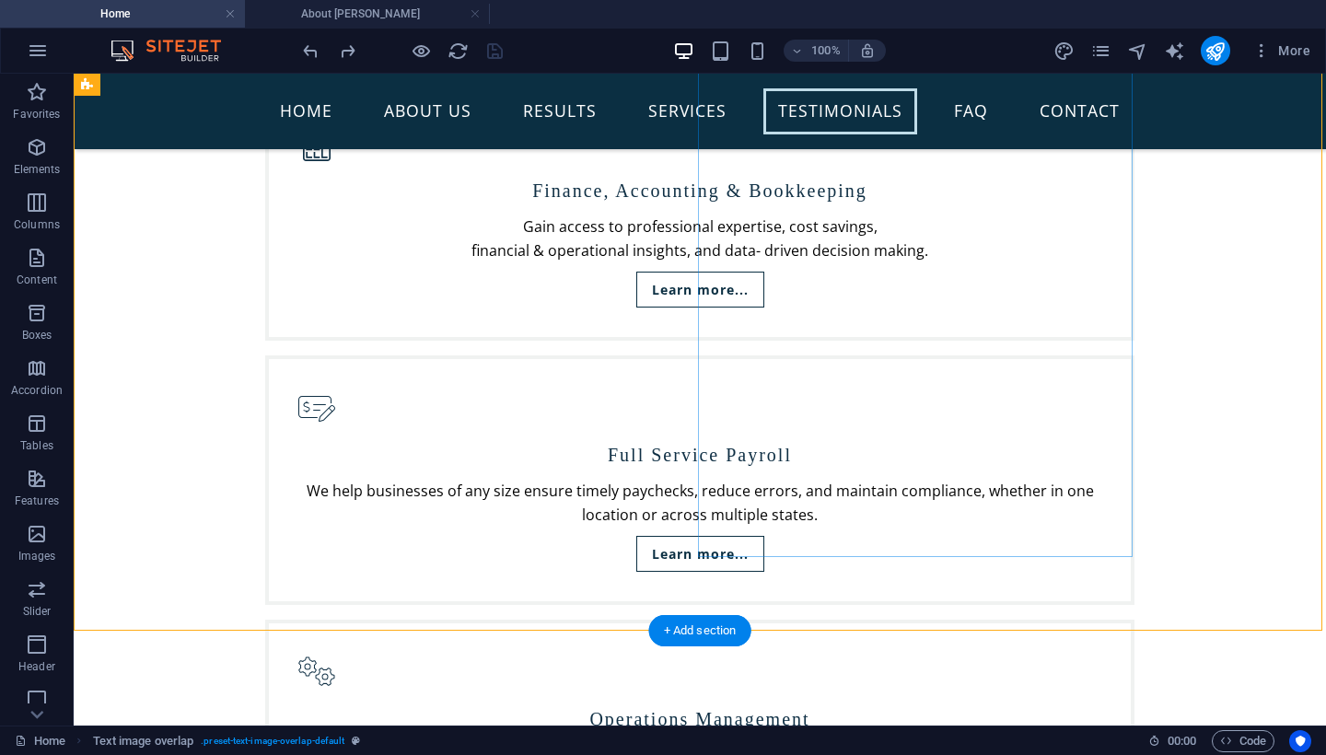
scroll to position [3914, 0]
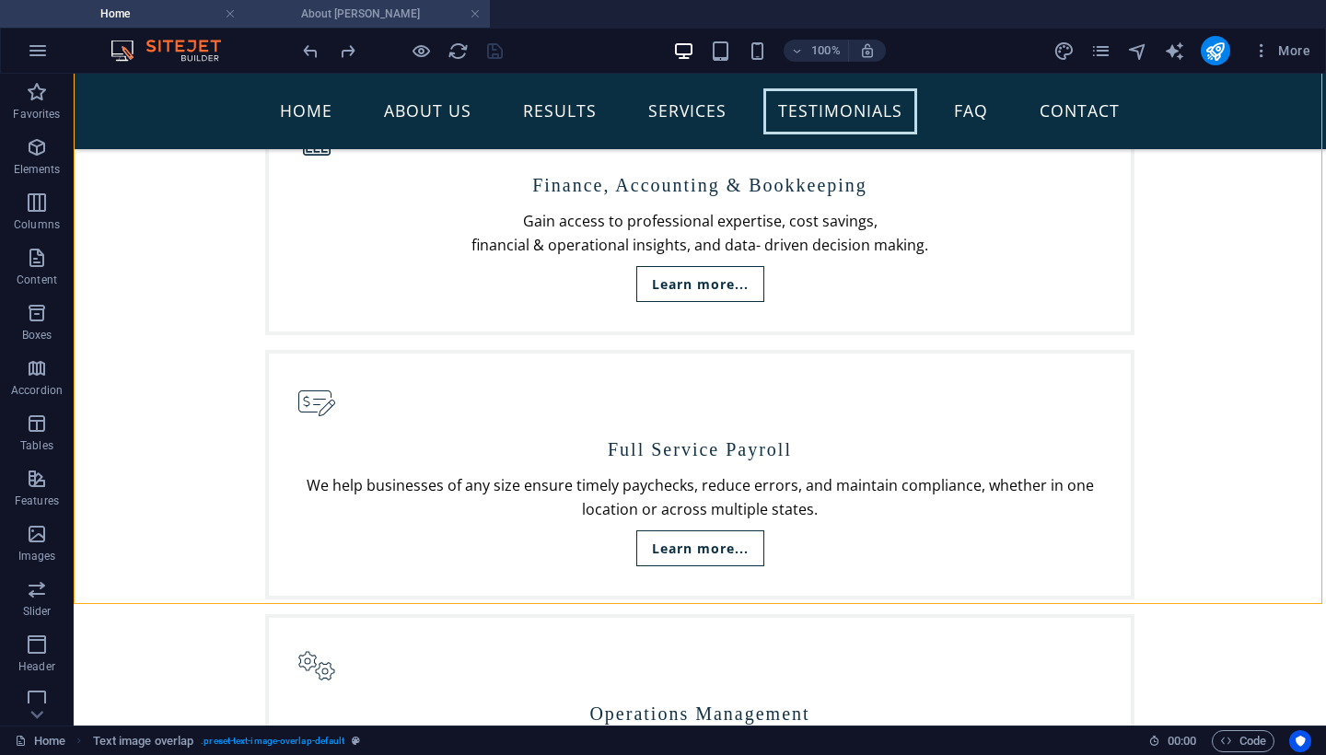
click at [365, 20] on h4 "About [PERSON_NAME]" at bounding box center [367, 14] width 245 height 20
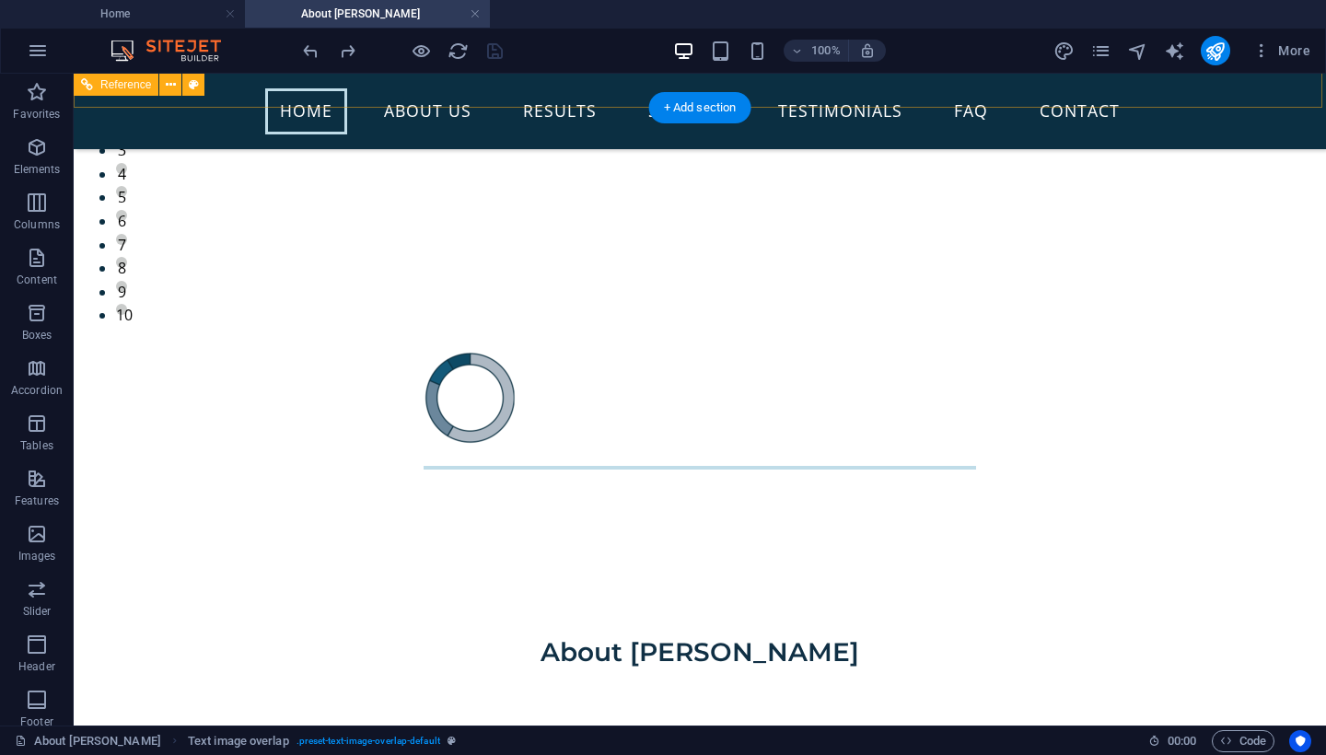
scroll to position [430, 0]
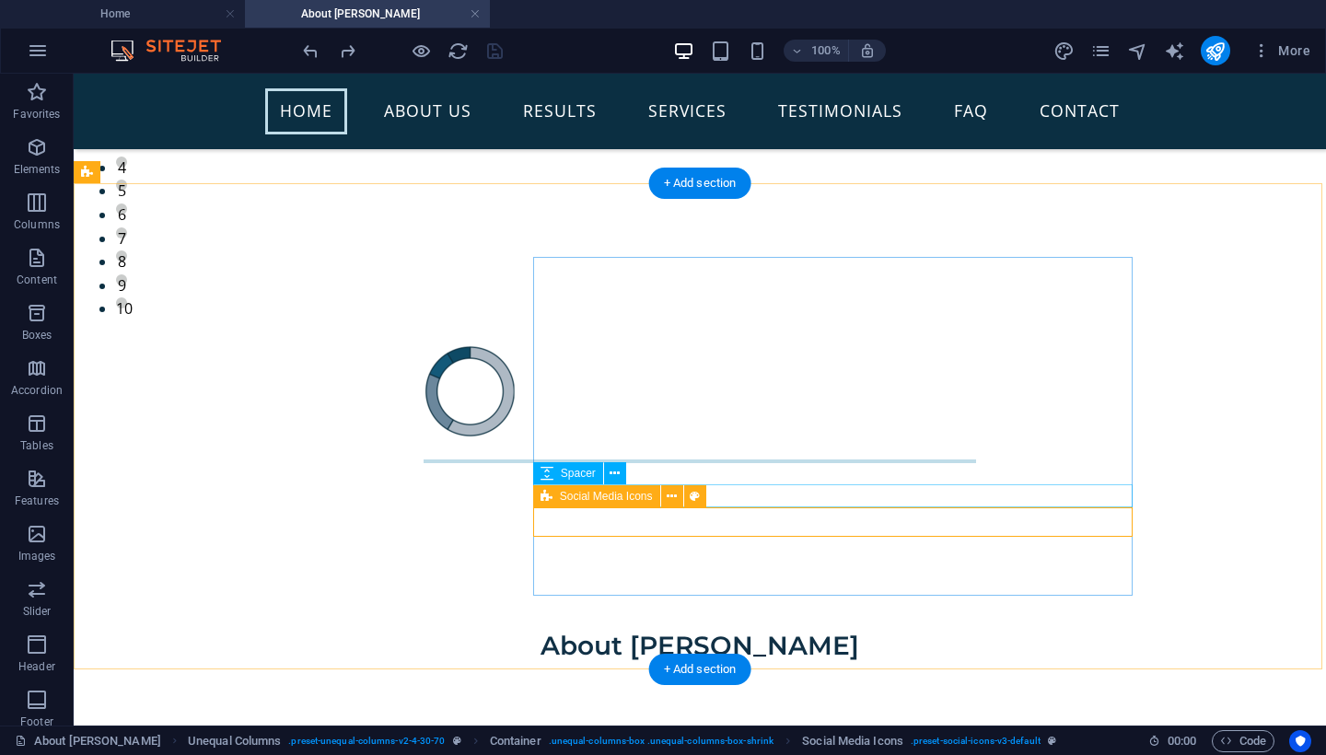
click at [636, 498] on span "Social Media Icons" at bounding box center [606, 496] width 93 height 11
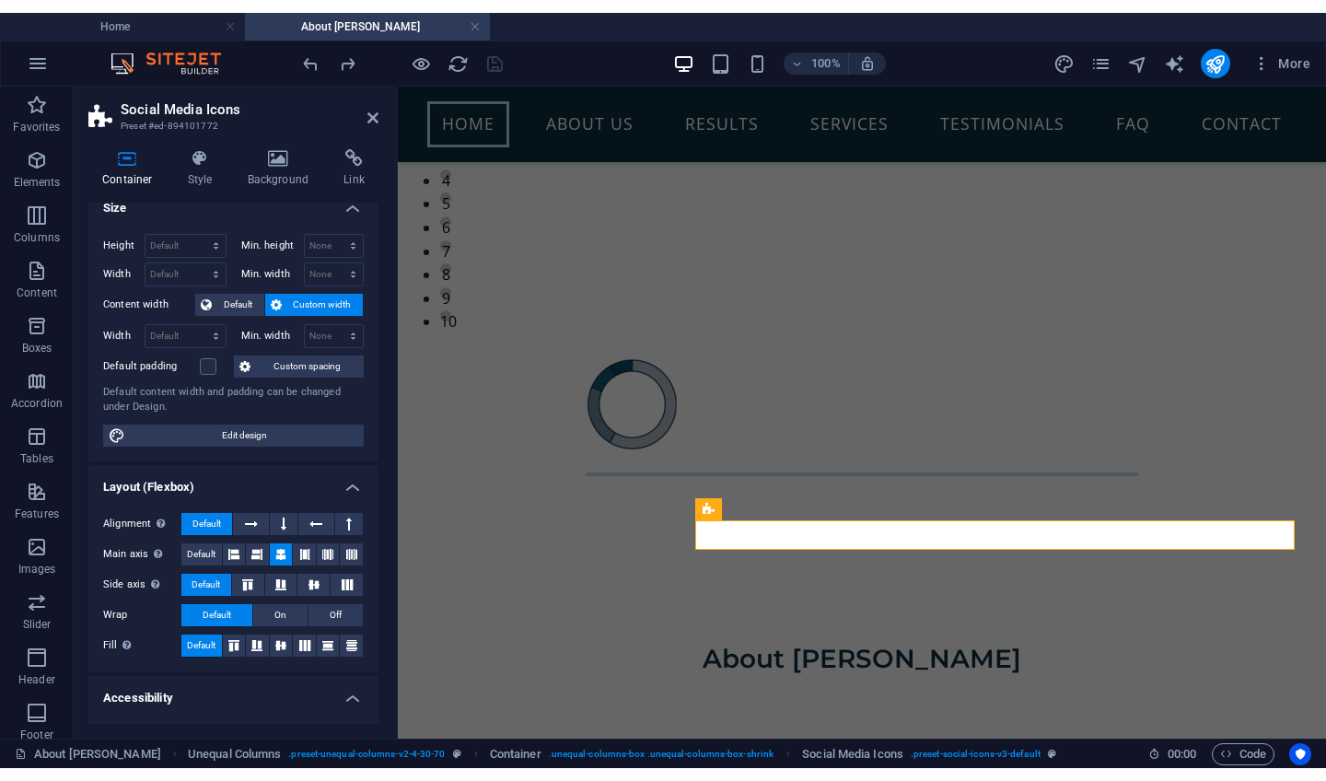
scroll to position [24, 0]
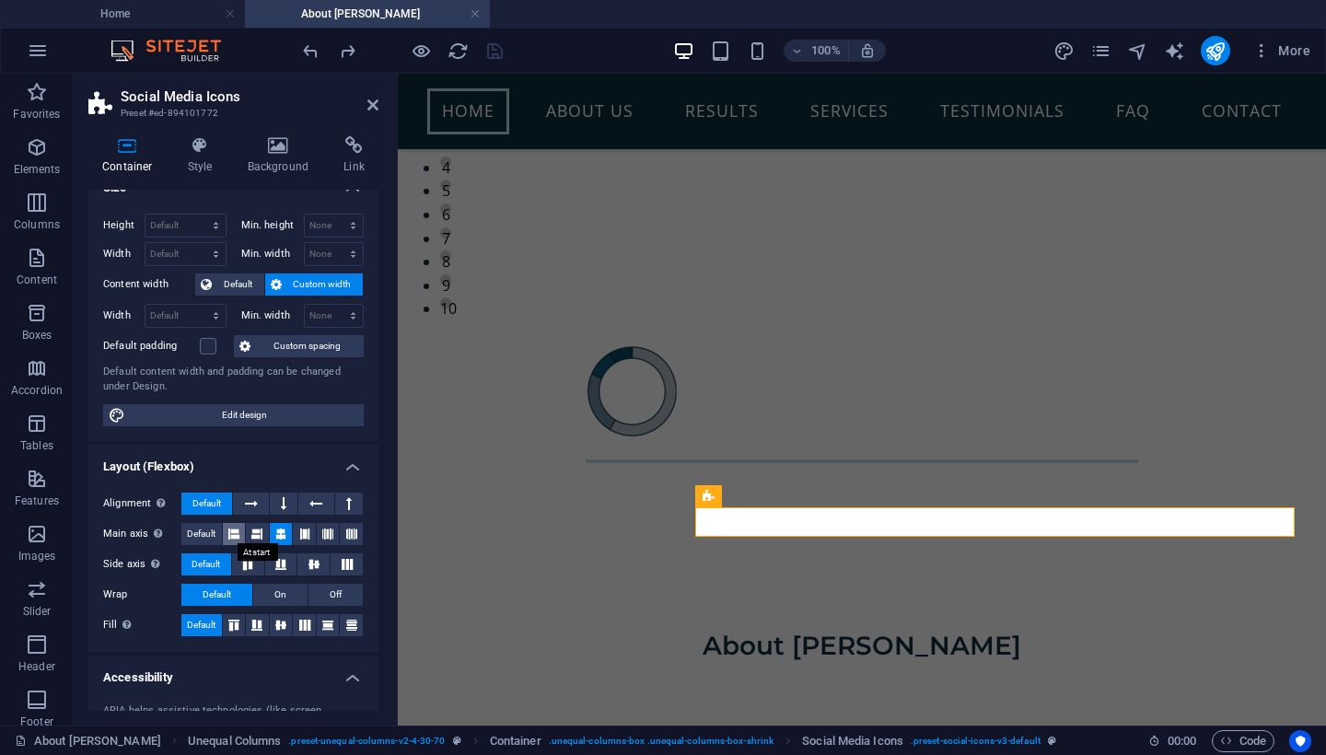
click at [230, 533] on icon at bounding box center [233, 534] width 11 height 22
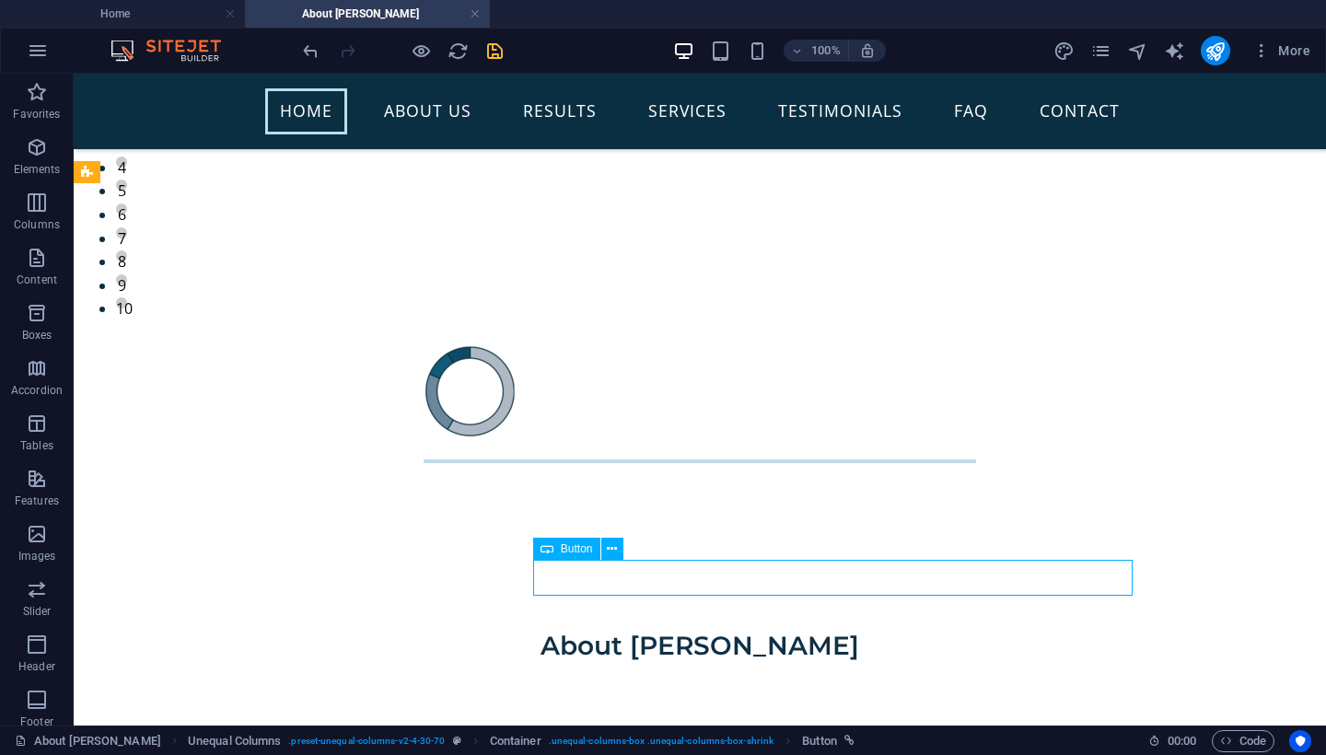
select select "5"
select select "overlay"
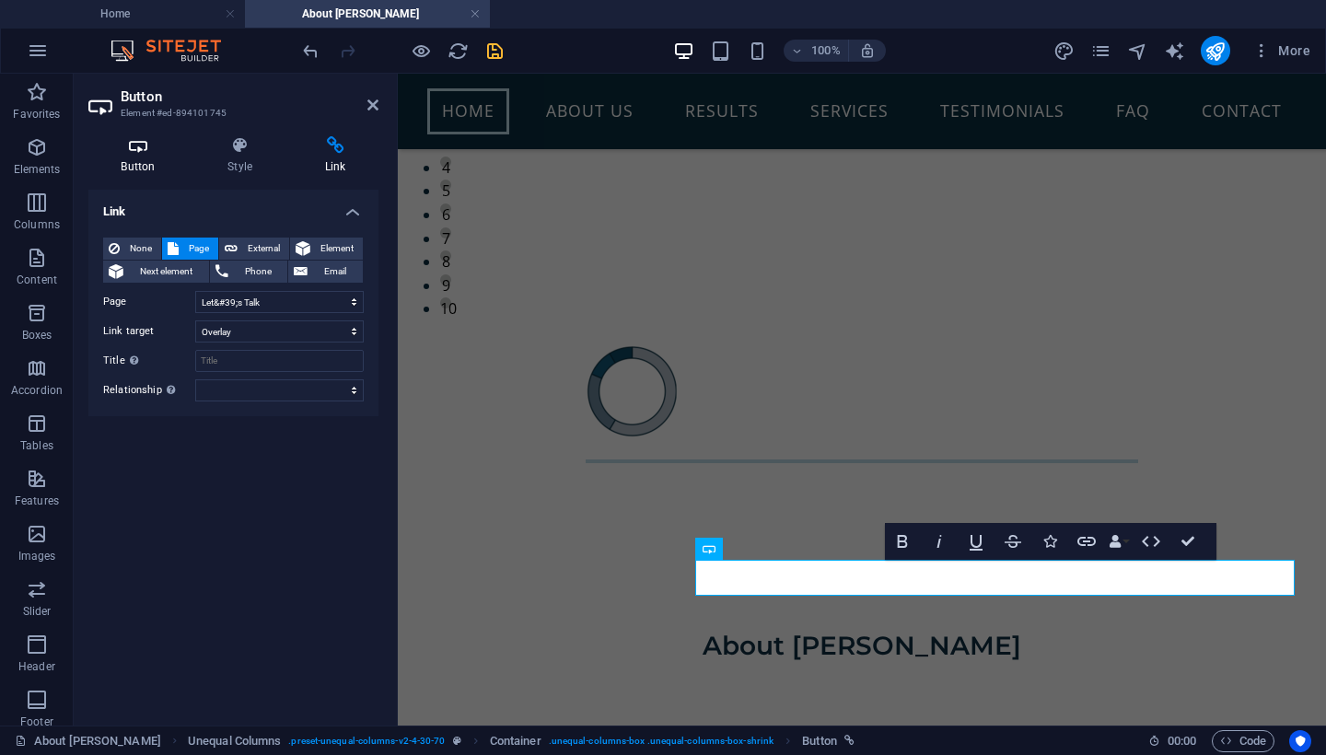
click at [138, 149] on icon at bounding box center [137, 145] width 99 height 18
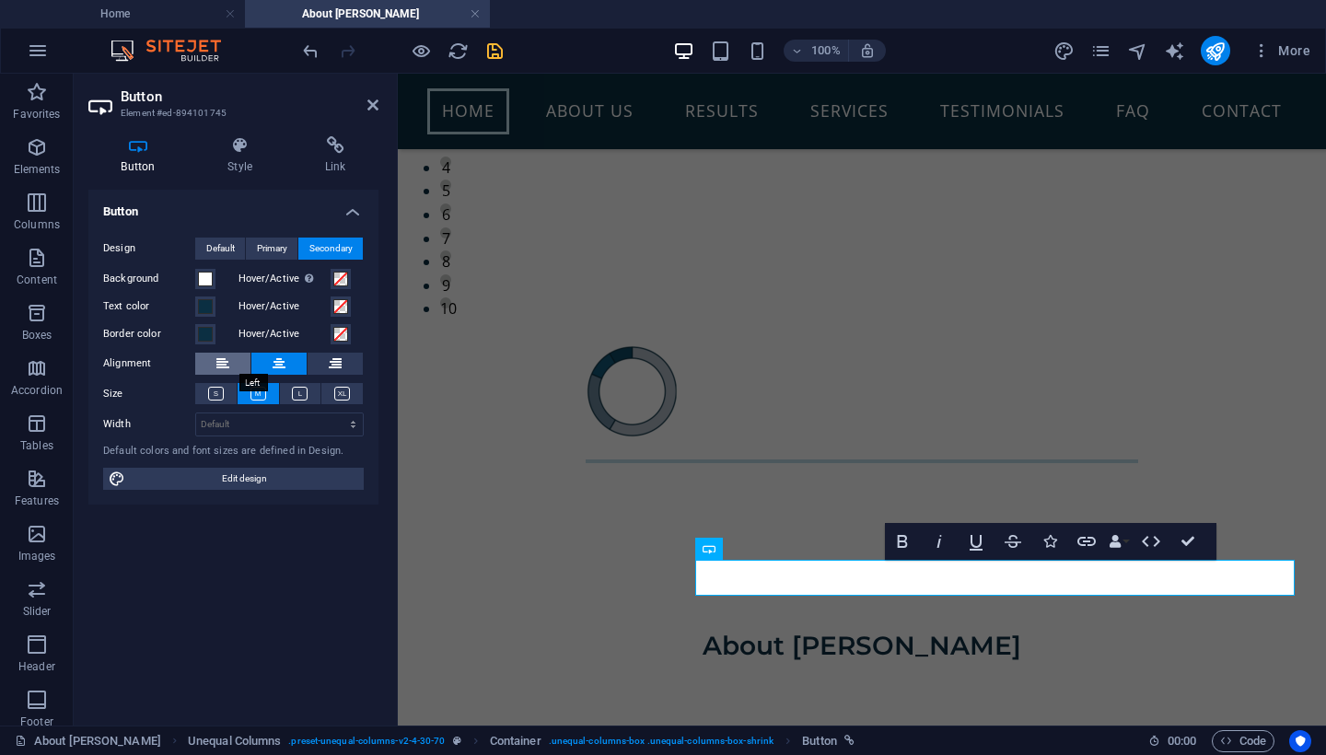
click at [230, 365] on button at bounding box center [222, 364] width 55 height 22
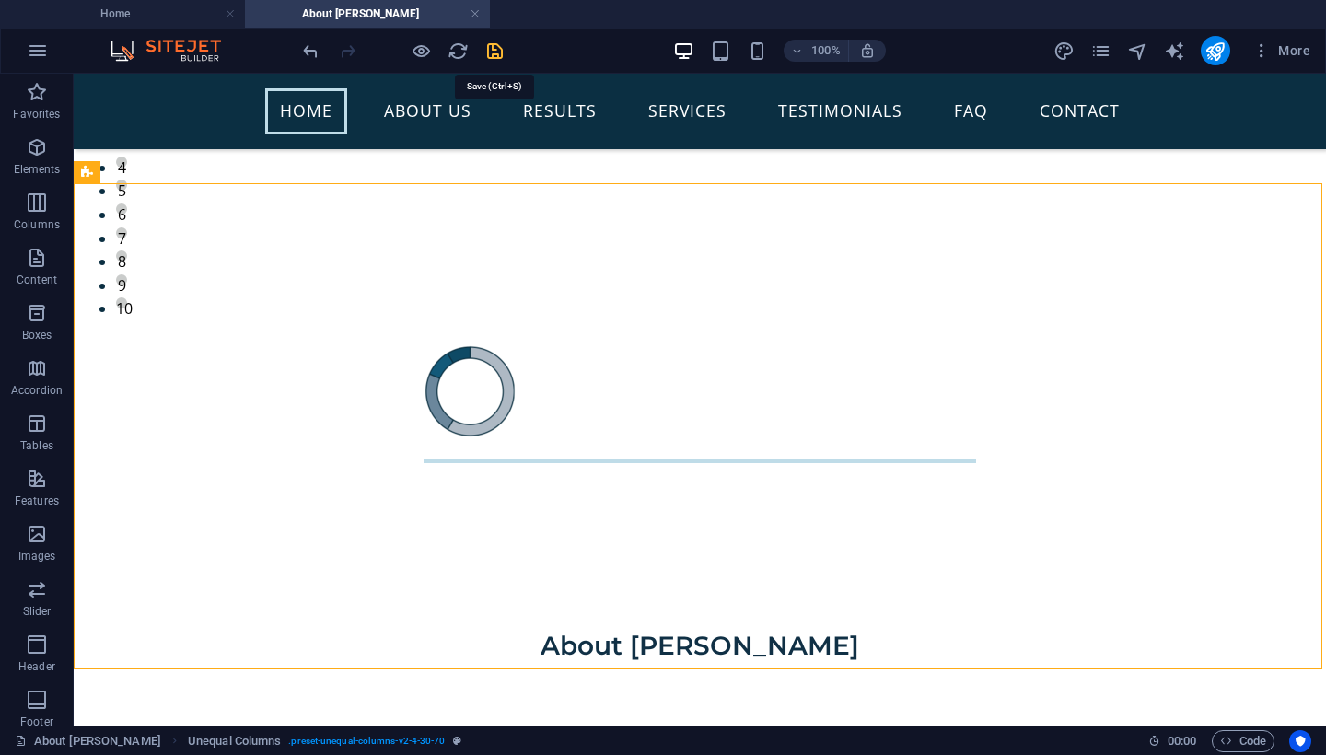
click at [491, 52] on icon "save" at bounding box center [494, 51] width 21 height 21
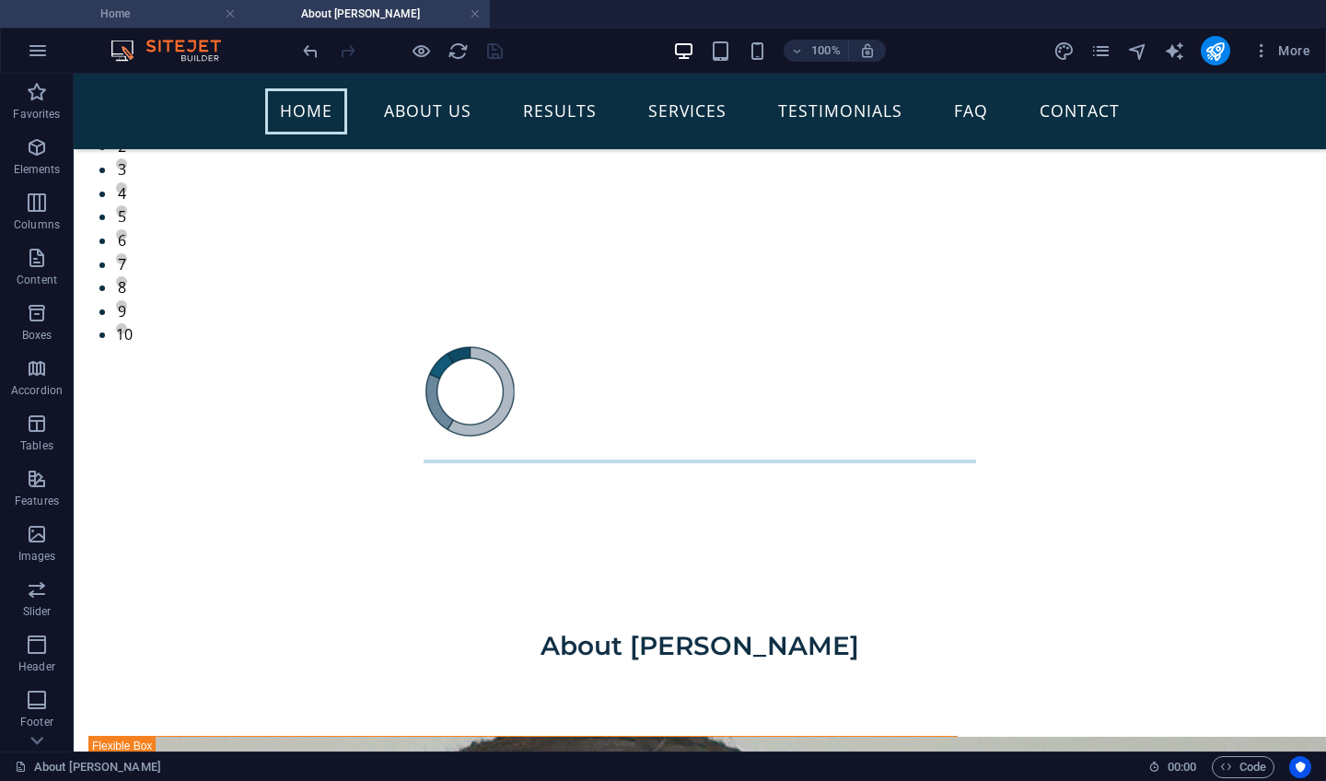
click at [139, 6] on h4 "Home" at bounding box center [122, 14] width 245 height 20
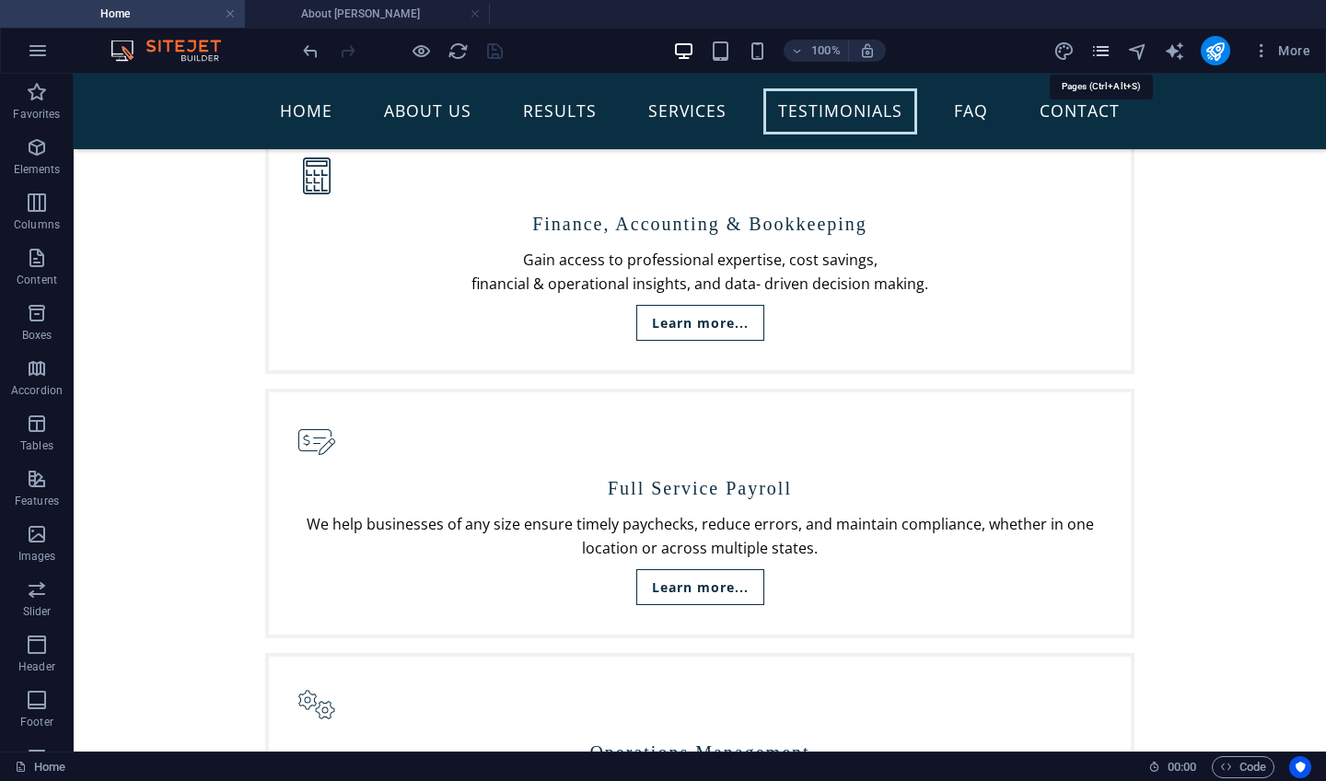
click at [1102, 54] on icon "pages" at bounding box center [1100, 51] width 21 height 21
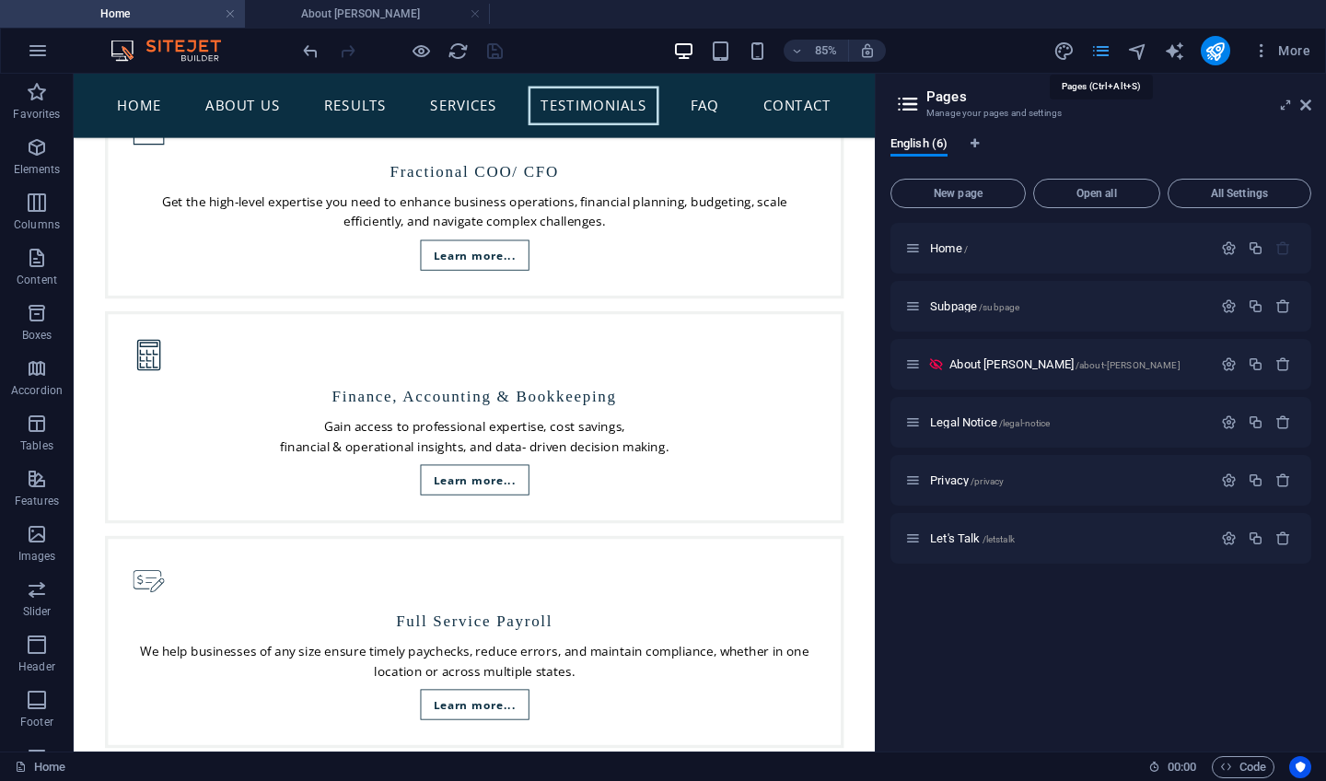
click at [1102, 54] on icon "pages" at bounding box center [1100, 51] width 21 height 21
click at [1285, 47] on span "More" at bounding box center [1282, 50] width 58 height 18
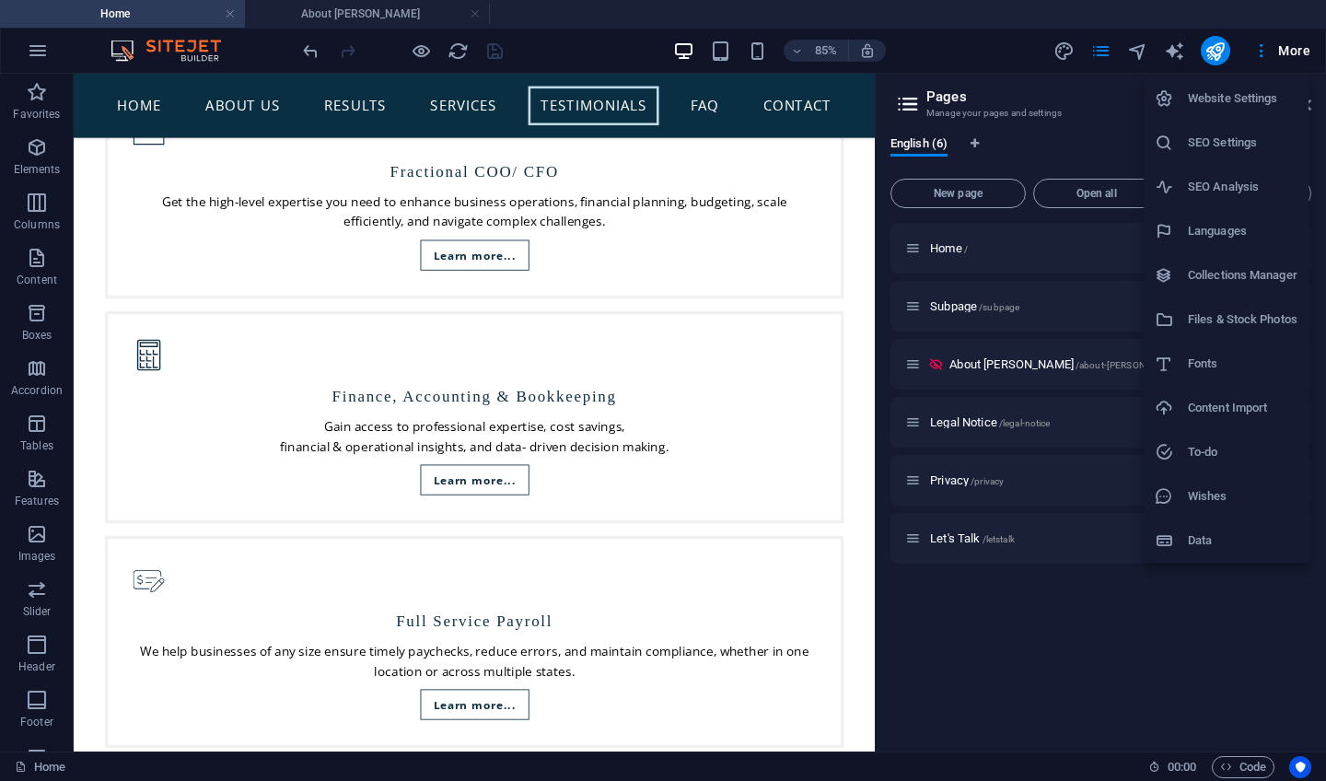
click at [1231, 98] on h6 "Website Settings" at bounding box center [1243, 98] width 110 height 22
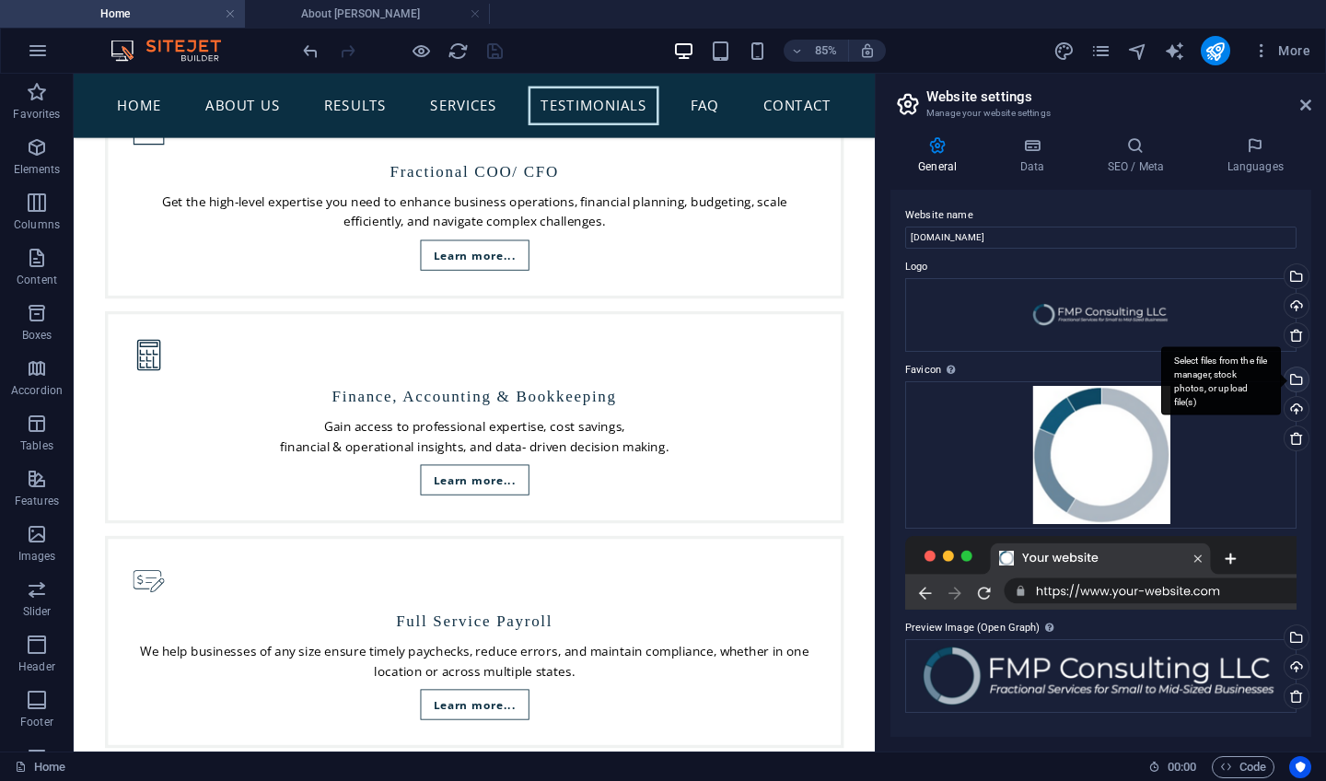
click at [1281, 379] on div "Select files from the file manager, stock photos, or upload file(s)" at bounding box center [1221, 380] width 120 height 69
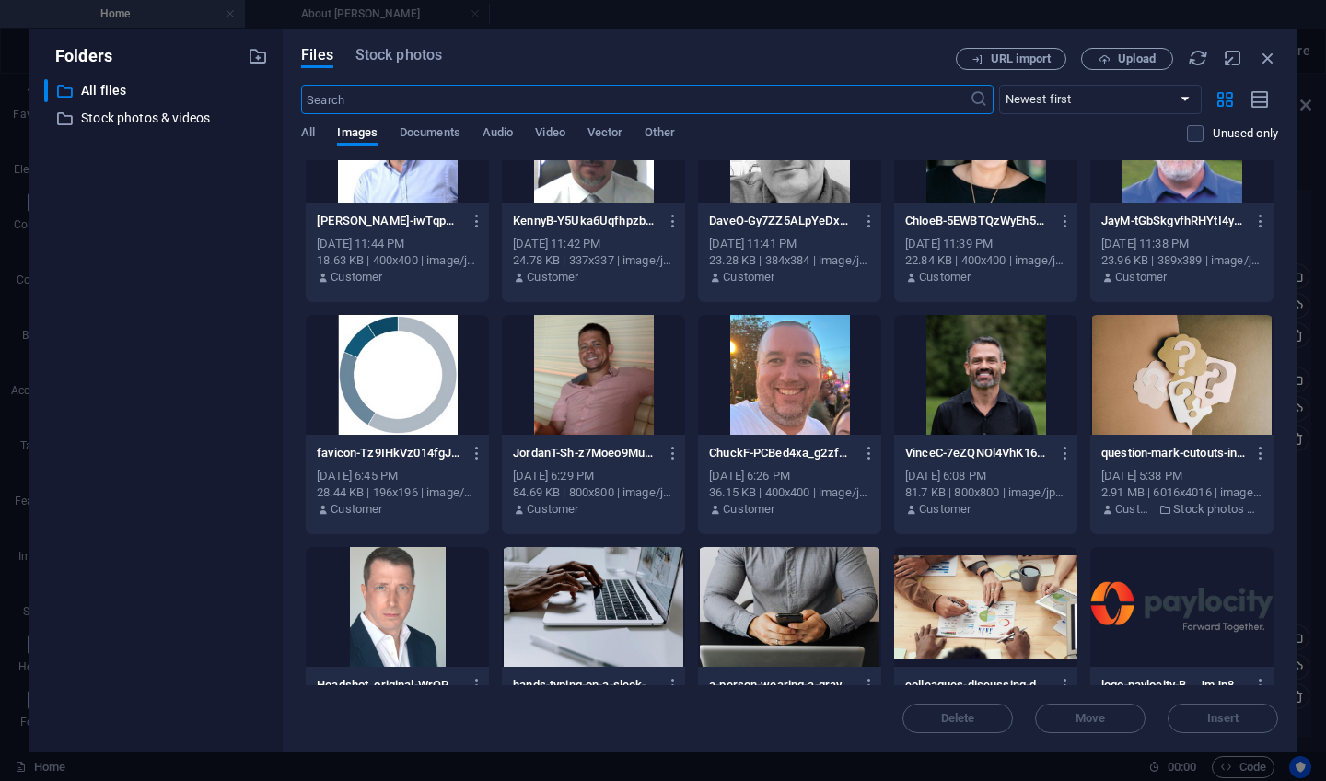
scroll to position [404, 0]
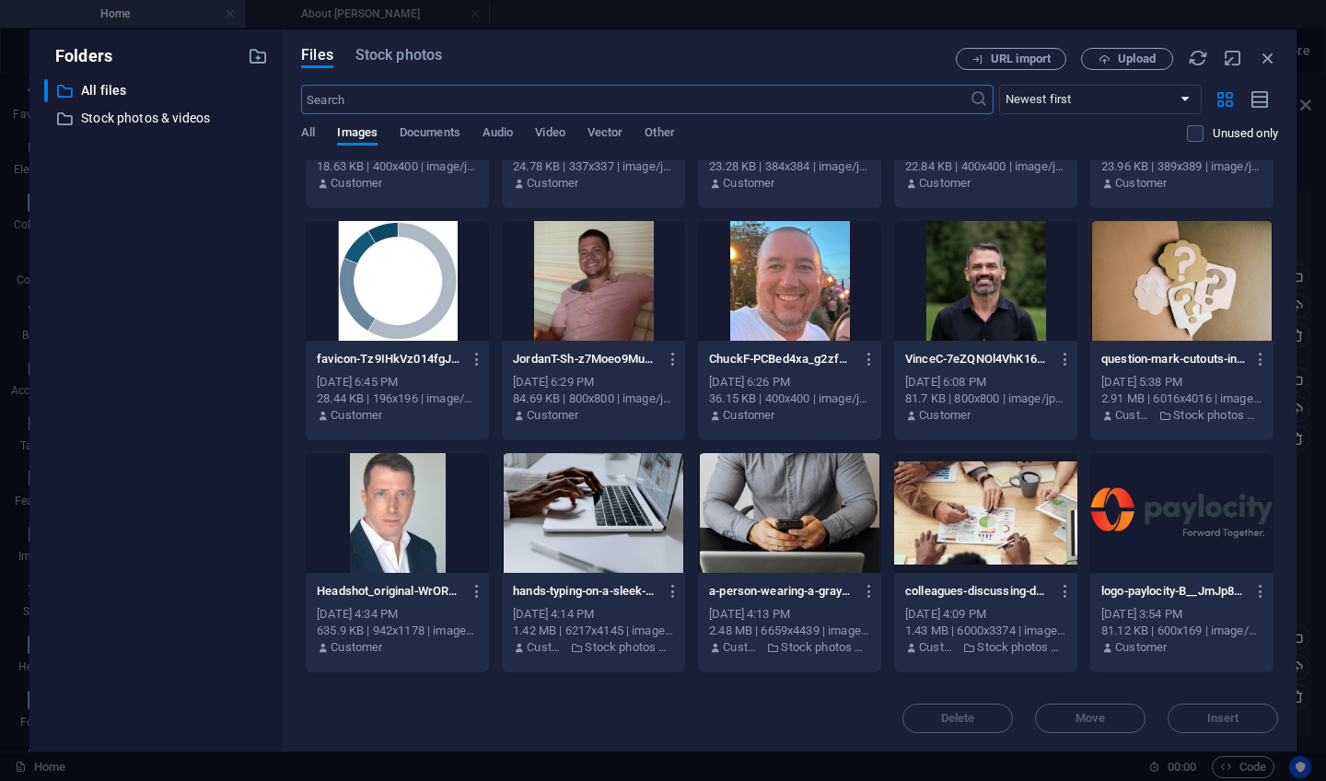
click at [414, 402] on div "28.44 KB | 196x196 | image/png" at bounding box center [397, 399] width 161 height 17
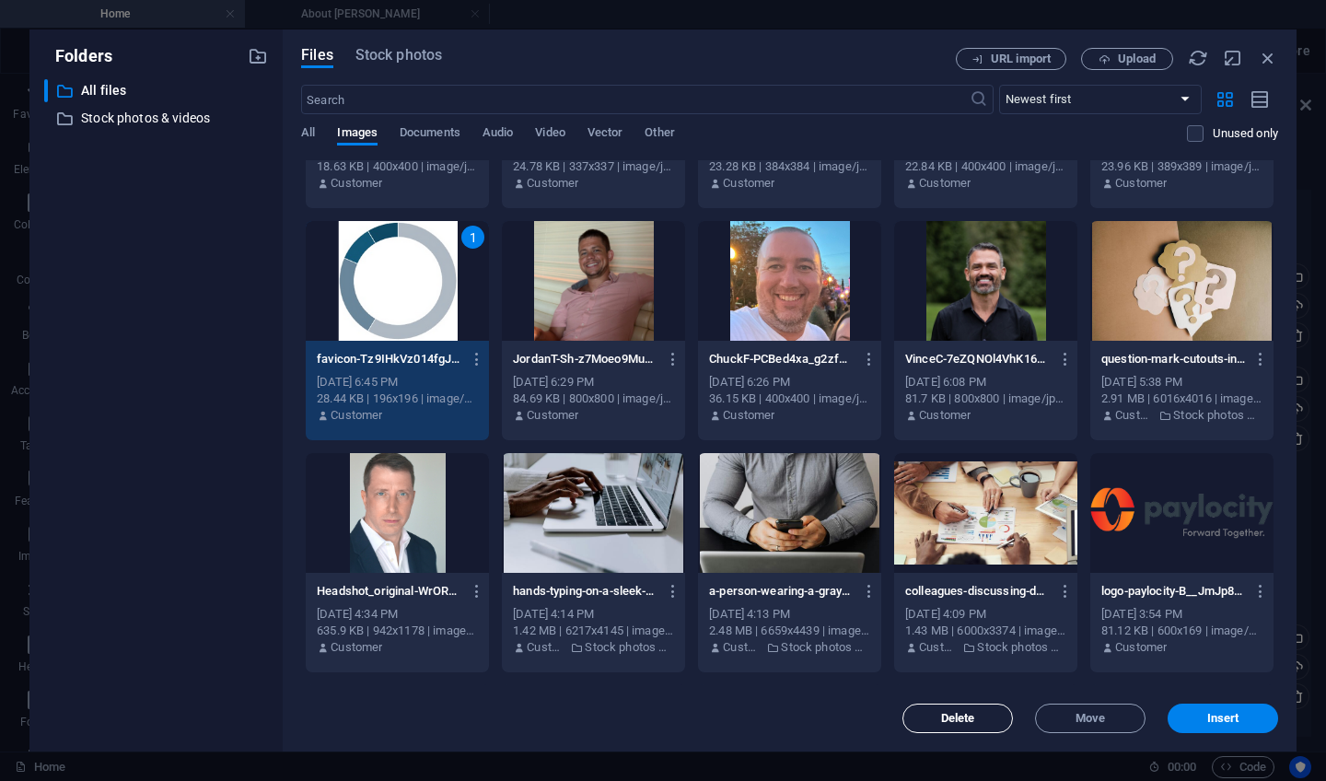
click at [951, 713] on span "Delete" at bounding box center [958, 718] width 34 height 11
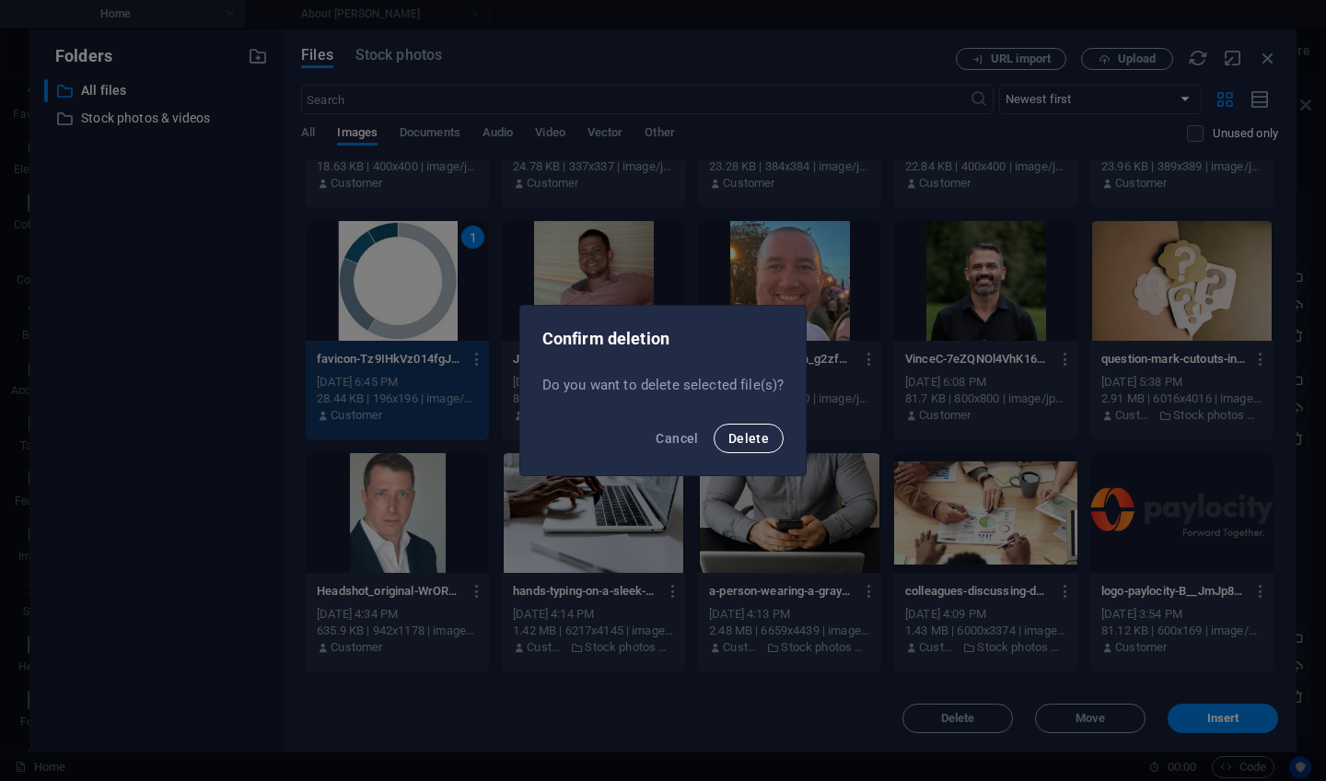
click at [734, 437] on span "Delete" at bounding box center [749, 438] width 41 height 15
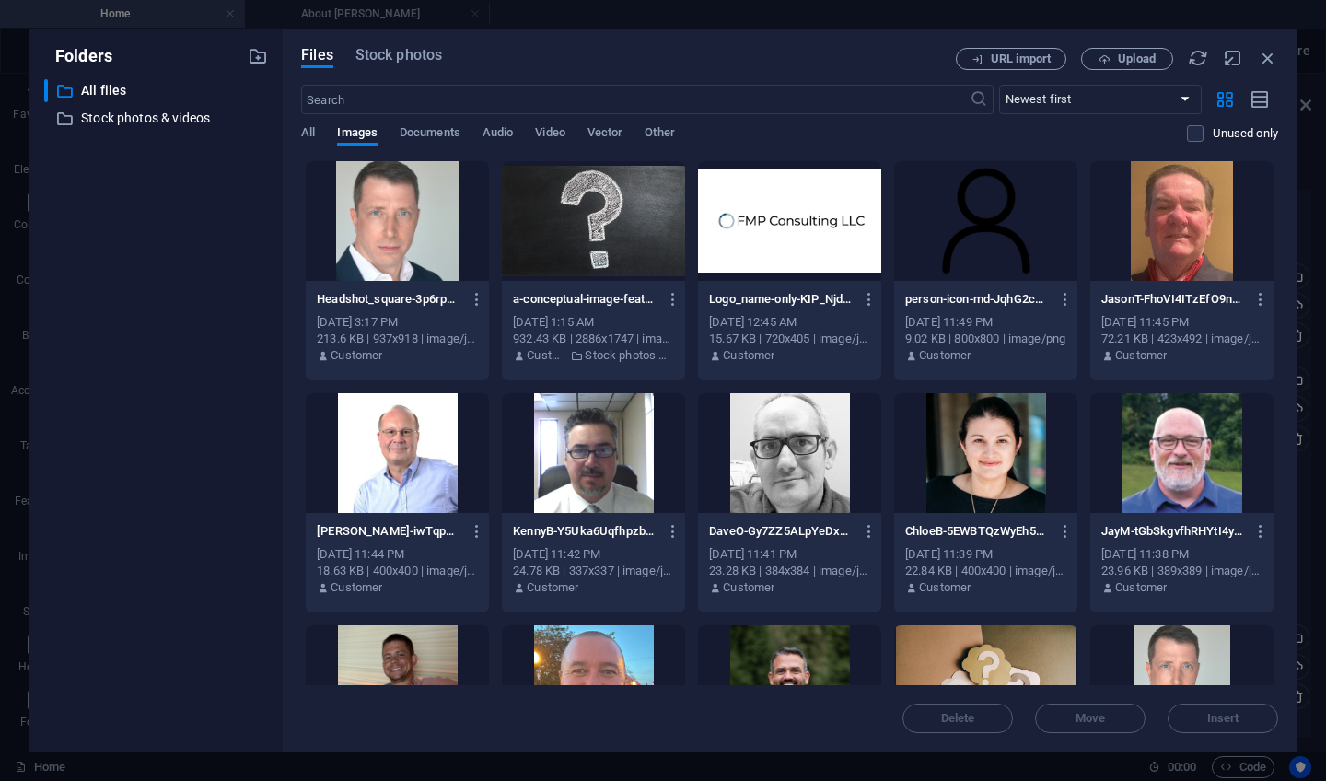
scroll to position [0, 0]
click at [1114, 58] on span "Upload" at bounding box center [1128, 59] width 76 height 12
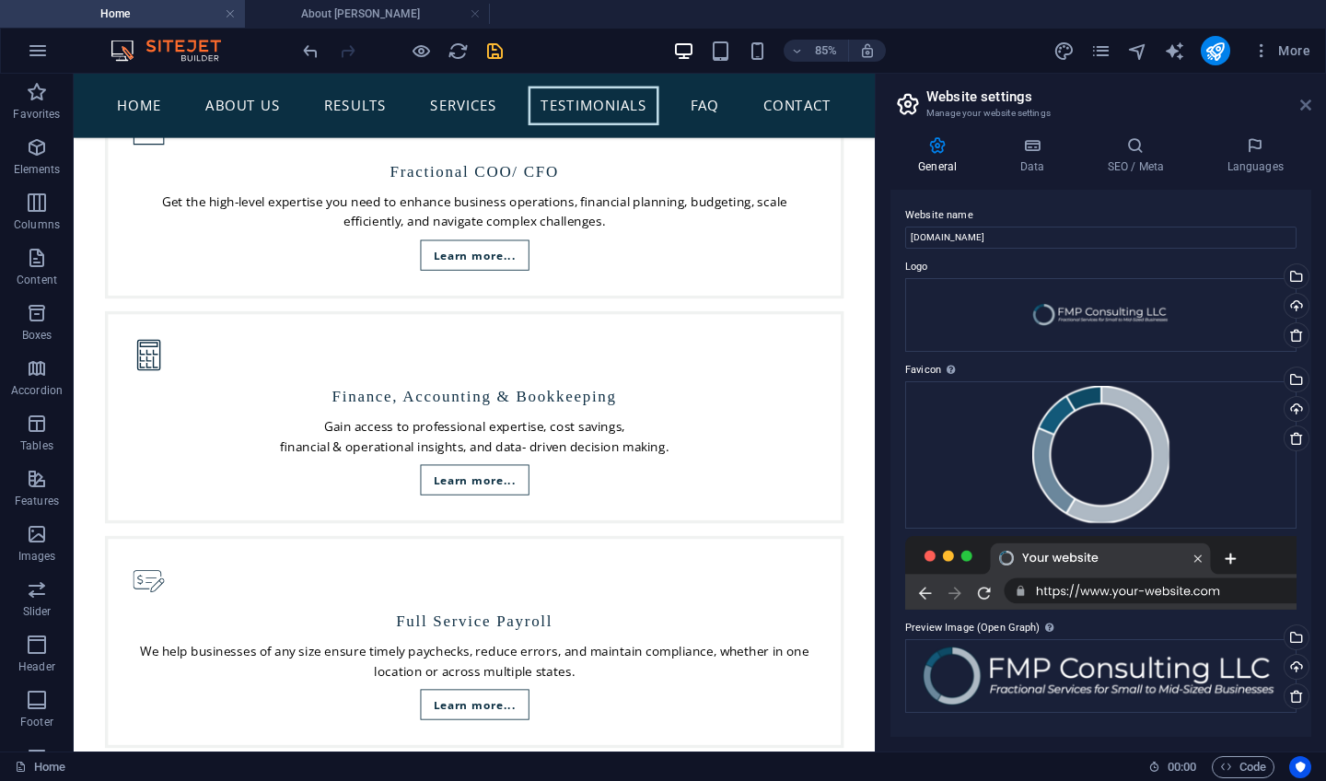
click at [1306, 106] on icon at bounding box center [1305, 105] width 11 height 15
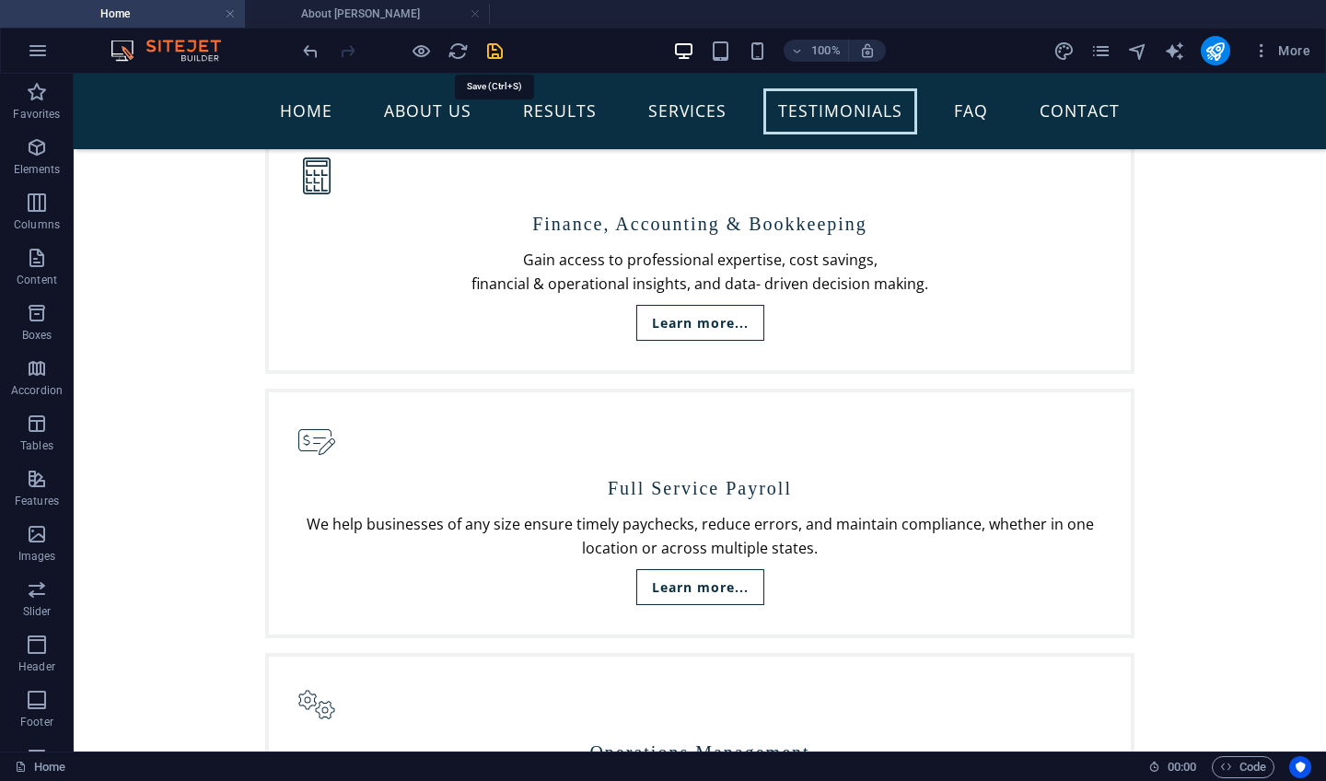
click at [499, 52] on icon "save" at bounding box center [494, 51] width 21 height 21
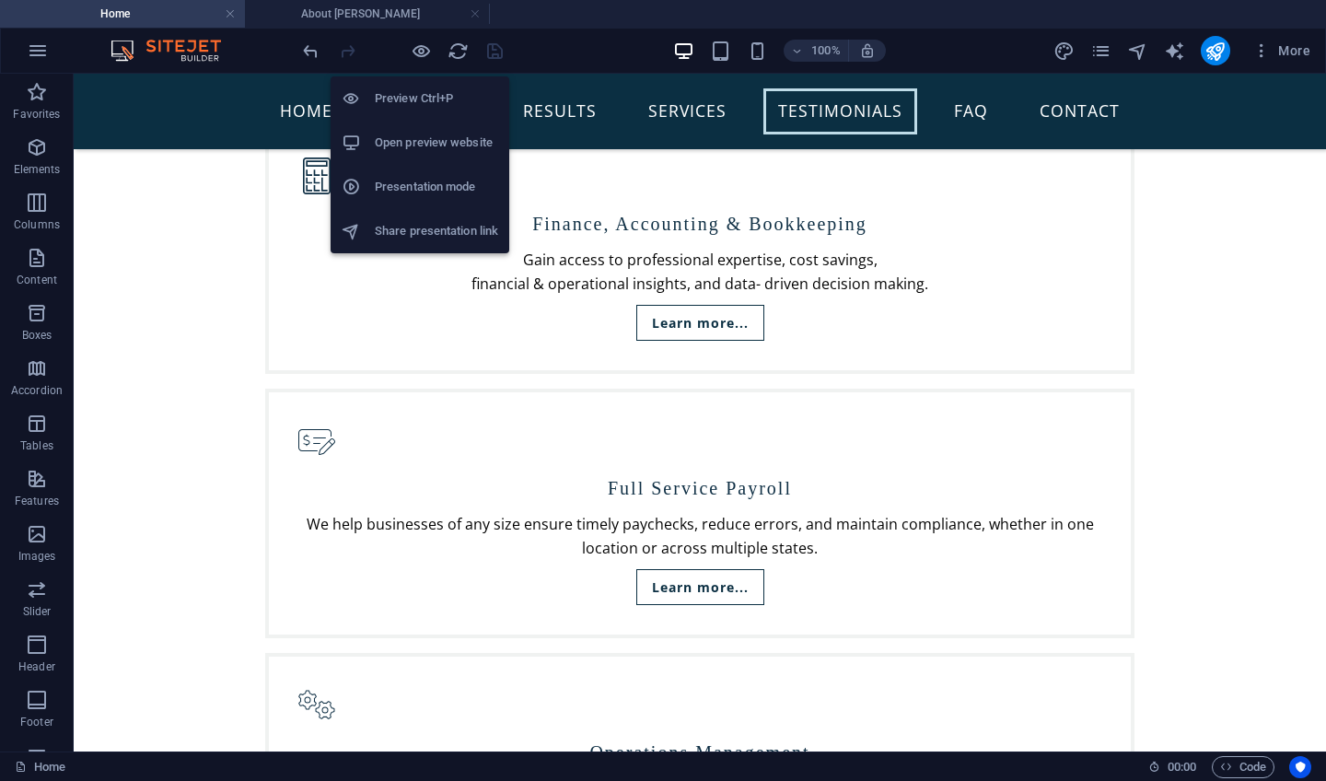
click at [427, 148] on h6 "Open preview website" at bounding box center [436, 143] width 123 height 22
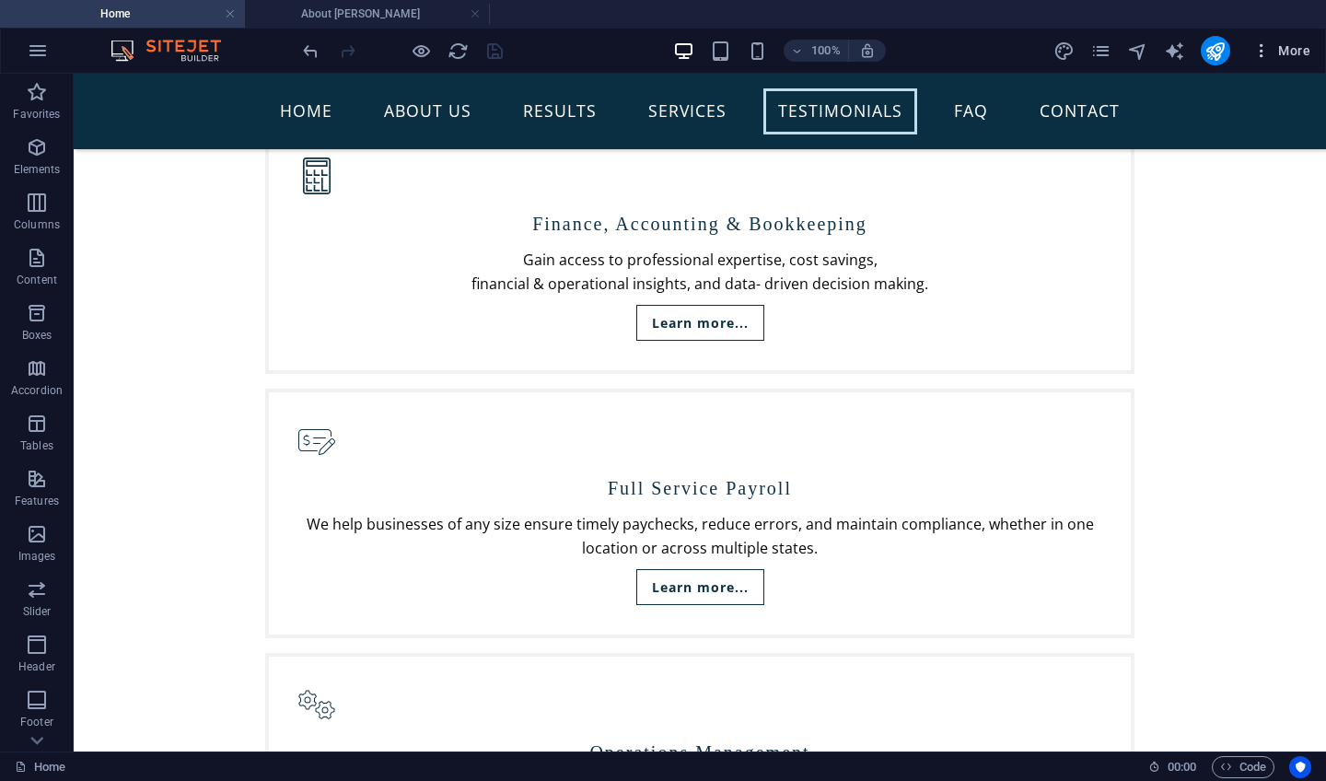
click at [1285, 55] on span "More" at bounding box center [1282, 50] width 58 height 18
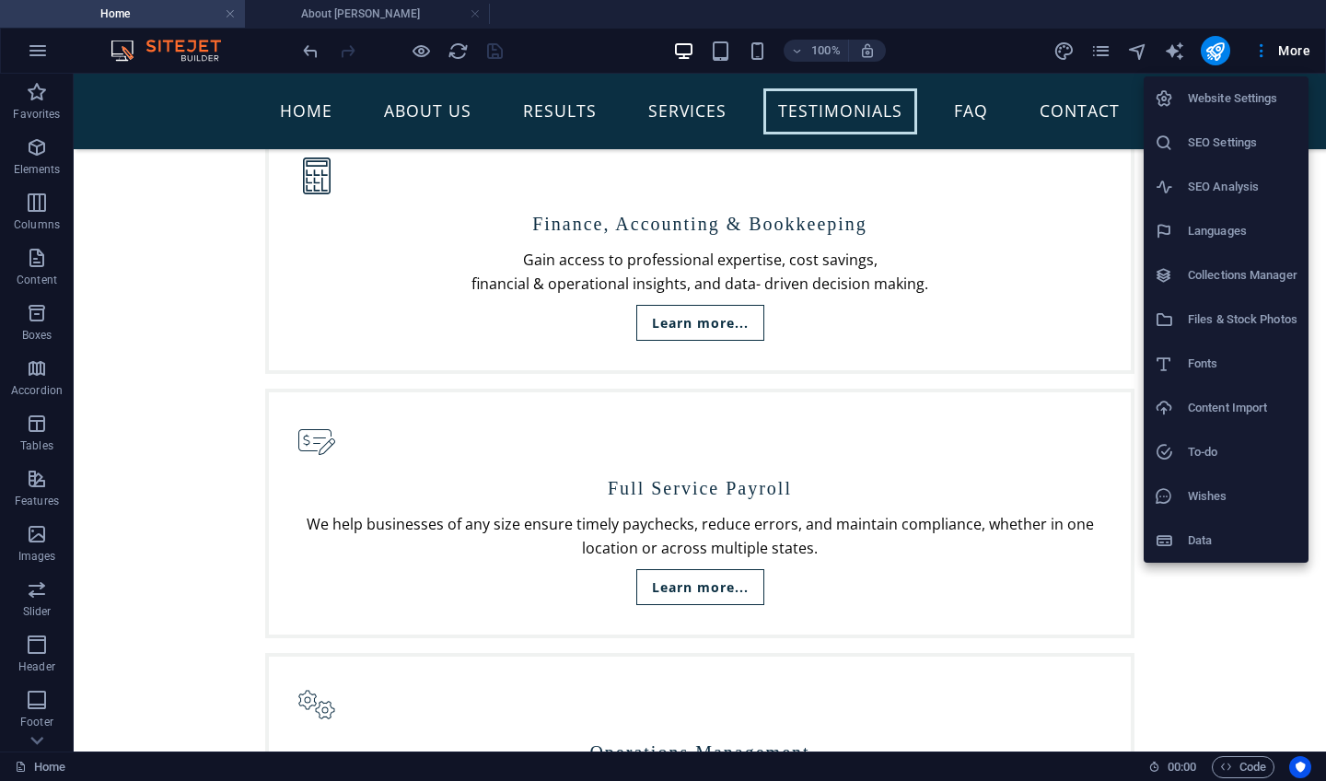
click at [1227, 99] on h6 "Website Settings" at bounding box center [1243, 98] width 110 height 22
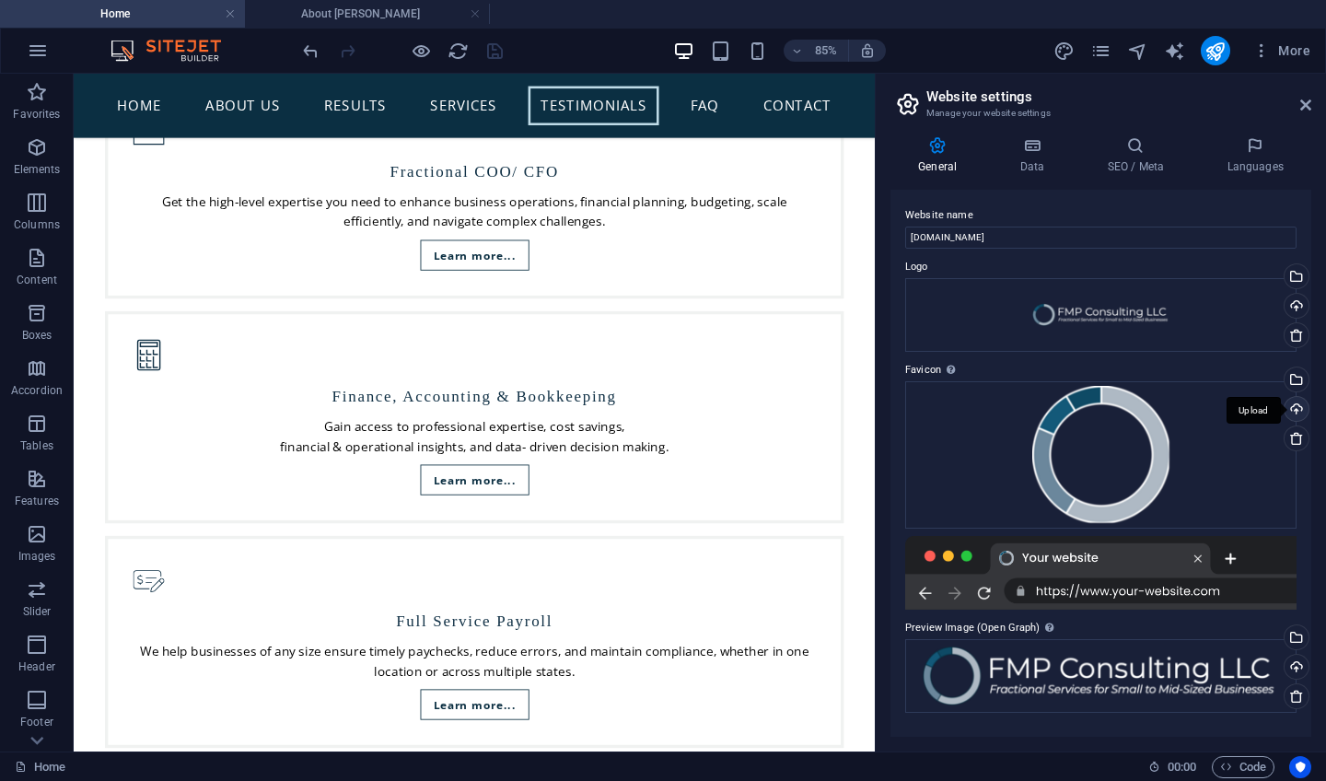
click at [1297, 407] on div "Upload" at bounding box center [1295, 411] width 28 height 28
click at [1303, 109] on icon at bounding box center [1305, 105] width 11 height 15
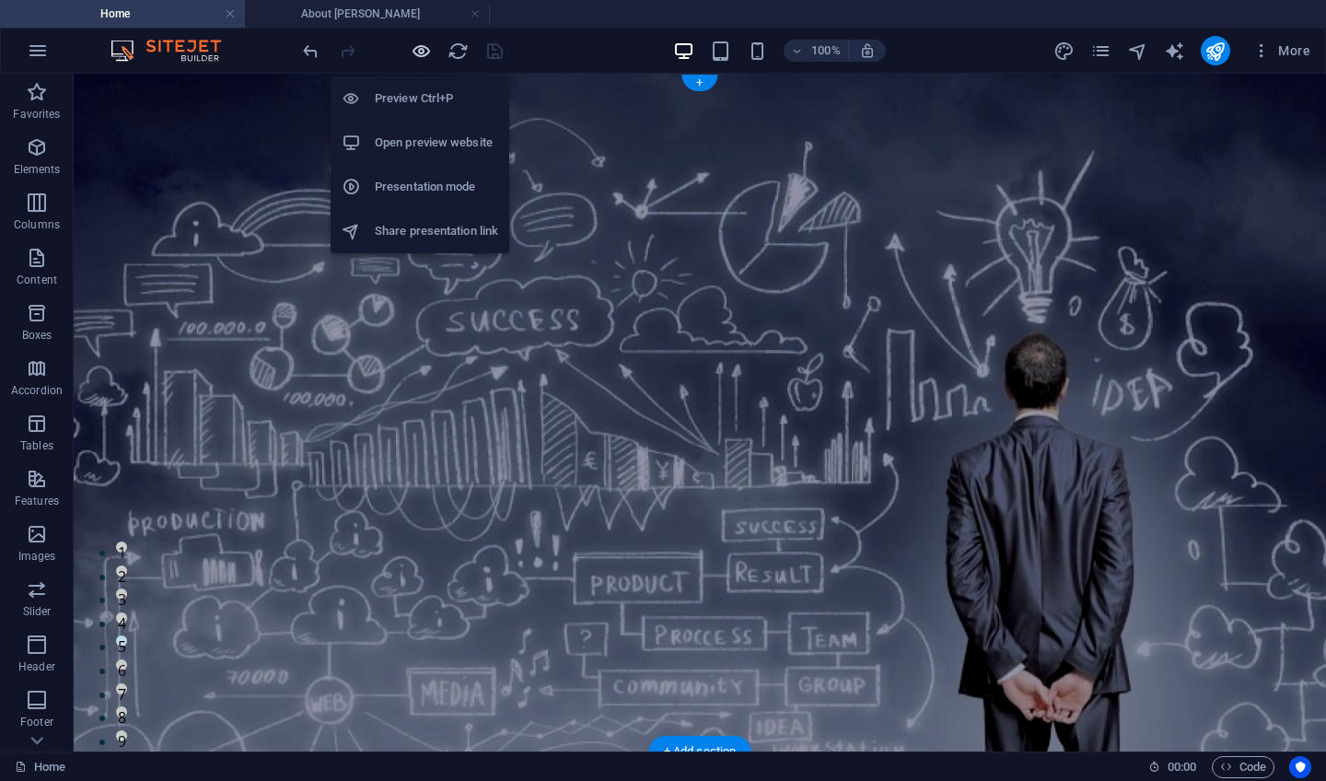
click at [426, 52] on icon "button" at bounding box center [421, 51] width 21 height 21
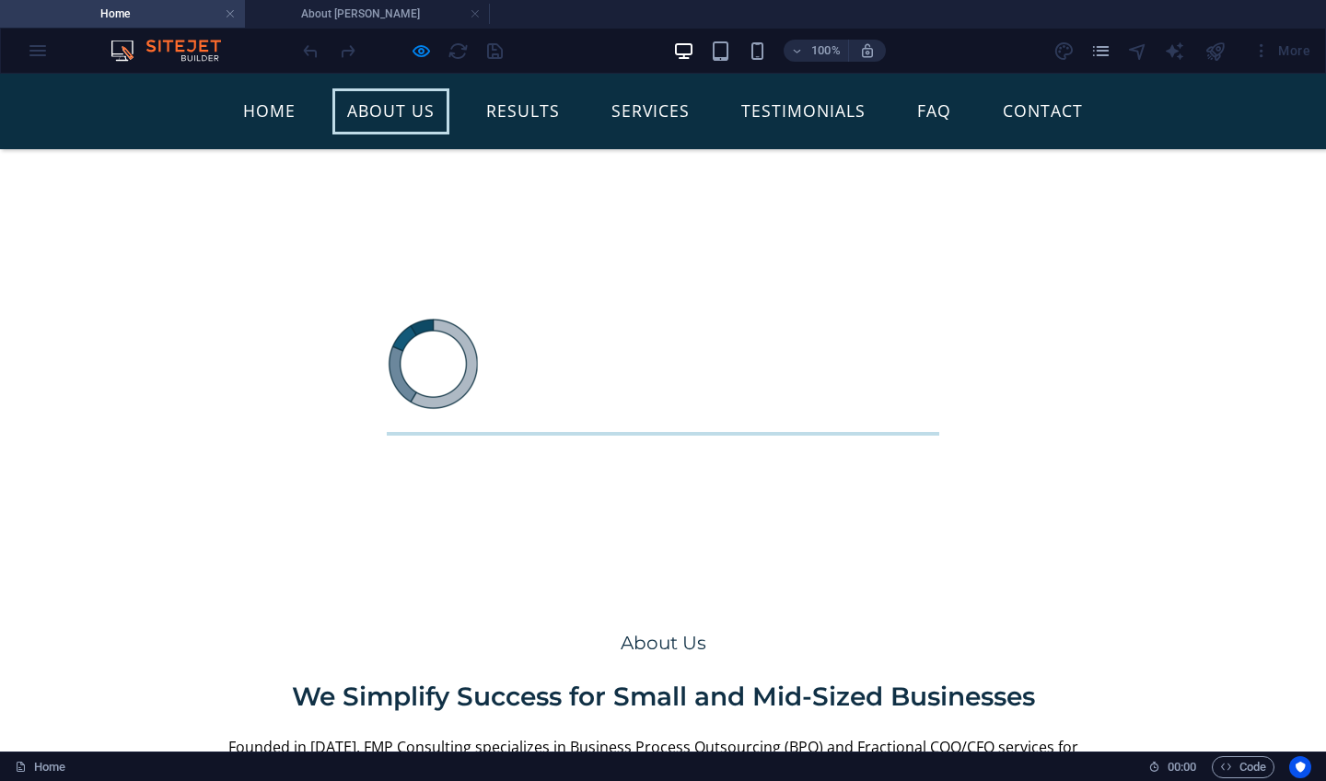
scroll to position [603, 0]
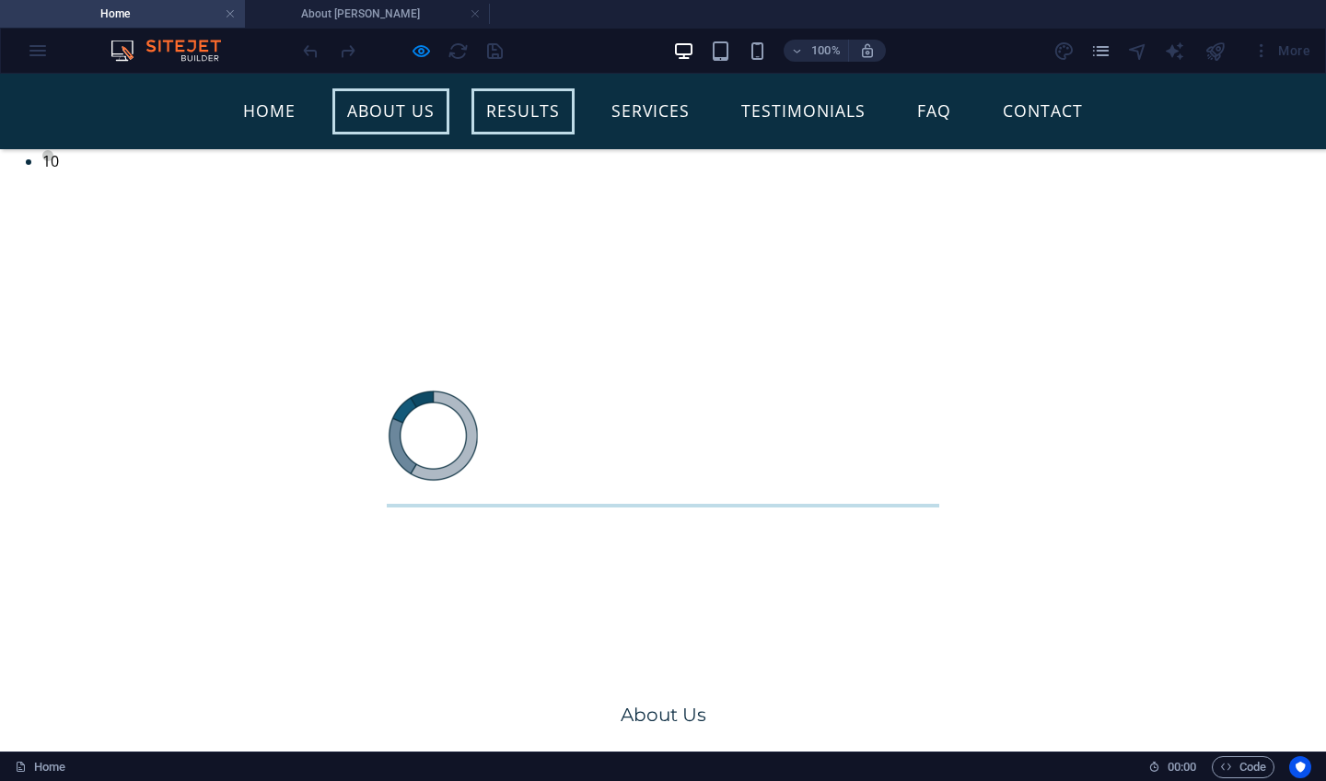
click at [520, 101] on link "Results" at bounding box center [523, 111] width 103 height 46
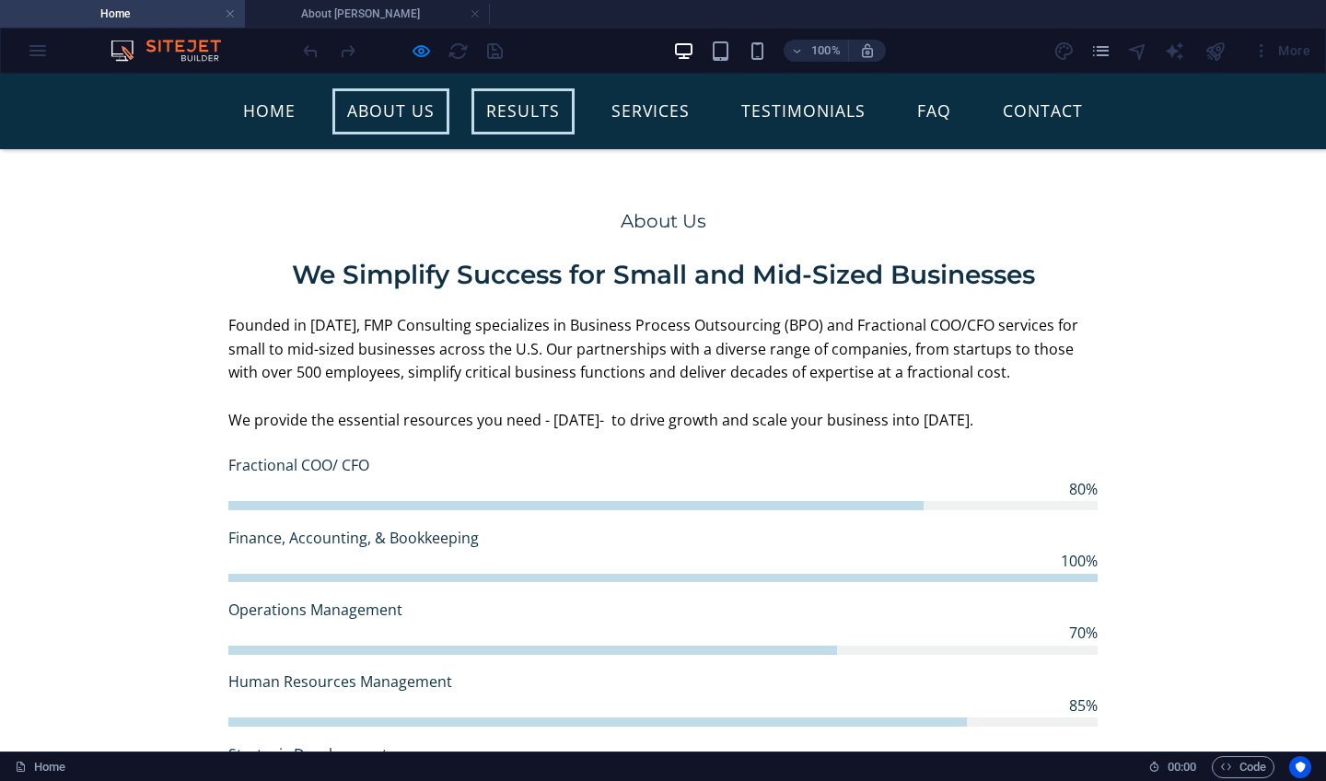
scroll to position [1161, 0]
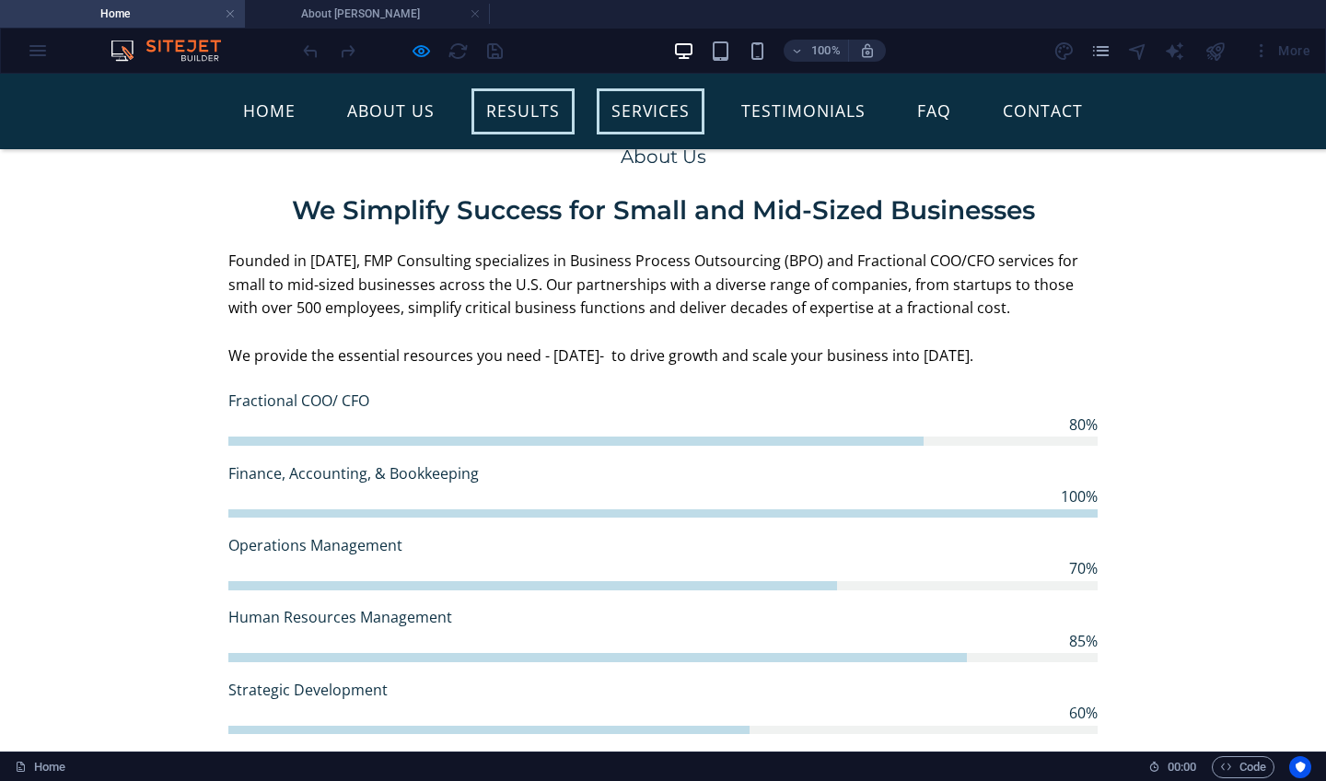
click at [647, 101] on link "Services" at bounding box center [651, 111] width 108 height 46
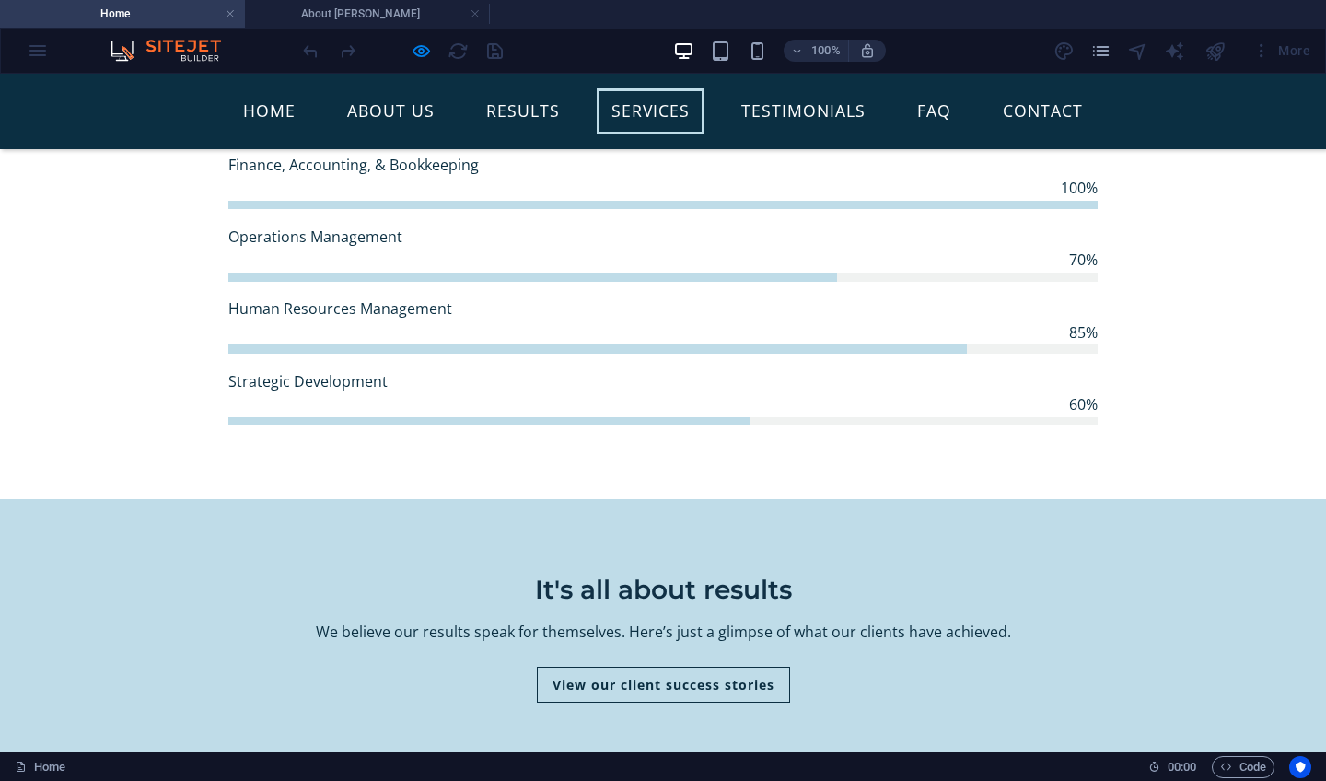
scroll to position [1472, 0]
click at [822, 119] on link "Testimonials" at bounding box center [804, 111] width 154 height 46
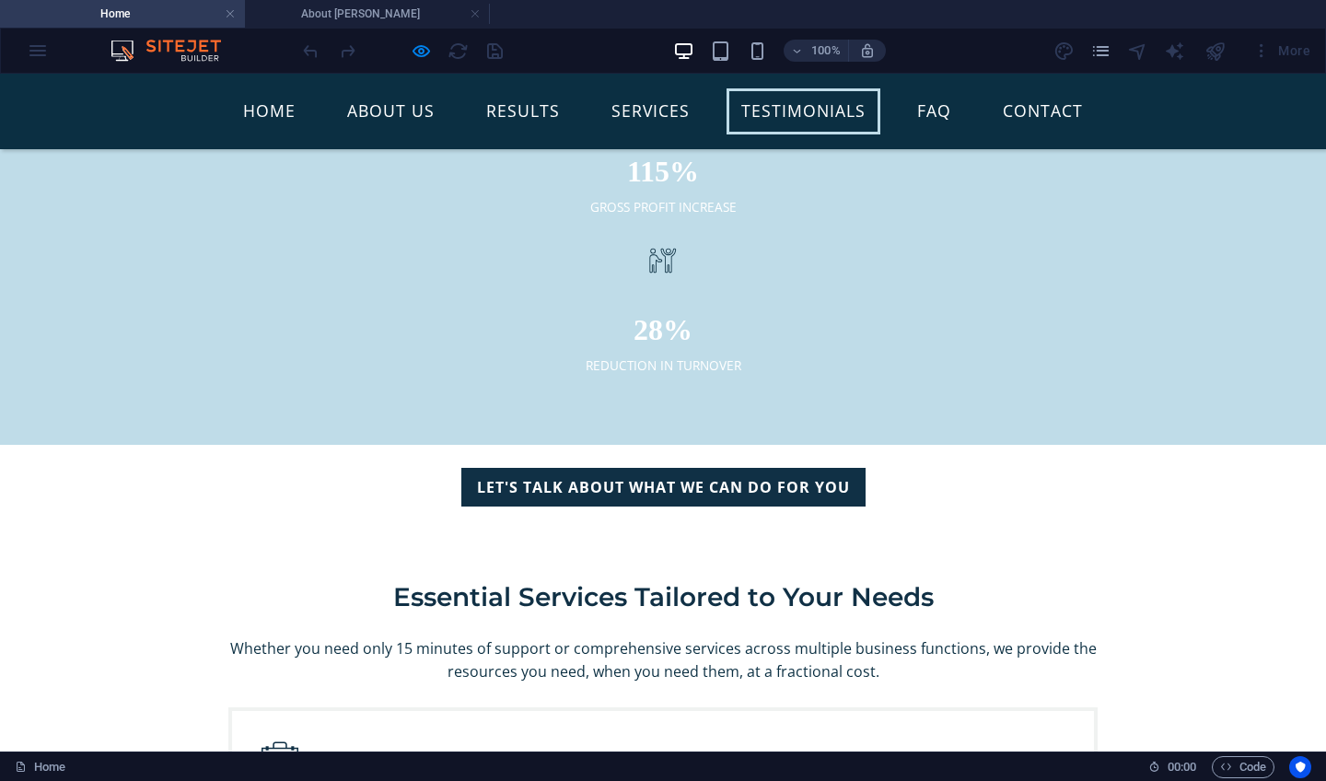
scroll to position [3079, 0]
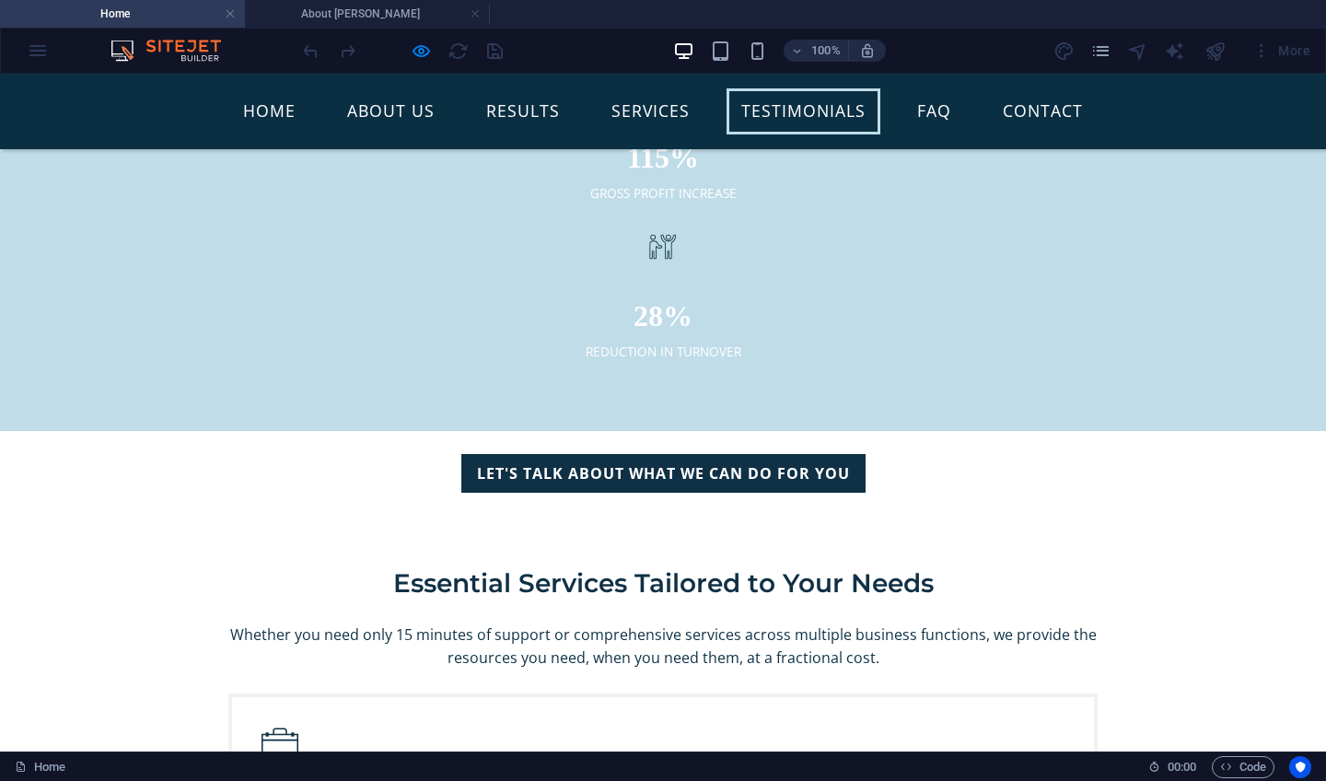
click at [965, 115] on ul "Home About us Results Services Testimonials FAQ Contact" at bounding box center [662, 111] width 869 height 46
click at [944, 114] on link "FAQ" at bounding box center [935, 111] width 64 height 46
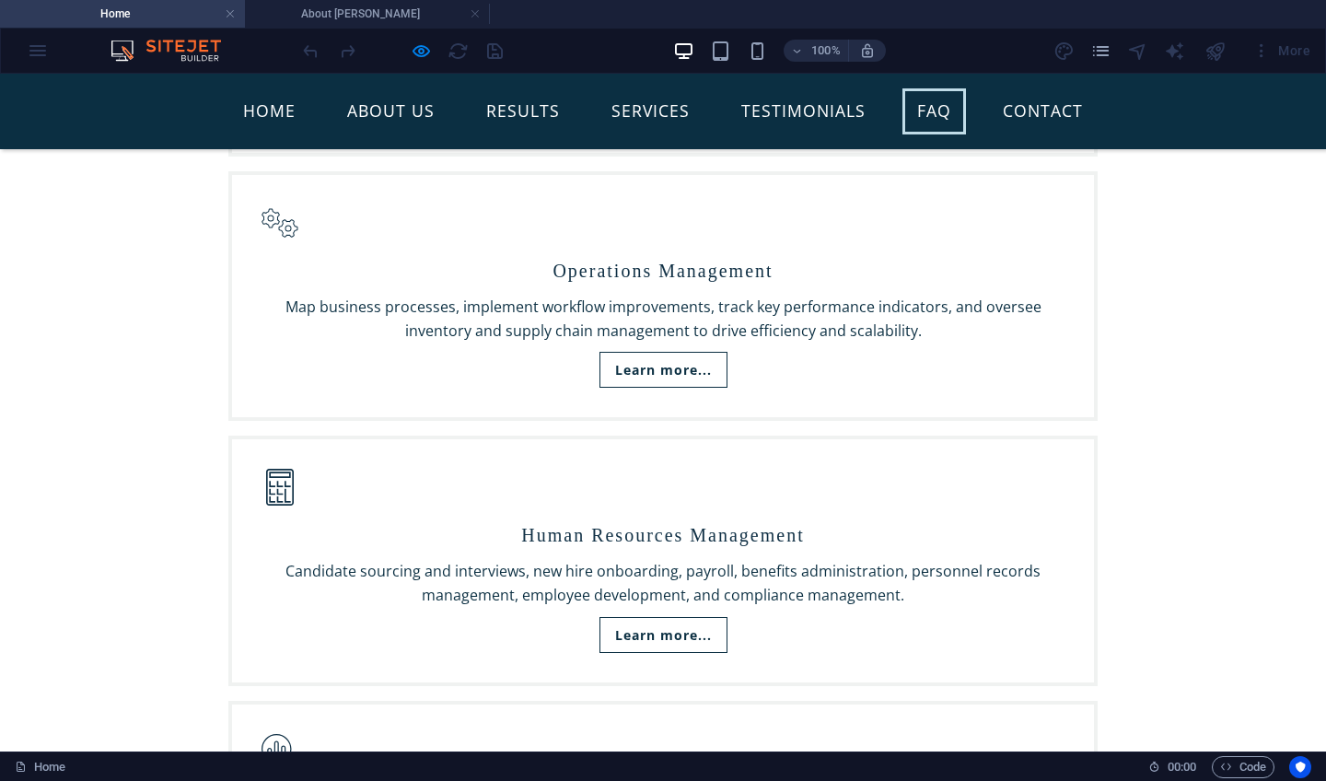
scroll to position [4396, 0]
click at [1047, 112] on link "Contact" at bounding box center [1043, 111] width 110 height 46
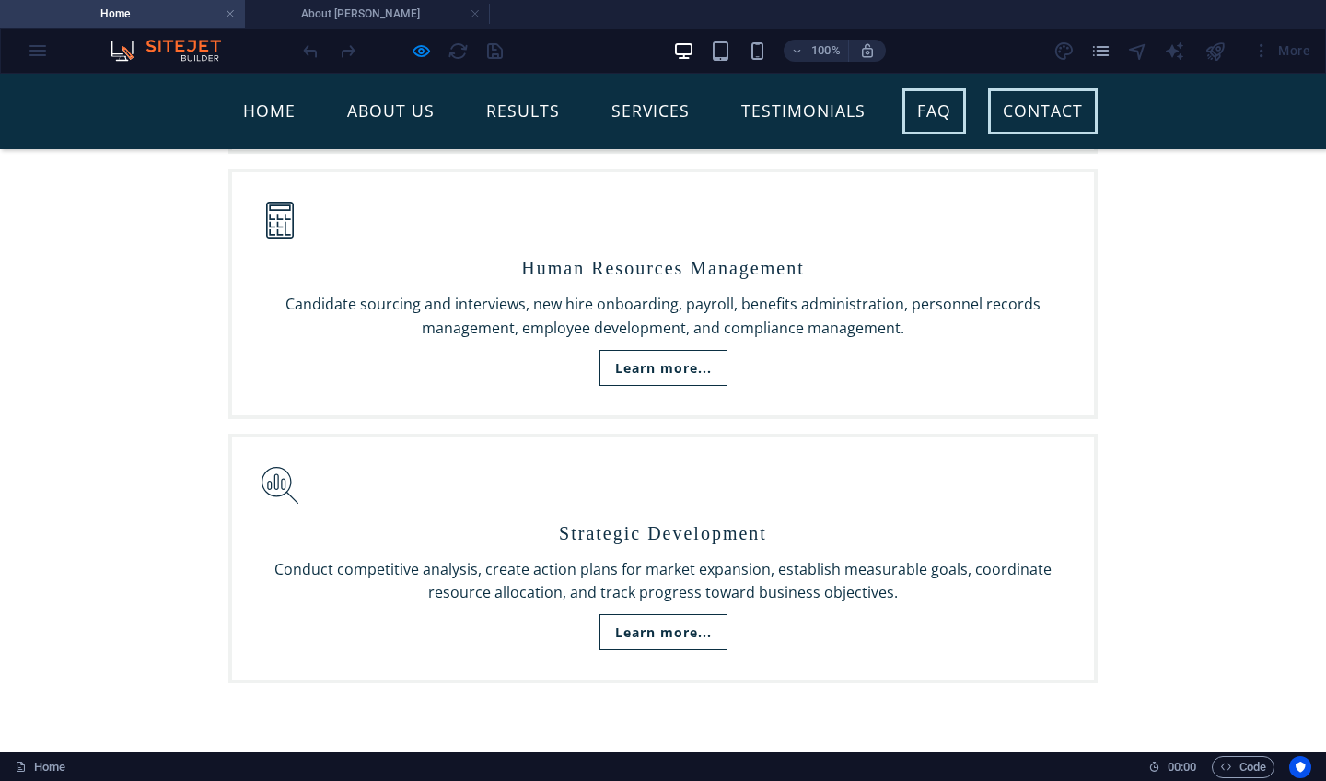
scroll to position [4883, 0]
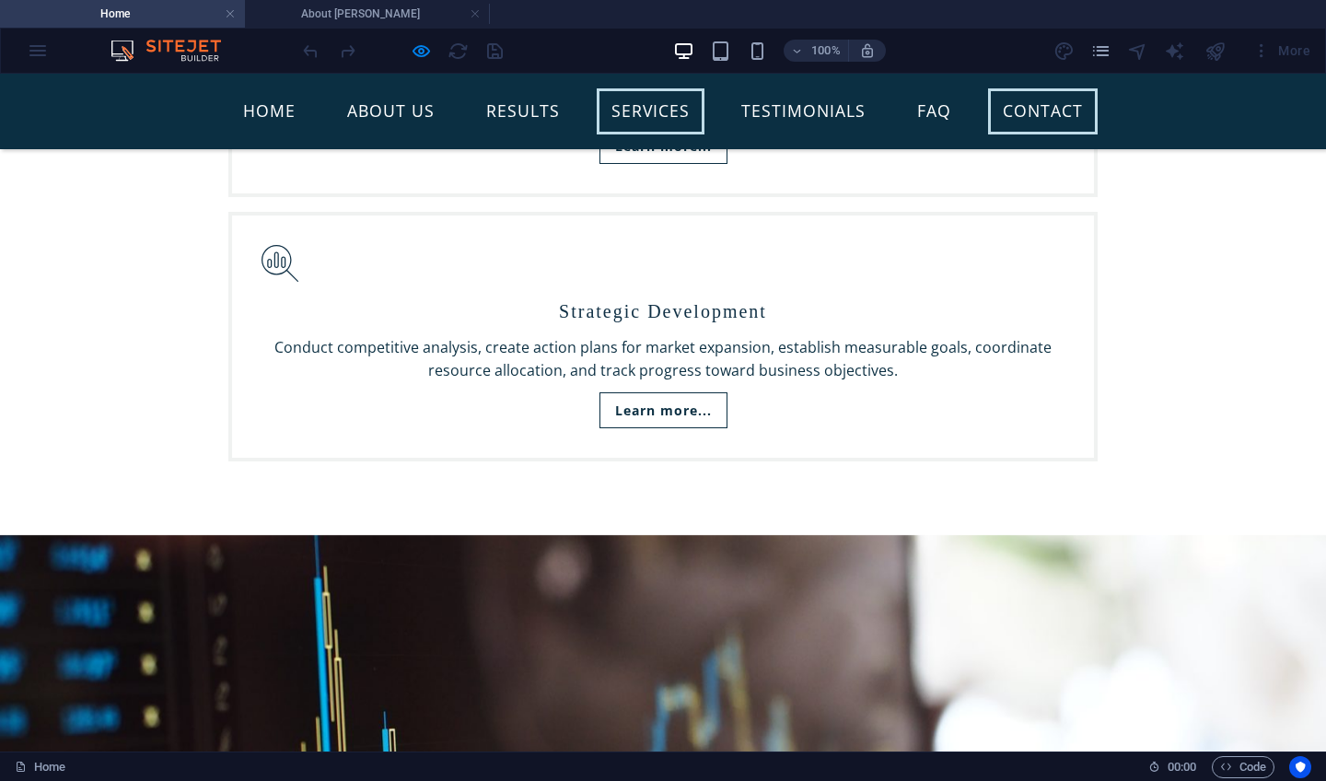
click at [653, 103] on link "Services" at bounding box center [651, 111] width 108 height 46
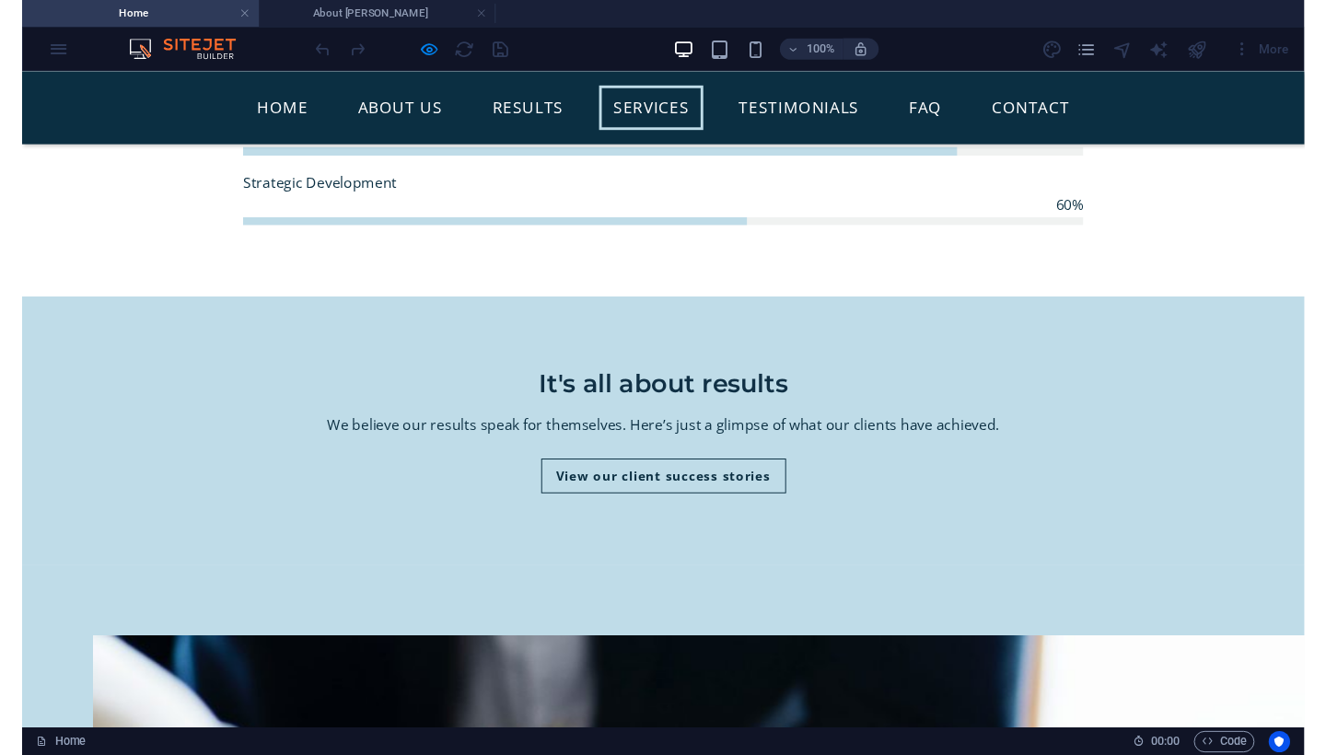
scroll to position [1472, 0]
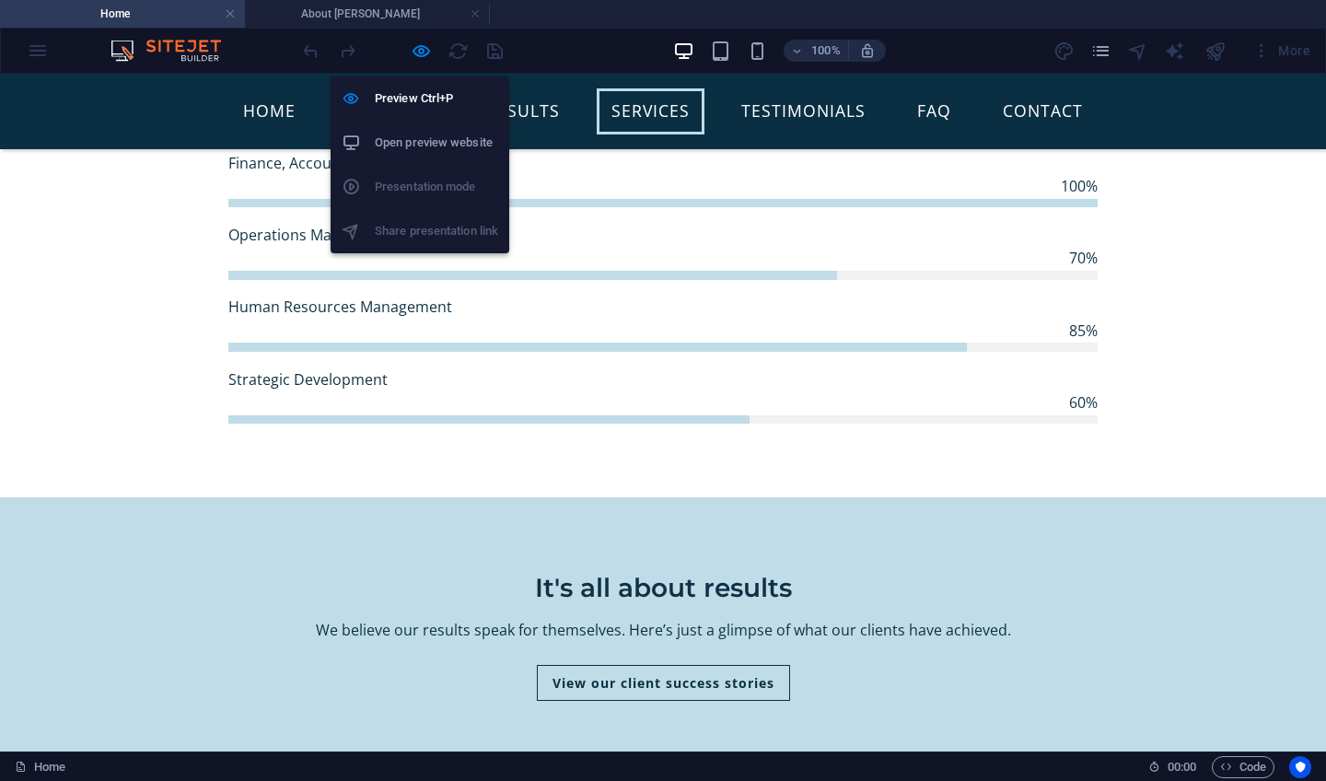
click at [424, 147] on h6 "Open preview website" at bounding box center [436, 143] width 123 height 22
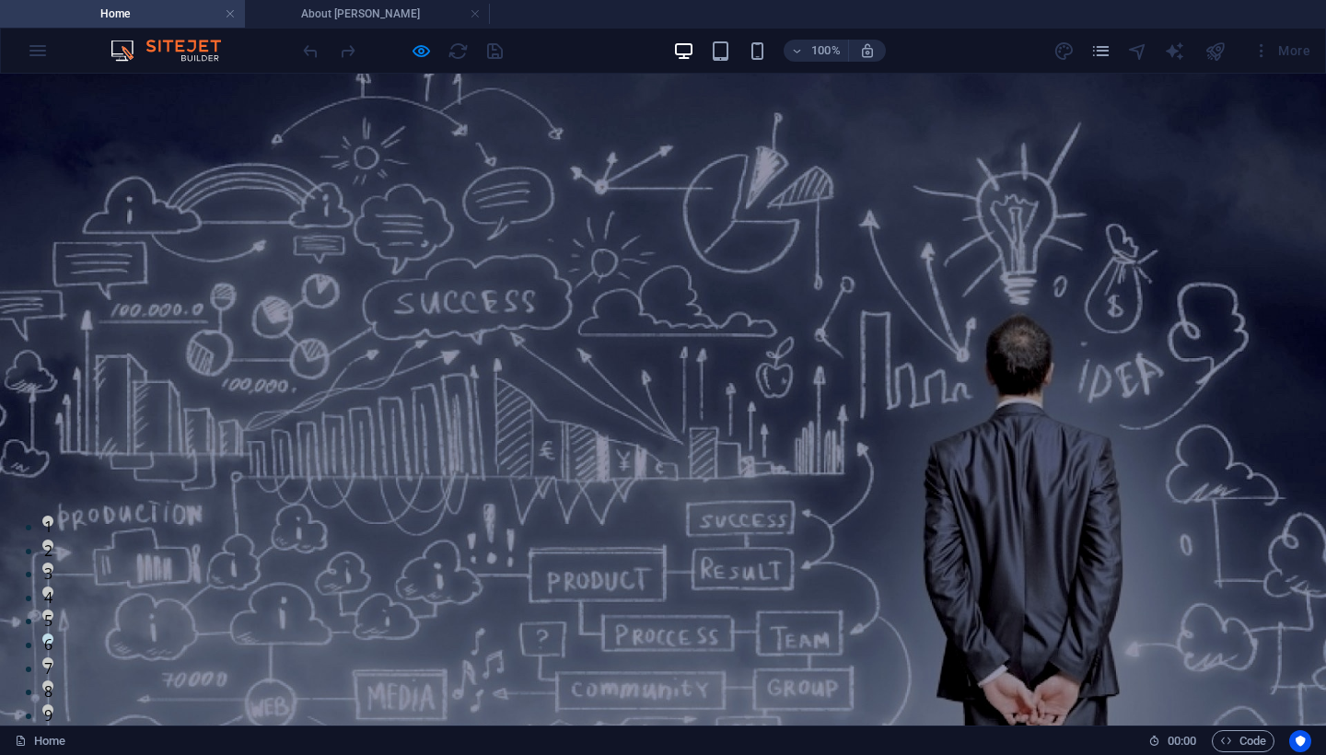
scroll to position [0, 0]
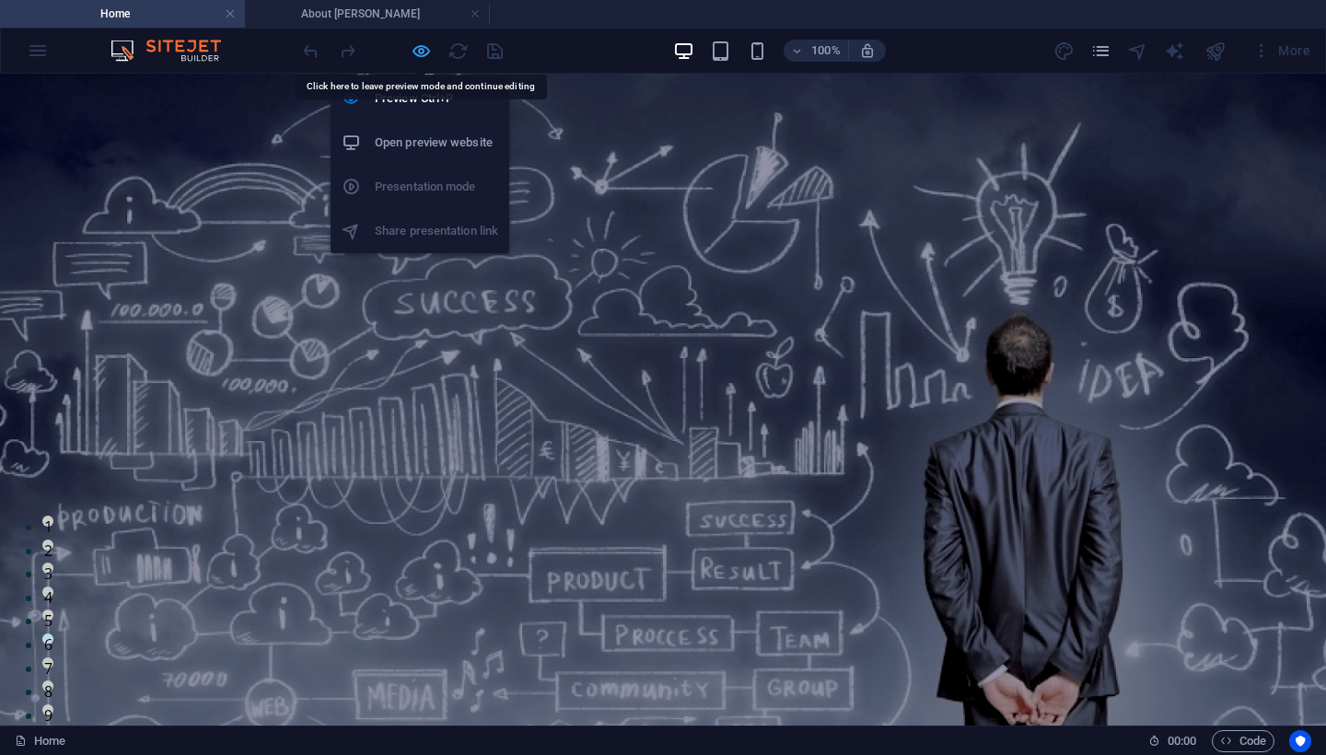
click at [421, 52] on icon "button" at bounding box center [421, 51] width 21 height 21
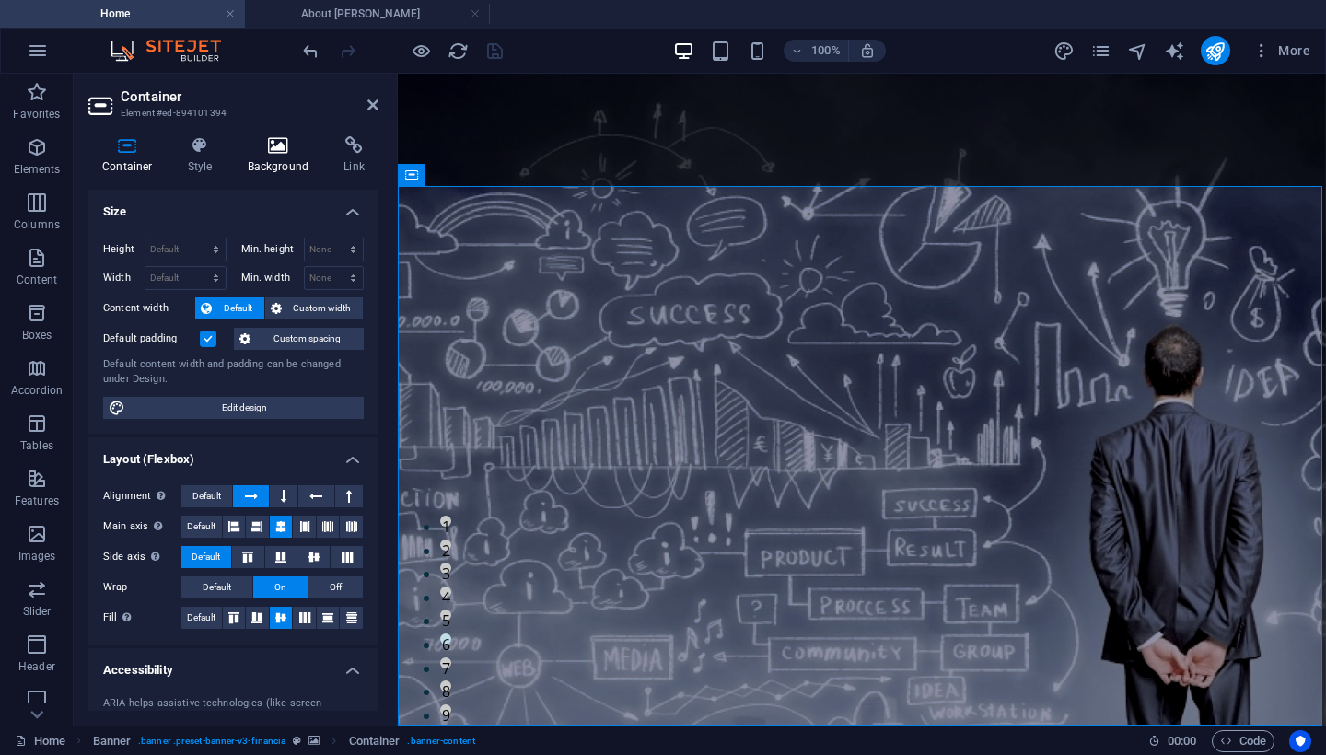
click at [262, 155] on h4 "Background" at bounding box center [282, 155] width 97 height 39
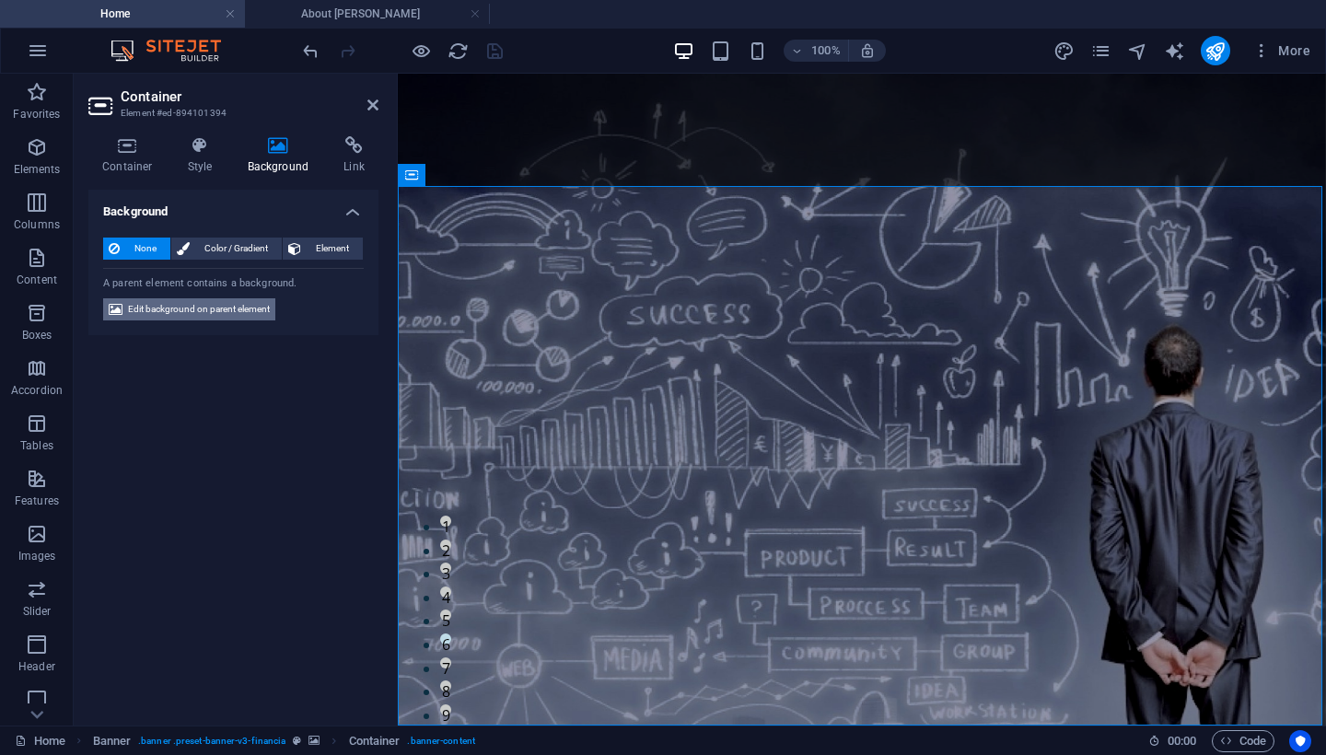
click at [192, 307] on span "Edit background on parent element" at bounding box center [199, 309] width 142 height 22
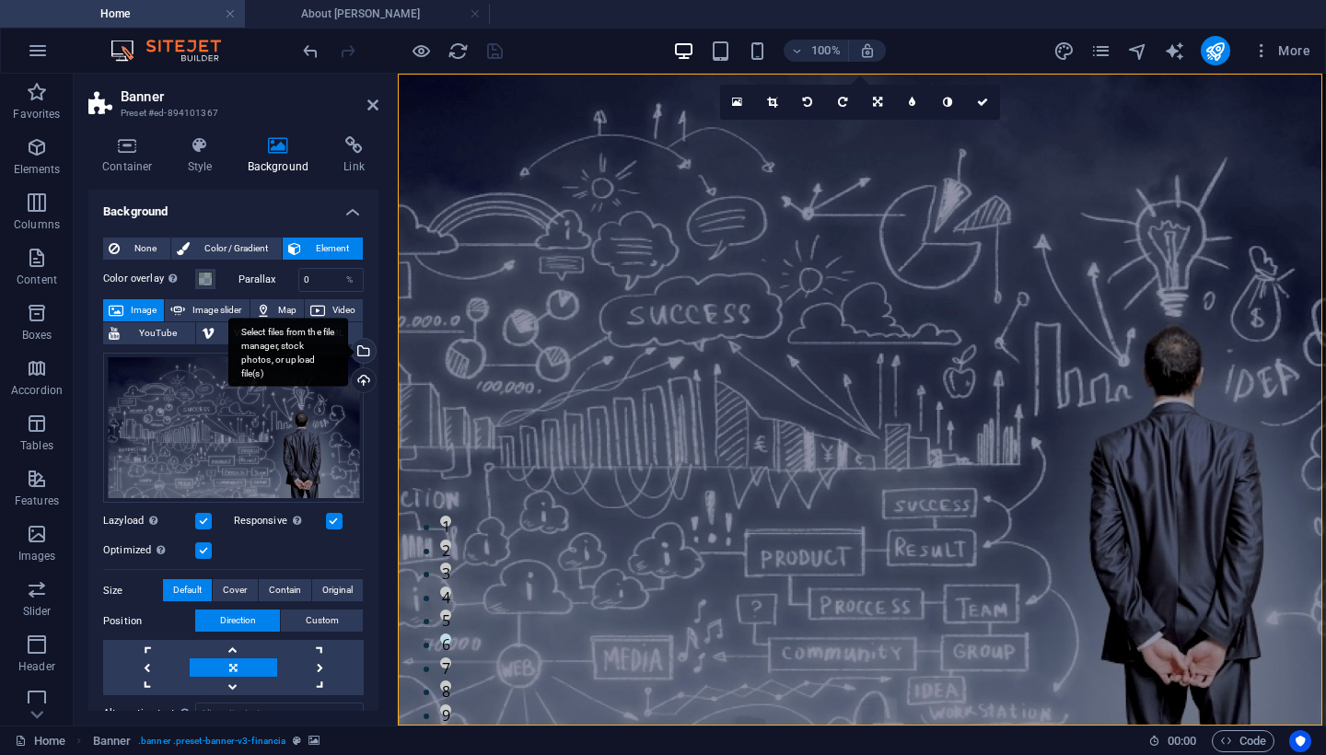
click at [360, 355] on div "Select files from the file manager, stock photos, or upload file(s)" at bounding box center [362, 353] width 28 height 28
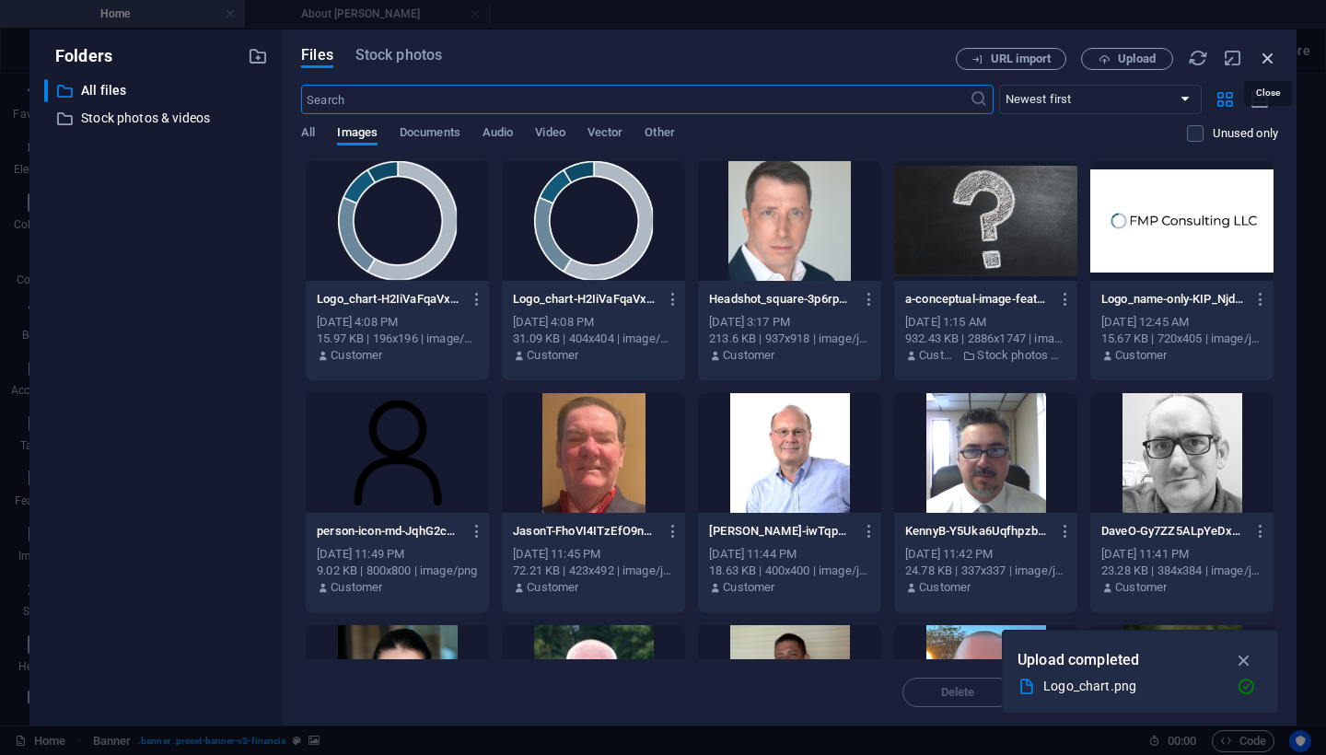
click at [1266, 64] on icon "button" at bounding box center [1268, 58] width 20 height 20
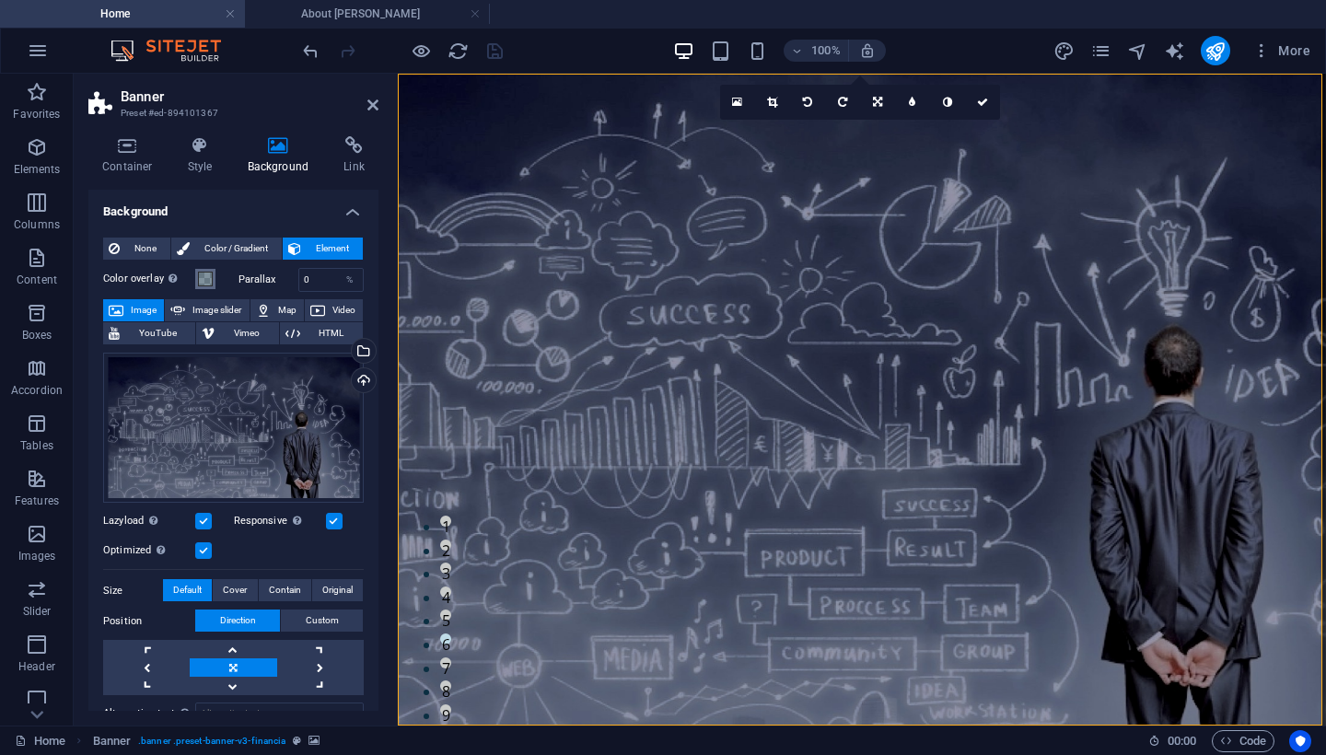
click at [204, 278] on span at bounding box center [205, 279] width 15 height 15
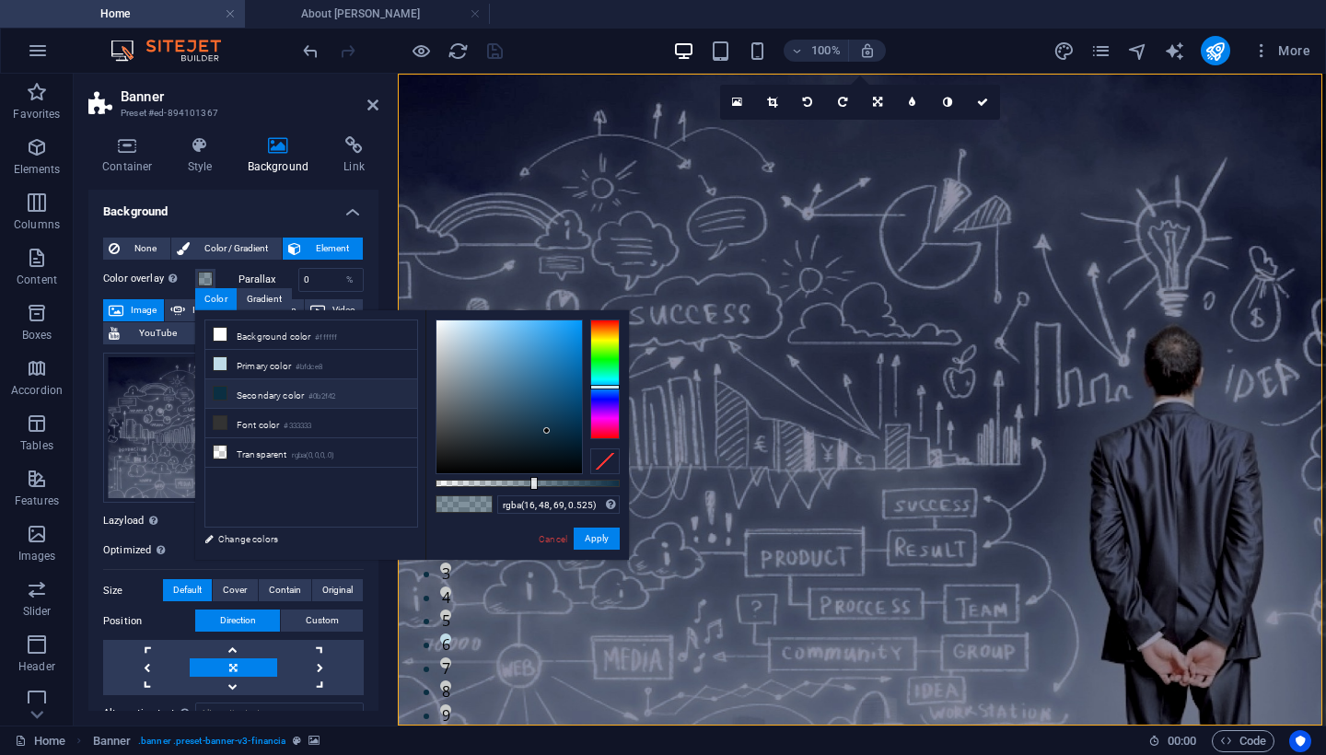
click at [226, 397] on icon at bounding box center [220, 393] width 13 height 13
click at [530, 484] on div at bounding box center [531, 483] width 7 height 13
click at [546, 540] on link "Cancel" at bounding box center [553, 539] width 32 height 14
type input "rgba(16, 48, 69, 0.525)"
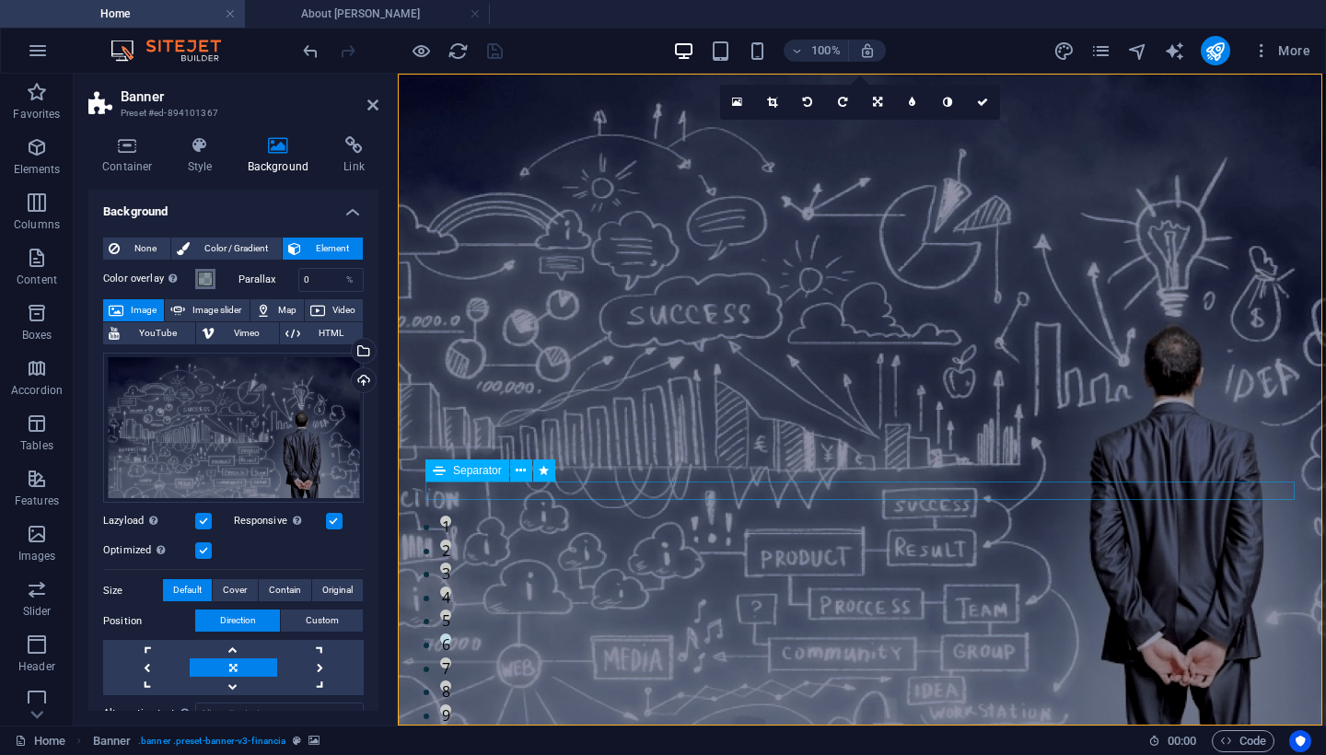
click at [203, 283] on span at bounding box center [205, 279] width 15 height 15
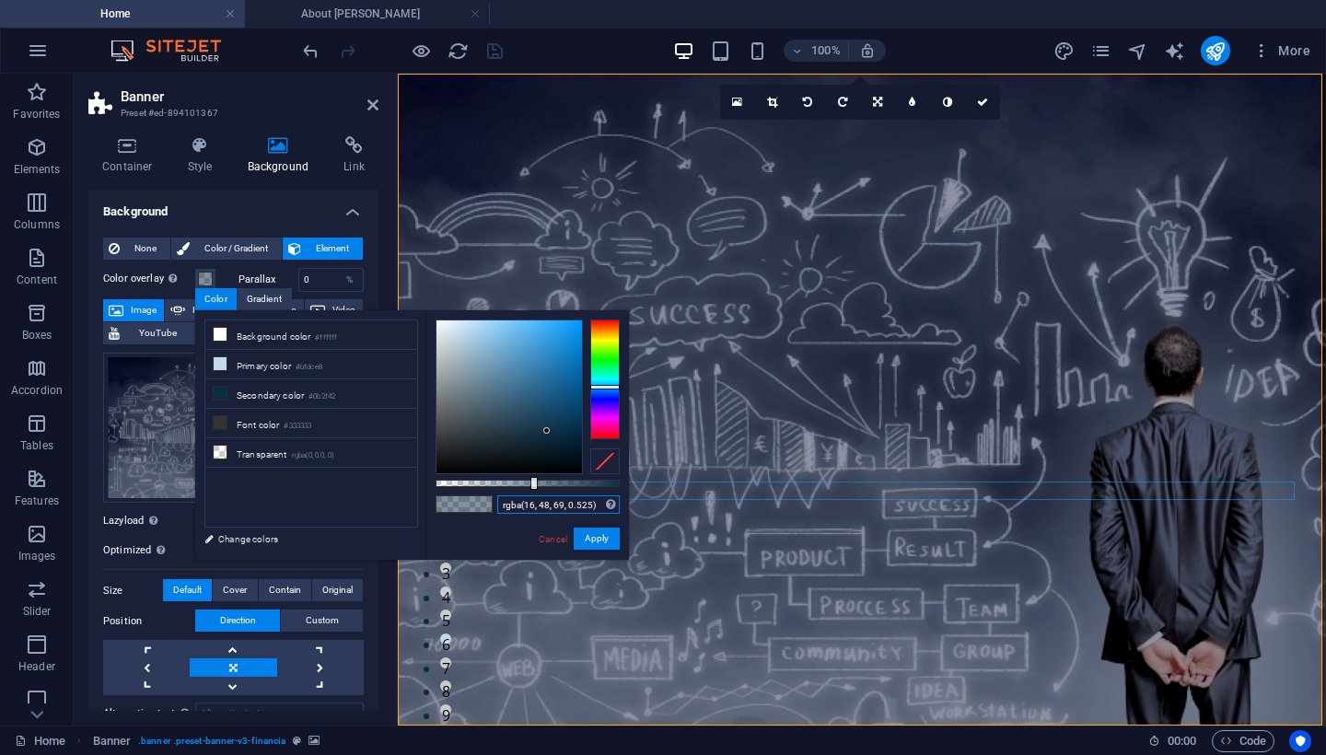
click at [511, 504] on input "rgba(16, 48, 69, 0.525)" at bounding box center [558, 505] width 122 height 18
click at [549, 541] on link "Cancel" at bounding box center [553, 539] width 32 height 14
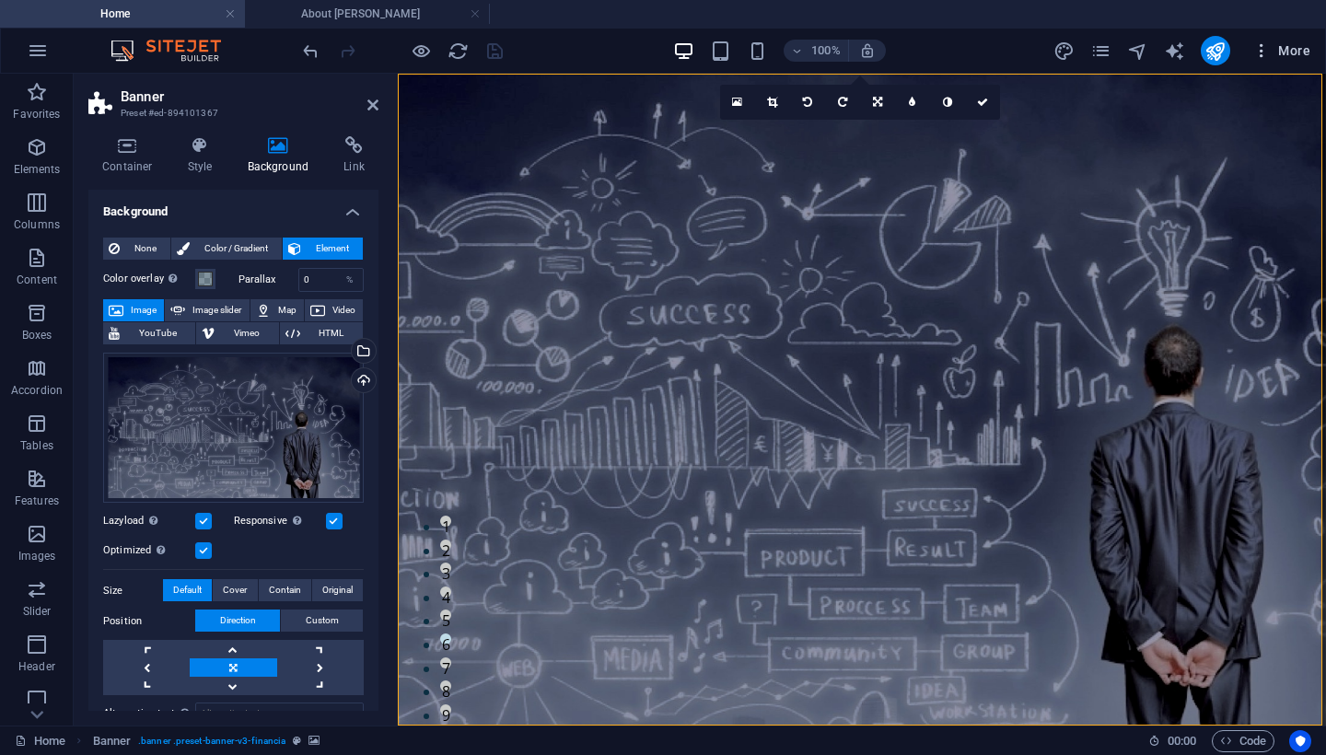
click at [1259, 56] on icon "button" at bounding box center [1262, 50] width 18 height 18
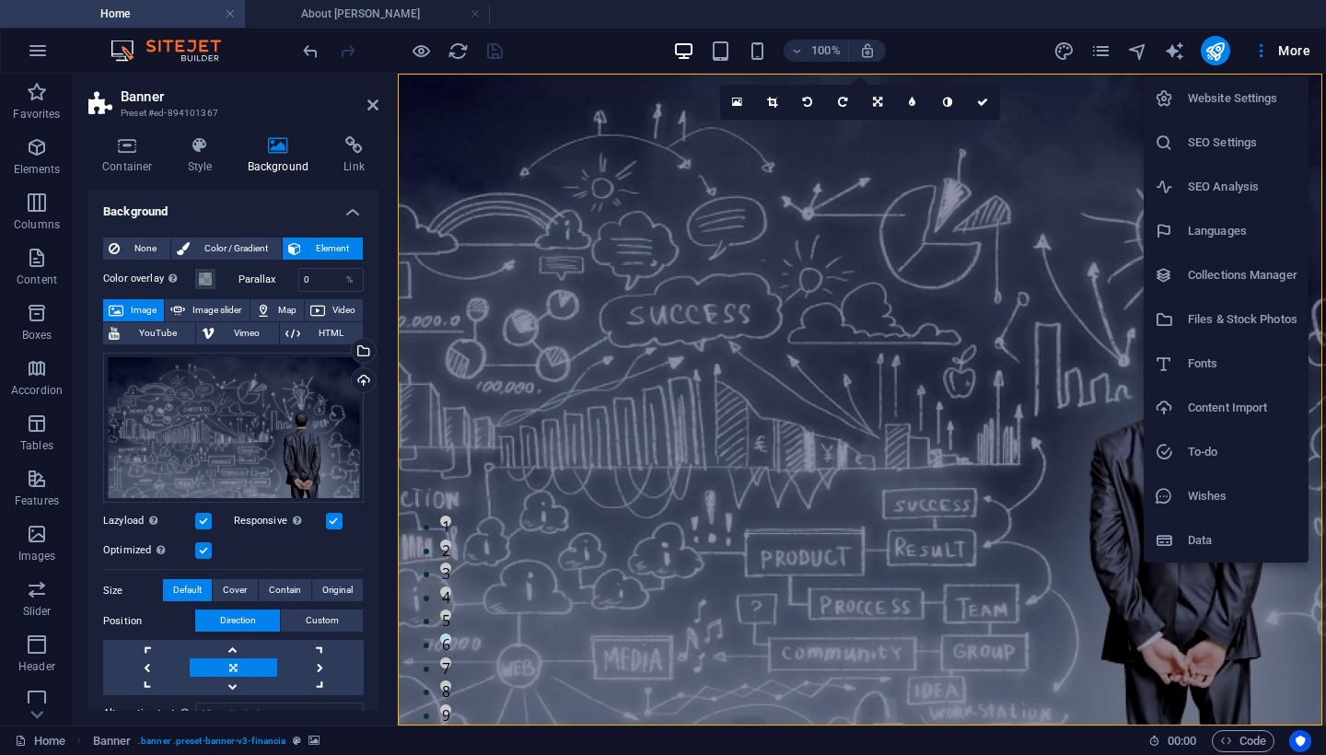
click at [1067, 58] on div at bounding box center [663, 377] width 1326 height 755
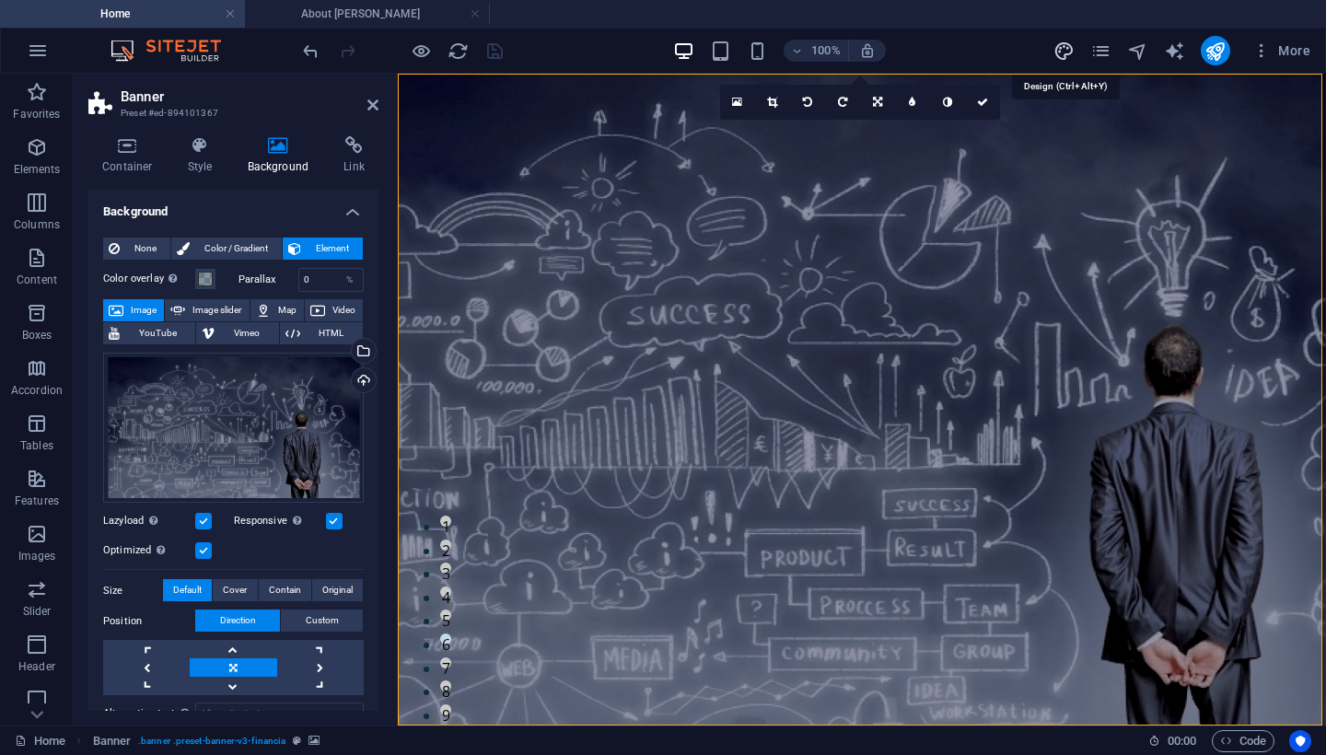
click at [1063, 56] on icon "design" at bounding box center [1064, 51] width 21 height 21
select select "px"
select select "400"
select select "px"
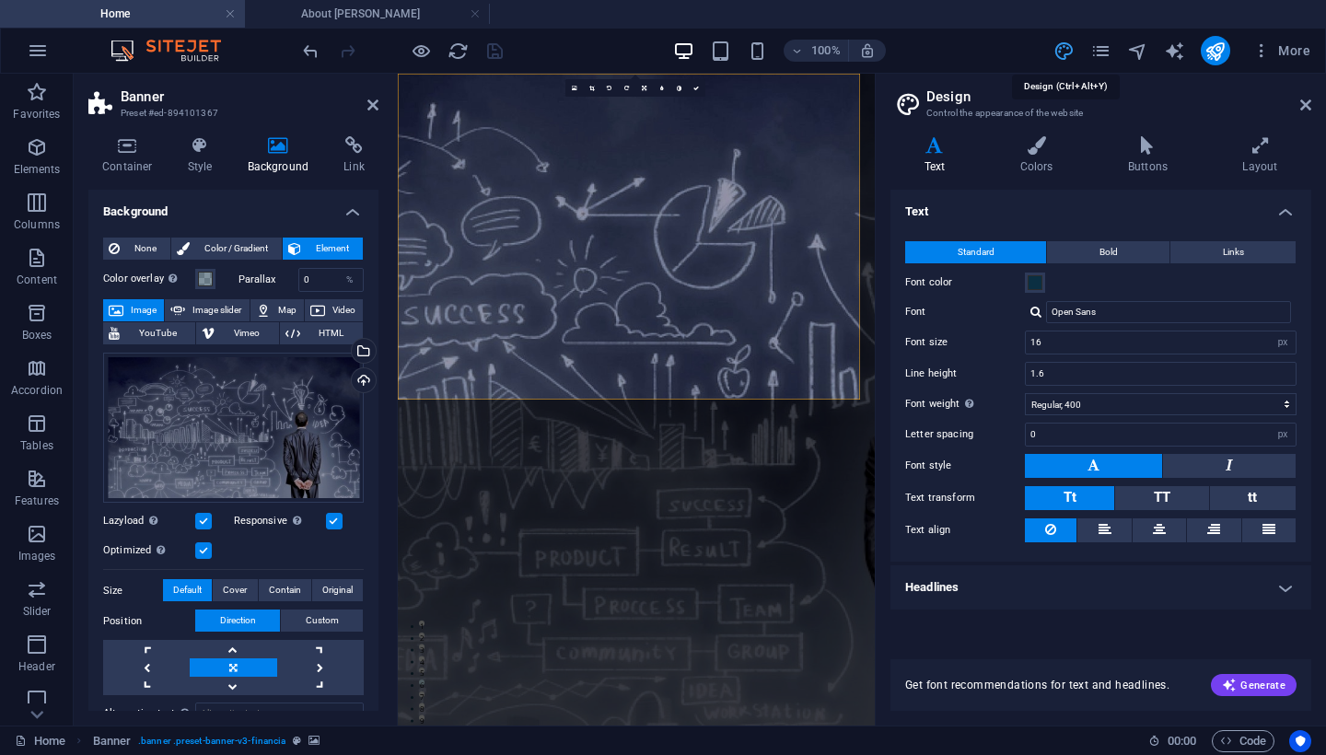
click at [1061, 50] on icon "design" at bounding box center [1064, 51] width 21 height 21
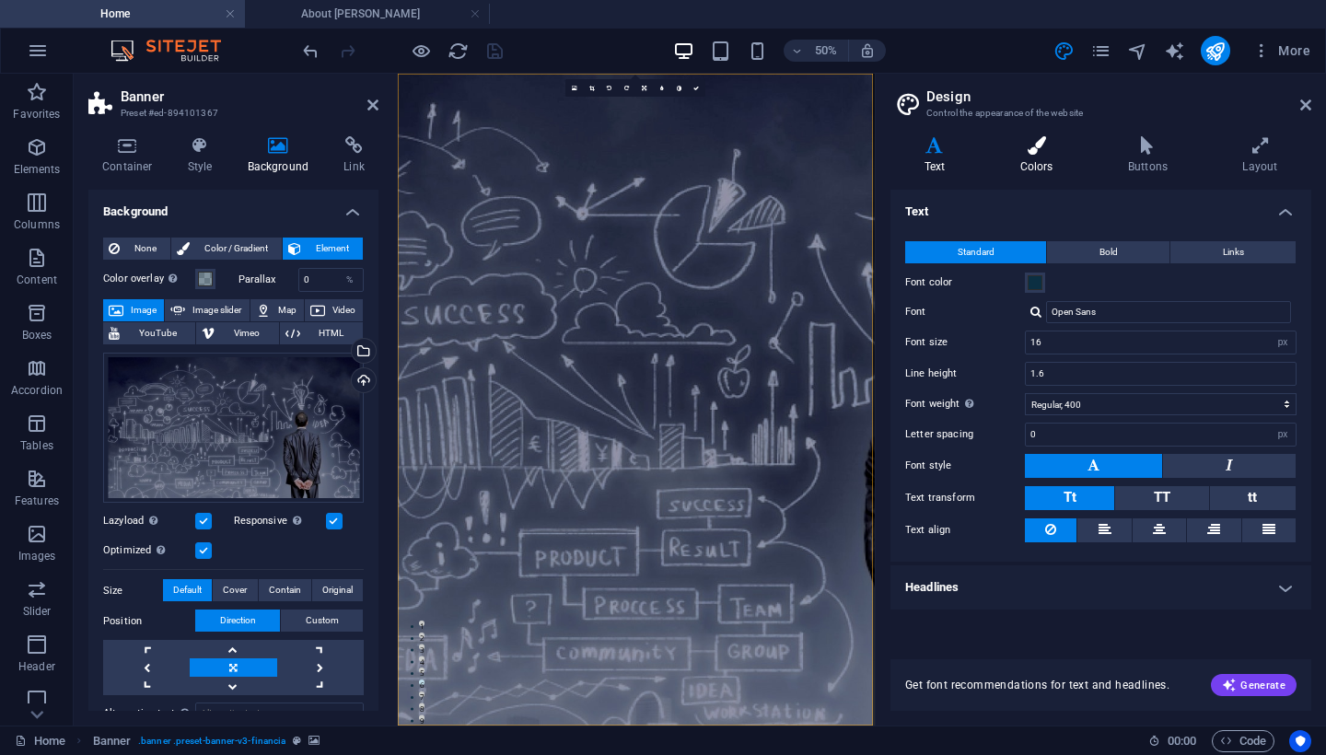
click at [1033, 149] on icon at bounding box center [1036, 145] width 100 height 18
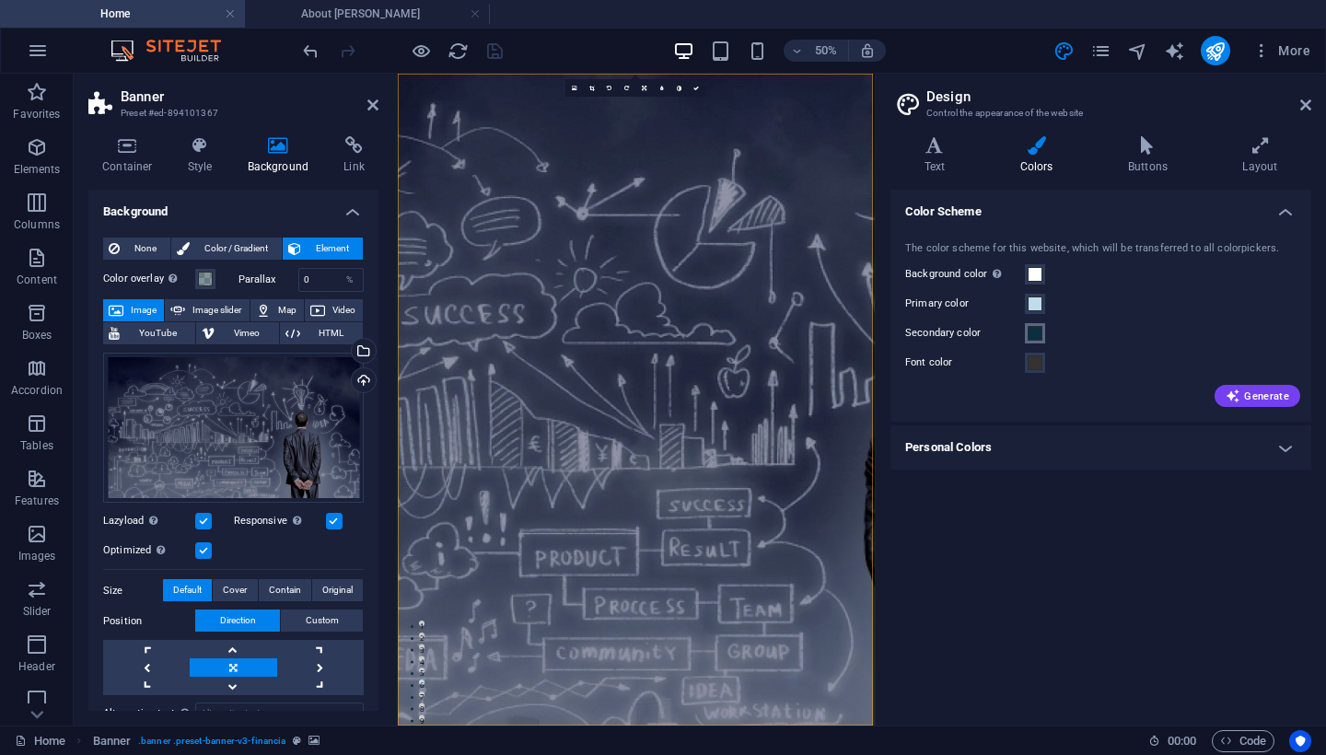
click at [1029, 329] on span at bounding box center [1035, 333] width 15 height 15
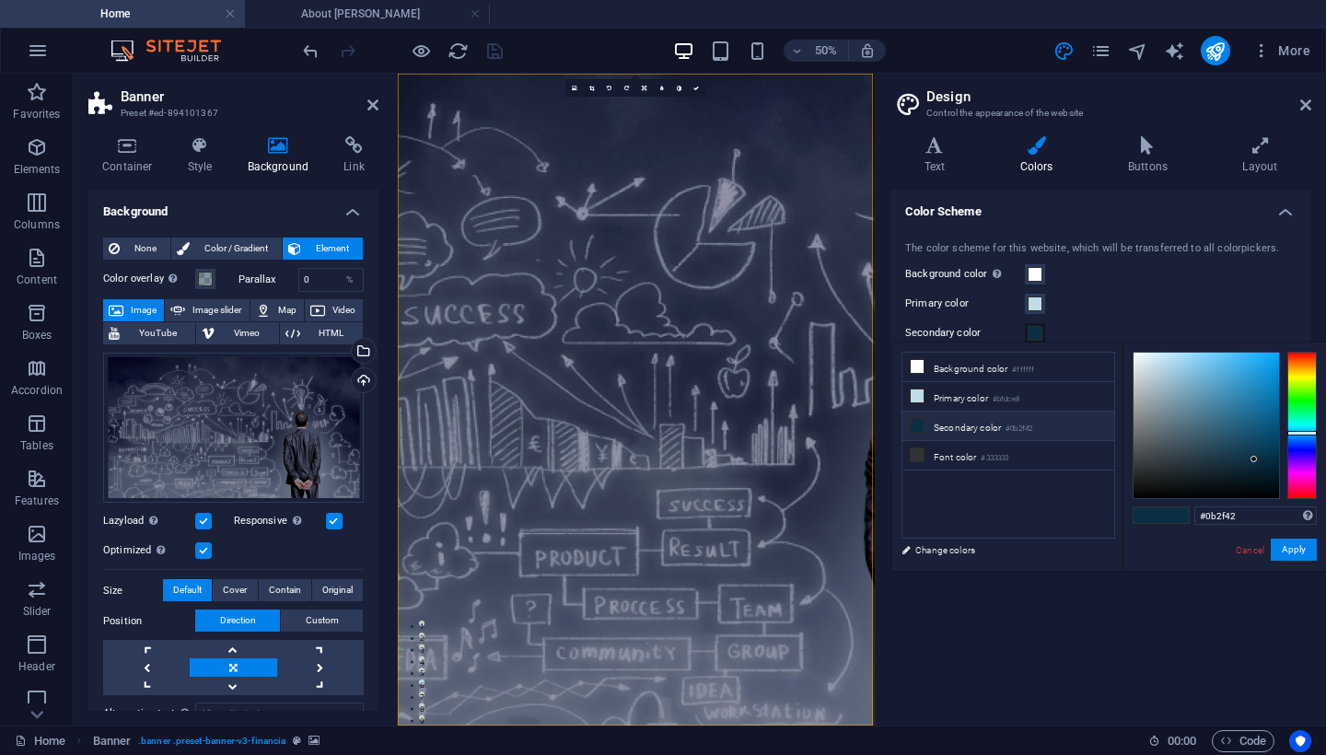
click at [1032, 431] on small "#0b2f42" at bounding box center [1019, 429] width 27 height 13
click at [1228, 518] on input "#0b2f42" at bounding box center [1256, 516] width 122 height 18
paste input "103045"
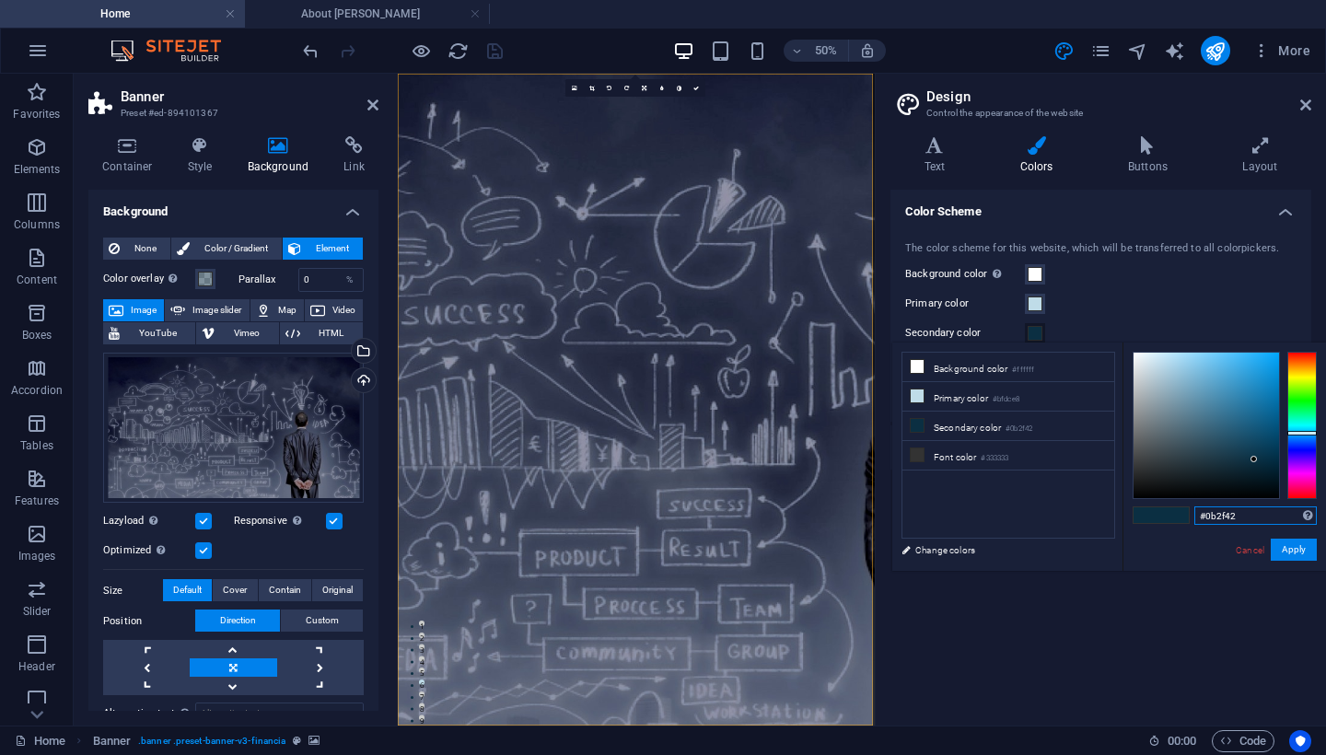
type input "#103045"
click at [1292, 552] on button "Apply" at bounding box center [1294, 550] width 46 height 22
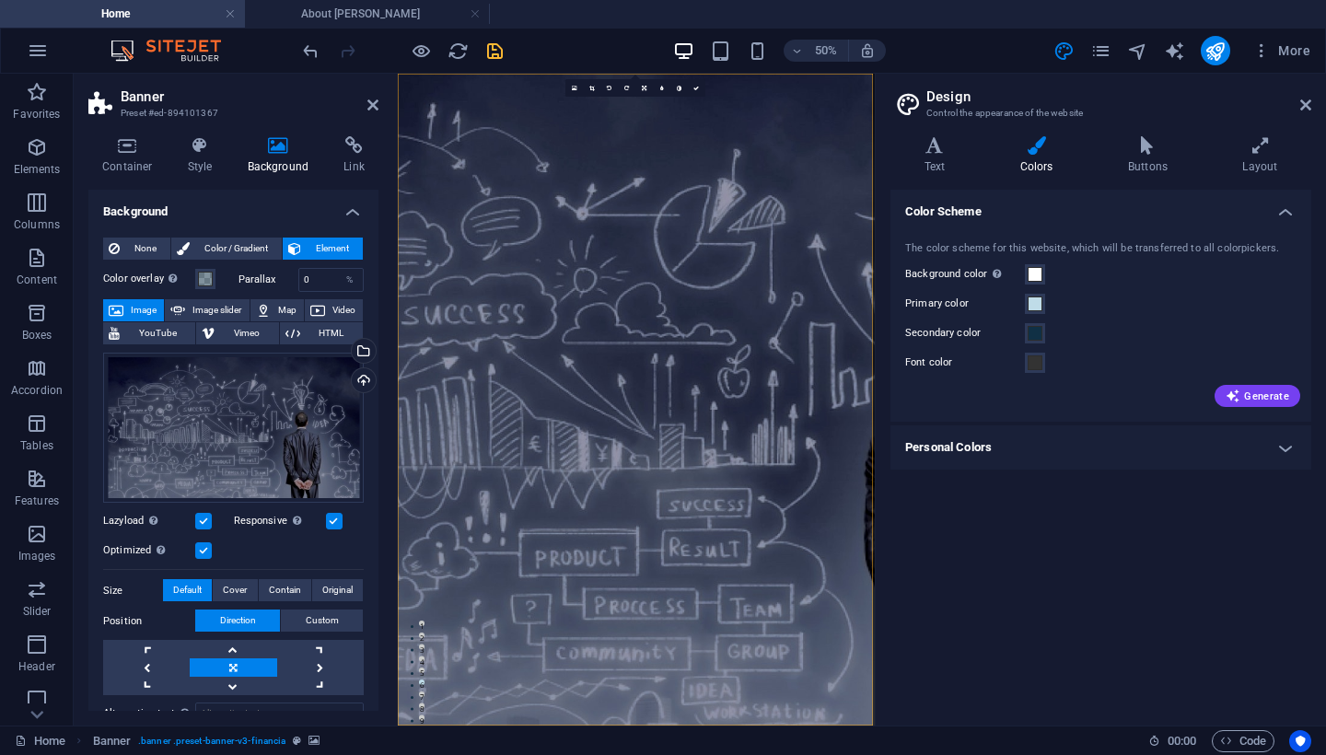
click at [140, 279] on label "Color overlay Places an overlay over the background to colorize it" at bounding box center [149, 279] width 92 height 22
click at [195, 279] on button "Color overlay Places an overlay over the background to colorize it" at bounding box center [205, 279] width 20 height 20
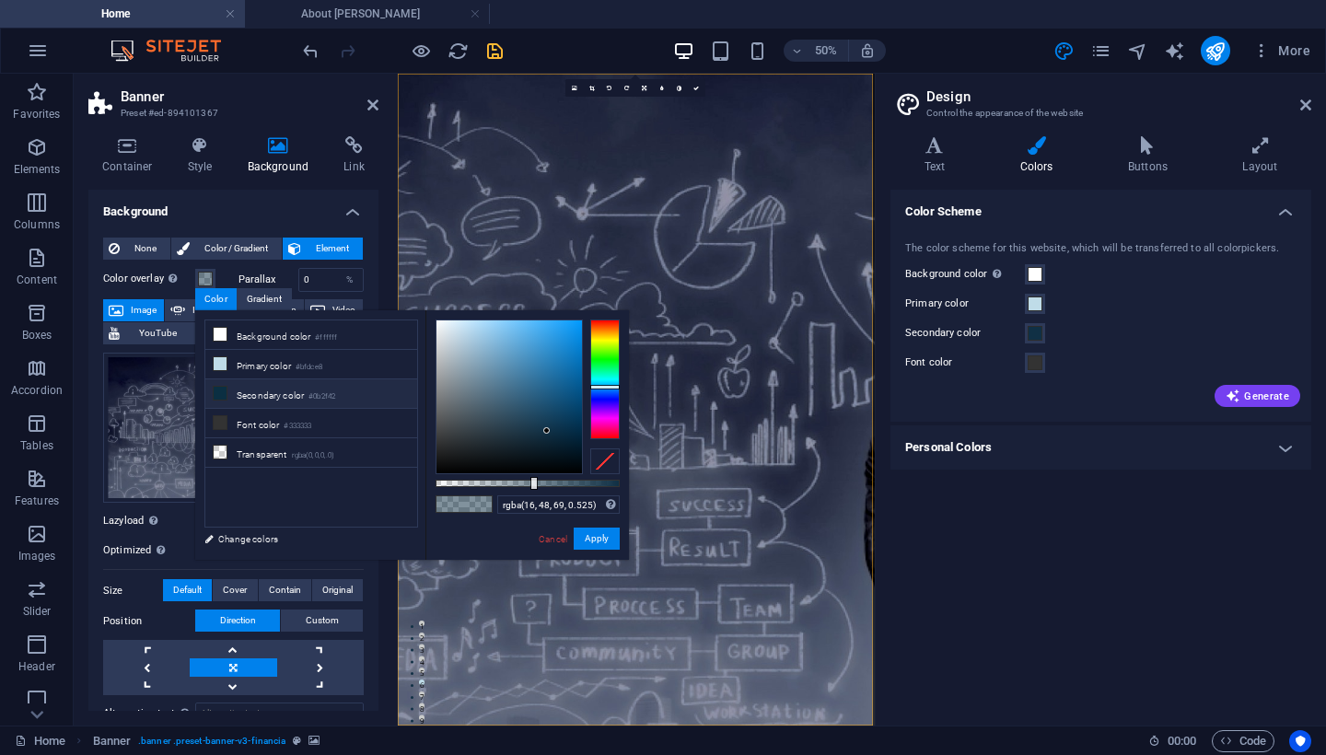
click at [227, 394] on span at bounding box center [220, 393] width 15 height 15
type input "#0b2f42"
click at [555, 542] on link "Cancel" at bounding box center [553, 539] width 32 height 14
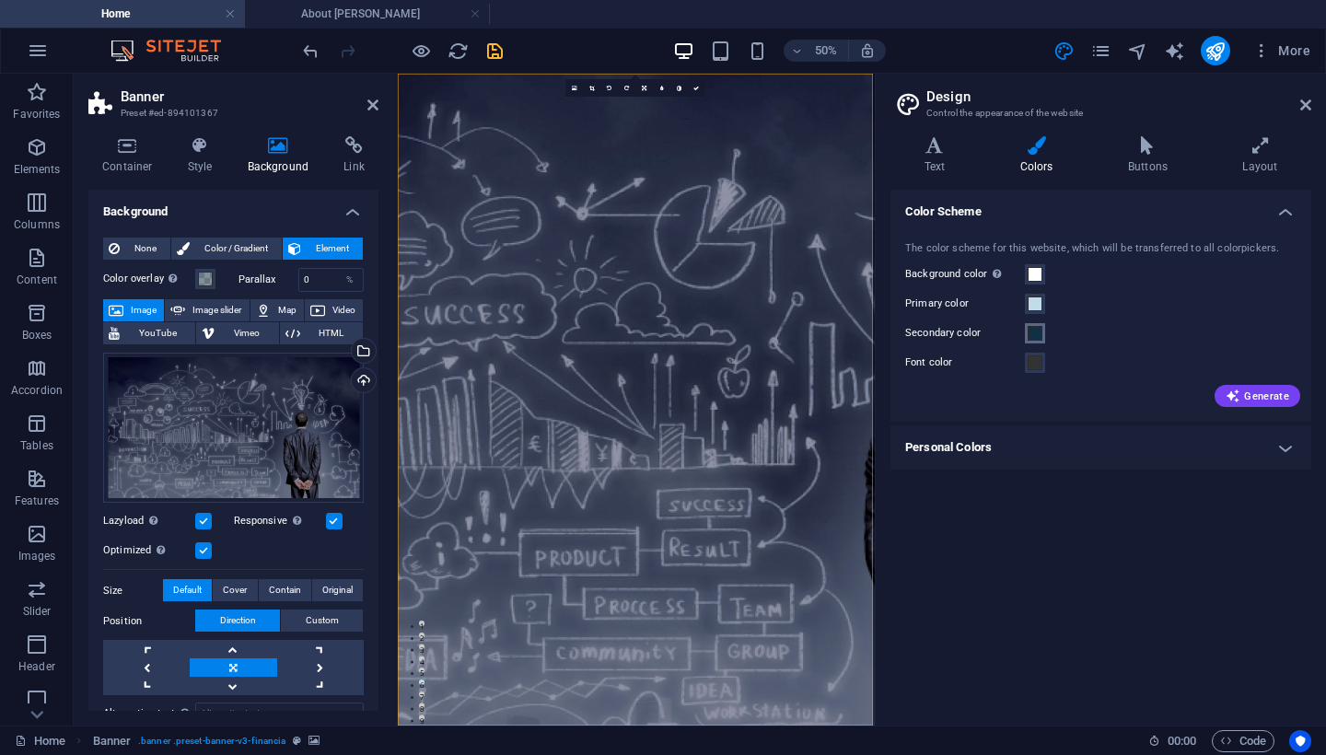
click at [1032, 334] on span at bounding box center [1035, 333] width 15 height 15
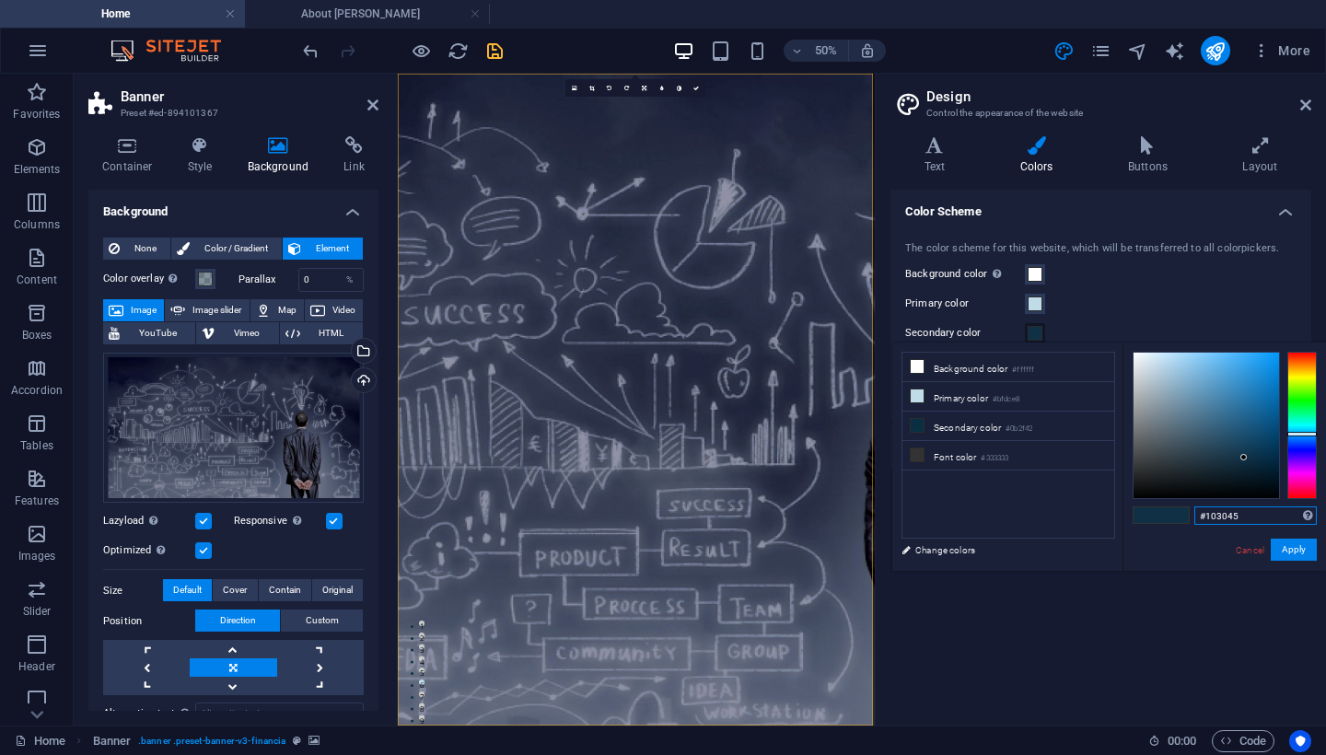
click at [1242, 510] on input "#103045" at bounding box center [1256, 516] width 122 height 18
click at [1242, 515] on input "#103045" at bounding box center [1256, 516] width 122 height 18
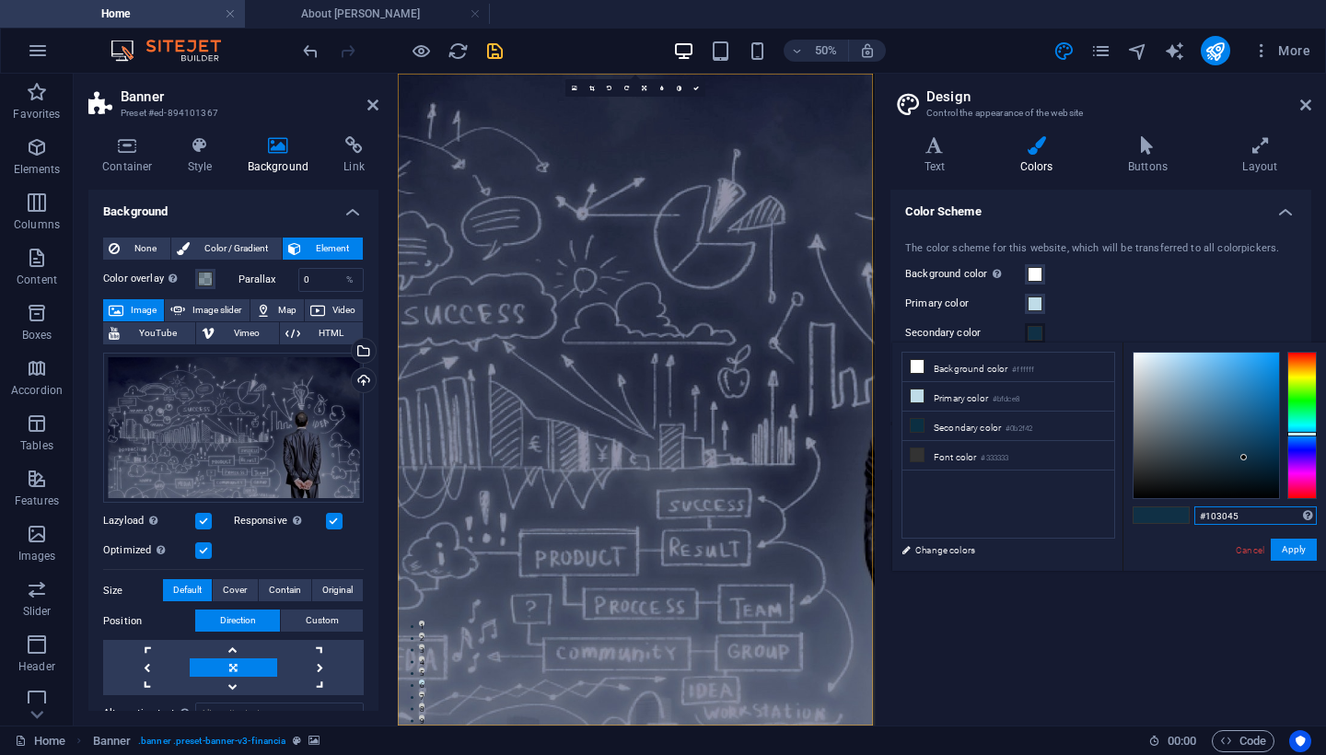
paste input "text"
type input "#103045"
click at [1300, 553] on button "Apply" at bounding box center [1294, 550] width 46 height 22
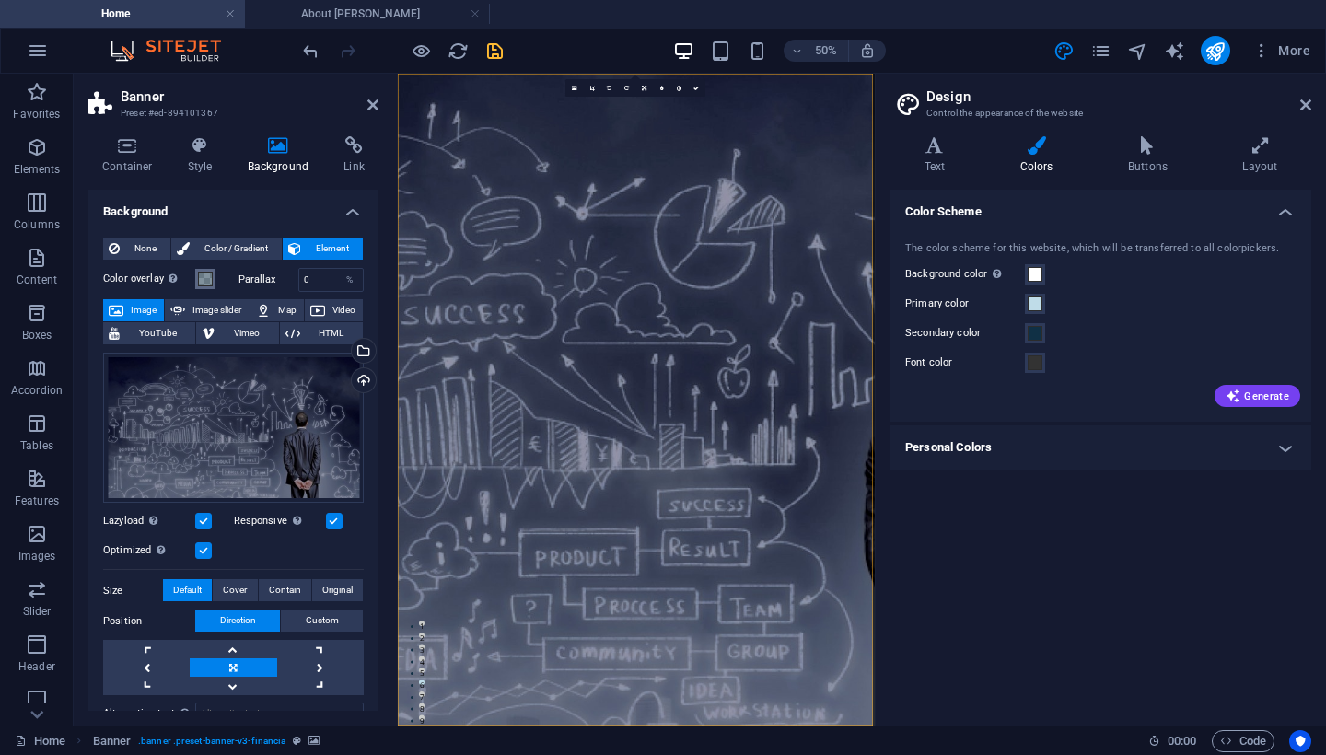
click at [206, 281] on span at bounding box center [205, 279] width 15 height 15
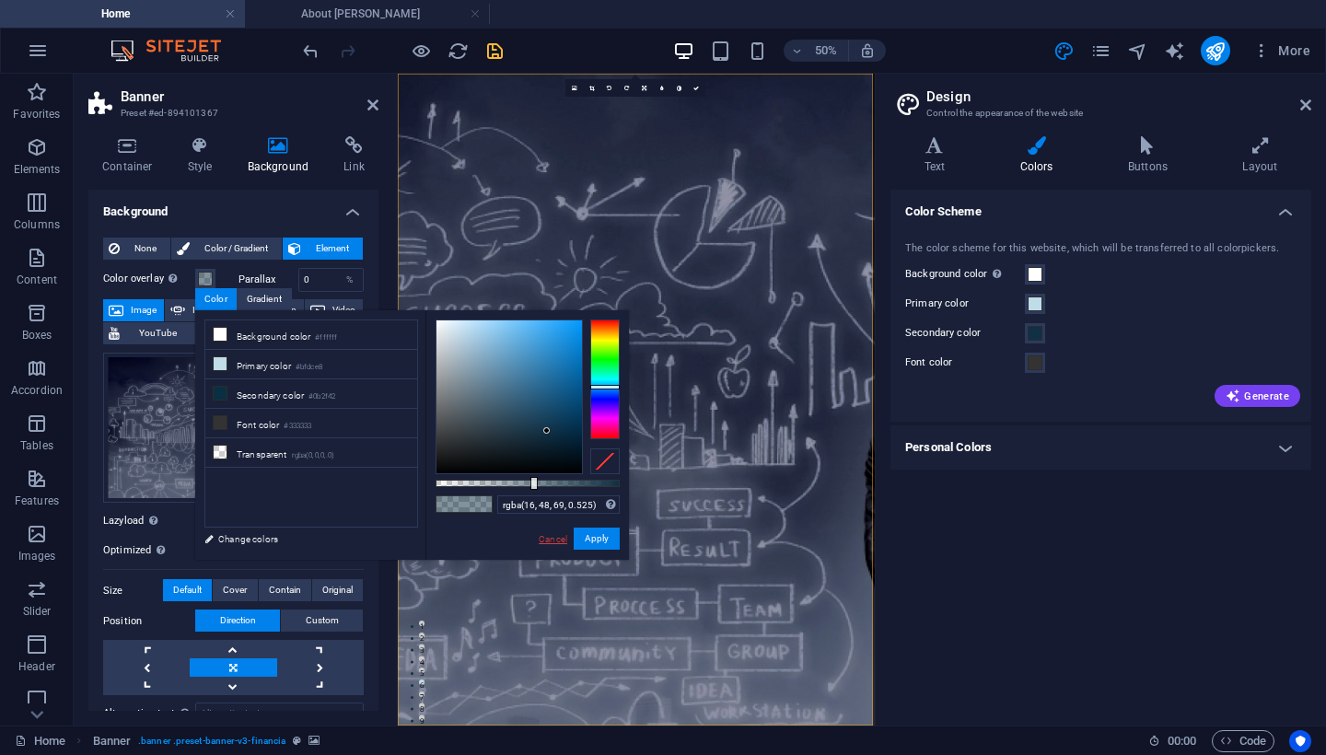
click at [549, 541] on link "Cancel" at bounding box center [553, 539] width 32 height 14
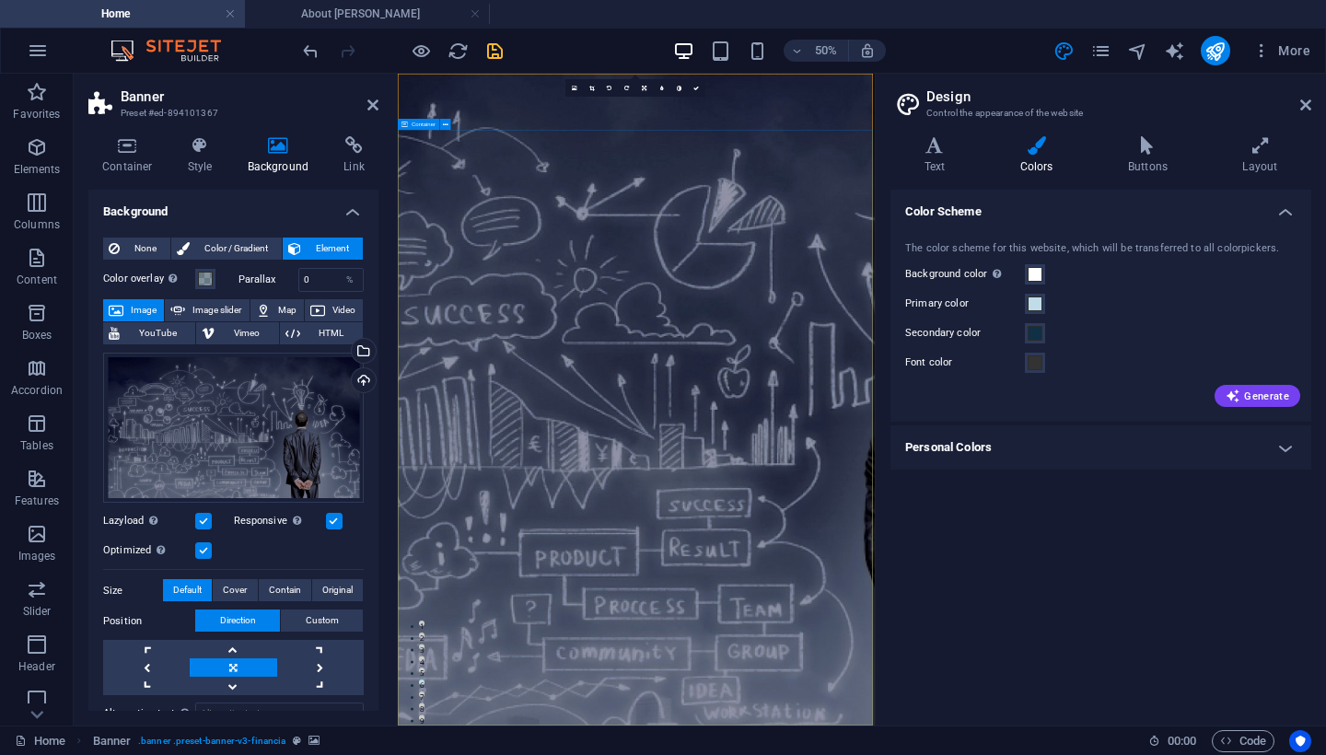
click at [495, 55] on icon "save" at bounding box center [494, 51] width 21 height 21
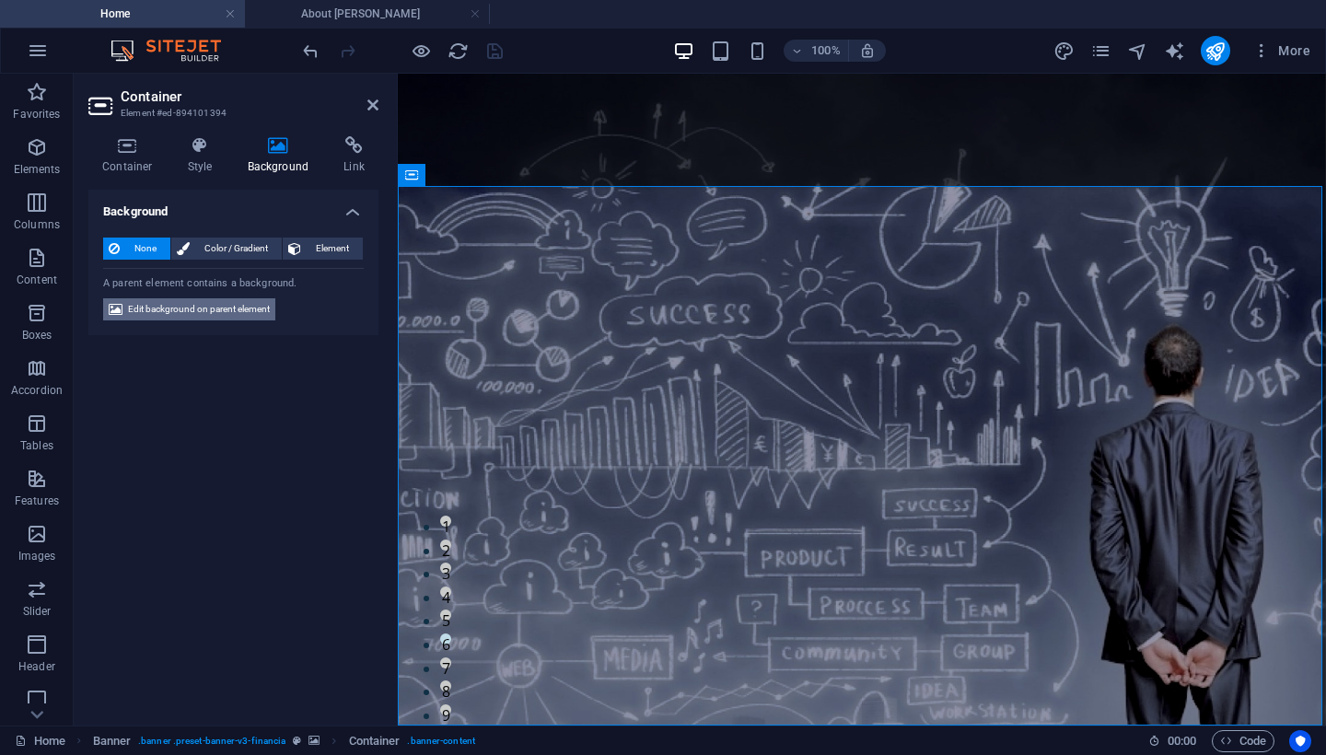
click at [198, 307] on span "Edit background on parent element" at bounding box center [199, 309] width 142 height 22
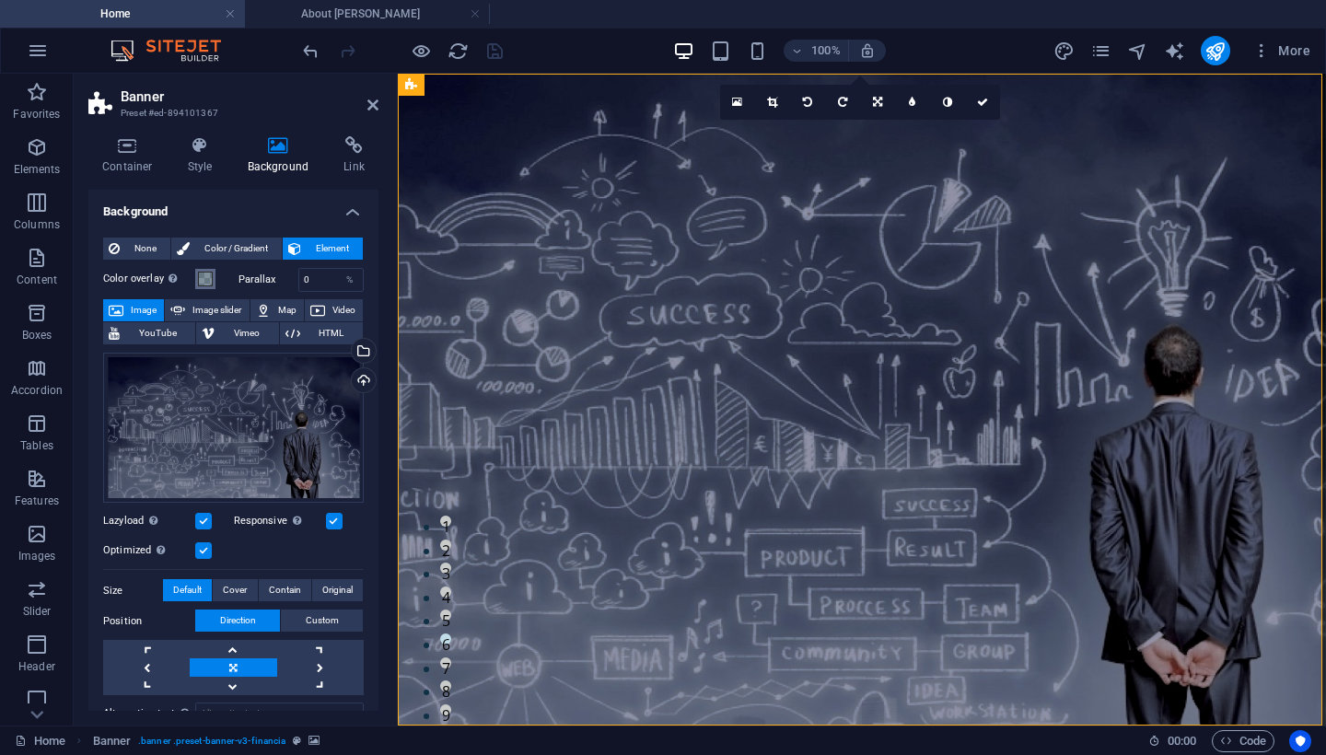
click at [206, 284] on span at bounding box center [205, 279] width 15 height 15
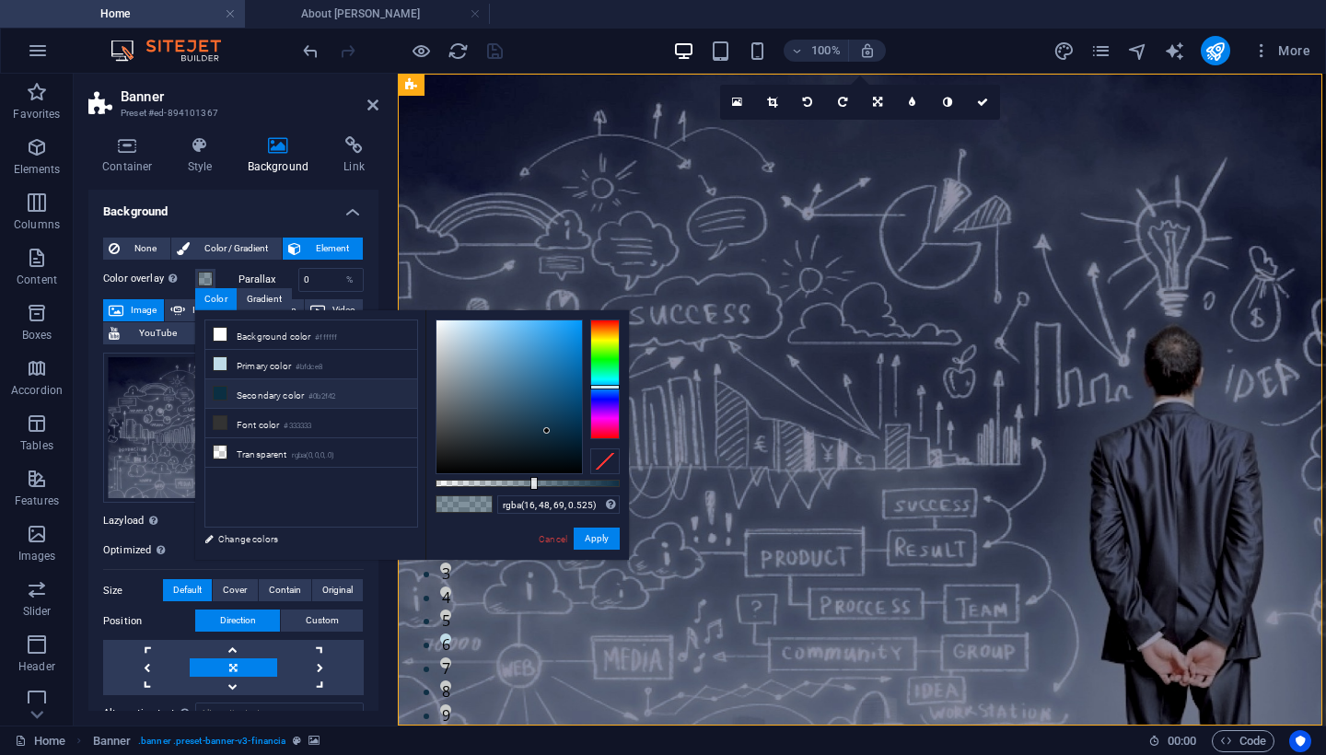
click at [269, 402] on li "Secondary color #0b2f42" at bounding box center [311, 393] width 212 height 29
click at [540, 507] on input "#0b2f42" at bounding box center [558, 505] width 122 height 18
paste input "rgba(16, 48, 69, 0.525)"
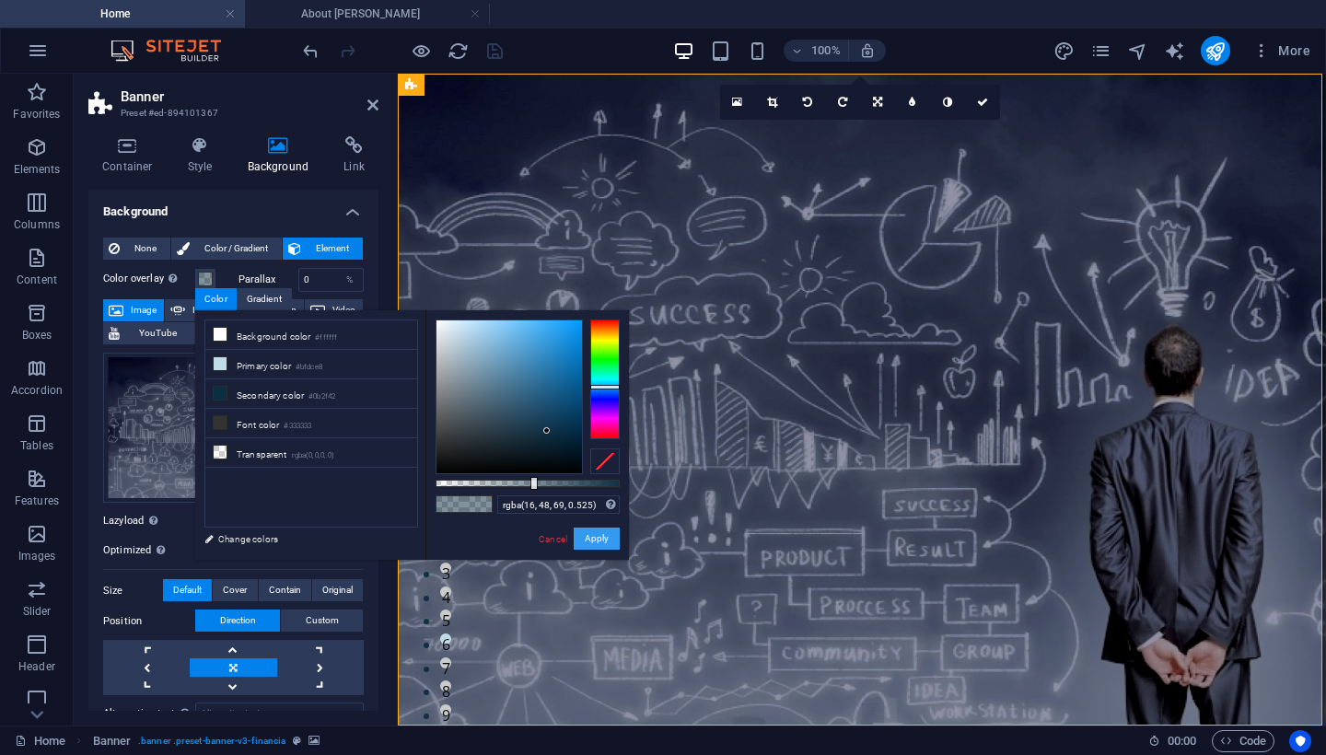
click at [592, 538] on button "Apply" at bounding box center [597, 539] width 46 height 22
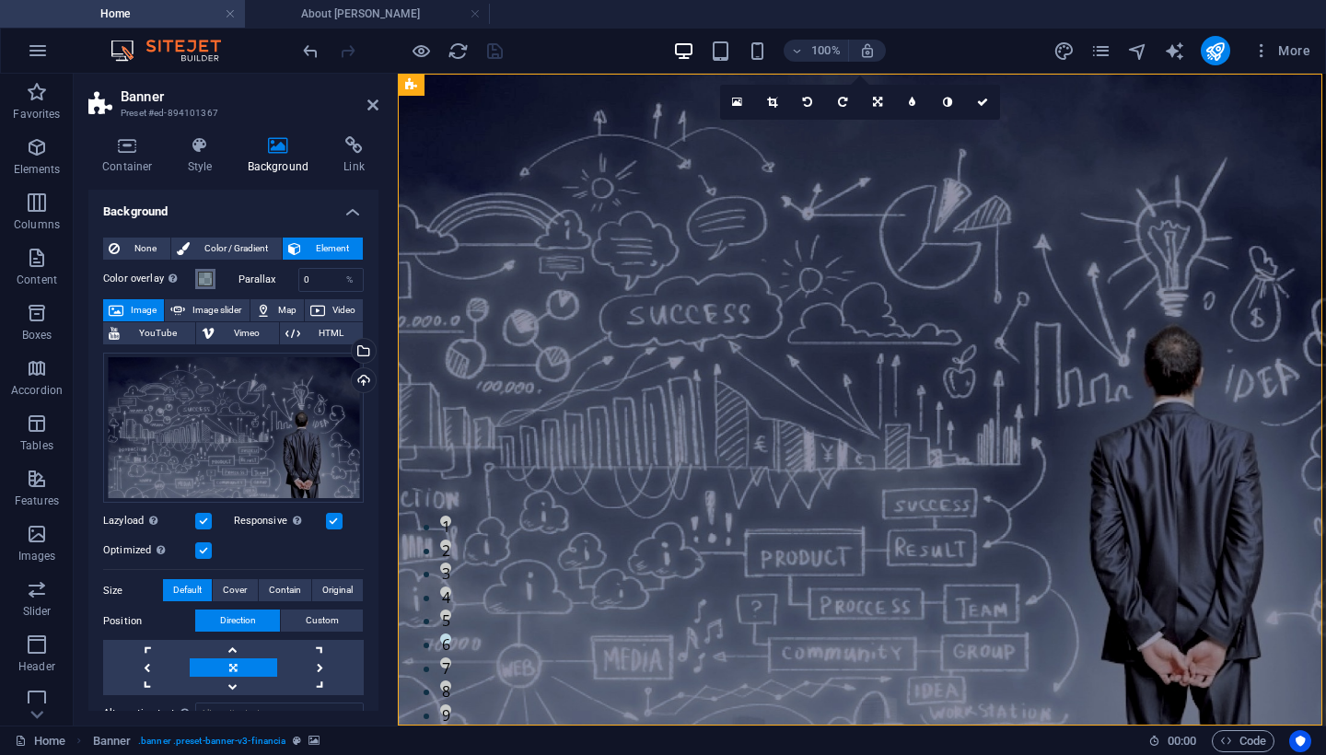
click at [204, 279] on span at bounding box center [205, 279] width 15 height 15
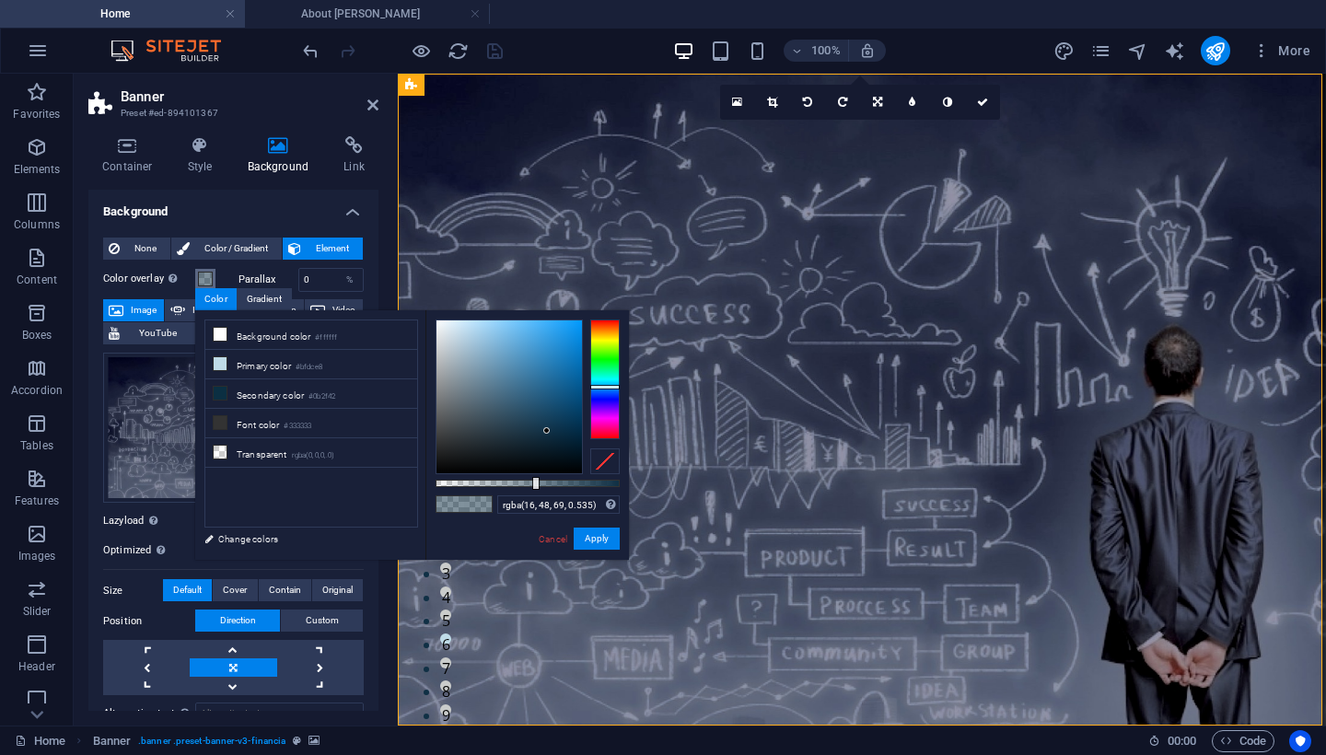
drag, startPoint x: 534, startPoint y: 484, endPoint x: 534, endPoint y: 495, distance: 10.1
click at [534, 495] on div "rgba(16, 48, 69, 0.535) Supported formats #0852ed rgb(8, 82, 237) rgba(8, 82, 2…" at bounding box center [528, 568] width 204 height 517
click at [597, 546] on button "Apply" at bounding box center [597, 539] width 46 height 22
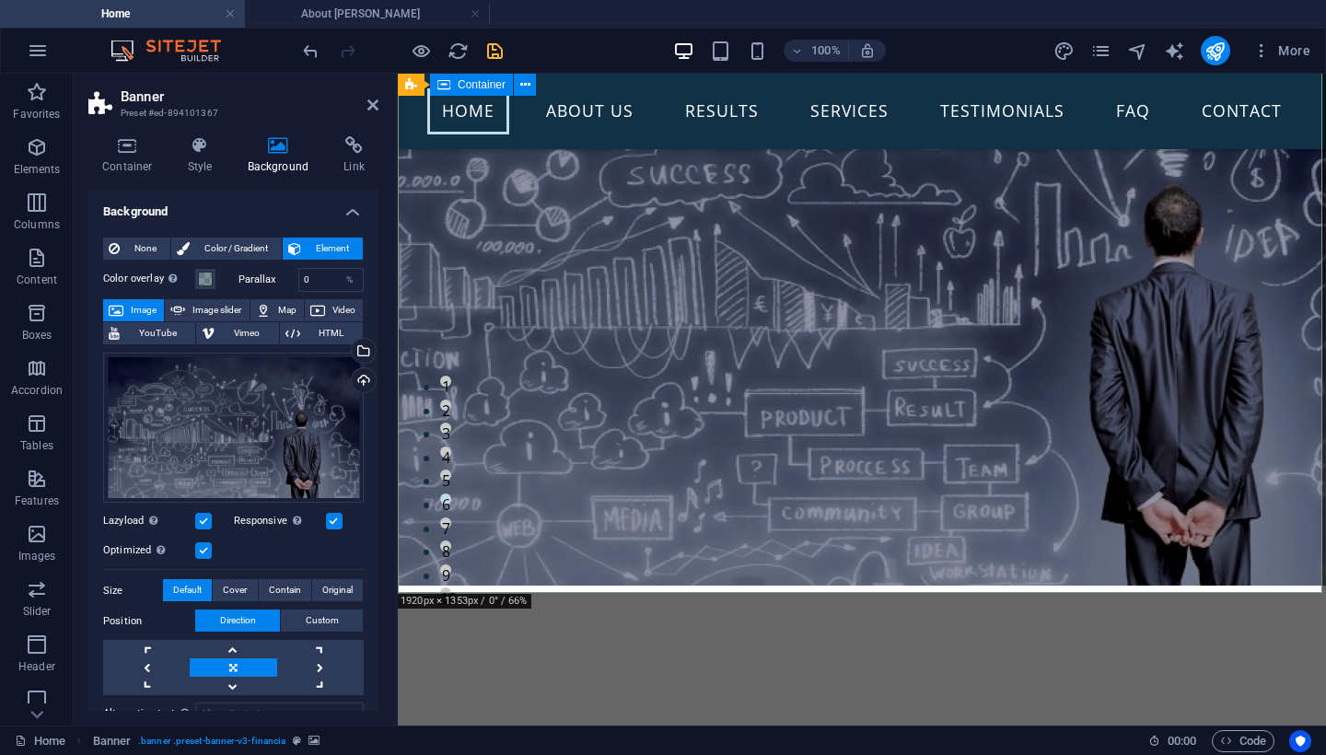
scroll to position [86, 0]
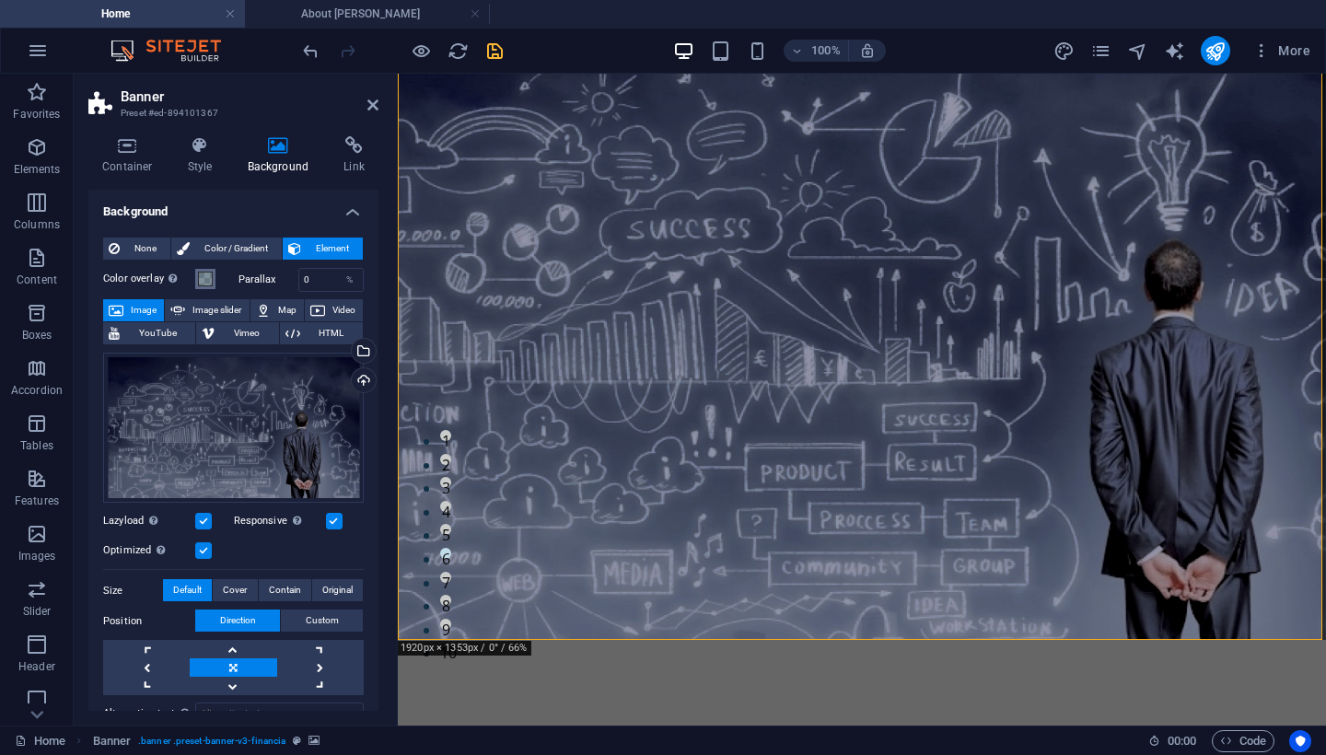
click at [208, 282] on span at bounding box center [205, 279] width 15 height 15
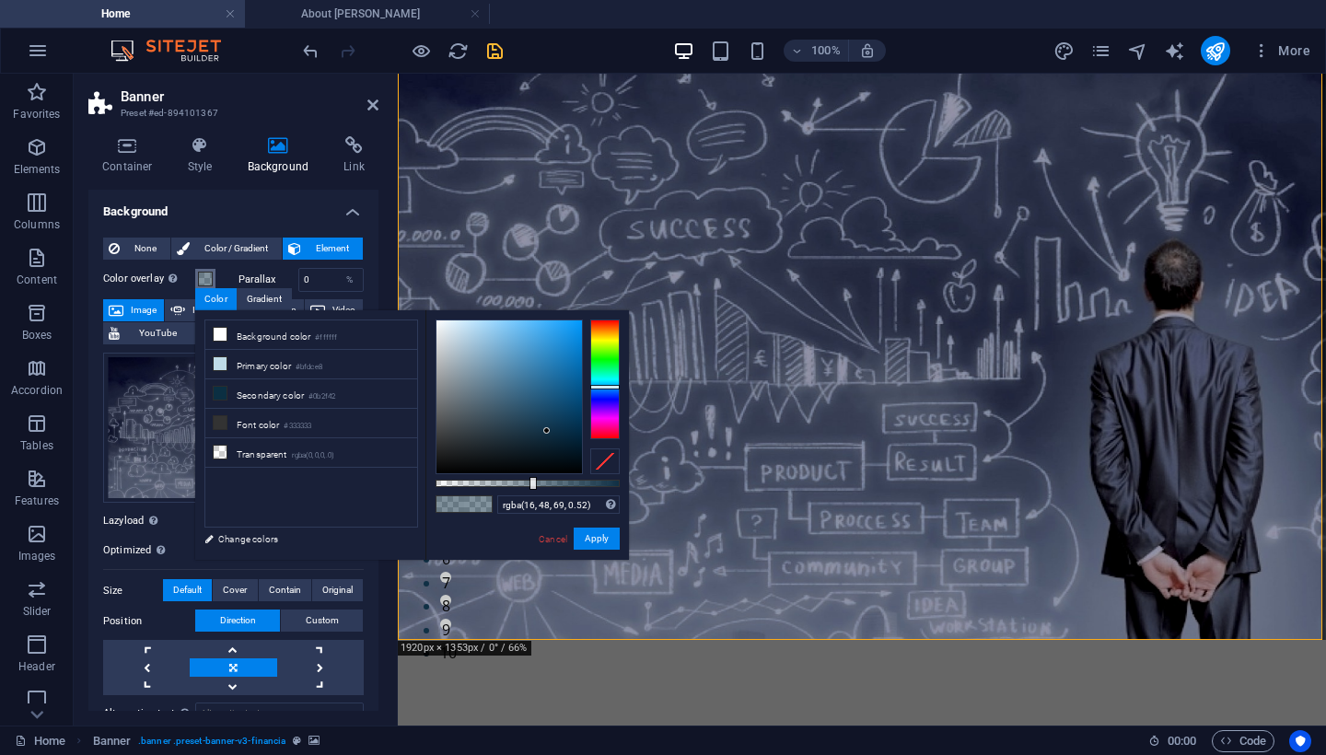
type input "rgba(16, 48, 69, 0.525)"
click at [532, 485] on div at bounding box center [534, 483] width 7 height 13
click at [600, 539] on button "Apply" at bounding box center [597, 539] width 46 height 22
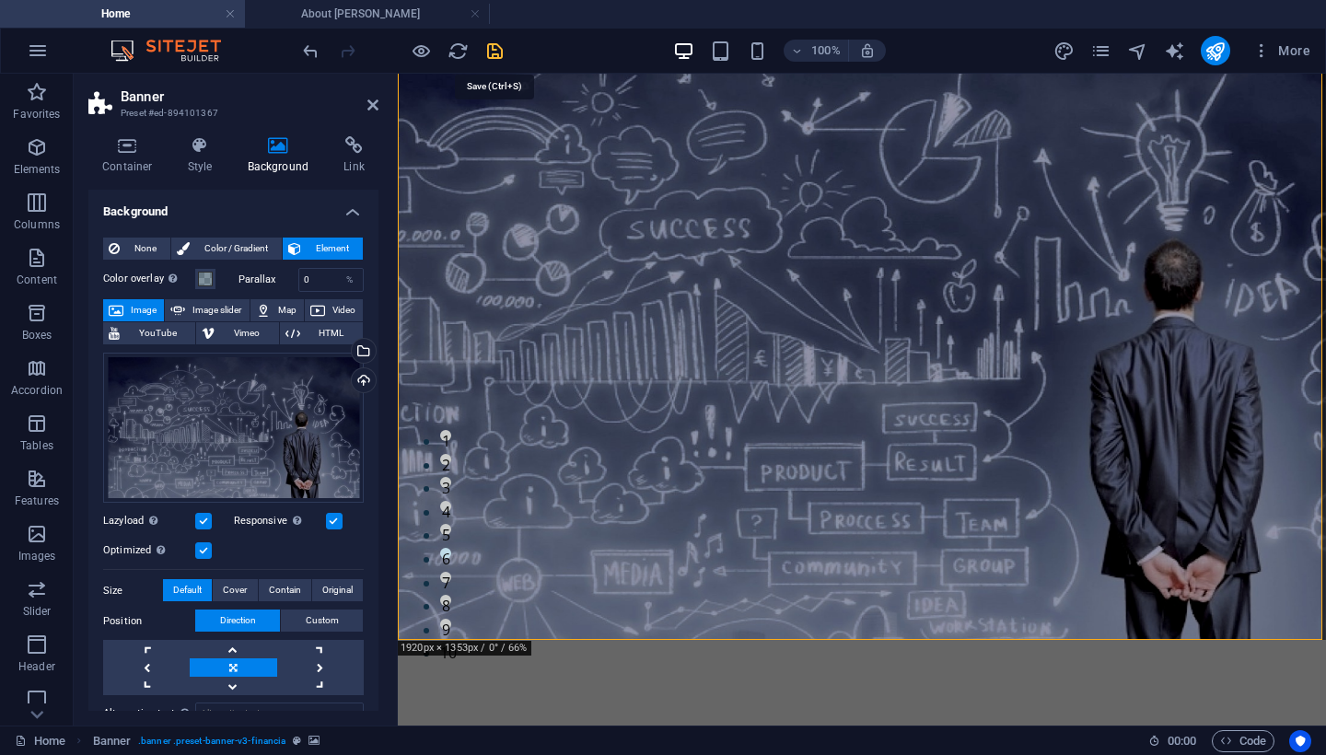
click at [490, 54] on icon "save" at bounding box center [494, 51] width 21 height 21
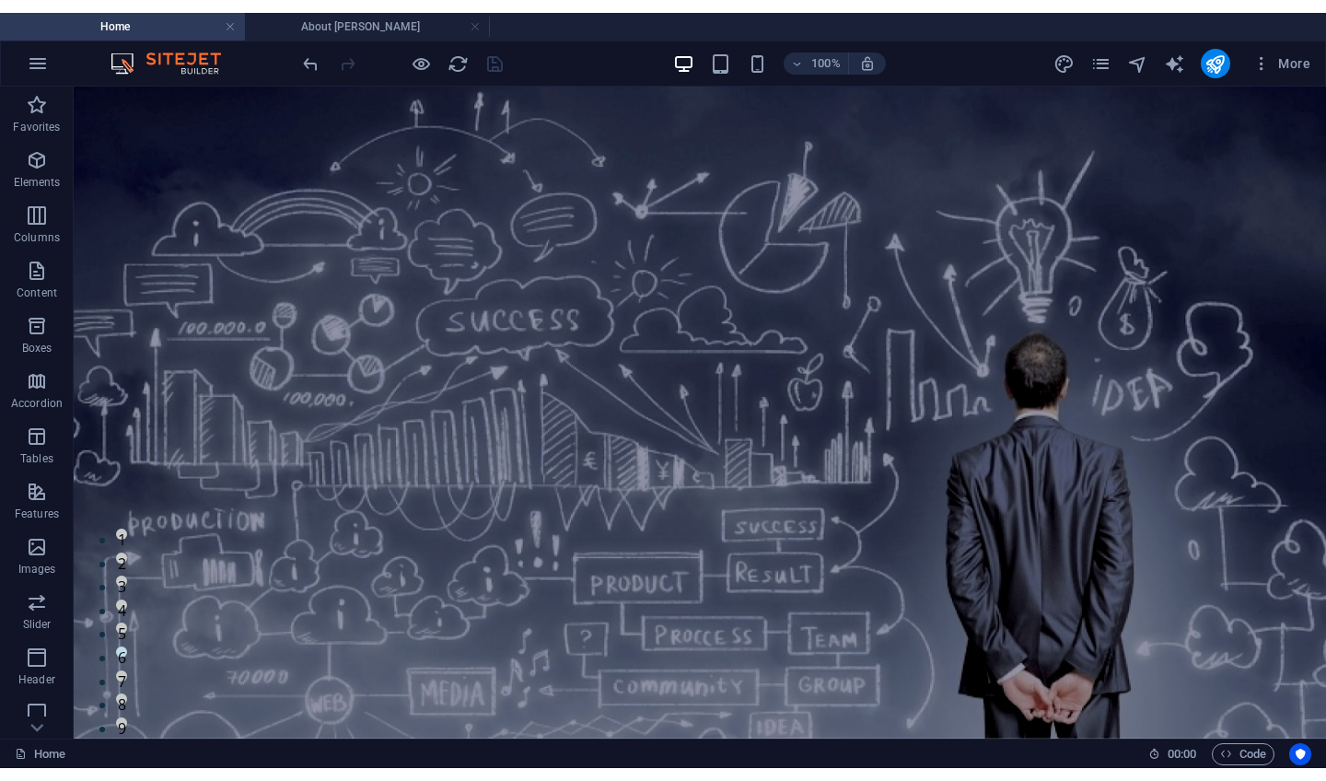
scroll to position [0, 0]
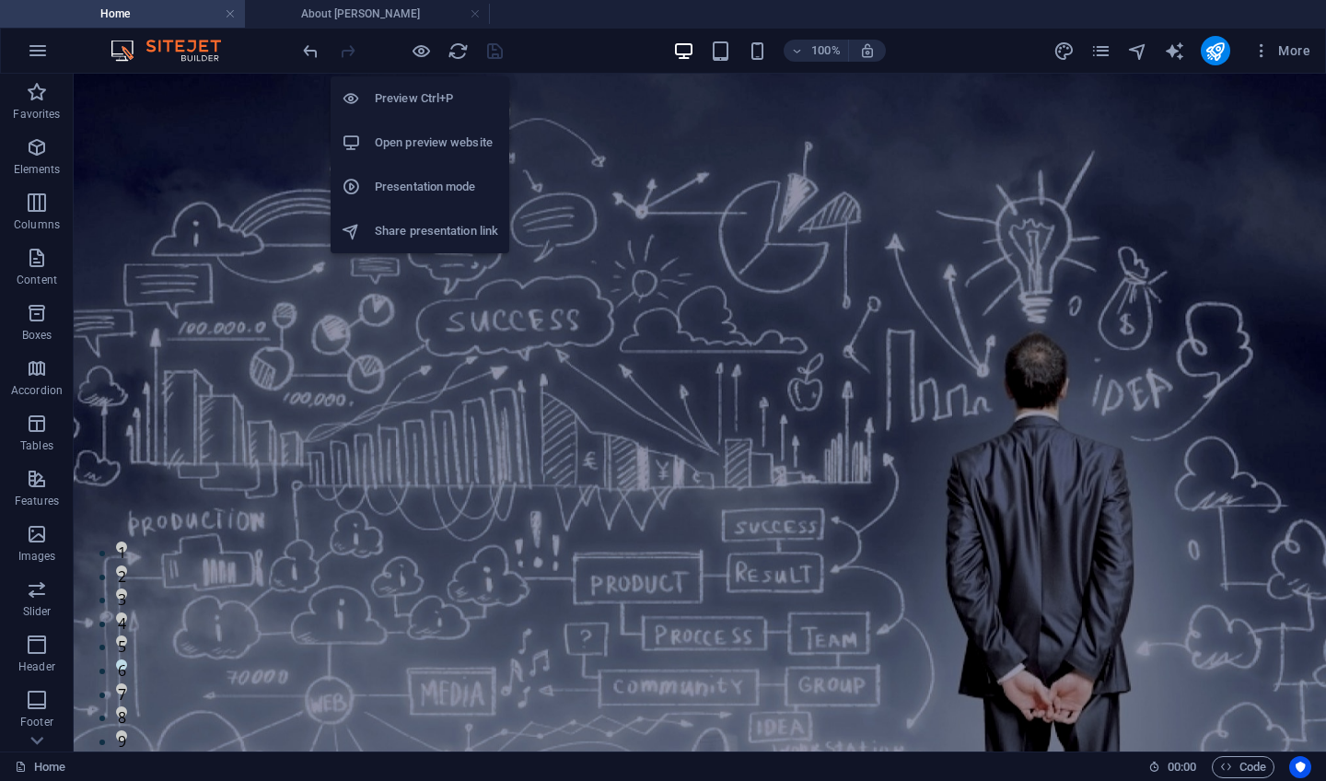
click at [422, 142] on h6 "Open preview website" at bounding box center [436, 143] width 123 height 22
